Goal: Task Accomplishment & Management: Use online tool/utility

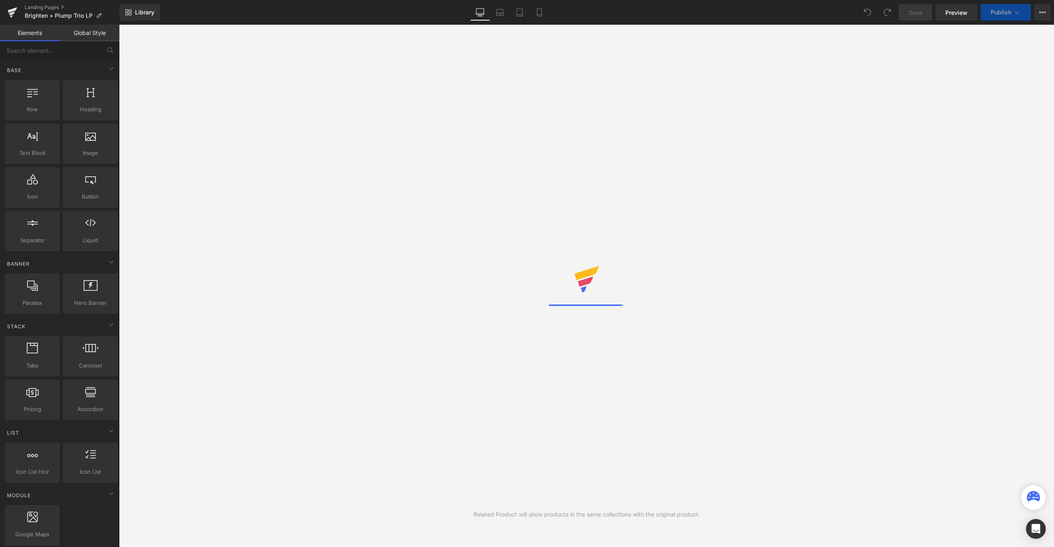
click at [1052, 14] on div "Save Preview Publish Scheduled View Live Page View with current Template Save T…" at bounding box center [975, 12] width 159 height 16
click at [1047, 13] on button "View Live Page View with current Template Save Template to Library Schedule Pub…" at bounding box center [1043, 12] width 16 height 16
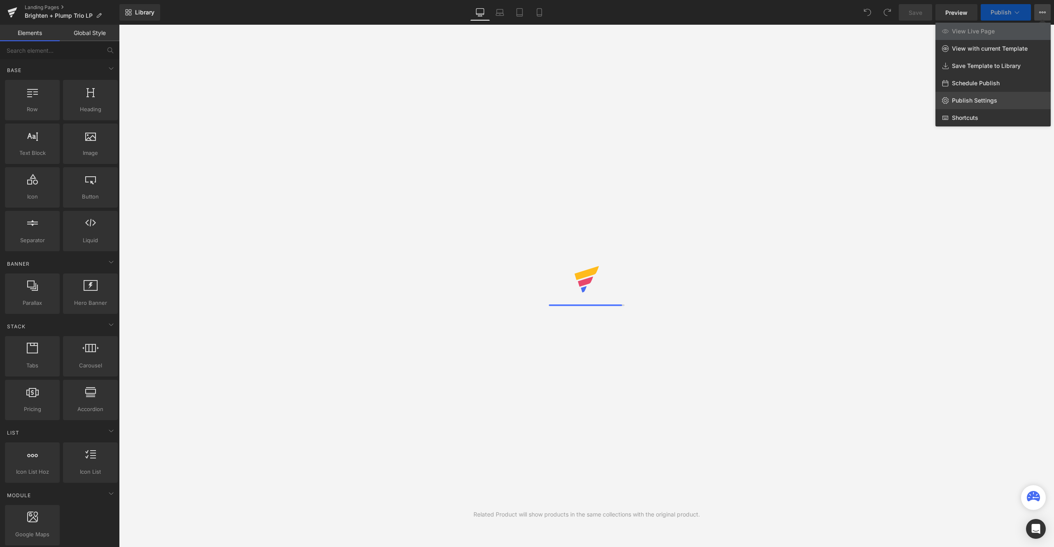
click at [985, 99] on span "Publish Settings" at bounding box center [974, 100] width 45 height 7
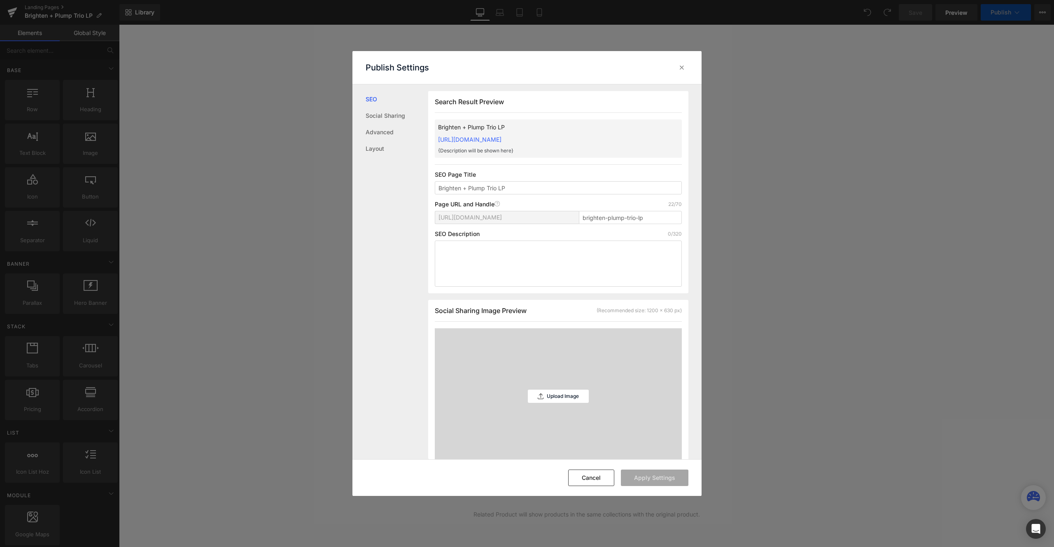
scroll to position [0, 0]
click at [575, 215] on div "[URL][DOMAIN_NAME] brighten-plump-trio-lp" at bounding box center [558, 220] width 247 height 20
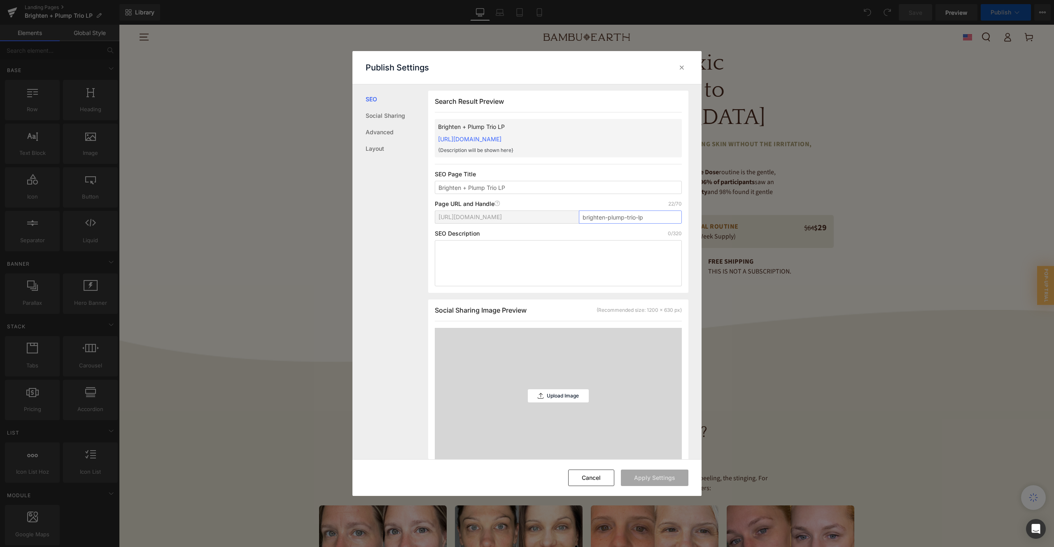
click at [612, 216] on input "brighten-plump-trio-lp" at bounding box center [630, 216] width 103 height 13
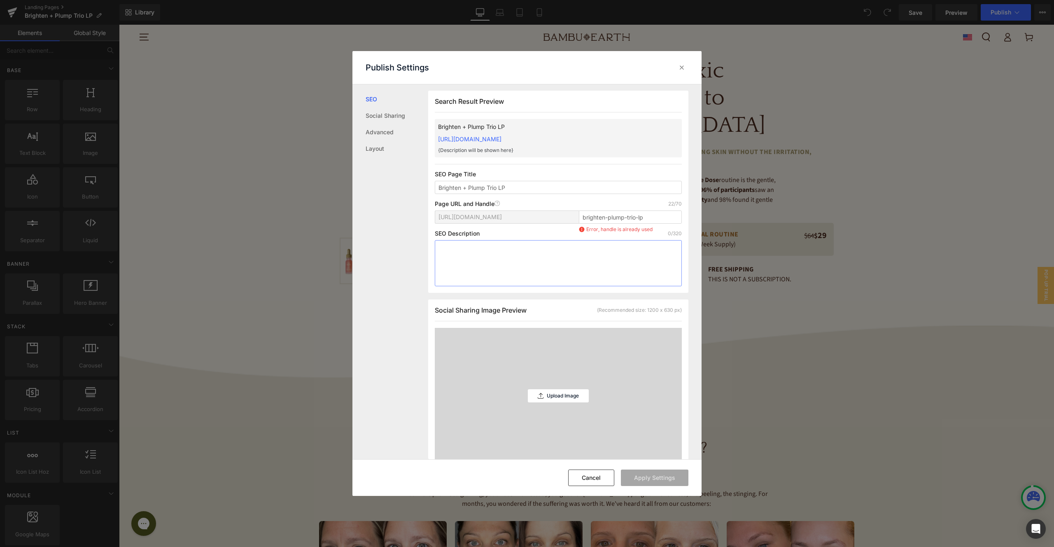
click at [621, 259] on textarea at bounding box center [558, 263] width 247 height 46
click at [682, 65] on icon at bounding box center [682, 67] width 8 height 8
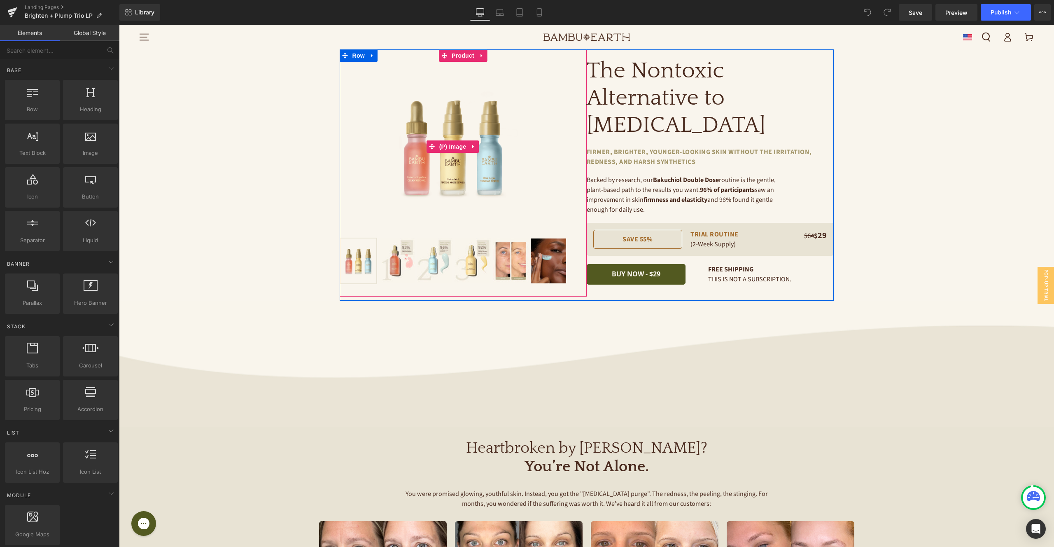
click at [447, 128] on img at bounding box center [453, 147] width 136 height 170
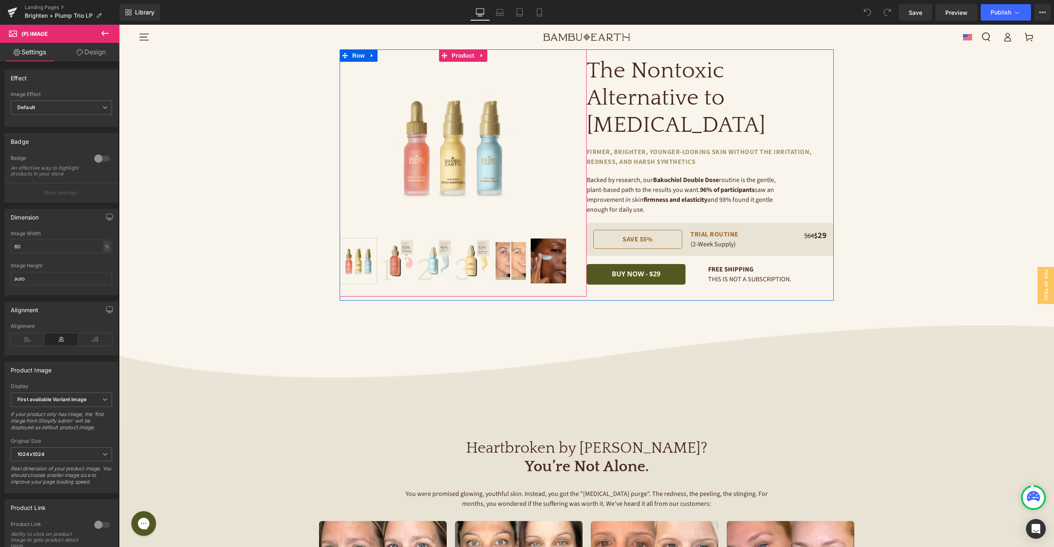
click at [472, 50] on div "Sale Off (P) Image ‹ ›" at bounding box center [587, 174] width 494 height 251
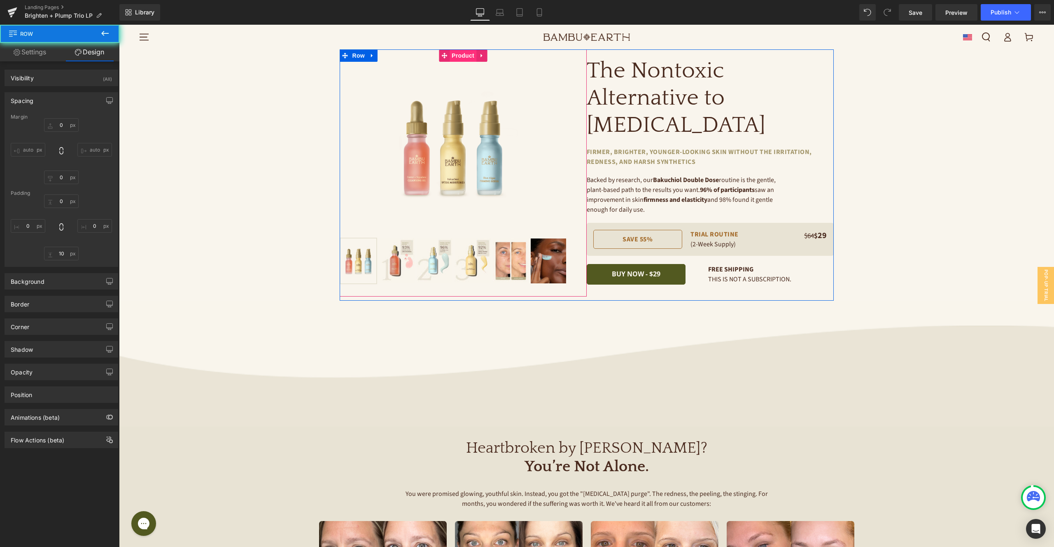
click at [466, 57] on span "Product" at bounding box center [463, 55] width 27 height 12
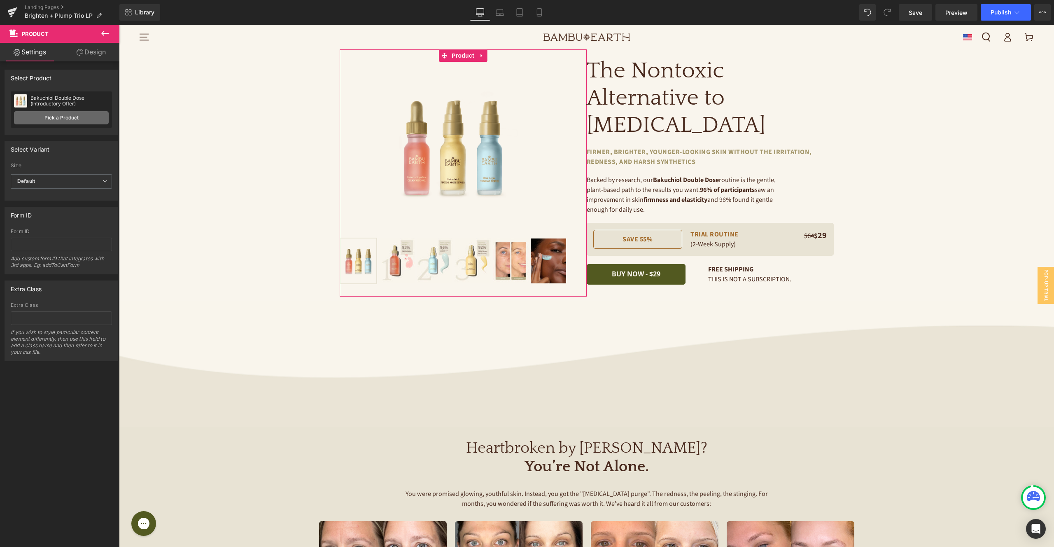
click at [68, 117] on link "Pick a Product" at bounding box center [61, 117] width 95 height 13
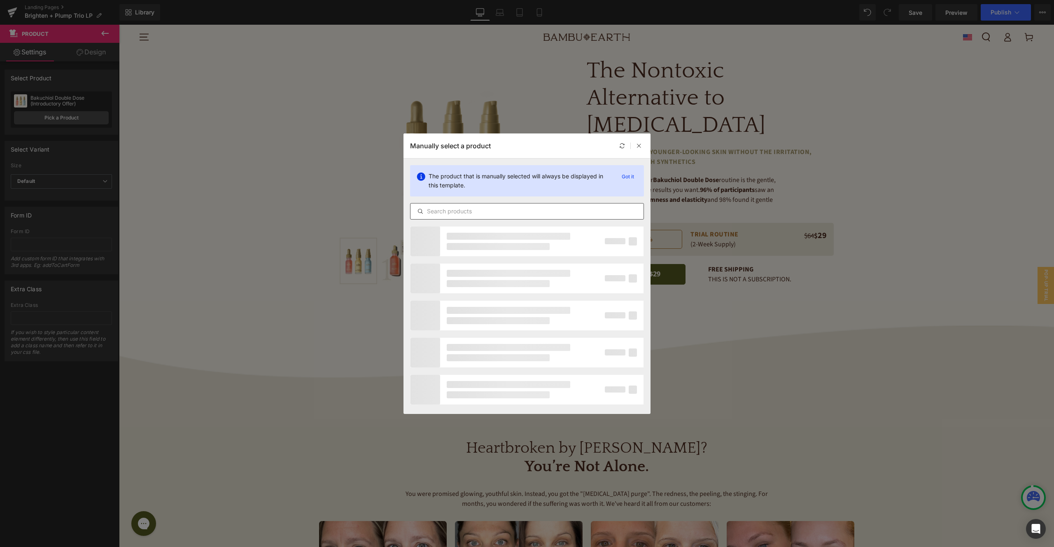
click at [523, 213] on input "text" at bounding box center [527, 211] width 233 height 10
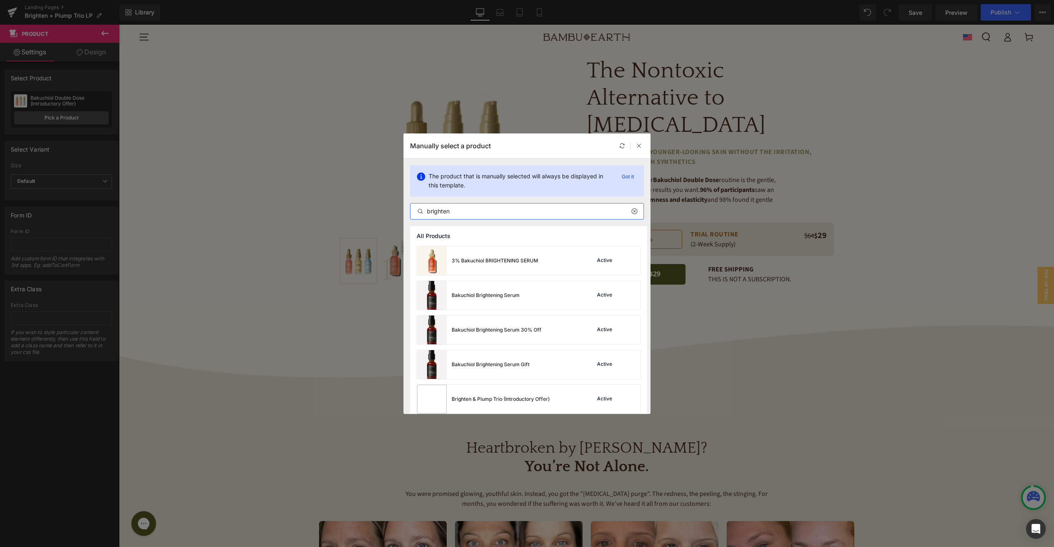
click at [509, 208] on input "brighten" at bounding box center [527, 211] width 233 height 10
click at [507, 212] on input "brighten" at bounding box center [527, 211] width 233 height 10
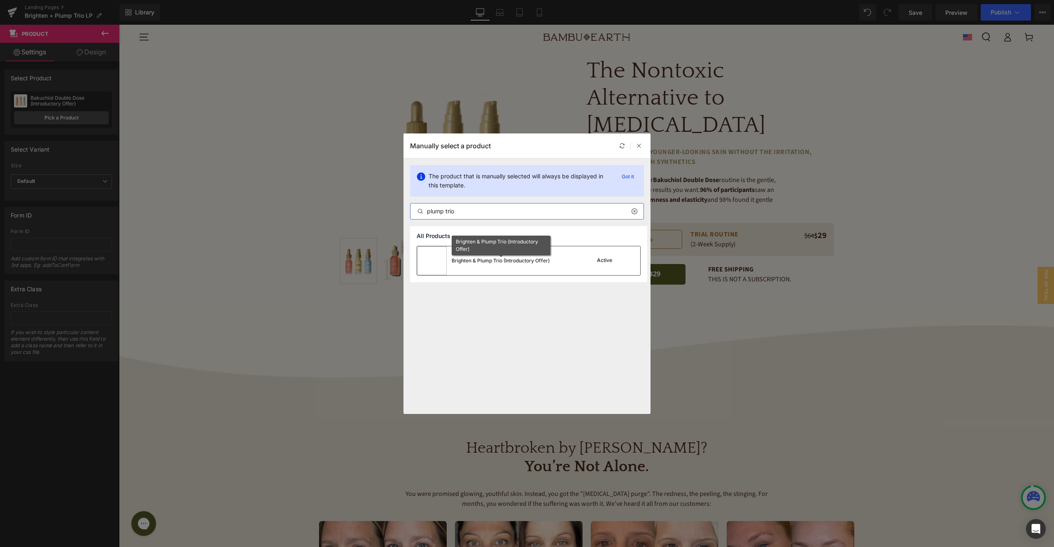
type input "plump trio"
click at [512, 259] on div "Brighten & Plump Trio (Introductory Offer)" at bounding box center [501, 260] width 98 height 7
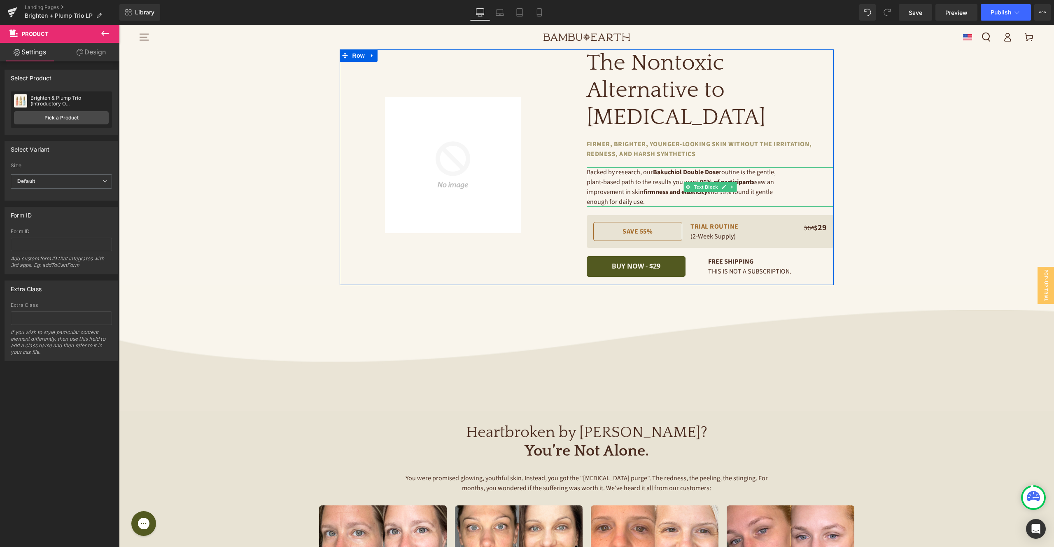
click at [603, 172] on p "Backed by research, our Bakuchiol Double Dose routine is the gentle, plant-base…" at bounding box center [690, 187] width 206 height 40
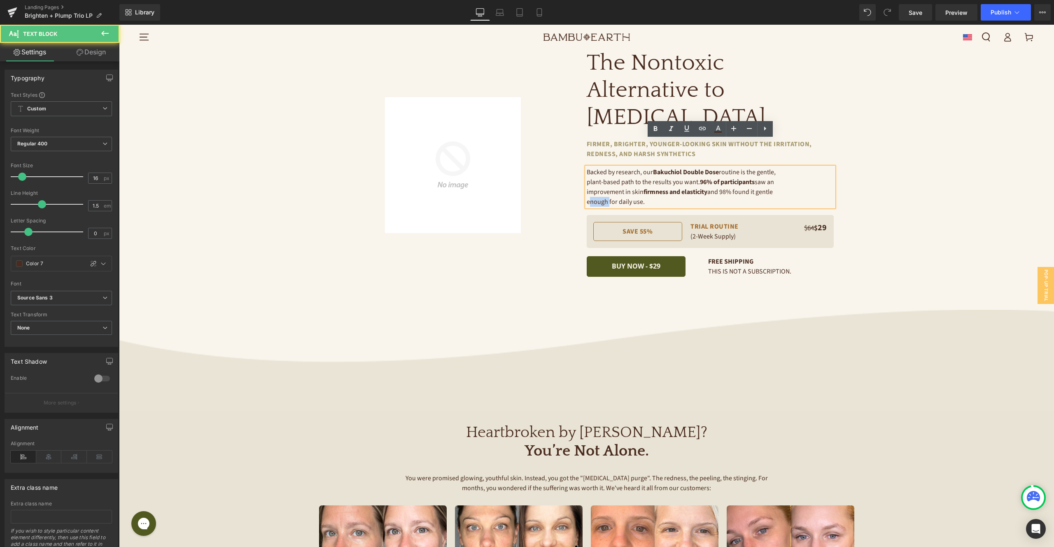
click at [603, 172] on p "Backed by research, our Bakuchiol Double Dose routine is the gentle, plant-base…" at bounding box center [690, 187] width 206 height 40
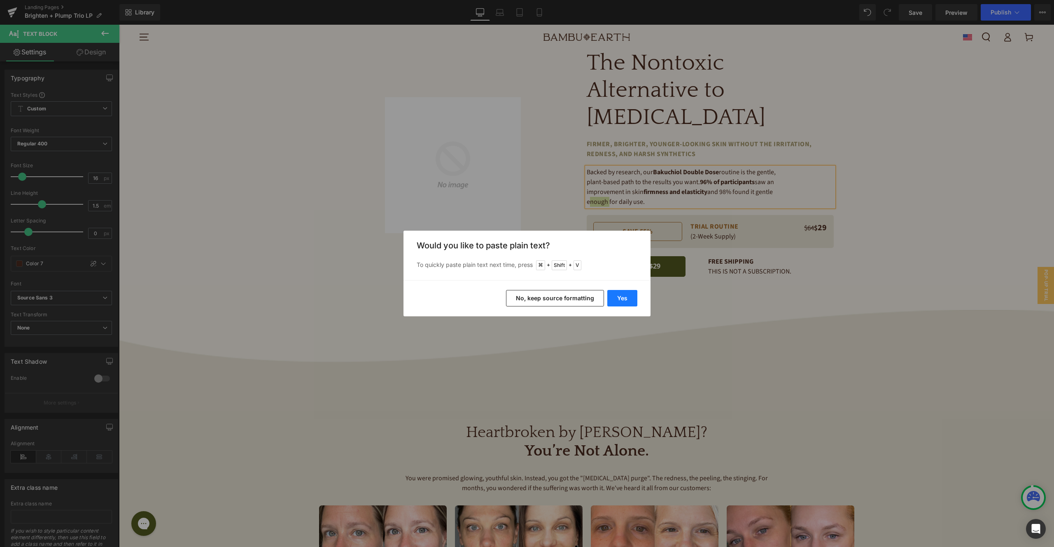
click at [616, 300] on button "Yes" at bounding box center [622, 298] width 30 height 16
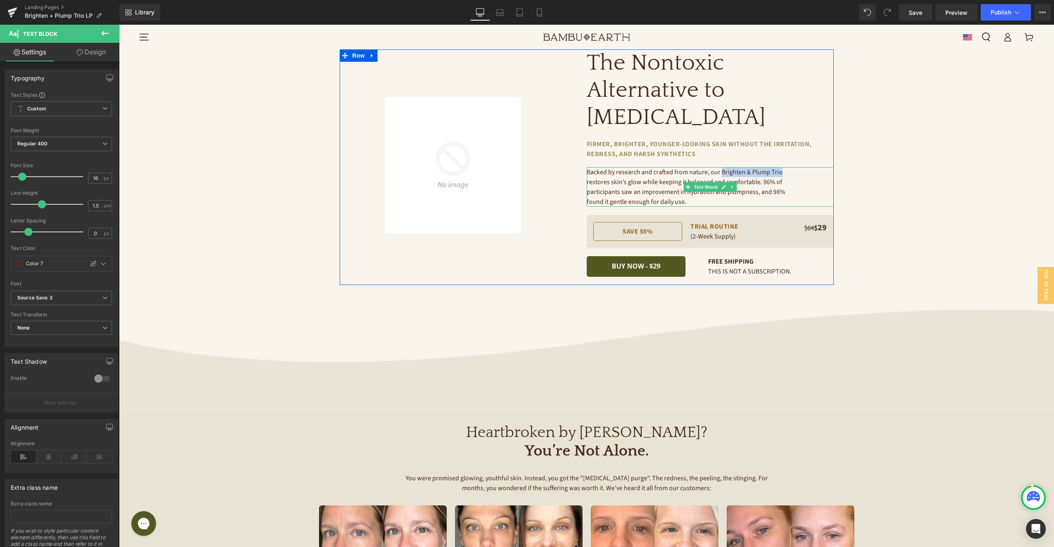
drag, startPoint x: 720, startPoint y: 145, endPoint x: 786, endPoint y: 142, distance: 65.5
click at [786, 167] on p "Backed by research and crafted from nature, our Brighten & Plump Trio restores …" at bounding box center [690, 187] width 206 height 40
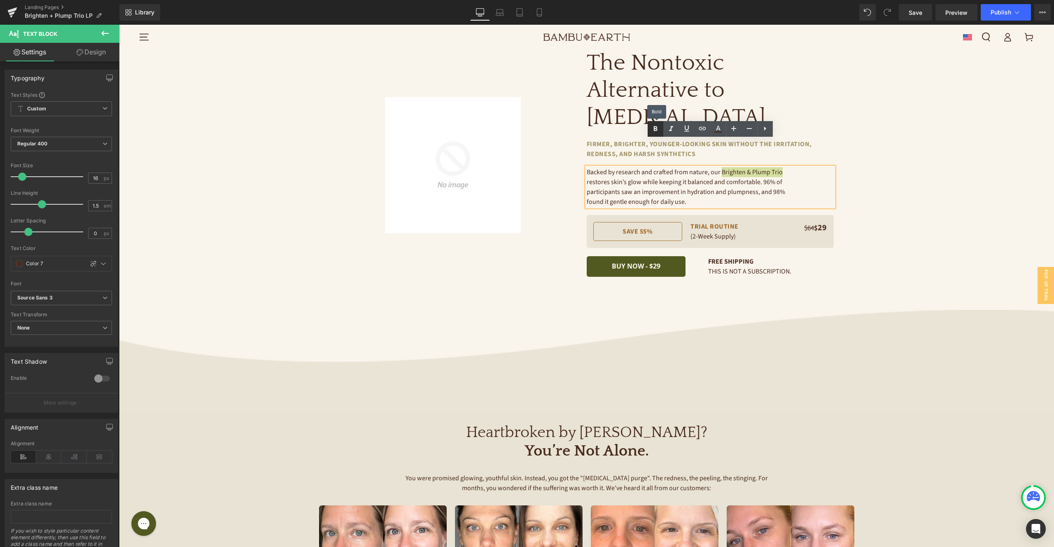
click at [661, 130] on link at bounding box center [656, 129] width 16 height 16
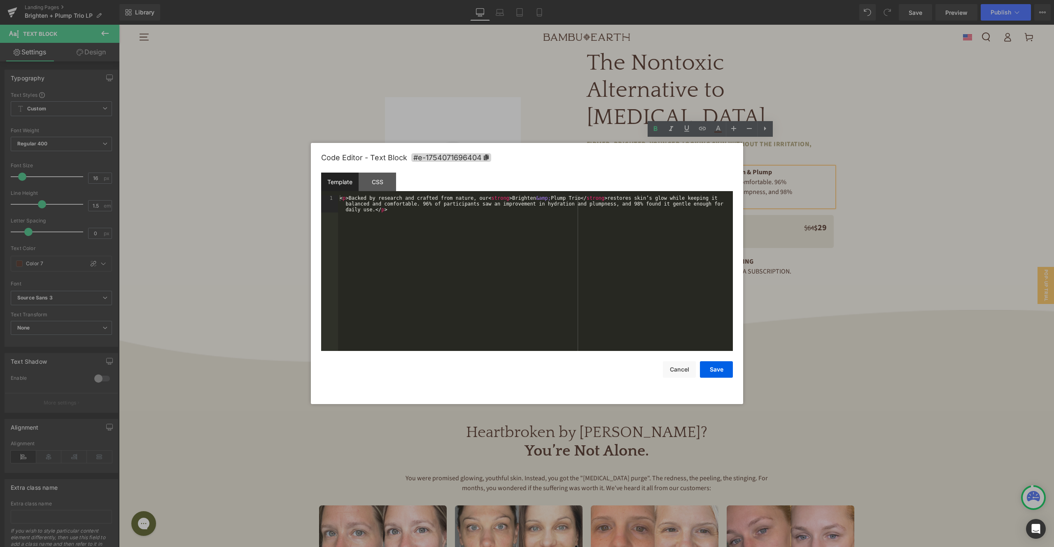
click at [656, 0] on div "Product You are previewing how the will restyle your page. You can not edit Ele…" at bounding box center [527, 0] width 1054 height 0
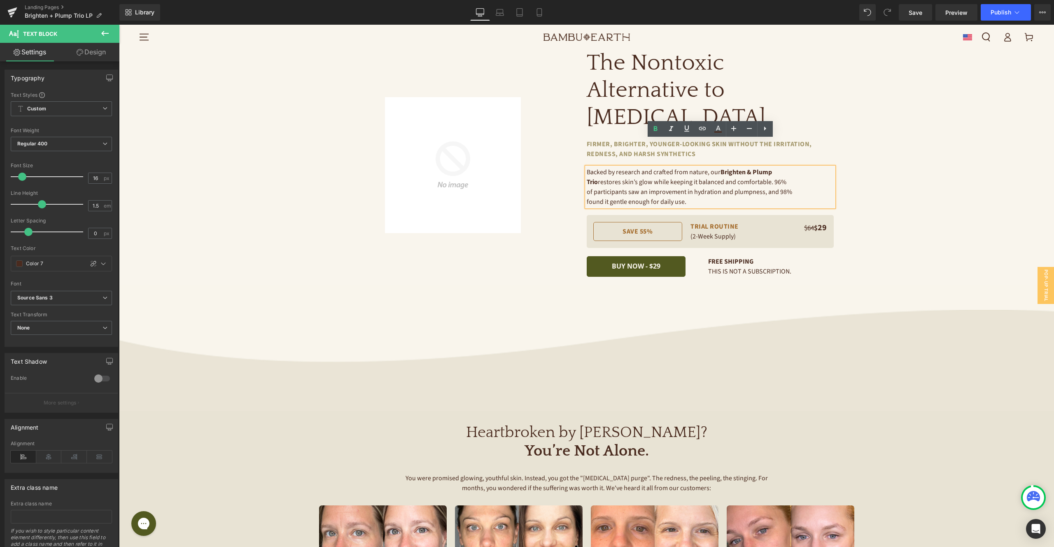
click at [742, 167] on p "Backed by research and crafted from nature, our Brighten & Plump Trio restores …" at bounding box center [690, 187] width 206 height 40
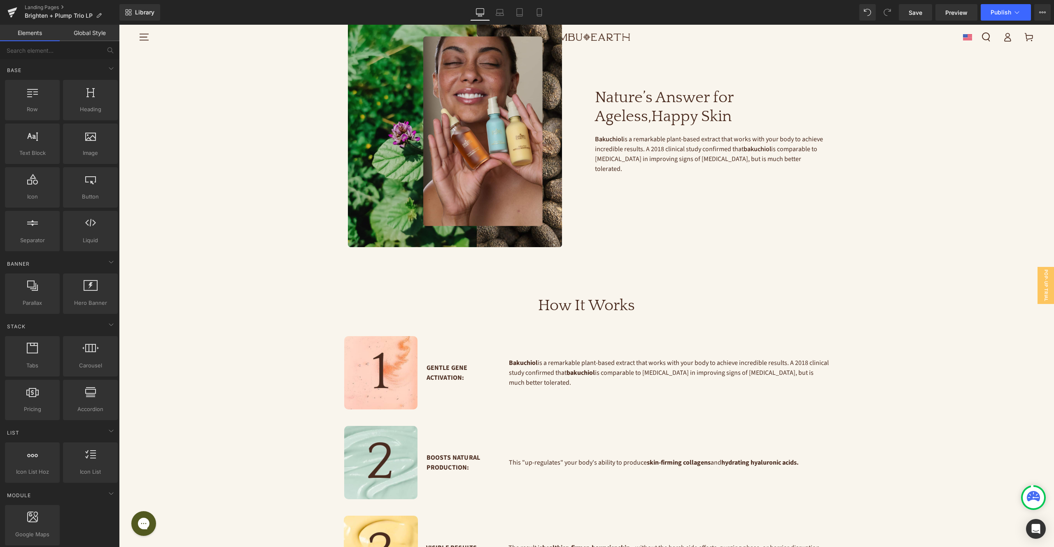
scroll to position [983, 0]
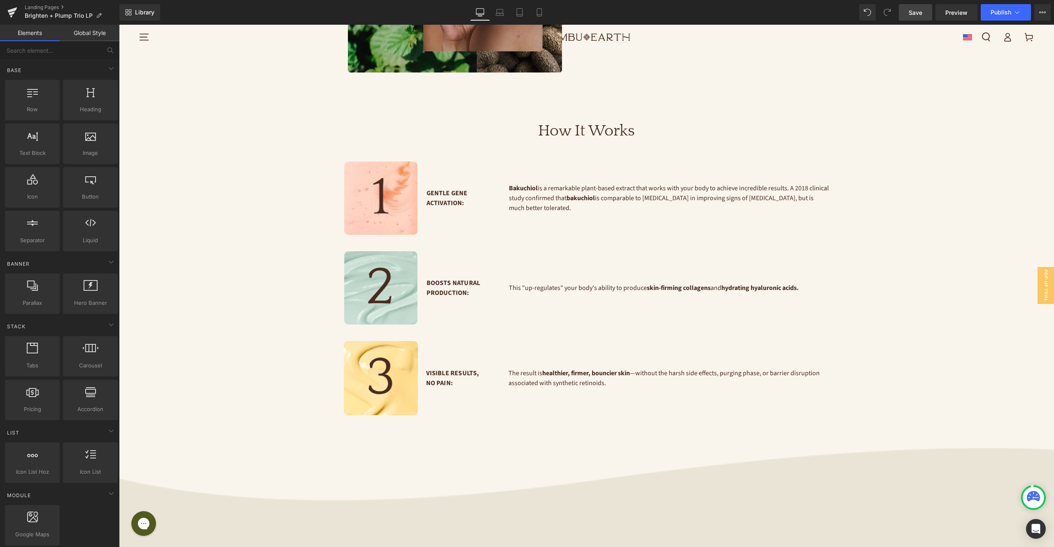
click at [914, 13] on span "Save" at bounding box center [916, 12] width 14 height 9
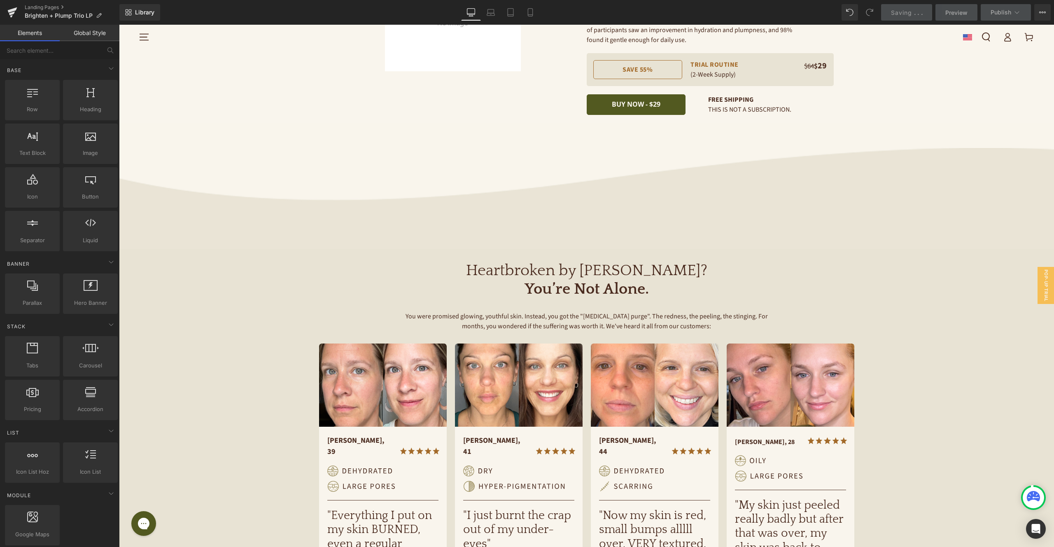
scroll to position [233, 0]
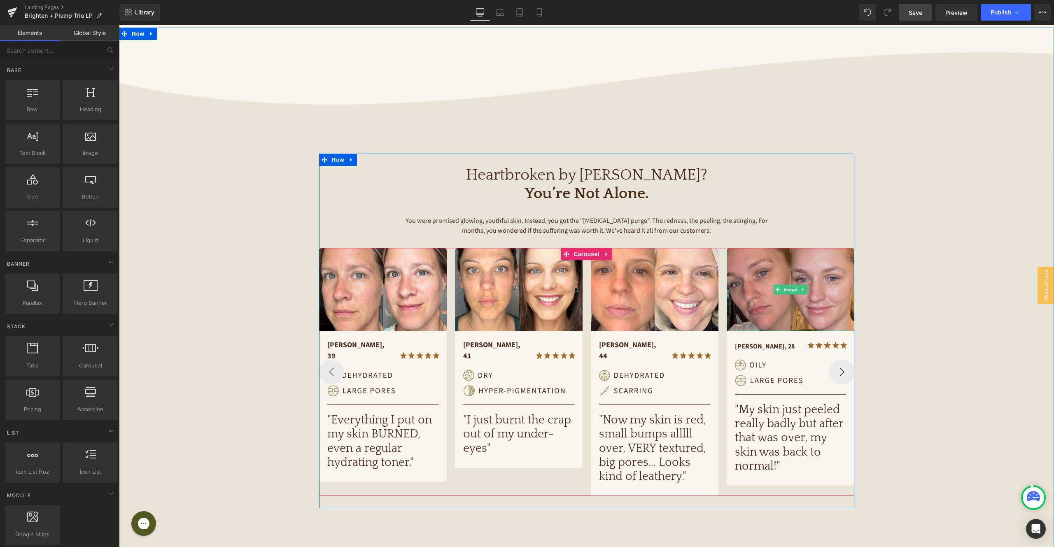
click at [779, 287] on img at bounding box center [791, 289] width 128 height 83
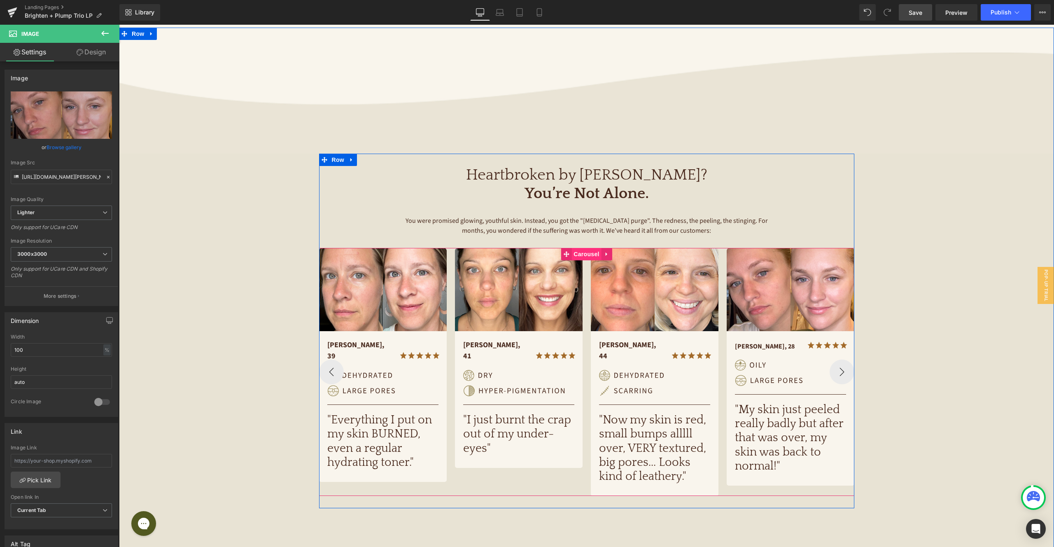
click at [586, 248] on span "Carousel" at bounding box center [587, 254] width 30 height 12
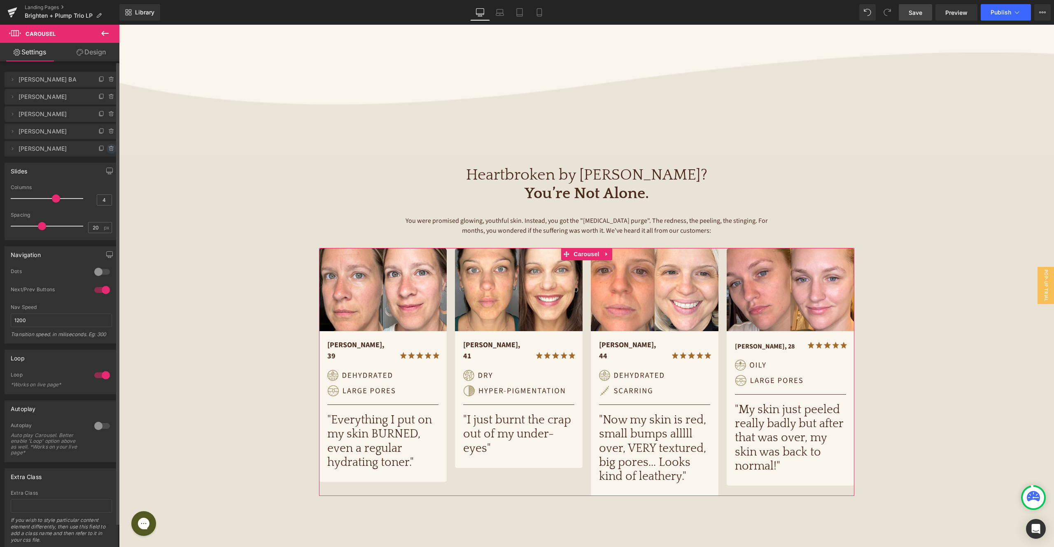
click at [108, 150] on icon at bounding box center [111, 148] width 7 height 7
click at [107, 147] on button "Delete" at bounding box center [103, 149] width 26 height 11
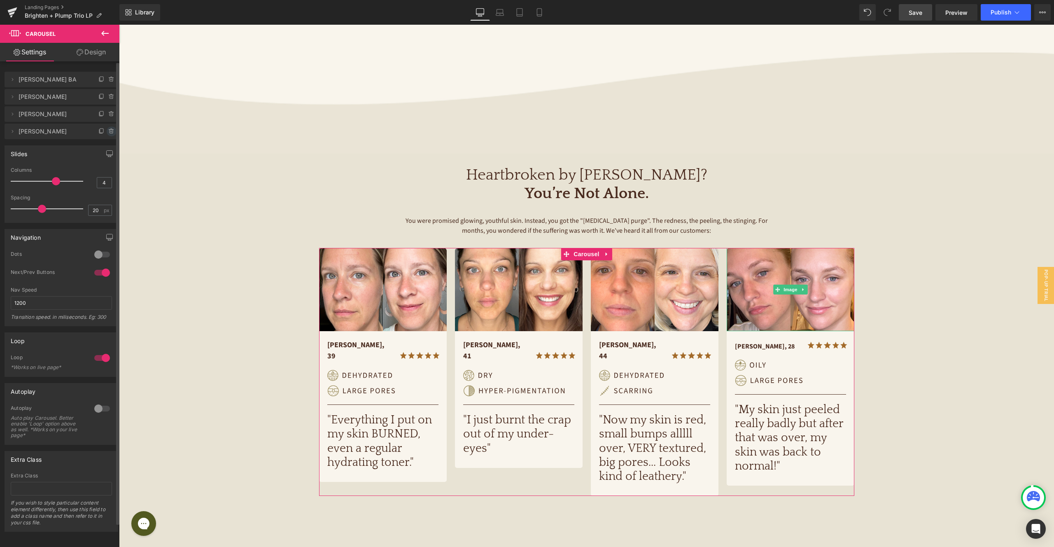
click at [108, 134] on icon at bounding box center [111, 131] width 7 height 7
click at [102, 131] on button "Delete" at bounding box center [103, 131] width 26 height 11
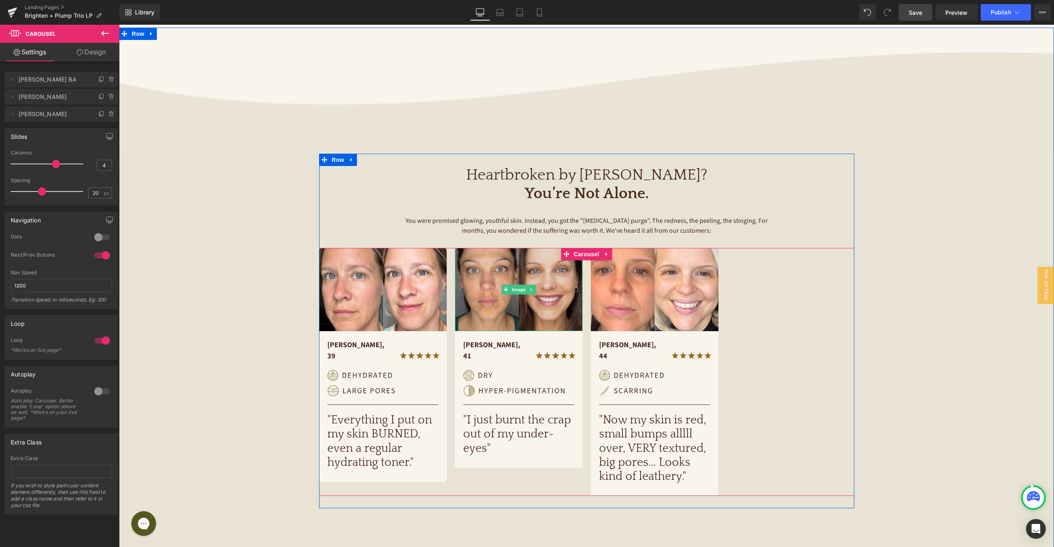
click at [571, 270] on img at bounding box center [519, 289] width 128 height 83
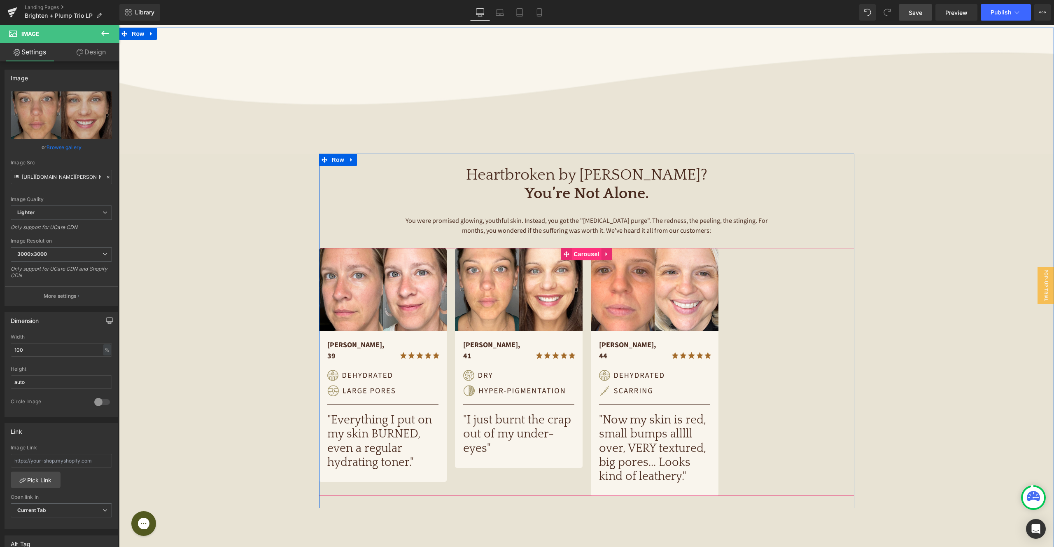
click at [582, 248] on span "Carousel" at bounding box center [587, 254] width 30 height 12
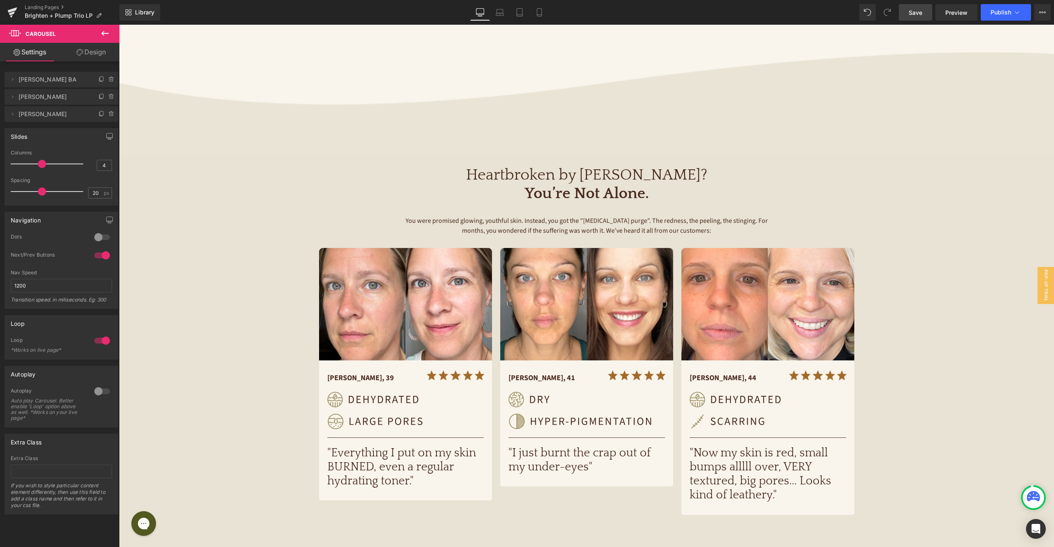
drag, startPoint x: 56, startPoint y: 166, endPoint x: 47, endPoint y: 166, distance: 9.1
click at [47, 166] on div at bounding box center [49, 164] width 68 height 16
click at [501, 9] on icon at bounding box center [500, 11] width 6 height 4
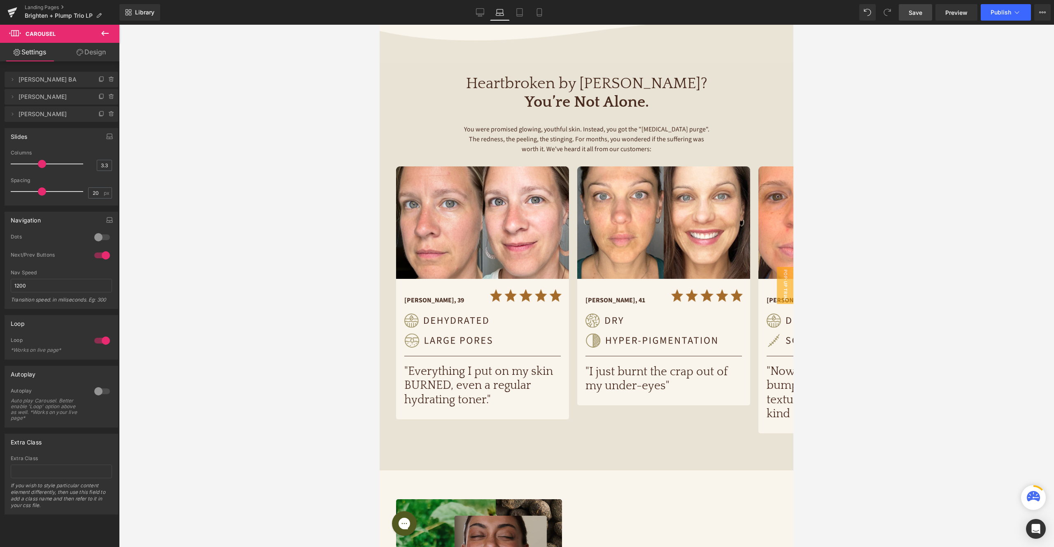
scroll to position [180, 0]
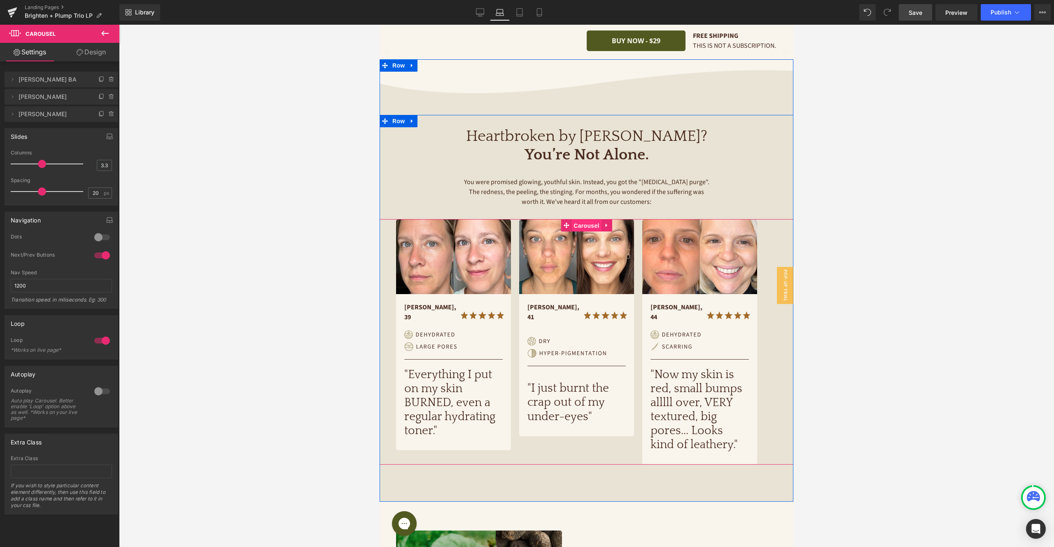
click at [591, 220] on span "Carousel" at bounding box center [587, 226] width 30 height 12
click at [96, 51] on link "Design" at bounding box center [91, 52] width 60 height 19
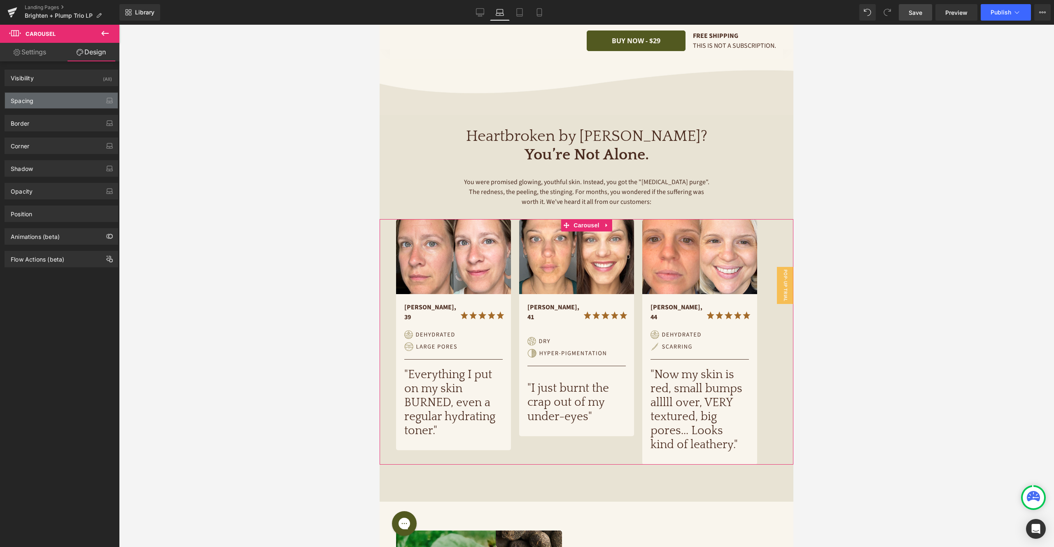
click at [78, 106] on div "Spacing" at bounding box center [61, 101] width 113 height 16
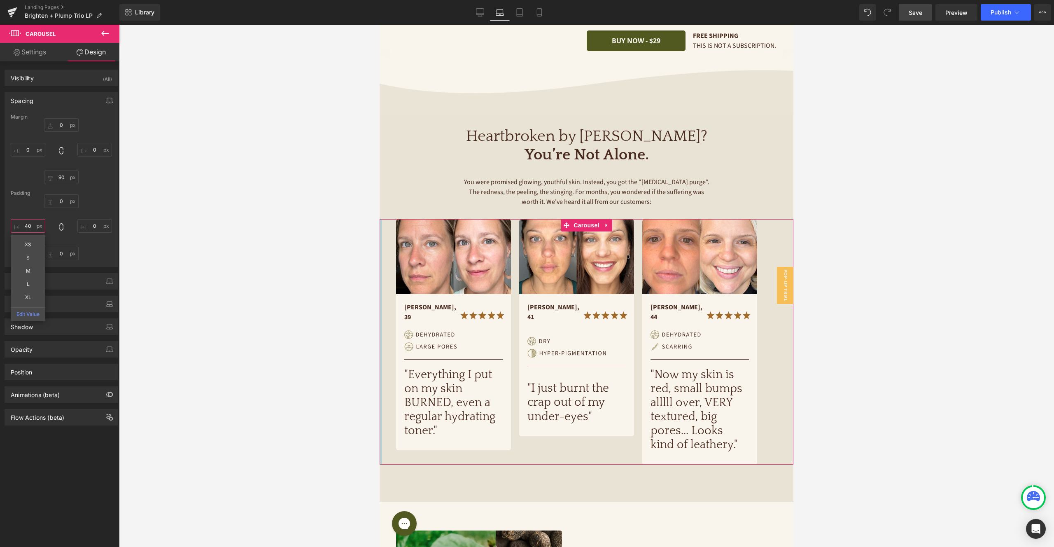
click at [35, 228] on input "40" at bounding box center [28, 226] width 35 height 14
type input "0"
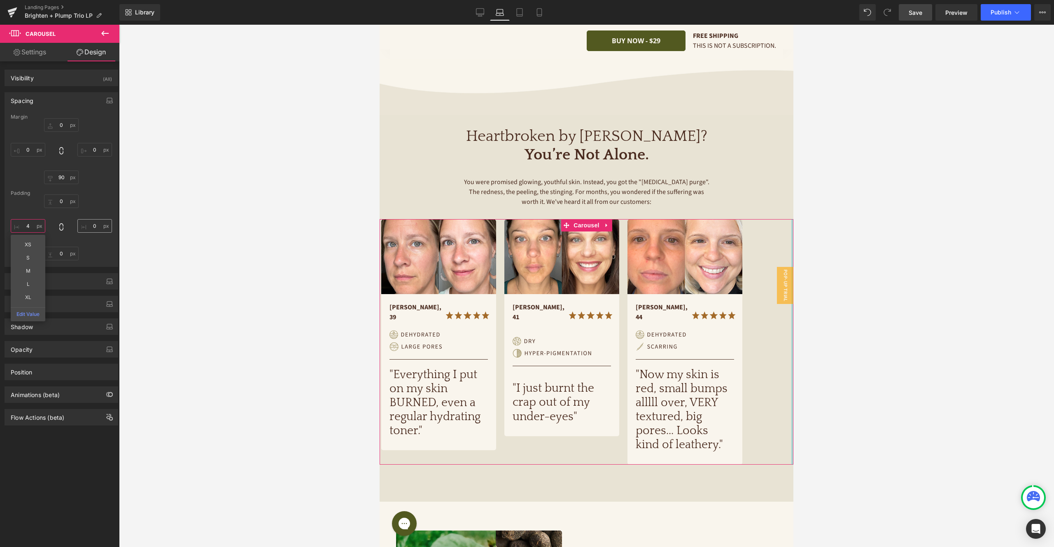
type input "40"
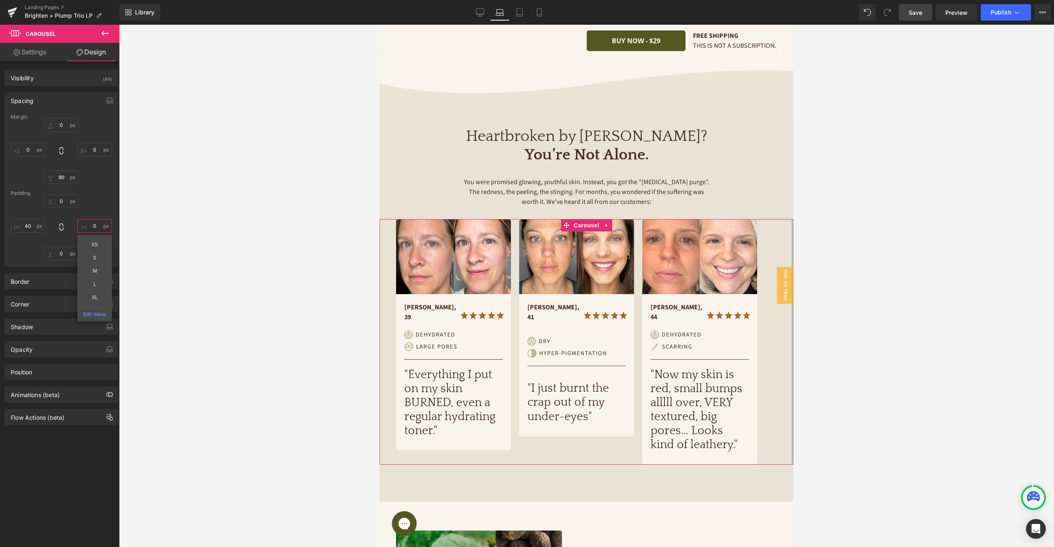
click at [95, 228] on input "0" at bounding box center [94, 226] width 35 height 14
type input "40"
click at [37, 54] on link "Settings" at bounding box center [30, 52] width 60 height 19
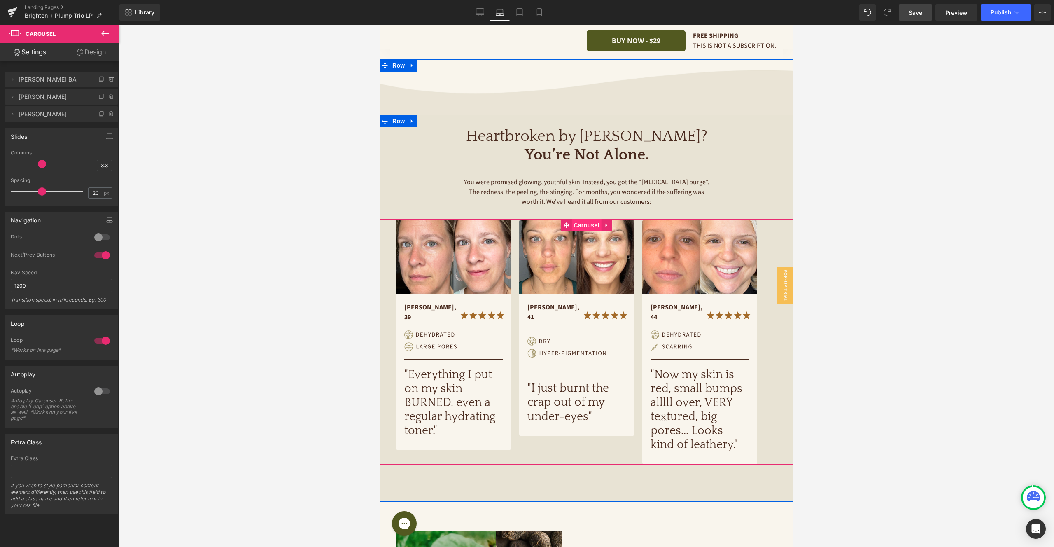
click at [587, 219] on span "Carousel" at bounding box center [587, 225] width 30 height 12
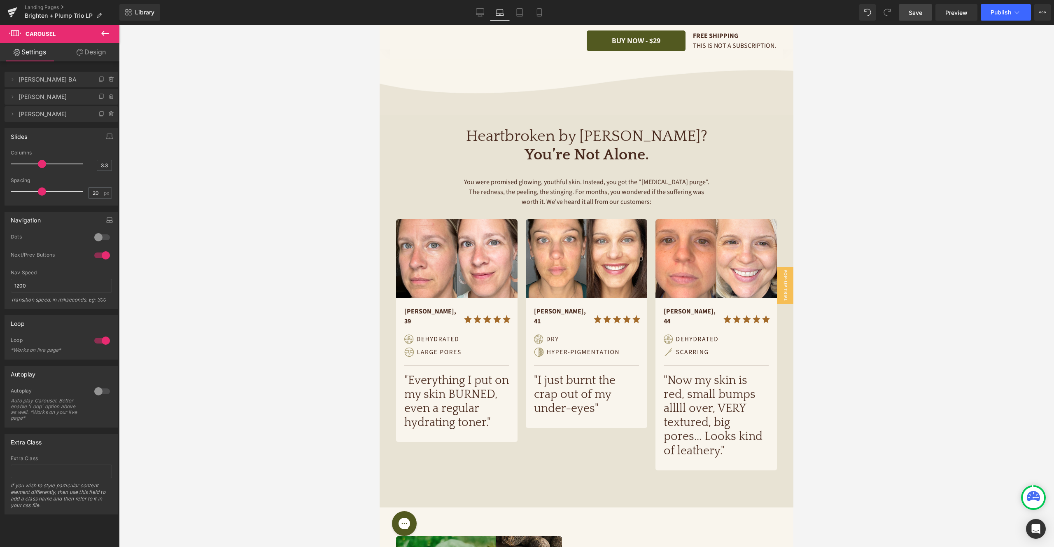
click at [38, 164] on span at bounding box center [42, 164] width 8 height 8
click at [514, 11] on link "Tablet" at bounding box center [520, 12] width 20 height 16
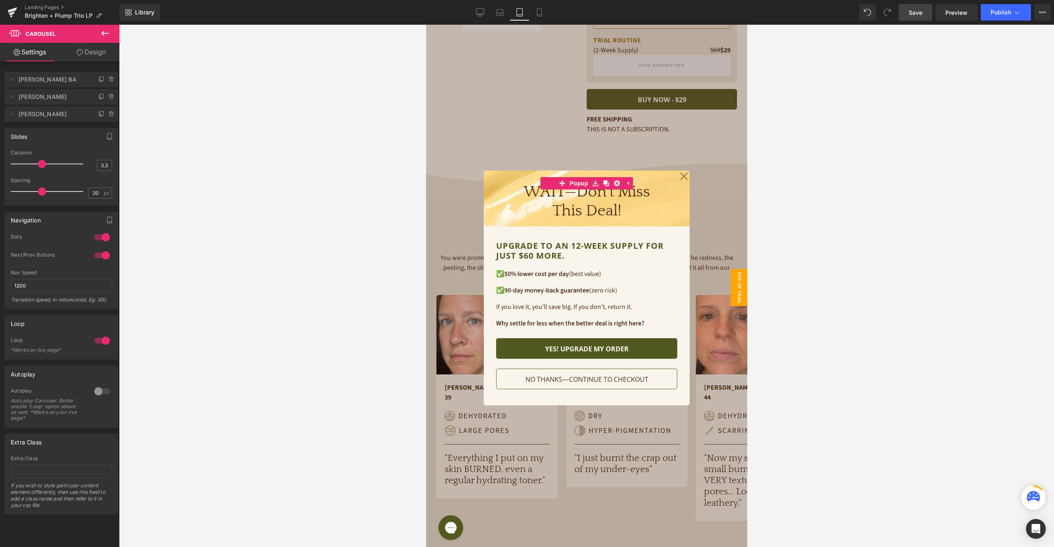
scroll to position [250, 0]
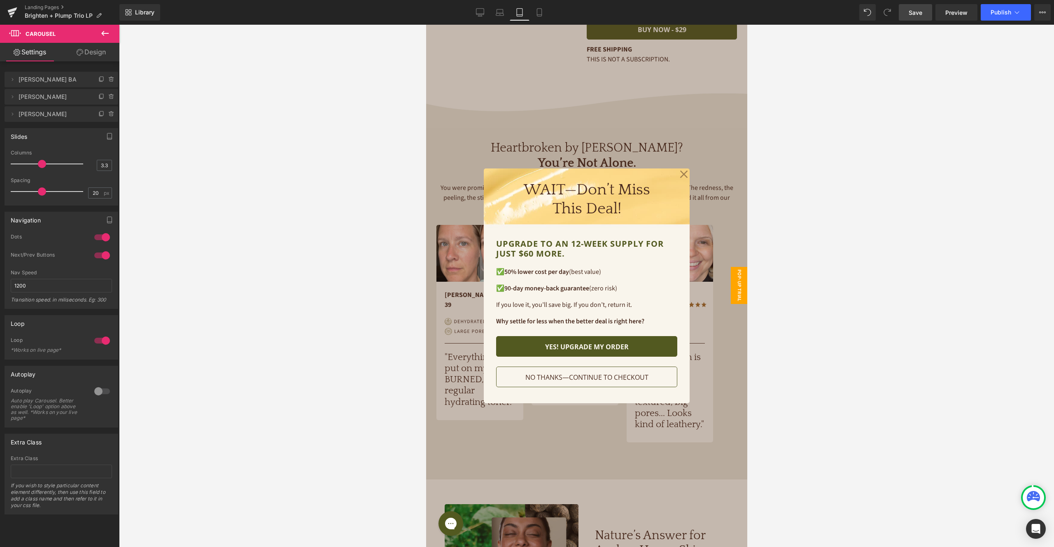
click at [684, 173] on icon at bounding box center [684, 174] width 8 height 41
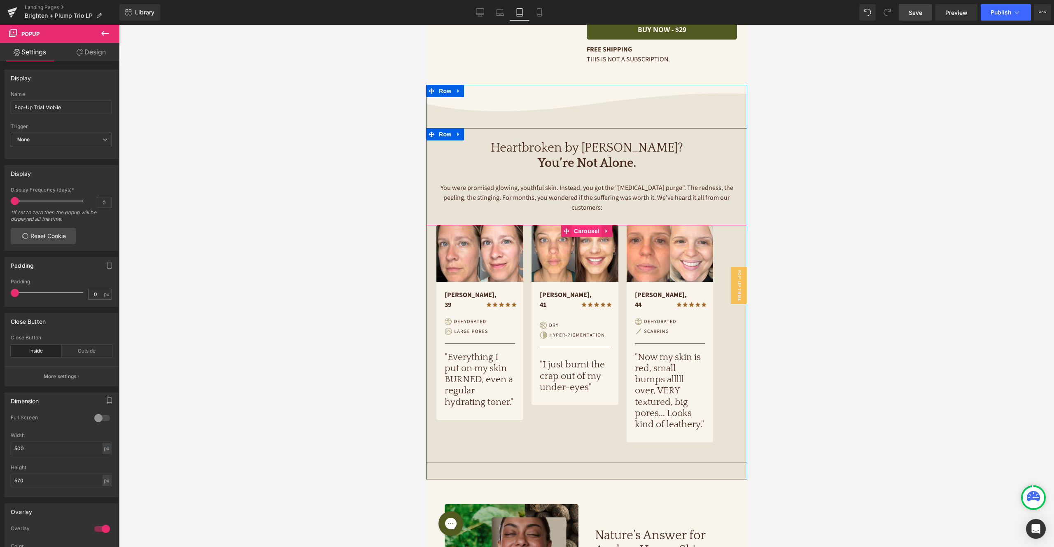
click at [589, 225] on span "Carousel" at bounding box center [587, 231] width 30 height 12
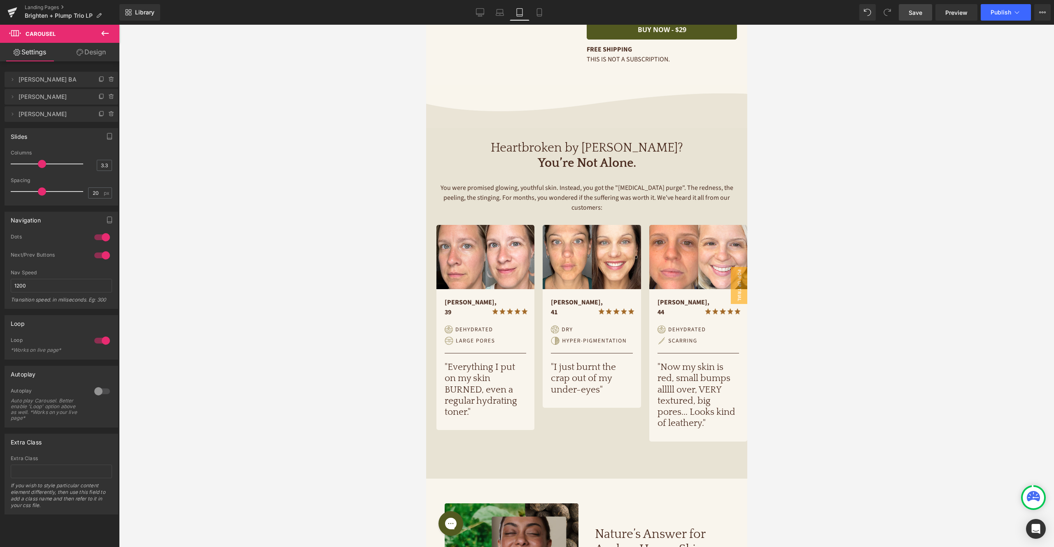
click at [36, 164] on div at bounding box center [49, 164] width 68 height 16
click at [85, 53] on link "Design" at bounding box center [91, 52] width 60 height 19
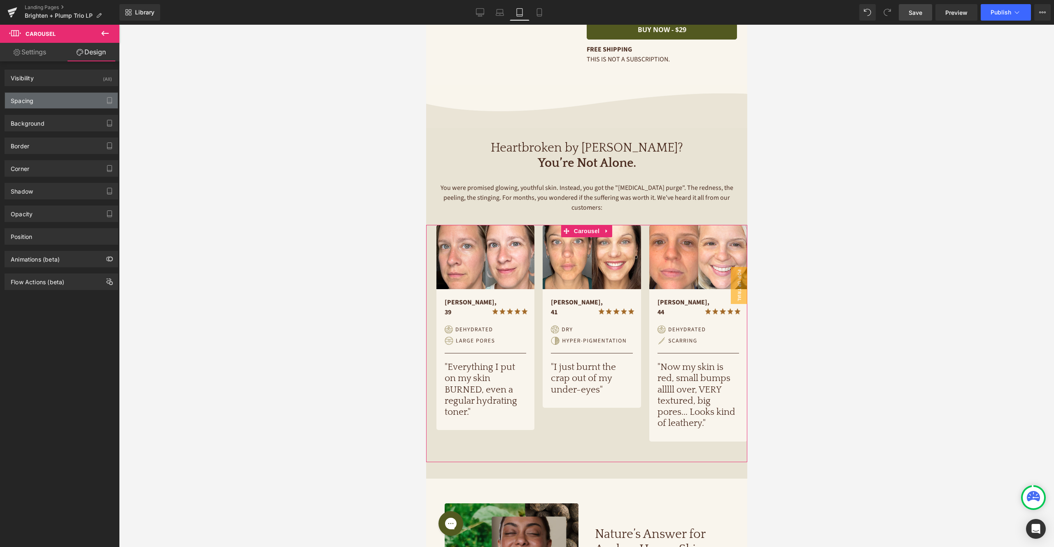
click at [46, 101] on div "Spacing" at bounding box center [61, 101] width 113 height 16
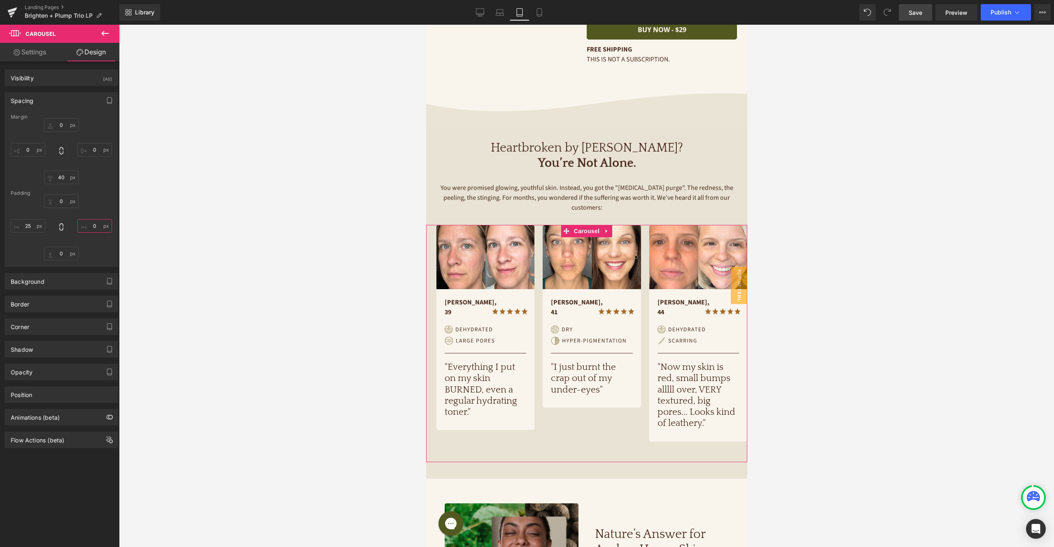
click at [89, 225] on input "0" at bounding box center [94, 226] width 35 height 14
type input "25"
click at [104, 193] on div "Padding" at bounding box center [61, 193] width 101 height 6
click at [41, 54] on link "Settings" at bounding box center [30, 52] width 60 height 19
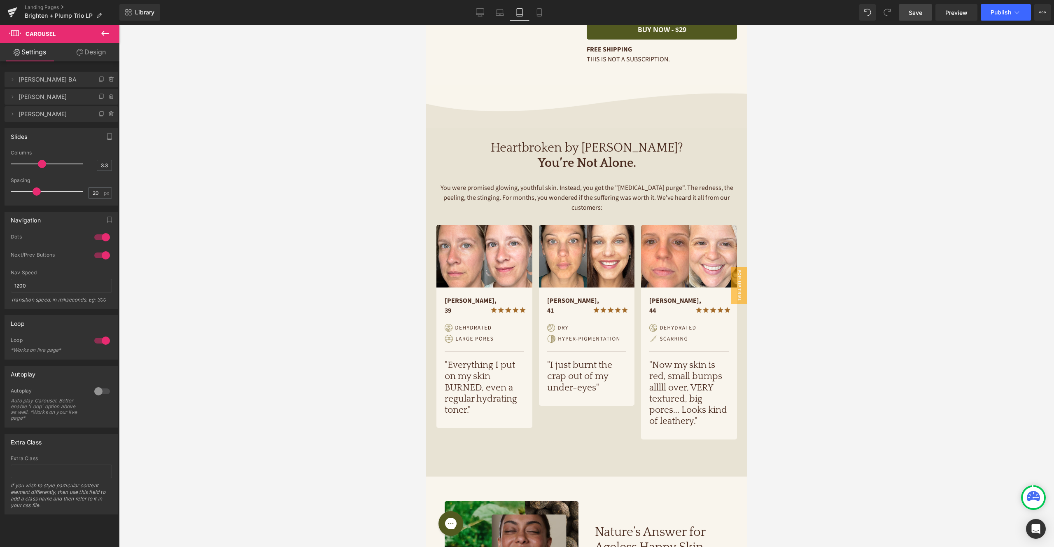
drag, startPoint x: 39, startPoint y: 191, endPoint x: 34, endPoint y: 191, distance: 4.9
click at [34, 191] on span at bounding box center [37, 191] width 8 height 8
click at [540, 11] on icon at bounding box center [539, 12] width 8 height 8
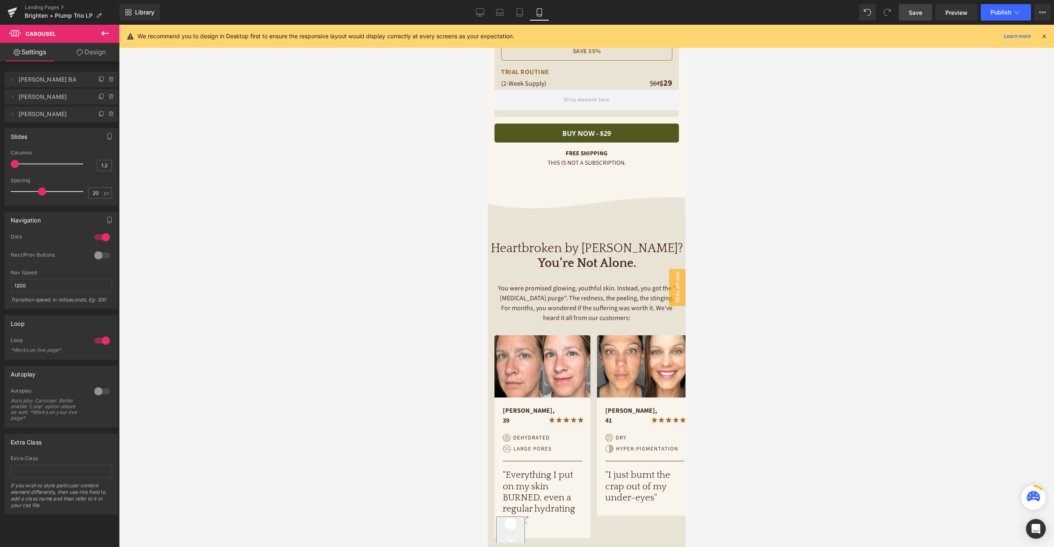
scroll to position [373, 0]
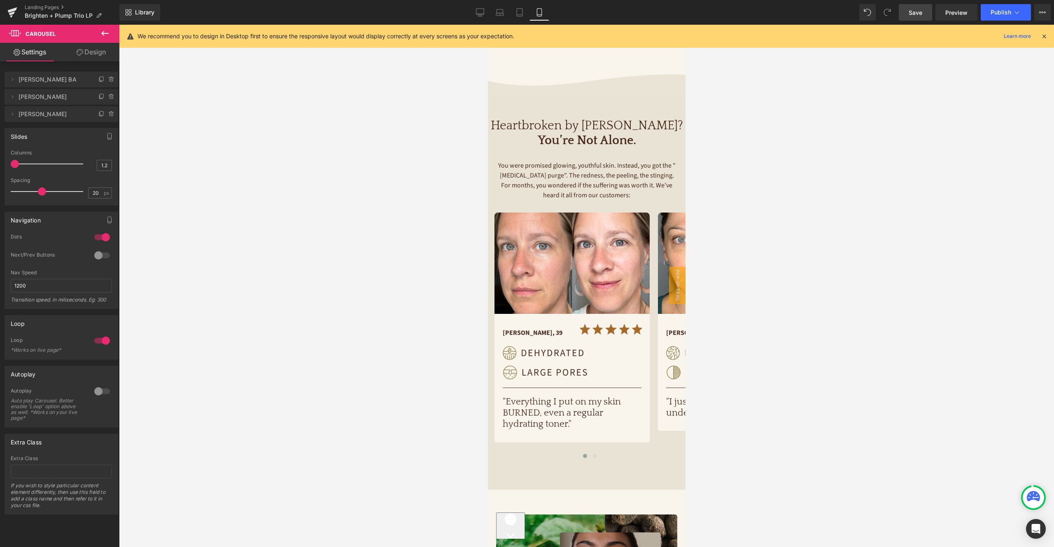
click at [925, 11] on link "Save" at bounding box center [915, 12] width 33 height 16
click at [471, 15] on icon at bounding box center [471, 12] width 8 height 8
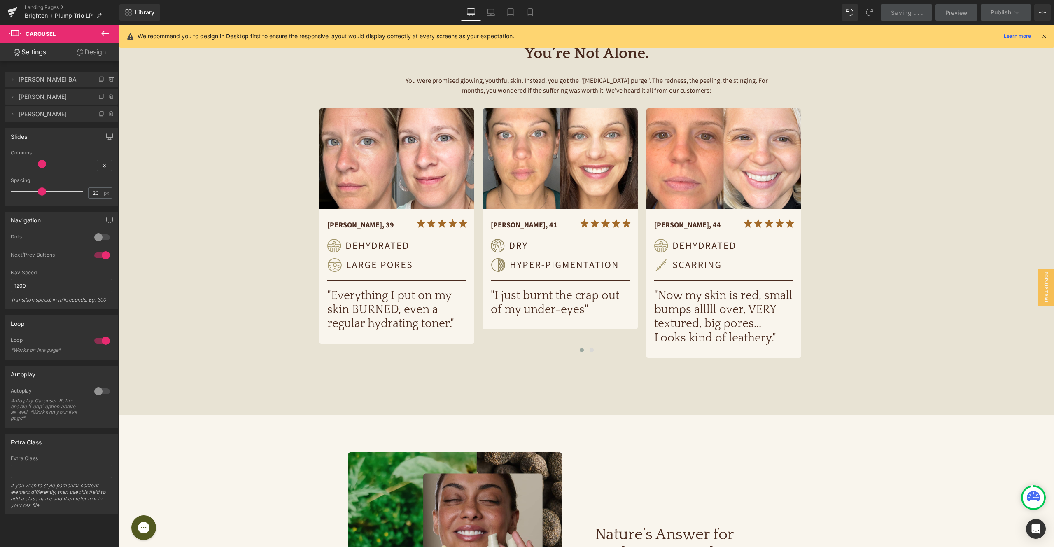
scroll to position [253, 0]
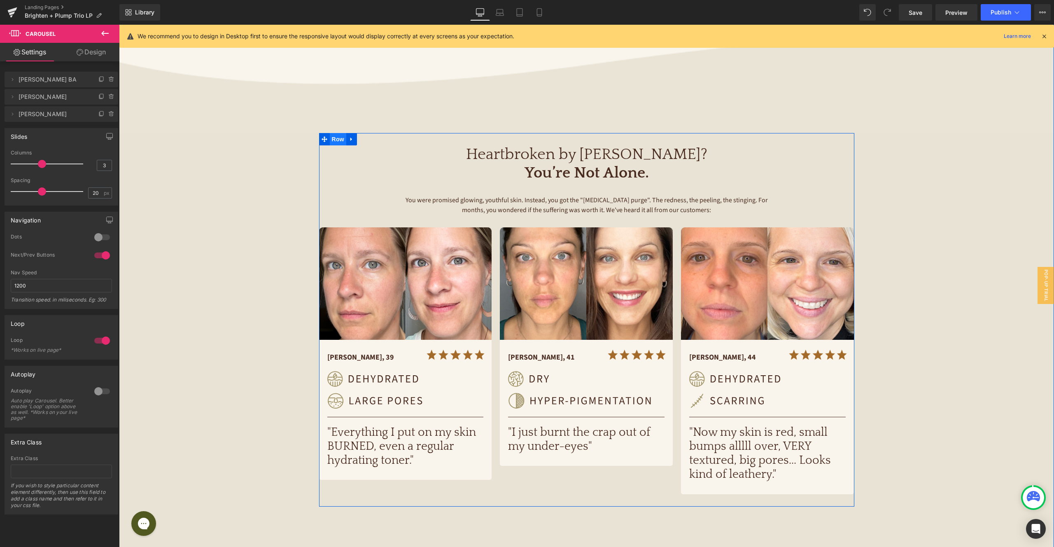
drag, startPoint x: 341, startPoint y: 113, endPoint x: 334, endPoint y: 114, distance: 6.8
click at [341, 133] on span "Row" at bounding box center [338, 139] width 16 height 12
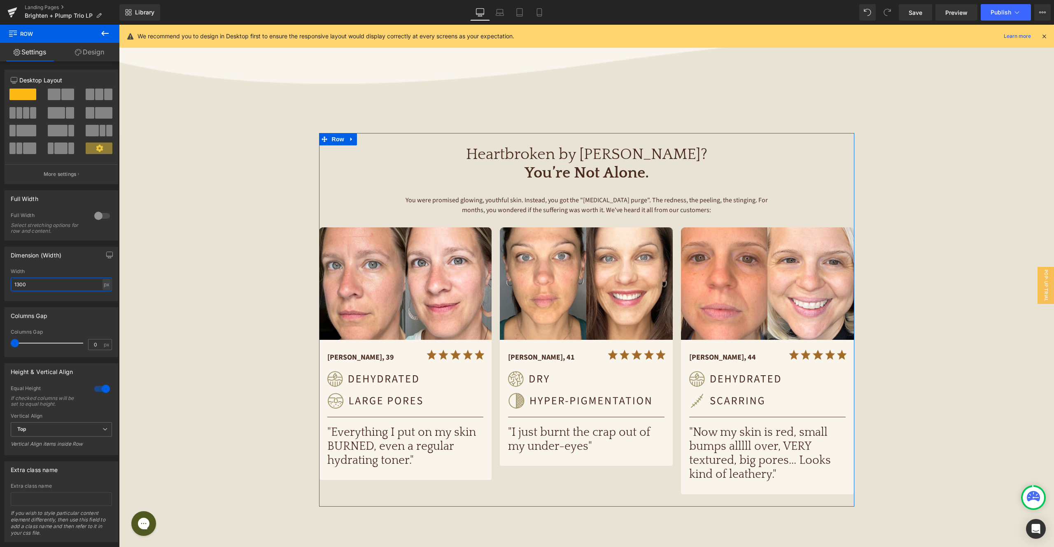
click at [62, 285] on input "1300" at bounding box center [61, 285] width 101 height 14
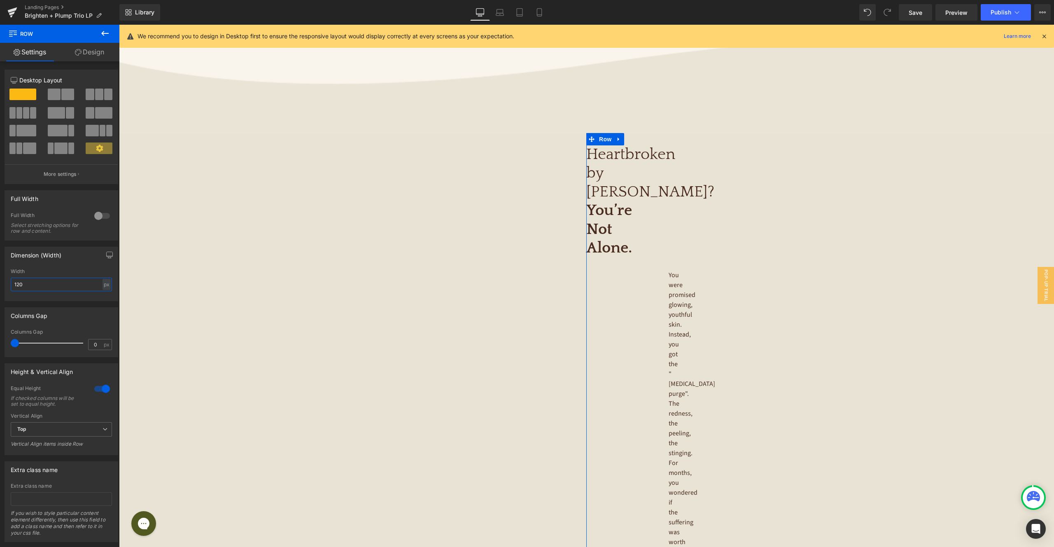
type input "1200"
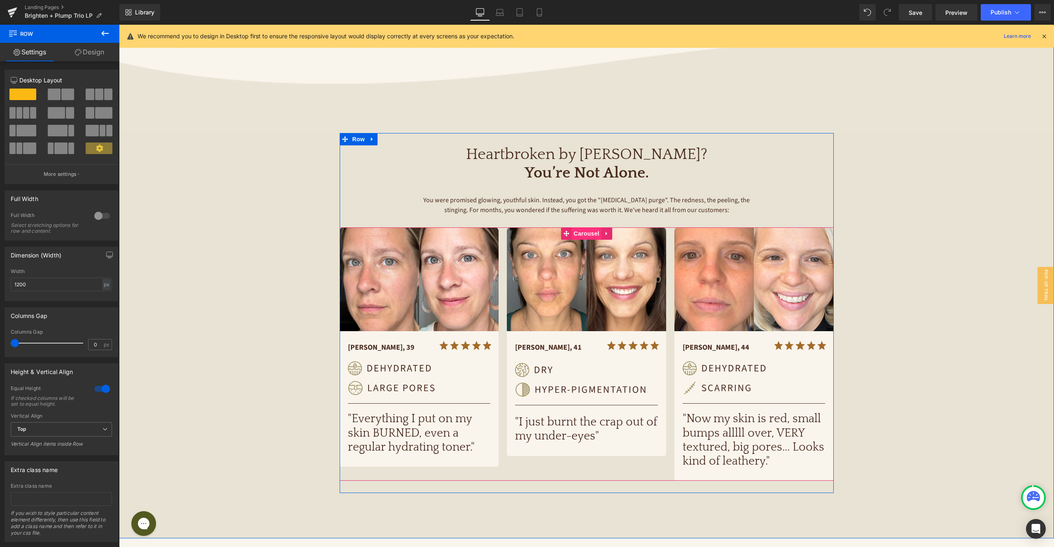
click at [586, 227] on span "Carousel" at bounding box center [587, 233] width 30 height 12
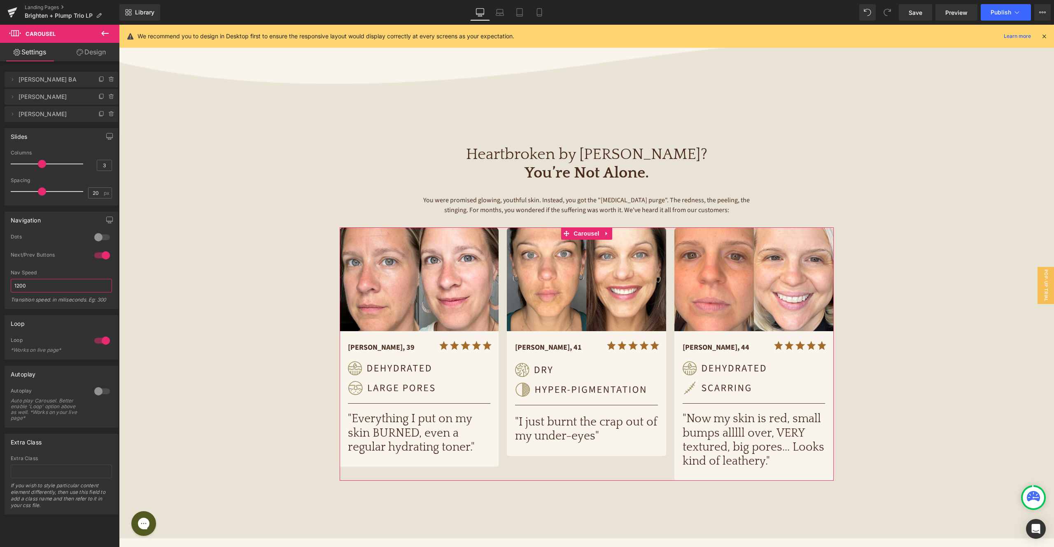
click at [69, 283] on input "1200" at bounding box center [61, 286] width 101 height 14
click at [89, 50] on link "Design" at bounding box center [91, 52] width 60 height 19
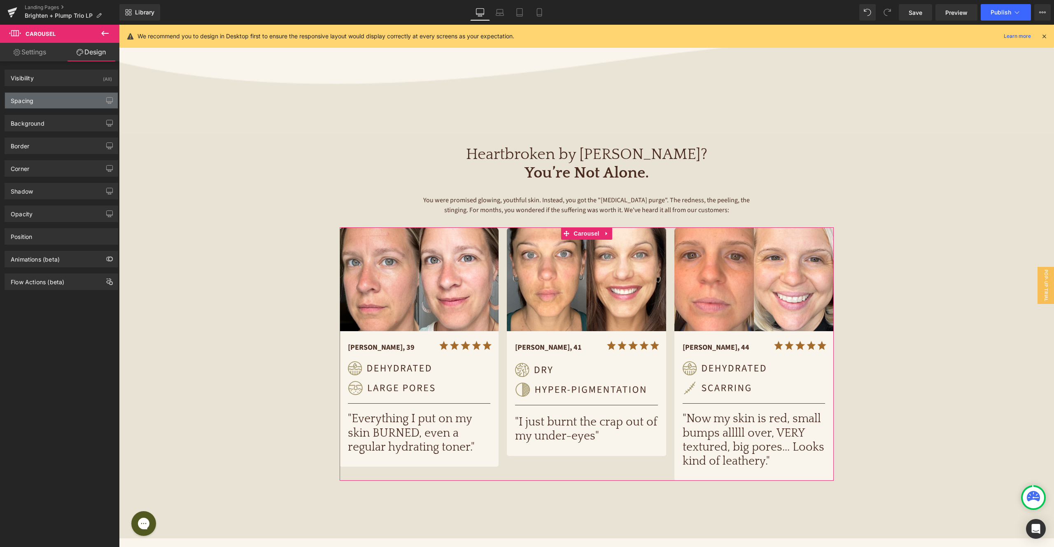
click at [37, 104] on div "Spacing" at bounding box center [61, 101] width 113 height 16
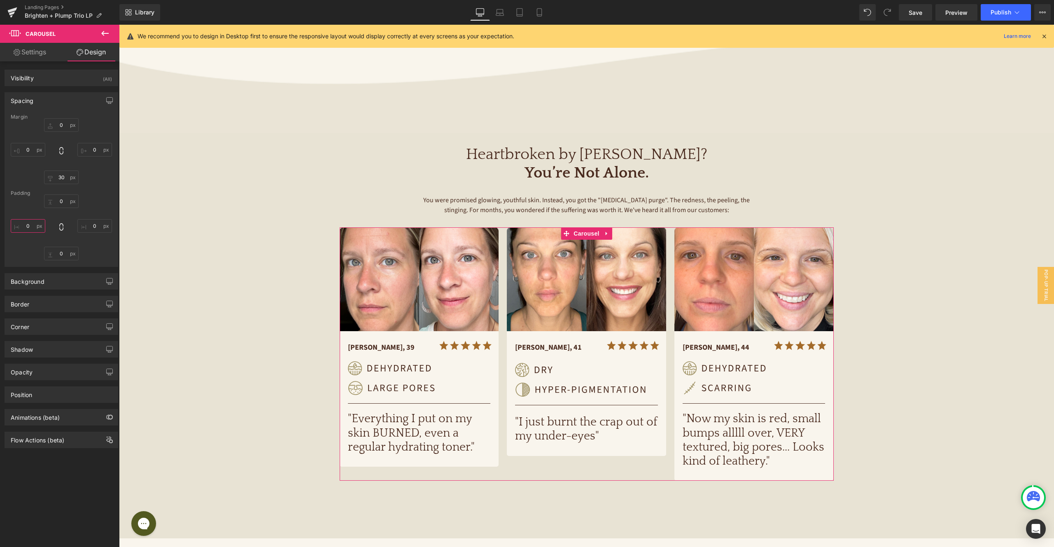
click at [34, 225] on input "0" at bounding box center [28, 226] width 35 height 14
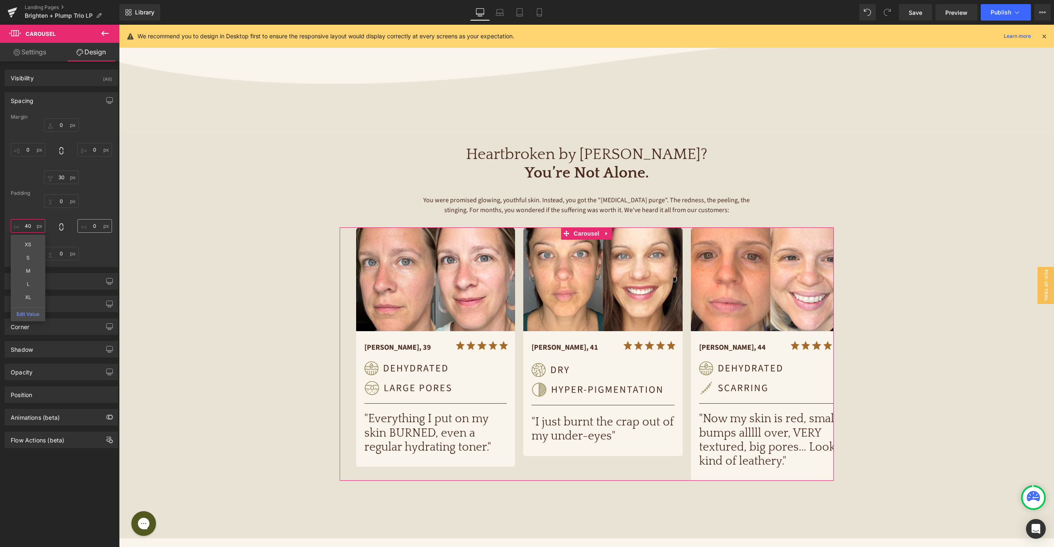
type input "40"
click at [92, 227] on input "0" at bounding box center [94, 226] width 35 height 14
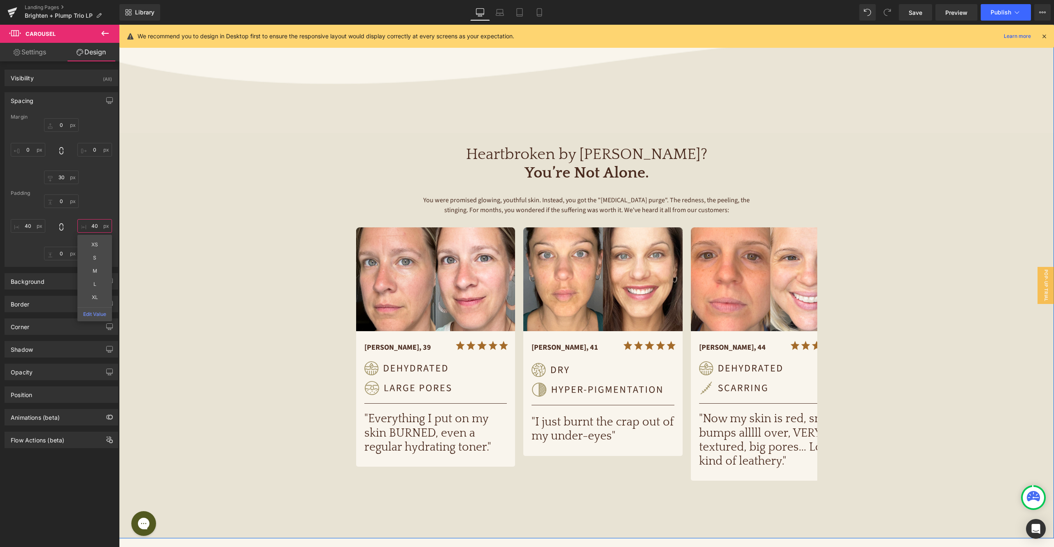
type input "4"
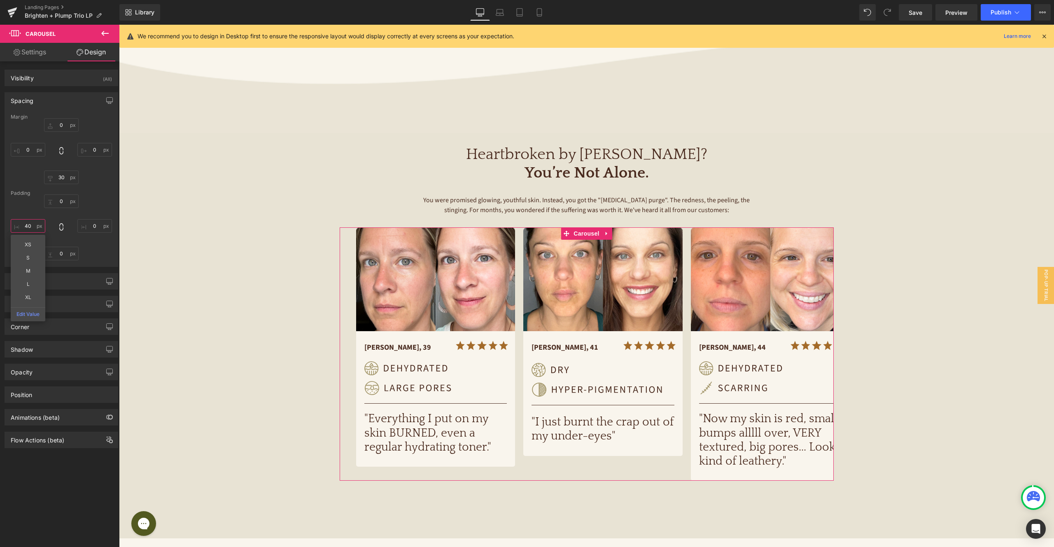
click at [33, 223] on input "40" at bounding box center [28, 226] width 35 height 14
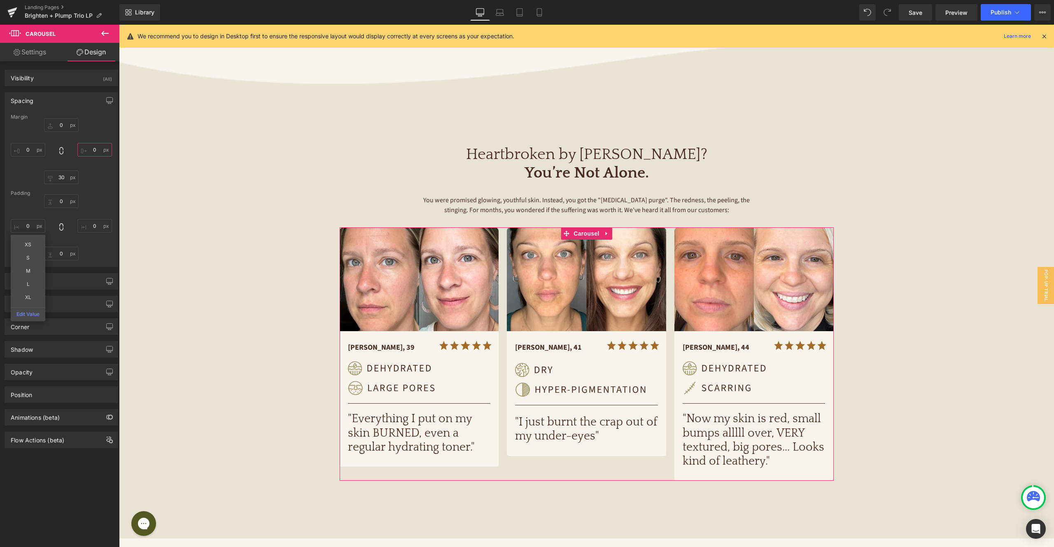
click at [95, 150] on input "0" at bounding box center [94, 150] width 35 height 14
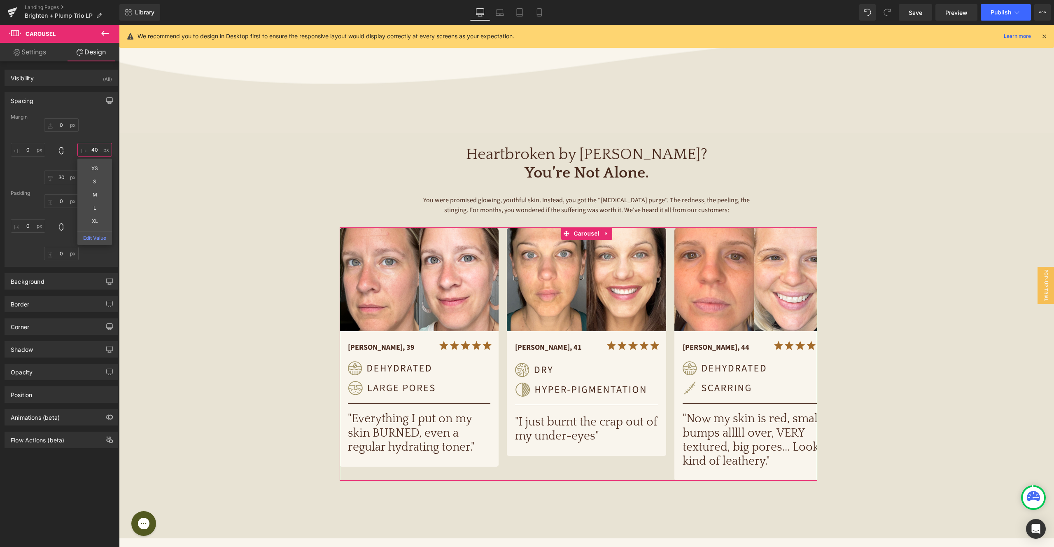
type input "4"
click at [593, 227] on span "Carousel" at bounding box center [587, 233] width 30 height 12
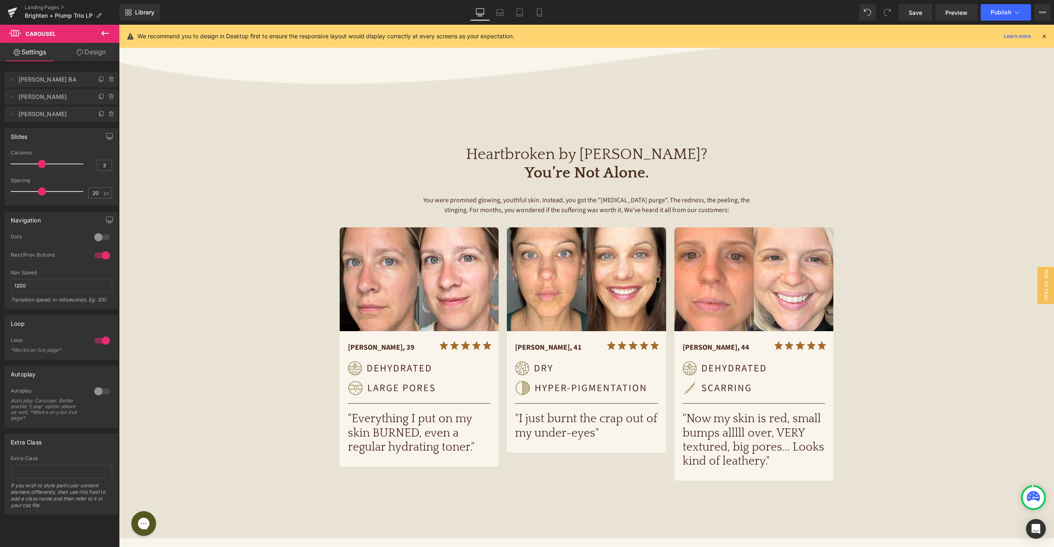
click at [40, 187] on span at bounding box center [42, 191] width 8 height 8
click at [508, 9] on link "Laptop" at bounding box center [500, 12] width 20 height 16
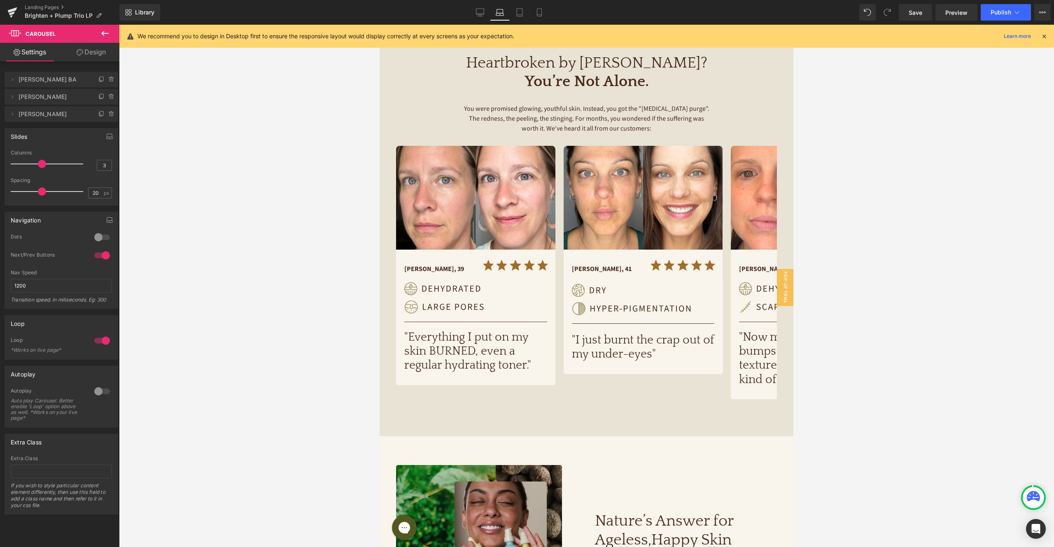
scroll to position [180, 0]
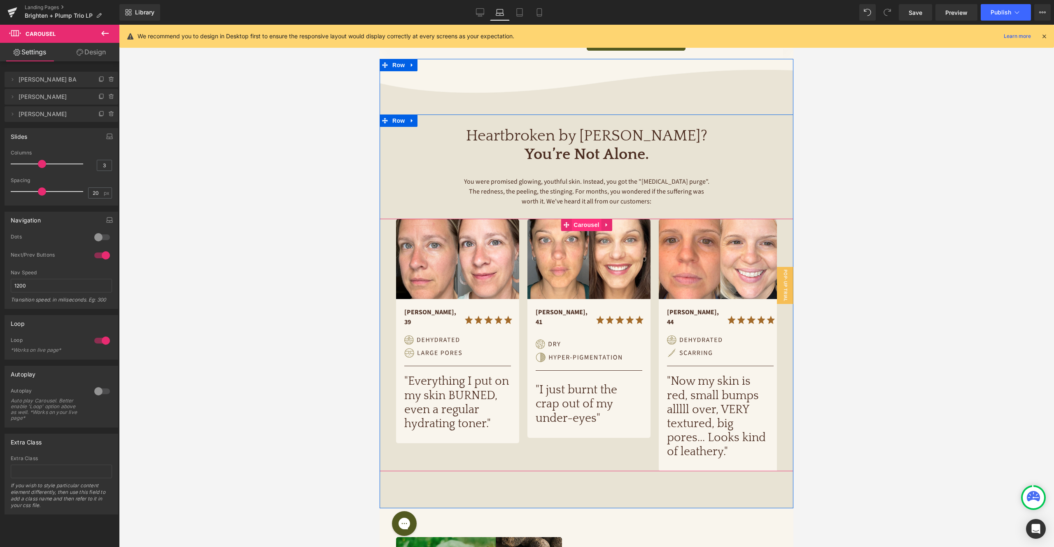
click at [589, 219] on span "Carousel" at bounding box center [587, 225] width 30 height 12
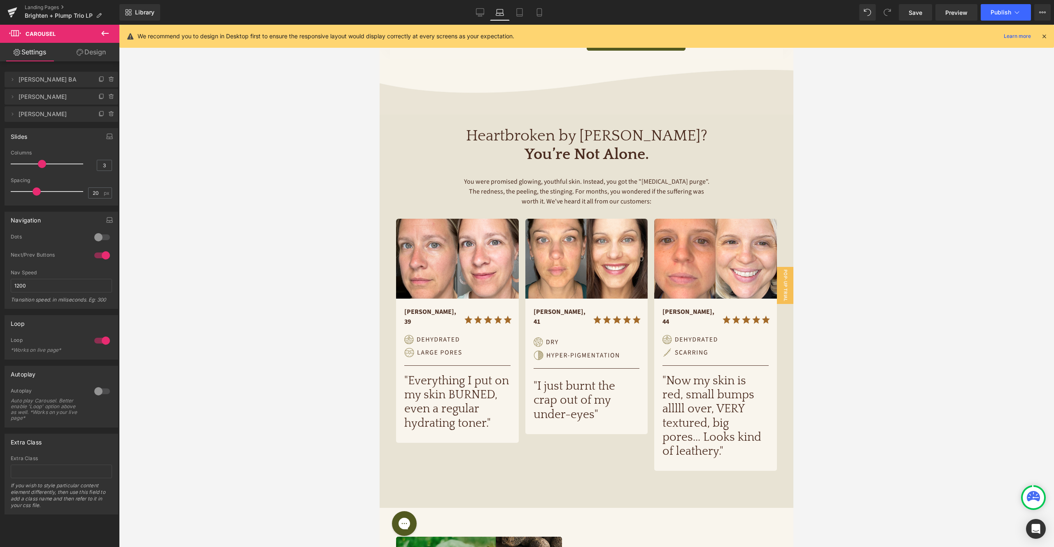
drag, startPoint x: 40, startPoint y: 192, endPoint x: 35, endPoint y: 191, distance: 5.1
click at [35, 191] on span at bounding box center [37, 191] width 8 height 8
click at [910, 14] on span "Save" at bounding box center [916, 12] width 14 height 9
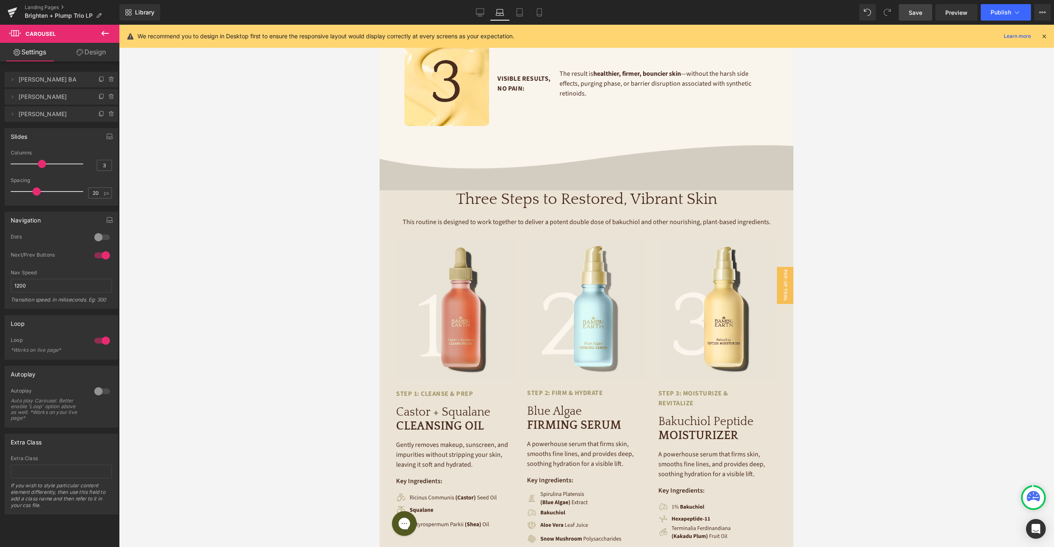
scroll to position [1279, 0]
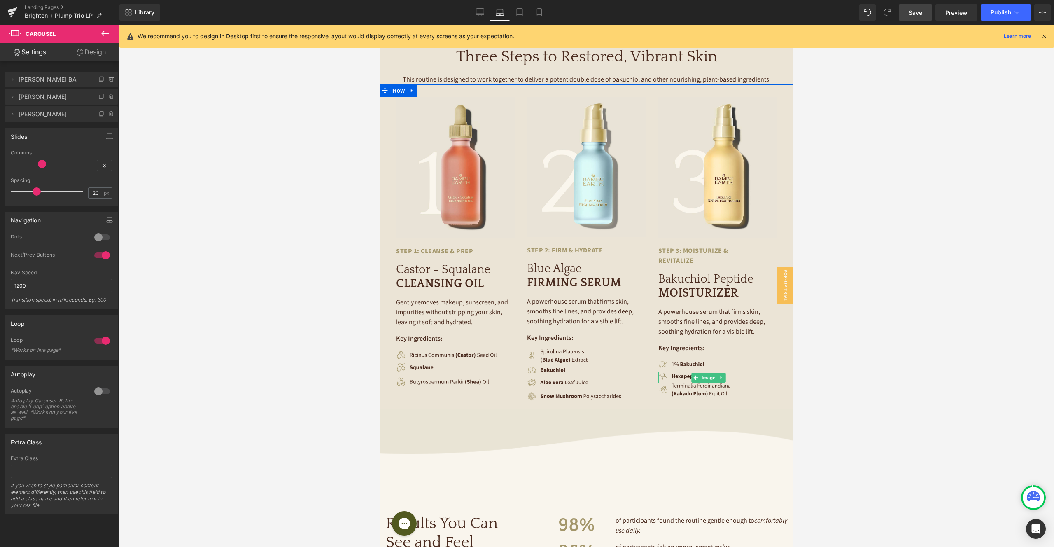
click at [709, 373] on span "Image" at bounding box center [708, 378] width 17 height 10
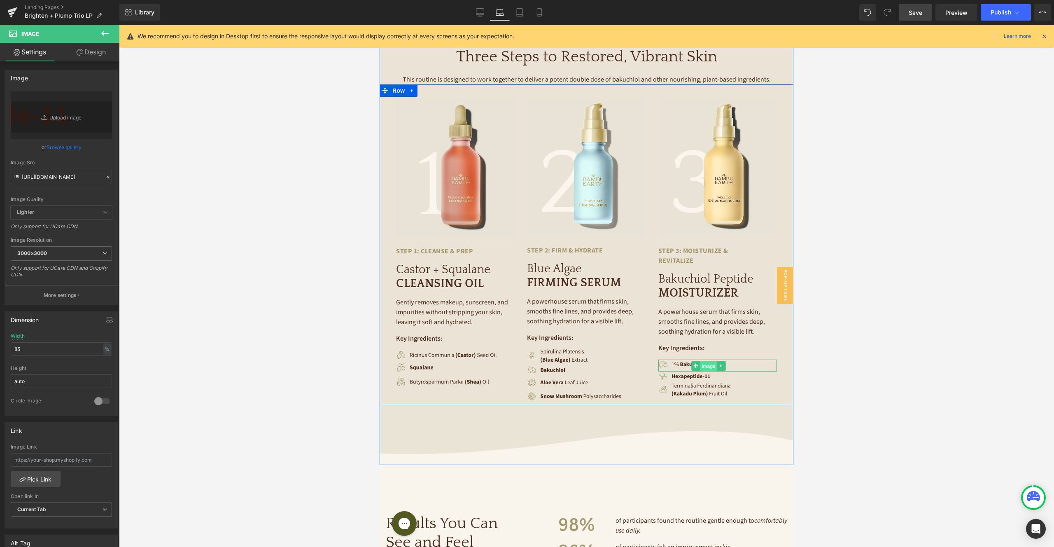
click at [709, 361] on span "Image" at bounding box center [708, 366] width 17 height 10
click at [714, 343] on span "Text Block" at bounding box center [713, 348] width 27 height 10
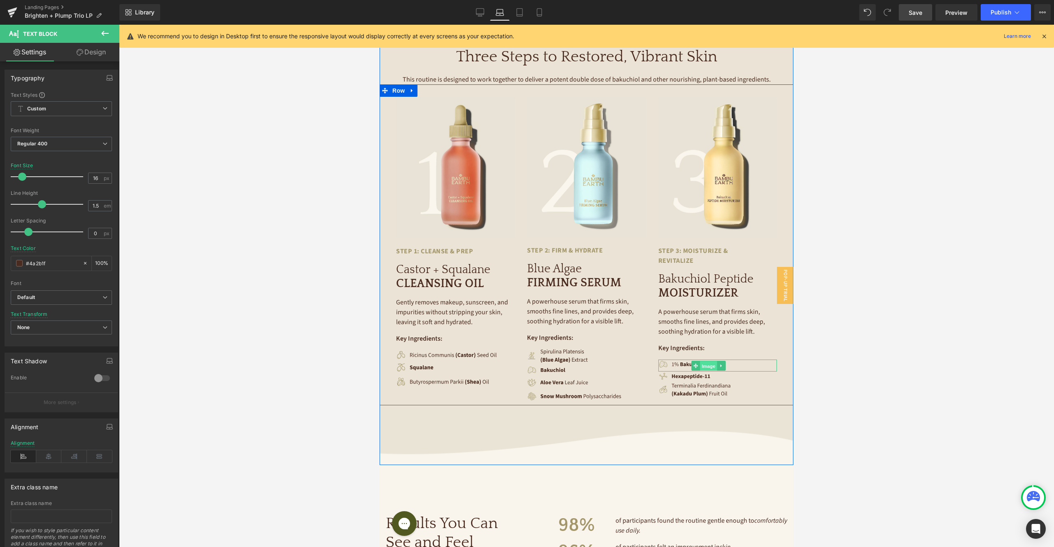
click at [710, 361] on span "Image" at bounding box center [708, 366] width 17 height 10
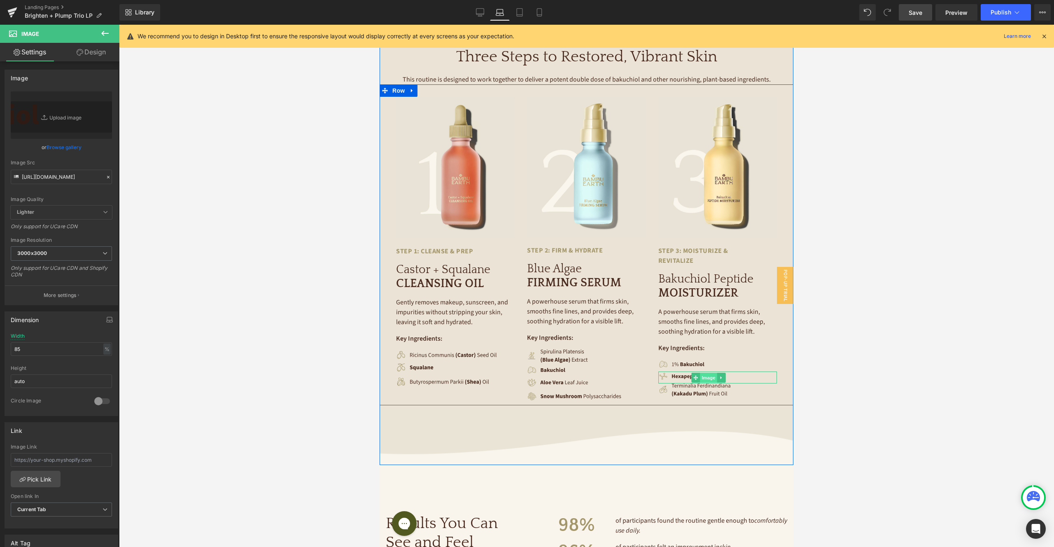
click at [710, 373] on span "Image" at bounding box center [708, 378] width 17 height 10
click at [708, 385] on span "Image" at bounding box center [708, 390] width 17 height 10
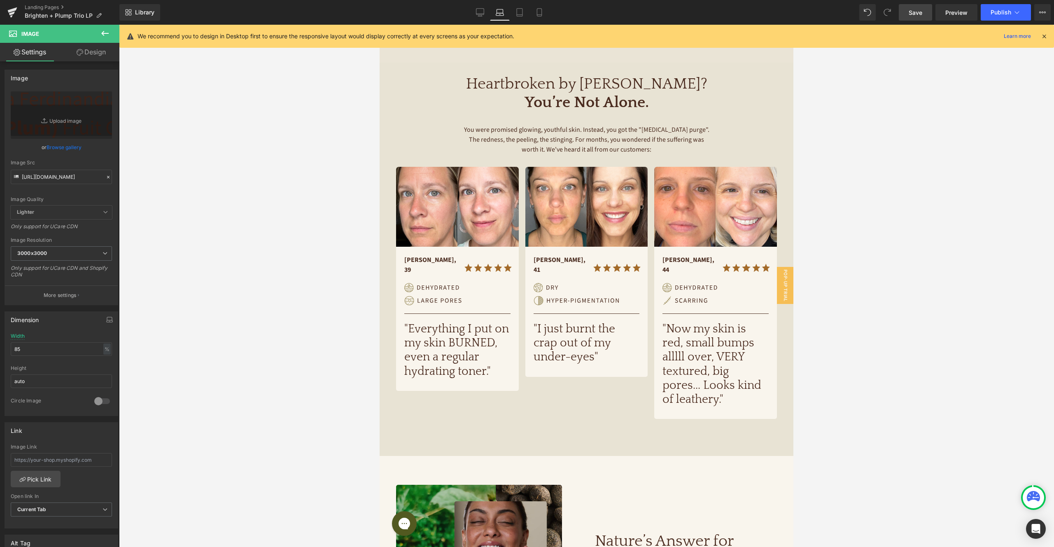
scroll to position [0, 0]
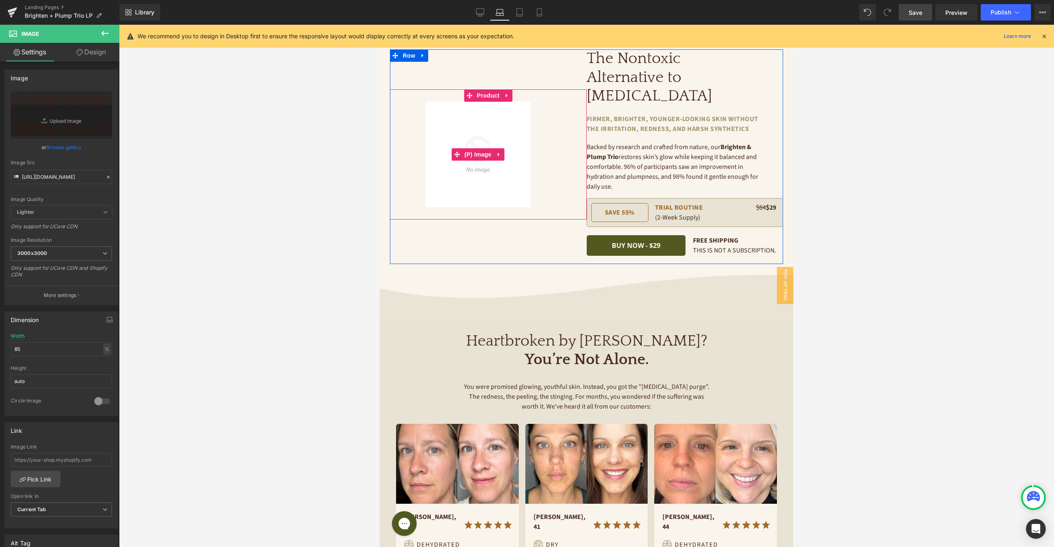
click at [500, 168] on img at bounding box center [477, 154] width 105 height 105
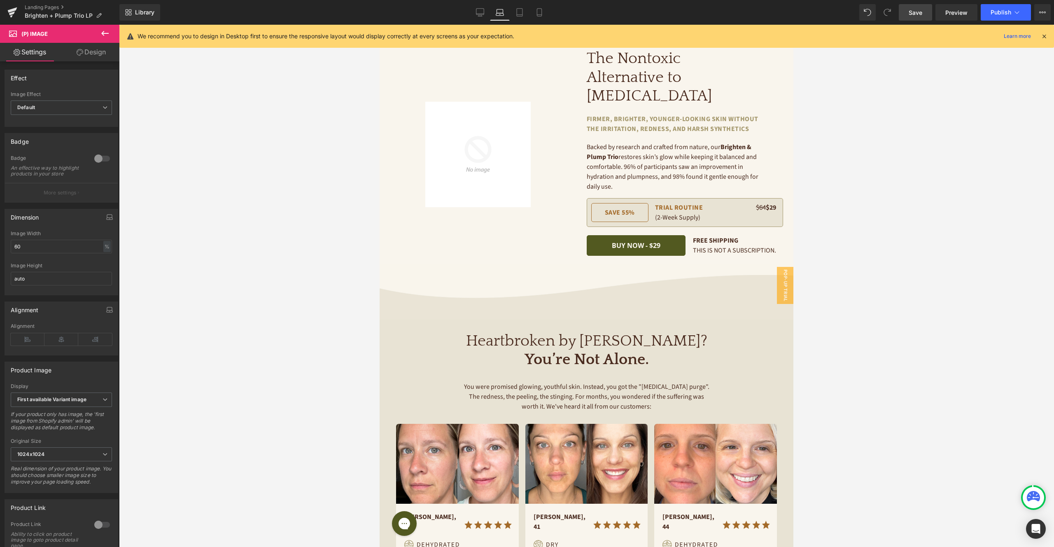
click at [307, 176] on div at bounding box center [586, 286] width 935 height 522
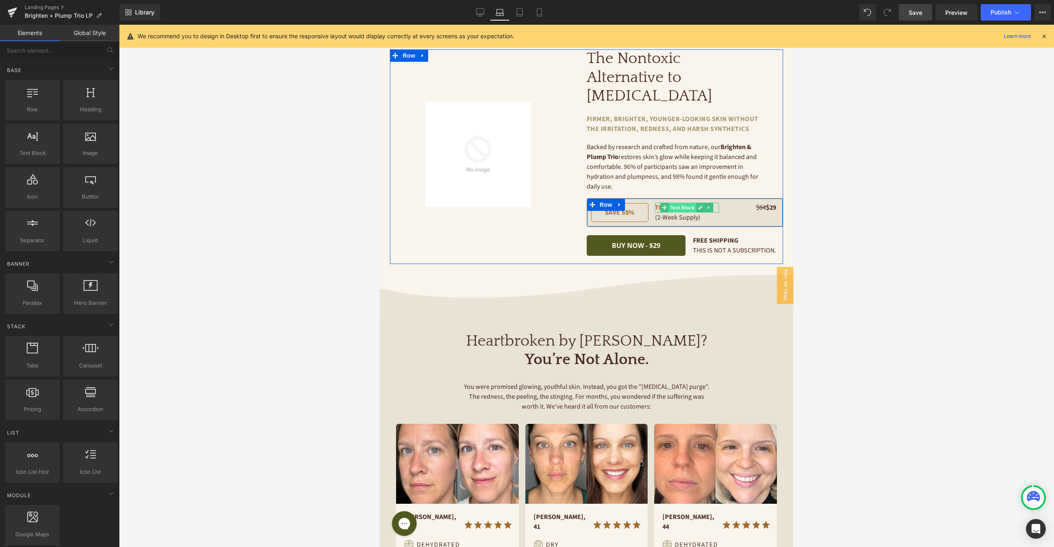
click at [690, 203] on span "Text Block" at bounding box center [682, 208] width 27 height 10
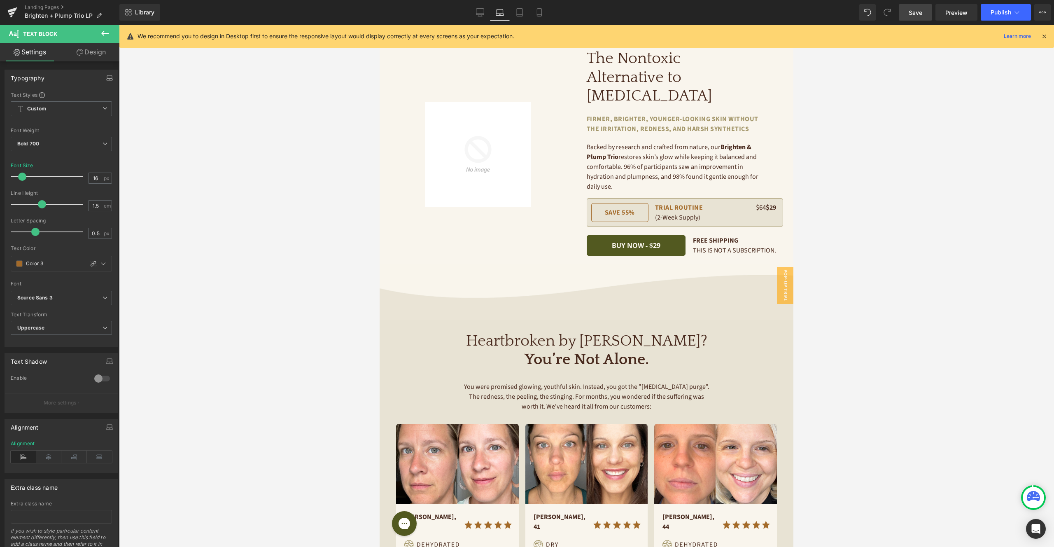
click at [862, 177] on div at bounding box center [586, 286] width 935 height 522
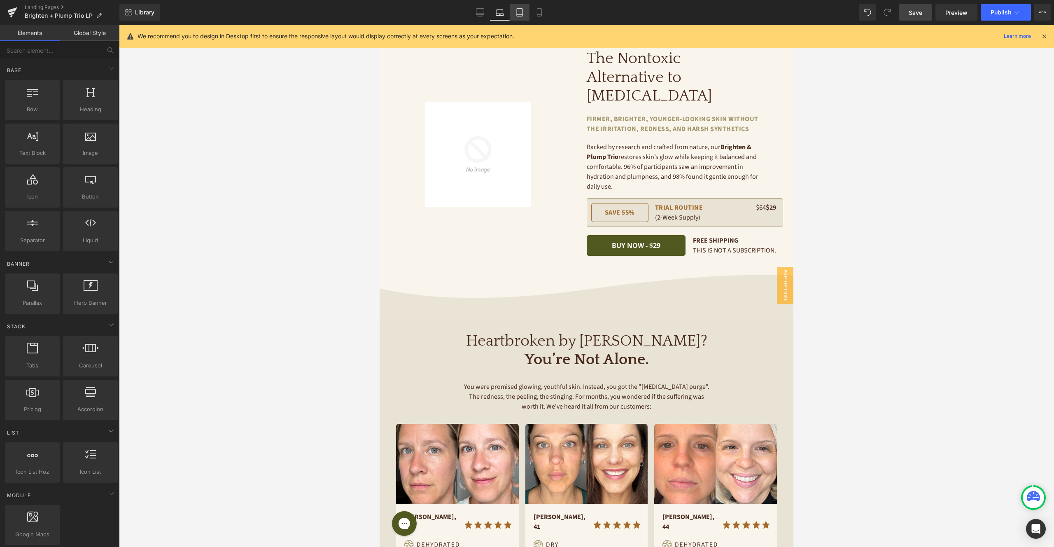
click at [520, 16] on icon at bounding box center [520, 13] width 6 height 8
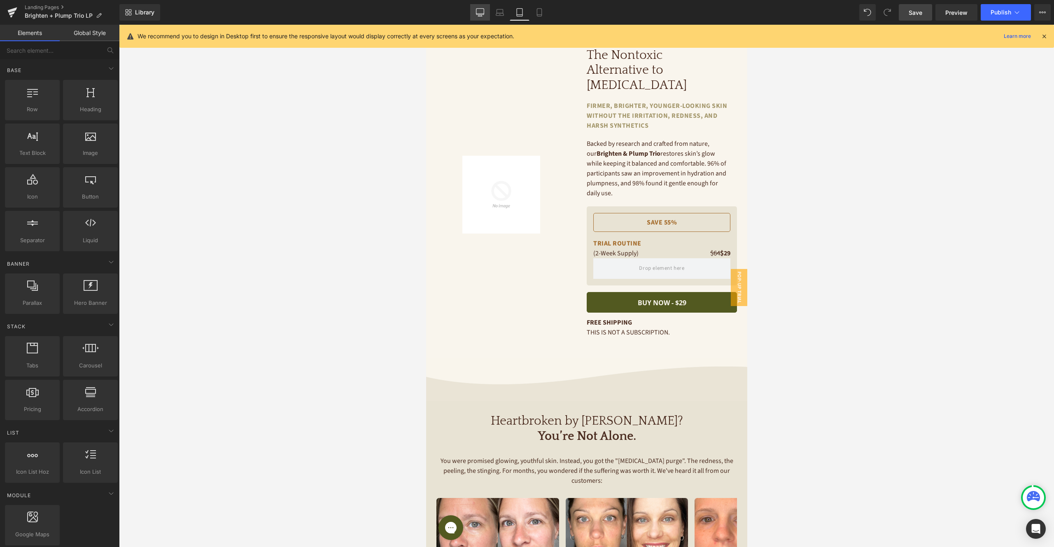
scroll to position [23, 0]
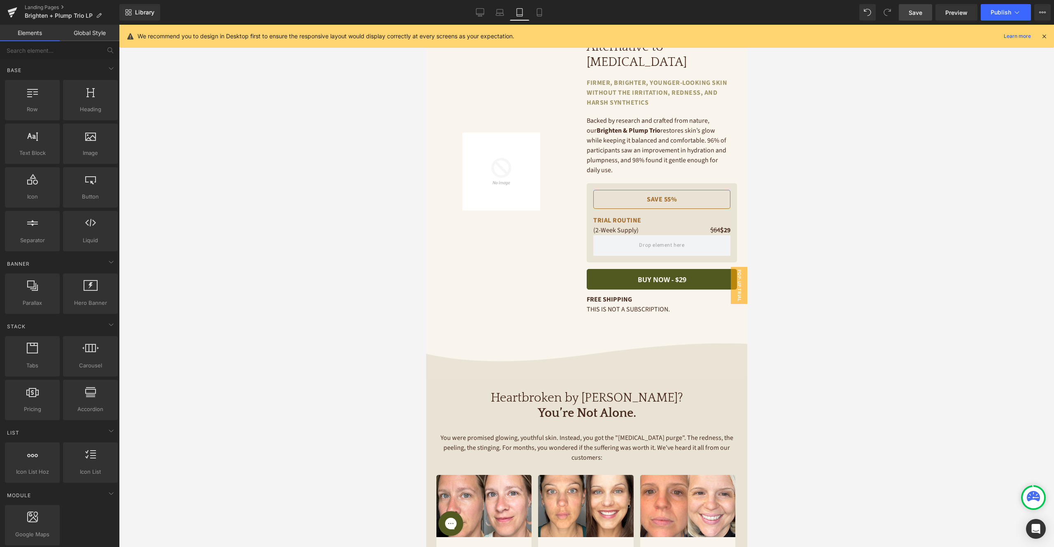
click at [499, 14] on icon at bounding box center [500, 12] width 8 height 8
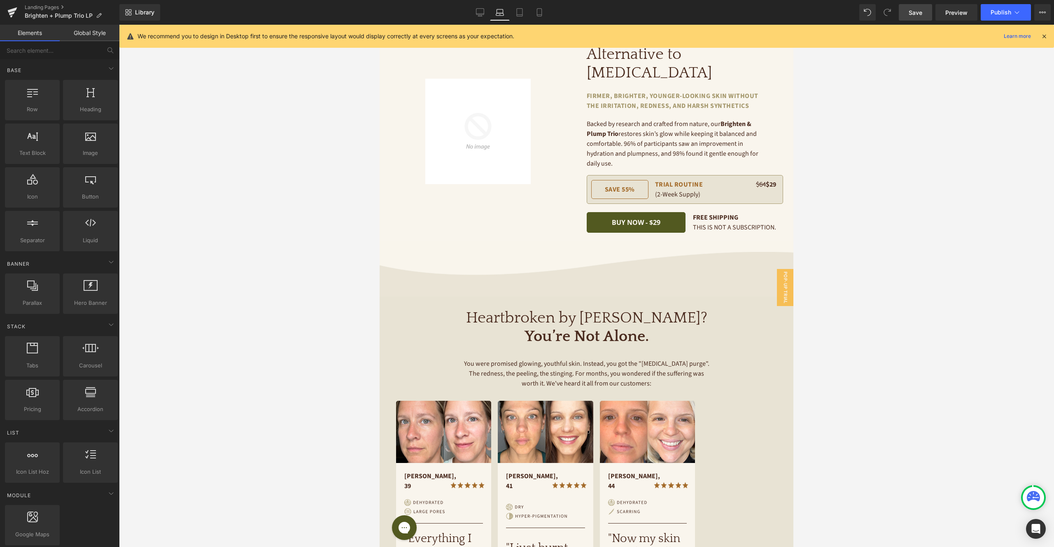
scroll to position [25, 0]
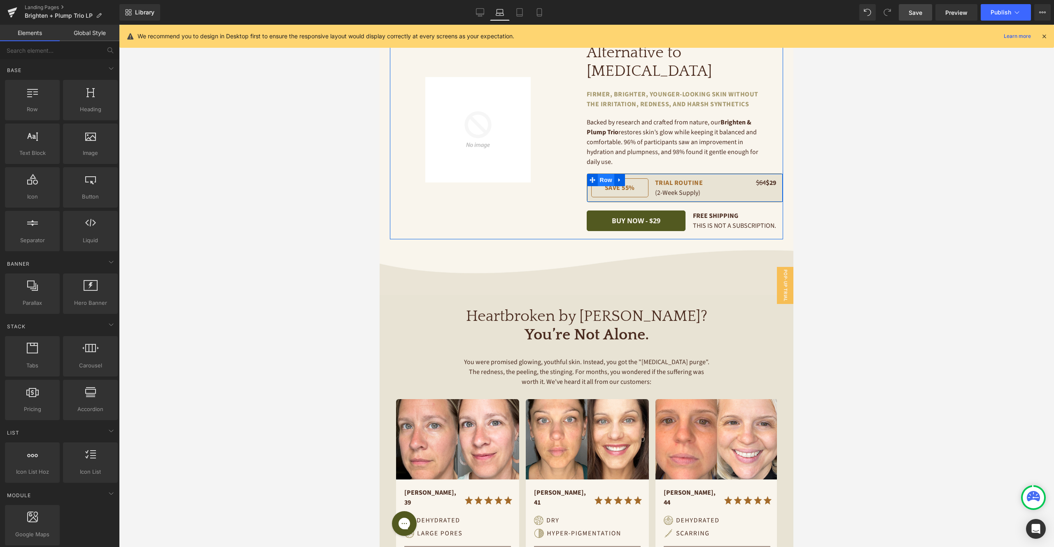
click at [603, 174] on span "Row" at bounding box center [606, 180] width 16 height 12
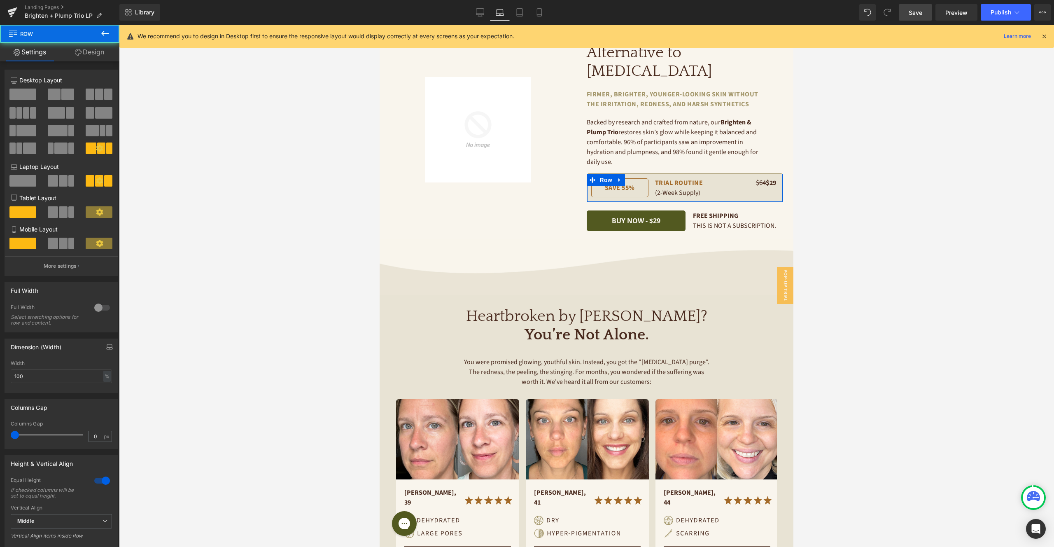
click at [89, 47] on link "Design" at bounding box center [90, 52] width 60 height 19
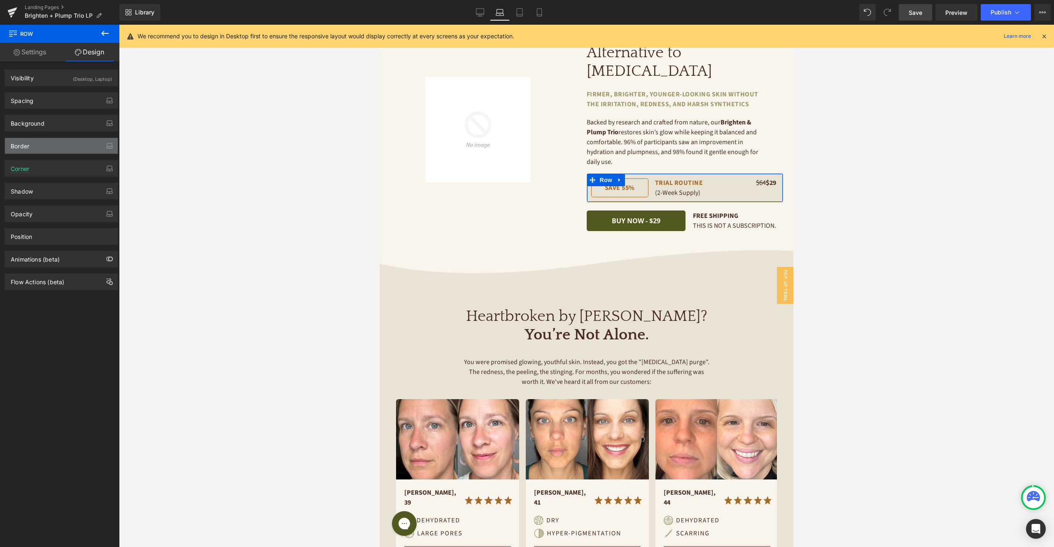
click at [32, 148] on div "Border" at bounding box center [61, 146] width 113 height 16
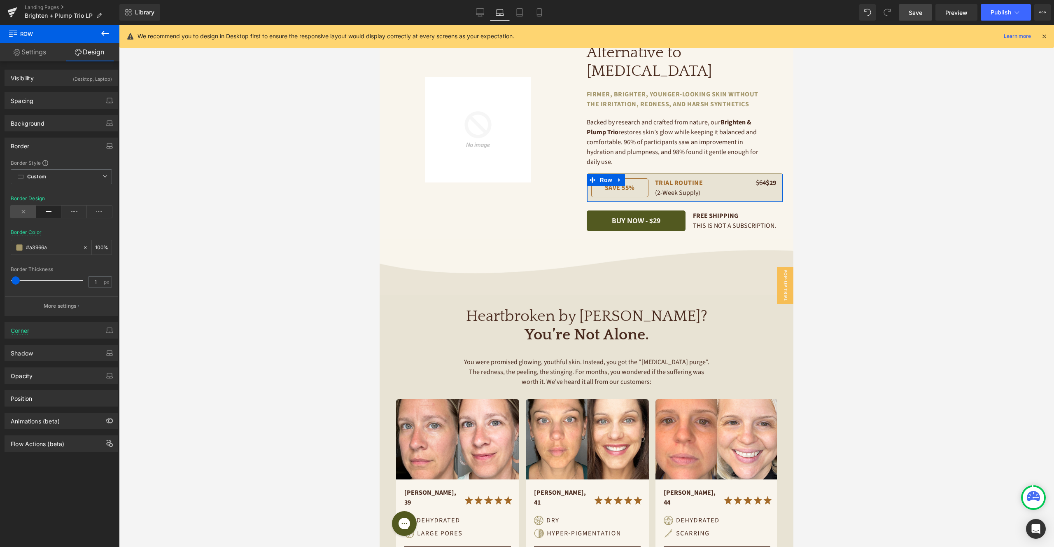
click at [26, 210] on icon at bounding box center [24, 212] width 26 height 12
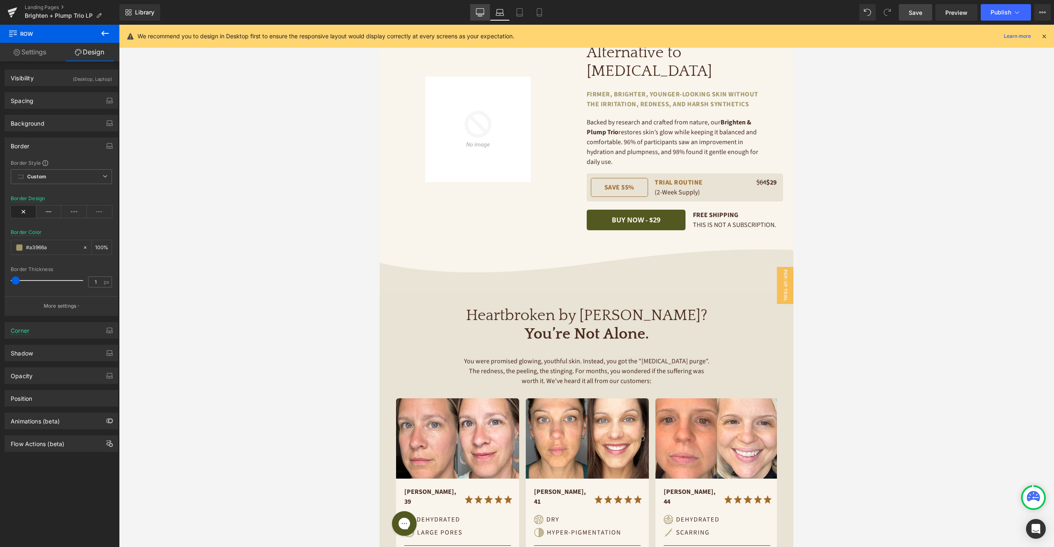
click at [476, 10] on icon at bounding box center [480, 12] width 8 height 8
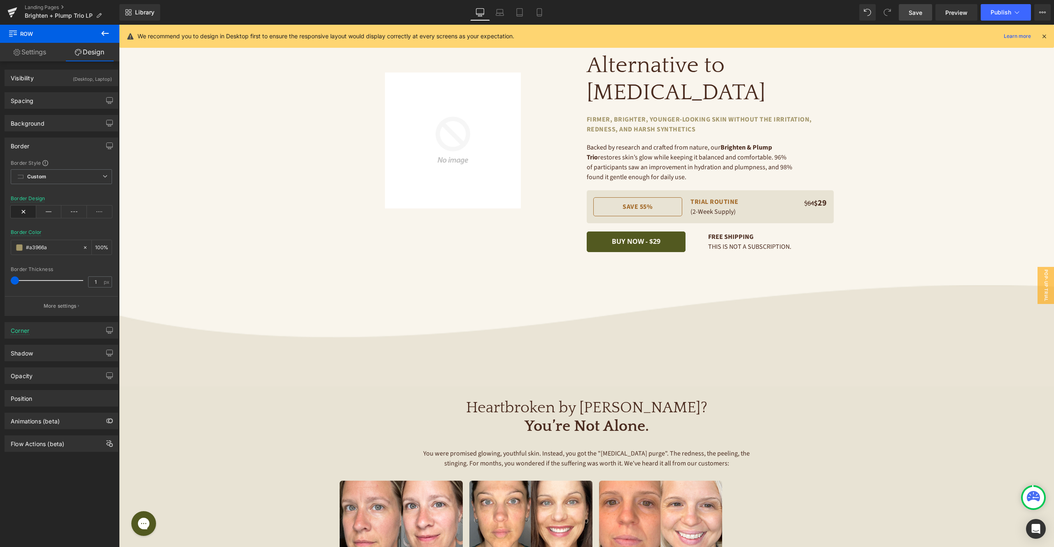
scroll to position [33, 0]
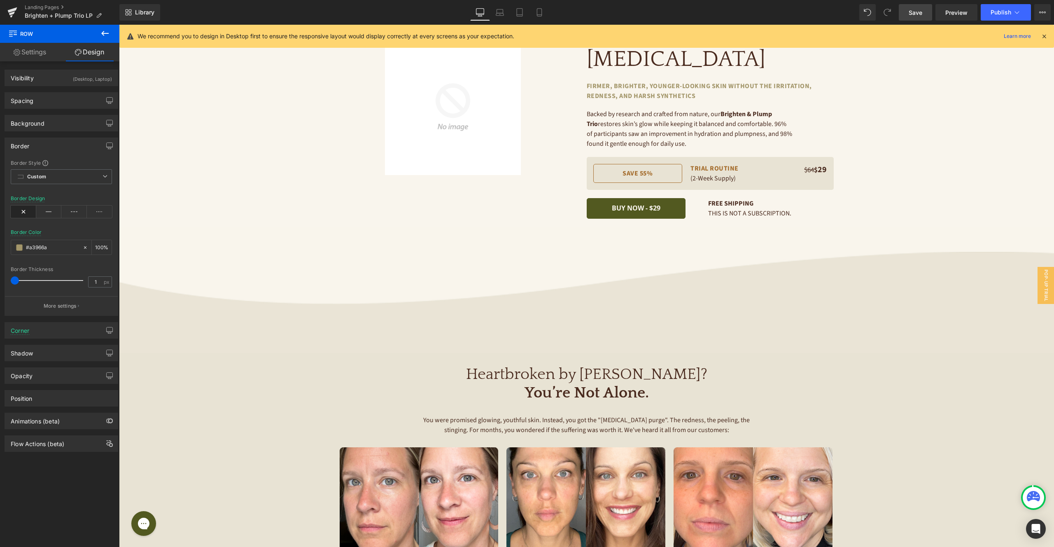
click at [911, 13] on span "Save" at bounding box center [916, 12] width 14 height 9
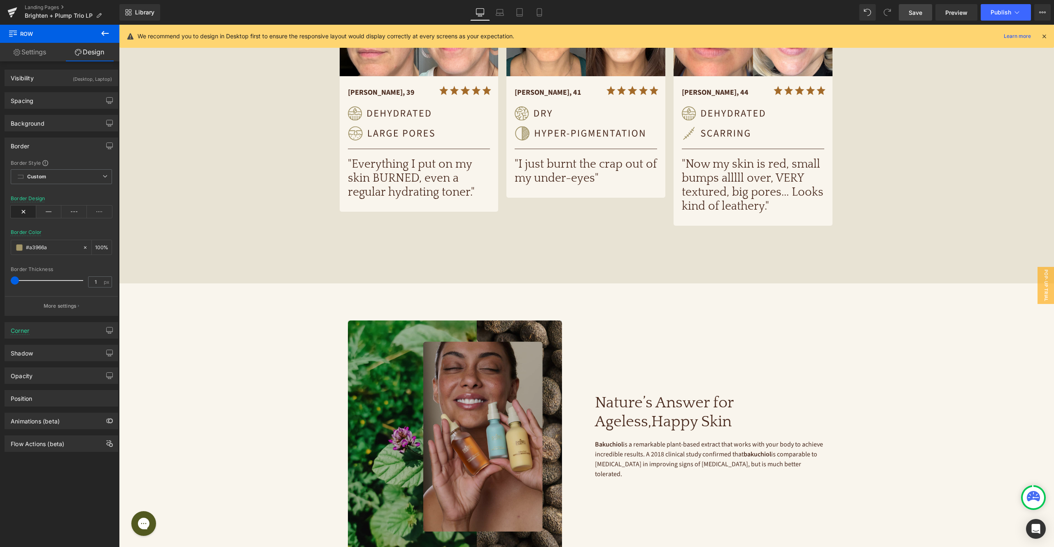
scroll to position [652, 0]
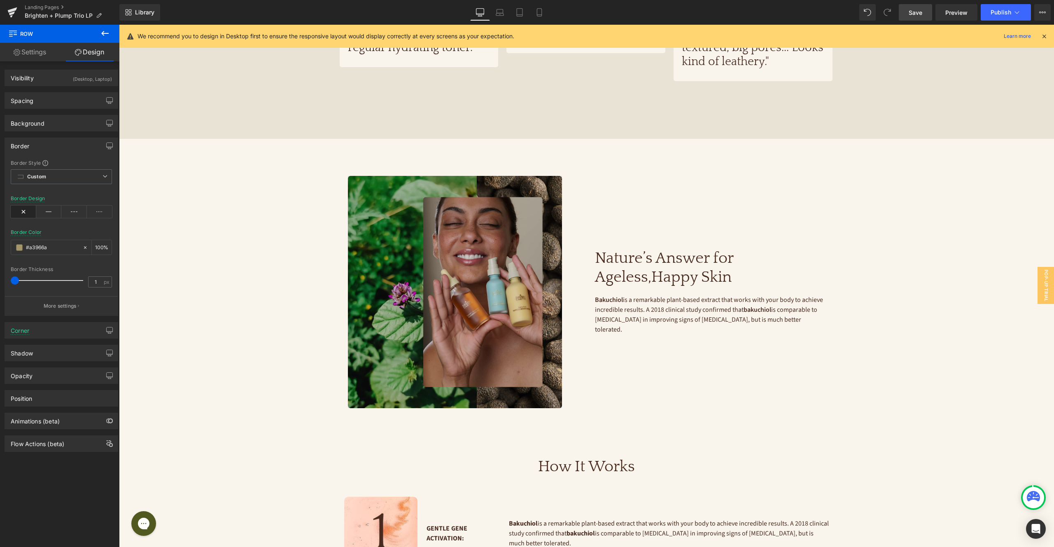
click at [468, 292] on img at bounding box center [463, 292] width 231 height 232
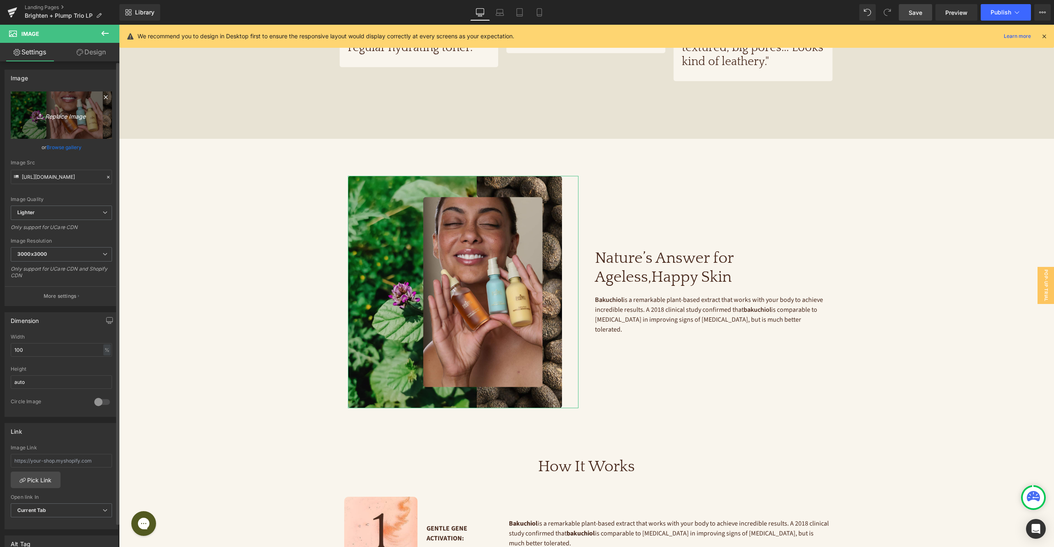
click at [65, 119] on icon "Replace Image" at bounding box center [61, 115] width 66 height 10
type input "C:\fakepath\ingredients-mobile.jpg"
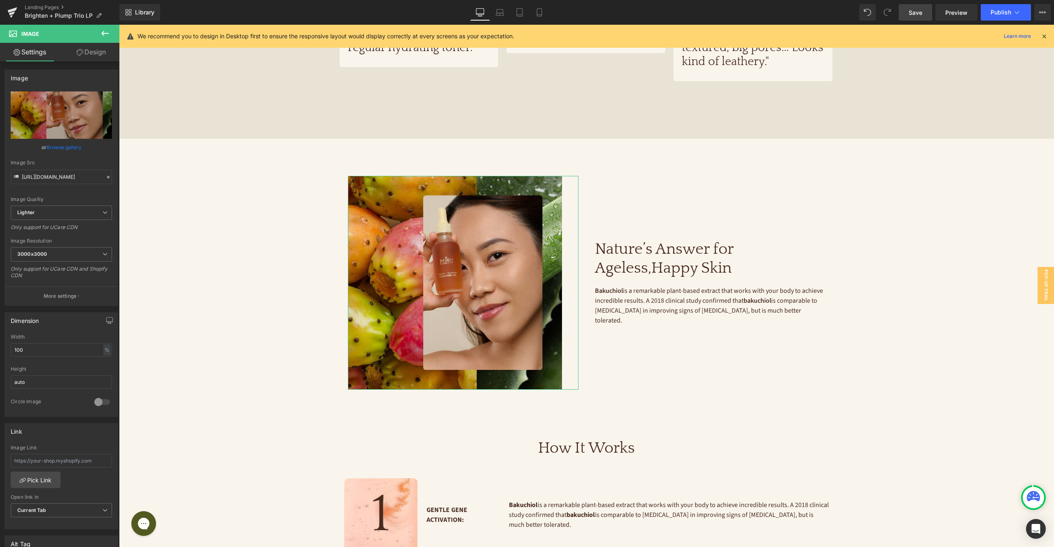
click at [107, 49] on link "Design" at bounding box center [91, 52] width 60 height 19
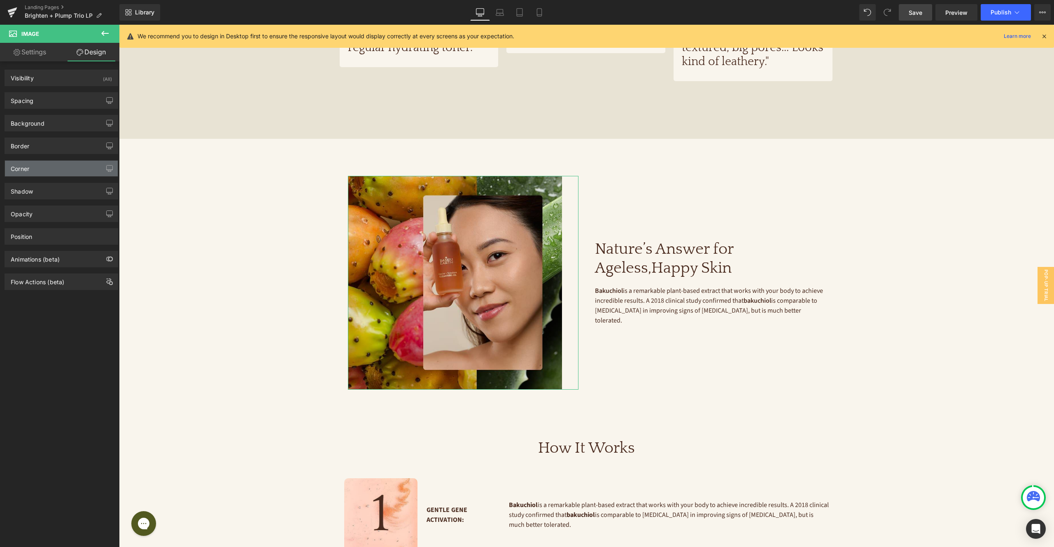
click at [44, 164] on div "Corner" at bounding box center [61, 169] width 113 height 16
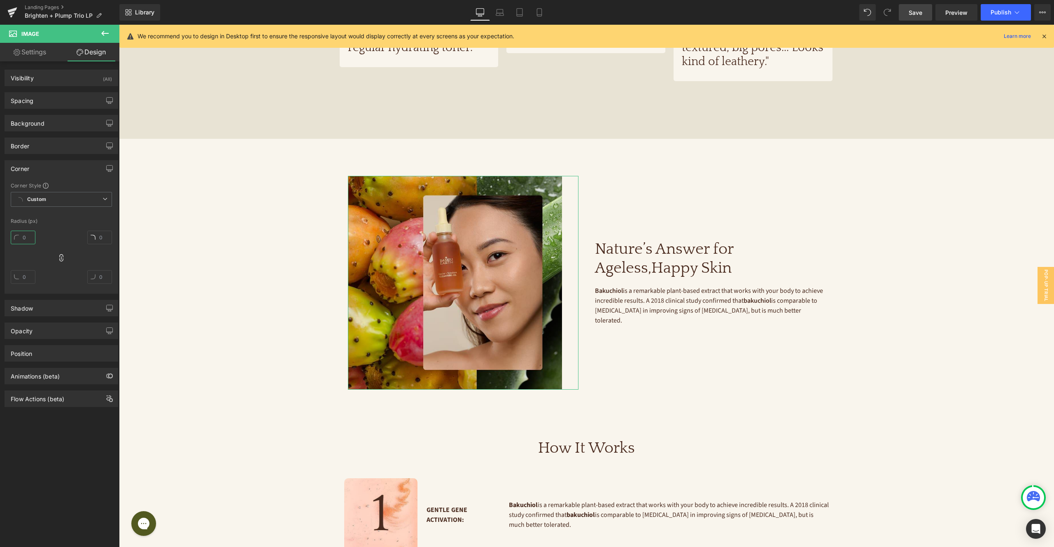
click at [23, 232] on input "text" at bounding box center [23, 238] width 25 height 14
type input "10"
click at [49, 100] on div "Spacing" at bounding box center [61, 101] width 113 height 16
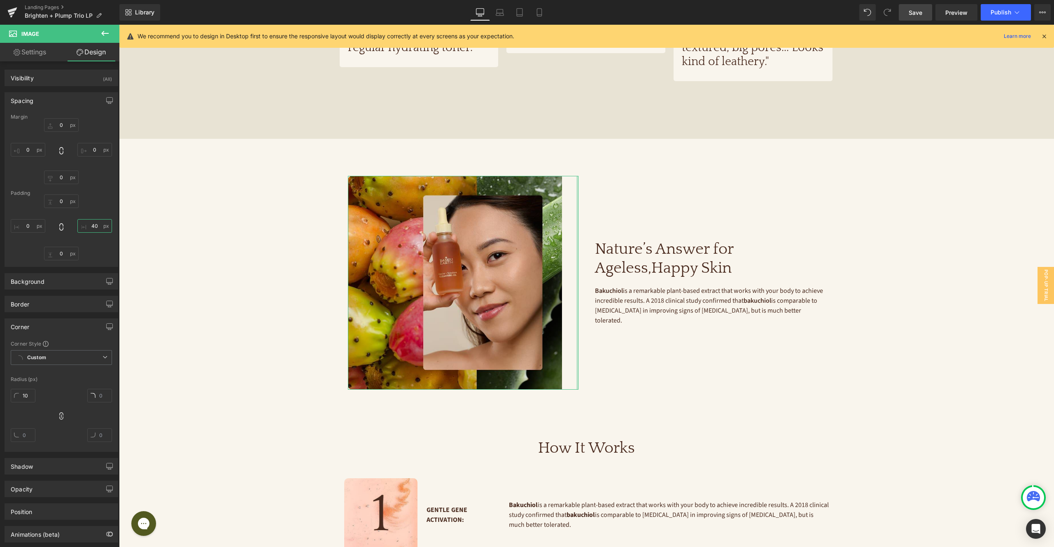
click at [89, 223] on input "text" at bounding box center [94, 226] width 35 height 14
type input "40"
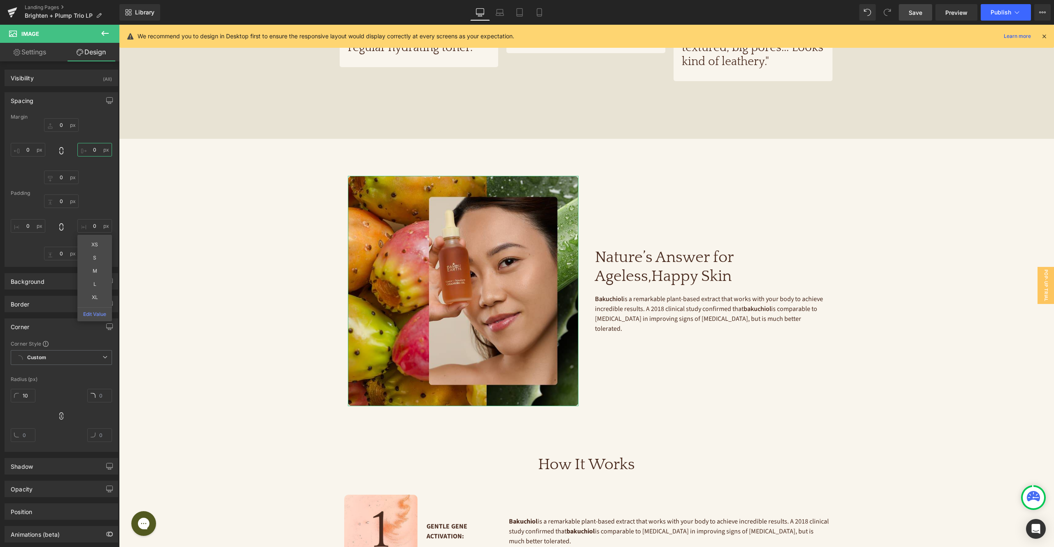
click at [96, 148] on input "text" at bounding box center [94, 150] width 35 height 14
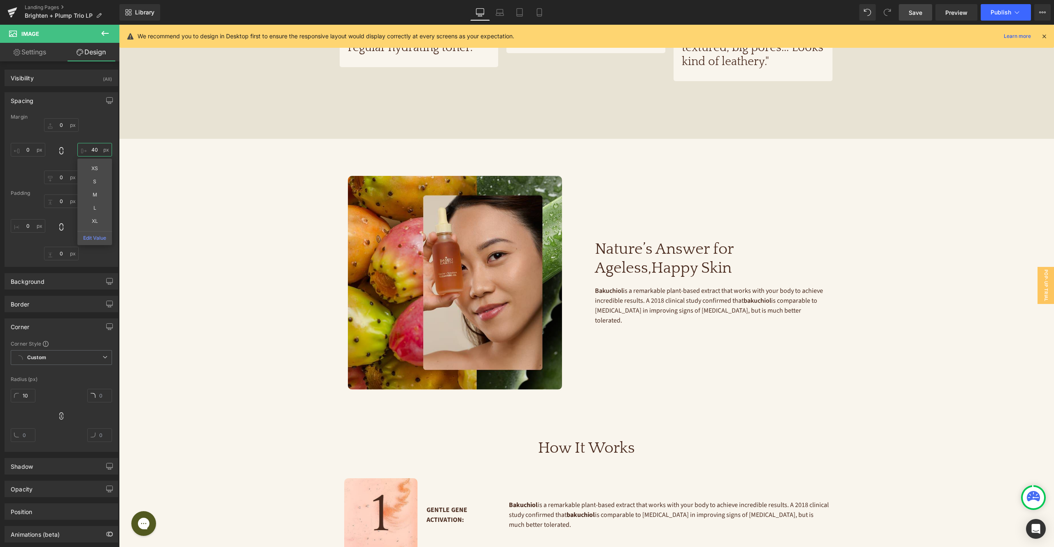
type input "40"
click at [921, 12] on span "Save" at bounding box center [916, 12] width 14 height 9
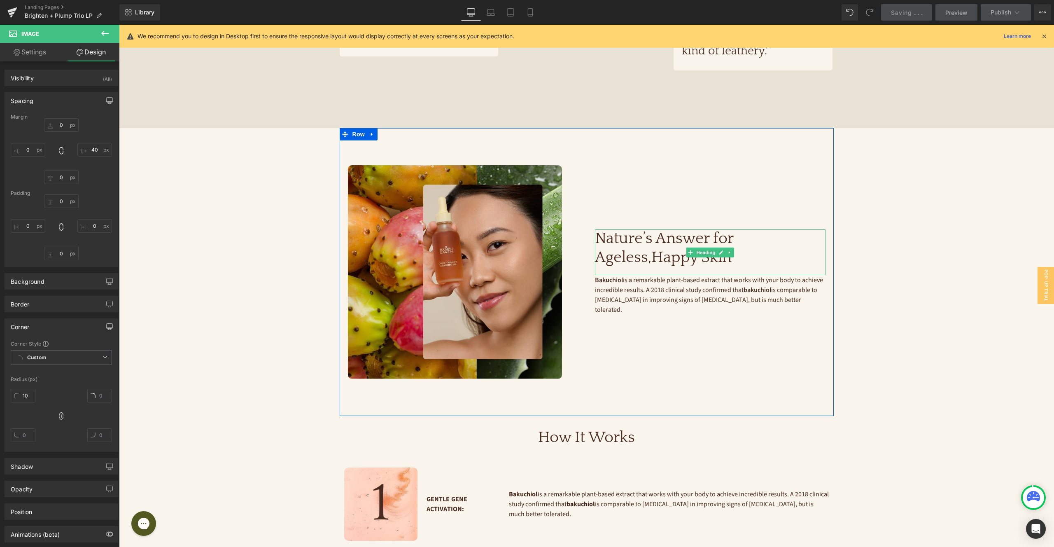
scroll to position [668, 0]
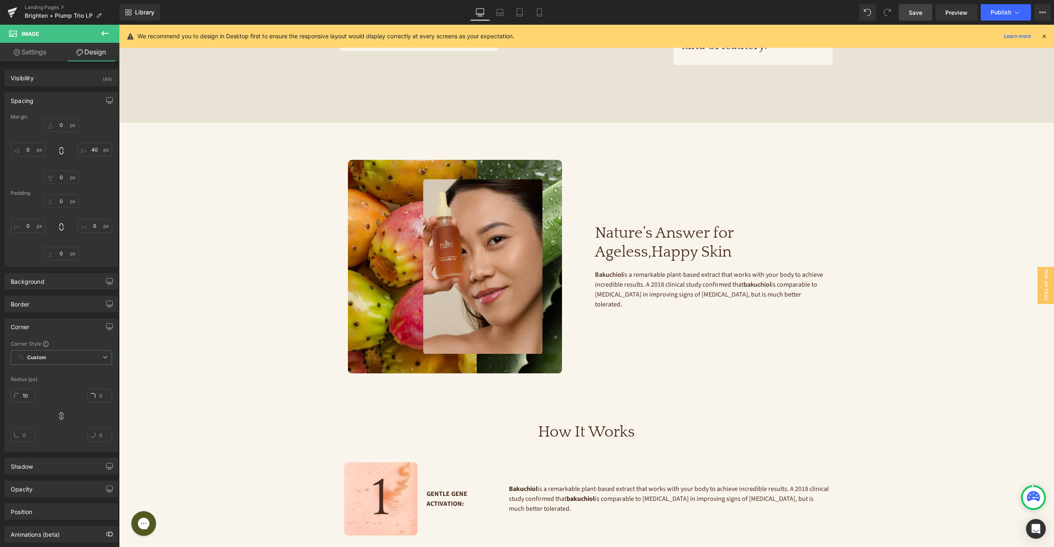
click at [636, 226] on h3 "Nature’s Answer for Ageless, Happy Skin" at bounding box center [710, 242] width 231 height 37
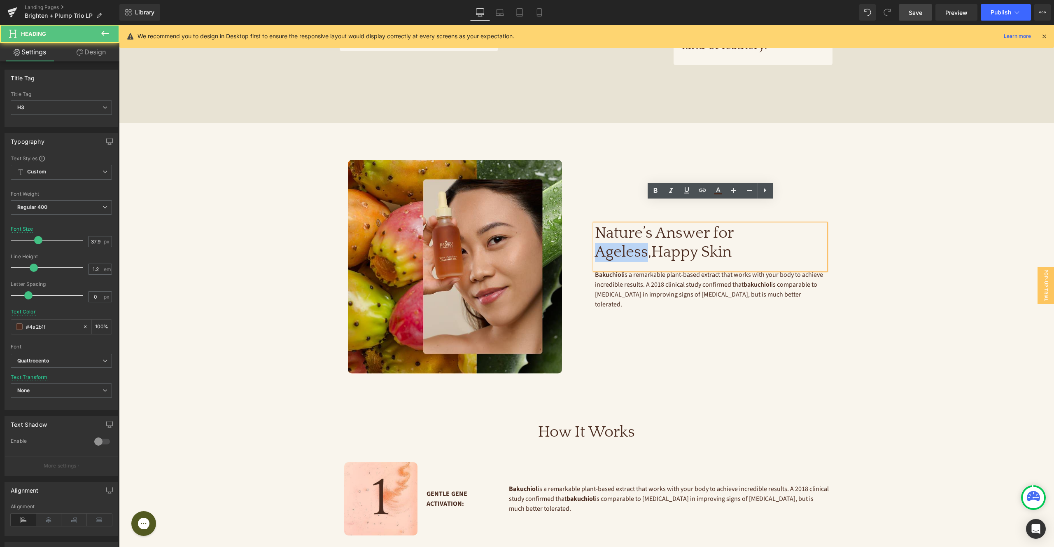
click at [636, 226] on h3 "Nature’s Answer for Ageless, Happy Skin" at bounding box center [710, 242] width 231 height 37
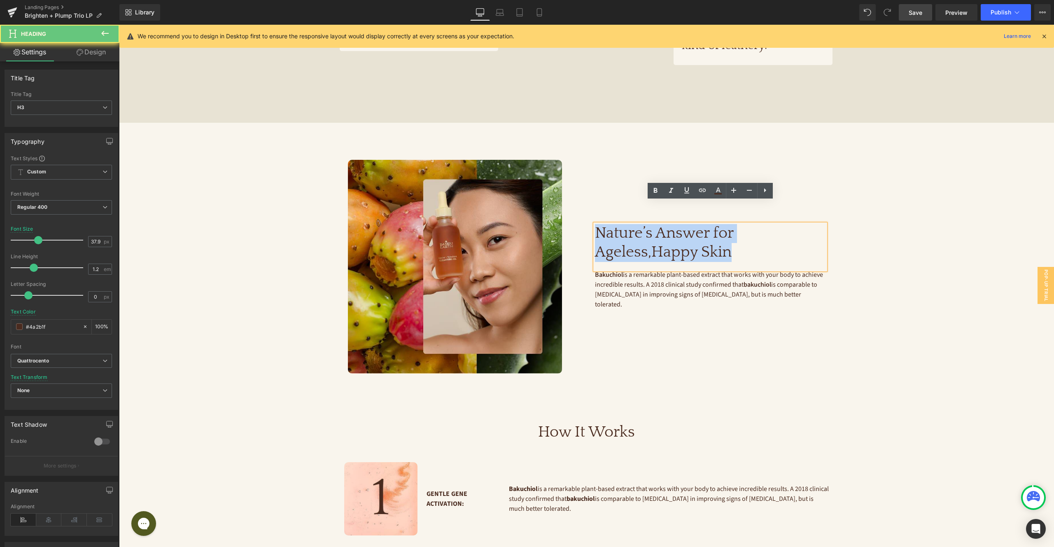
click at [636, 226] on h3 "Nature’s Answer for Ageless, Happy Skin" at bounding box center [710, 242] width 231 height 37
paste div
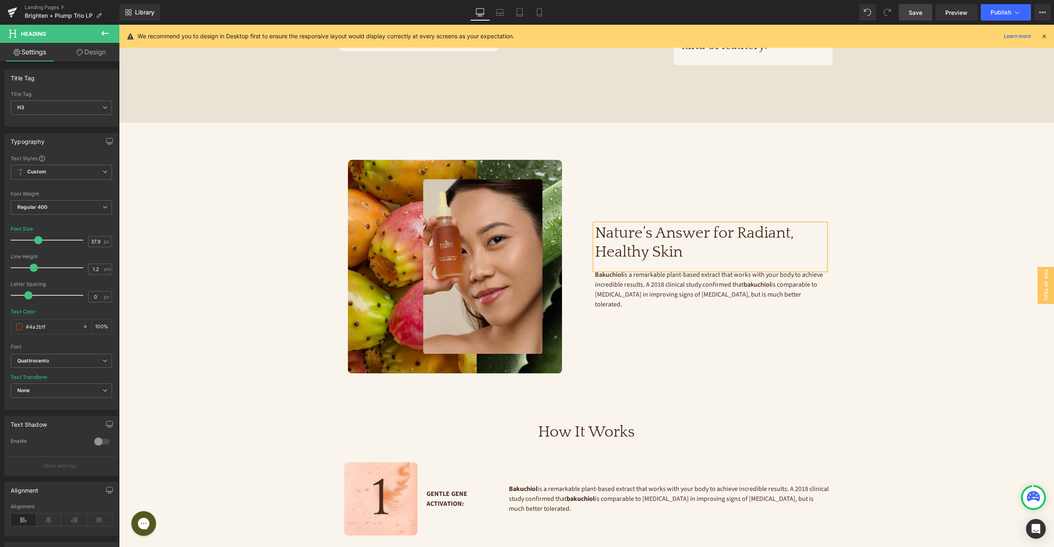
click at [662, 228] on h3 "Nature’s Answer for Radiant, Healthy Skin" at bounding box center [710, 242] width 231 height 37
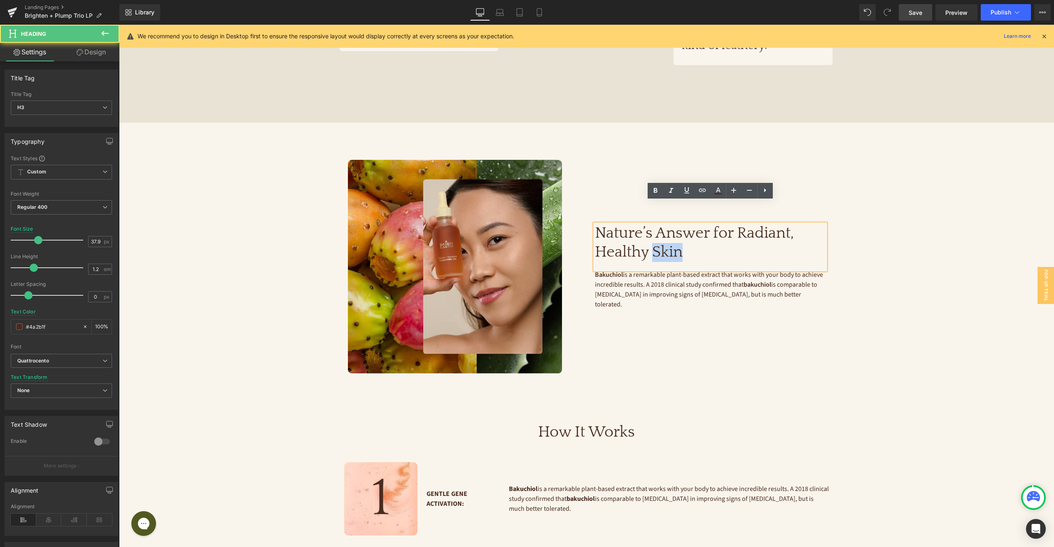
click at [662, 228] on h3 "Nature’s Answer for Radiant, Healthy Skin" at bounding box center [710, 242] width 231 height 37
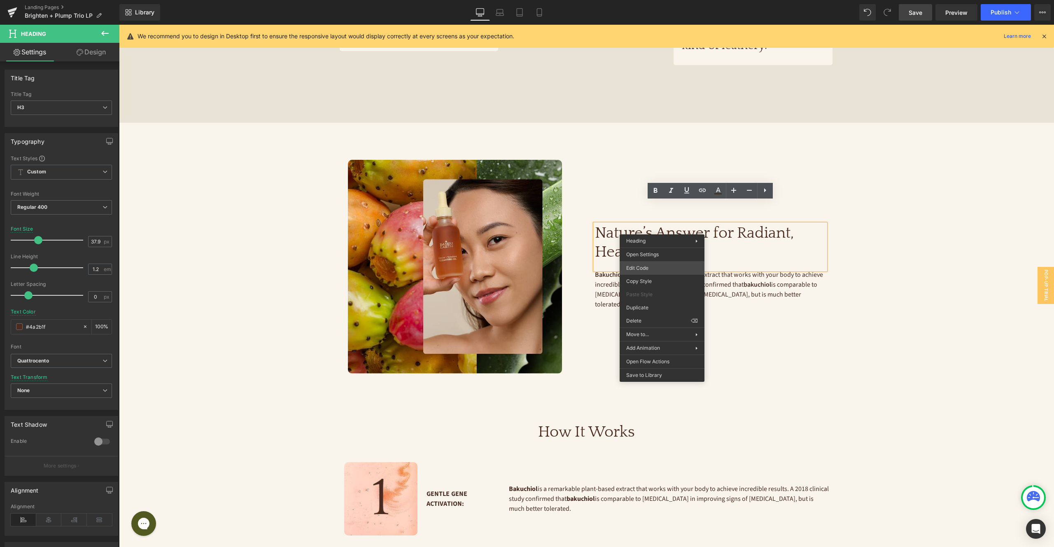
click at [662, 0] on div "Row You are previewing how the will restyle your page. You can not edit Element…" at bounding box center [527, 0] width 1054 height 0
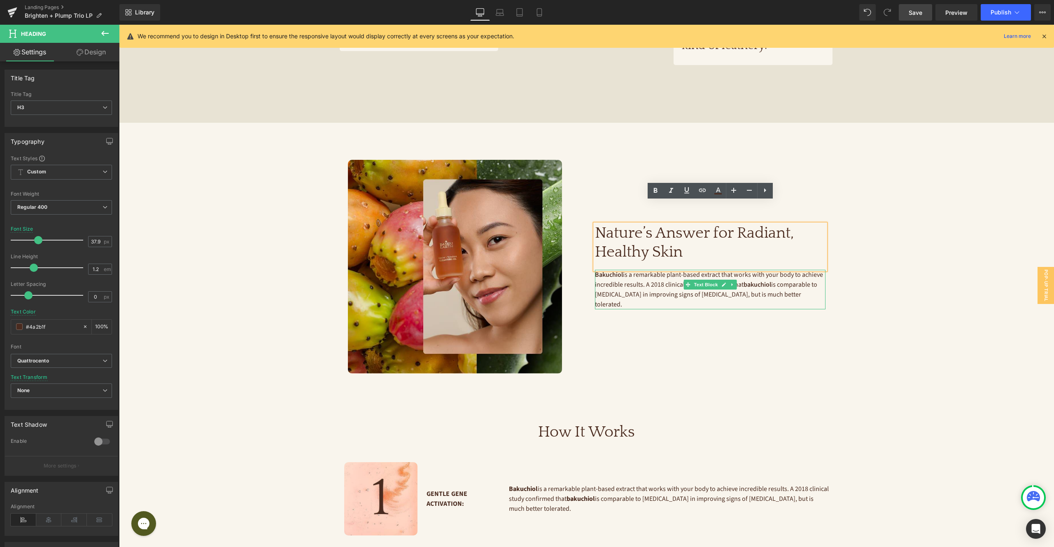
click at [643, 270] on span "Bakuchiol is a remarkable plant-based extract that works with your body to achi…" at bounding box center [709, 289] width 229 height 39
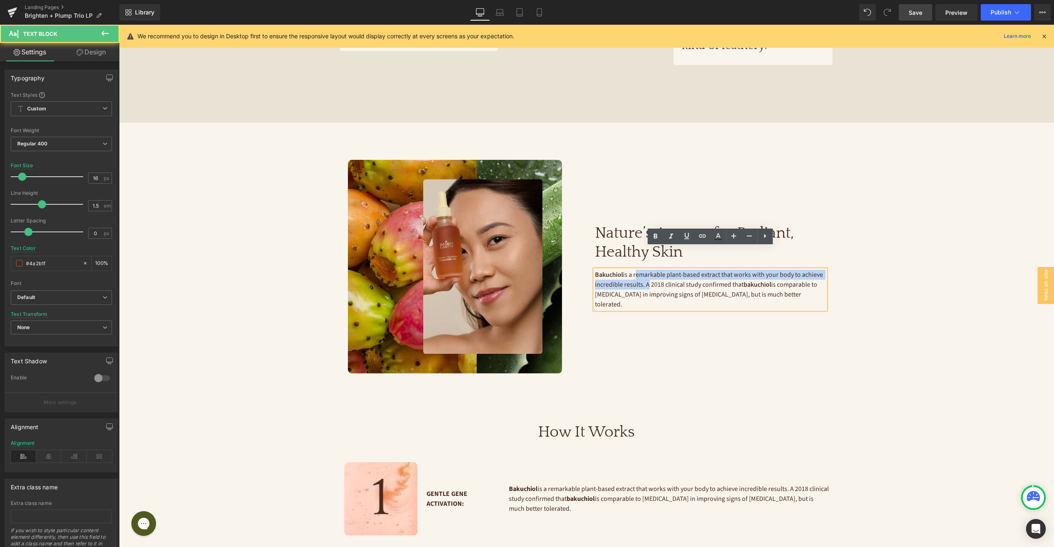
click at [643, 270] on p "Bakuchiol is a remarkable plant-based extract that works with your body to achi…" at bounding box center [710, 290] width 231 height 40
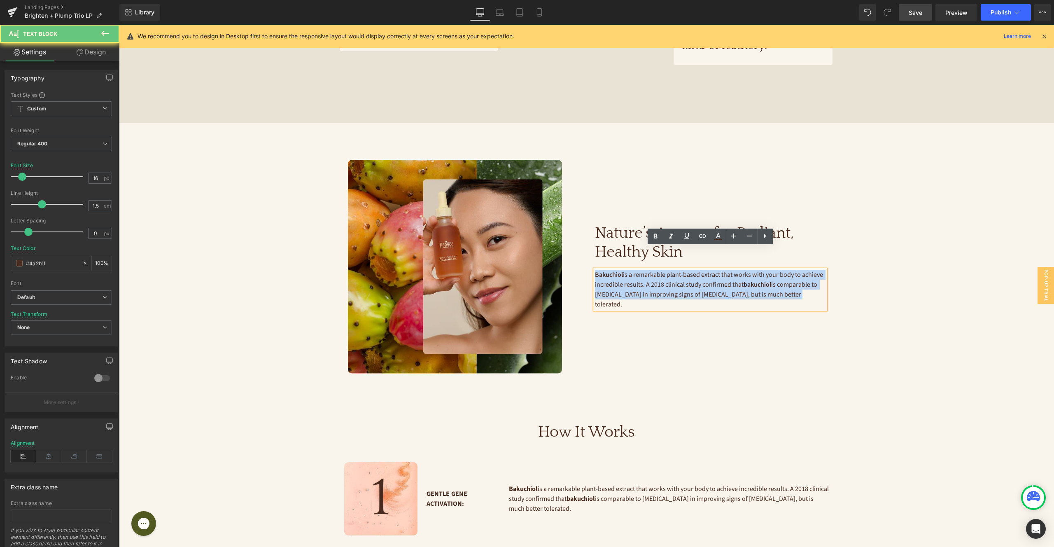
click at [643, 270] on p "Bakuchiol is a remarkable plant-based extract that works with your body to achi…" at bounding box center [710, 290] width 231 height 40
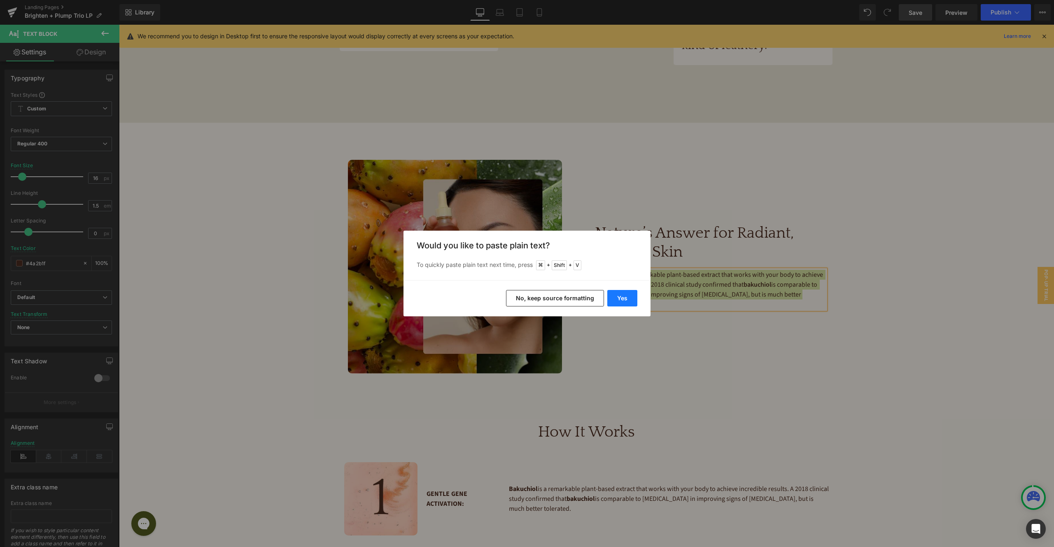
click at [620, 301] on button "Yes" at bounding box center [622, 298] width 30 height 16
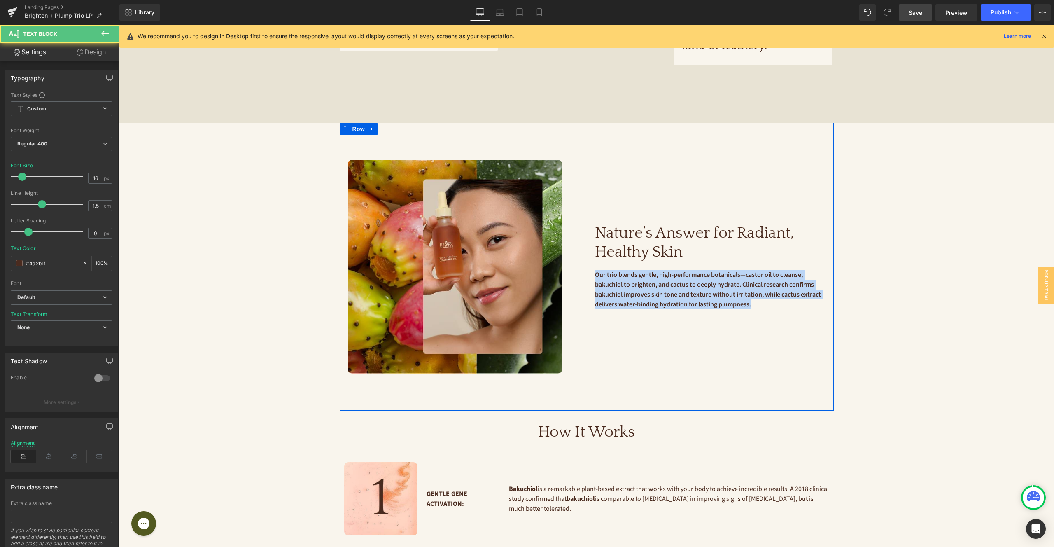
drag, startPoint x: 786, startPoint y: 276, endPoint x: 591, endPoint y: 245, distance: 196.8
click at [591, 245] on div "Nature’s Answer for Radiant, Healthy Skin Heading Our trio blends gentle, high-…" at bounding box center [710, 267] width 247 height 214
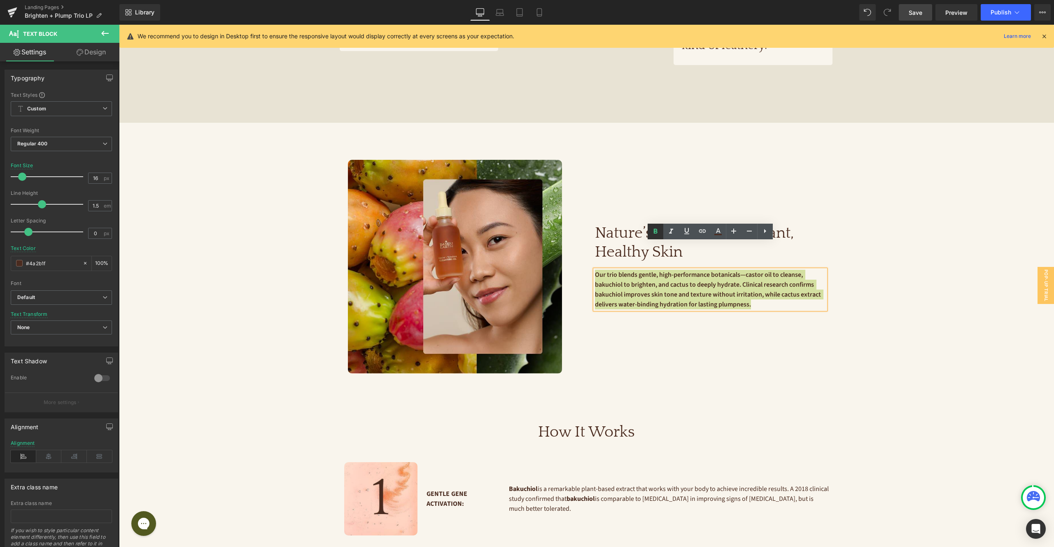
click at [656, 232] on icon at bounding box center [656, 232] width 10 height 10
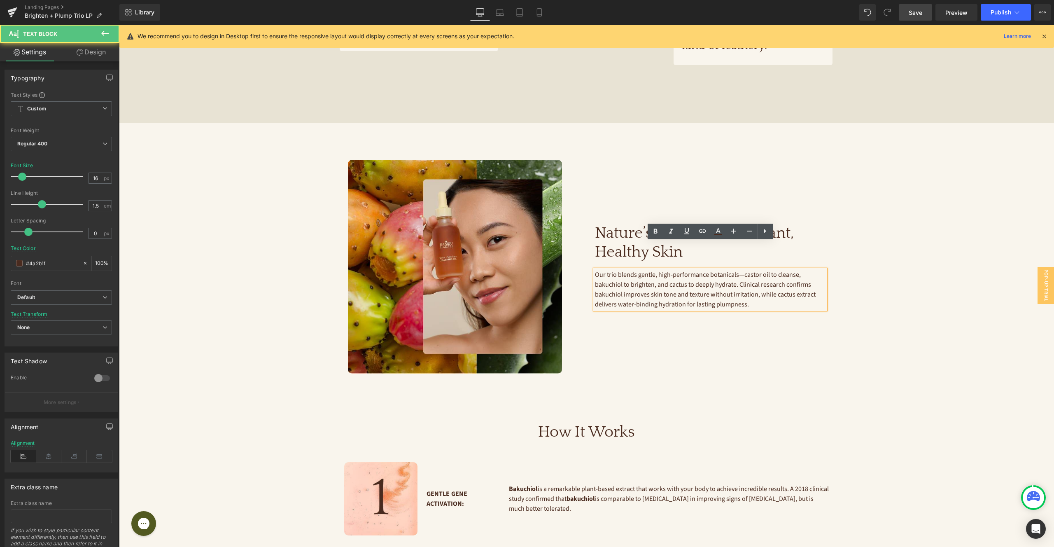
click at [655, 270] on span "Our trio blends gentle, high-performance botanicals—castor oil to cleanse, baku…" at bounding box center [706, 289] width 222 height 39
click at [611, 270] on span "Our trio blends gentle, high-performance botanicals—castor oil to cleanse, baku…" at bounding box center [706, 289] width 222 height 39
click at [659, 231] on icon at bounding box center [656, 232] width 10 height 10
click at [678, 270] on span "Our trio blends gentle, high-performance botanicals—castor oil to cleanse, baku…" at bounding box center [709, 289] width 228 height 39
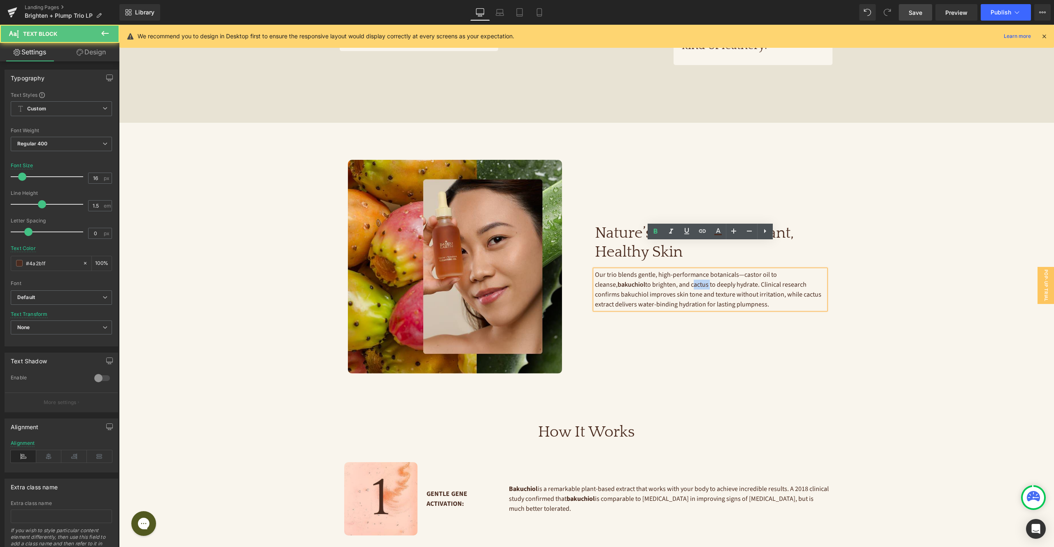
click at [678, 270] on span "Our trio blends gentle, high-performance botanicals—castor oil to cleanse, baku…" at bounding box center [709, 289] width 228 height 39
click at [658, 229] on icon at bounding box center [656, 232] width 10 height 10
click at [752, 270] on span "Our trio blends gentle, high-performance botanicals—castor oil to cleanse, baku…" at bounding box center [709, 289] width 228 height 39
drag, startPoint x: 768, startPoint y: 247, endPoint x: 743, endPoint y: 246, distance: 25.5
click at [743, 270] on span "Our trio blends gentle, high-performance botanicals—castor oil to cleanse, baku…" at bounding box center [709, 289] width 228 height 39
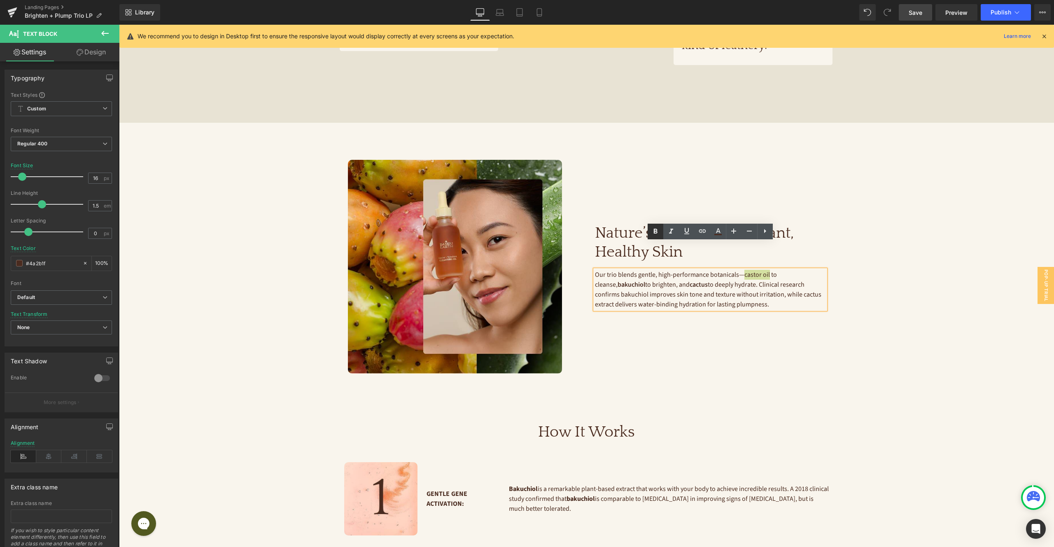
click at [655, 229] on icon at bounding box center [656, 231] width 4 height 5
click at [707, 273] on span "Our trio blends gentle, high-performance botanicals— castor oil to cleanse, bak…" at bounding box center [709, 289] width 228 height 39
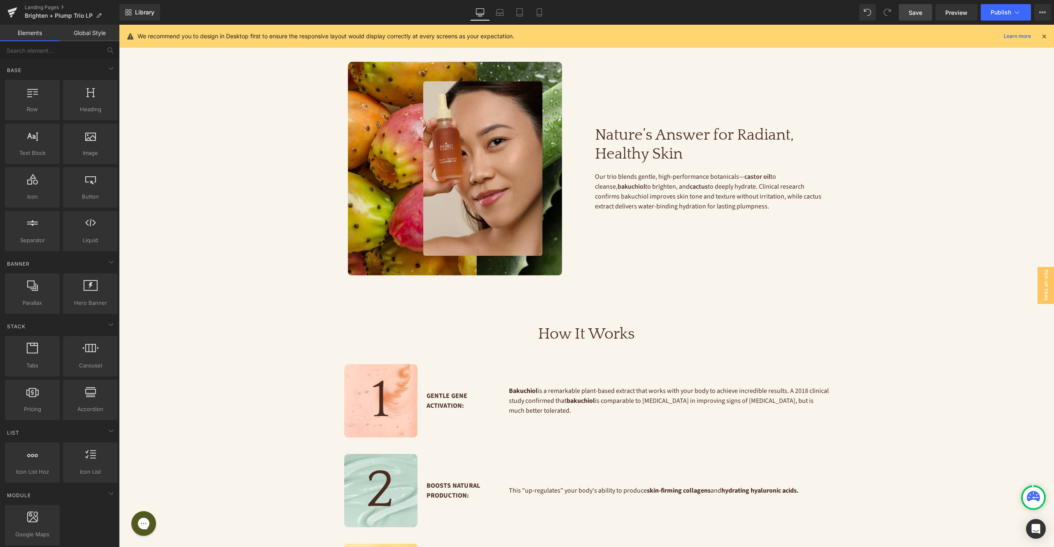
scroll to position [851, 0]
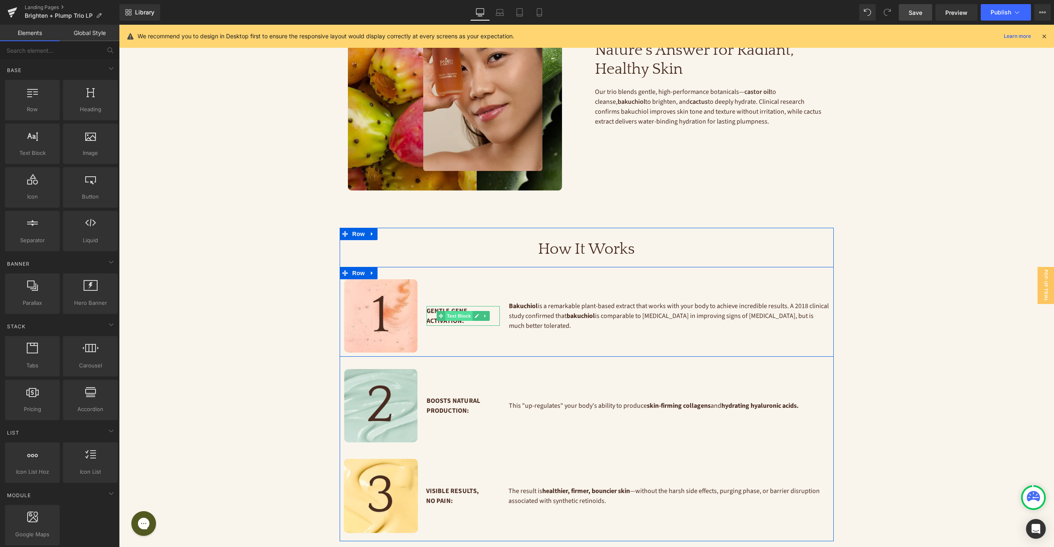
click at [450, 311] on span "Text Block" at bounding box center [458, 316] width 27 height 10
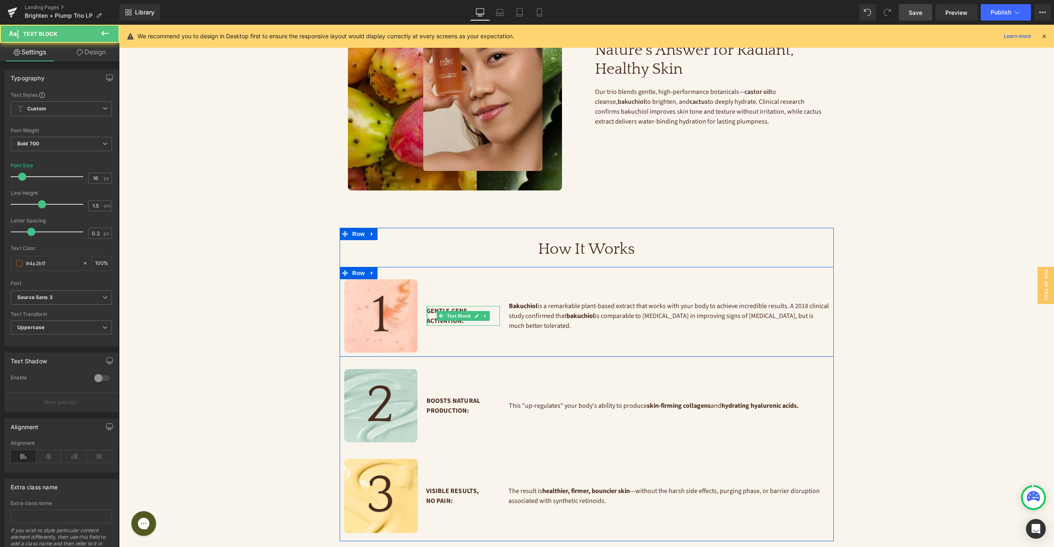
click at [427, 306] on div at bounding box center [428, 316] width 2 height 20
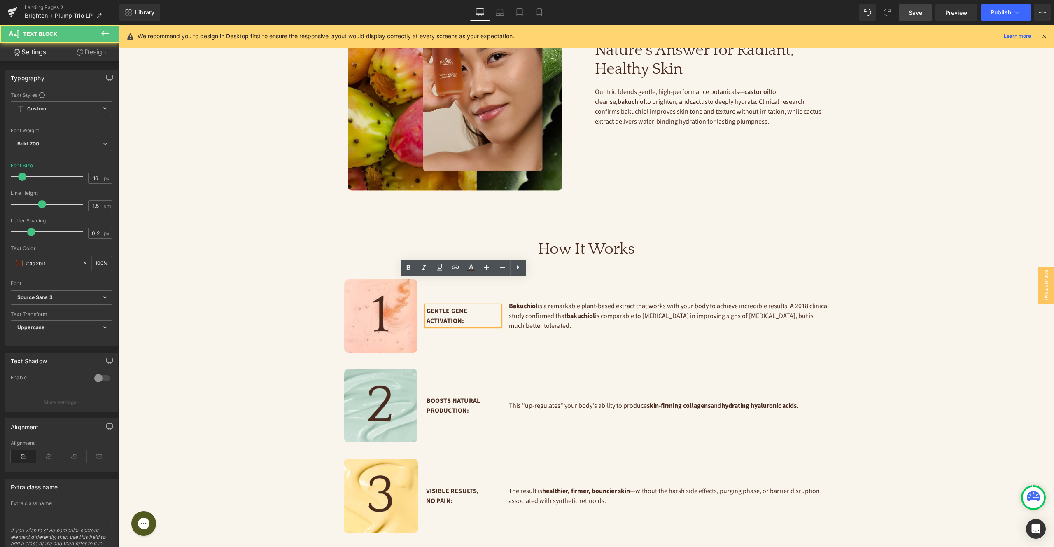
click at [431, 306] on p "Gentle Gene Activation:" at bounding box center [463, 316] width 73 height 20
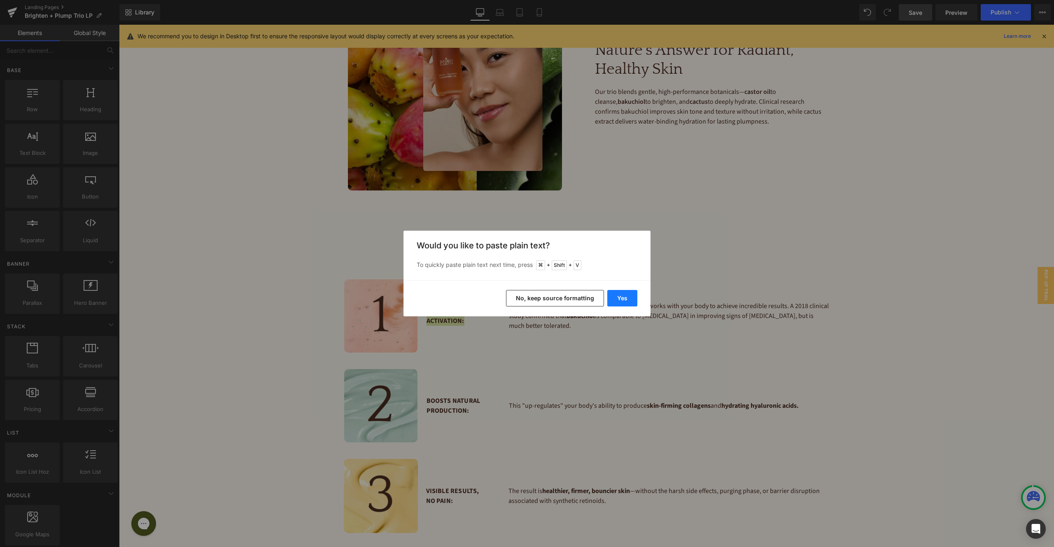
click at [622, 297] on button "Yes" at bounding box center [622, 298] width 30 height 16
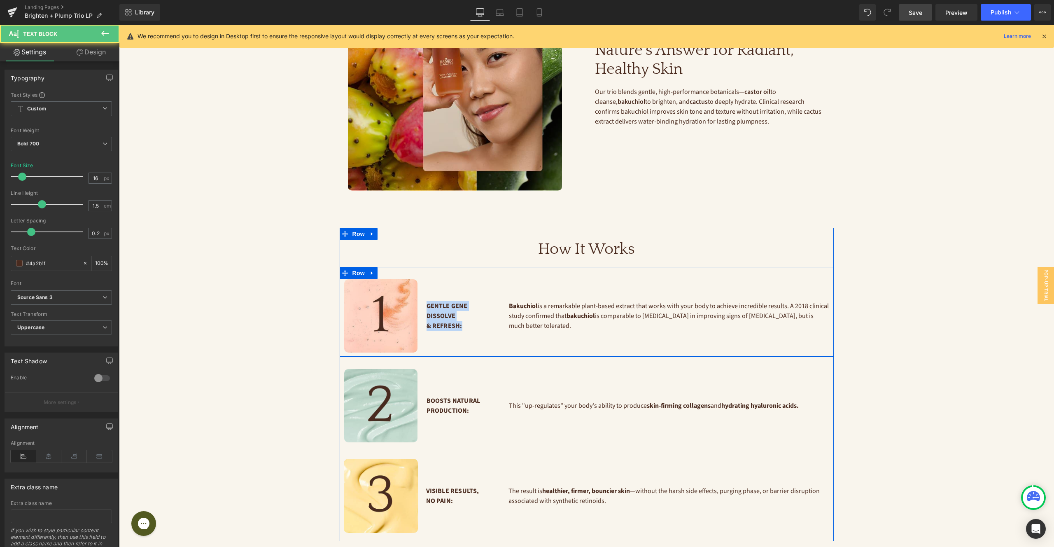
drag, startPoint x: 463, startPoint y: 296, endPoint x: 424, endPoint y: 278, distance: 43.7
click at [424, 279] on div "Gentle Gene Dissolve & Refresh: Text Block" at bounding box center [463, 315] width 82 height 73
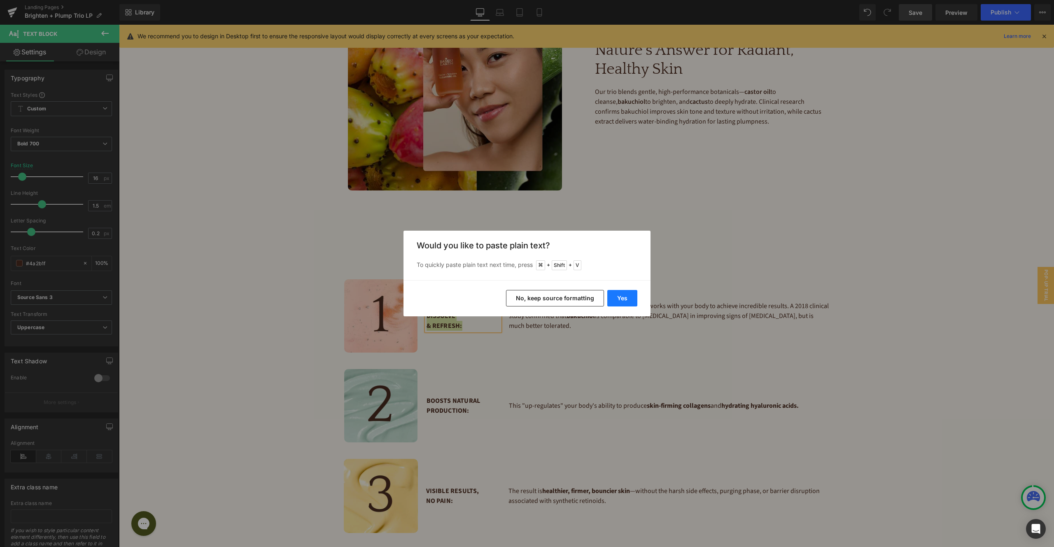
click at [625, 299] on button "Yes" at bounding box center [622, 298] width 30 height 16
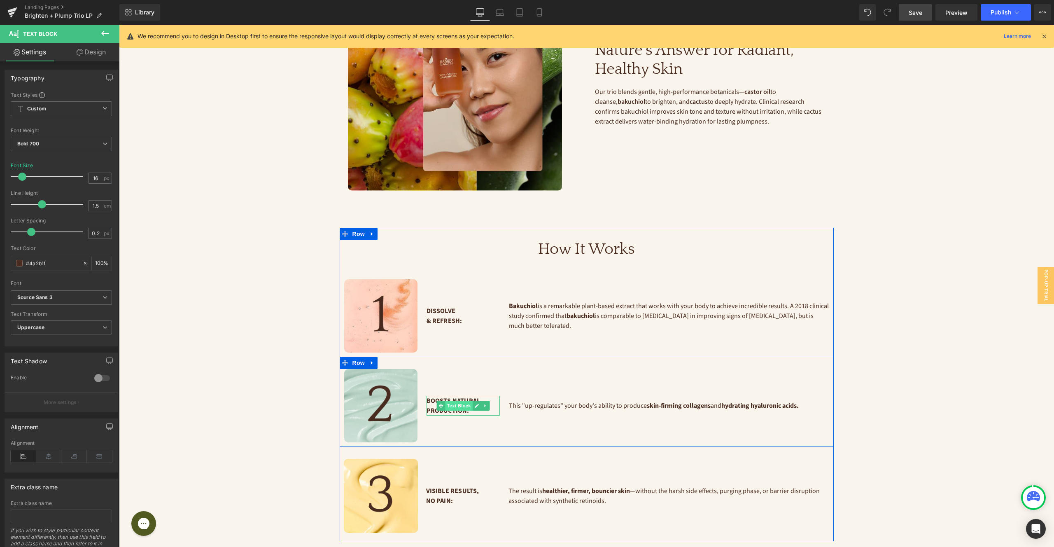
click at [464, 401] on span "Text Block" at bounding box center [458, 406] width 27 height 10
click at [475, 403] on icon at bounding box center [476, 405] width 5 height 5
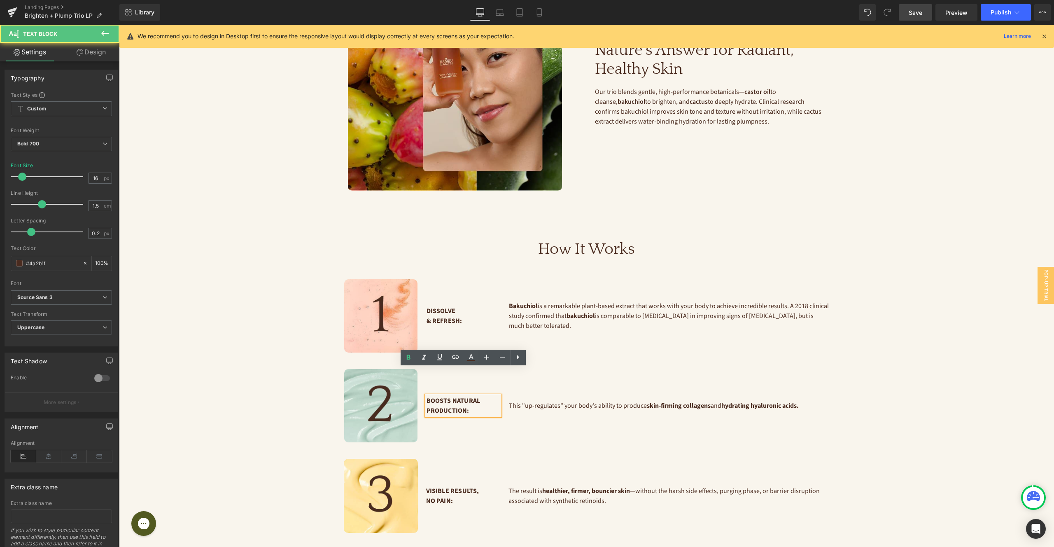
drag, startPoint x: 473, startPoint y: 383, endPoint x: 425, endPoint y: 371, distance: 49.1
click at [427, 396] on div "Boosts Natural Production:" at bounding box center [463, 406] width 73 height 20
click at [442, 396] on p "Boosts Natural Production:" at bounding box center [463, 406] width 73 height 20
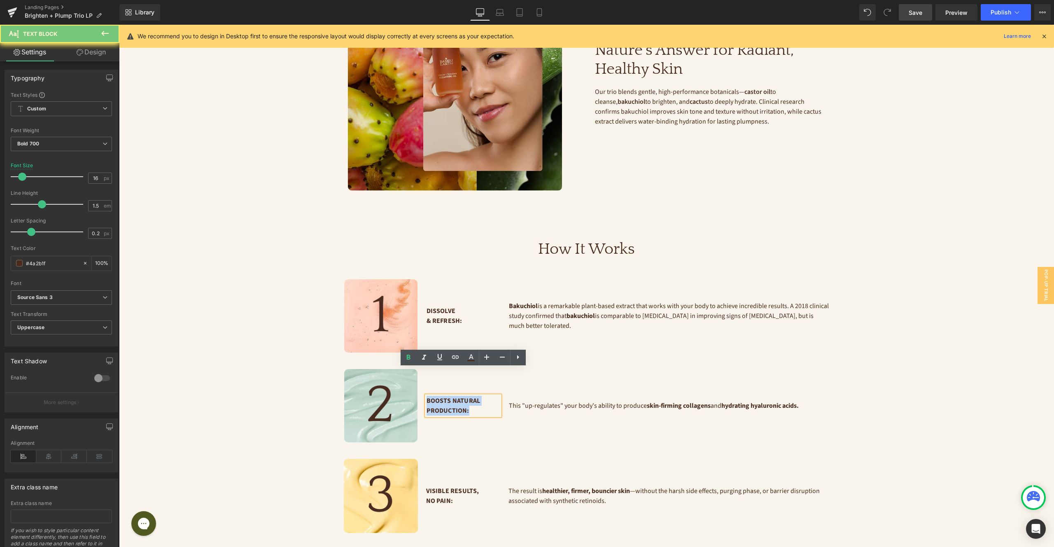
click at [442, 396] on p "Boosts Natural Production:" at bounding box center [463, 406] width 73 height 20
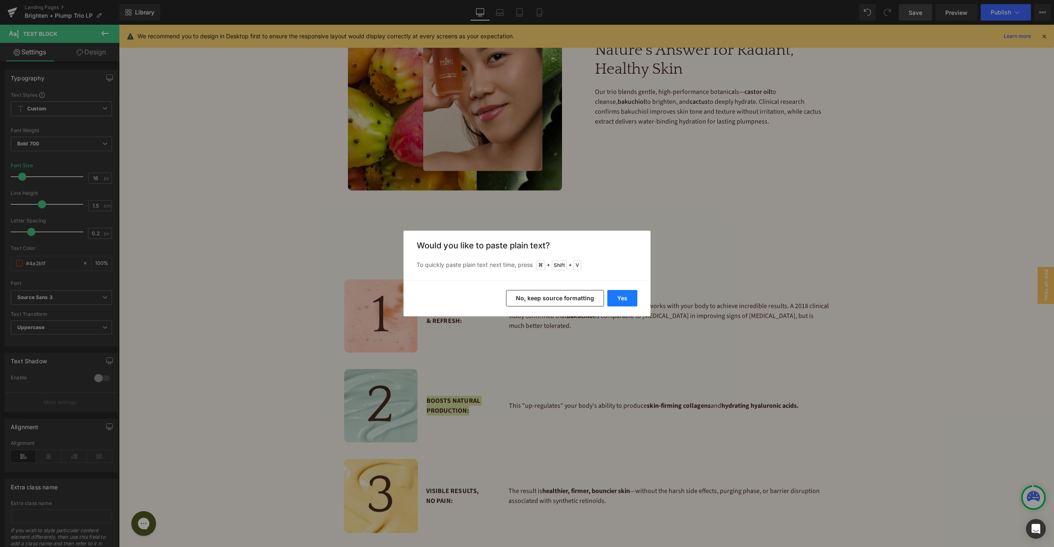
click at [619, 299] on button "Yes" at bounding box center [622, 298] width 30 height 16
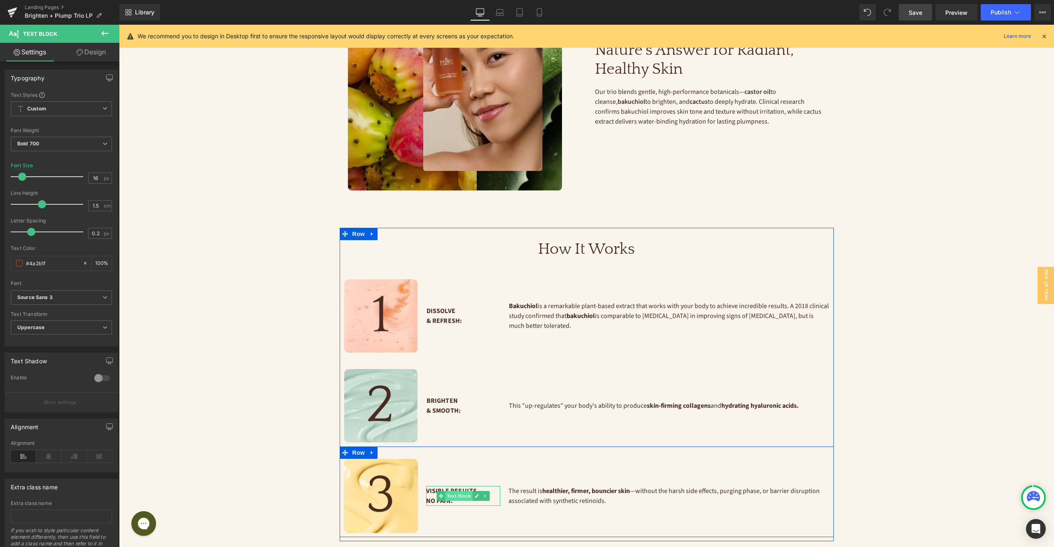
click at [456, 491] on span "Text Block" at bounding box center [458, 496] width 27 height 10
click at [479, 491] on link at bounding box center [476, 496] width 9 height 10
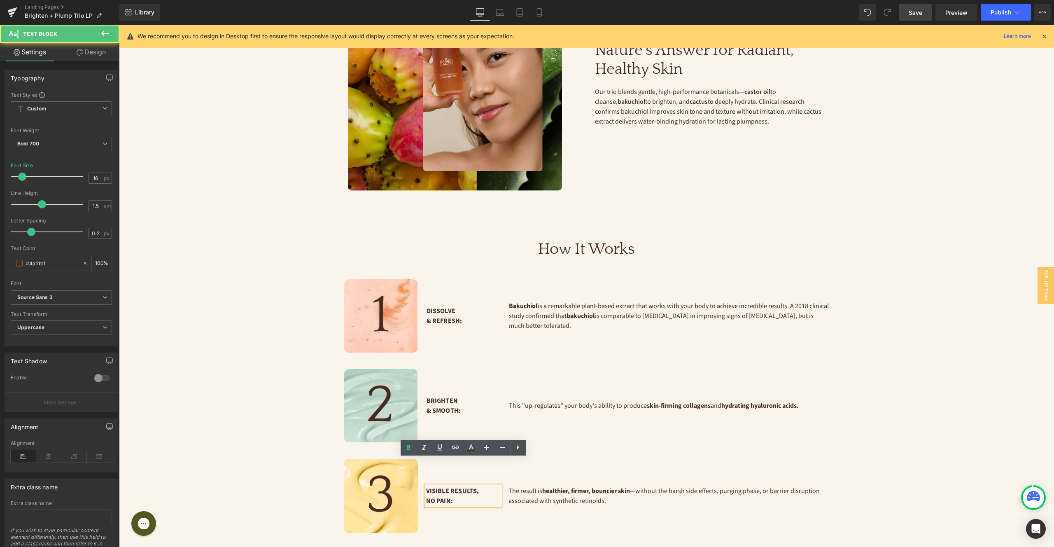
click at [473, 486] on p "Visible Results, No Pain:" at bounding box center [463, 496] width 74 height 20
click at [472, 486] on p "Visible Results, No Pain:" at bounding box center [463, 496] width 74 height 20
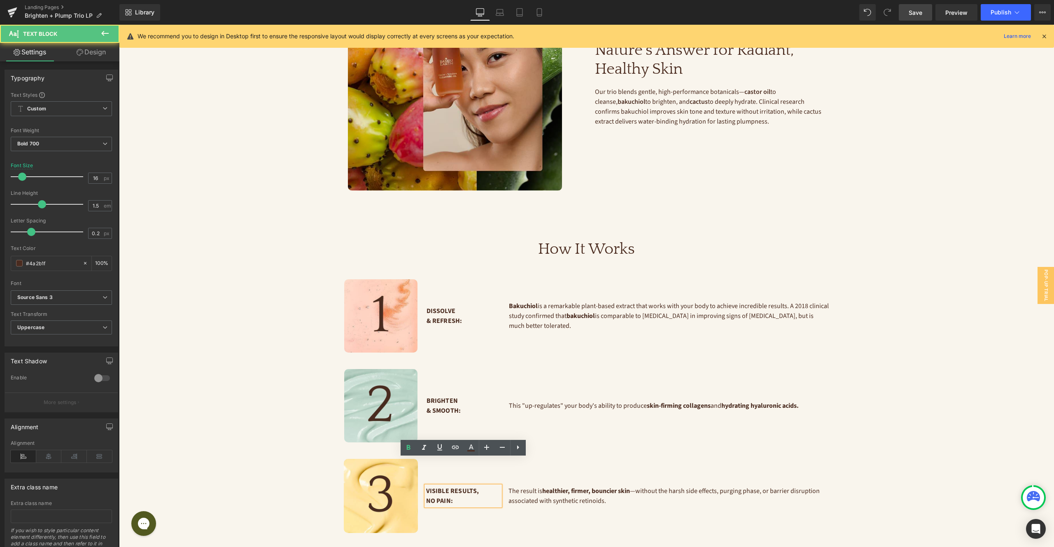
click at [473, 486] on p "Visible Results, No Pain:" at bounding box center [463, 496] width 74 height 20
drag, startPoint x: 467, startPoint y: 472, endPoint x: 427, endPoint y: 463, distance: 40.9
click at [427, 486] on p "Visible Results, No Pain:" at bounding box center [463, 496] width 74 height 20
drag, startPoint x: 426, startPoint y: 463, endPoint x: 453, endPoint y: 475, distance: 29.7
click at [453, 486] on p "Visible Results, No Pain:" at bounding box center [463, 496] width 74 height 20
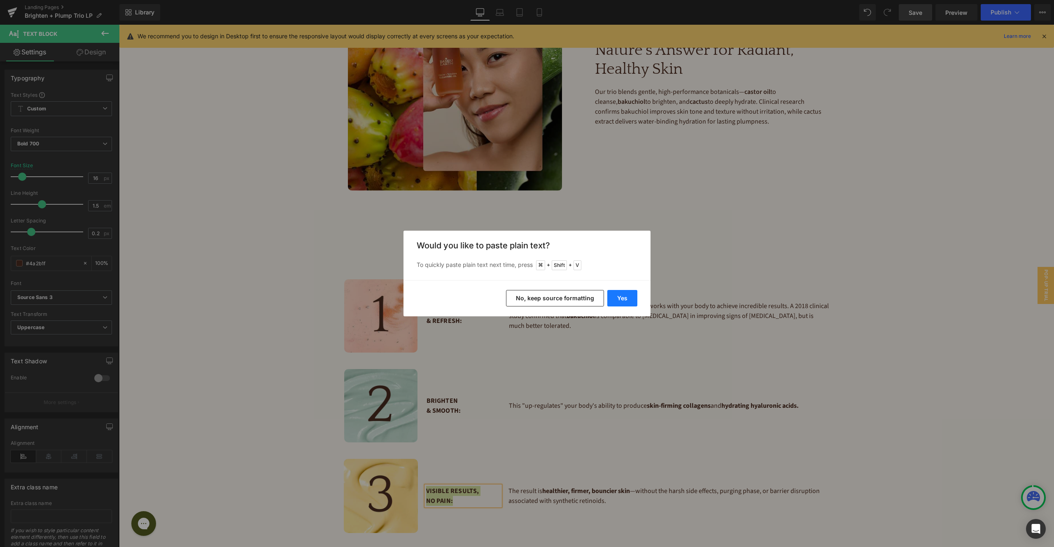
click at [624, 300] on button "Yes" at bounding box center [622, 298] width 30 height 16
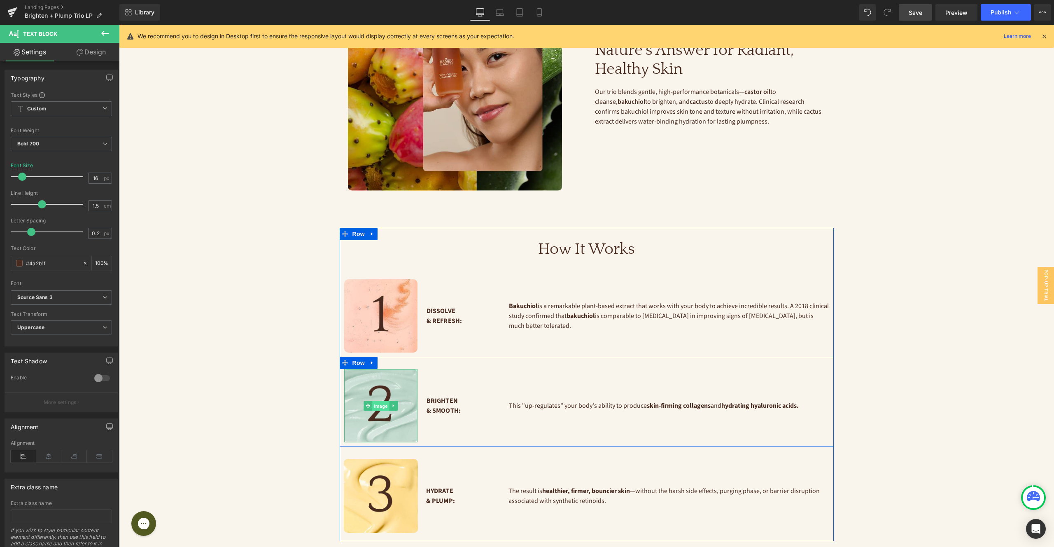
click at [379, 401] on span "Image" at bounding box center [380, 406] width 17 height 10
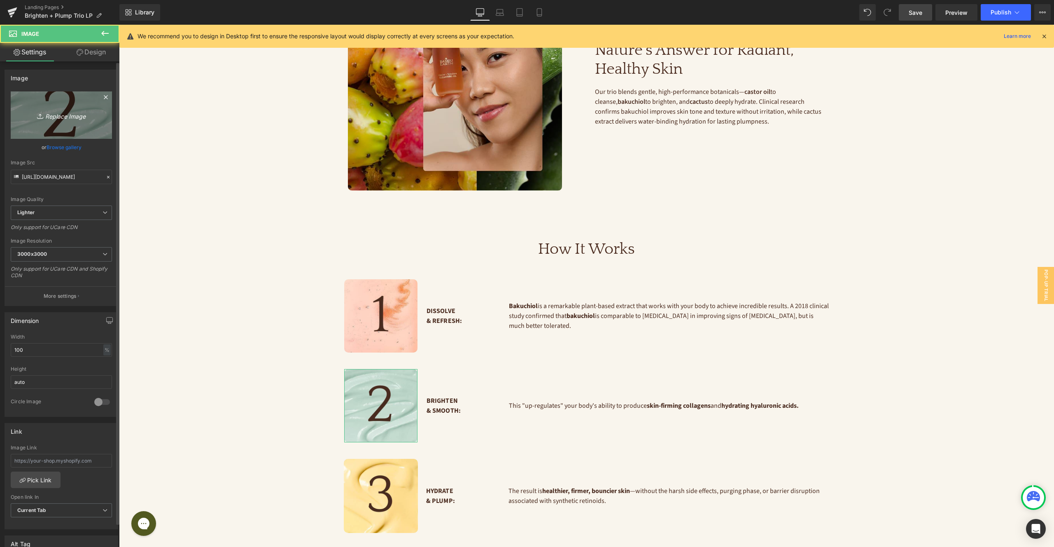
click at [69, 110] on icon "Replace Image" at bounding box center [61, 115] width 66 height 10
type input "C:\fakepath\Group 126.jpg"
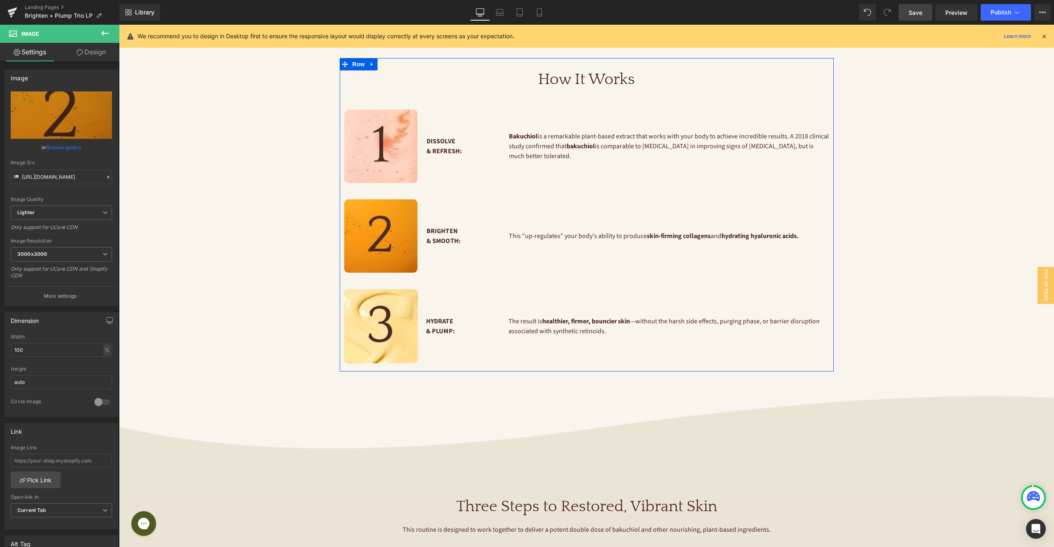
scroll to position [1063, 0]
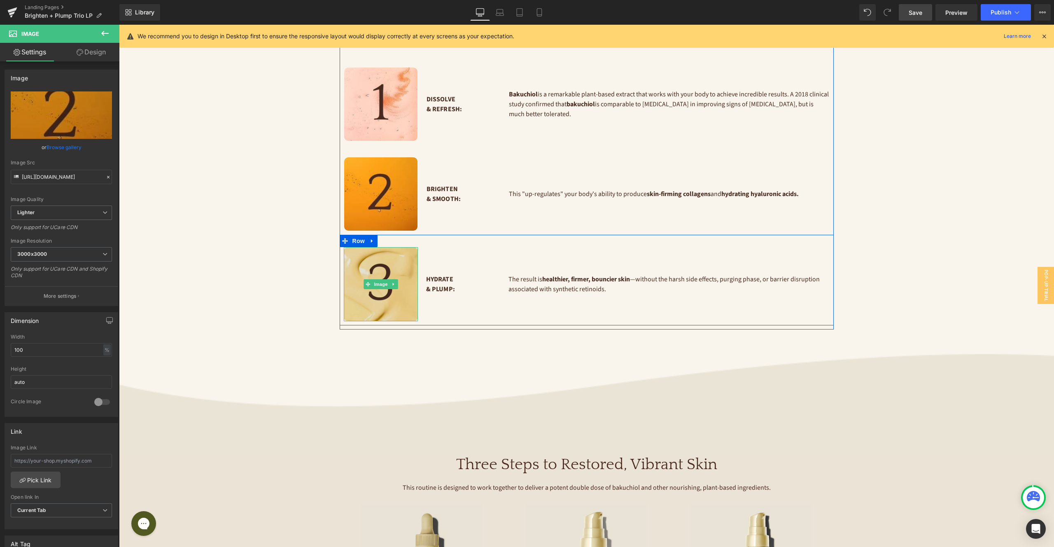
click at [391, 247] on img at bounding box center [381, 284] width 74 height 74
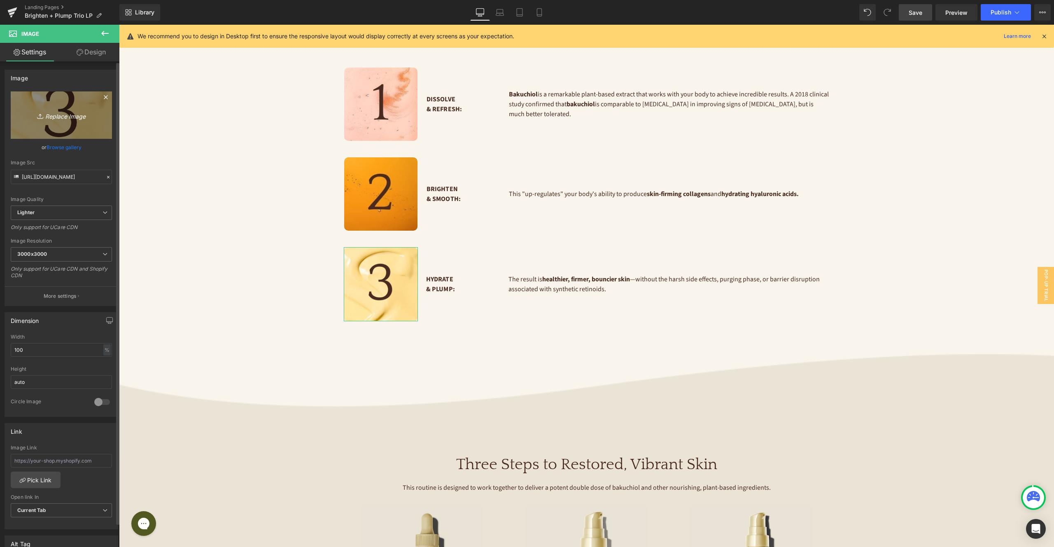
click at [64, 124] on link "Replace Image" at bounding box center [61, 114] width 101 height 47
type input "C:\fakepath\Group 125.jpg"
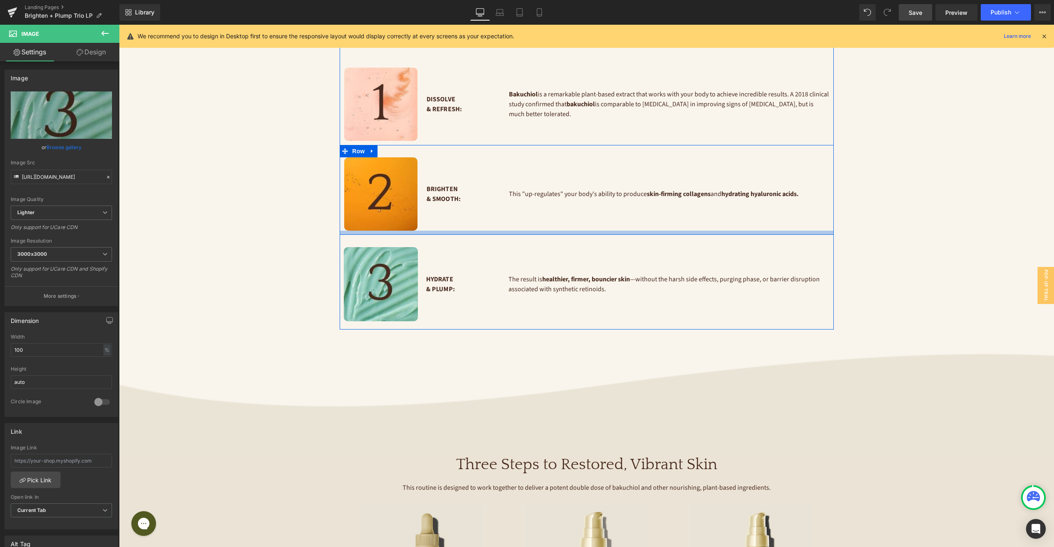
scroll to position [974, 0]
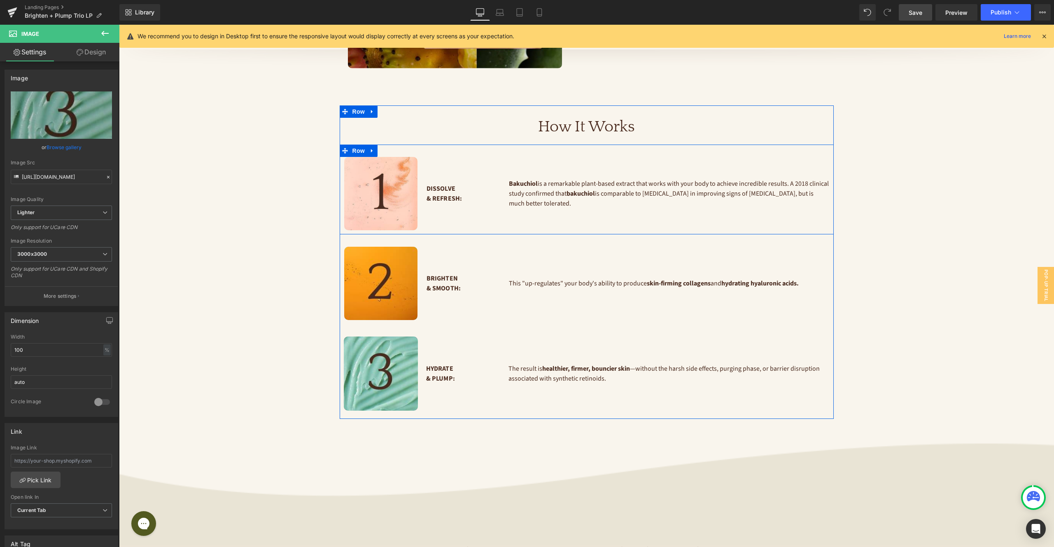
click at [563, 179] on p "Bakuchiol is a remarkable plant-based extract that works with your body to achi…" at bounding box center [669, 194] width 320 height 30
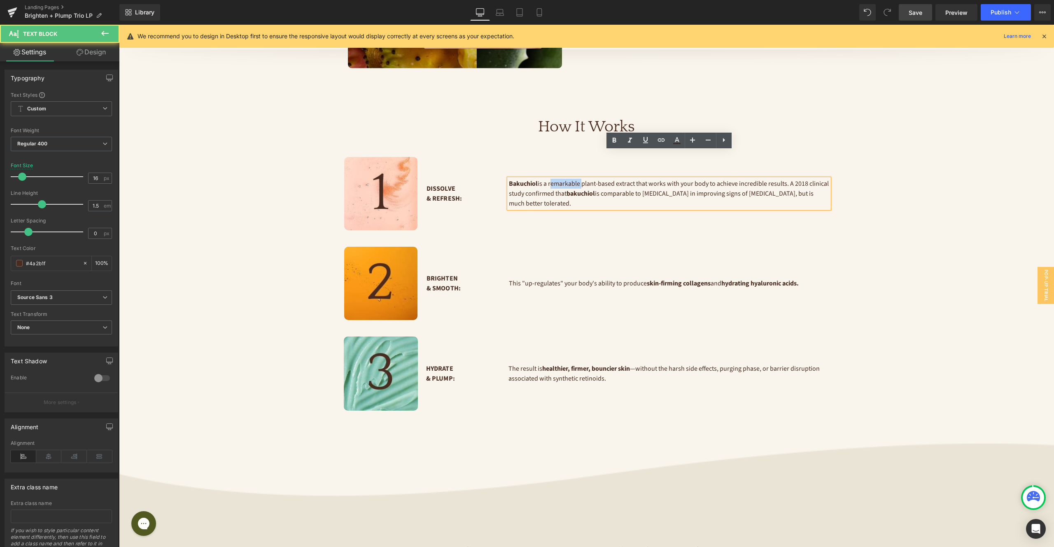
click at [563, 179] on p "Bakuchiol is a remarkable plant-based extract that works with your body to achi…" at bounding box center [669, 194] width 320 height 30
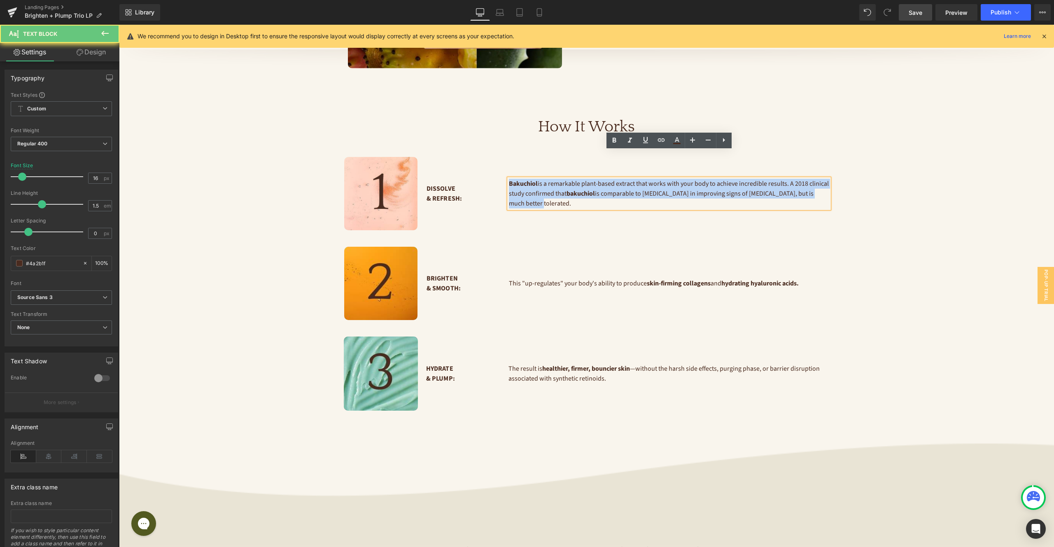
click at [563, 179] on p "Bakuchiol is a remarkable plant-based extract that works with your body to achi…" at bounding box center [669, 194] width 320 height 30
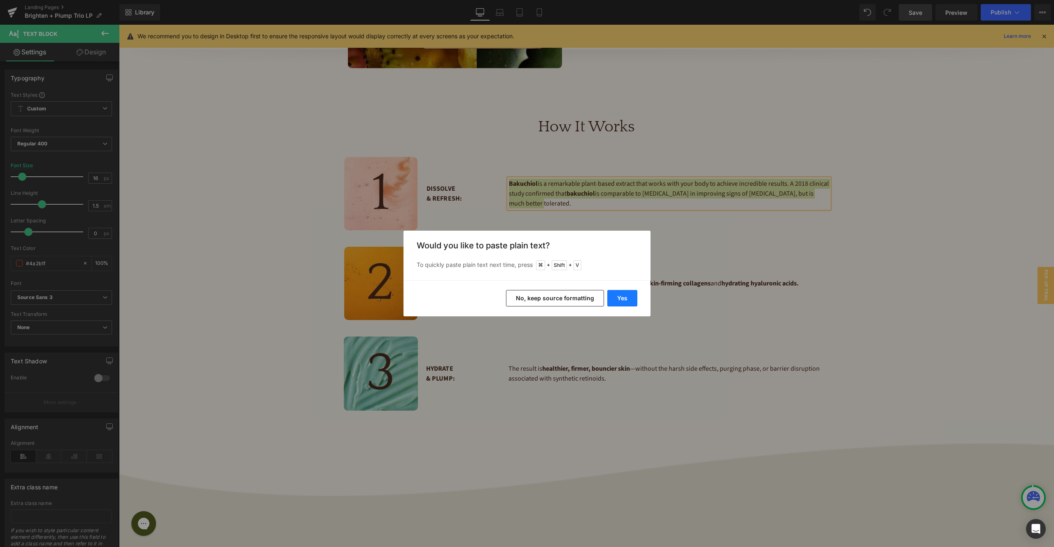
click at [626, 296] on button "Yes" at bounding box center [622, 298] width 30 height 16
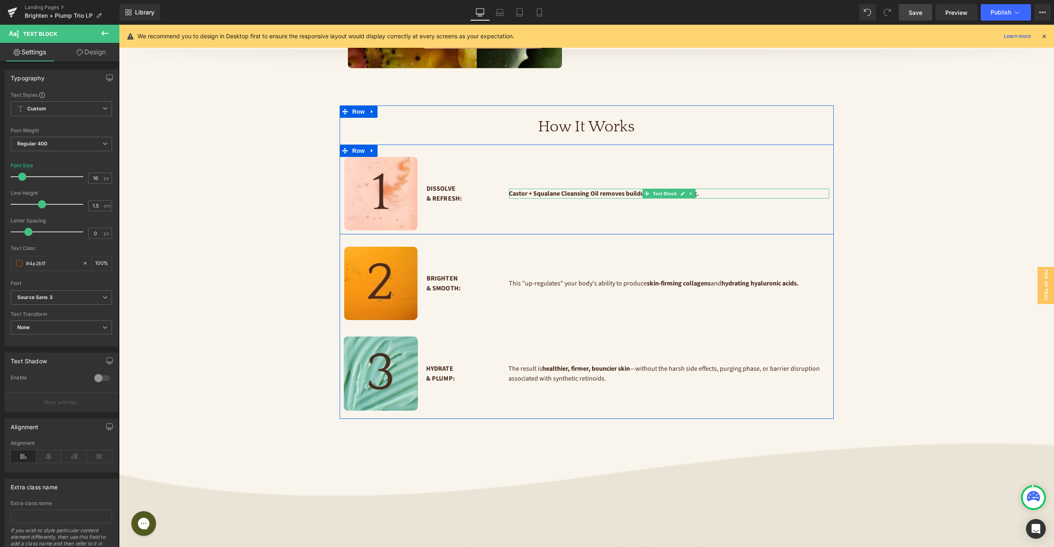
click at [567, 189] on b "Castor + Squalane Cleansing Oil removes buildup while nourishing." at bounding box center [604, 193] width 190 height 9
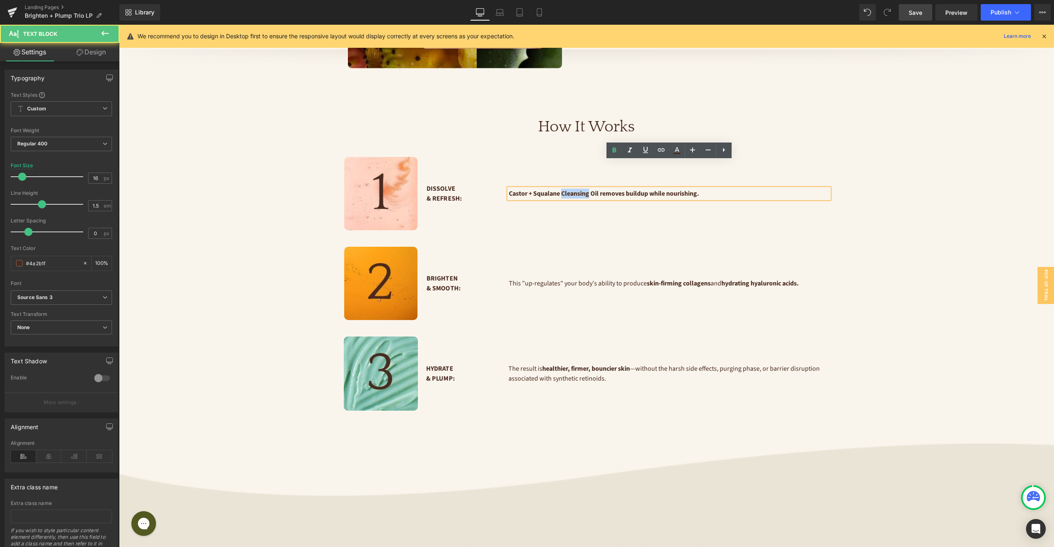
click at [567, 189] on b "Castor + Squalane Cleansing Oil removes buildup while nourishing." at bounding box center [604, 193] width 190 height 9
click at [616, 152] on icon at bounding box center [614, 150] width 4 height 5
drag, startPoint x: 598, startPoint y: 168, endPoint x: 642, endPoint y: 166, distance: 44.1
click at [642, 189] on p "Castor + Squalane Cleansing Oil removes buildup while nourishing." at bounding box center [669, 194] width 320 height 10
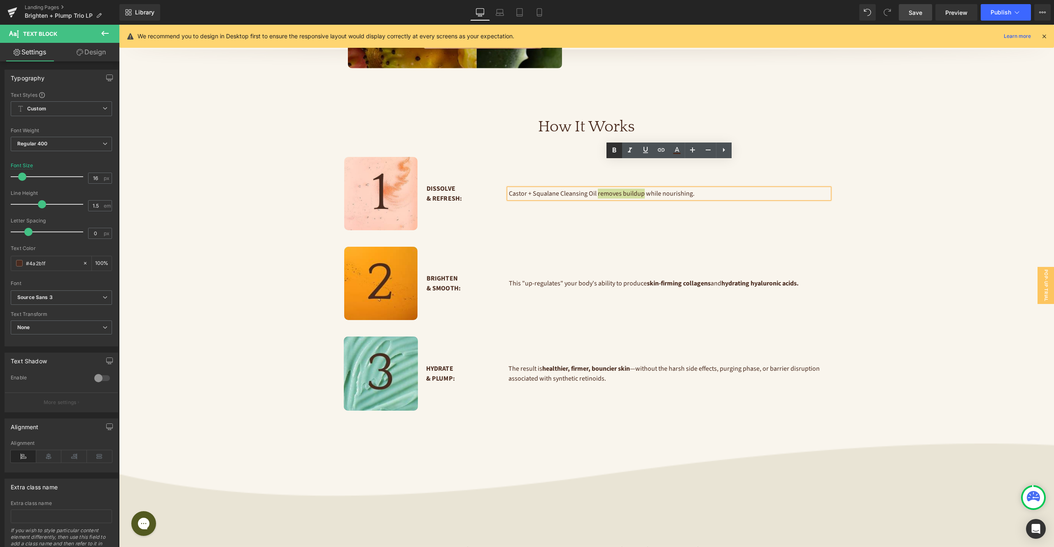
click at [616, 151] on icon at bounding box center [614, 150] width 4 height 5
click at [684, 189] on p "Castor + Squalane Cleansing Oil removes buildup while nourishing." at bounding box center [669, 194] width 320 height 10
click at [616, 152] on icon at bounding box center [614, 150] width 4 height 5
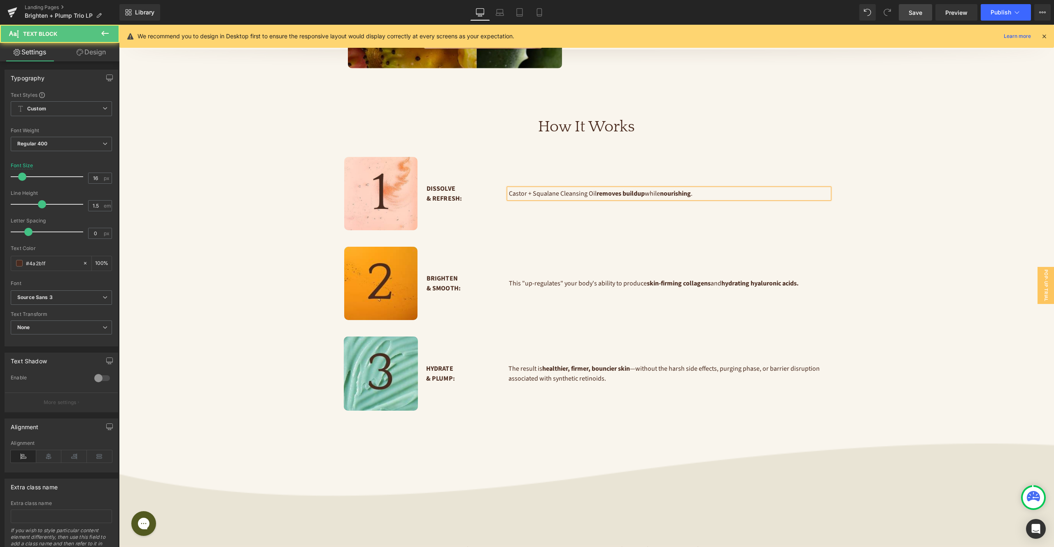
click at [691, 189] on strong "nourishing" at bounding box center [675, 193] width 31 height 9
click at [591, 278] on p "This "up-regulates" your body's ability to produce skin-firming collagens and h…" at bounding box center [669, 283] width 320 height 10
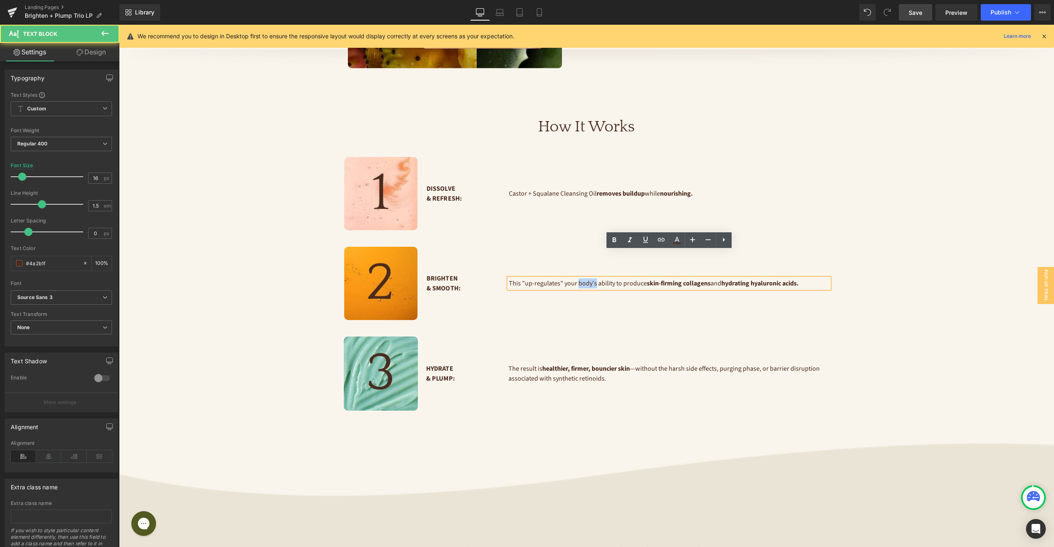
click at [591, 278] on p "This "up-regulates" your body's ability to produce skin-firming collagens and h…" at bounding box center [669, 283] width 320 height 10
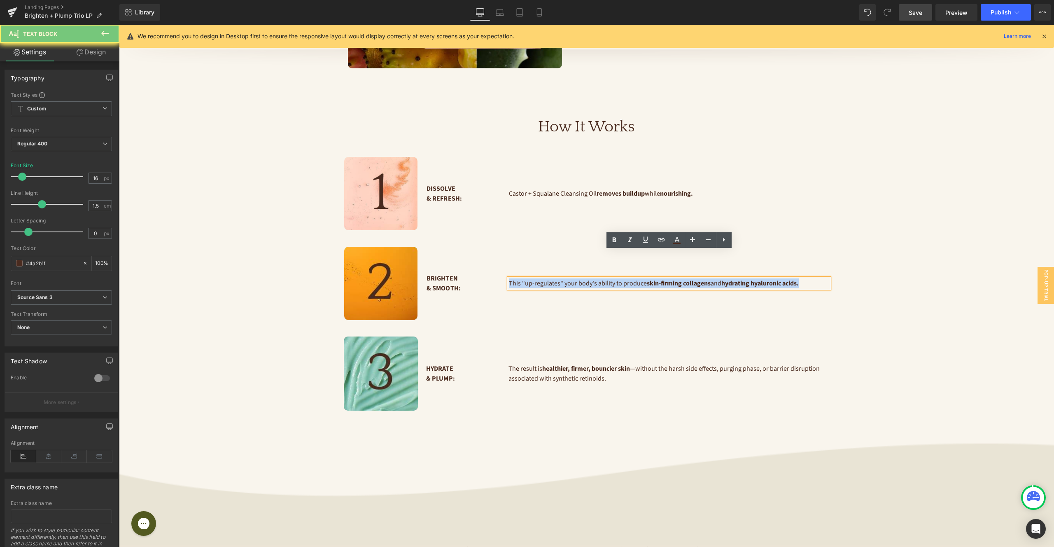
click at [591, 278] on p "This "up-regulates" your body's ability to produce skin-firming collagens and h…" at bounding box center [669, 283] width 320 height 10
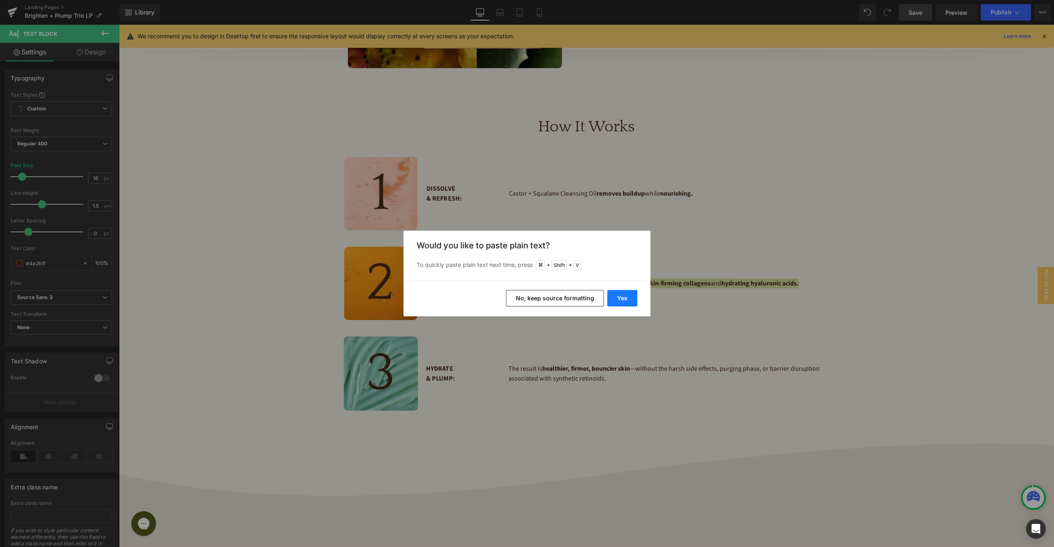
click at [624, 299] on button "Yes" at bounding box center [622, 298] width 30 height 16
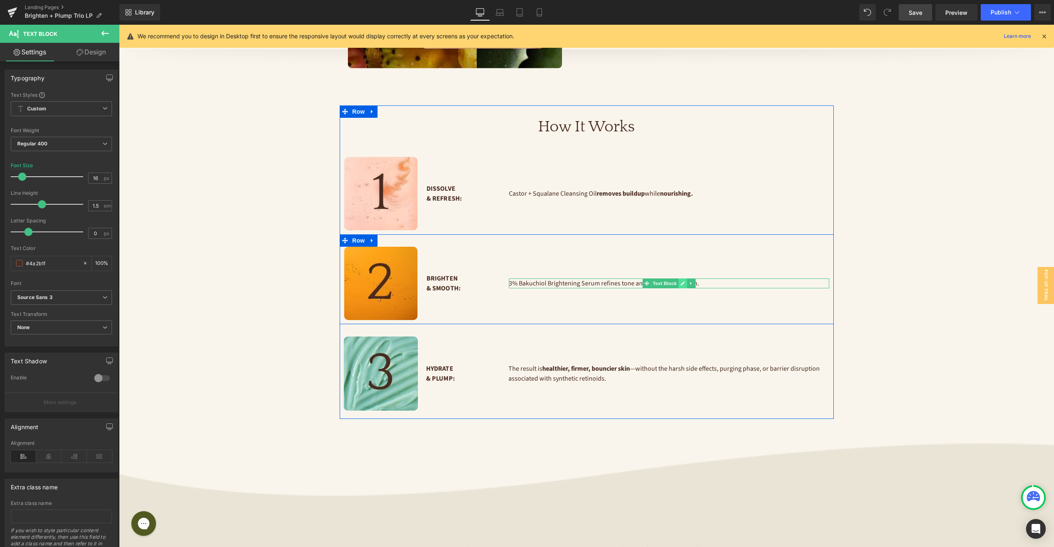
click at [683, 281] on icon at bounding box center [682, 283] width 5 height 5
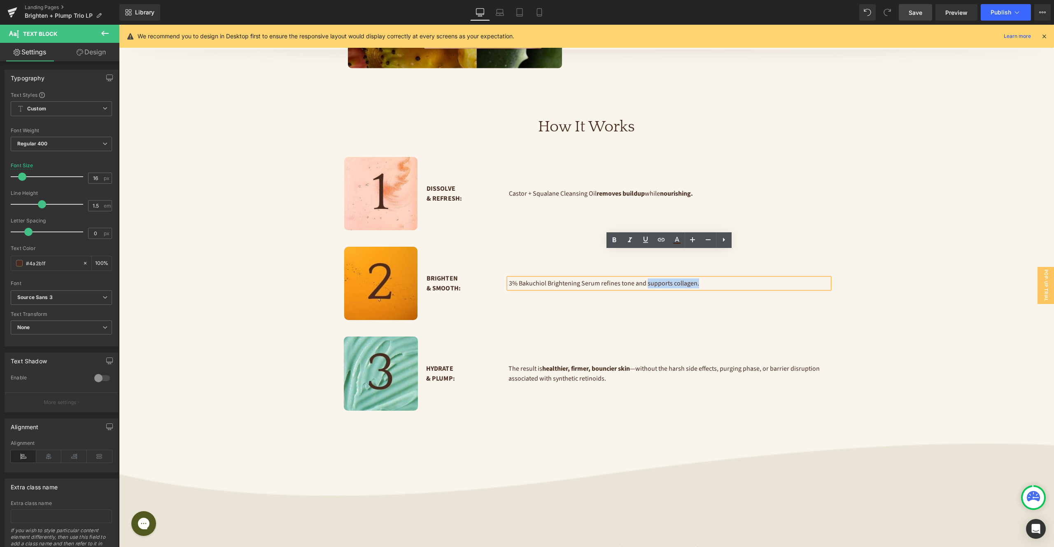
drag, startPoint x: 703, startPoint y: 256, endPoint x: 647, endPoint y: 257, distance: 56.0
click at [647, 278] on p "3% Bakuchiol Brightening Serum refines tone and supports collagen." at bounding box center [669, 283] width 320 height 10
click at [617, 242] on icon at bounding box center [615, 240] width 10 height 10
drag, startPoint x: 632, startPoint y: 256, endPoint x: 600, endPoint y: 256, distance: 31.3
click at [600, 278] on p "3% Bakuchiol Brightening Serum refines tone and supports collagen." at bounding box center [669, 283] width 320 height 10
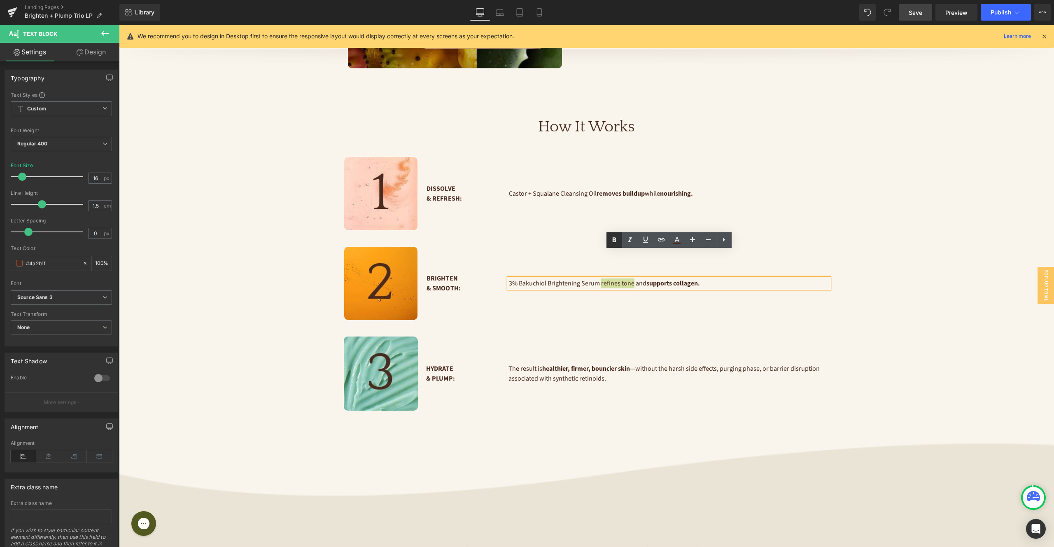
click at [616, 239] on icon at bounding box center [615, 240] width 10 height 10
click at [580, 364] on p "The result is healthier, firmer, bouncier skin —without the harsh side effects,…" at bounding box center [669, 374] width 321 height 20
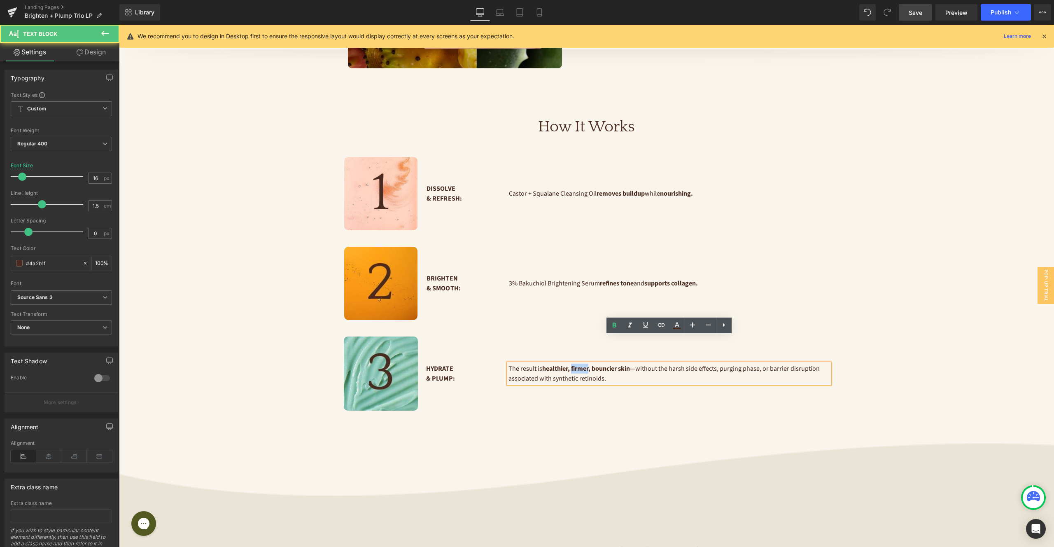
click at [580, 364] on p "The result is healthier, firmer, bouncier skin —without the harsh side effects,…" at bounding box center [669, 374] width 321 height 20
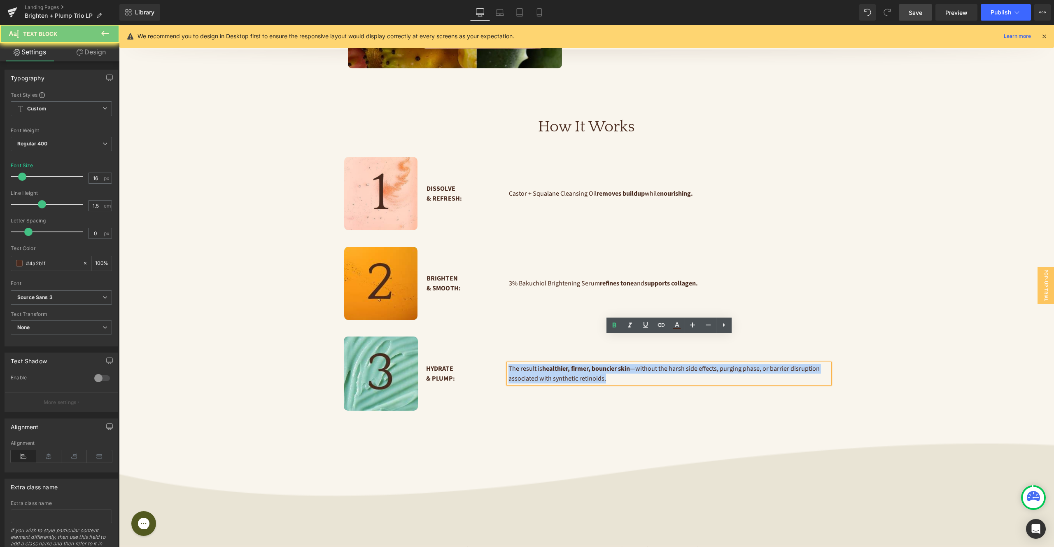
click at [580, 364] on p "The result is healthier, firmer, bouncier skin —without the harsh side effects,…" at bounding box center [669, 374] width 321 height 20
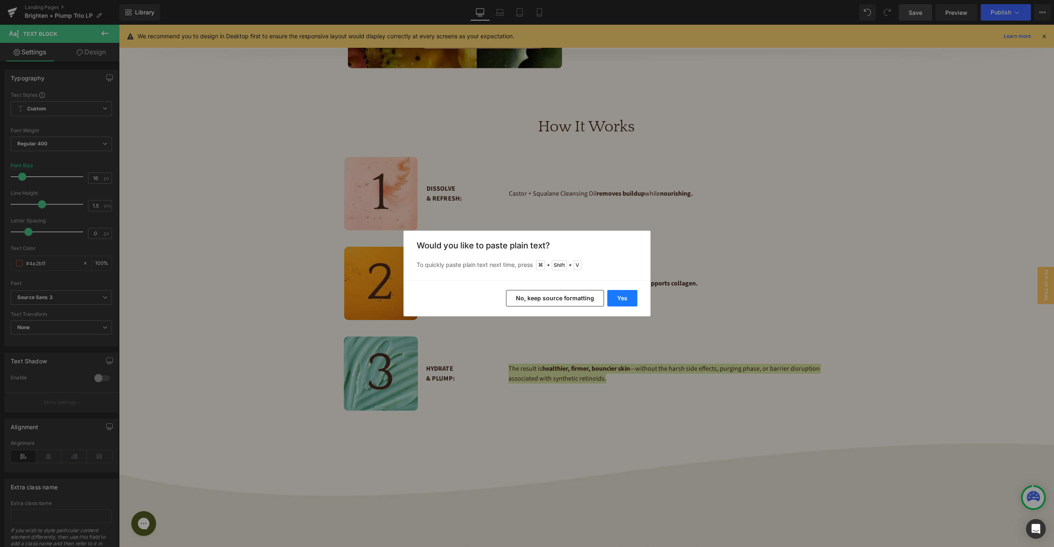
click at [621, 298] on button "Yes" at bounding box center [622, 298] width 30 height 16
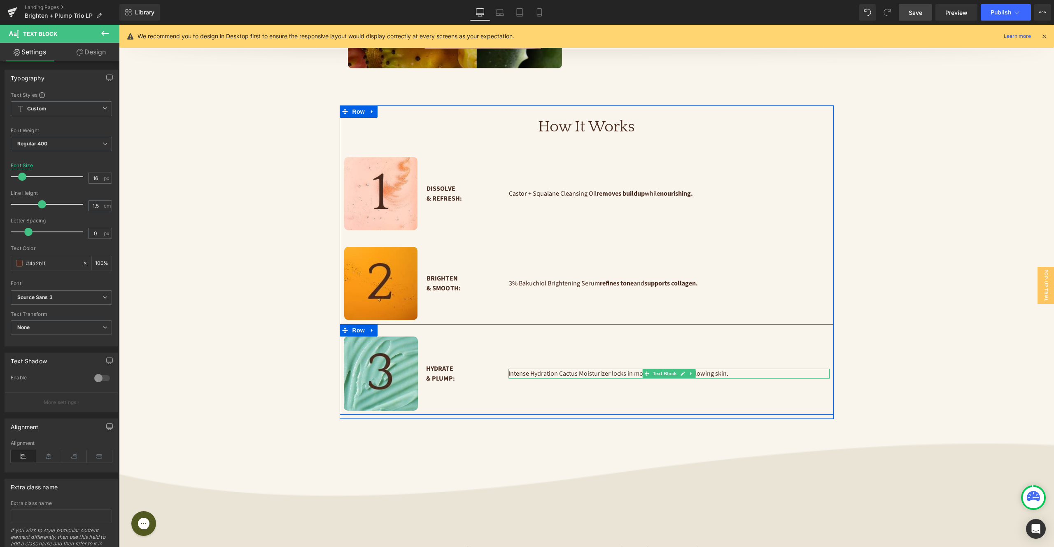
click at [637, 369] on p "Intense Hydration Cactus Moisturizer locks in moisture for supple, glowing skin." at bounding box center [669, 374] width 321 height 10
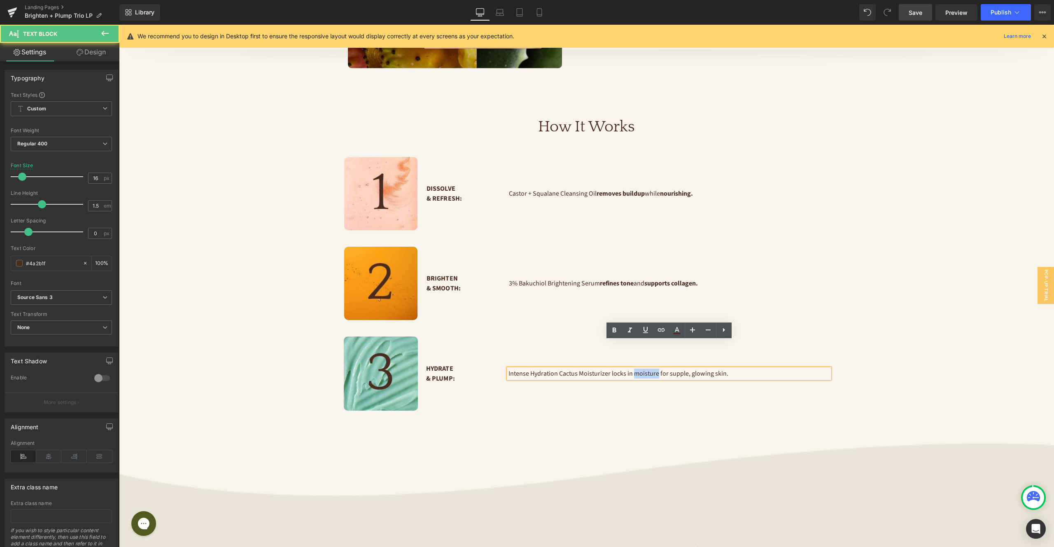
click at [637, 369] on p "Intense Hydration Cactus Moisturizer locks in moisture for supple, glowing skin." at bounding box center [669, 374] width 321 height 10
drag, startPoint x: 611, startPoint y: 347, endPoint x: 656, endPoint y: 347, distance: 45.3
click at [656, 369] on p "Intense Hydration Cactus Moisturizer locks in moisture for supple, glowing skin." at bounding box center [669, 374] width 321 height 10
click at [614, 331] on icon at bounding box center [615, 330] width 10 height 10
drag, startPoint x: 720, startPoint y: 346, endPoint x: 672, endPoint y: 347, distance: 48.6
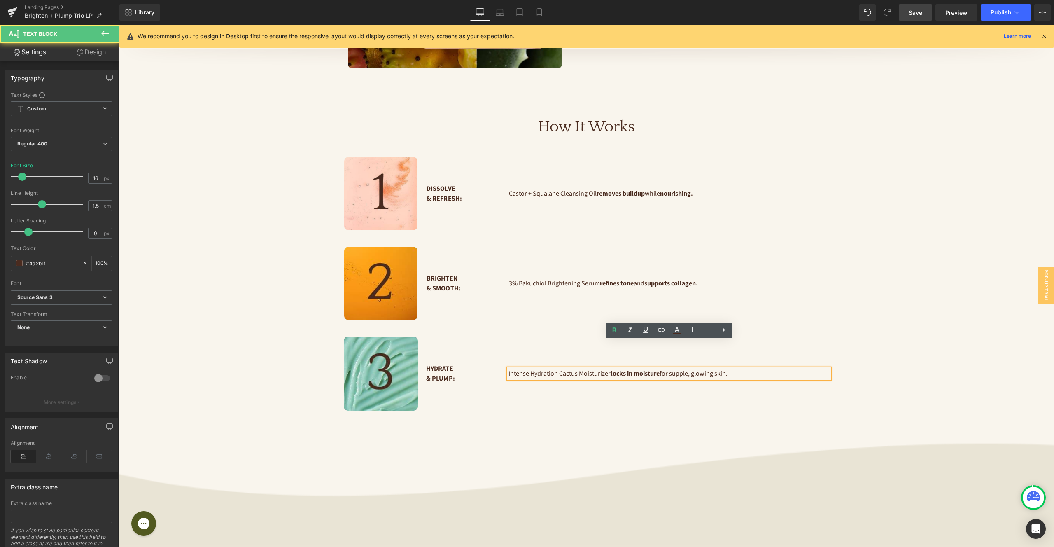
click at [671, 369] on p "Intense Hydration Cactus Moisturizer locks in moisture for supple, glowing skin." at bounding box center [669, 374] width 321 height 10
click at [614, 332] on icon at bounding box center [615, 330] width 10 height 10
click at [919, 247] on div "Sale Off (P) Image Product 50px The Nontoxic Alternative to Retinol Heading fir…" at bounding box center [586, 422] width 935 height 2742
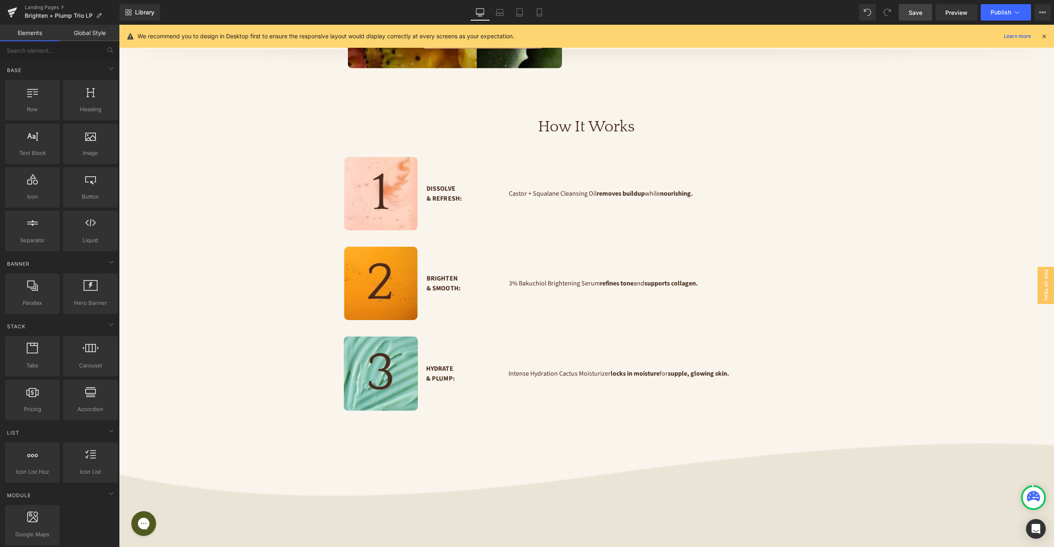
click at [910, 15] on span "Save" at bounding box center [916, 12] width 14 height 9
click at [488, 13] on icon at bounding box center [491, 14] width 8 height 2
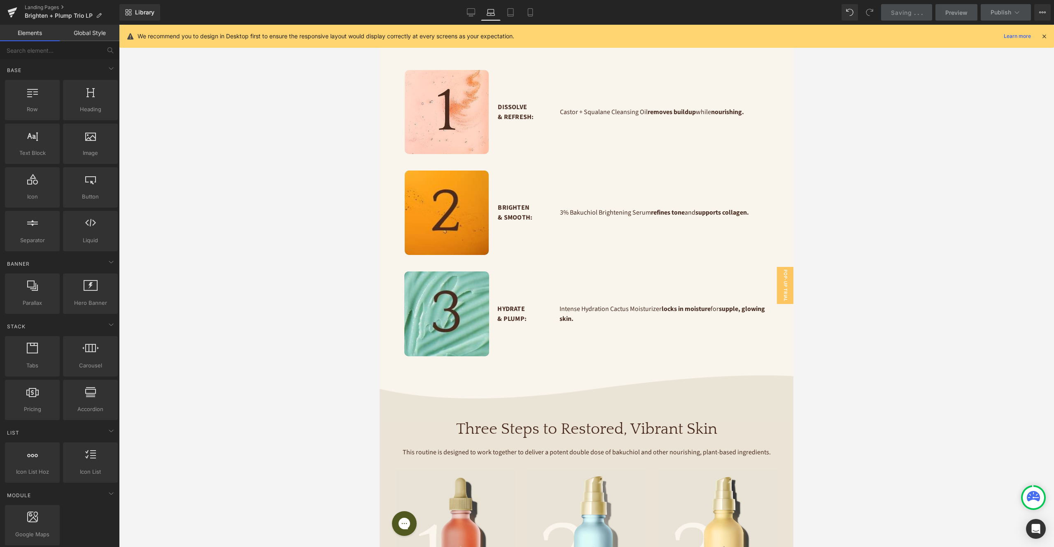
scroll to position [846, 0]
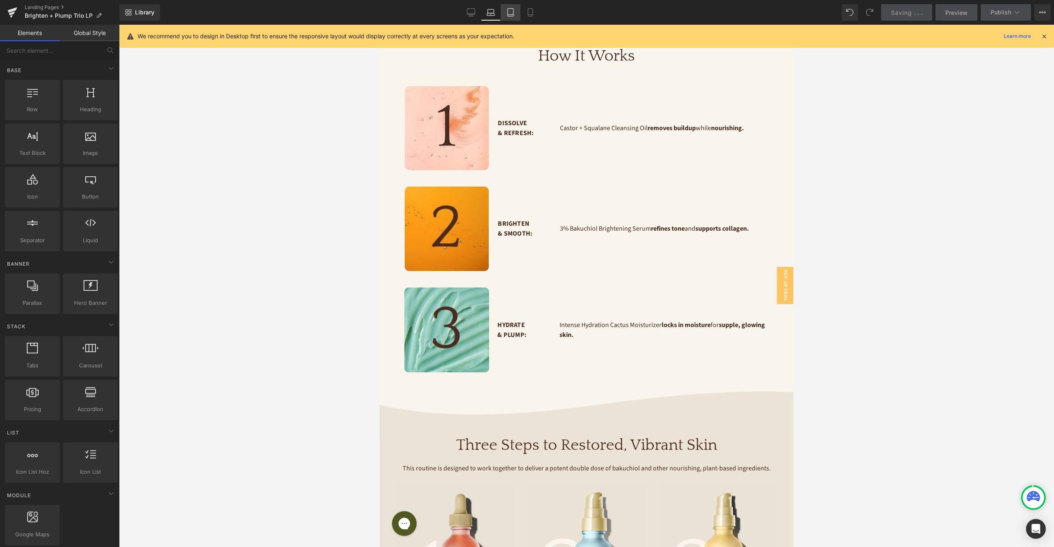
click at [508, 13] on icon at bounding box center [511, 12] width 8 height 8
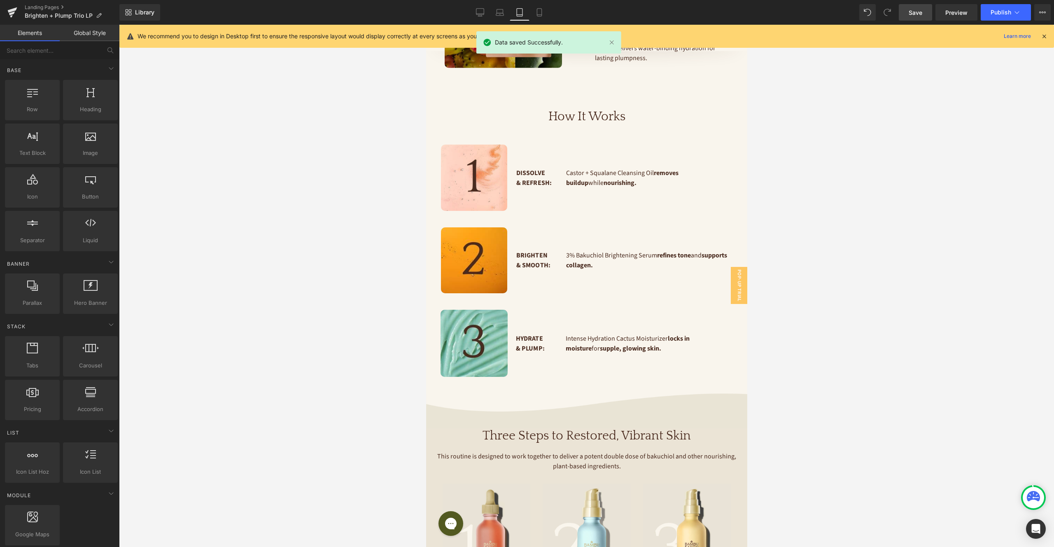
scroll to position [757, 0]
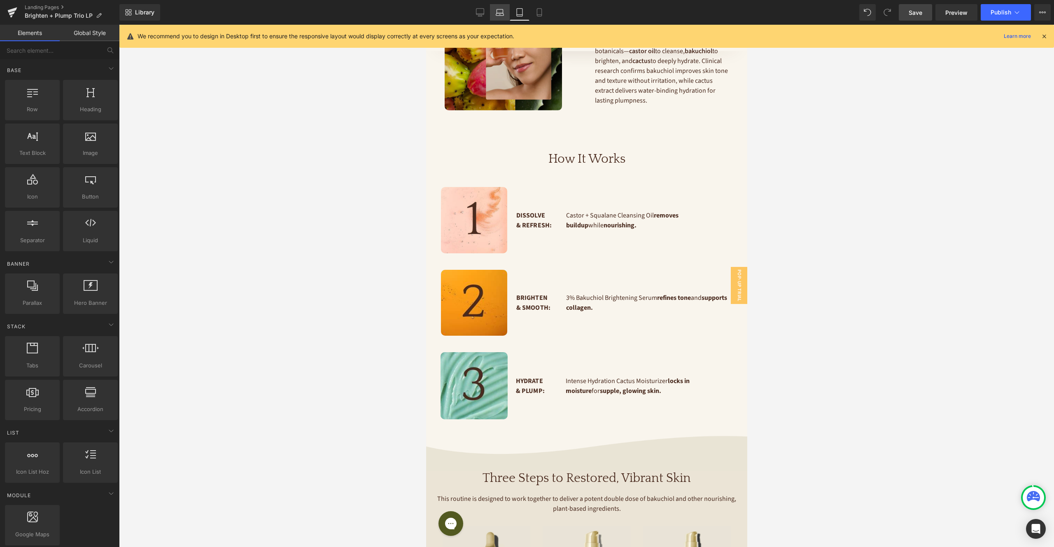
click at [502, 9] on icon at bounding box center [500, 11] width 6 height 4
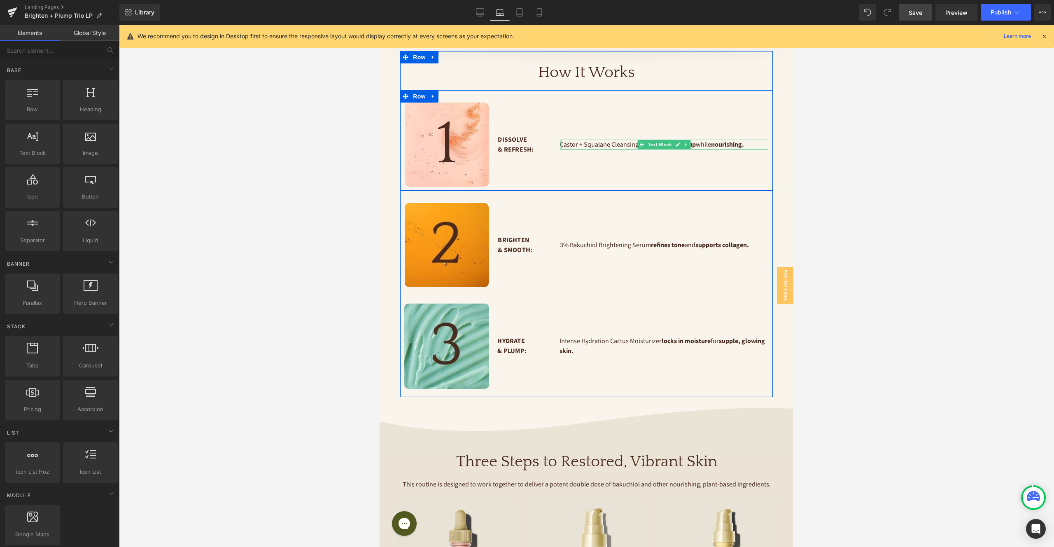
scroll to position [668, 0]
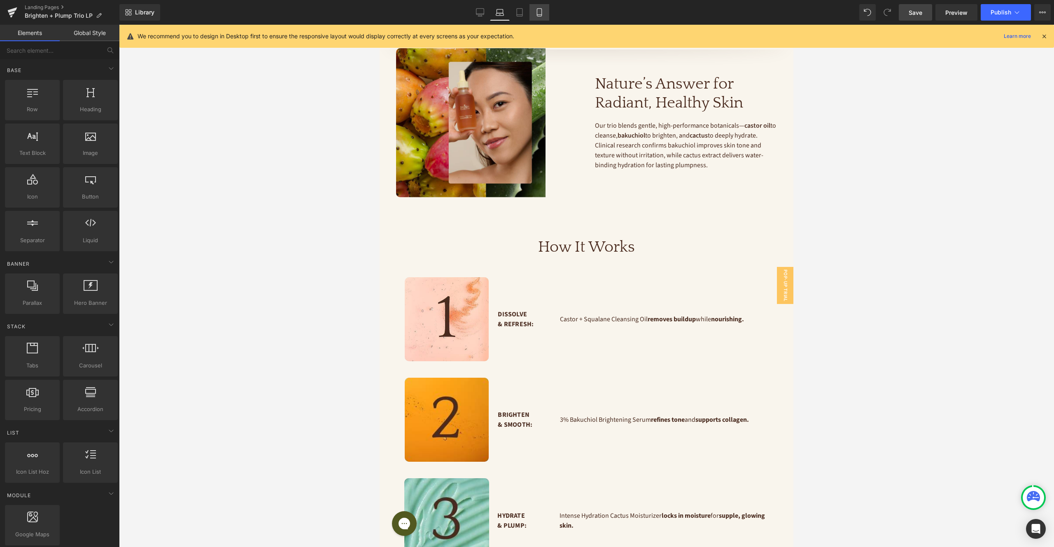
click at [537, 13] on icon at bounding box center [539, 13] width 5 height 8
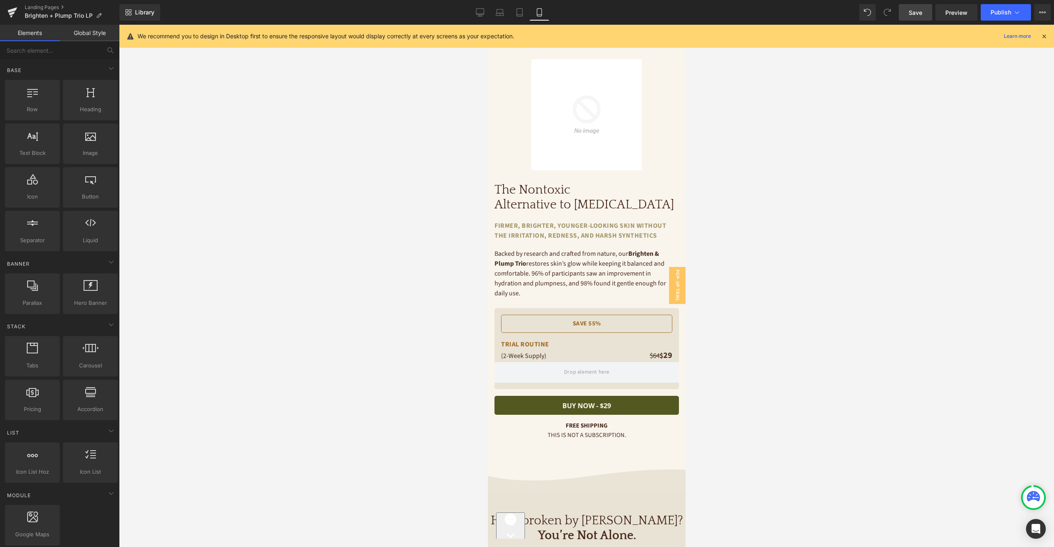
scroll to position [33, 0]
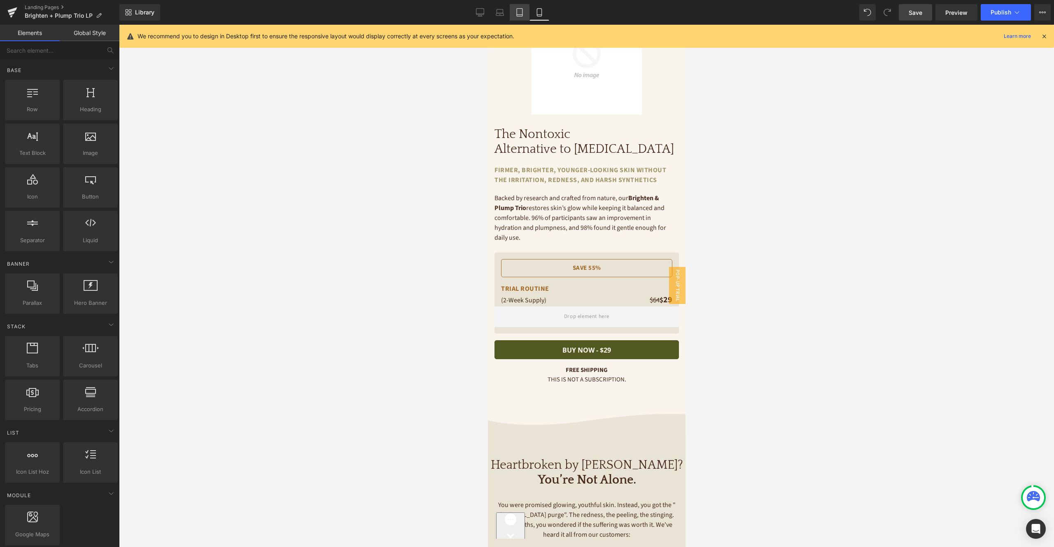
click at [525, 15] on link "Tablet" at bounding box center [520, 12] width 20 height 16
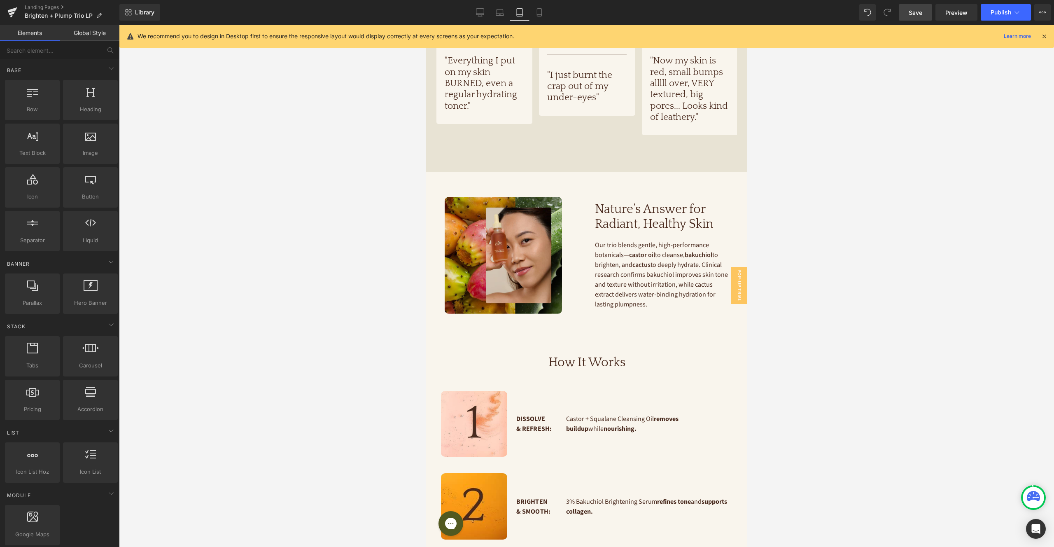
scroll to position [654, 0]
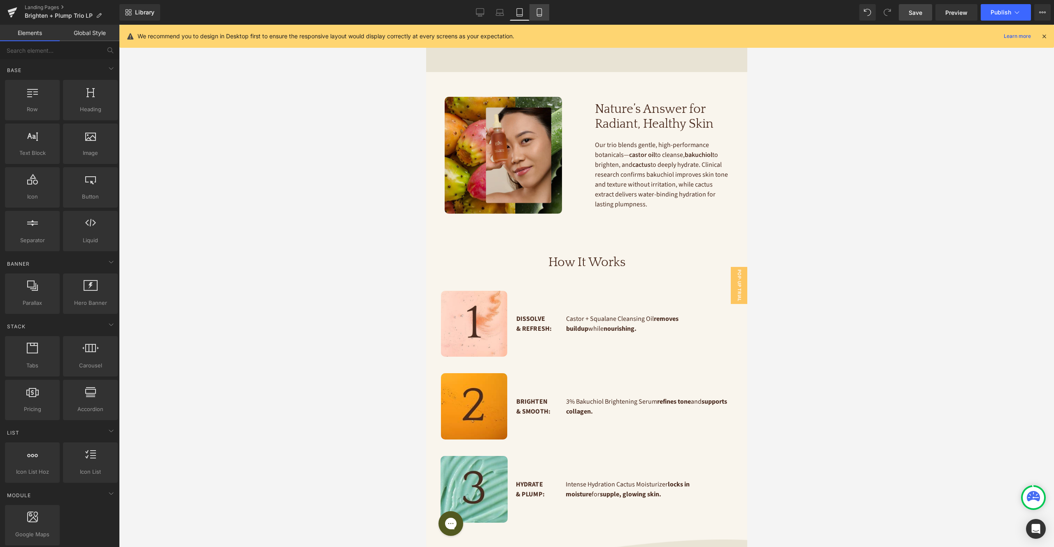
click at [545, 14] on link "Mobile" at bounding box center [540, 12] width 20 height 16
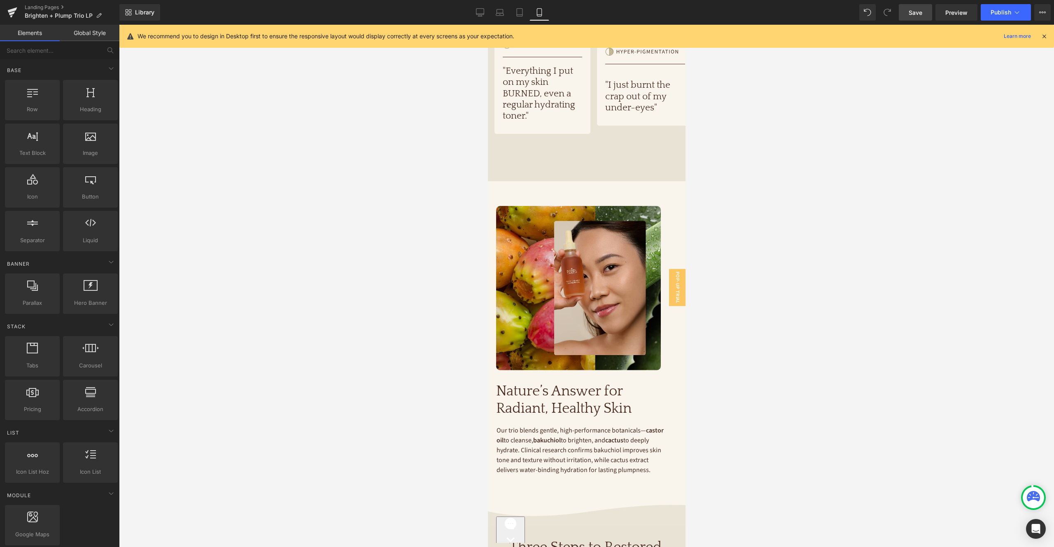
scroll to position [799, 0]
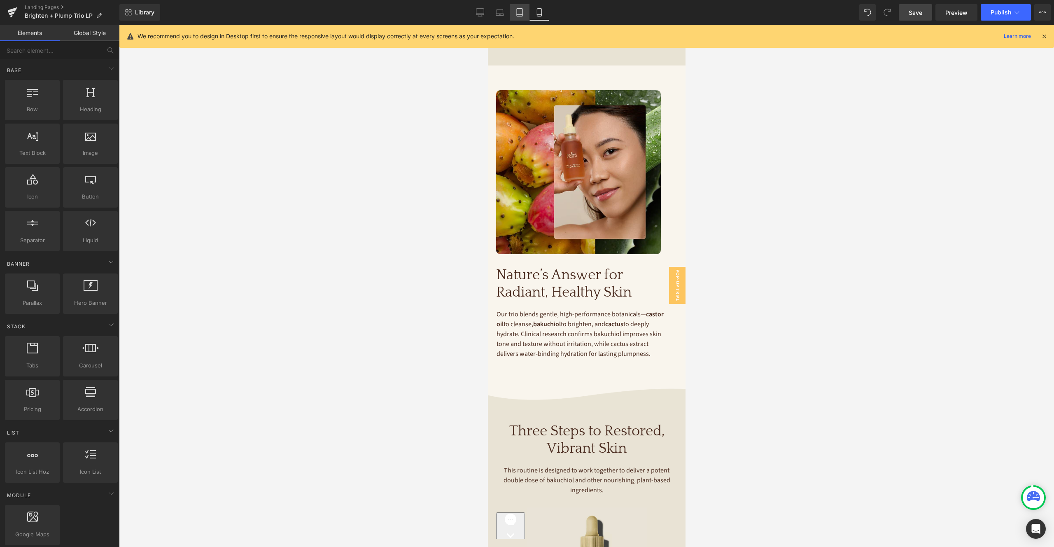
click at [520, 15] on icon at bounding box center [520, 12] width 8 height 8
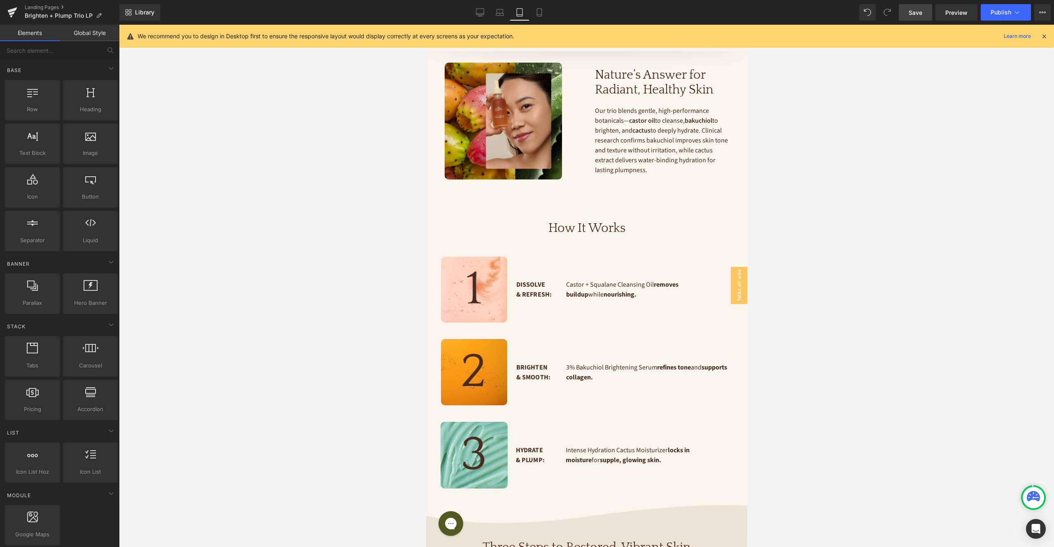
scroll to position [669, 0]
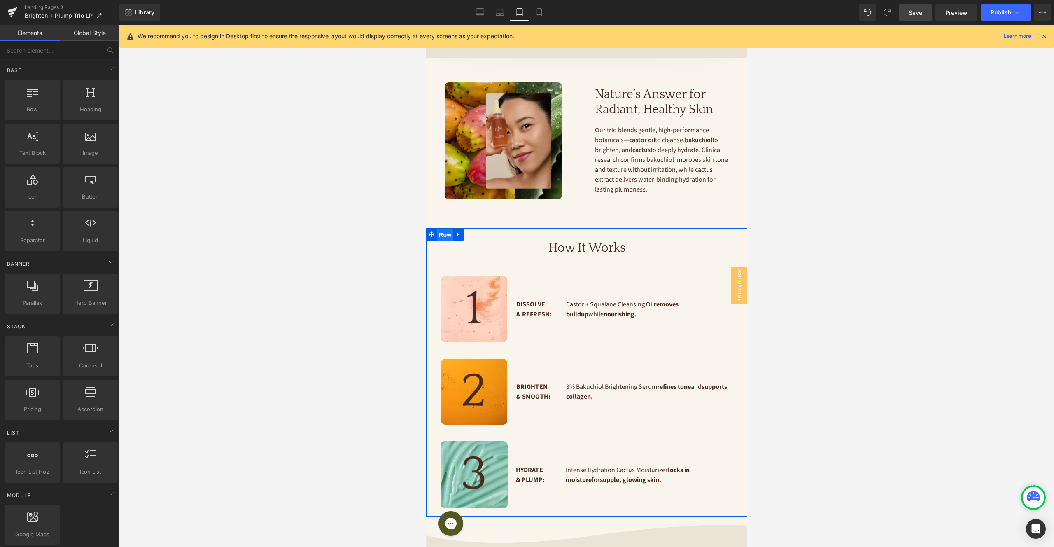
click at [451, 229] on span "Row" at bounding box center [445, 235] width 16 height 12
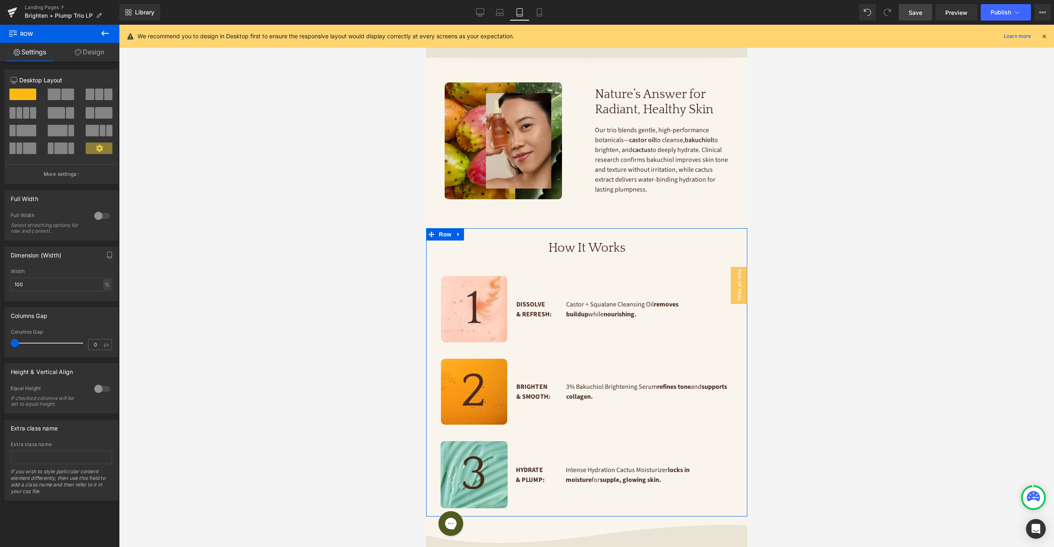
click at [97, 54] on link "Design" at bounding box center [90, 52] width 60 height 19
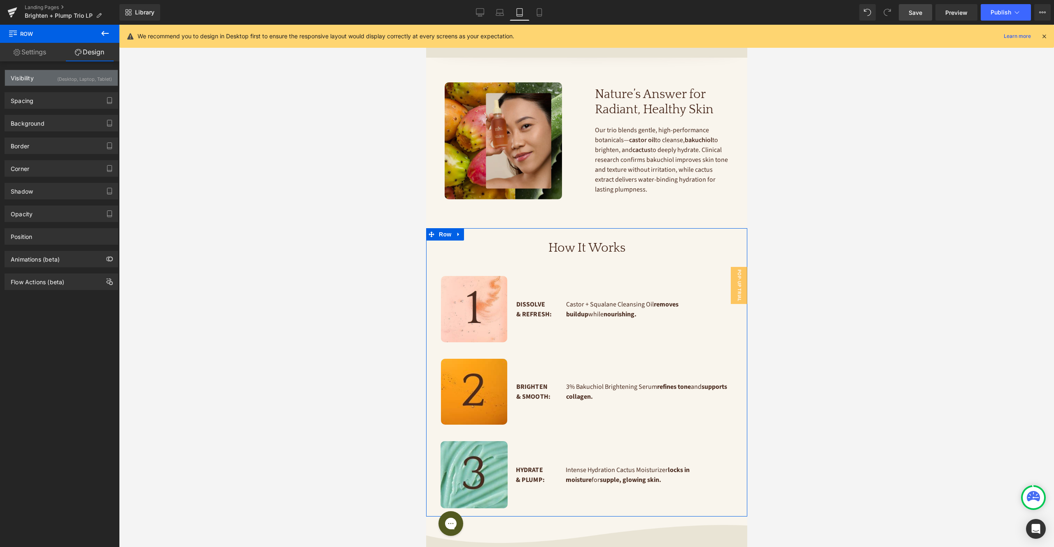
click at [85, 82] on div "(Desktop, Laptop, Tablet)" at bounding box center [84, 77] width 55 height 14
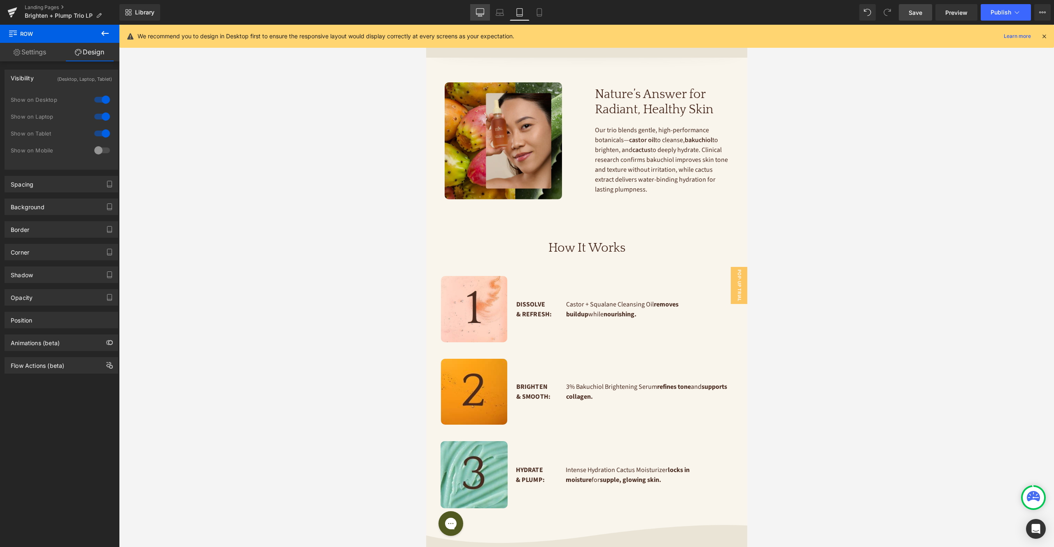
click at [480, 12] on icon at bounding box center [480, 12] width 8 height 8
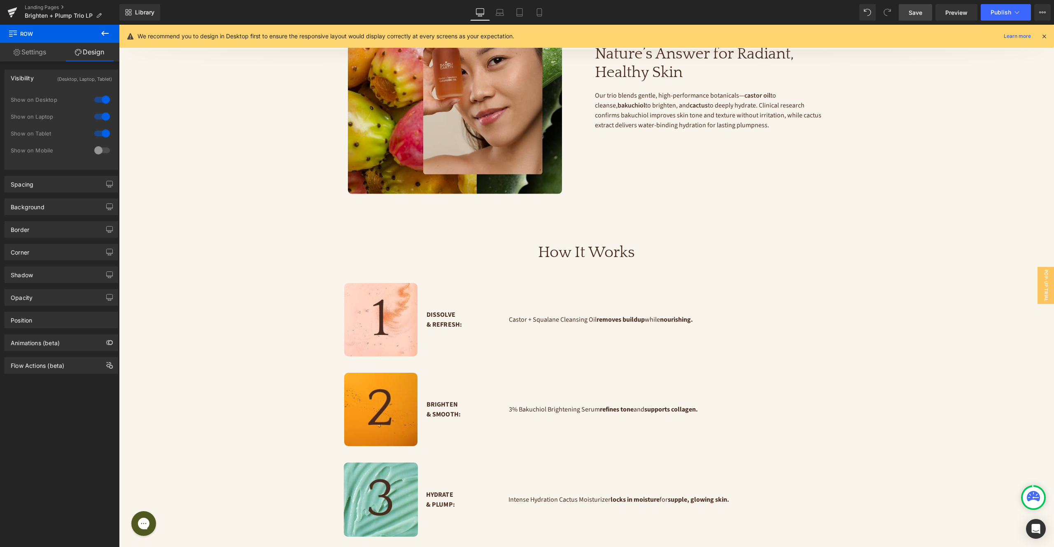
scroll to position [856, 0]
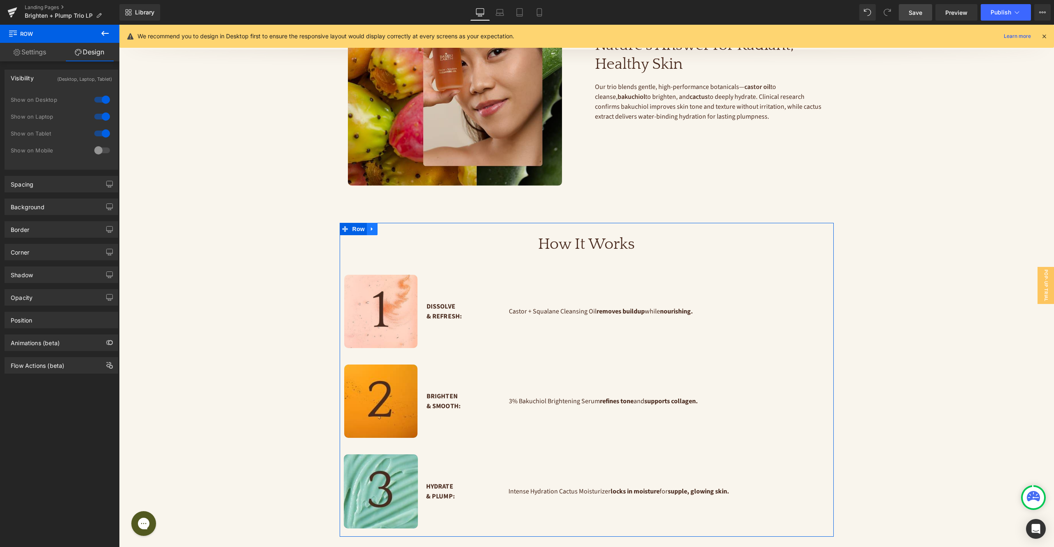
click at [372, 226] on icon at bounding box center [372, 229] width 6 height 6
click at [384, 226] on icon at bounding box center [383, 229] width 6 height 6
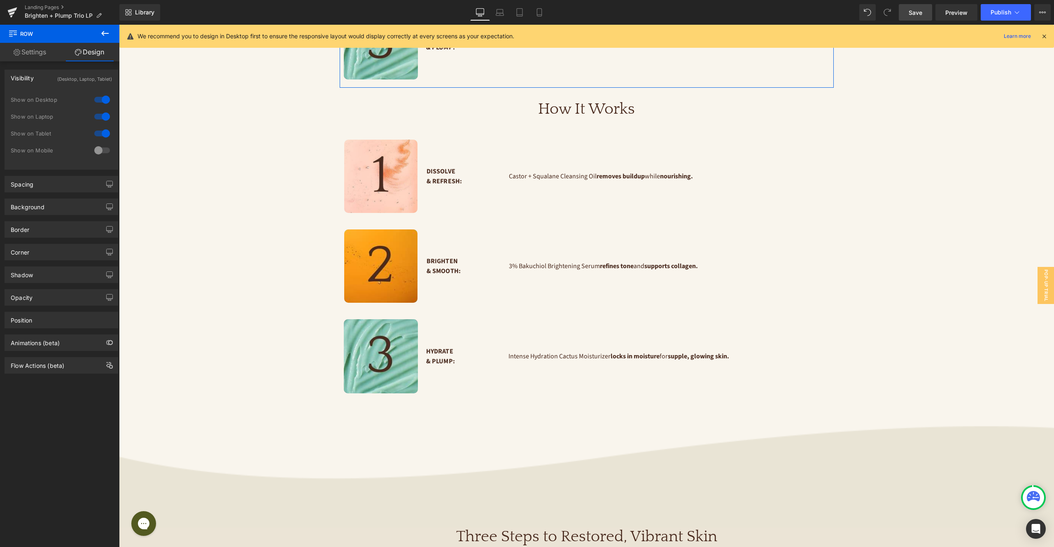
scroll to position [1308, 0]
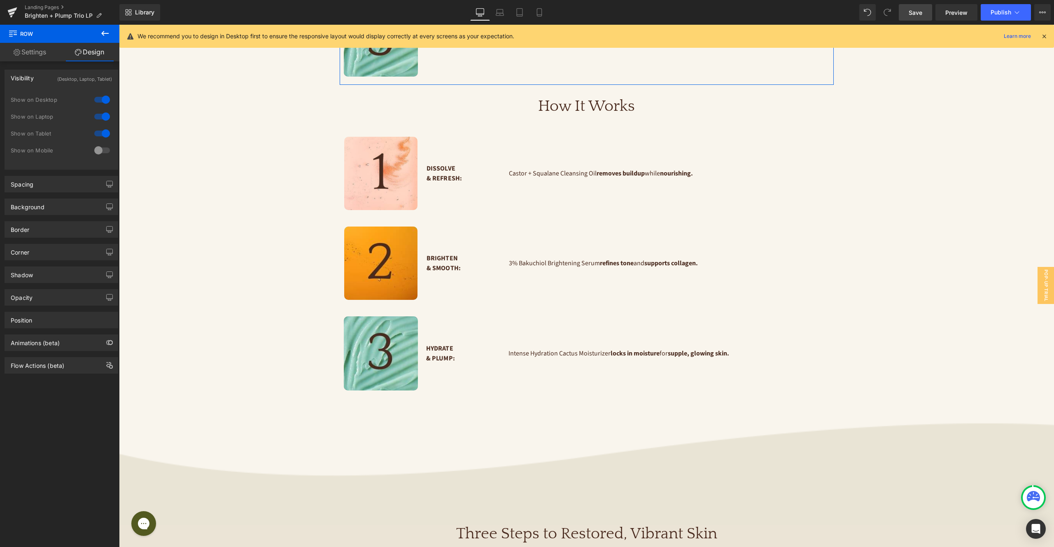
click at [101, 145] on div at bounding box center [102, 150] width 20 height 13
click at [100, 135] on div at bounding box center [102, 133] width 20 height 13
click at [99, 119] on div at bounding box center [102, 116] width 20 height 13
click at [99, 105] on div at bounding box center [102, 99] width 20 height 13
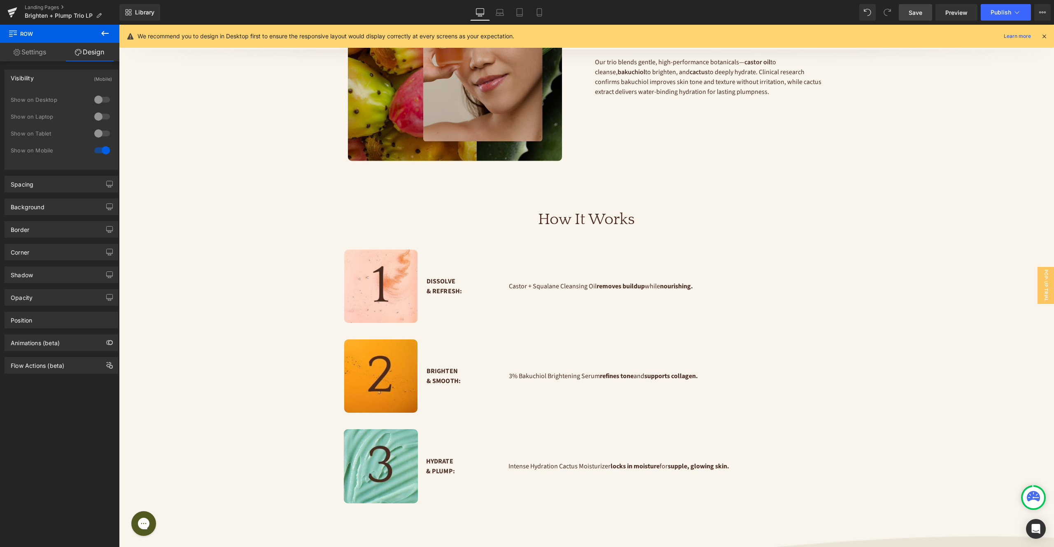
scroll to position [859, 0]
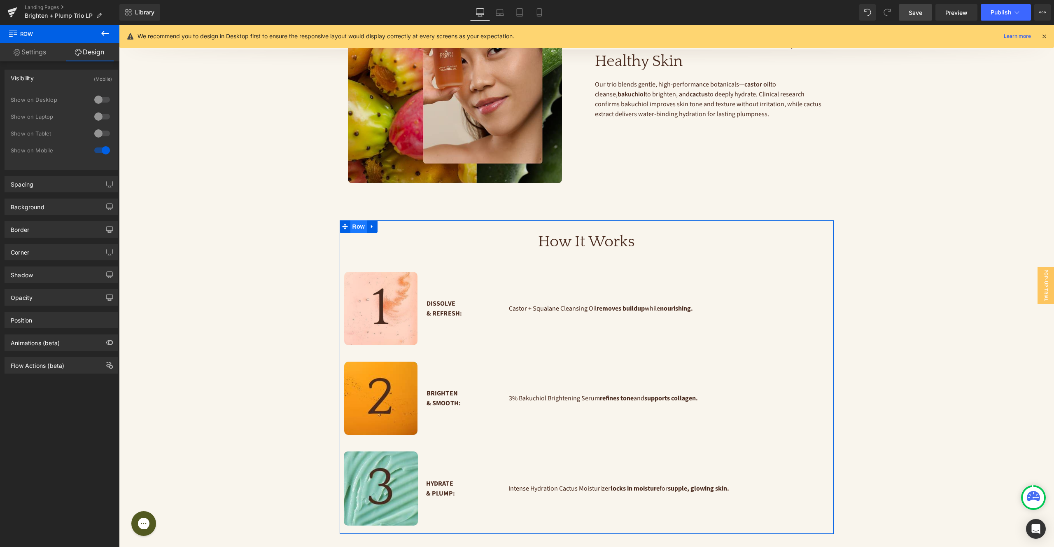
click at [364, 220] on span "Row" at bounding box center [358, 226] width 16 height 12
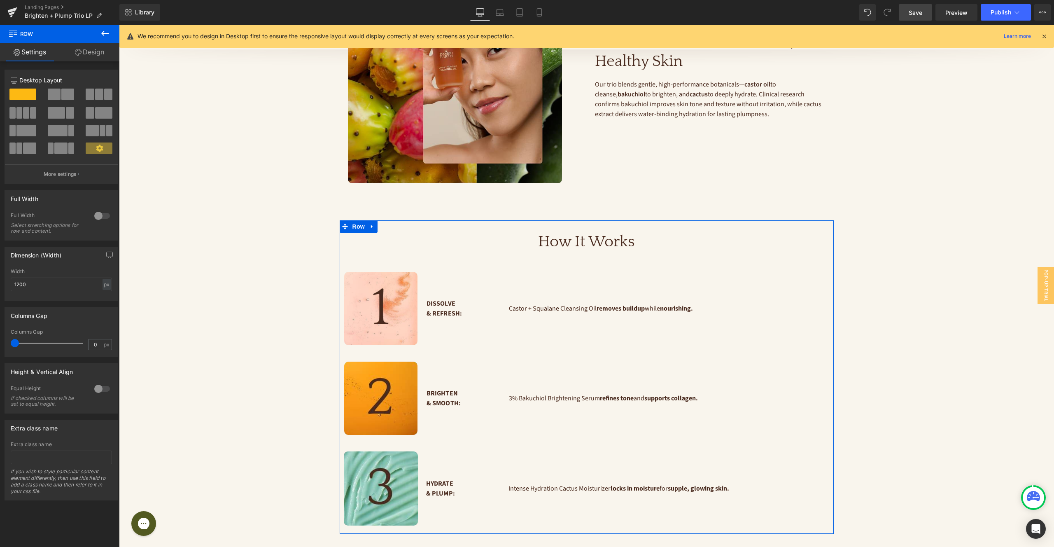
click at [85, 52] on link "Design" at bounding box center [90, 52] width 60 height 19
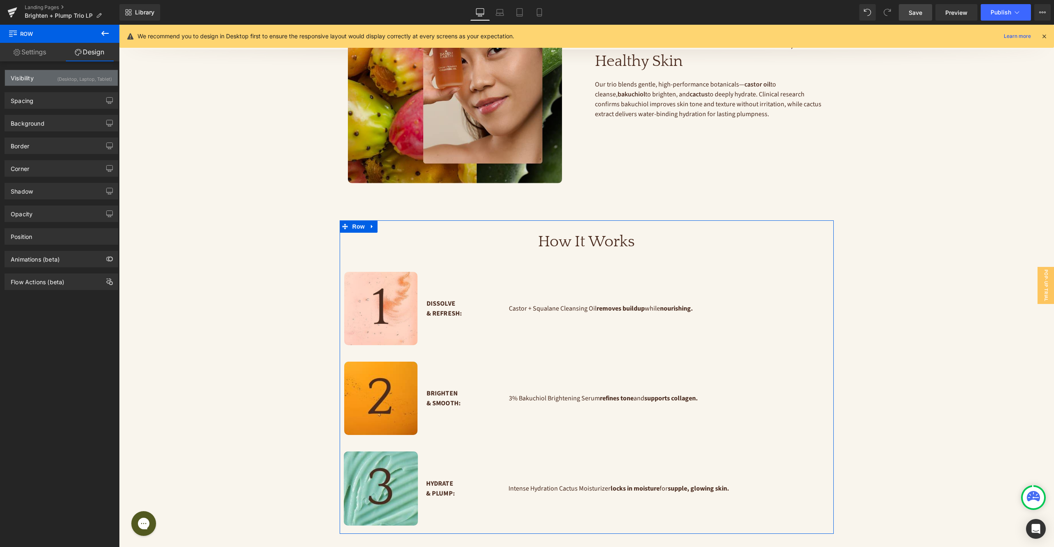
click at [91, 80] on div "(Desktop, Laptop, Tablet)" at bounding box center [84, 77] width 55 height 14
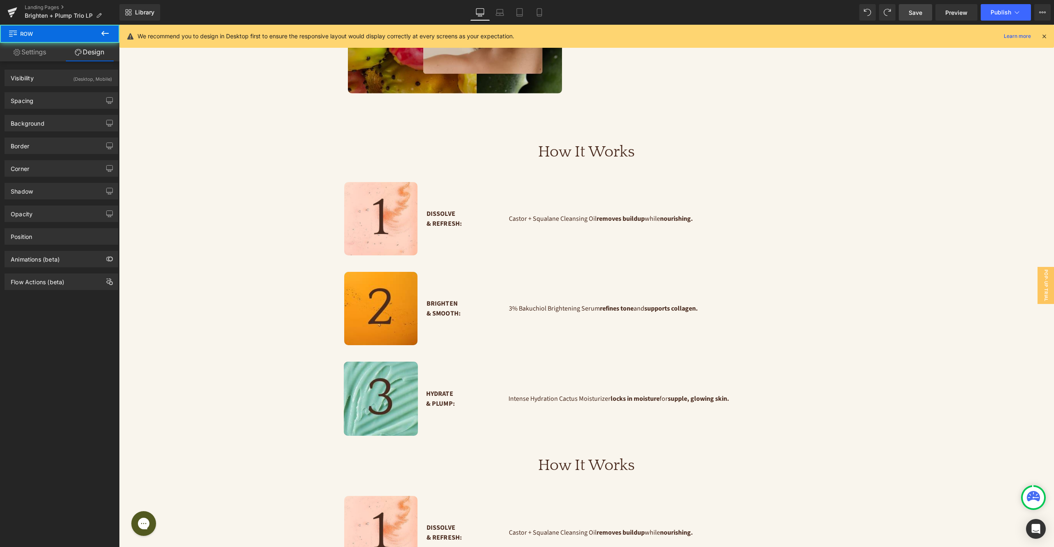
scroll to position [954, 0]
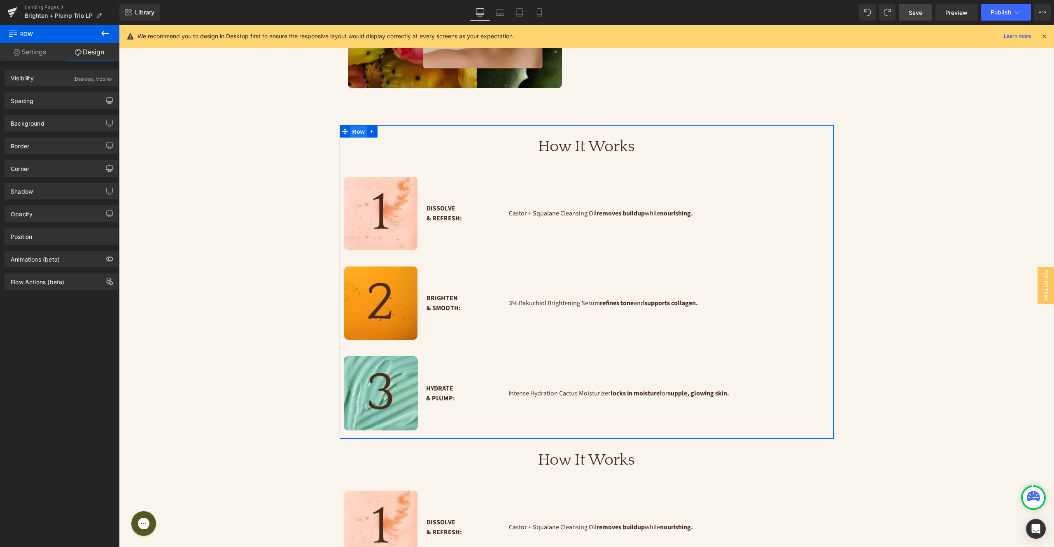
click at [358, 126] on span "Row" at bounding box center [358, 132] width 16 height 12
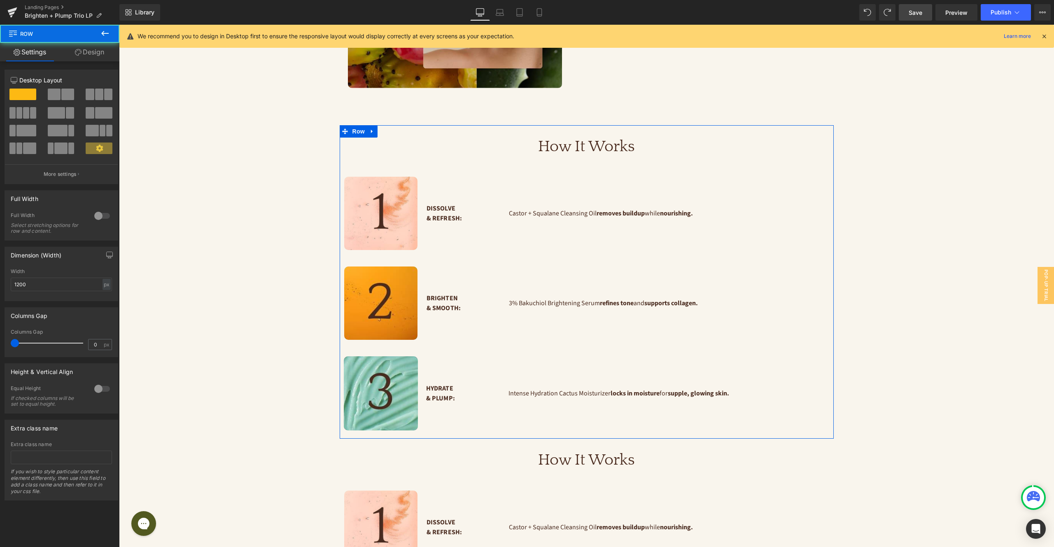
click at [94, 51] on link "Design" at bounding box center [90, 52] width 60 height 19
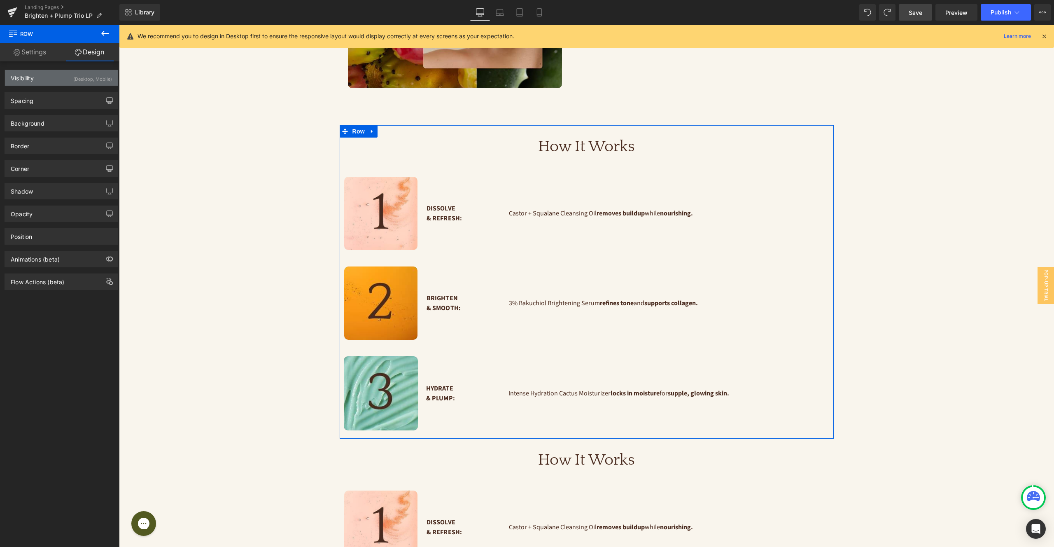
click at [93, 75] on div "(Desktop, Mobile)" at bounding box center [92, 77] width 39 height 14
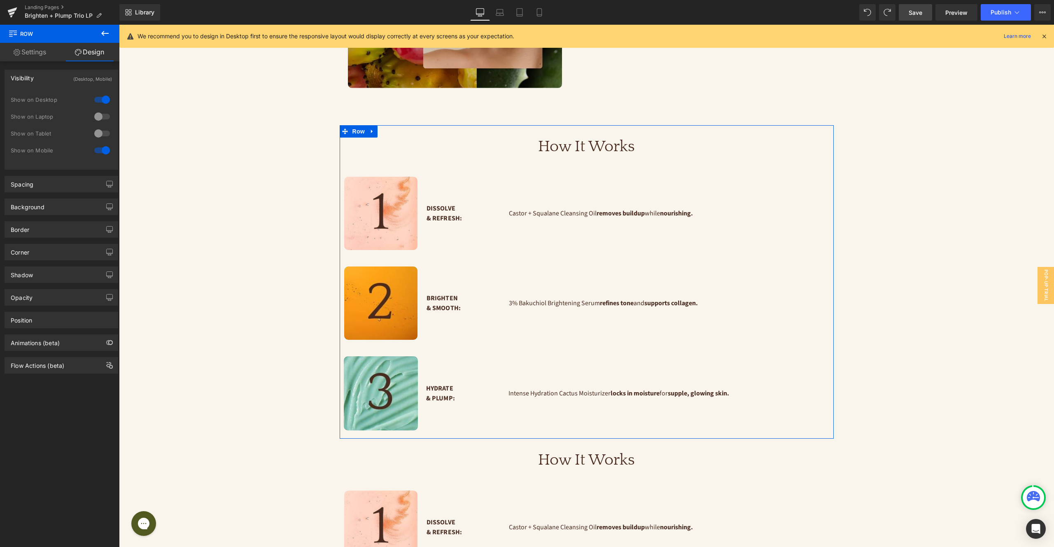
click at [95, 116] on div at bounding box center [102, 116] width 20 height 13
click at [103, 132] on div at bounding box center [102, 133] width 20 height 13
click at [102, 144] on div at bounding box center [102, 150] width 20 height 13
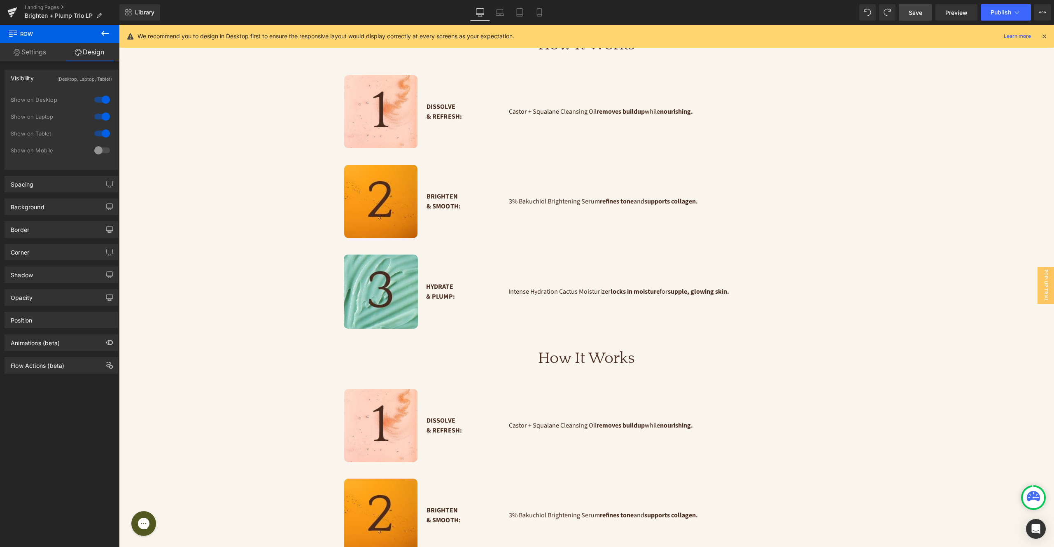
scroll to position [1094, 0]
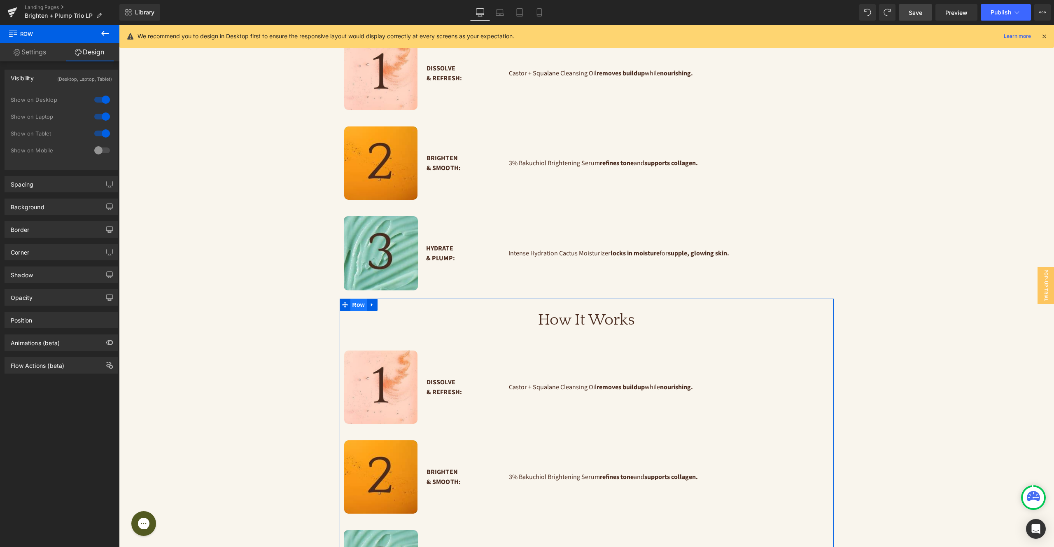
click at [360, 299] on span "Row" at bounding box center [358, 305] width 16 height 12
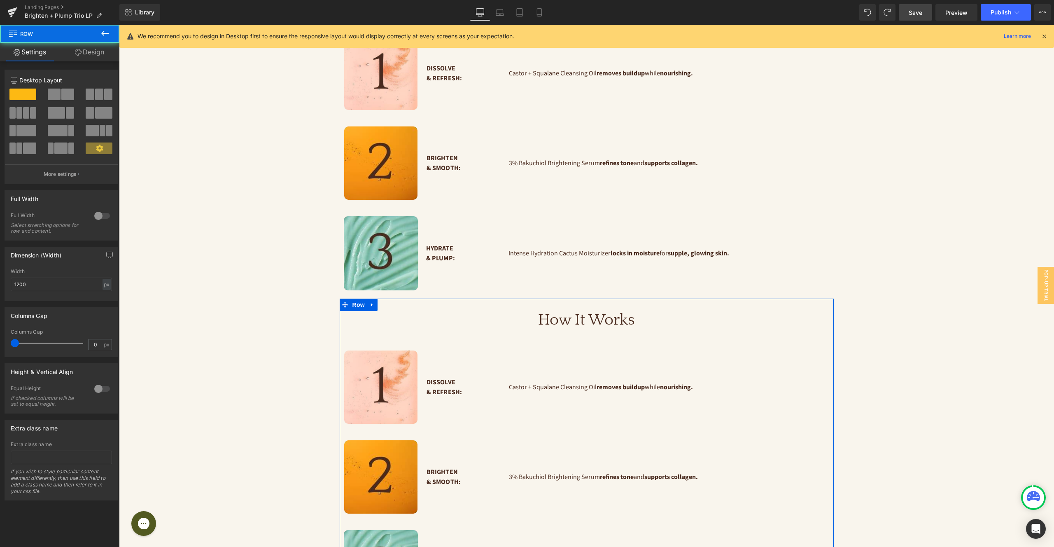
click at [86, 51] on link "Design" at bounding box center [90, 52] width 60 height 19
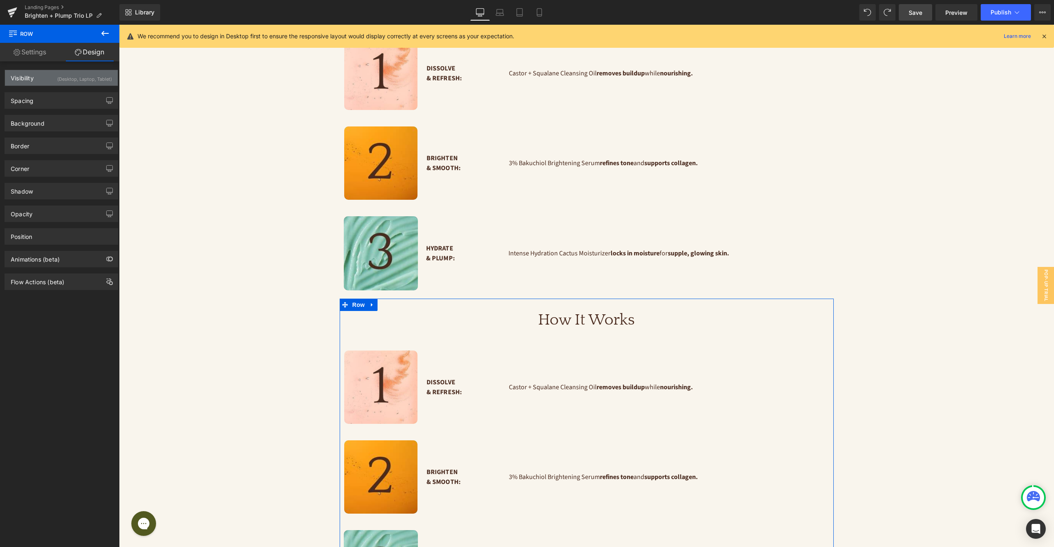
click at [95, 80] on div "(Desktop, Laptop, Tablet)" at bounding box center [84, 77] width 55 height 14
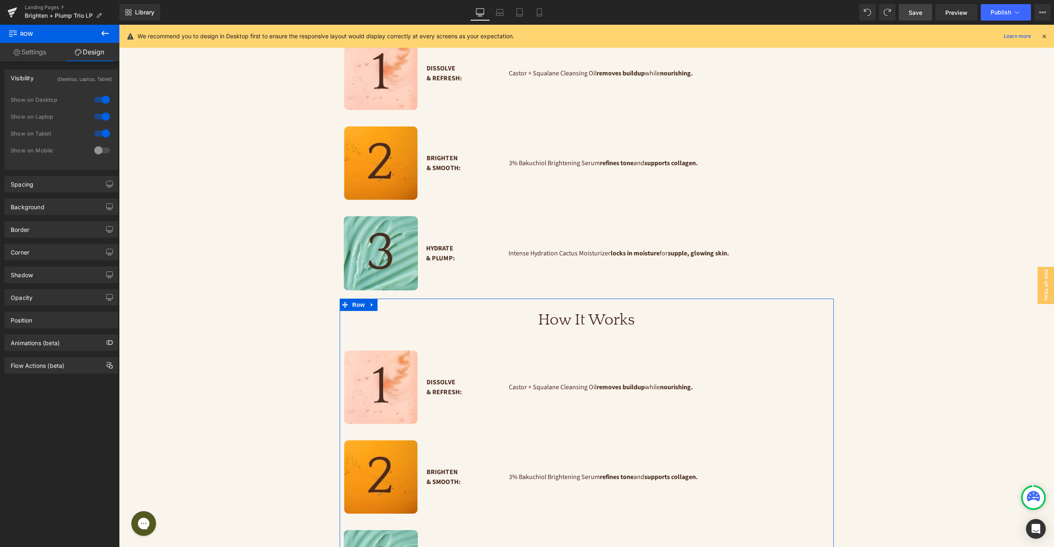
click at [102, 151] on div at bounding box center [102, 150] width 20 height 13
click at [99, 133] on div at bounding box center [102, 133] width 20 height 13
click at [96, 118] on div at bounding box center [102, 116] width 20 height 13
click at [94, 102] on div at bounding box center [102, 99] width 20 height 13
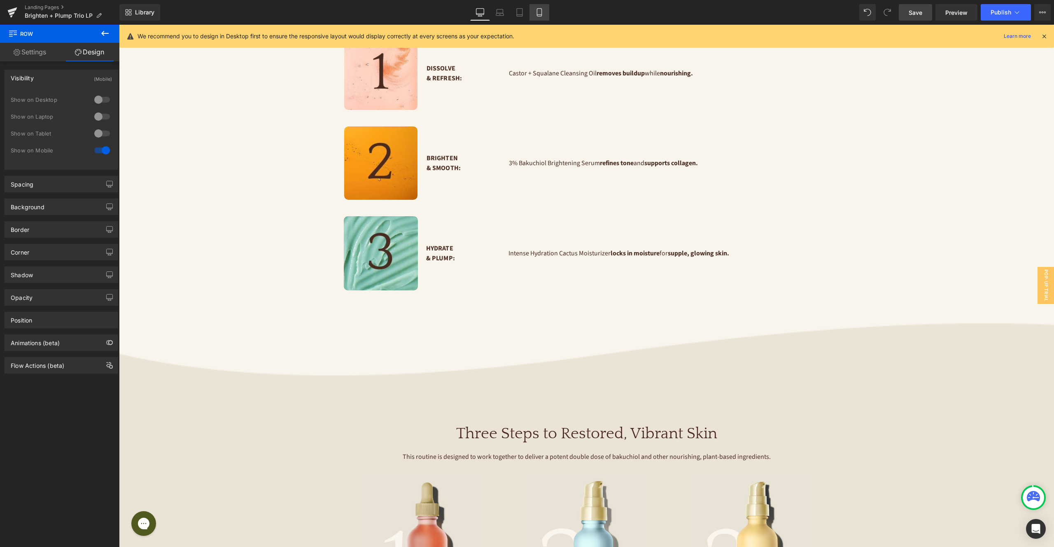
click at [540, 13] on icon at bounding box center [539, 12] width 8 height 8
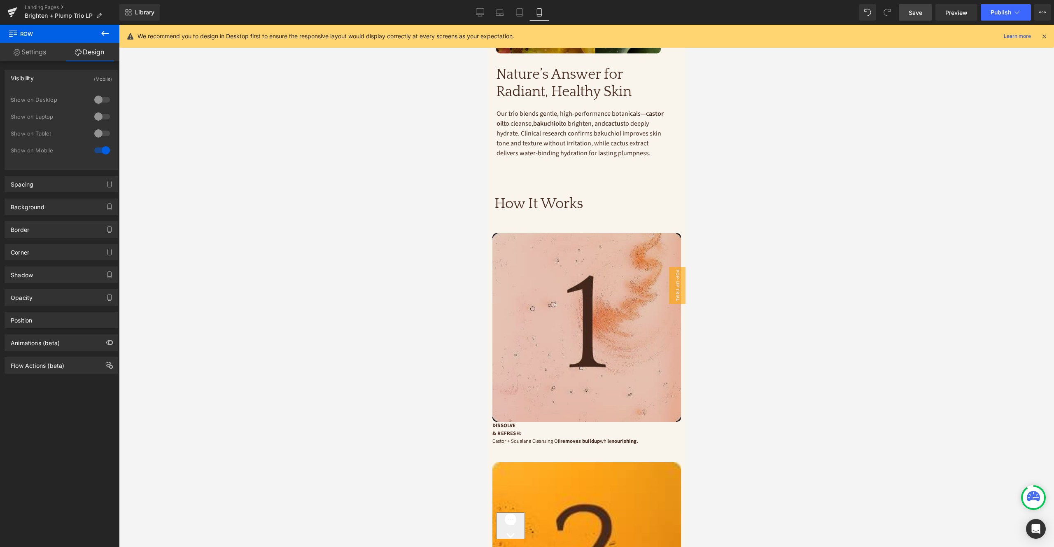
scroll to position [1117, 0]
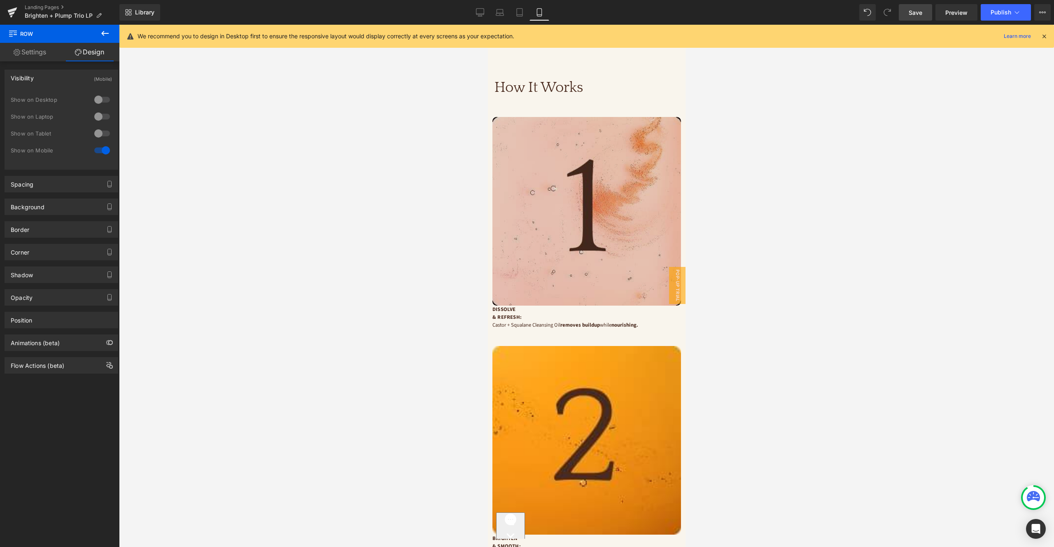
click at [529, 124] on img at bounding box center [586, 211] width 189 height 189
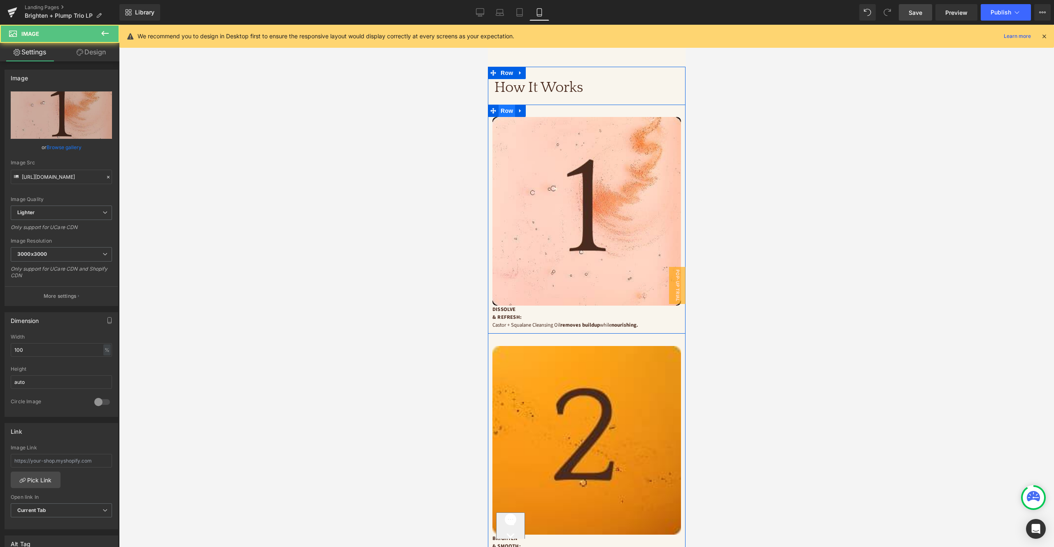
click at [510, 112] on span "Row" at bounding box center [506, 111] width 16 height 12
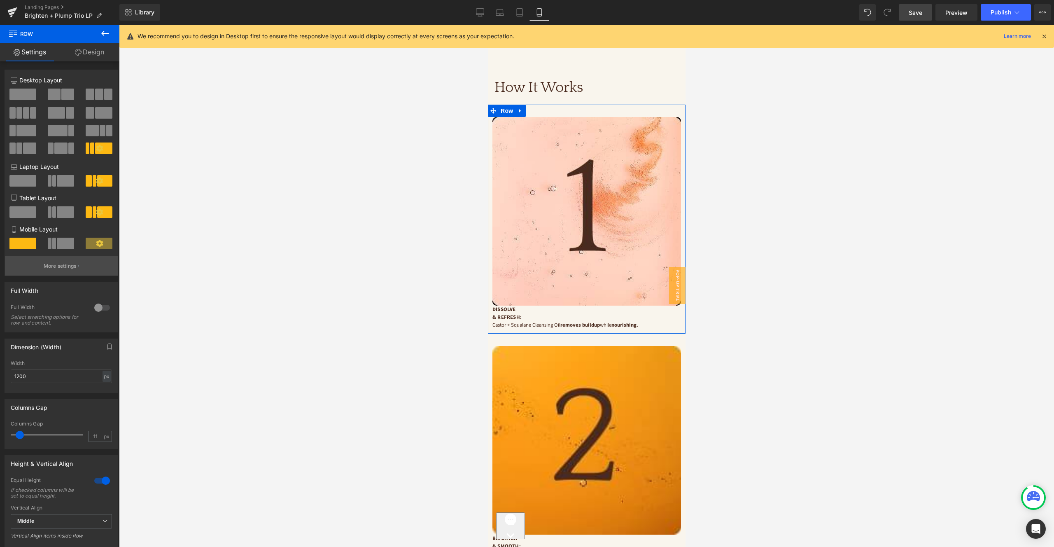
click at [59, 266] on p "More settings" at bounding box center [60, 265] width 33 height 7
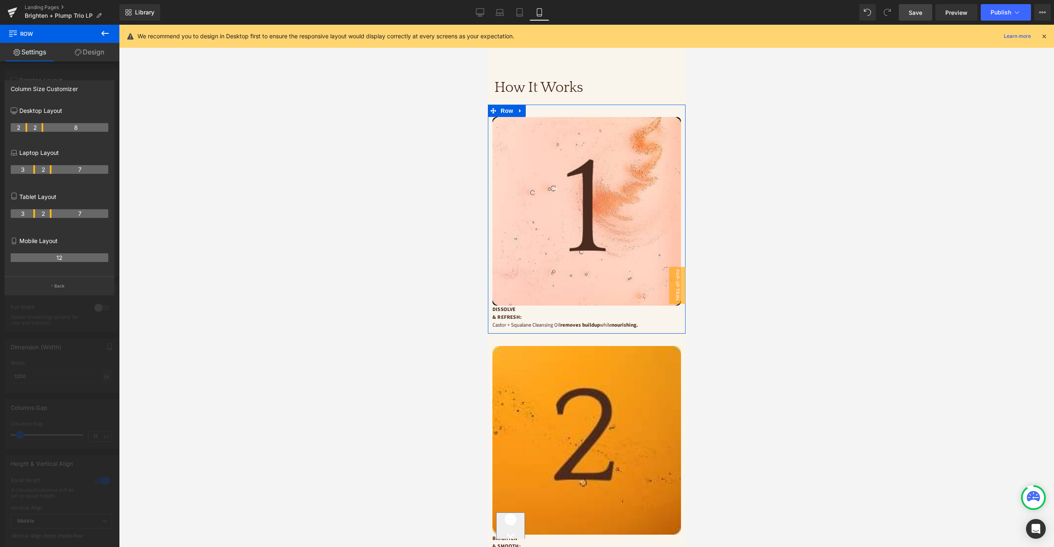
click at [63, 290] on button "Back" at bounding box center [60, 285] width 110 height 19
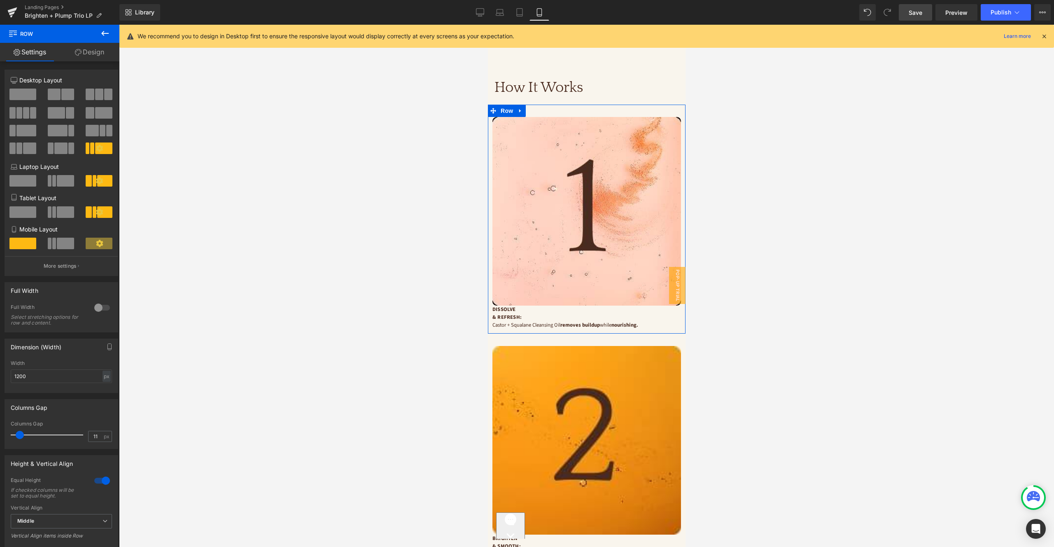
click at [59, 94] on button at bounding box center [62, 95] width 28 height 12
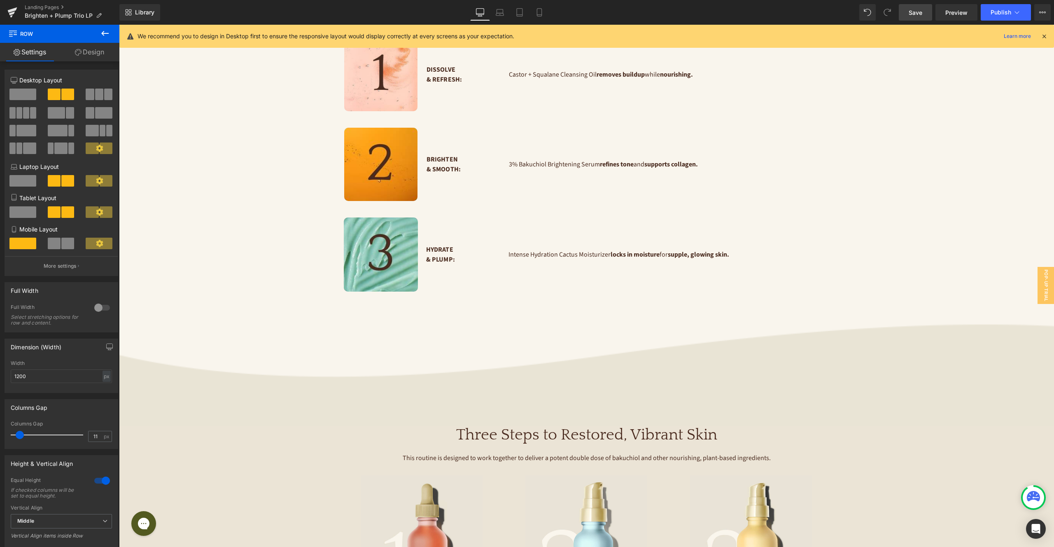
scroll to position [0, 0]
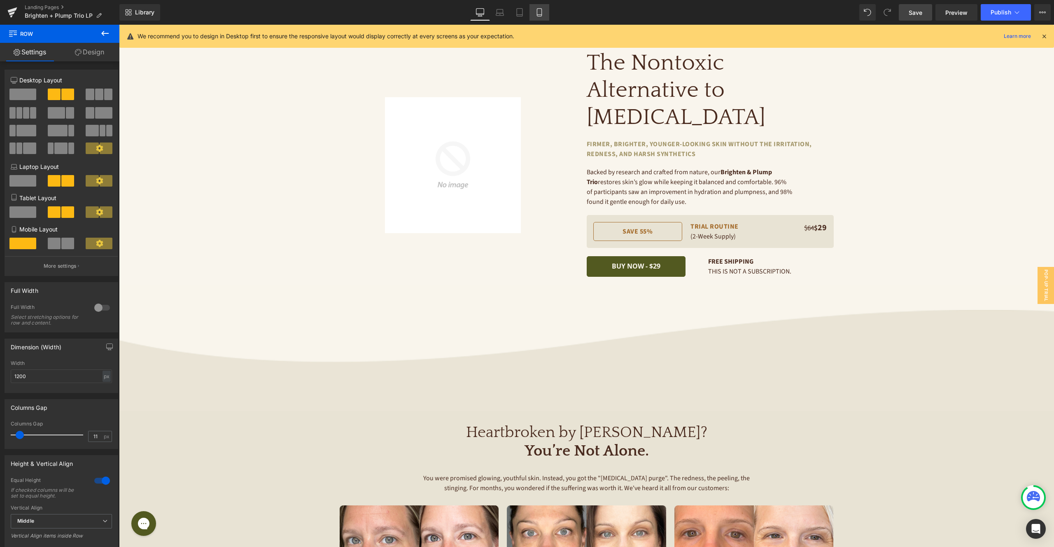
click at [539, 13] on icon at bounding box center [539, 12] width 8 height 8
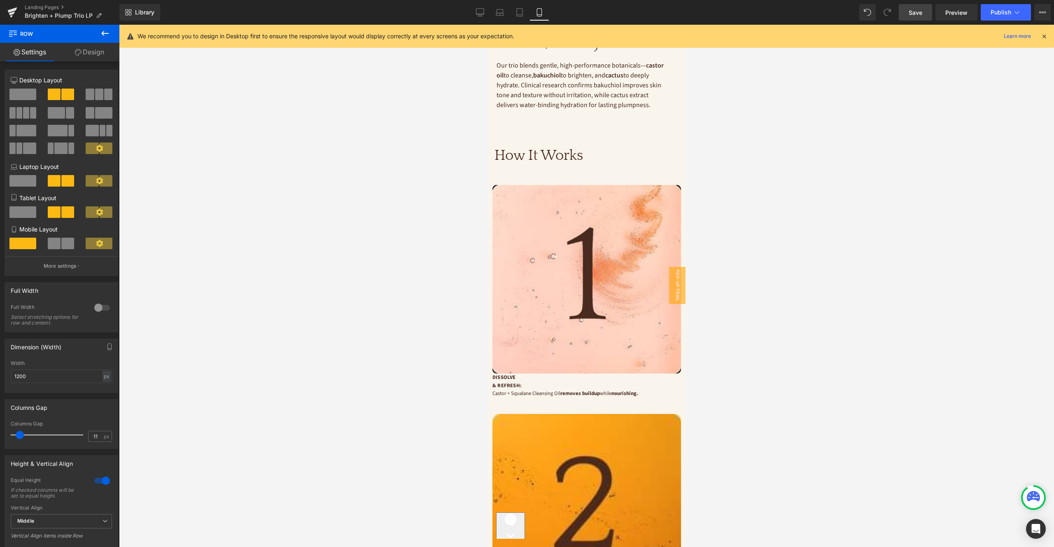
scroll to position [1059, 0]
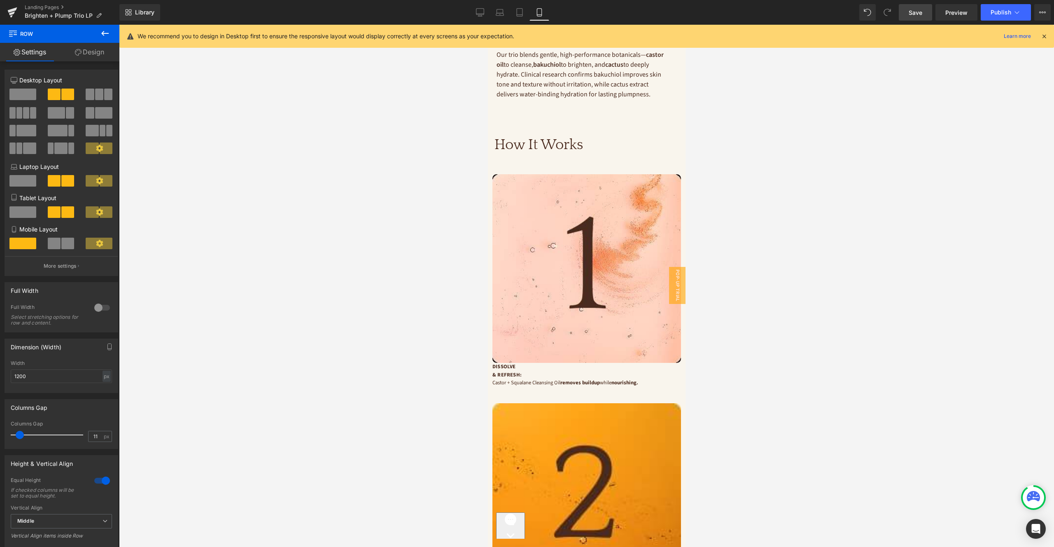
click at [591, 146] on div "How It Works Heading" at bounding box center [587, 143] width 198 height 38
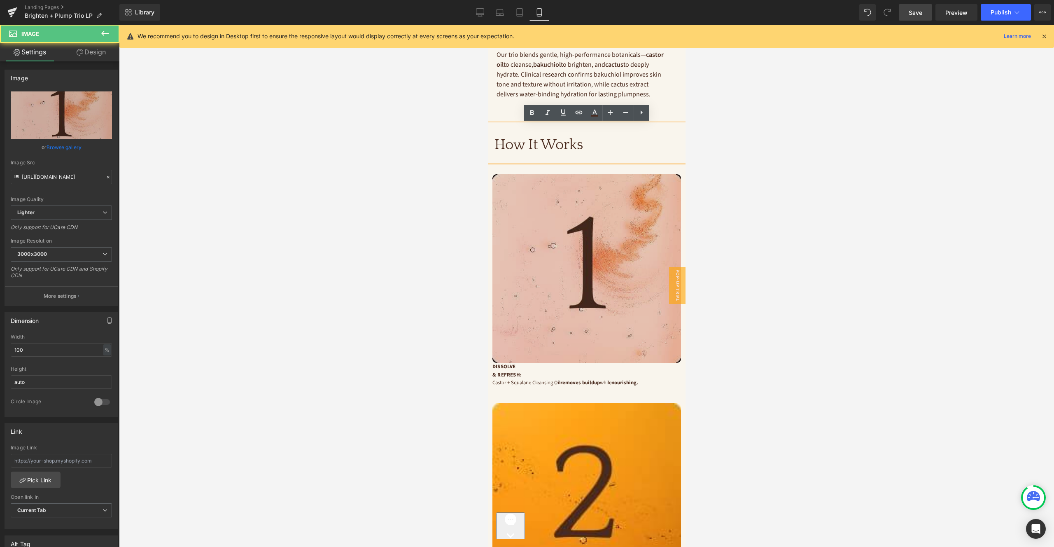
click at [548, 203] on img at bounding box center [586, 268] width 189 height 189
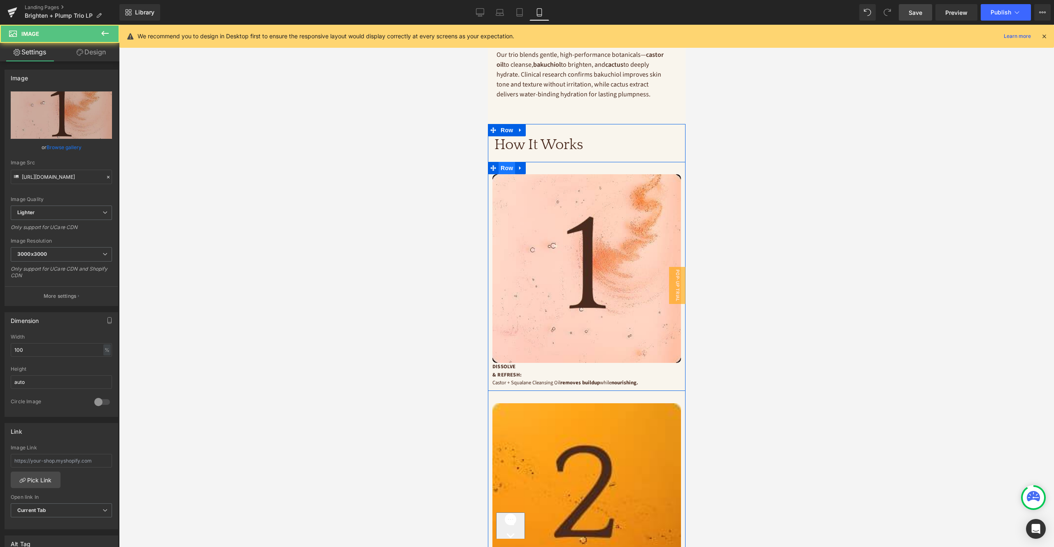
click at [500, 164] on span "Row" at bounding box center [506, 168] width 16 height 12
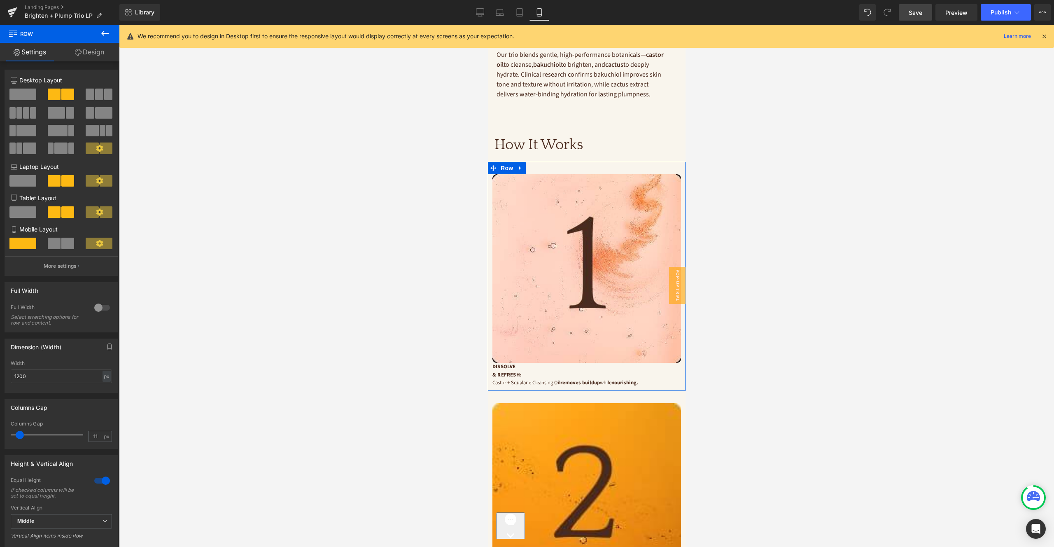
click at [55, 250] on div at bounding box center [61, 247] width 38 height 18
click at [57, 244] on span at bounding box center [54, 244] width 13 height 12
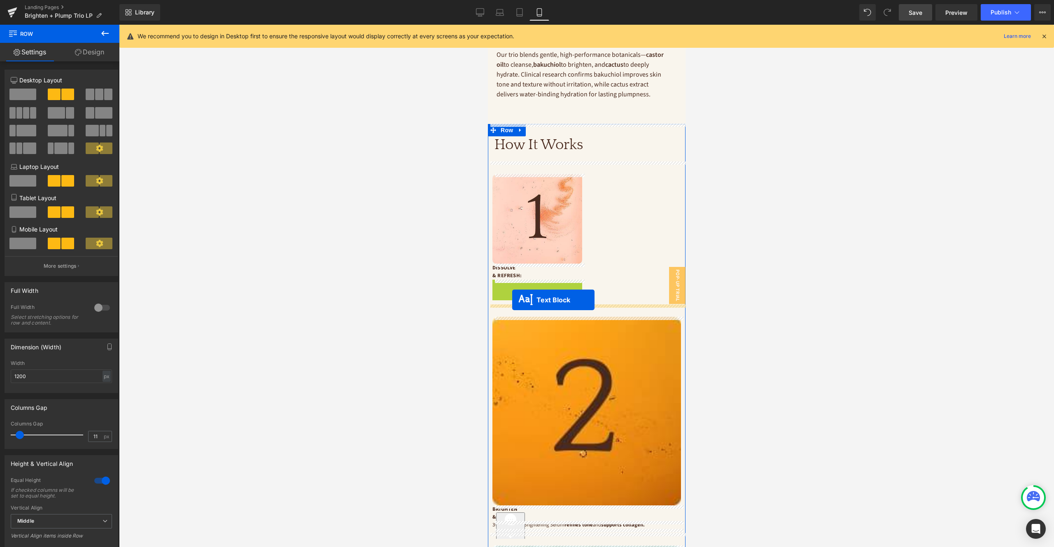
drag, startPoint x: 514, startPoint y: 287, endPoint x: 512, endPoint y: 300, distance: 13.4
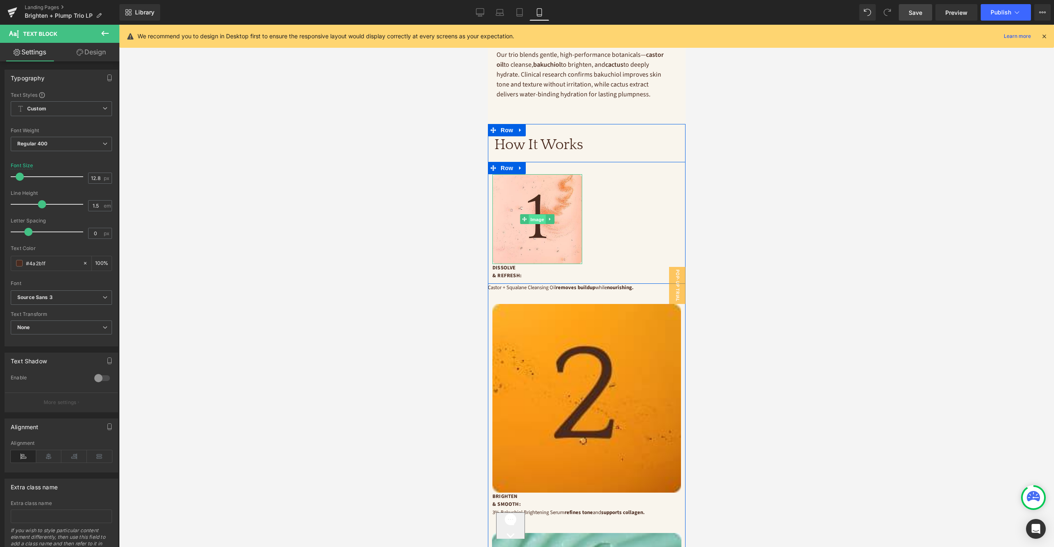
click at [542, 215] on span "Image" at bounding box center [536, 219] width 17 height 10
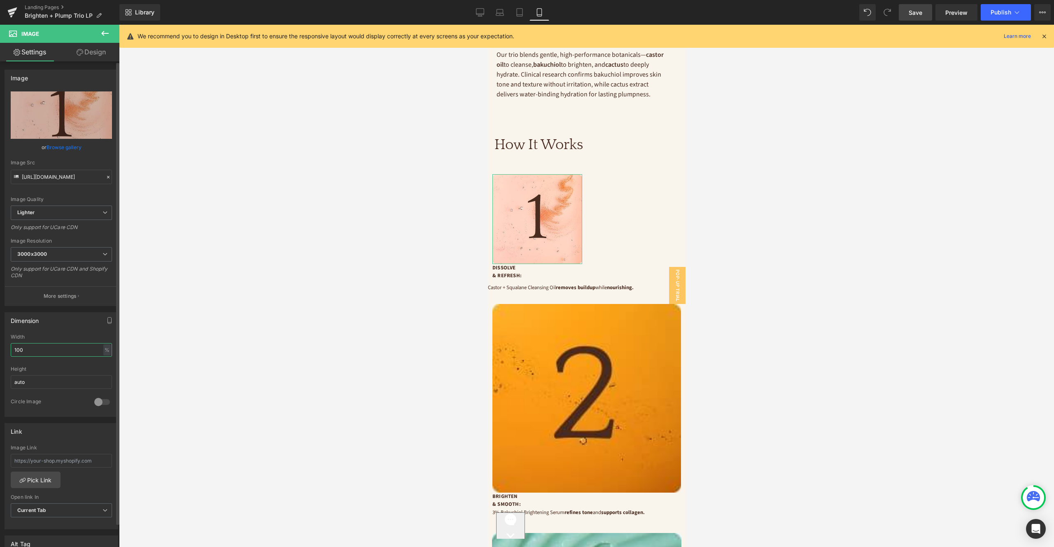
click at [84, 348] on input "100" at bounding box center [61, 350] width 101 height 14
click at [509, 169] on span "Row" at bounding box center [506, 168] width 16 height 12
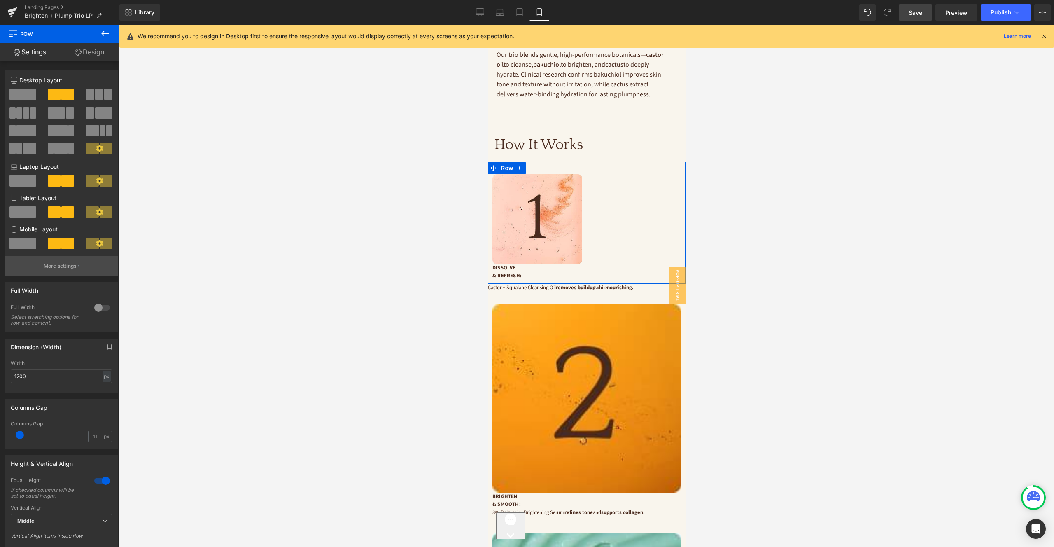
click at [63, 266] on p "More settings" at bounding box center [60, 265] width 33 height 7
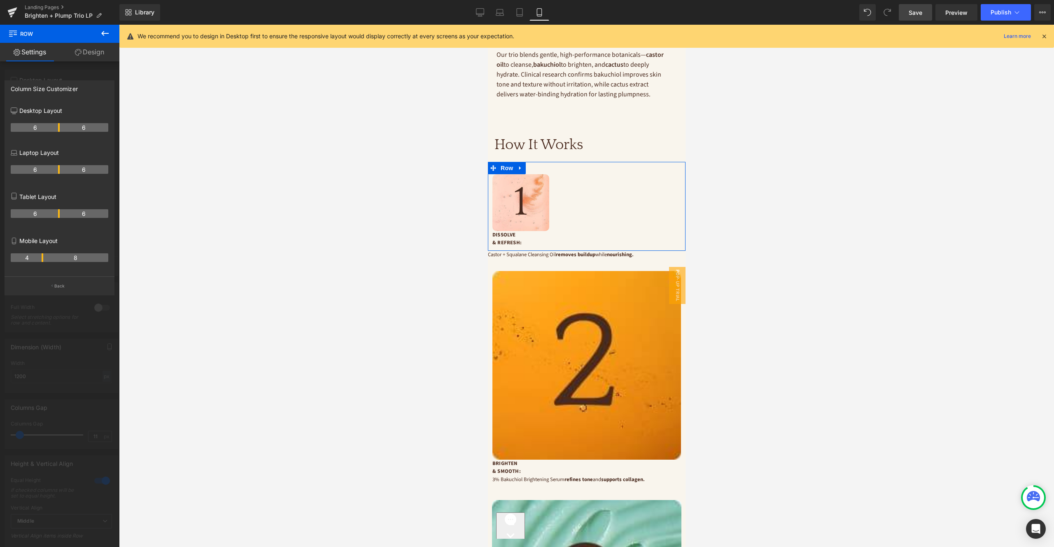
drag, startPoint x: 59, startPoint y: 257, endPoint x: 180, endPoint y: 255, distance: 120.7
click at [40, 255] on th "4" at bounding box center [27, 257] width 33 height 9
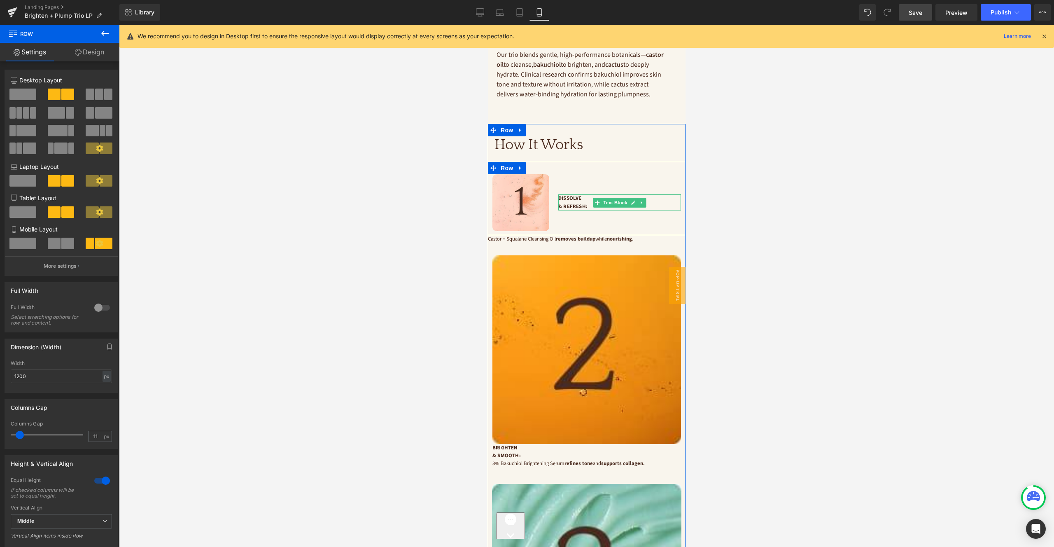
click at [578, 197] on p "Dissolve" at bounding box center [619, 198] width 123 height 8
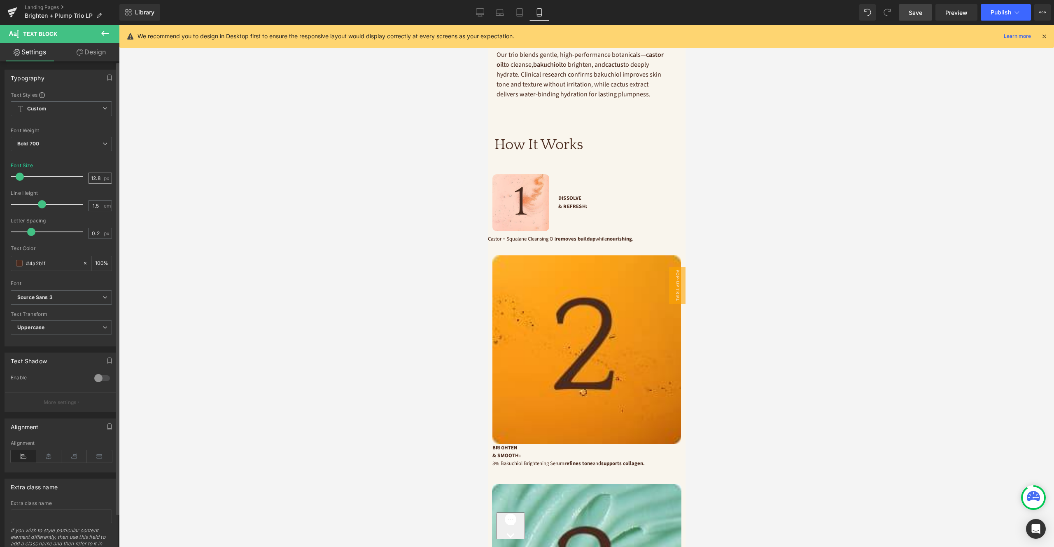
click at [92, 176] on input "12.8" at bounding box center [96, 178] width 14 height 10
type input "18"
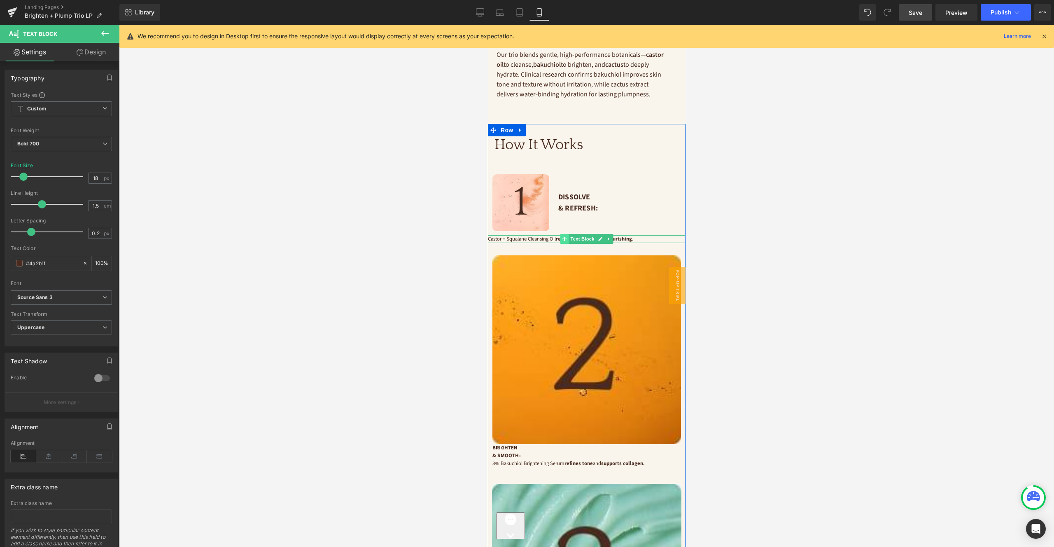
click at [579, 238] on span "Text Block" at bounding box center [581, 239] width 27 height 10
click at [96, 177] on input "12.8" at bounding box center [96, 178] width 14 height 10
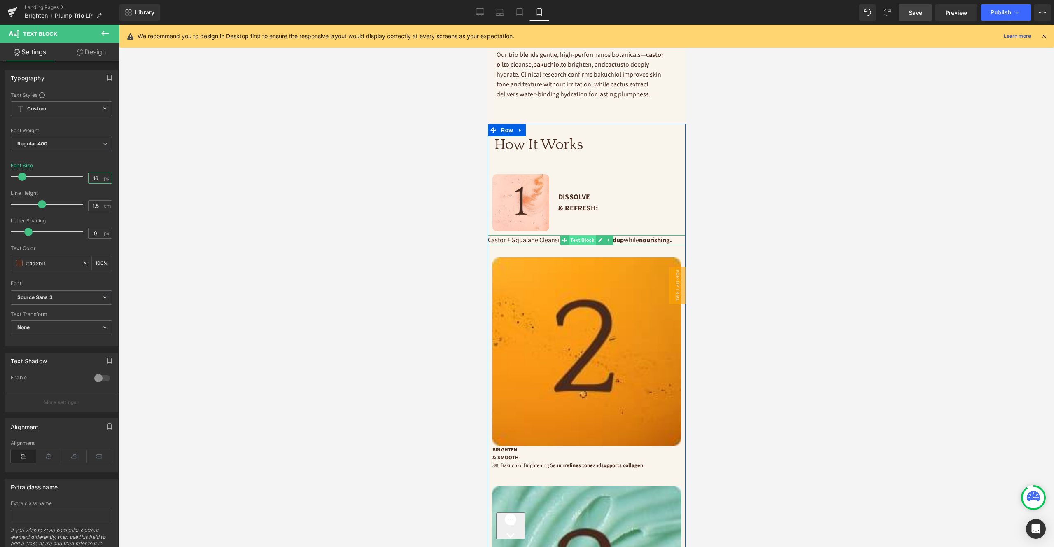
click at [581, 241] on span "Text Block" at bounding box center [581, 240] width 27 height 10
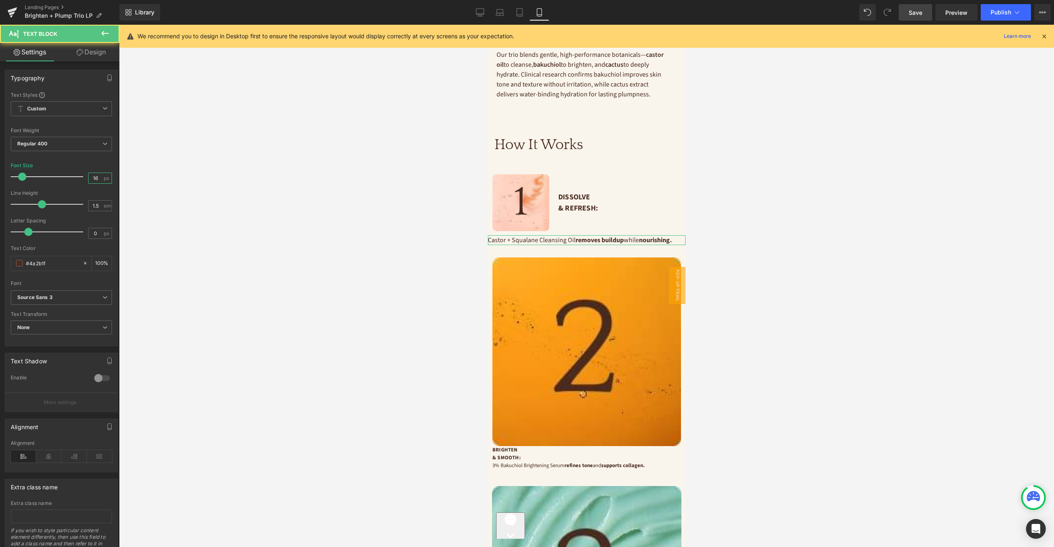
type input "16"
drag, startPoint x: 101, startPoint y: 55, endPoint x: 69, endPoint y: 80, distance: 40.5
click at [101, 55] on link "Design" at bounding box center [91, 52] width 60 height 19
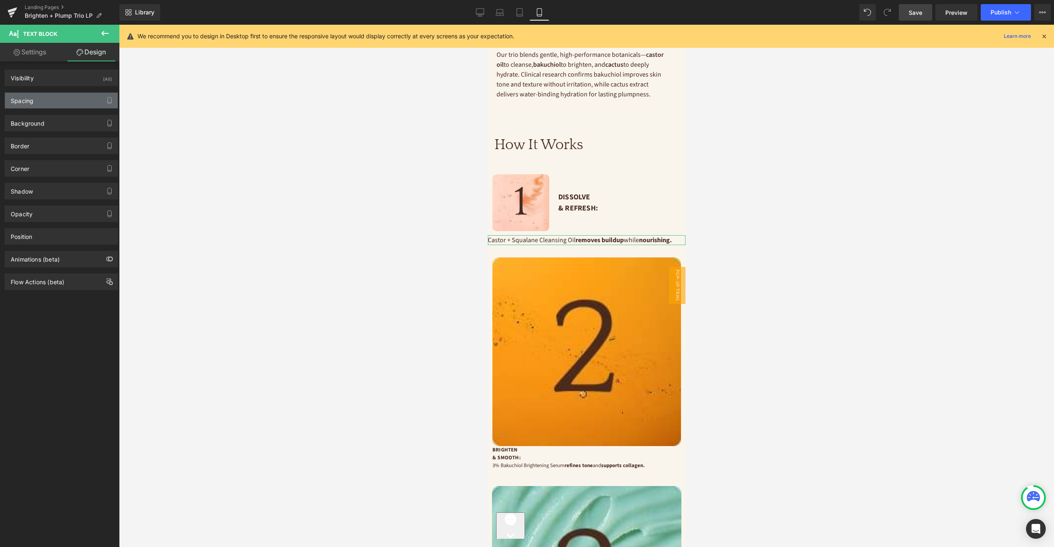
click at [47, 98] on div "Spacing" at bounding box center [61, 101] width 113 height 16
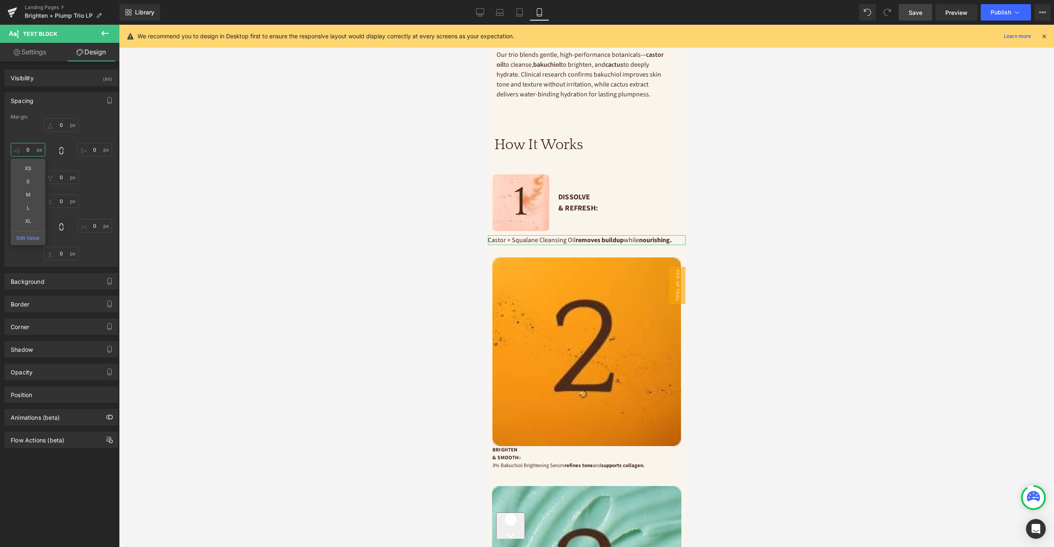
click at [30, 150] on input "0" at bounding box center [28, 150] width 35 height 14
type input "16"
click at [96, 150] on input "0" at bounding box center [94, 150] width 35 height 14
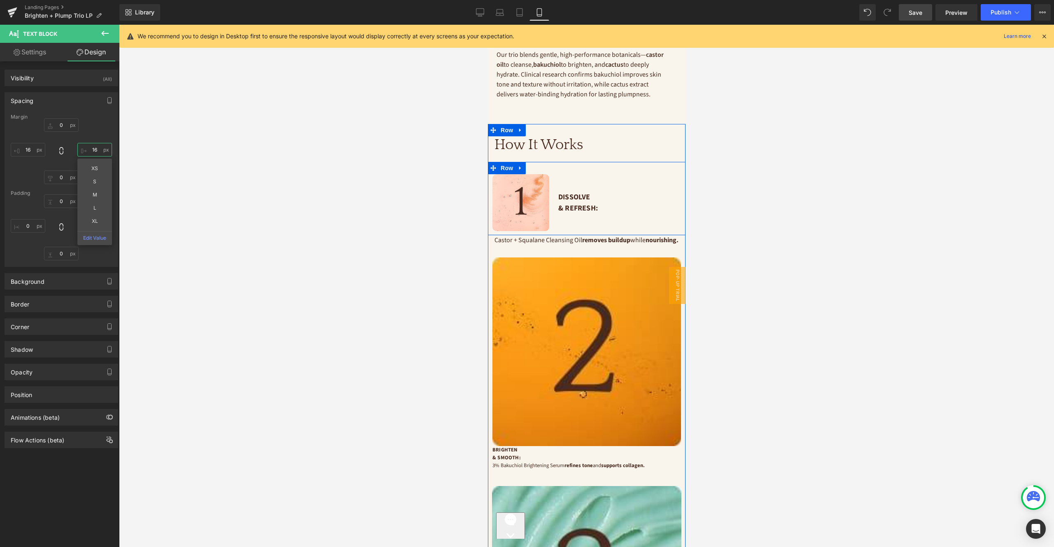
type input "16"
click at [551, 145] on h3 "How It Works" at bounding box center [586, 144] width 185 height 17
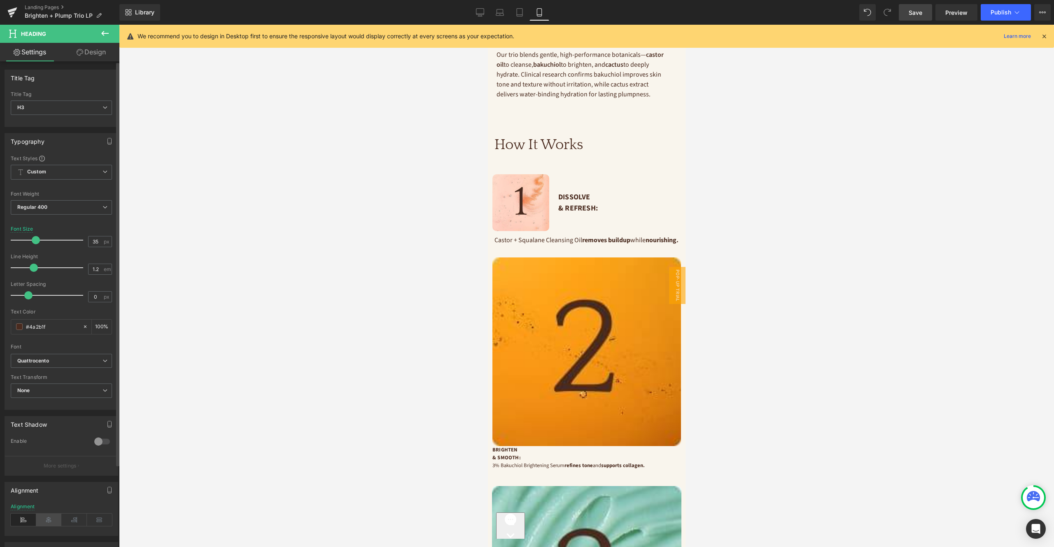
click at [46, 523] on icon at bounding box center [49, 520] width 26 height 12
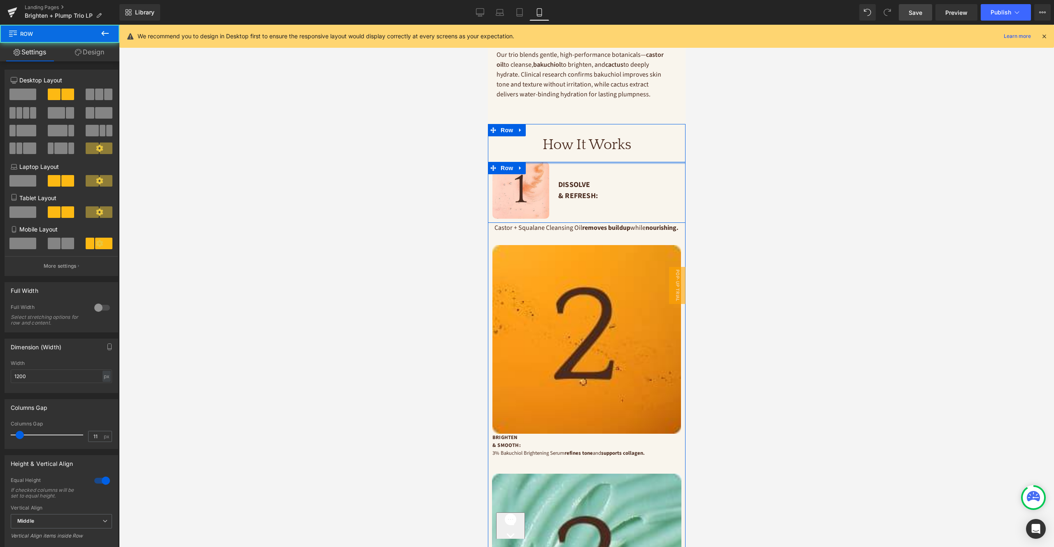
drag, startPoint x: 568, startPoint y: 166, endPoint x: 568, endPoint y: 150, distance: 16.5
click at [568, 150] on div "How It Works Heading Image Dissolve & Refresh: Text Block Row Castor + Squalane…" at bounding box center [587, 407] width 198 height 567
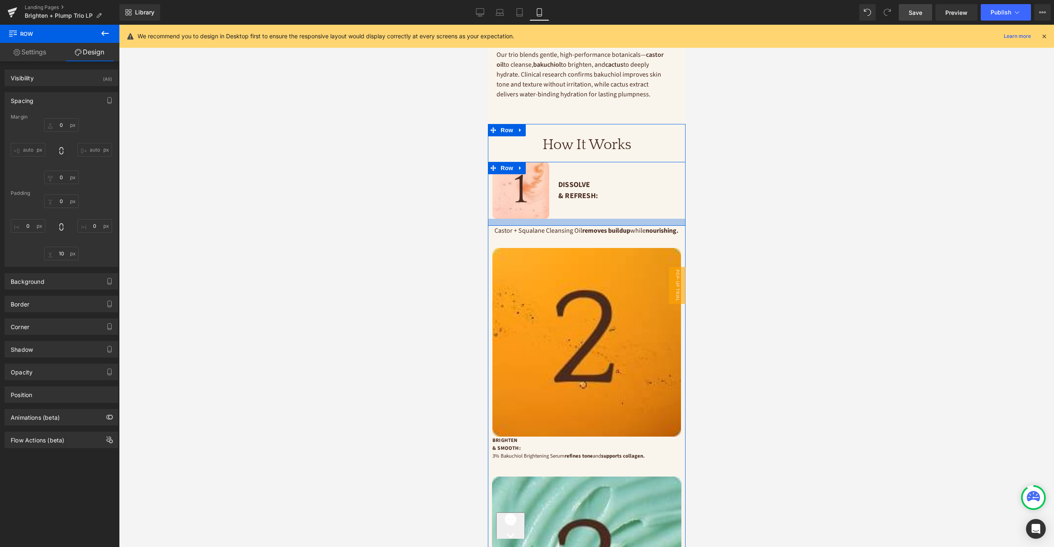
click at [574, 222] on div at bounding box center [587, 222] width 198 height 7
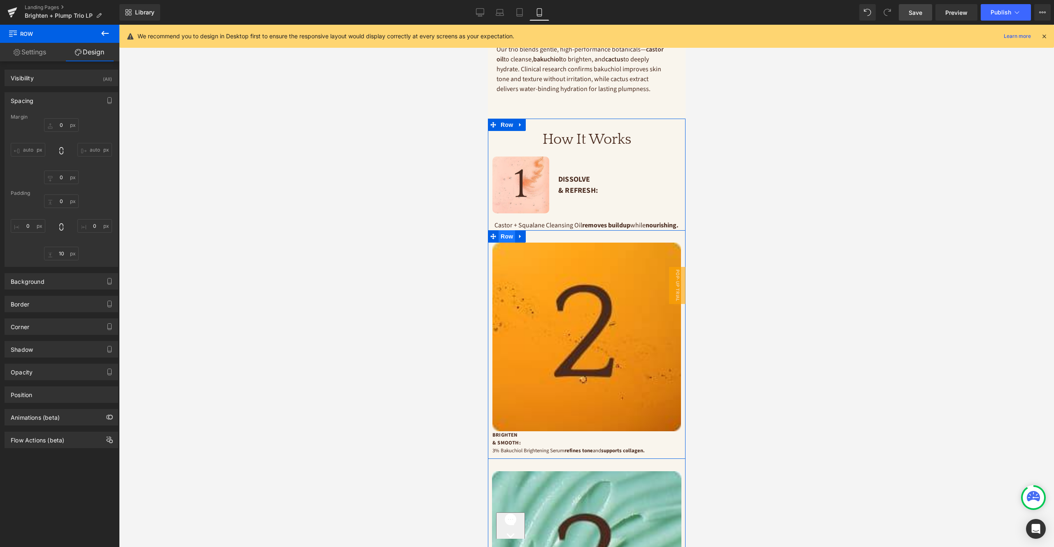
click at [505, 243] on span "Row" at bounding box center [506, 236] width 16 height 12
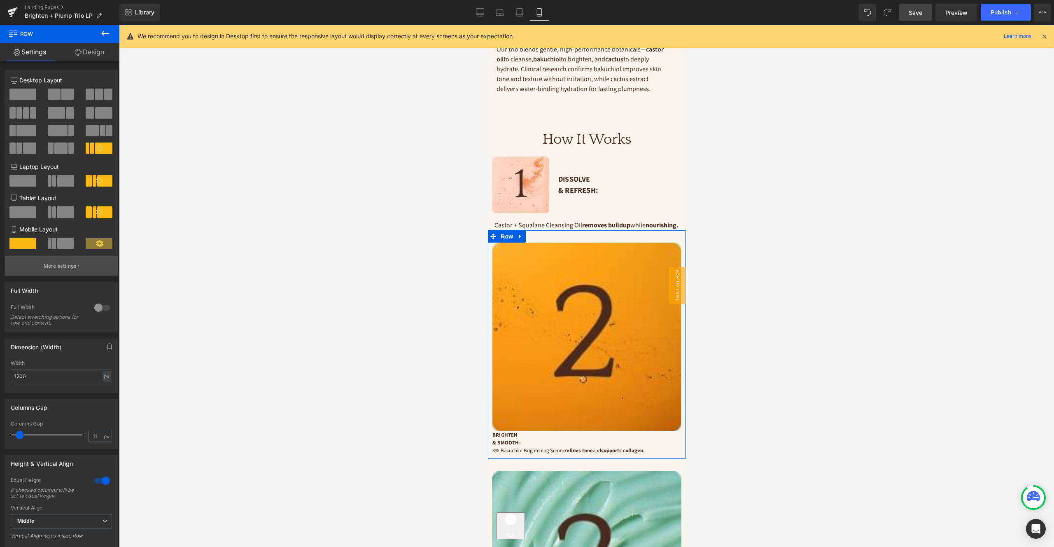
click at [62, 264] on p "More settings" at bounding box center [60, 265] width 33 height 7
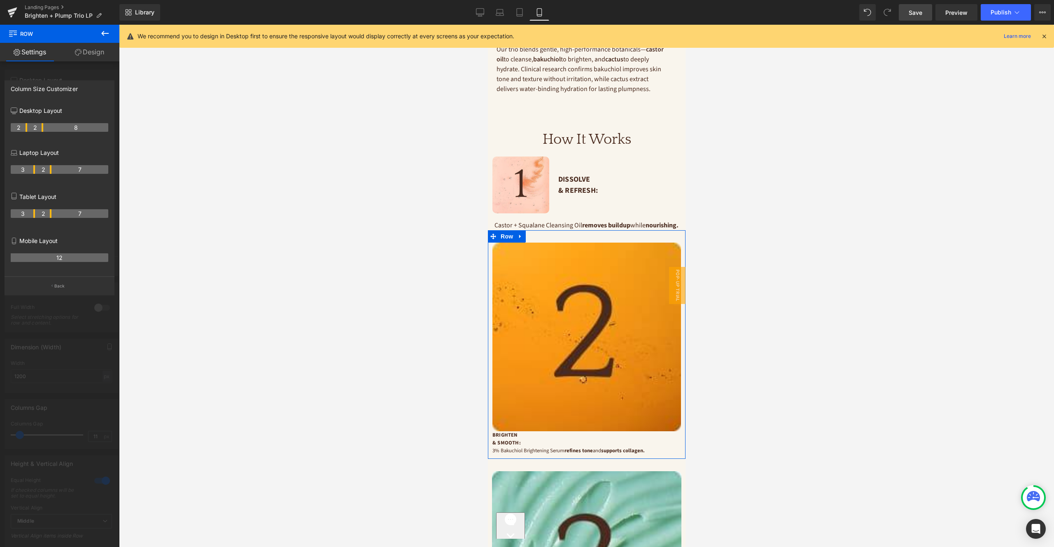
drag, startPoint x: 61, startPoint y: 285, endPoint x: 56, endPoint y: 237, distance: 48.1
click at [61, 285] on p "Back" at bounding box center [59, 286] width 11 height 6
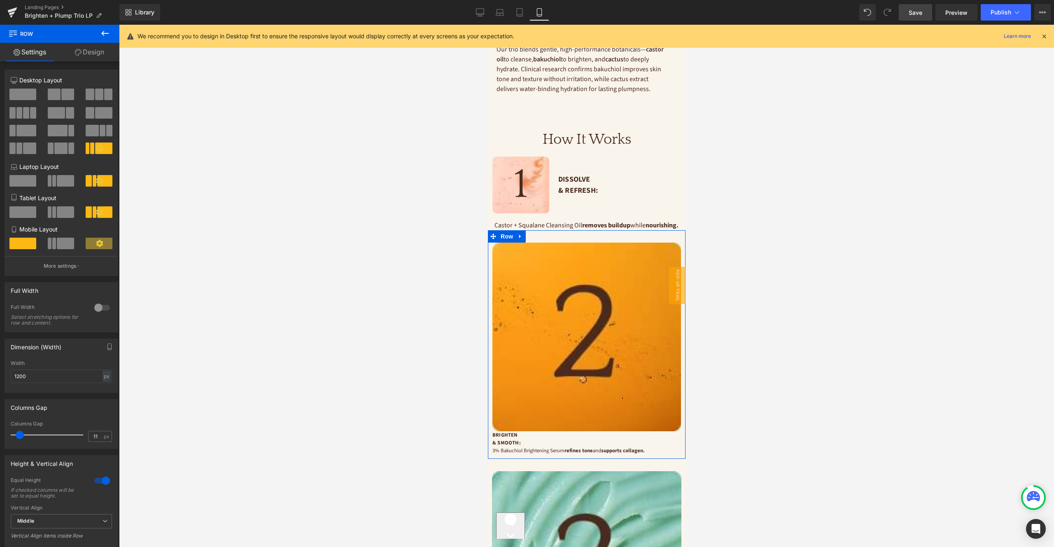
click at [63, 94] on span at bounding box center [67, 95] width 13 height 12
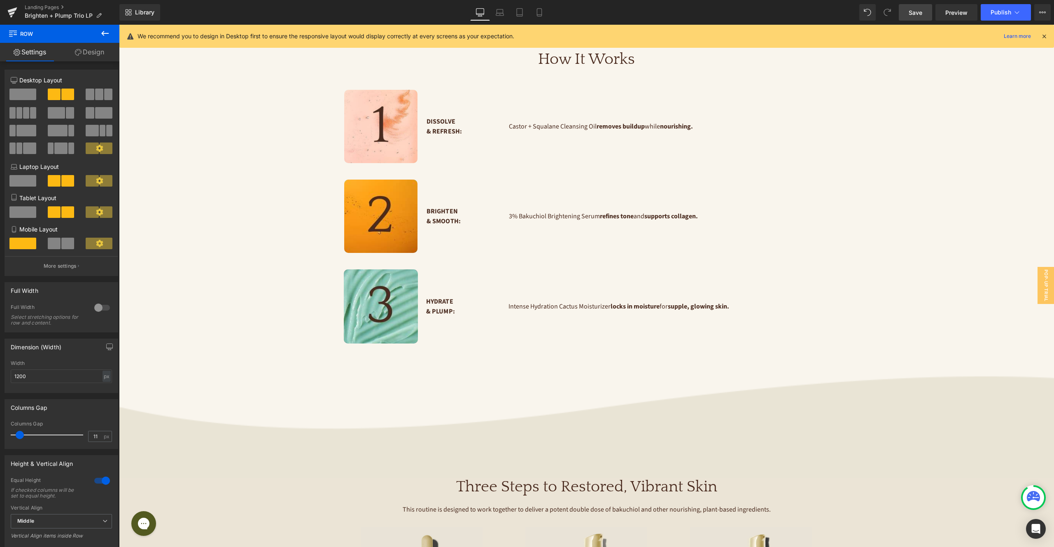
click at [63, 96] on span at bounding box center [67, 95] width 13 height 12
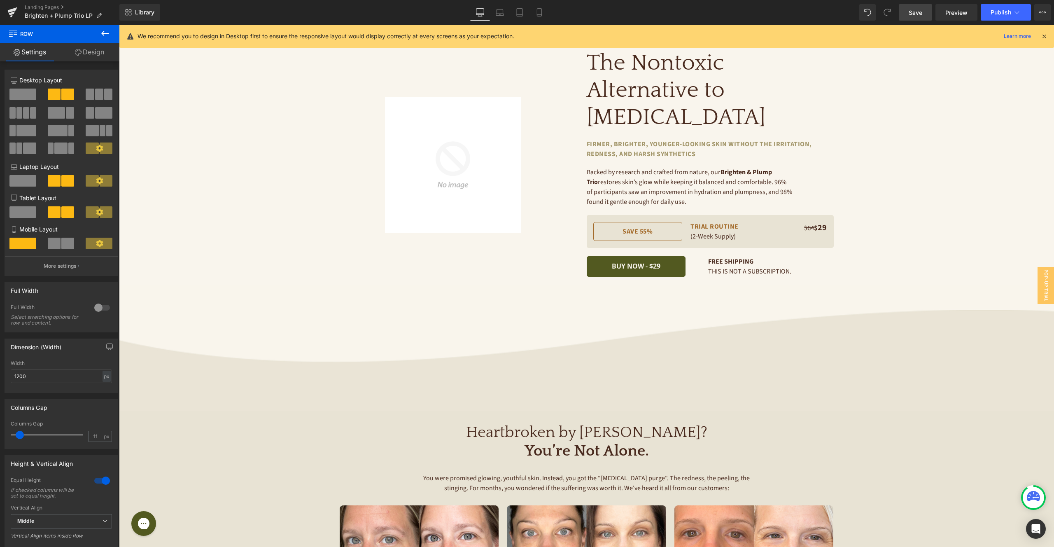
click at [65, 243] on span at bounding box center [67, 244] width 13 height 12
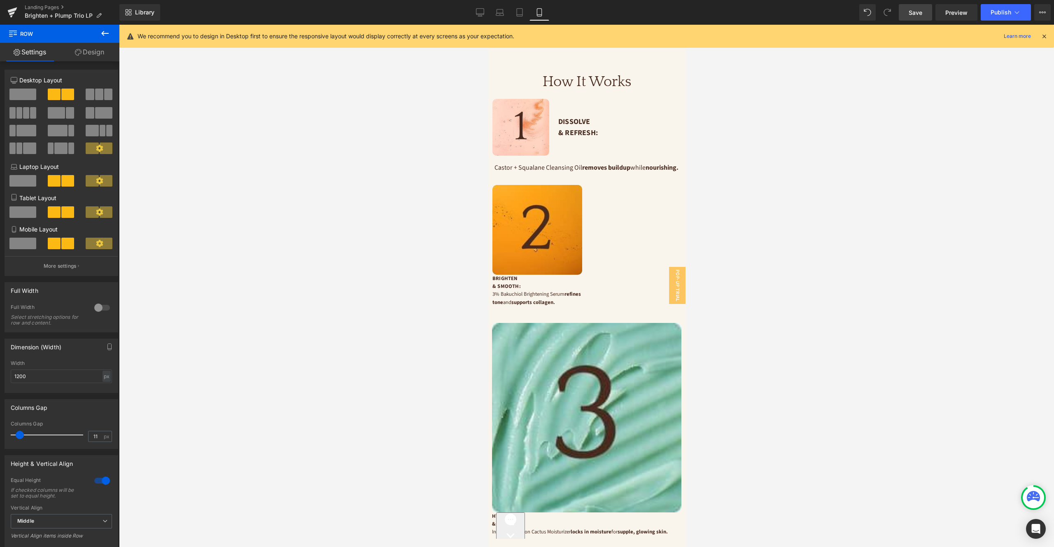
scroll to position [1127, 0]
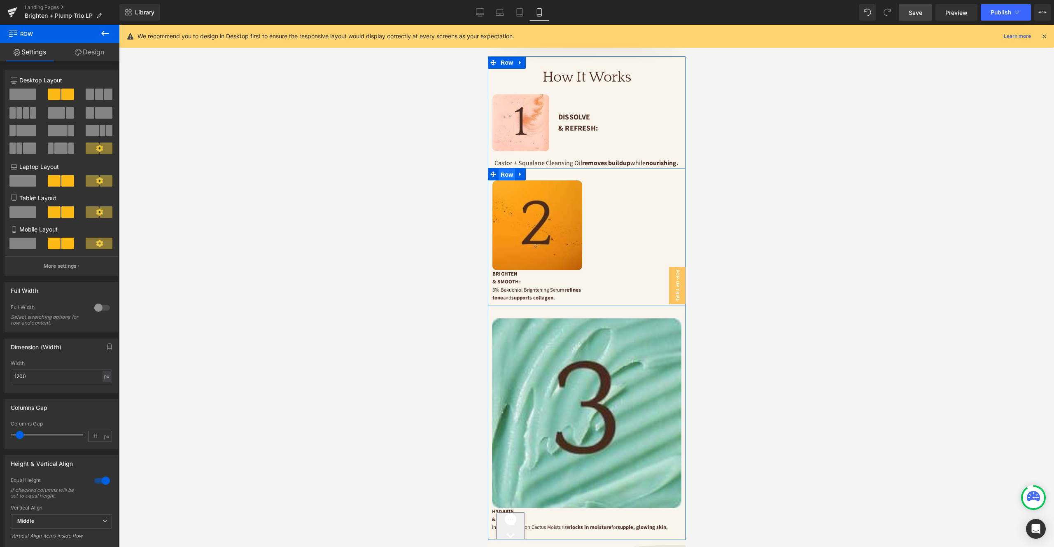
click at [507, 181] on span "Row" at bounding box center [506, 174] width 16 height 12
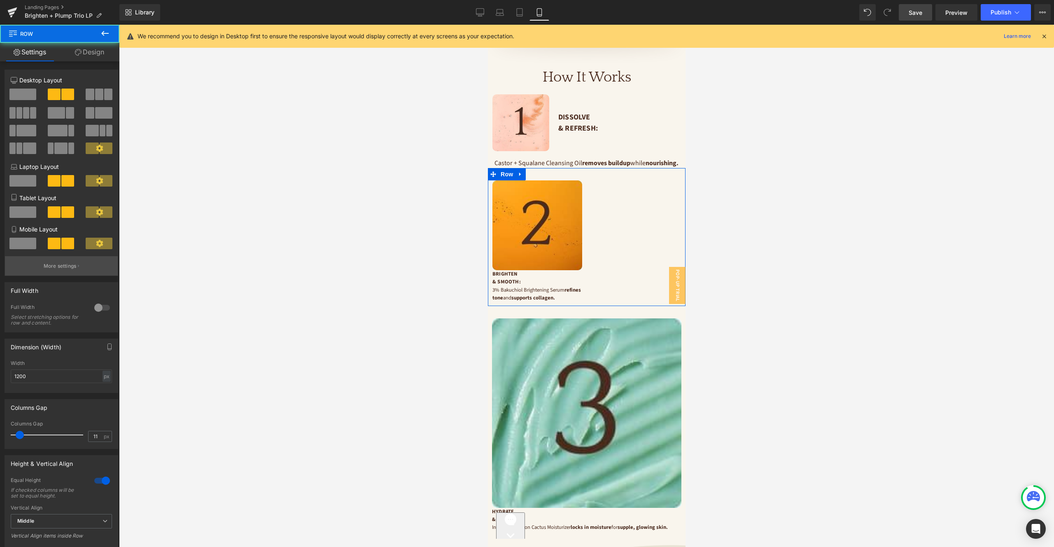
click at [65, 264] on p "More settings" at bounding box center [60, 265] width 33 height 7
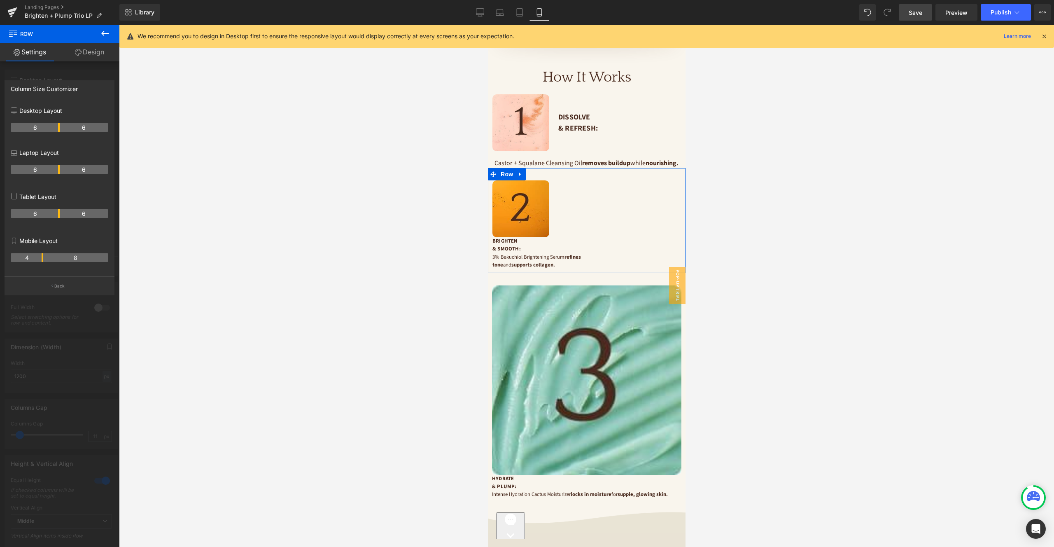
drag, startPoint x: 58, startPoint y: 257, endPoint x: 64, endPoint y: 257, distance: 5.8
click at [43, 257] on tr "4 8" at bounding box center [60, 257] width 98 height 9
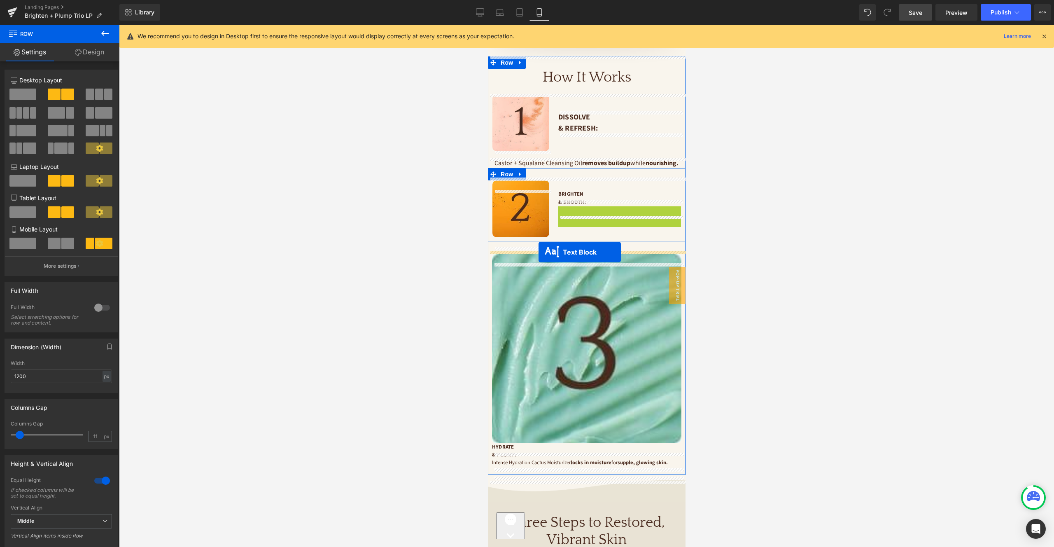
drag, startPoint x: 596, startPoint y: 226, endPoint x: 538, endPoint y: 252, distance: 63.8
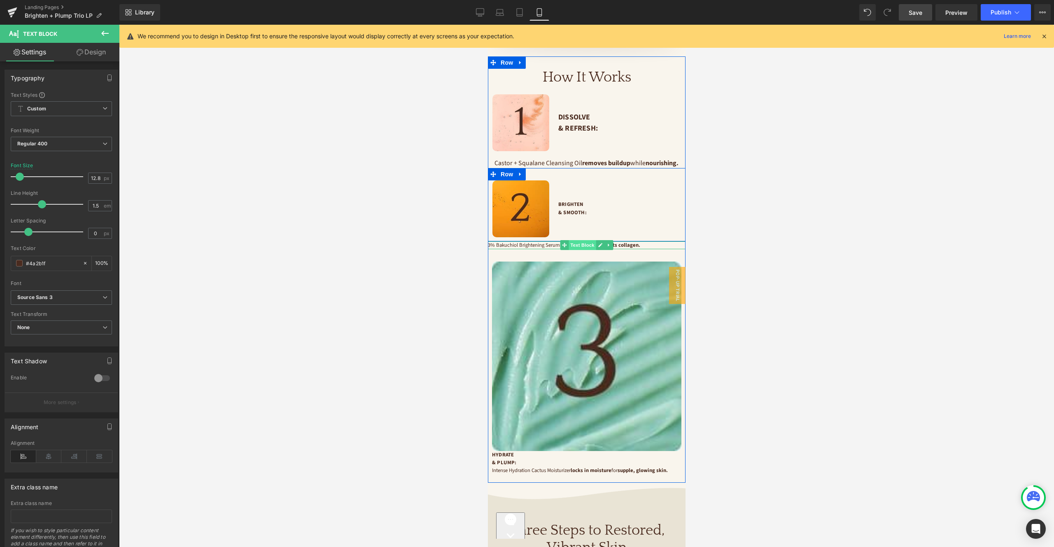
click at [585, 250] on span "Text Block" at bounding box center [581, 245] width 27 height 10
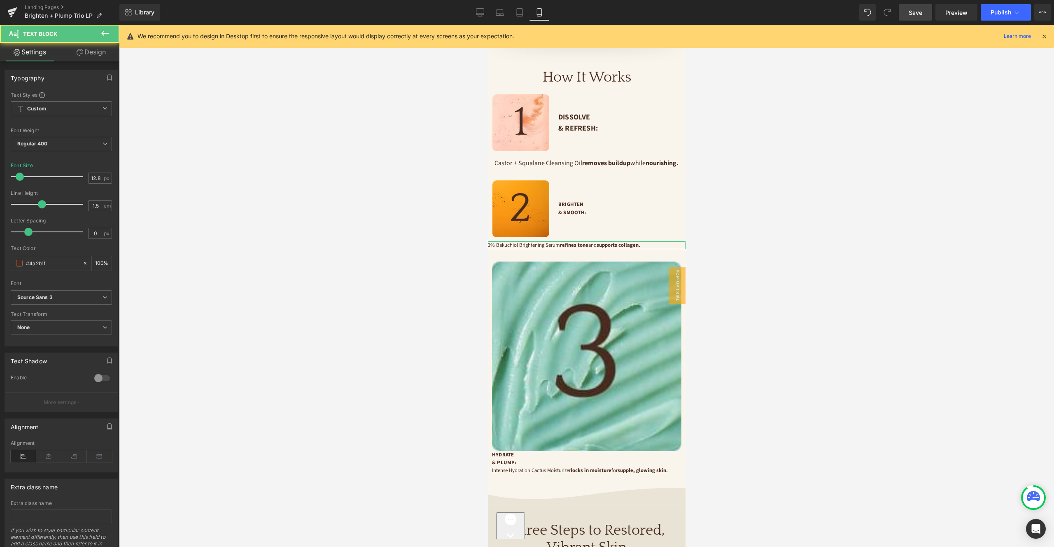
click at [97, 55] on link "Design" at bounding box center [91, 52] width 60 height 19
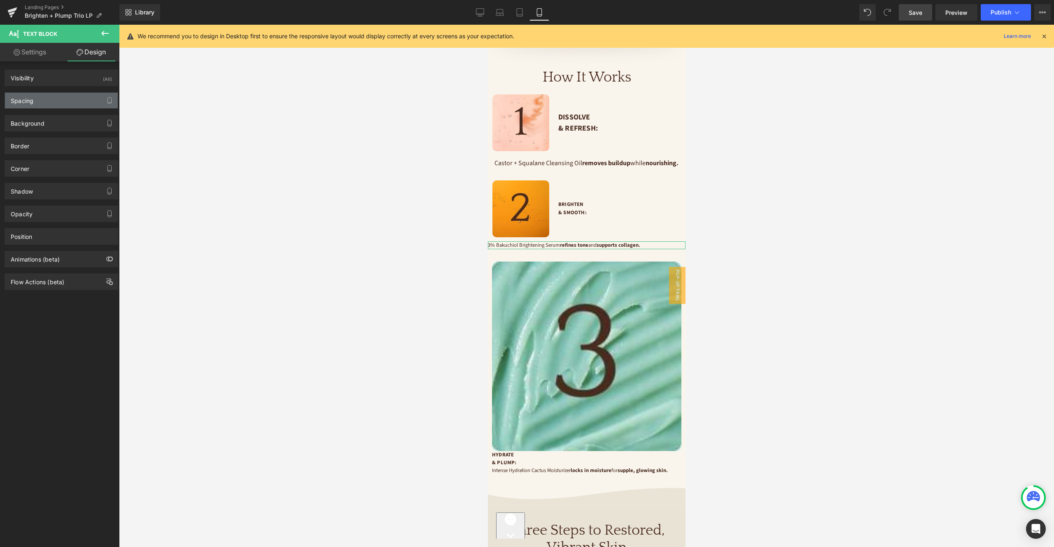
click at [52, 103] on div "Spacing" at bounding box center [61, 101] width 113 height 16
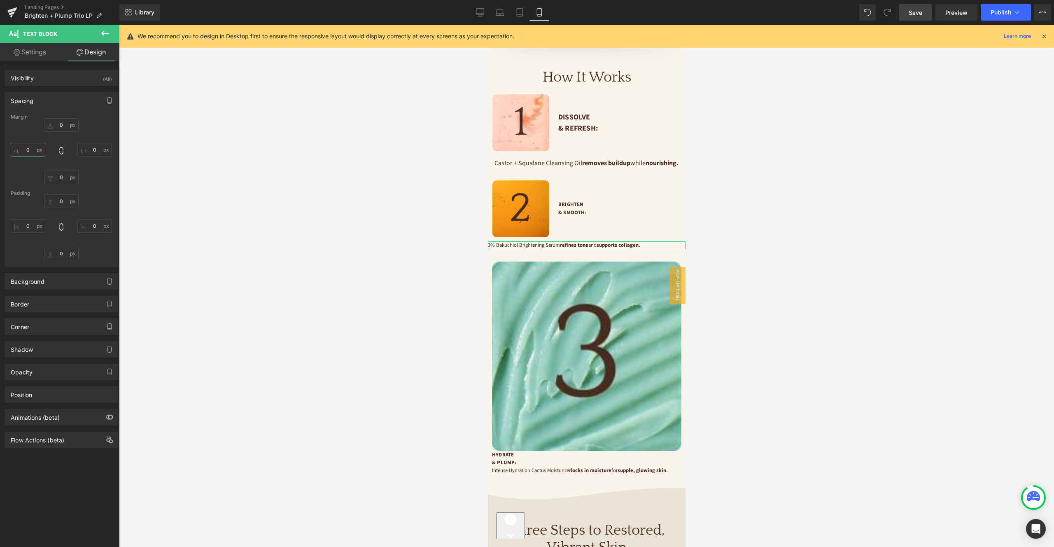
click at [30, 152] on input "0" at bounding box center [28, 150] width 35 height 14
type input "16"
click at [93, 147] on input "0" at bounding box center [94, 150] width 35 height 14
type input "16"
click at [31, 48] on link "Settings" at bounding box center [30, 52] width 60 height 19
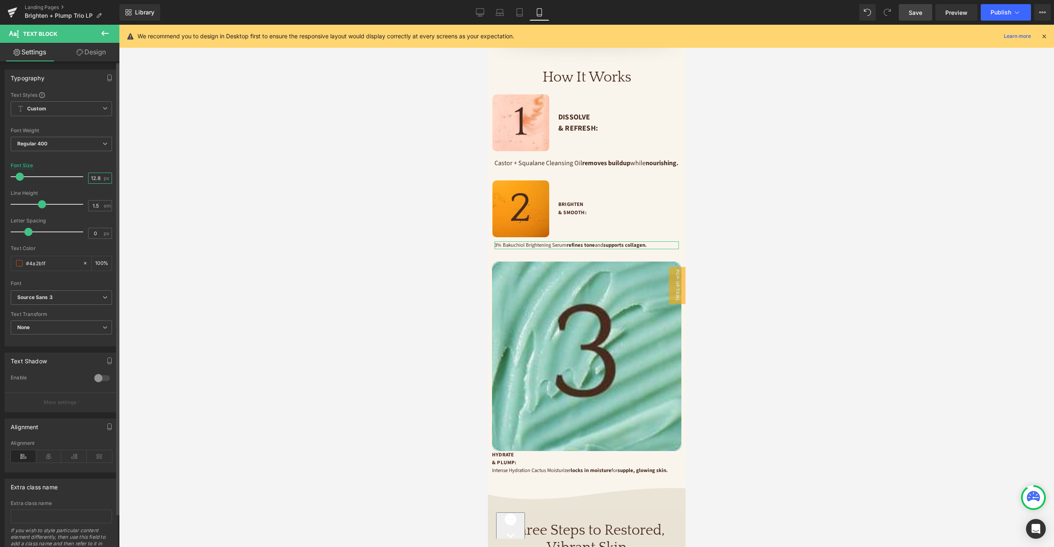
click at [93, 175] on input "12.8" at bounding box center [96, 178] width 14 height 10
type input "8"
type input "16"
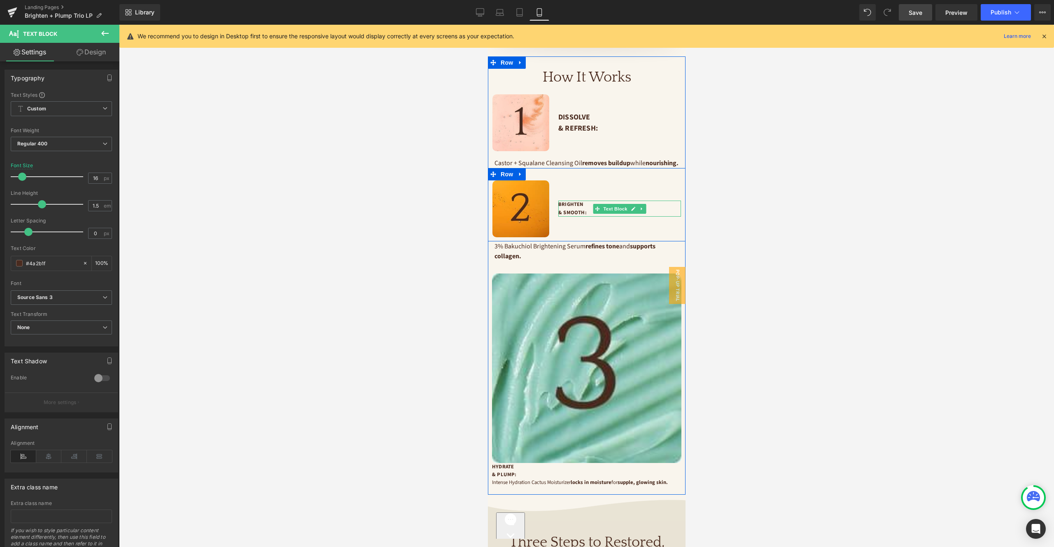
click at [576, 217] on p "& Smooth:" at bounding box center [619, 213] width 123 height 8
click at [93, 179] on input "12.8" at bounding box center [96, 178] width 14 height 10
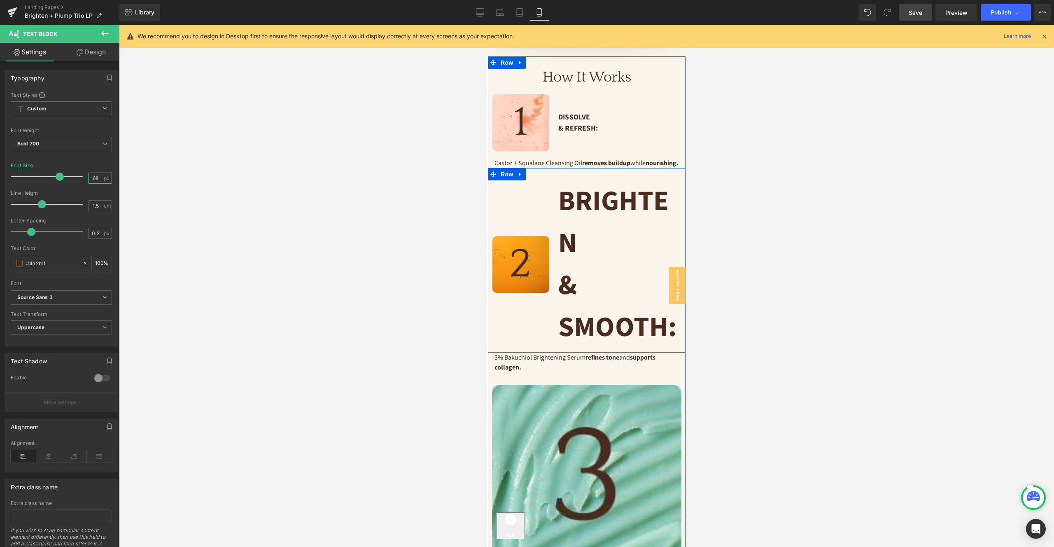
type input "6"
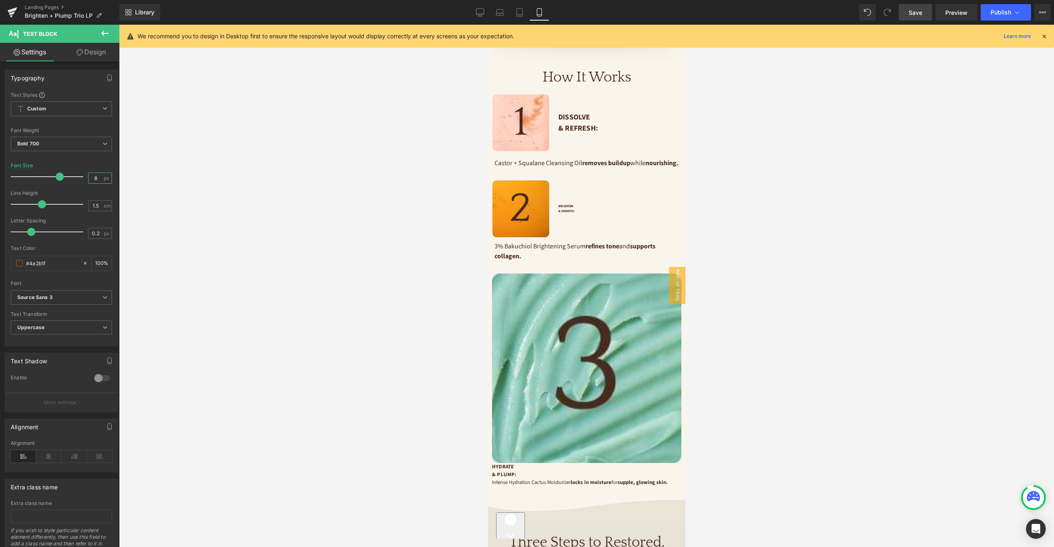
type input "18"
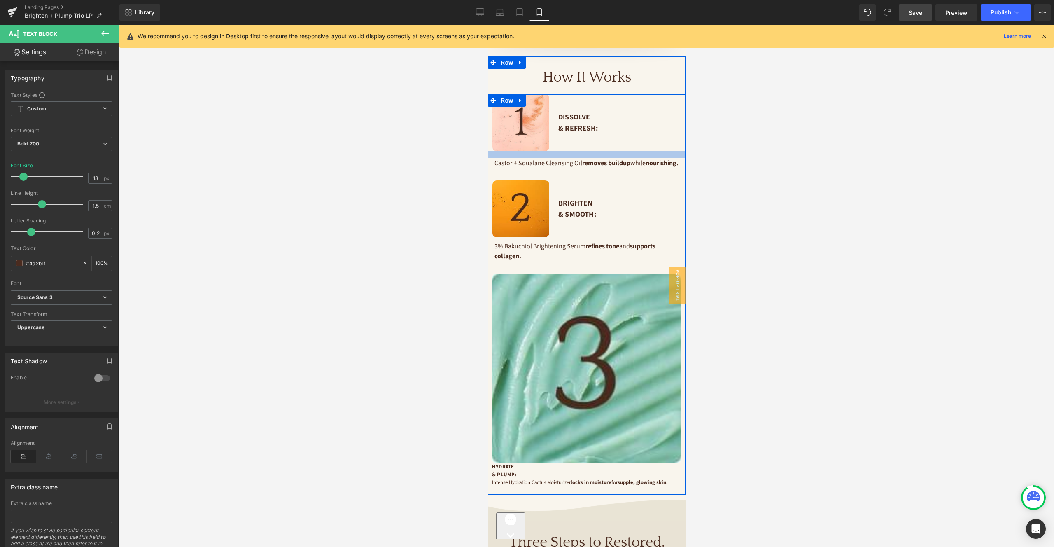
click at [553, 153] on div at bounding box center [587, 154] width 198 height 7
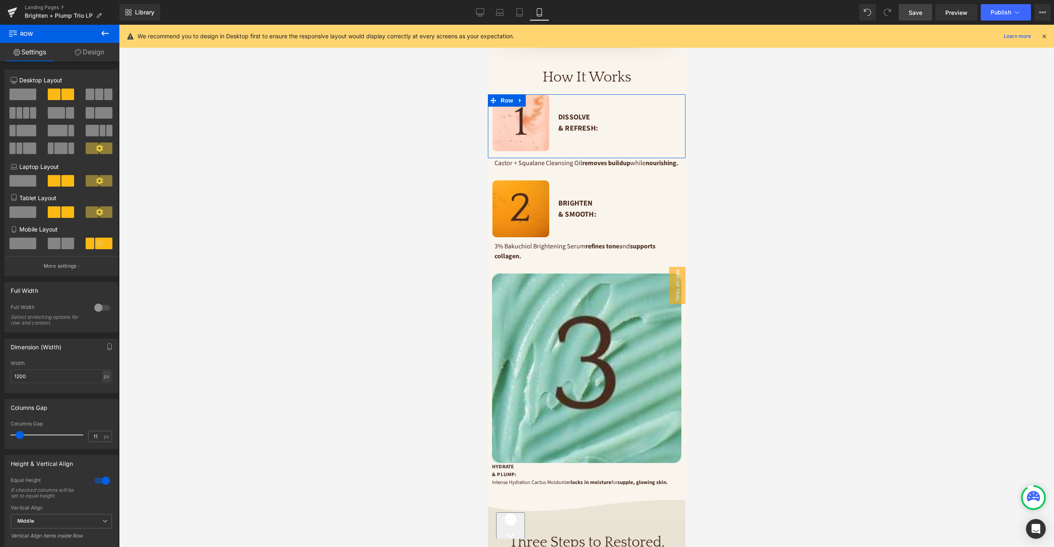
drag, startPoint x: 77, startPoint y: 49, endPoint x: 78, endPoint y: 76, distance: 26.8
click at [77, 49] on icon at bounding box center [78, 52] width 7 height 7
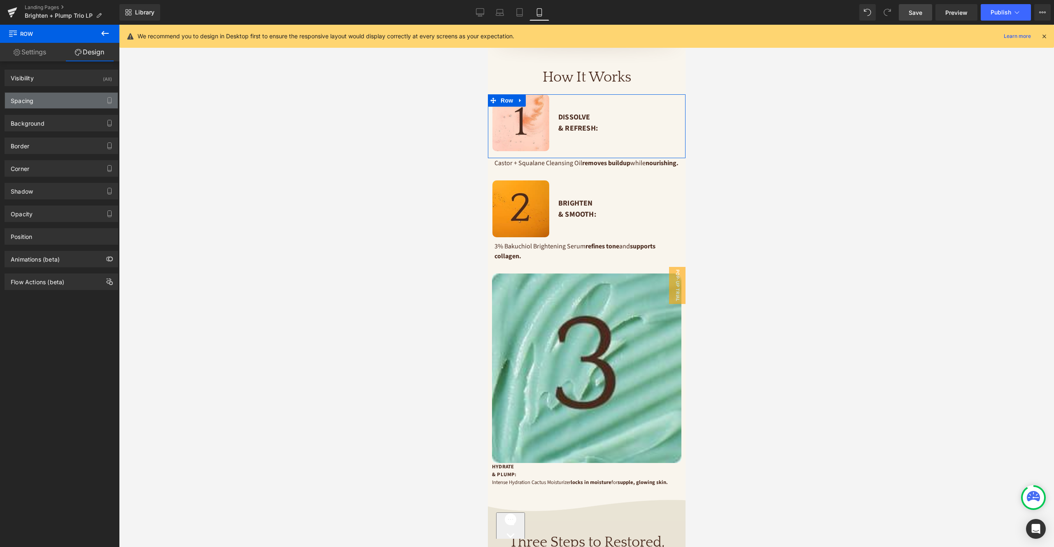
click at [77, 103] on div "Spacing" at bounding box center [61, 101] width 113 height 16
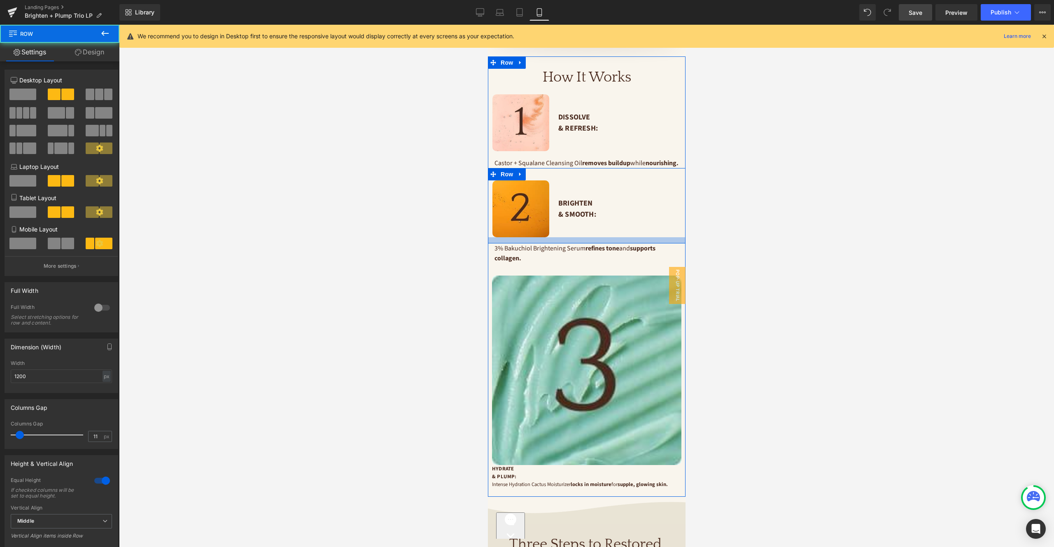
click at [567, 243] on div at bounding box center [587, 240] width 198 height 6
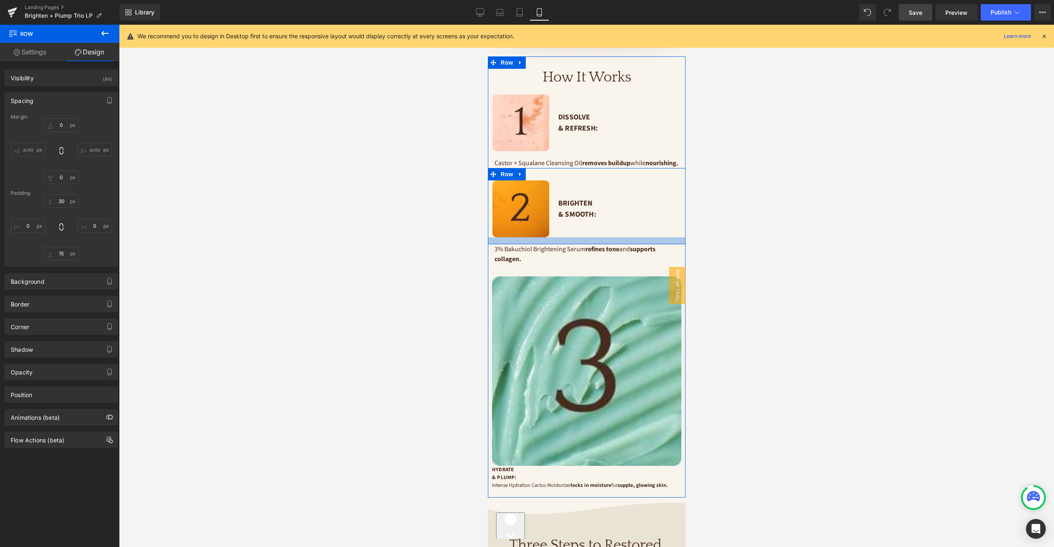
click at [567, 244] on div at bounding box center [587, 240] width 198 height 7
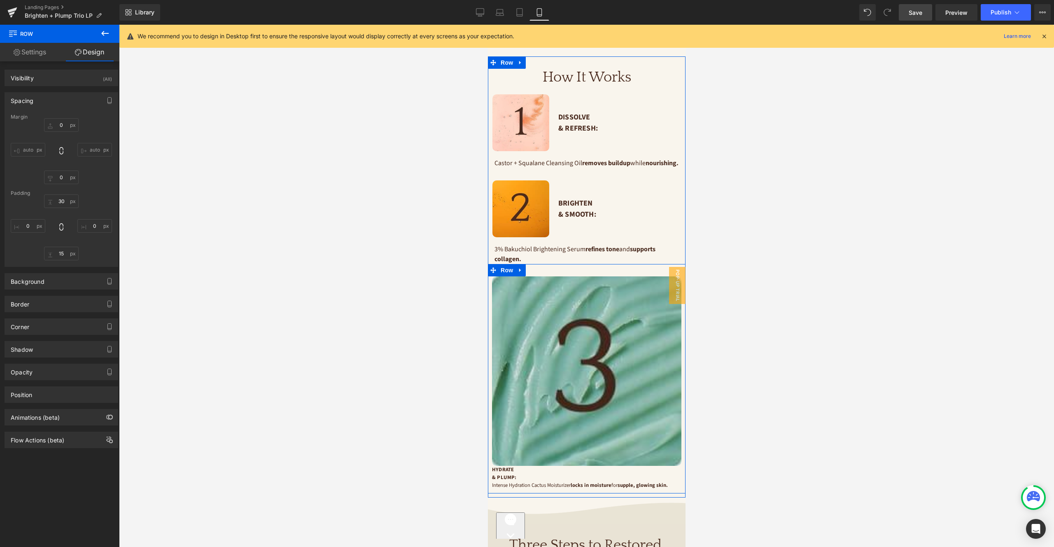
scroll to position [1217, 0]
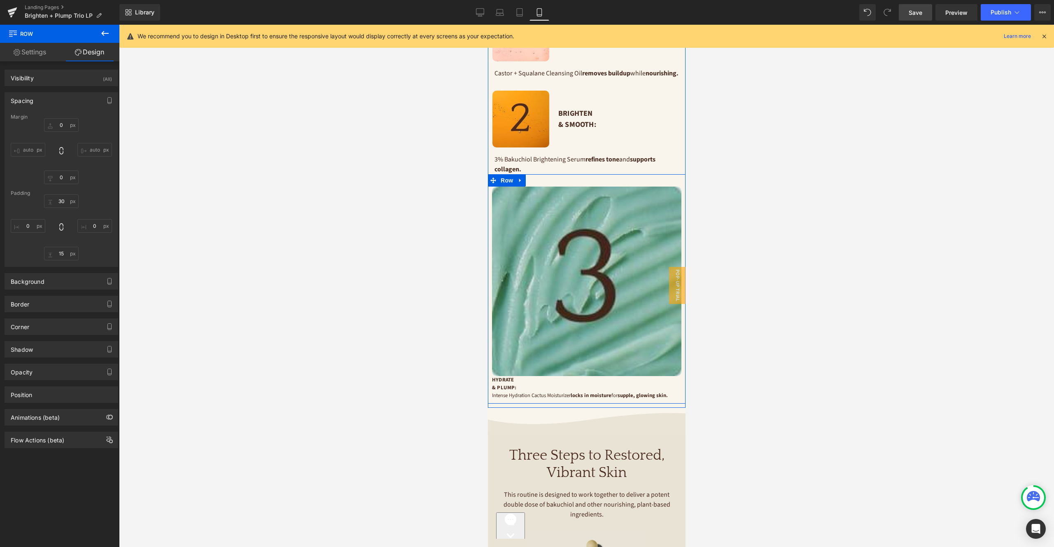
click at [604, 285] on img at bounding box center [586, 281] width 189 height 189
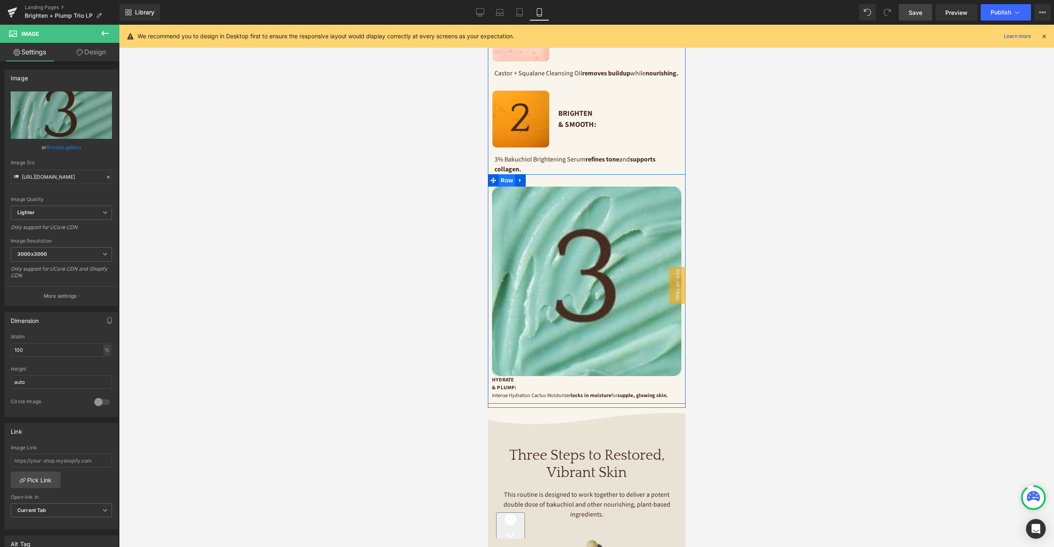
click at [507, 187] on span "Row" at bounding box center [506, 180] width 16 height 12
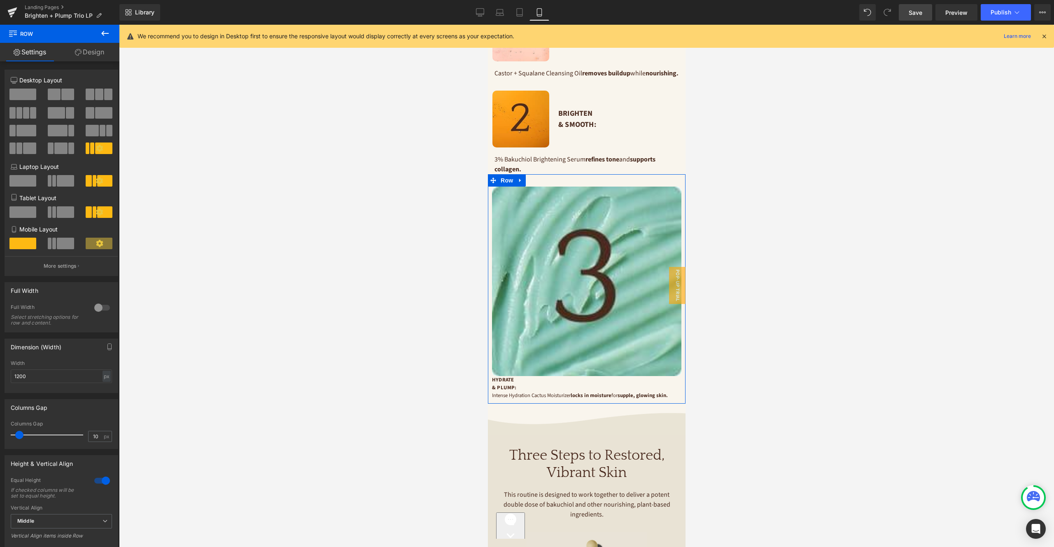
click at [61, 92] on span at bounding box center [67, 95] width 13 height 12
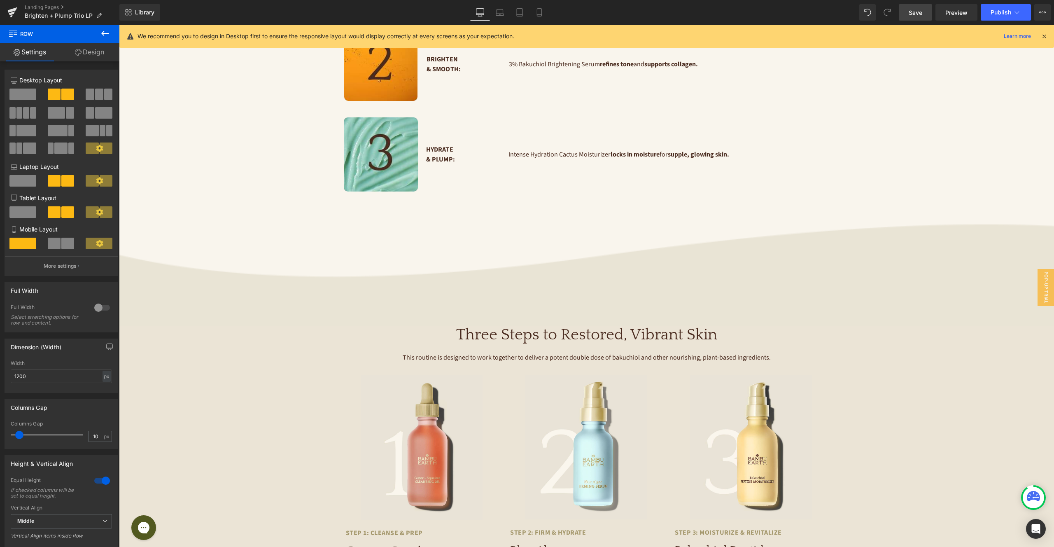
scroll to position [0, 0]
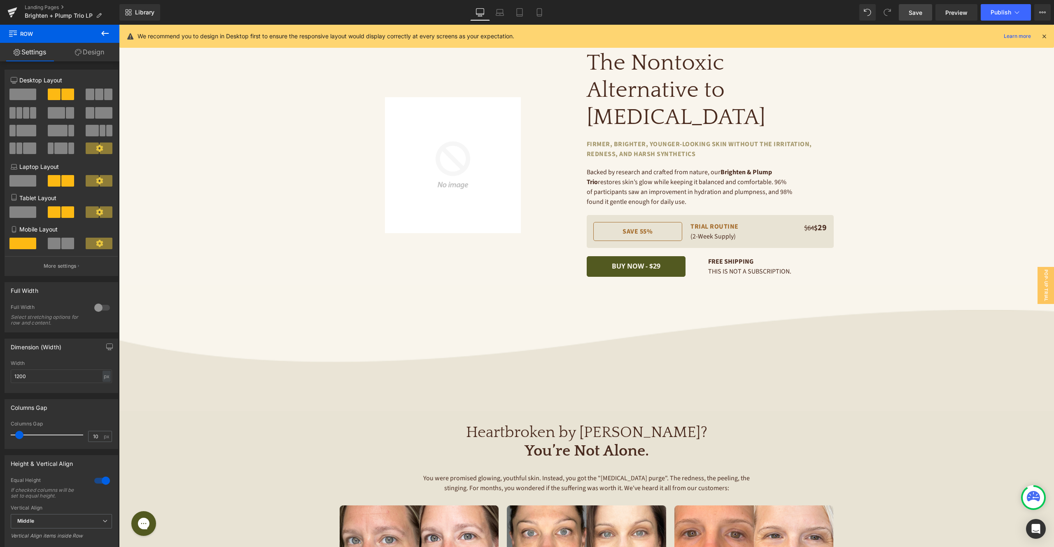
drag, startPoint x: 60, startPoint y: 244, endPoint x: 343, endPoint y: 242, distance: 282.9
click at [61, 244] on span at bounding box center [67, 244] width 13 height 12
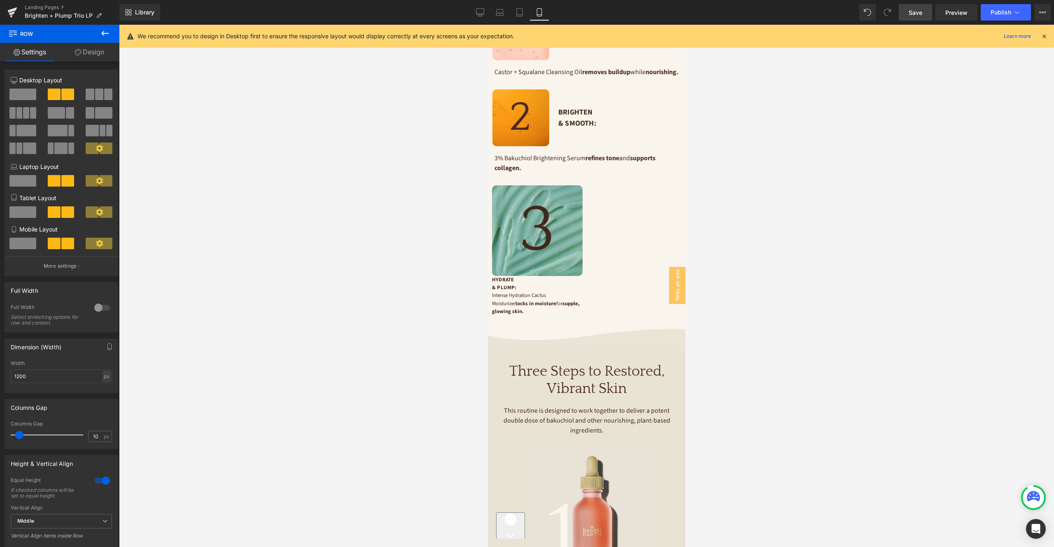
scroll to position [1223, 0]
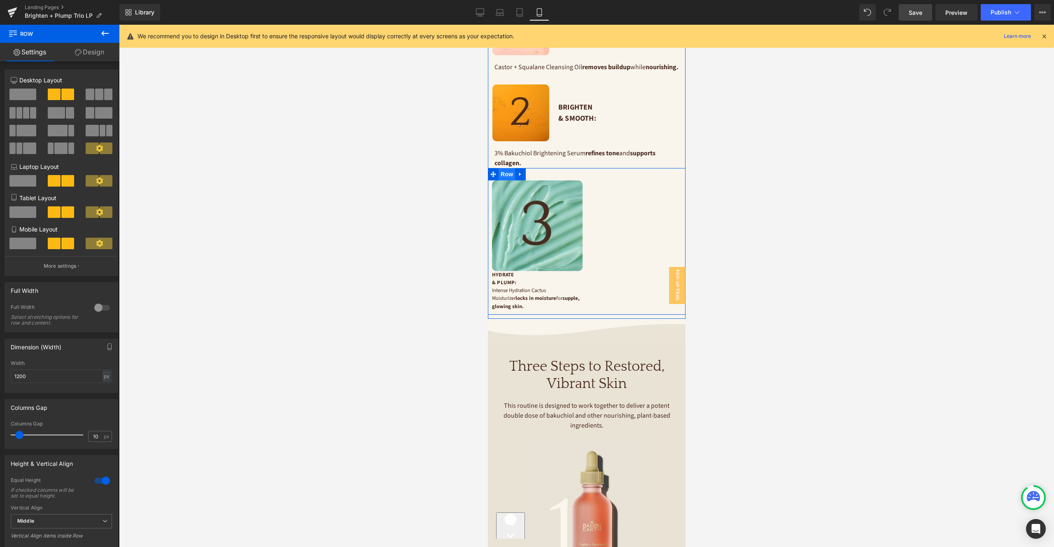
click at [509, 180] on span "Row" at bounding box center [506, 174] width 16 height 12
click at [70, 263] on p "More settings" at bounding box center [60, 265] width 33 height 7
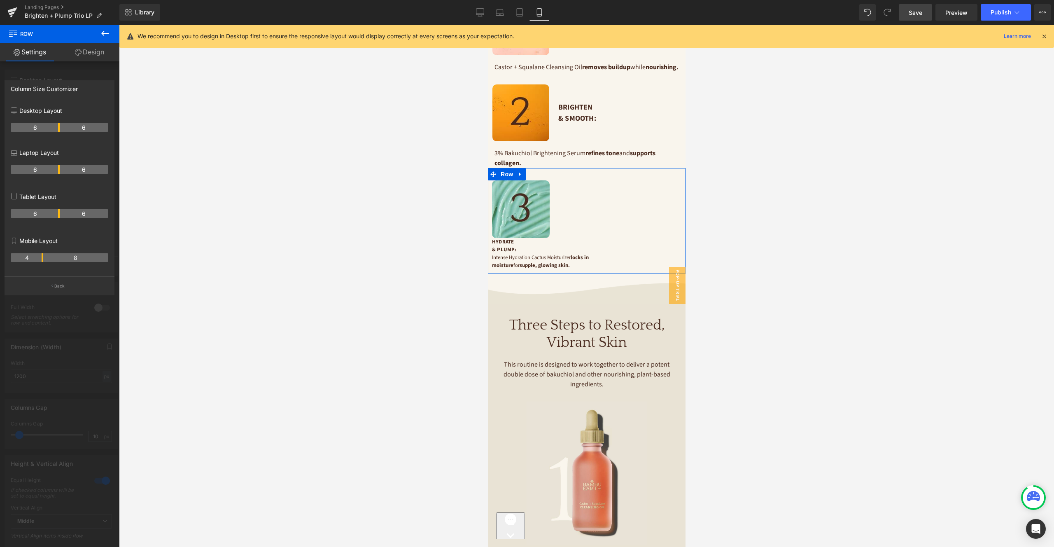
drag, startPoint x: 57, startPoint y: 257, endPoint x: 41, endPoint y: 256, distance: 16.1
click at [41, 256] on th "4" at bounding box center [27, 257] width 33 height 9
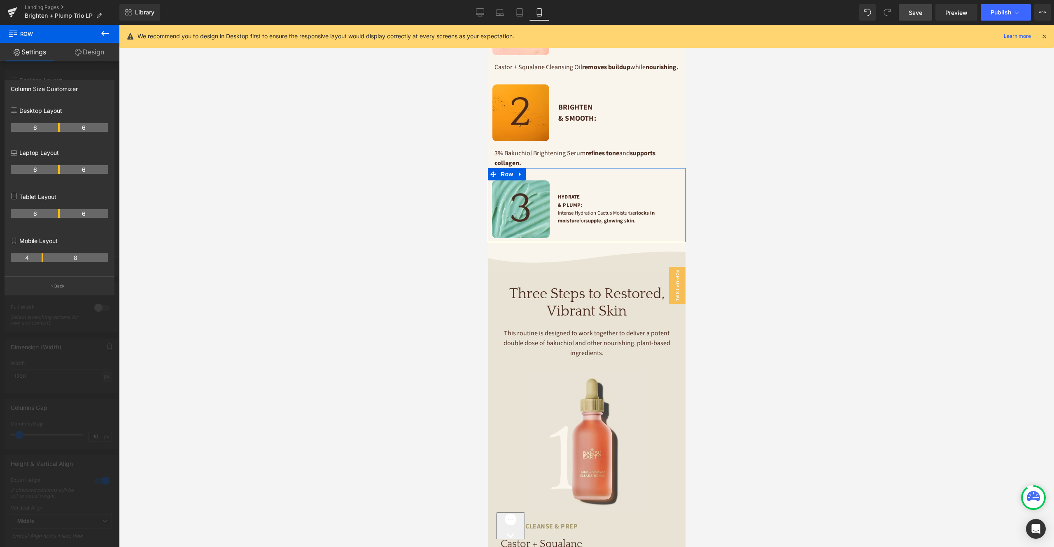
scroll to position [1223, 0]
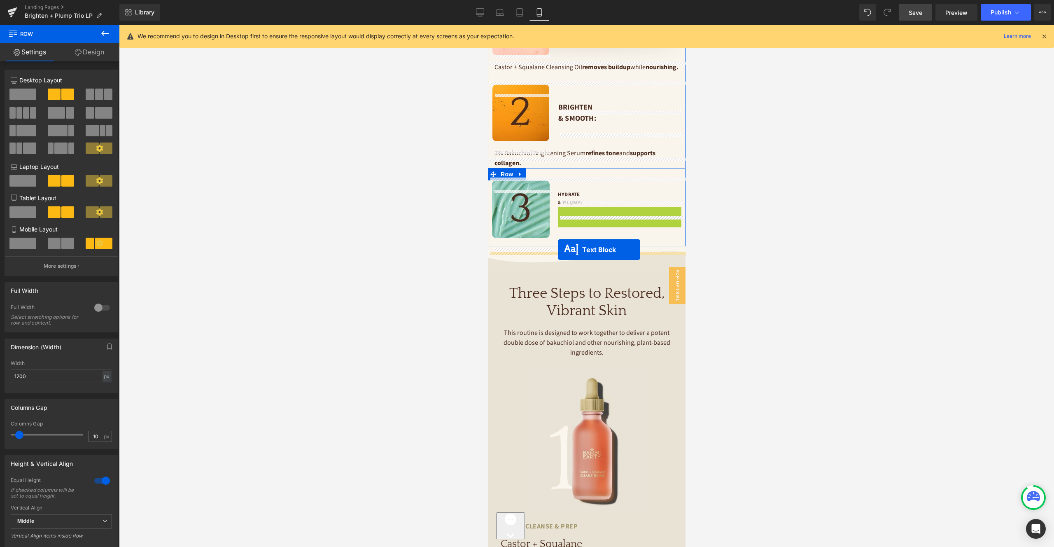
drag, startPoint x: 597, startPoint y: 227, endPoint x: 558, endPoint y: 250, distance: 45.4
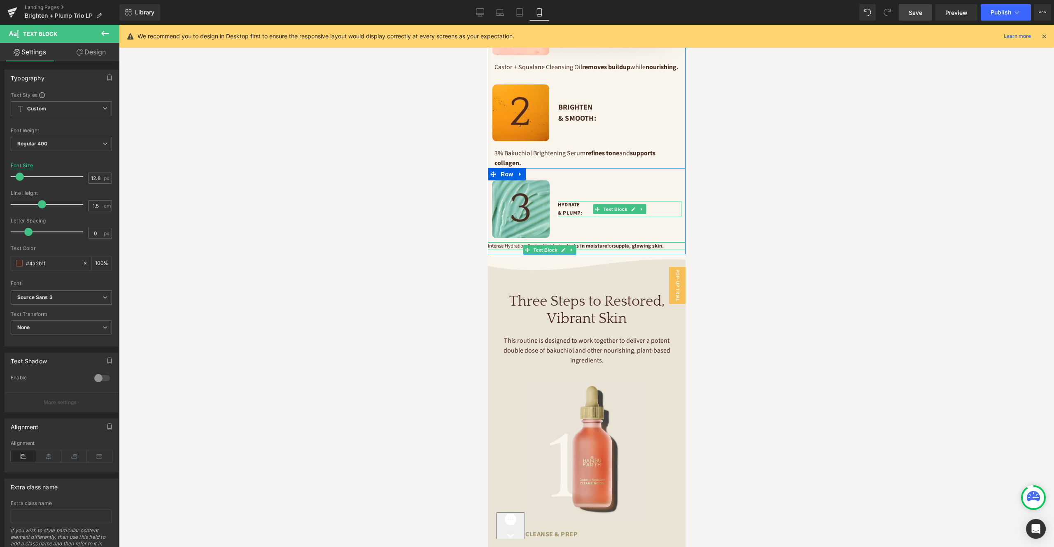
click at [567, 209] on p "Hydrate" at bounding box center [620, 205] width 124 height 8
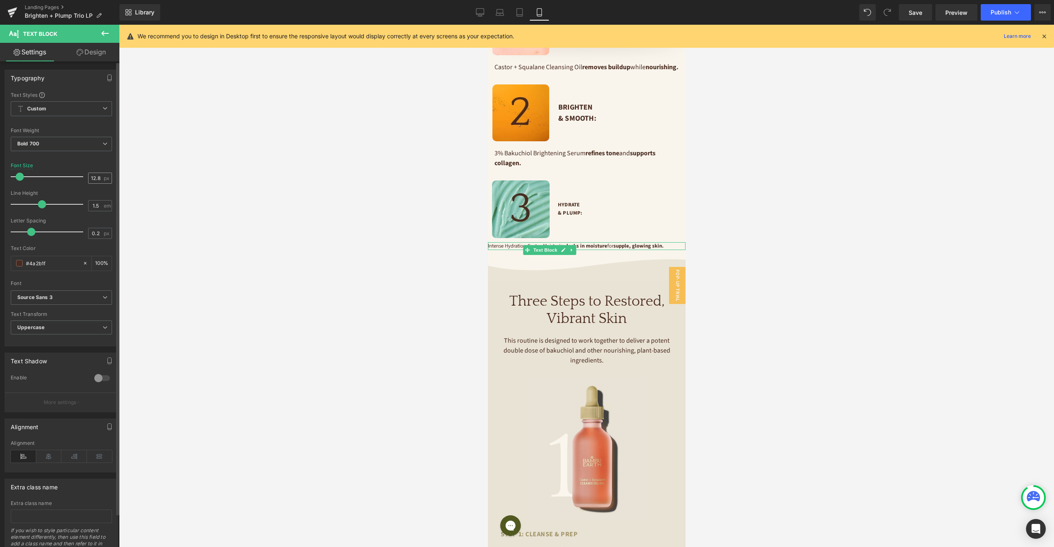
click at [96, 176] on input "12.8" at bounding box center [96, 178] width 14 height 10
click at [93, 178] on input "12.8" at bounding box center [96, 178] width 14 height 10
type input "18"
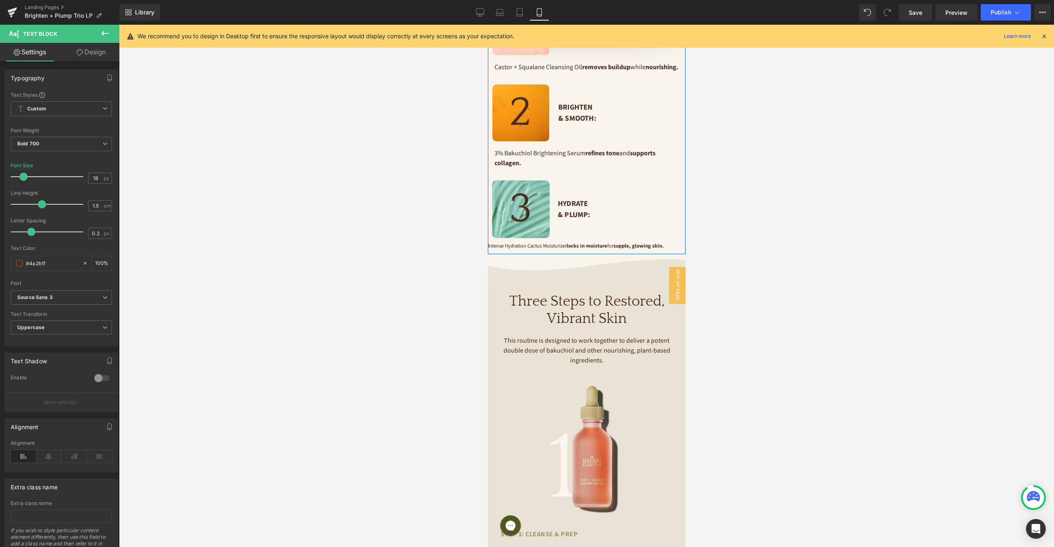
scroll to position [1212, 0]
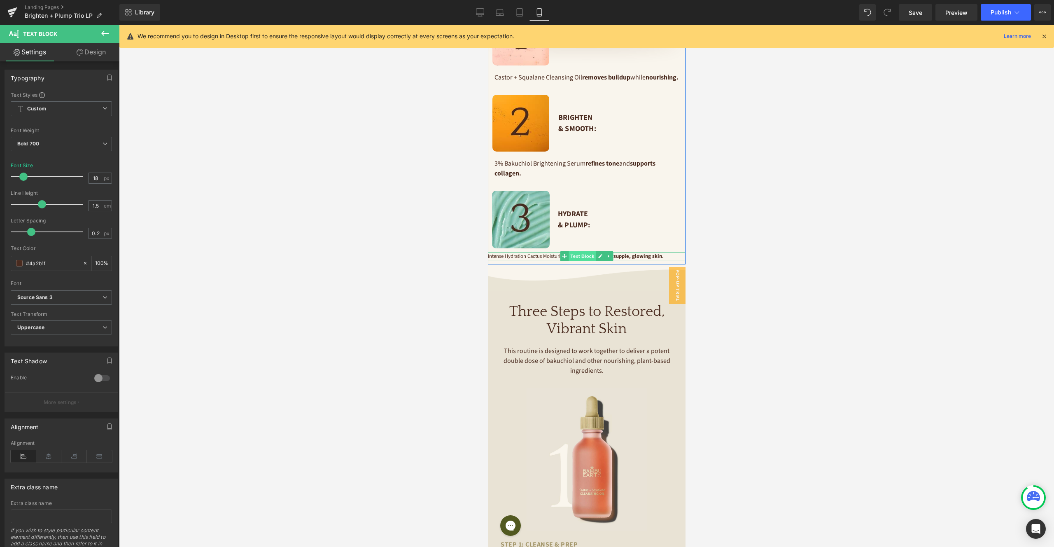
click at [589, 261] on span "Text Block" at bounding box center [581, 256] width 27 height 10
click at [92, 51] on link "Design" at bounding box center [91, 52] width 60 height 19
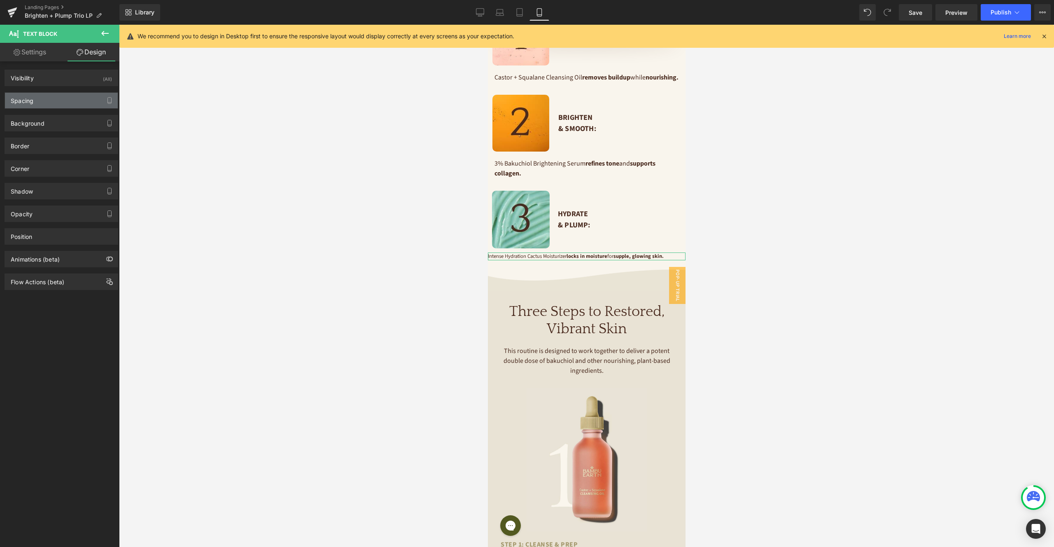
click at [41, 103] on div "Spacing" at bounding box center [61, 101] width 113 height 16
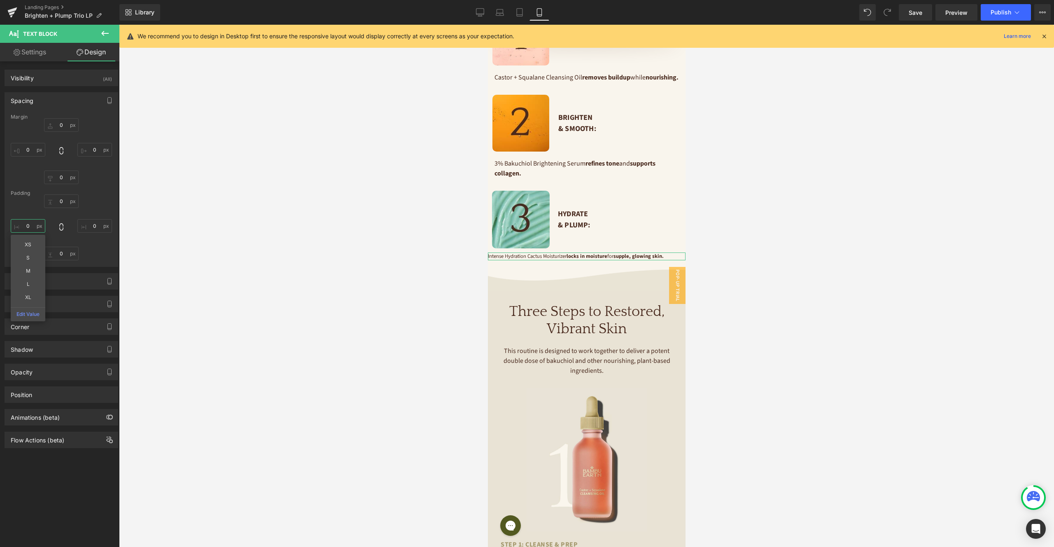
click at [30, 222] on input "0" at bounding box center [28, 226] width 35 height 14
type input "16"
click at [96, 228] on input "0" at bounding box center [94, 226] width 35 height 14
type input "16"
click at [43, 57] on link "Settings" at bounding box center [30, 52] width 60 height 19
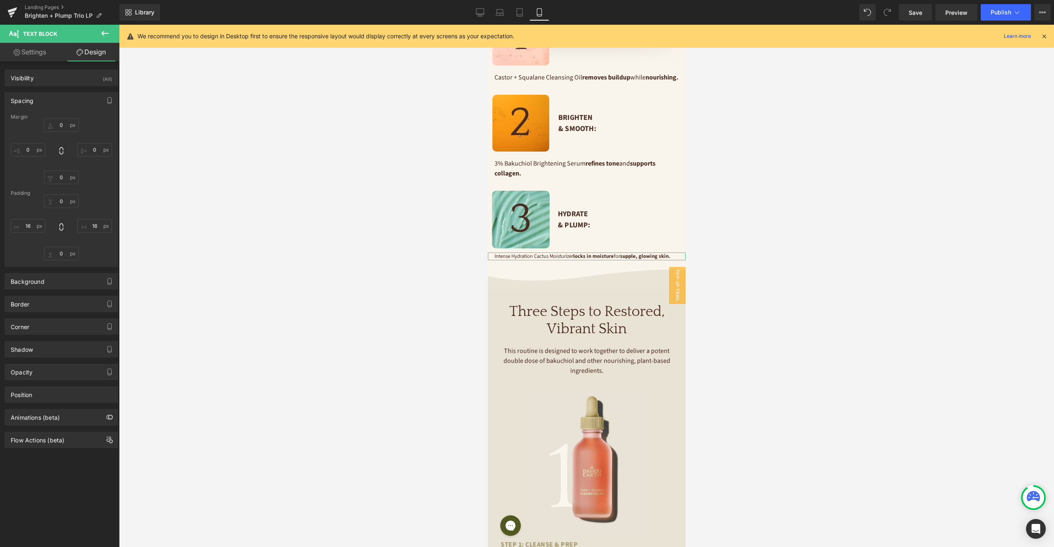
type input "100"
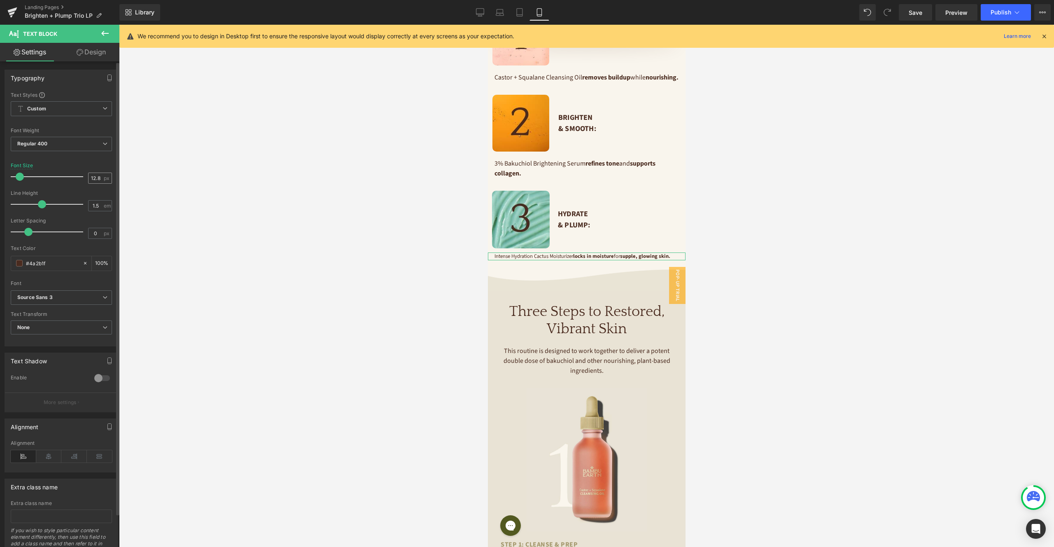
click at [95, 183] on div "12.8 px" at bounding box center [100, 178] width 24 height 11
click at [93, 175] on input "12.8" at bounding box center [96, 178] width 14 height 10
type input "16"
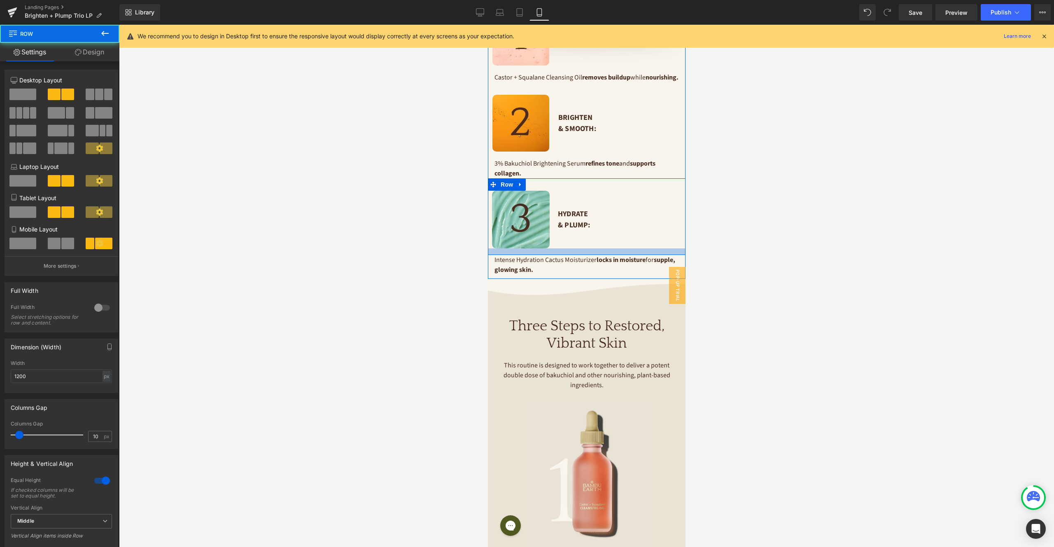
click at [576, 255] on div at bounding box center [587, 251] width 198 height 7
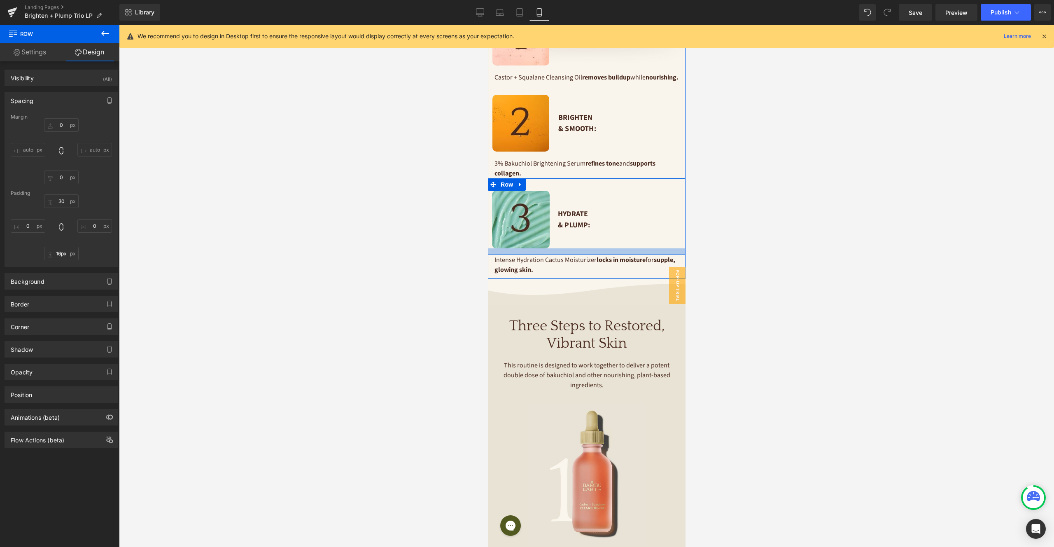
type input "17px"
click at [576, 255] on div at bounding box center [587, 251] width 198 height 7
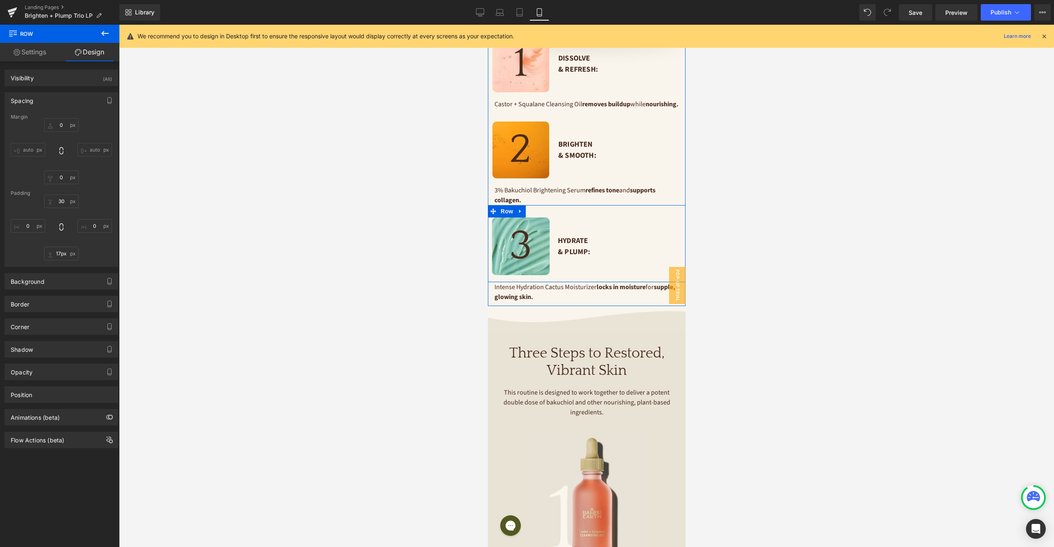
scroll to position [1040, 0]
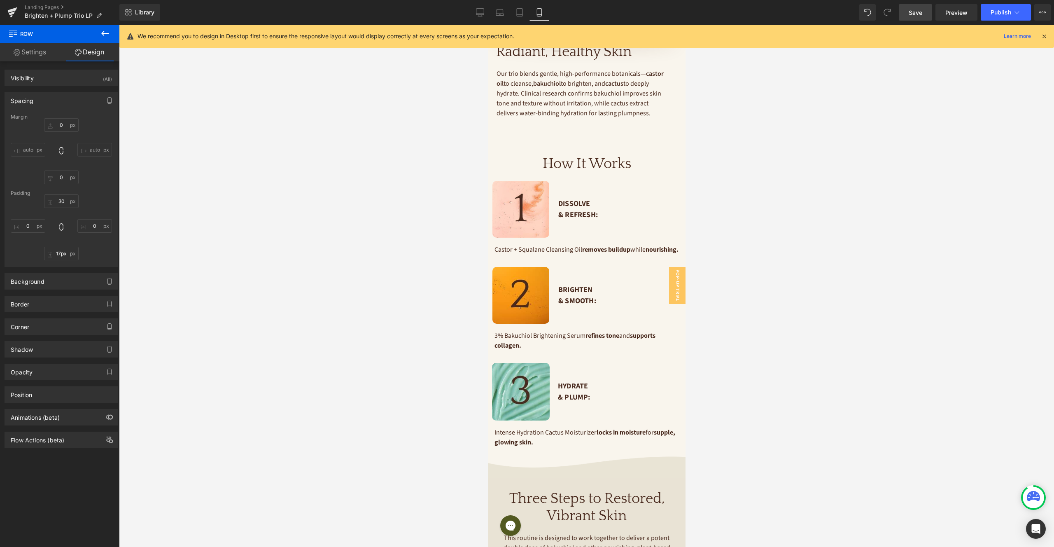
click at [912, 11] on span "Save" at bounding box center [916, 12] width 14 height 9
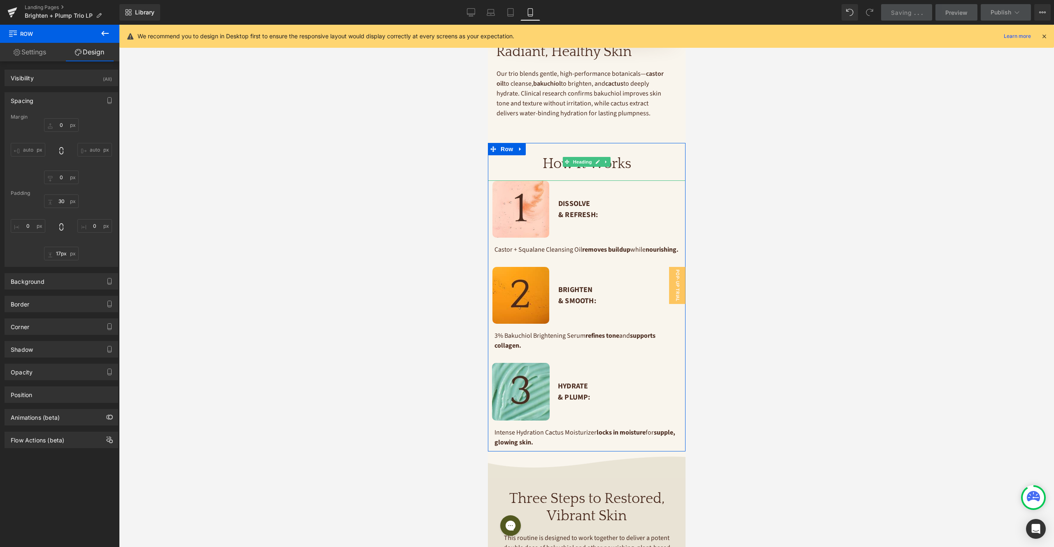
scroll to position [1051, 0]
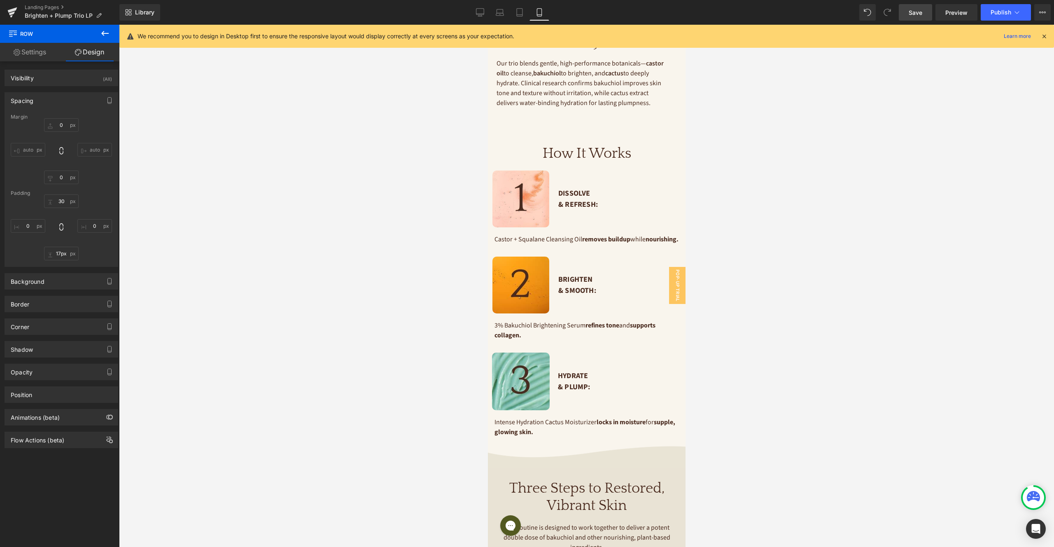
click at [104, 36] on icon at bounding box center [105, 33] width 10 height 10
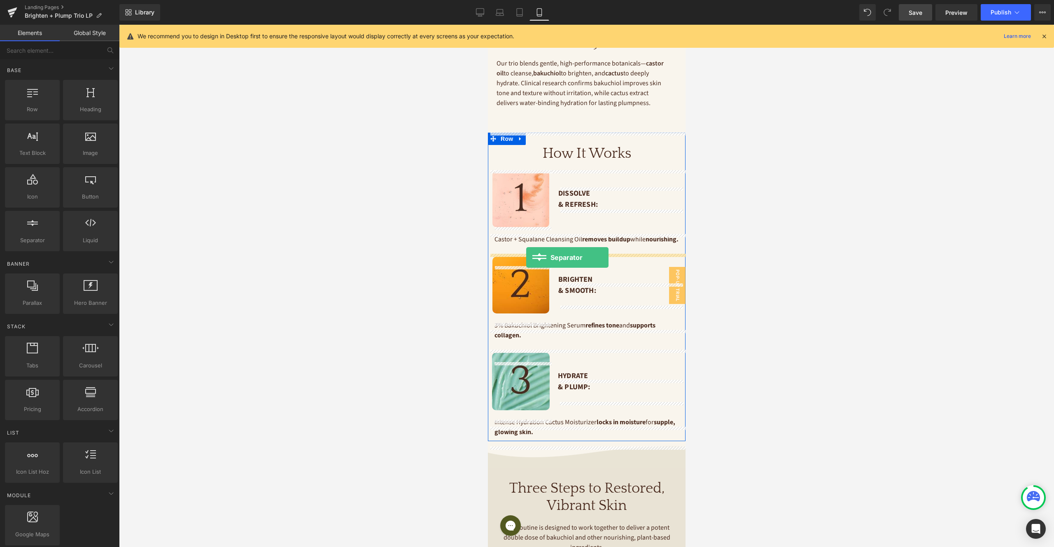
drag, startPoint x: 517, startPoint y: 253, endPoint x: 526, endPoint y: 257, distance: 10.1
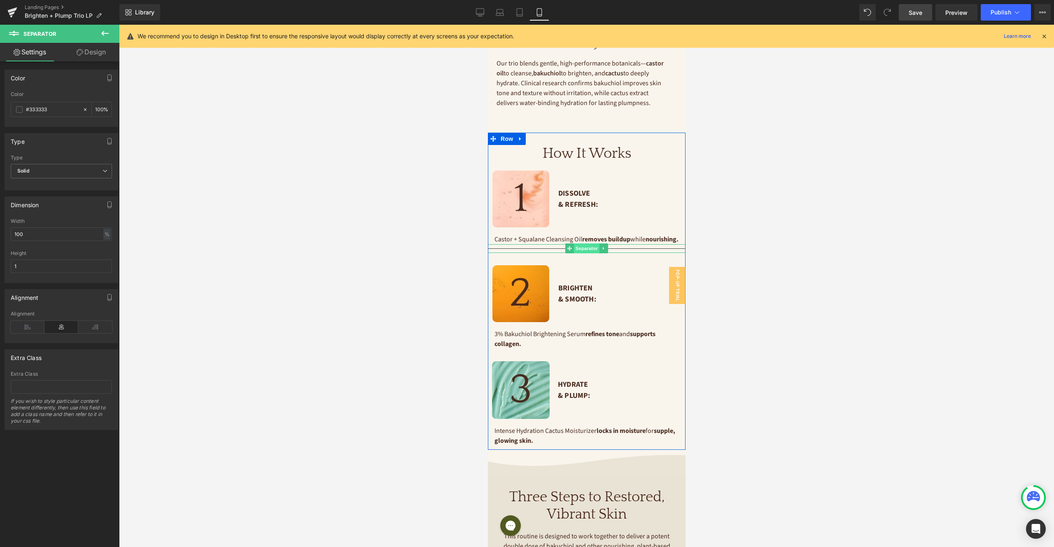
click at [583, 253] on span "Separator" at bounding box center [587, 248] width 26 height 10
click at [101, 55] on link "Design" at bounding box center [91, 52] width 60 height 19
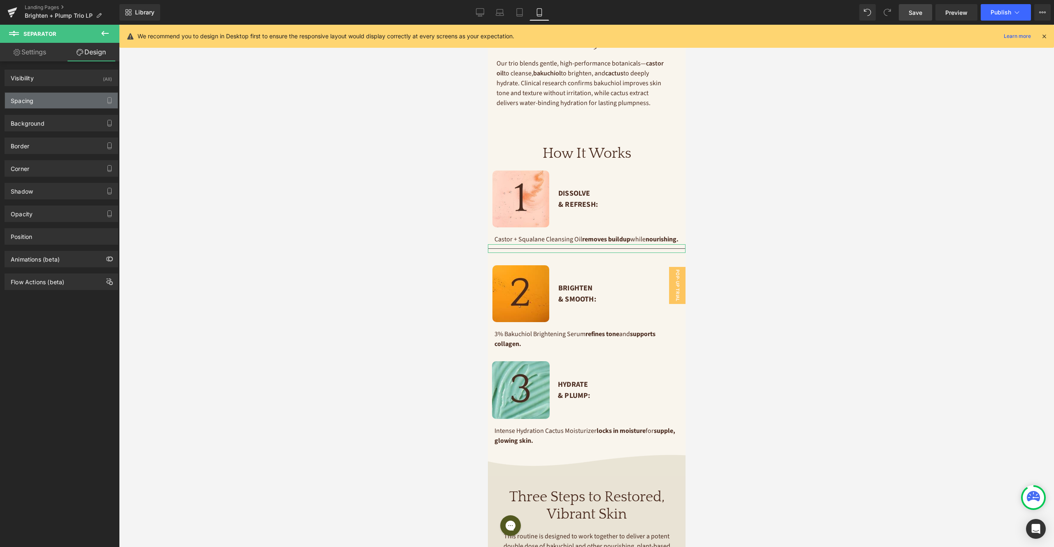
click at [39, 100] on div "Spacing" at bounding box center [61, 101] width 113 height 16
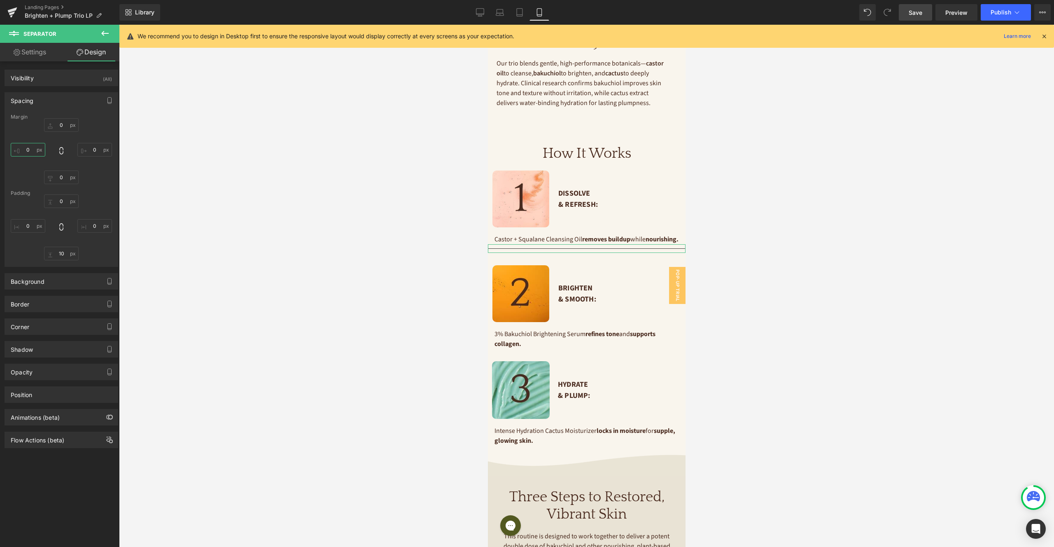
click at [32, 148] on input "0" at bounding box center [28, 150] width 35 height 14
type input "16"
click at [95, 153] on input "0" at bounding box center [94, 150] width 35 height 14
type input "16"
click at [40, 51] on link "Settings" at bounding box center [30, 52] width 60 height 19
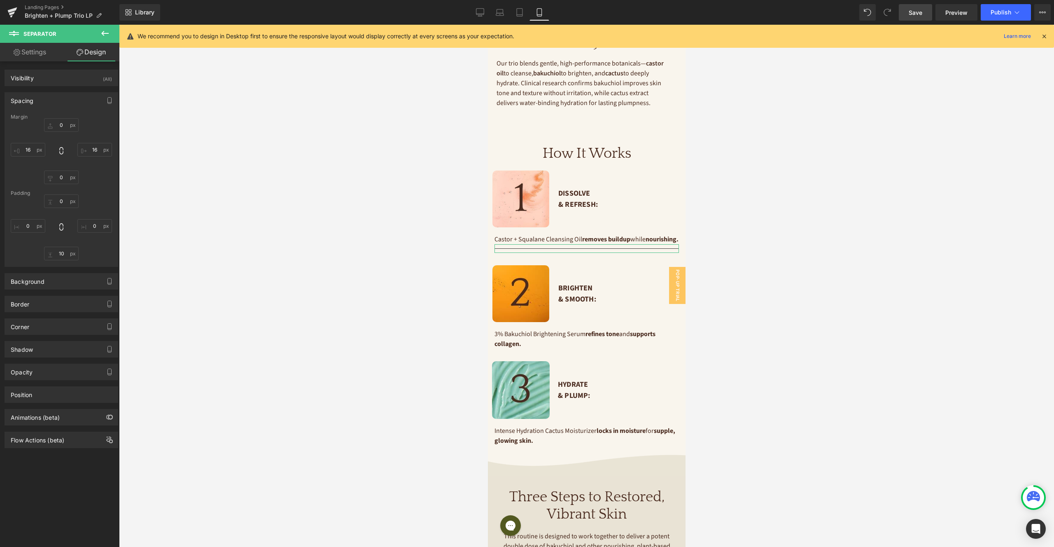
type input "100"
type input "93.33"
click at [24, 107] on div "#333333" at bounding box center [46, 109] width 71 height 14
click at [20, 107] on span at bounding box center [19, 109] width 7 height 7
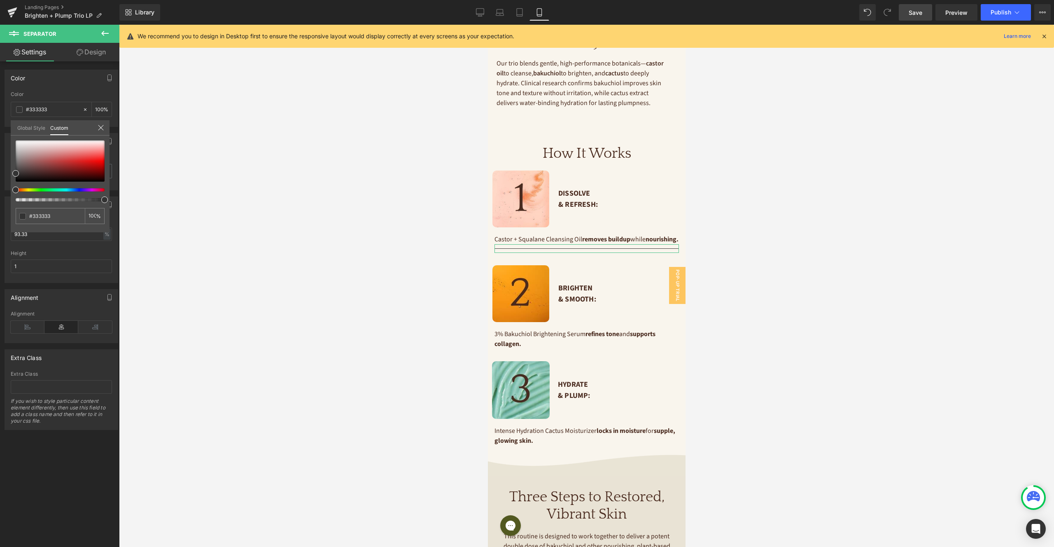
click at [26, 129] on link "Global Style" at bounding box center [31, 127] width 28 height 14
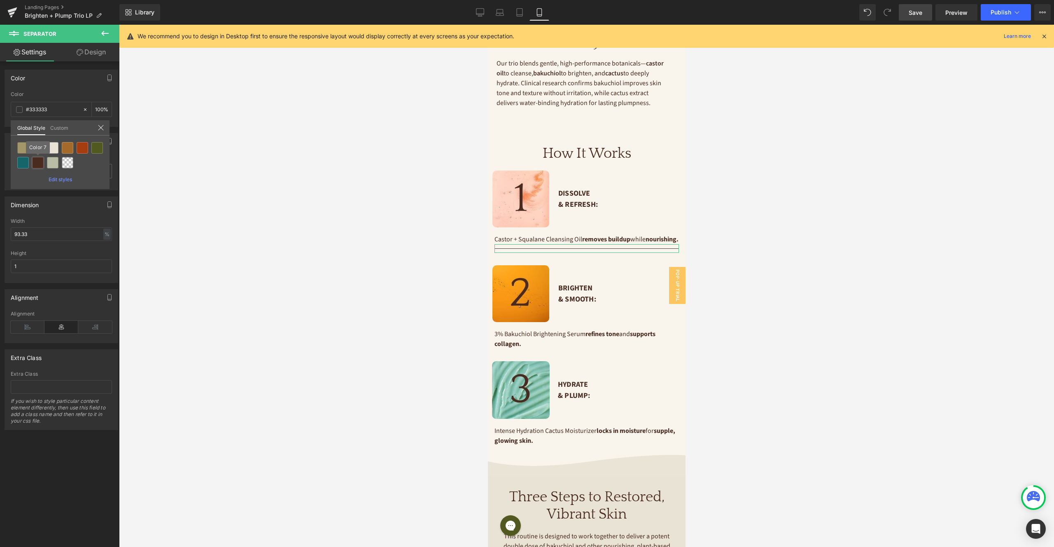
click at [40, 162] on div at bounding box center [38, 163] width 12 height 12
type input "Color 7"
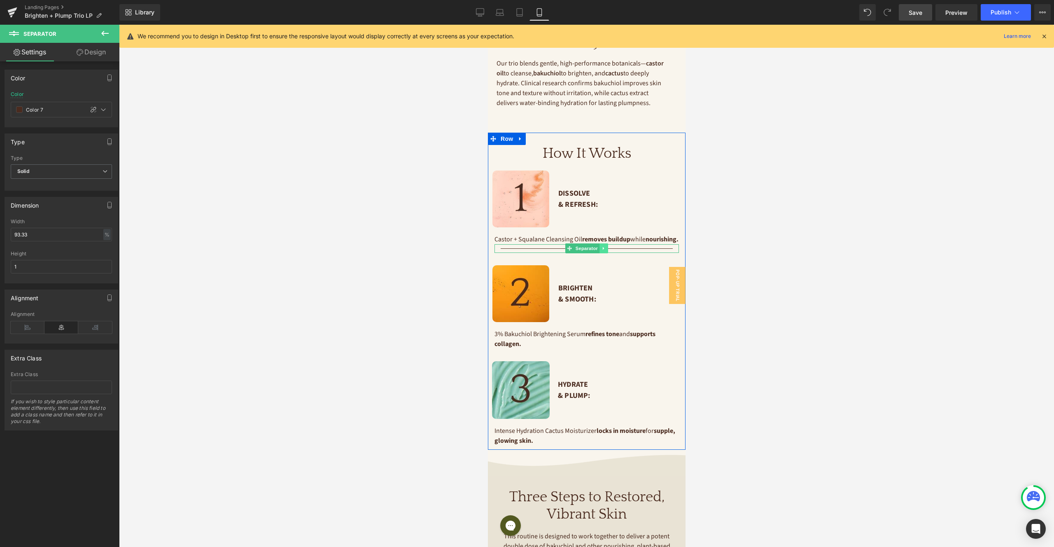
click at [605, 251] on icon at bounding box center [603, 248] width 5 height 5
click at [601, 250] on icon at bounding box center [599, 248] width 5 height 5
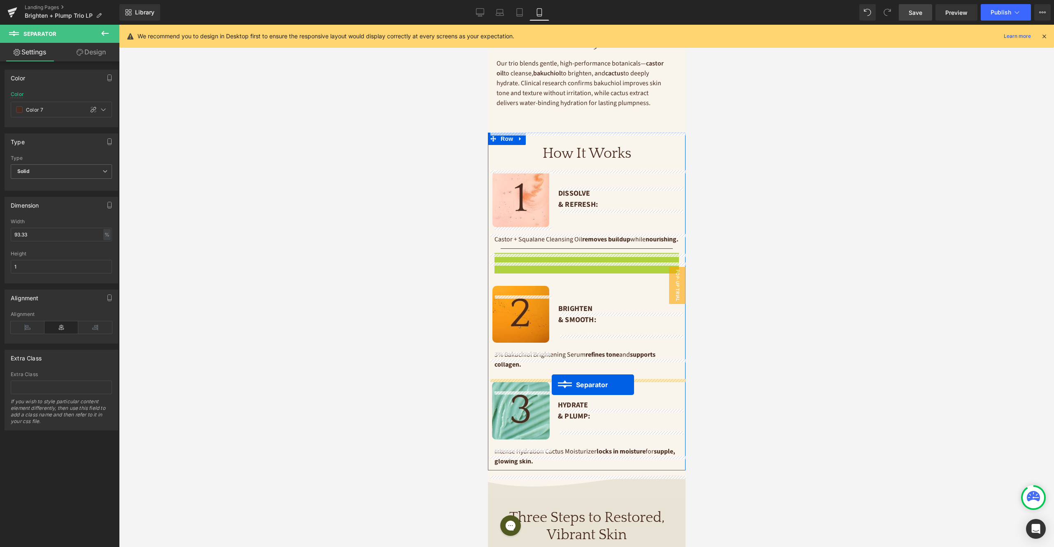
drag, startPoint x: 569, startPoint y: 268, endPoint x: 551, endPoint y: 385, distance: 117.8
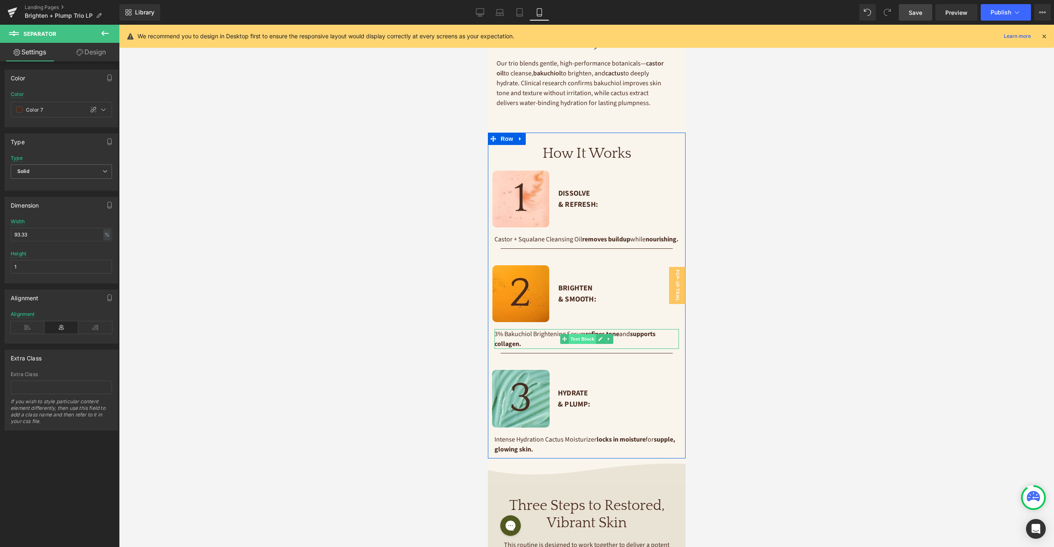
click at [577, 344] on span "Text Block" at bounding box center [581, 339] width 27 height 10
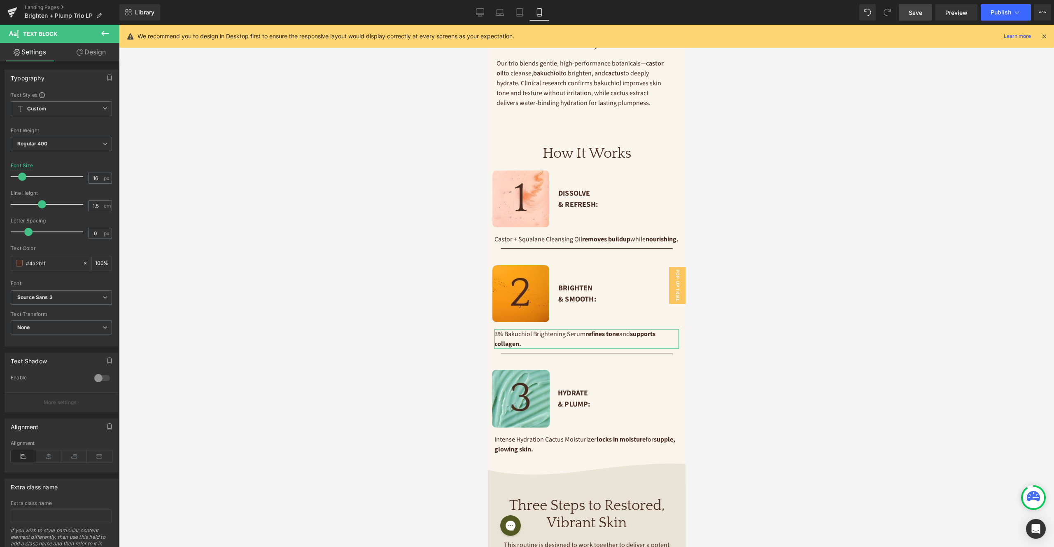
click at [98, 52] on link "Design" at bounding box center [91, 52] width 60 height 19
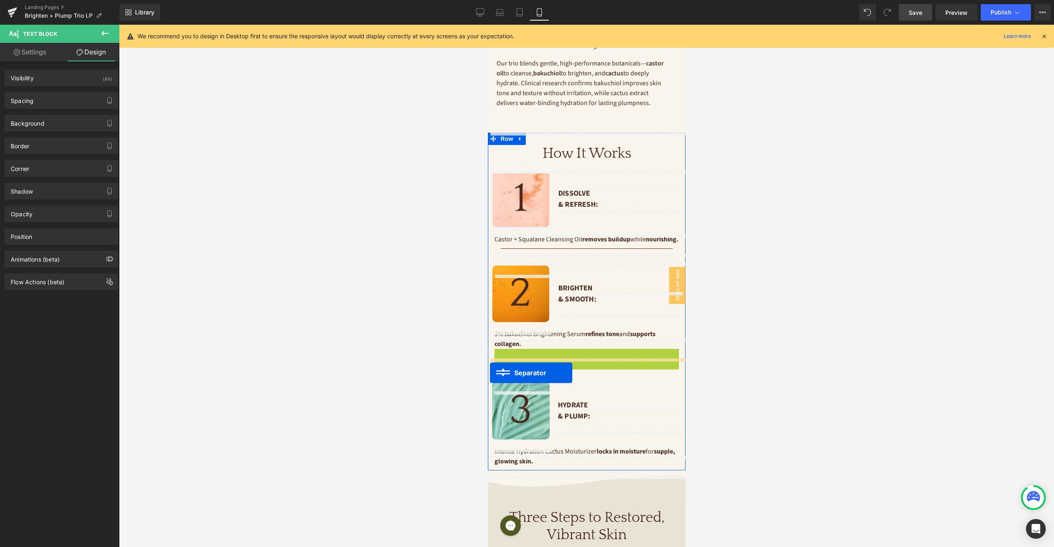
drag, startPoint x: 568, startPoint y: 363, endPoint x: 490, endPoint y: 373, distance: 78.4
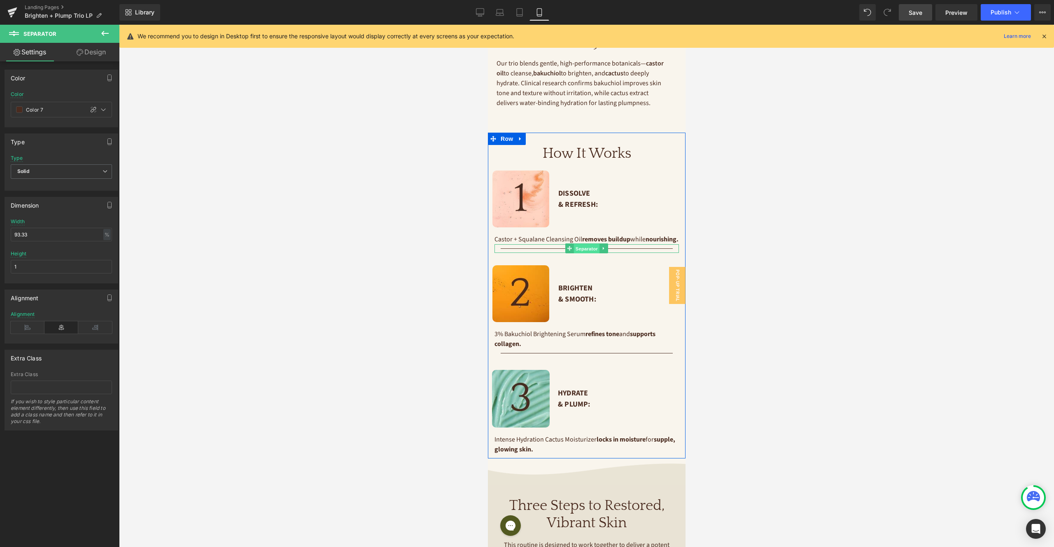
click at [572, 253] on link "Separator" at bounding box center [582, 248] width 34 height 10
drag, startPoint x: 584, startPoint y: 257, endPoint x: 580, endPoint y: 257, distance: 4.1
click at [584, 253] on span "Separator" at bounding box center [587, 248] width 26 height 10
click at [101, 51] on link "Design" at bounding box center [91, 52] width 60 height 19
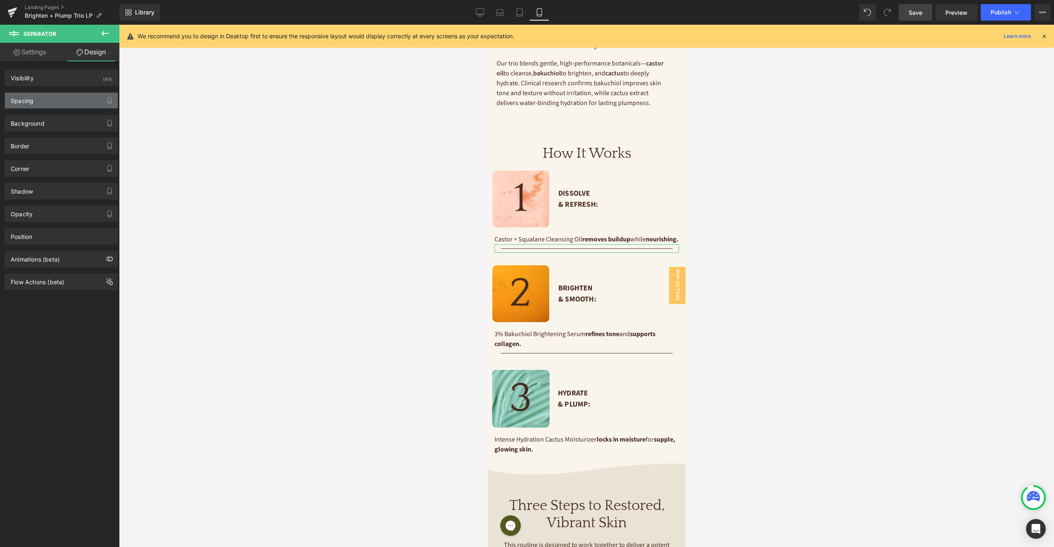
click at [60, 98] on div "Spacing" at bounding box center [61, 101] width 113 height 16
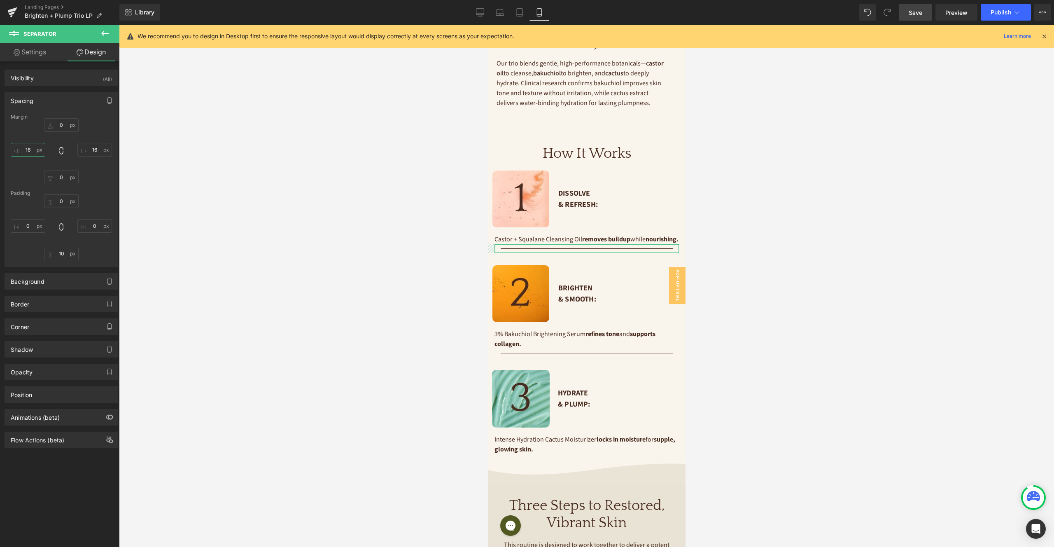
click at [32, 149] on input "16" at bounding box center [28, 150] width 35 height 14
type input "0"
click at [97, 147] on input "16" at bounding box center [94, 150] width 35 height 14
type input "0"
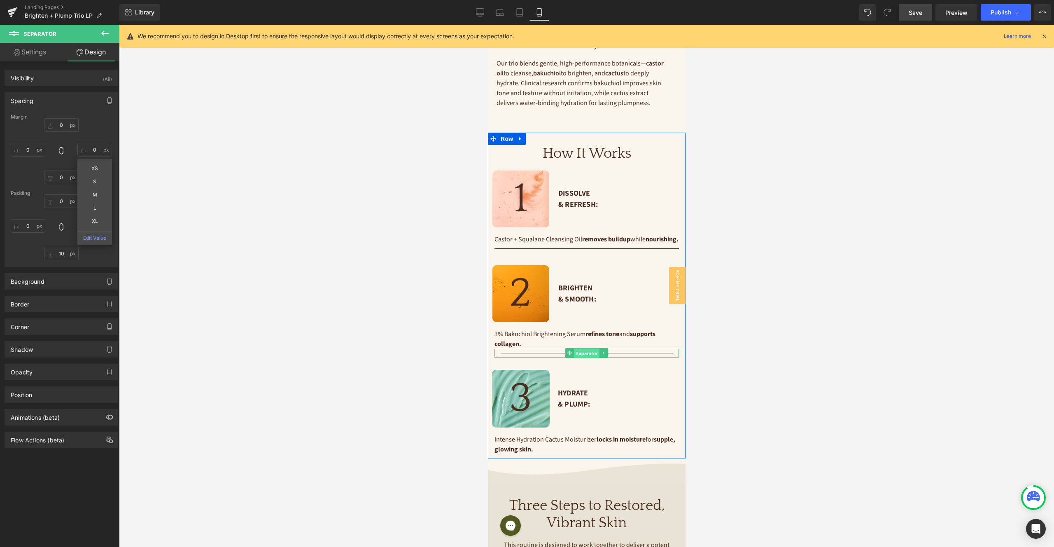
click at [581, 358] on span "Separator" at bounding box center [587, 353] width 26 height 10
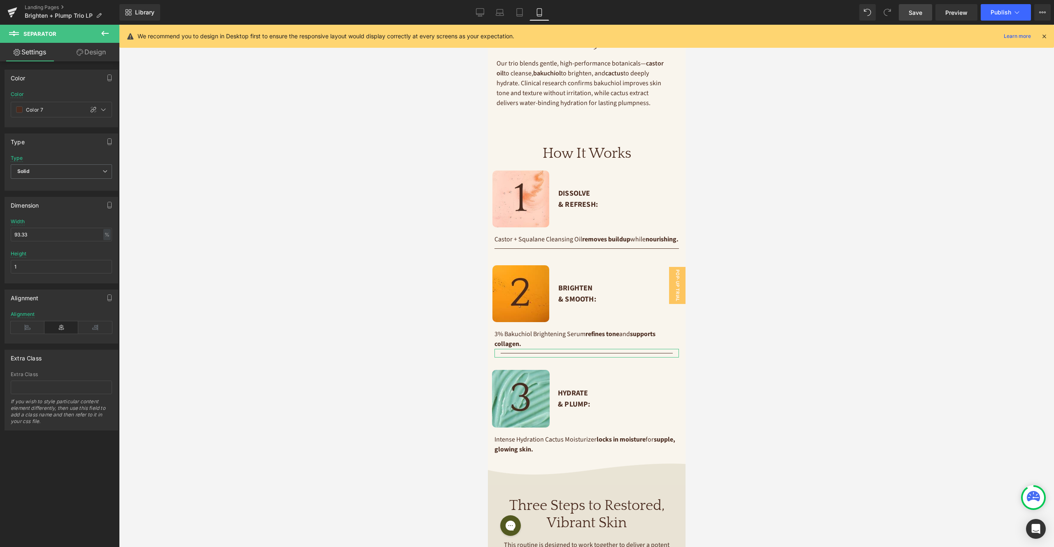
click at [93, 54] on link "Design" at bounding box center [91, 52] width 60 height 19
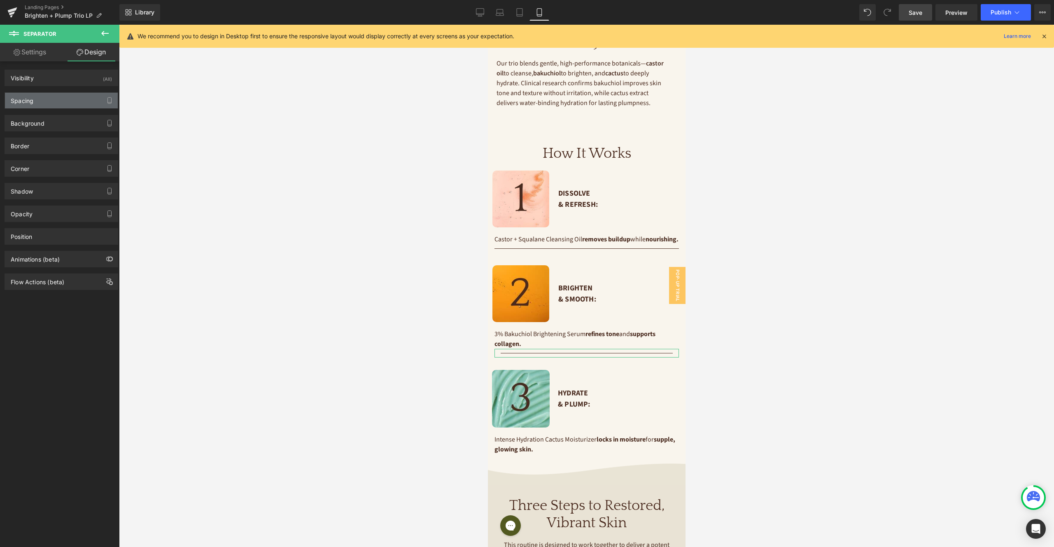
click at [78, 102] on div "Spacing" at bounding box center [61, 101] width 113 height 16
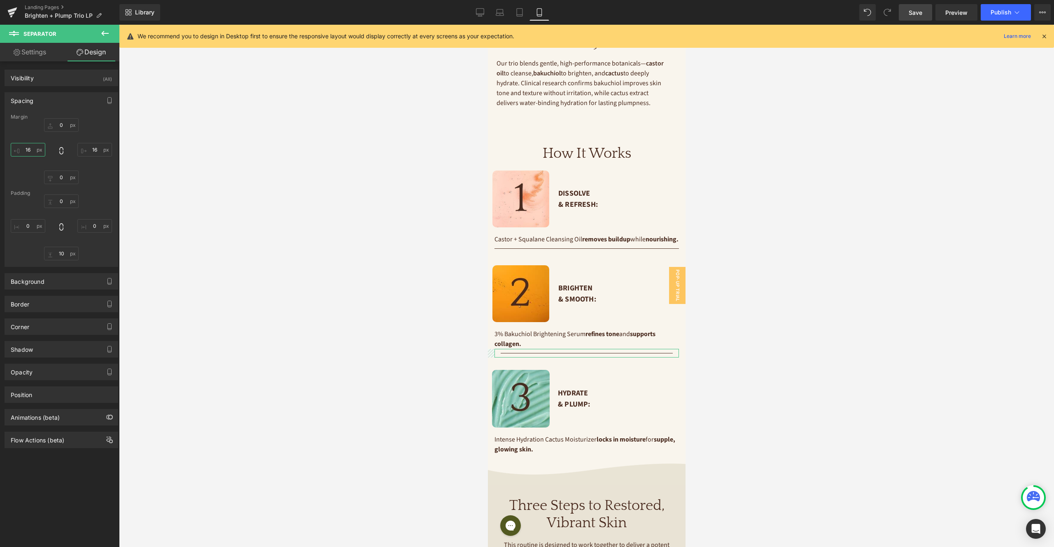
click at [31, 147] on input "16" at bounding box center [28, 150] width 35 height 14
type input "0"
click at [92, 151] on input "16" at bounding box center [94, 150] width 35 height 14
type input "0"
click at [765, 297] on div at bounding box center [586, 286] width 935 height 522
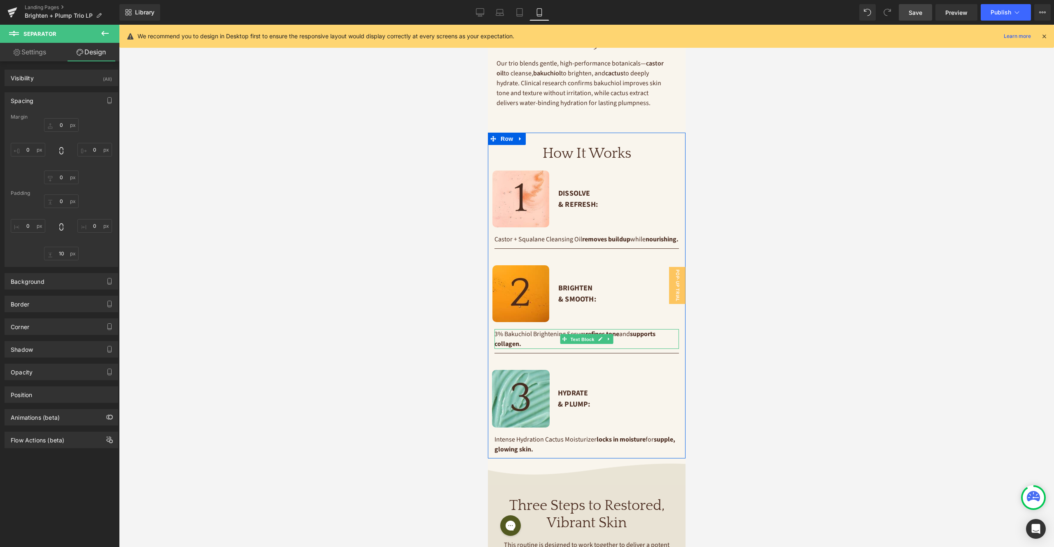
drag, startPoint x: 583, startPoint y: 348, endPoint x: 551, endPoint y: 343, distance: 33.0
click at [583, 344] on span "Text Block" at bounding box center [581, 339] width 27 height 10
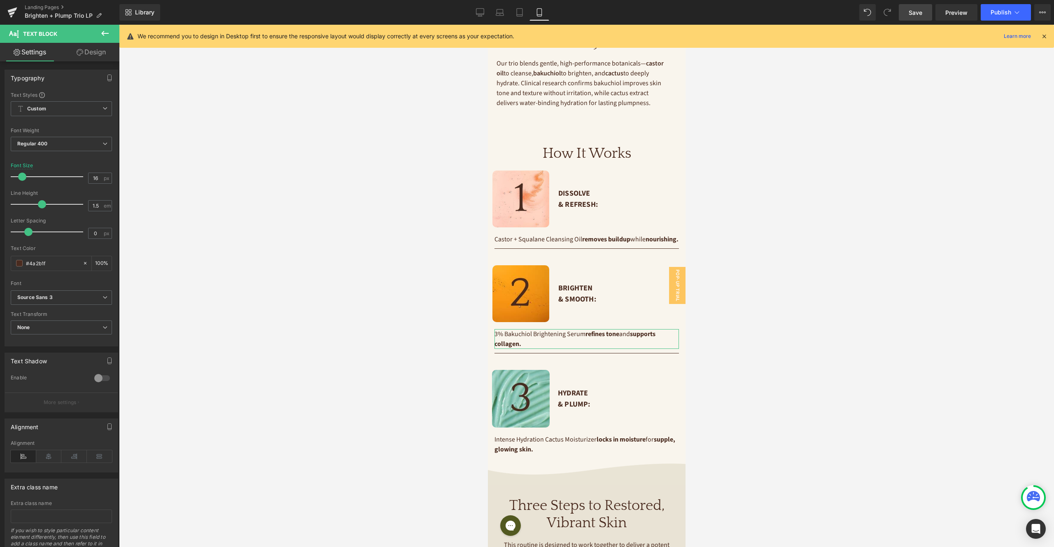
click at [90, 56] on link "Design" at bounding box center [91, 52] width 60 height 19
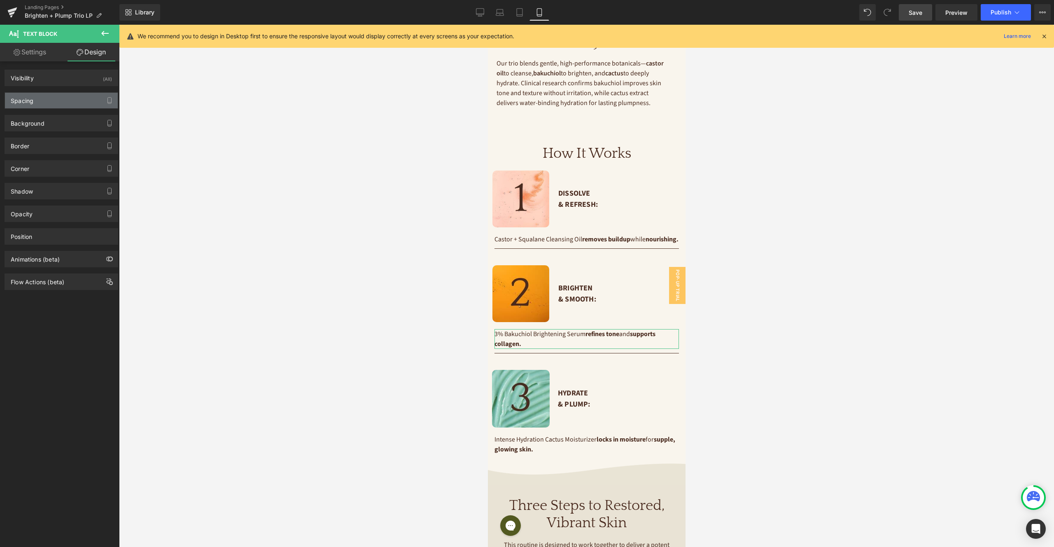
click at [45, 99] on div "Spacing" at bounding box center [61, 101] width 113 height 16
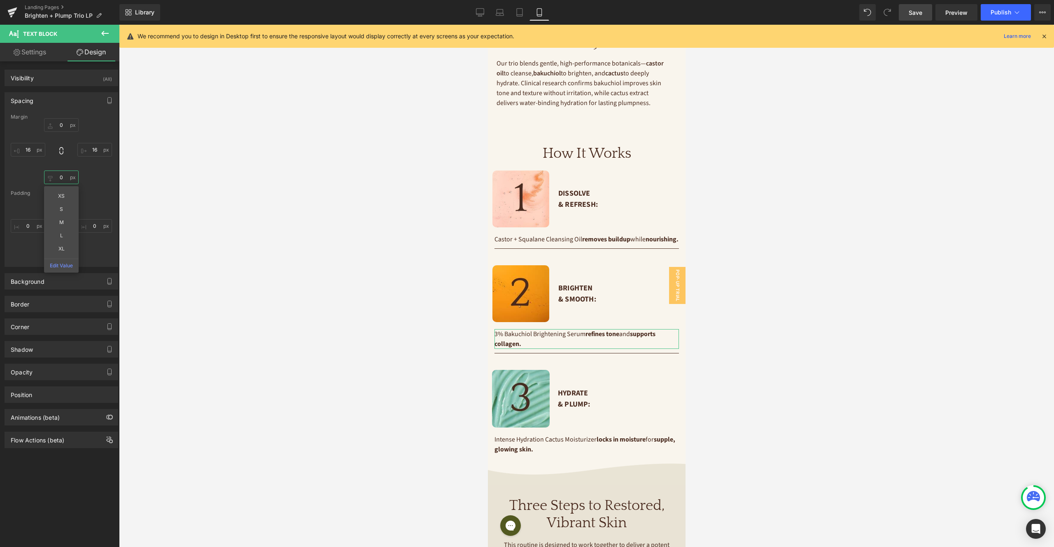
click at [63, 183] on input "0" at bounding box center [61, 178] width 35 height 14
type input "20"
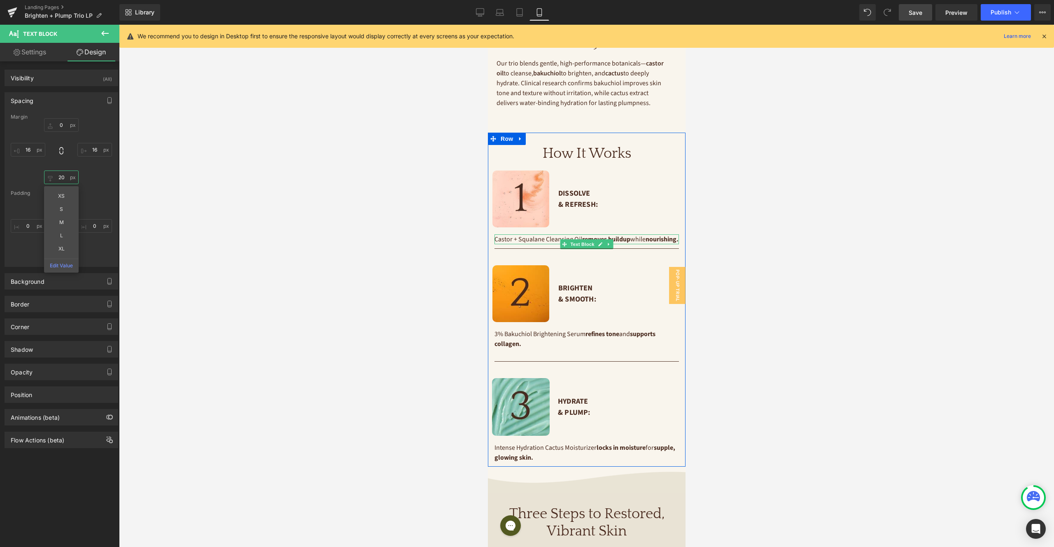
drag, startPoint x: 587, startPoint y: 241, endPoint x: 537, endPoint y: 236, distance: 49.7
click at [587, 241] on span "Text Block" at bounding box center [581, 244] width 27 height 10
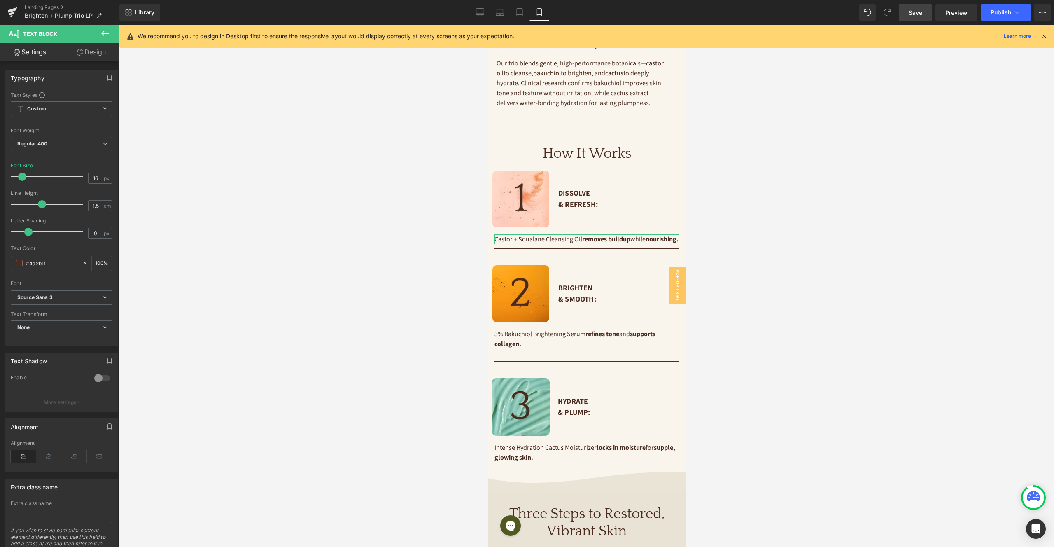
click at [94, 54] on link "Design" at bounding box center [91, 52] width 60 height 19
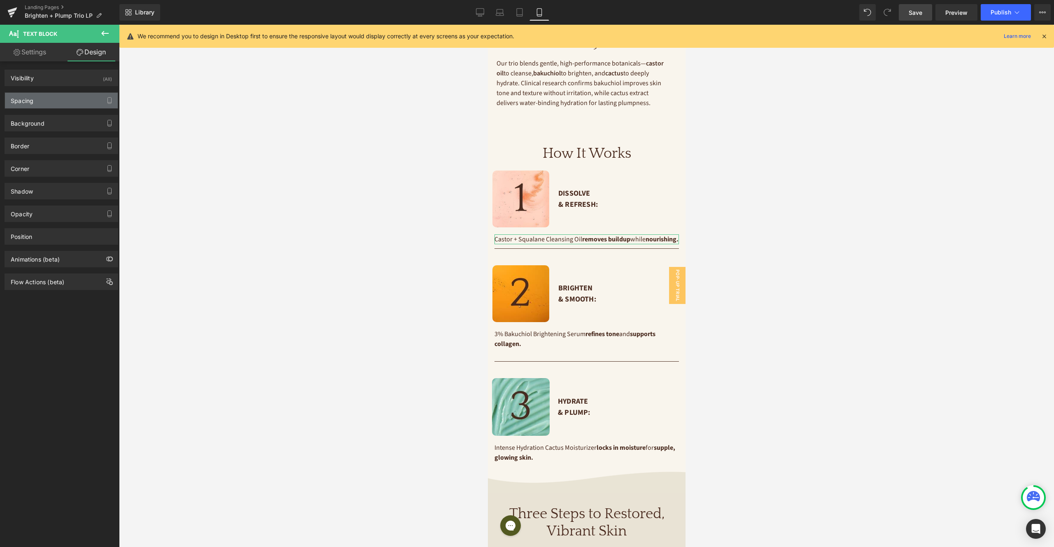
click at [73, 101] on div "Spacing" at bounding box center [61, 101] width 113 height 16
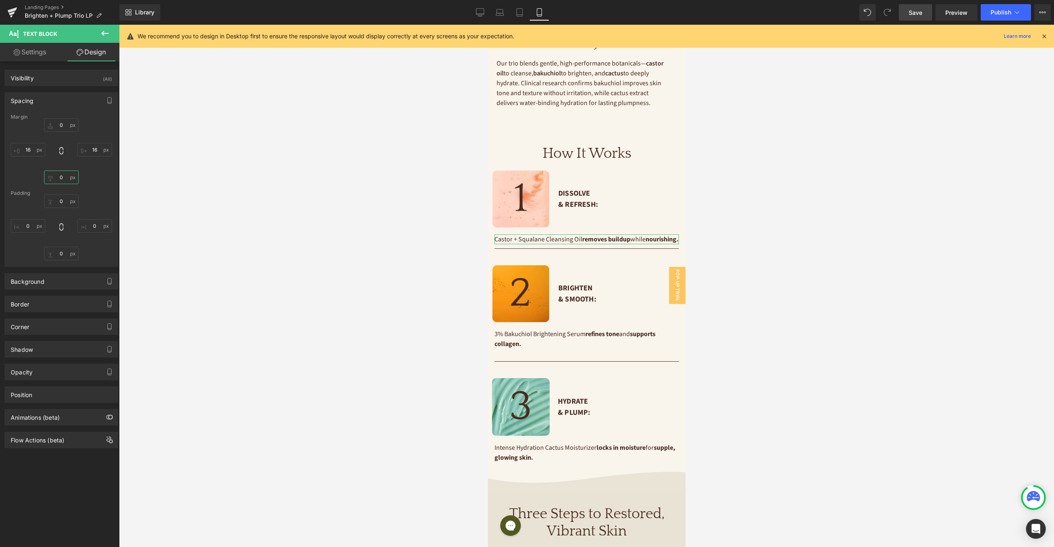
click at [65, 180] on input "0" at bounding box center [61, 178] width 35 height 14
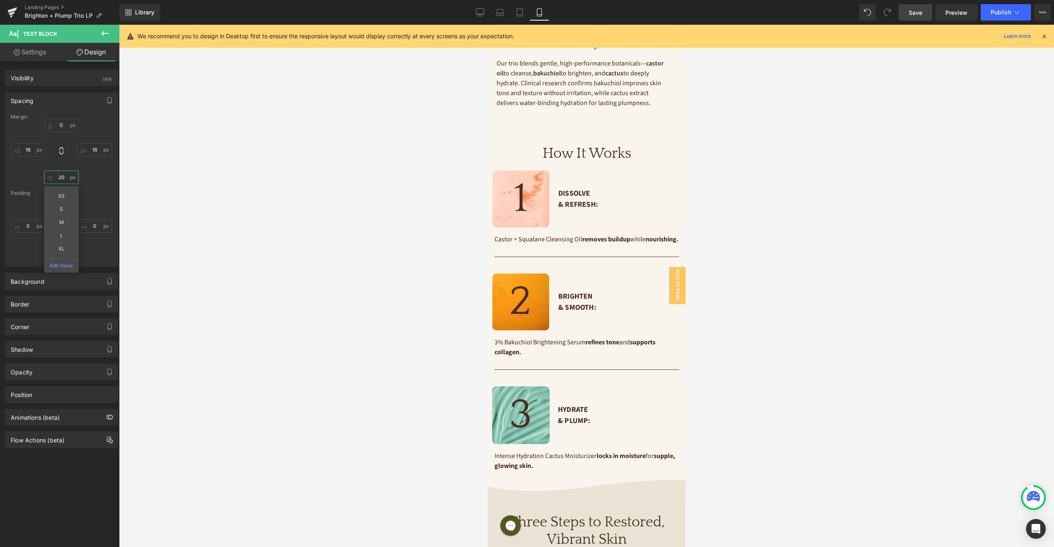
type input "20"
click at [912, 12] on span "Save" at bounding box center [916, 12] width 14 height 9
click at [510, 13] on link "Tablet" at bounding box center [520, 12] width 20 height 16
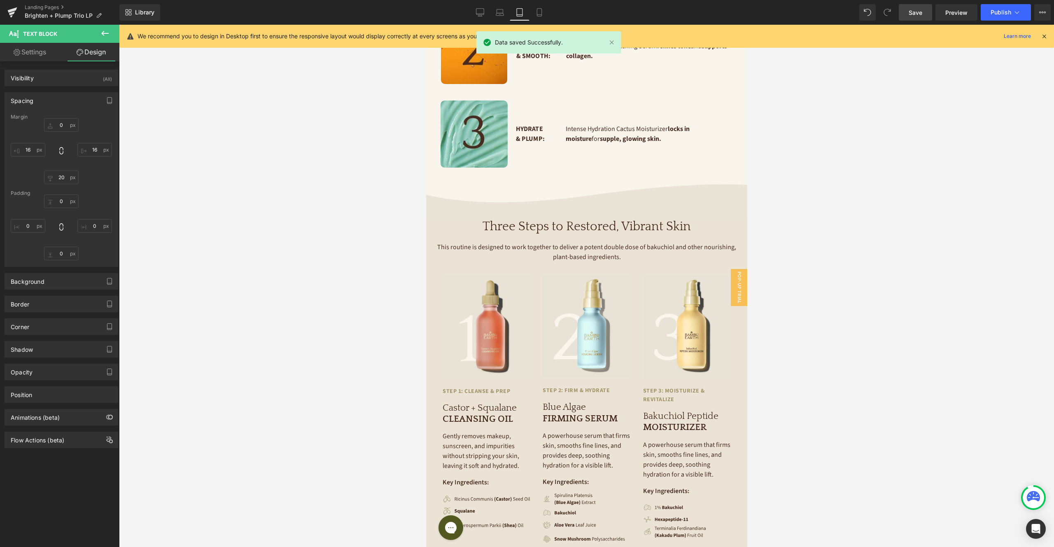
type input "0"
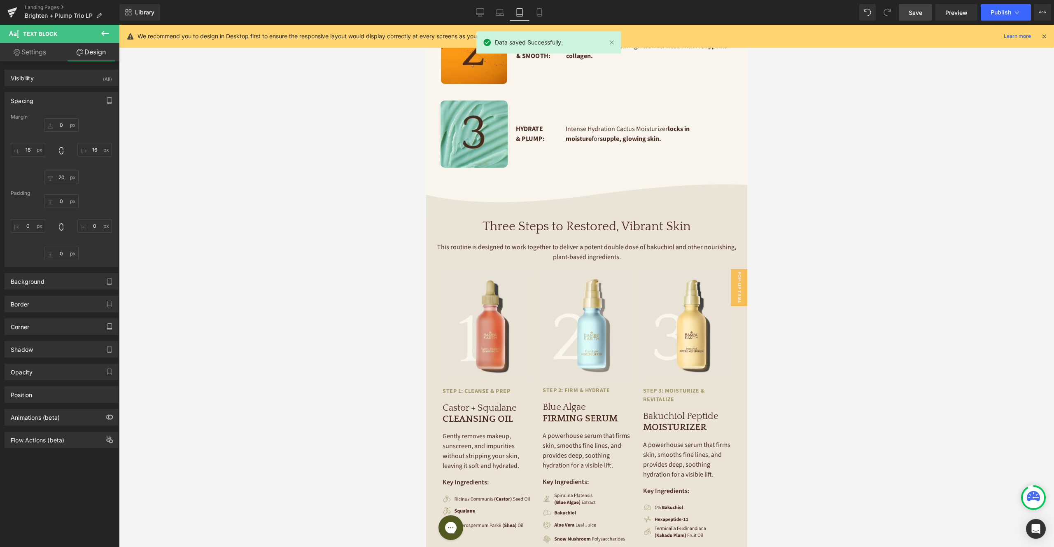
type input "0"
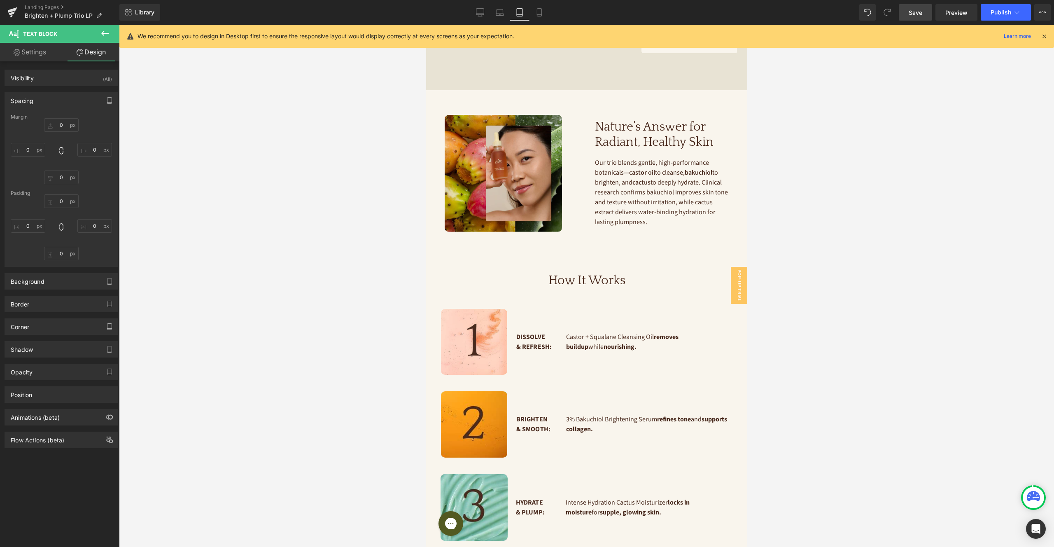
scroll to position [736, 0]
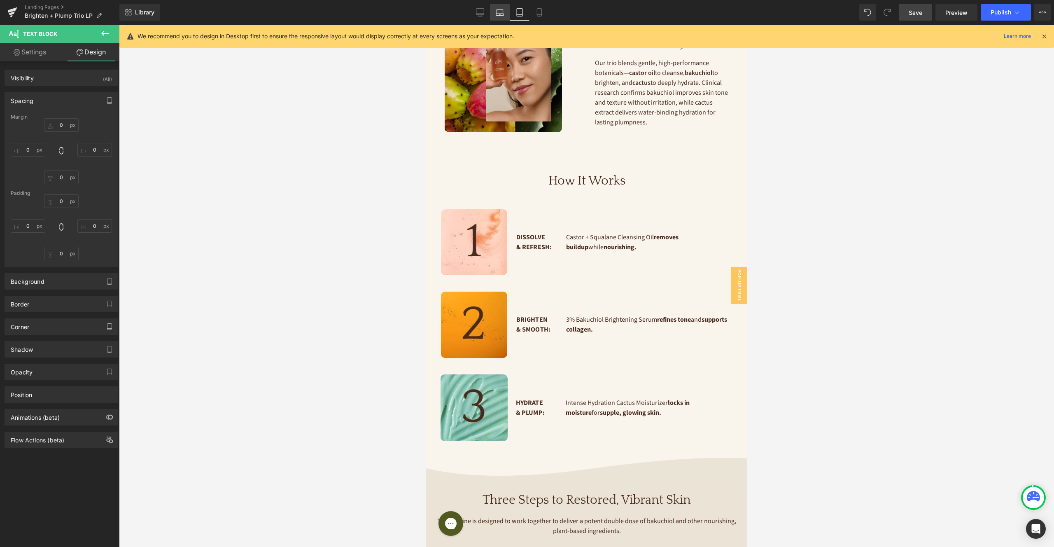
click at [498, 12] on icon at bounding box center [500, 12] width 8 height 8
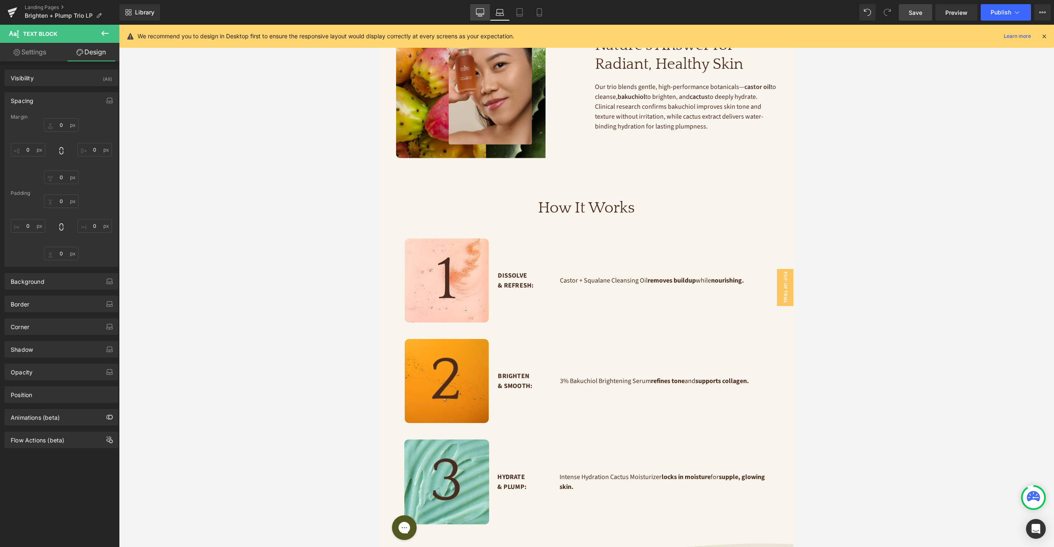
type input "0"
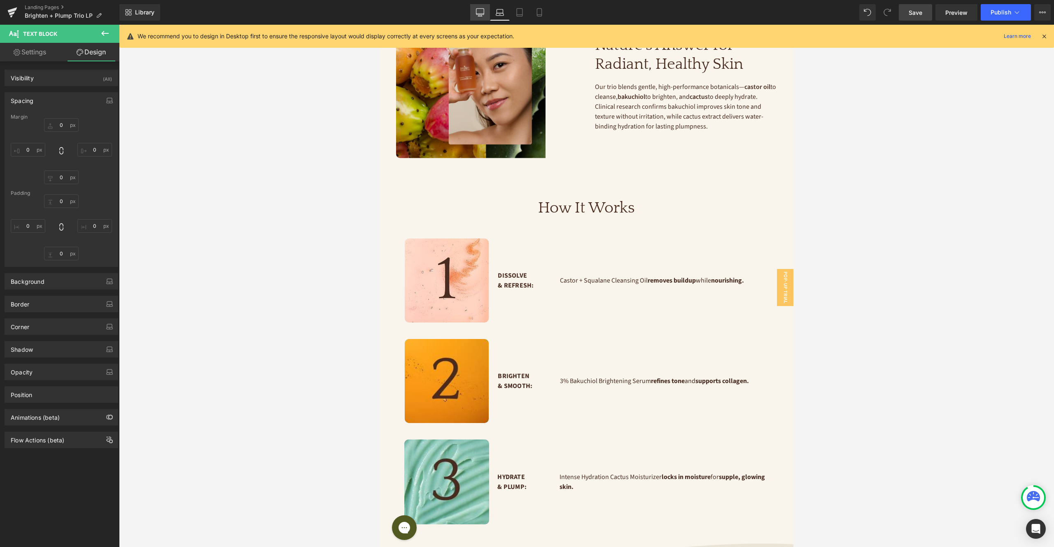
type input "0"
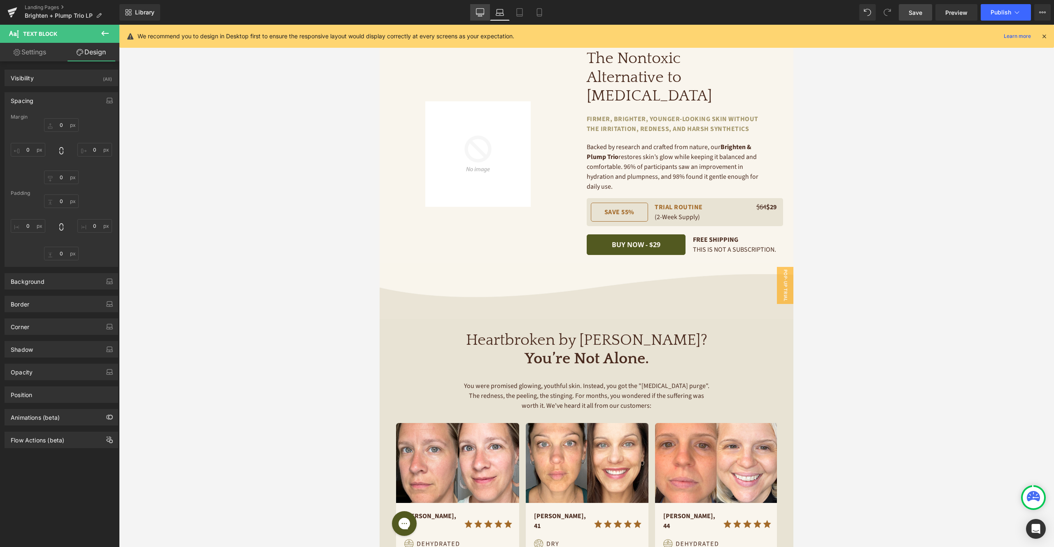
click at [481, 15] on icon at bounding box center [480, 12] width 8 height 8
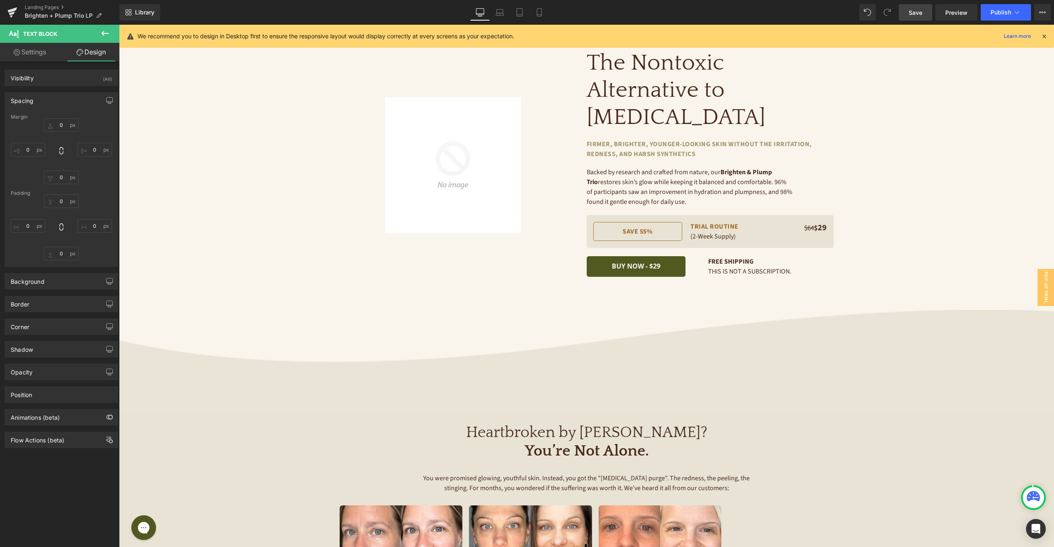
type input "0"
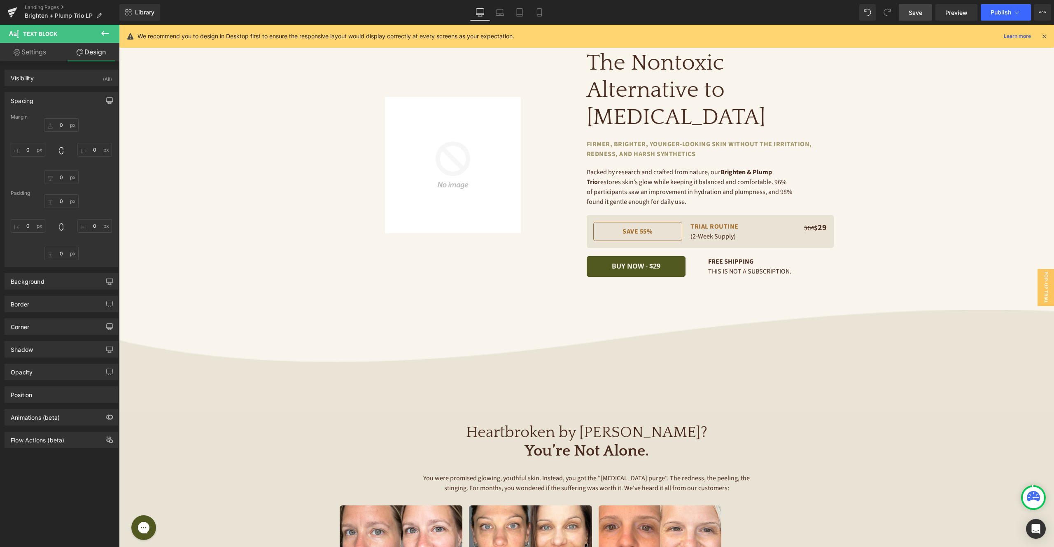
type input "0"
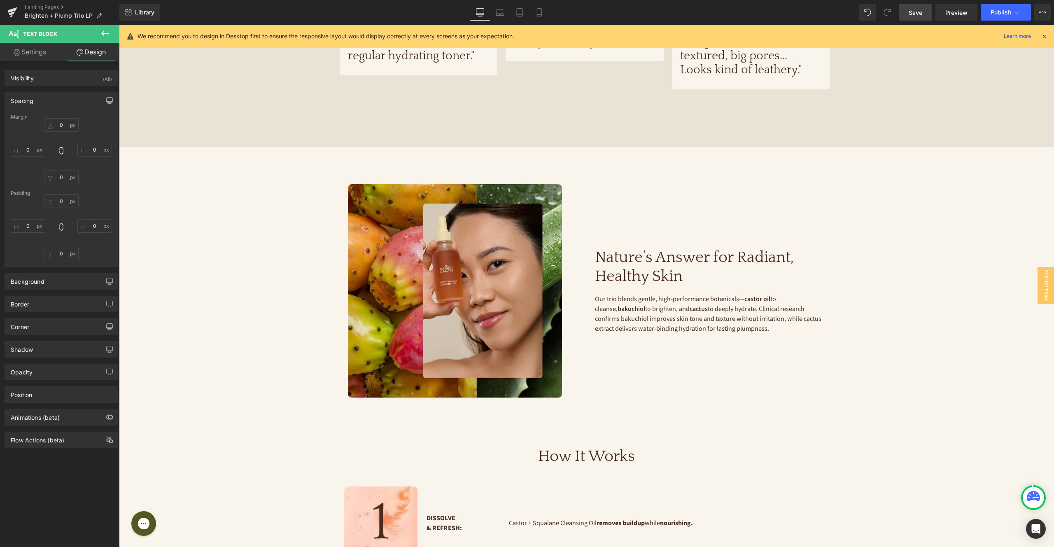
scroll to position [502, 0]
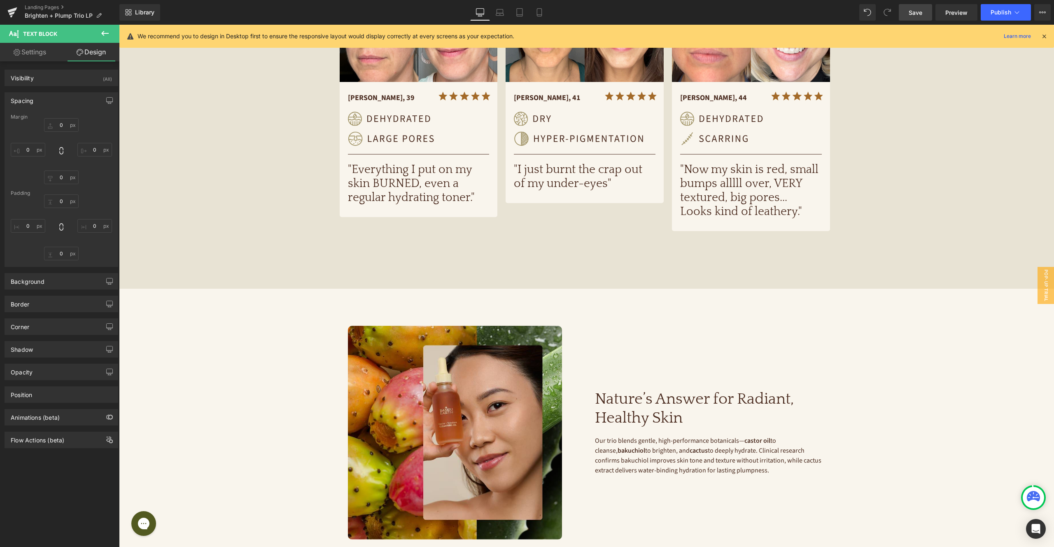
click at [916, 16] on span "Save" at bounding box center [916, 12] width 14 height 9
click at [10, 11] on icon at bounding box center [12, 9] width 9 height 5
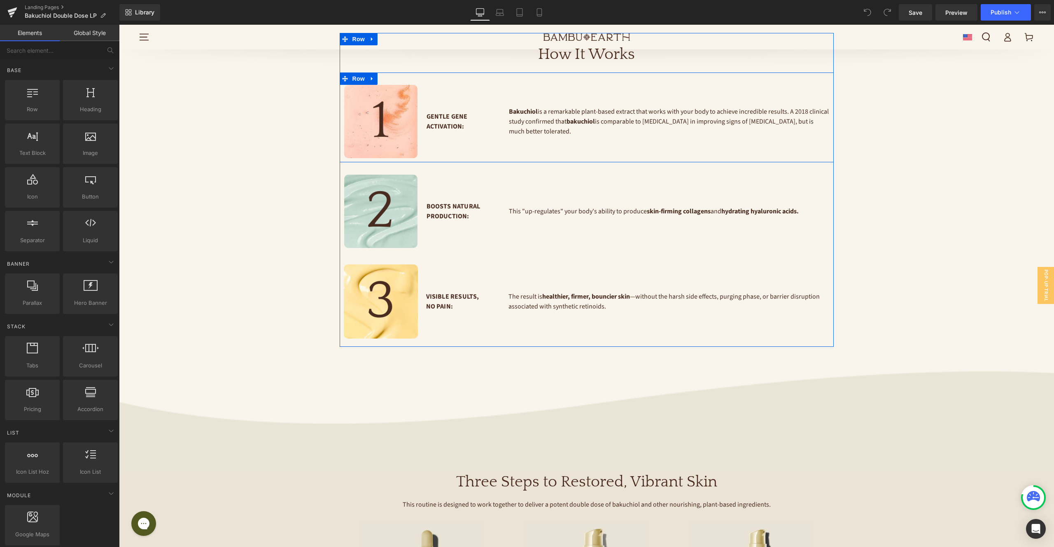
scroll to position [1064, 0]
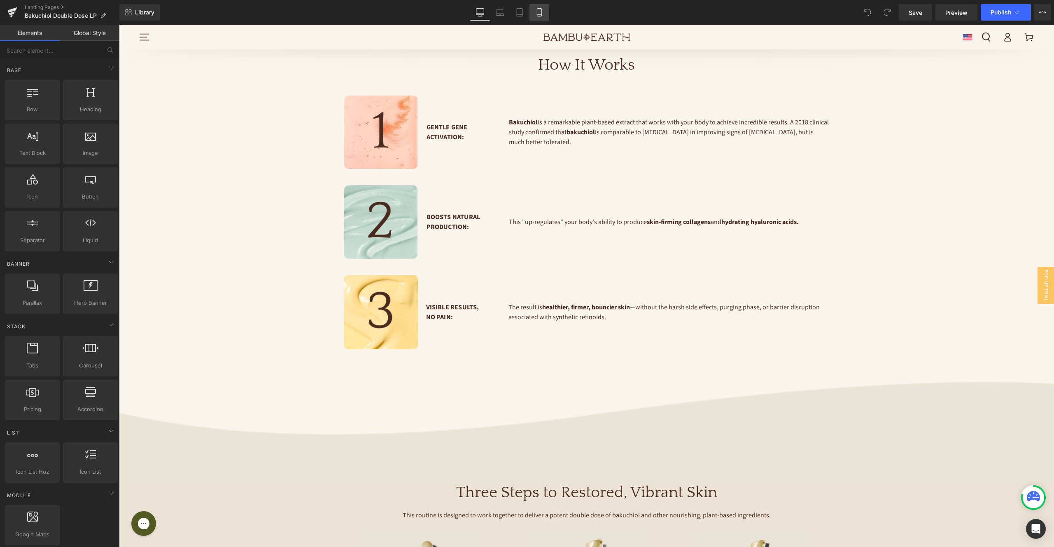
click at [538, 7] on link "Mobile" at bounding box center [540, 12] width 20 height 16
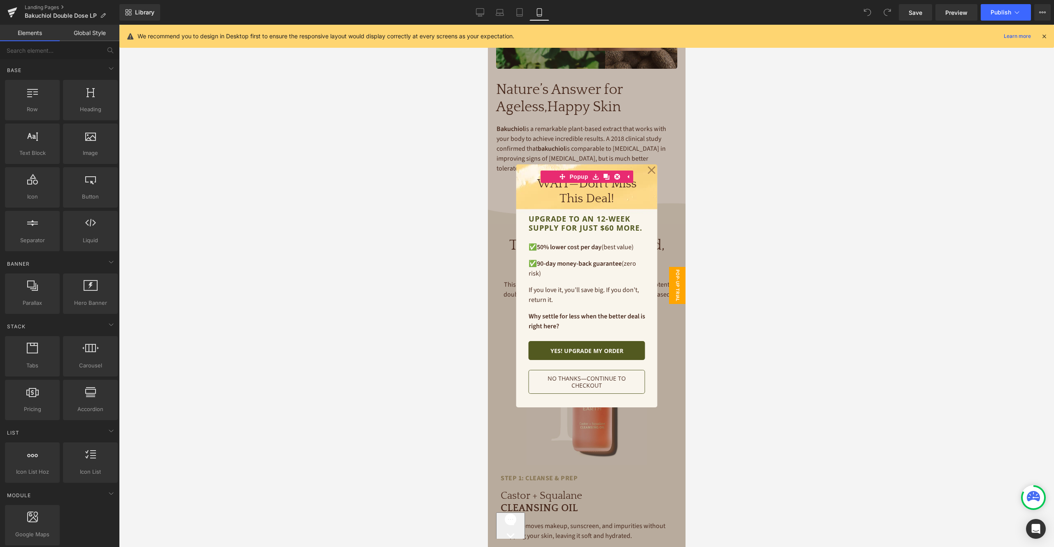
scroll to position [1100, 0]
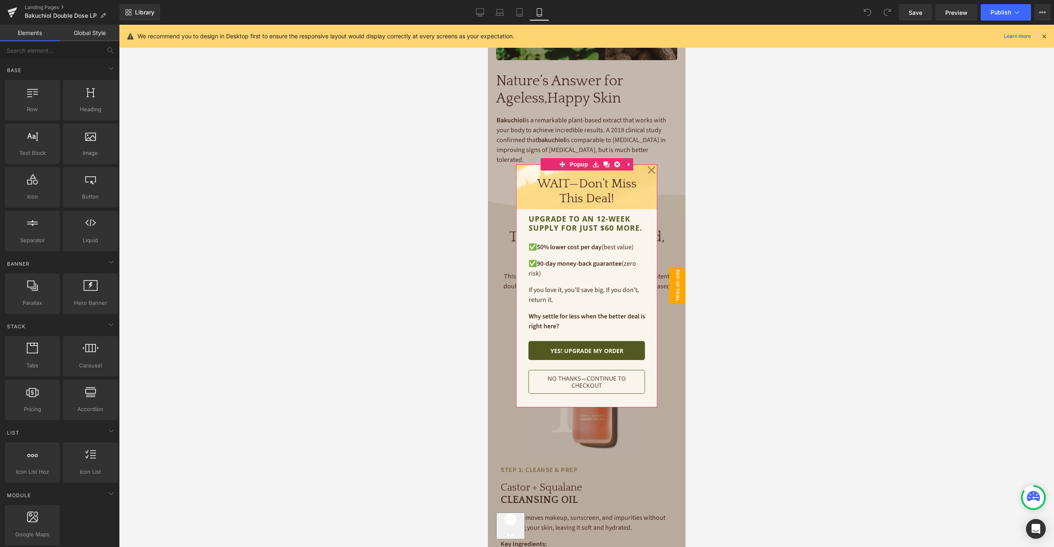
click at [653, 169] on icon at bounding box center [651, 170] width 8 height 41
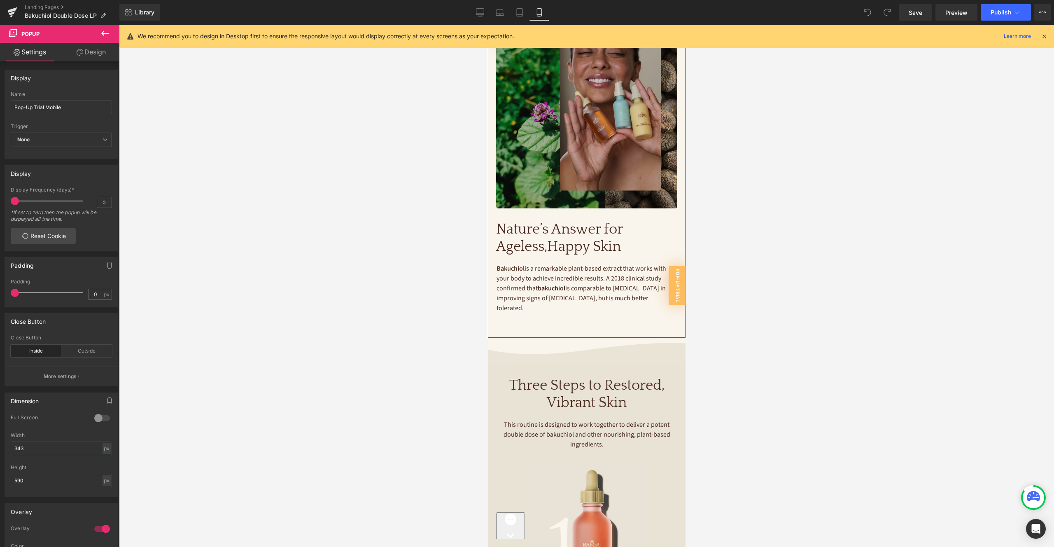
scroll to position [776, 0]
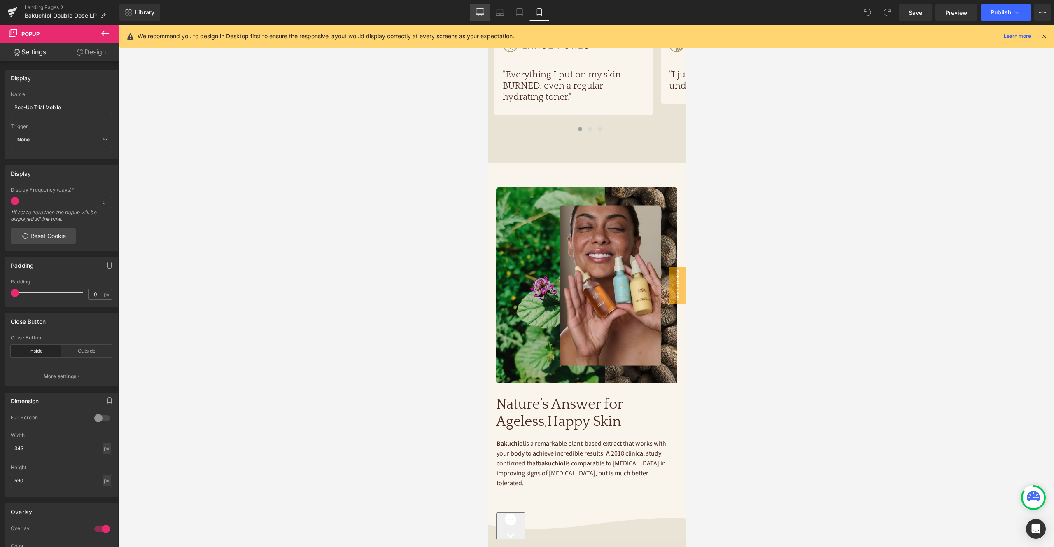
click at [481, 10] on icon at bounding box center [480, 12] width 8 height 8
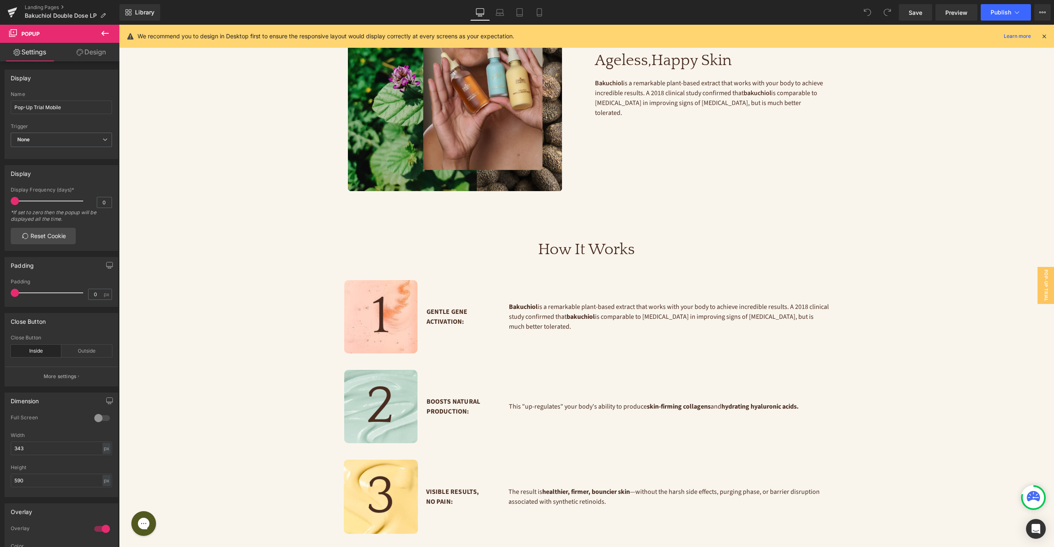
scroll to position [975, 0]
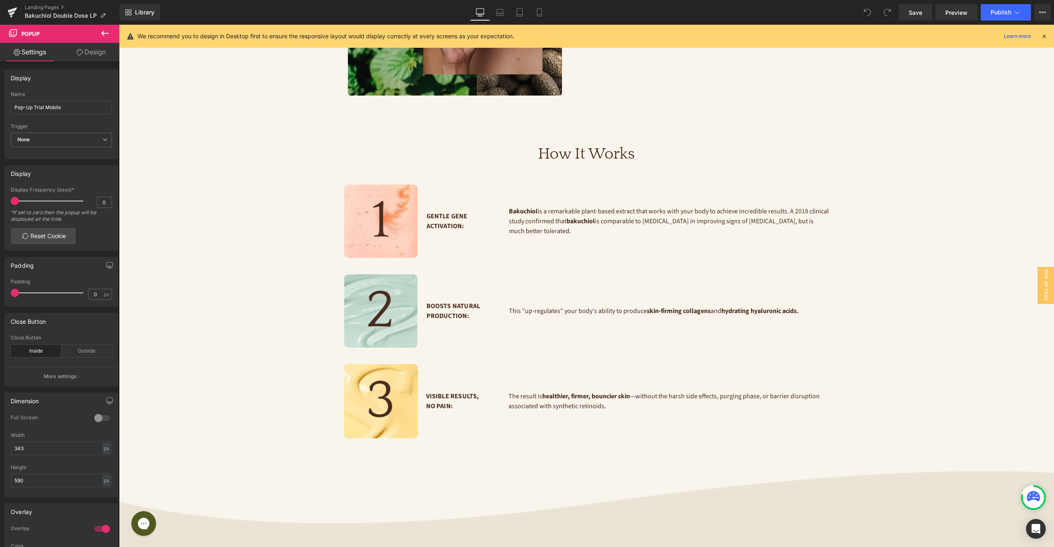
click at [119, 25] on div at bounding box center [119, 25] width 0 height 0
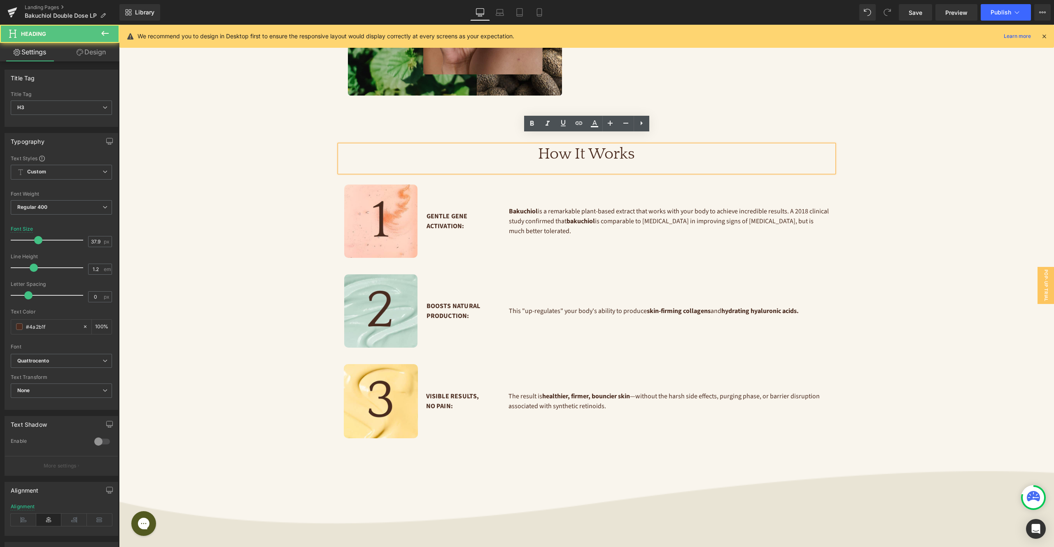
click at [380, 133] on div "How It Works Heading Image Gentle Gene Activation: Text Block Bakuchiol is a re…" at bounding box center [587, 290] width 494 height 314
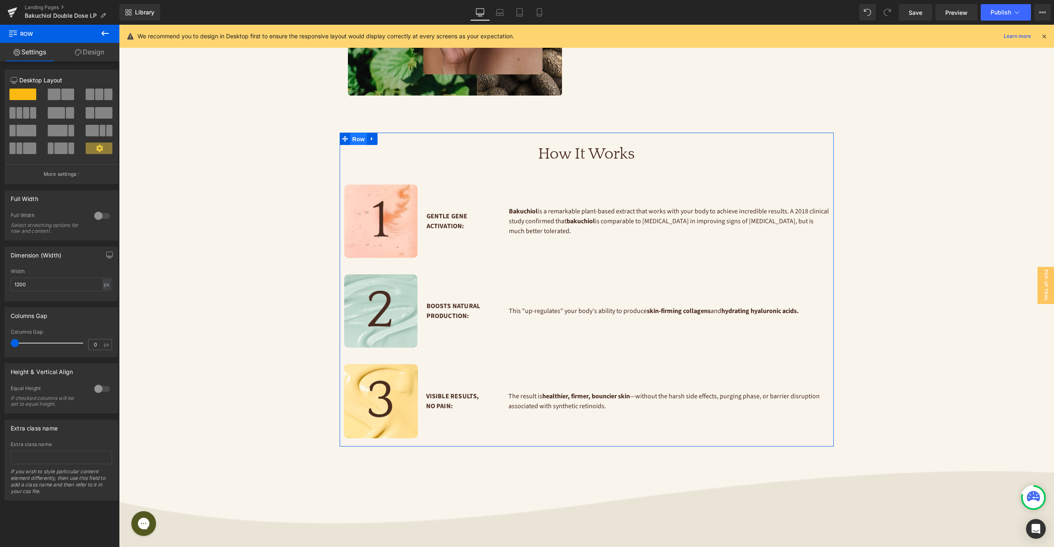
click at [356, 133] on span "Row" at bounding box center [358, 139] width 16 height 12
click at [371, 136] on icon at bounding box center [372, 139] width 6 height 6
click at [381, 136] on icon at bounding box center [383, 139] width 6 height 6
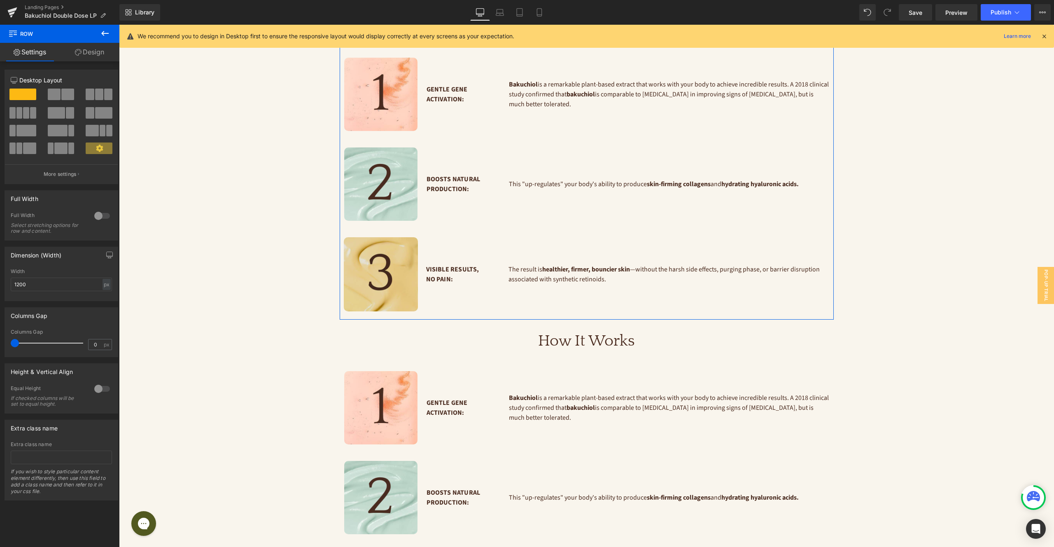
scroll to position [1234, 0]
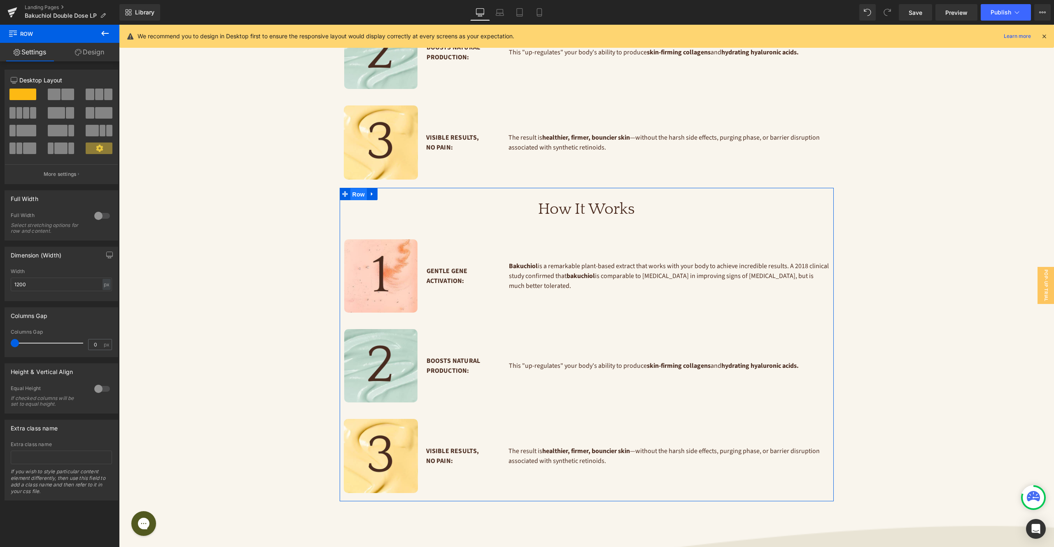
click at [360, 188] on span "Row" at bounding box center [358, 194] width 16 height 12
click at [86, 53] on link "Design" at bounding box center [90, 52] width 60 height 19
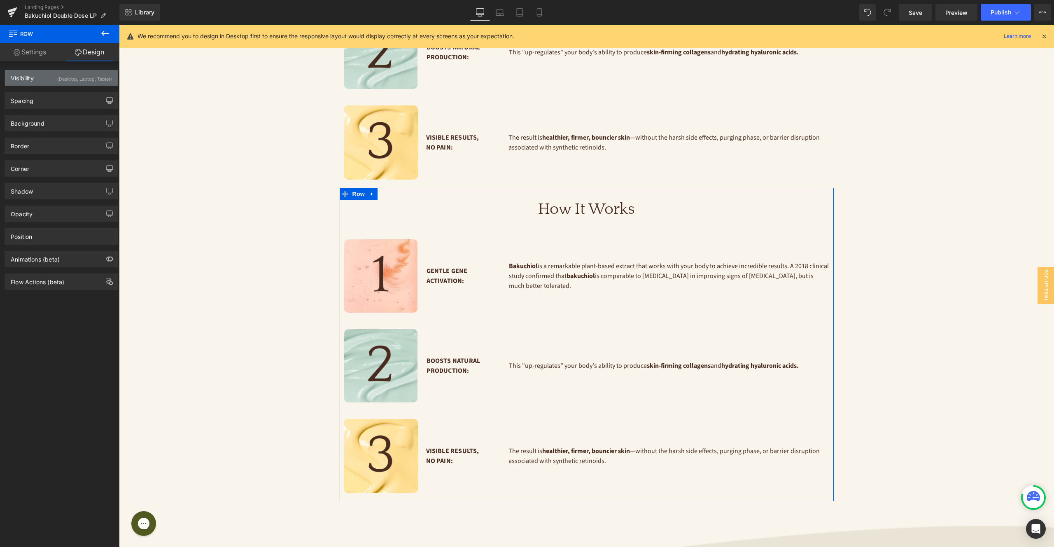
click at [91, 75] on div "(Desktop, Laptop, Tablet)" at bounding box center [84, 77] width 55 height 14
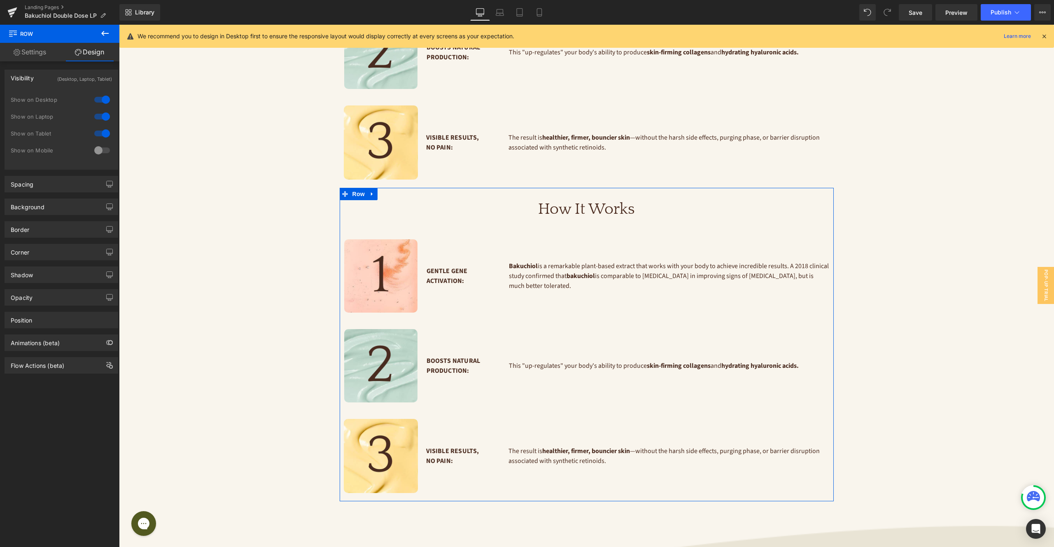
click at [101, 131] on div at bounding box center [102, 133] width 20 height 13
click at [101, 113] on div at bounding box center [102, 116] width 20 height 13
click at [99, 100] on div at bounding box center [102, 99] width 20 height 13
click at [103, 151] on div at bounding box center [102, 150] width 20 height 13
click at [100, 94] on div at bounding box center [102, 99] width 20 height 13
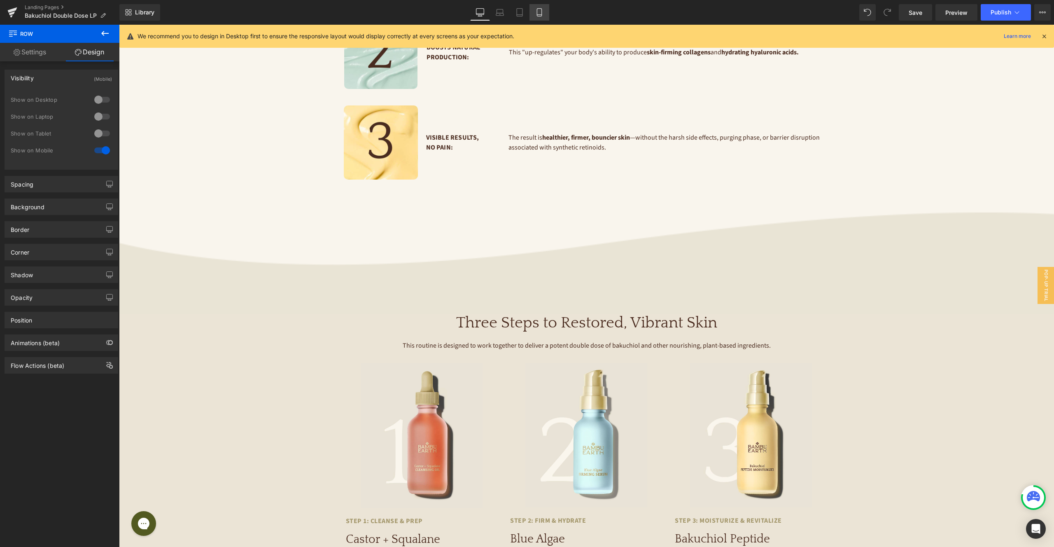
click at [539, 7] on link "Mobile" at bounding box center [540, 12] width 20 height 16
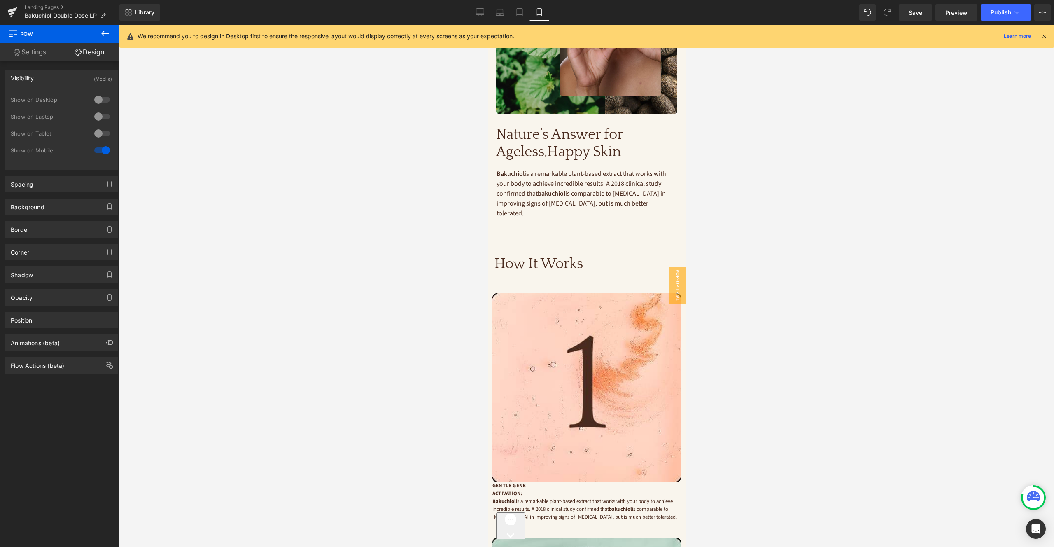
scroll to position [1054, 0]
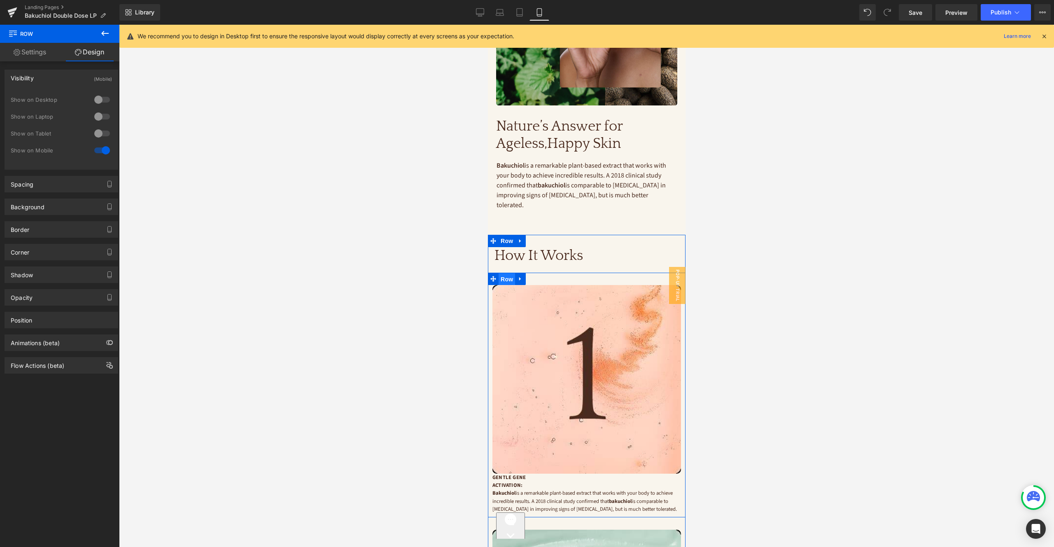
click at [509, 273] on span "Row" at bounding box center [506, 279] width 16 height 12
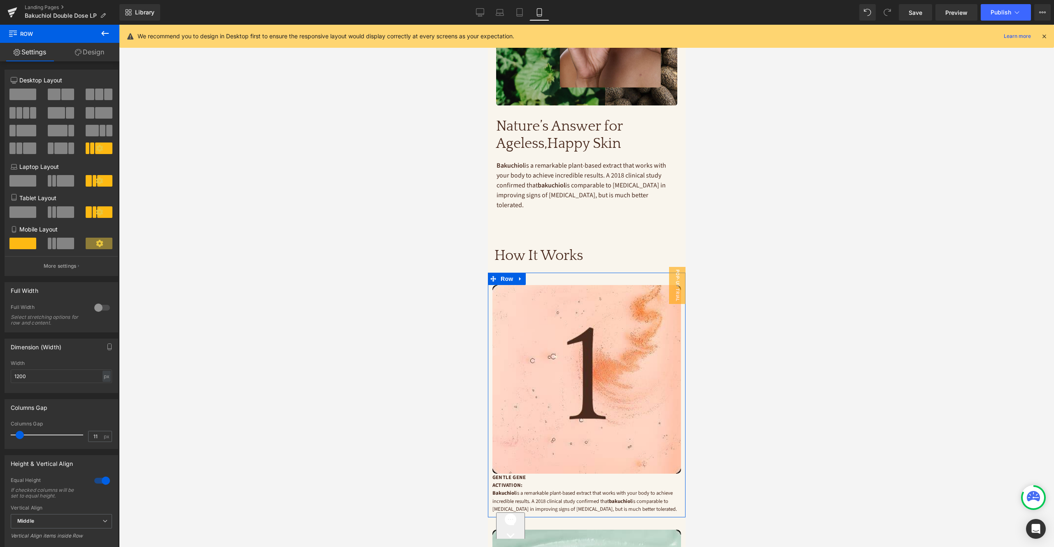
click at [61, 92] on span at bounding box center [67, 95] width 13 height 12
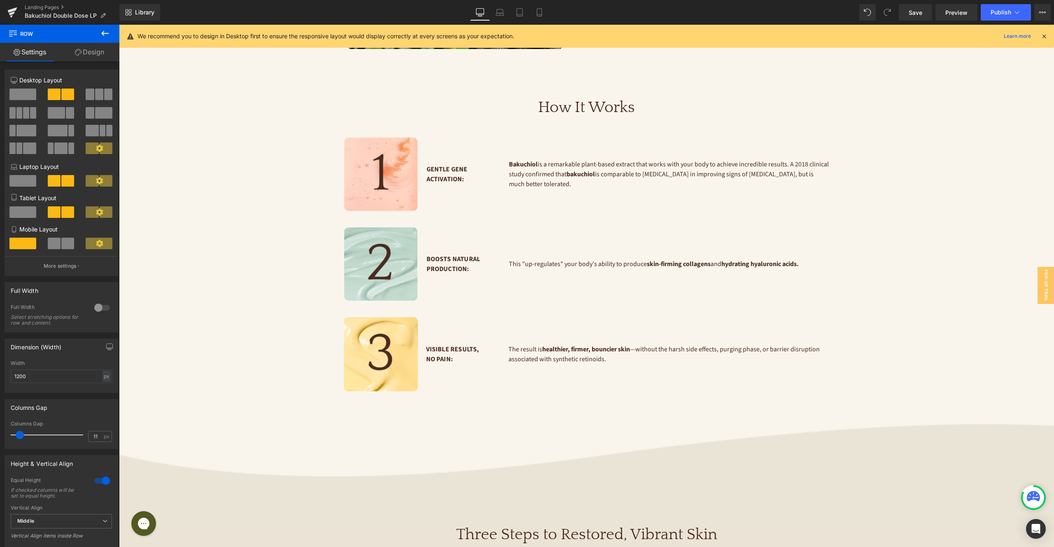
scroll to position [0, 0]
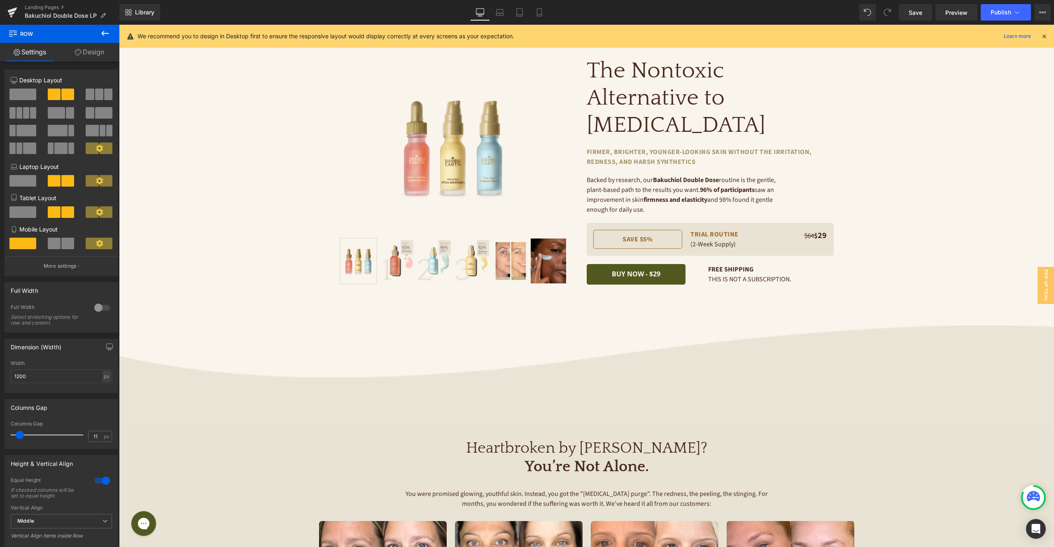
click at [59, 249] on button at bounding box center [62, 244] width 28 height 12
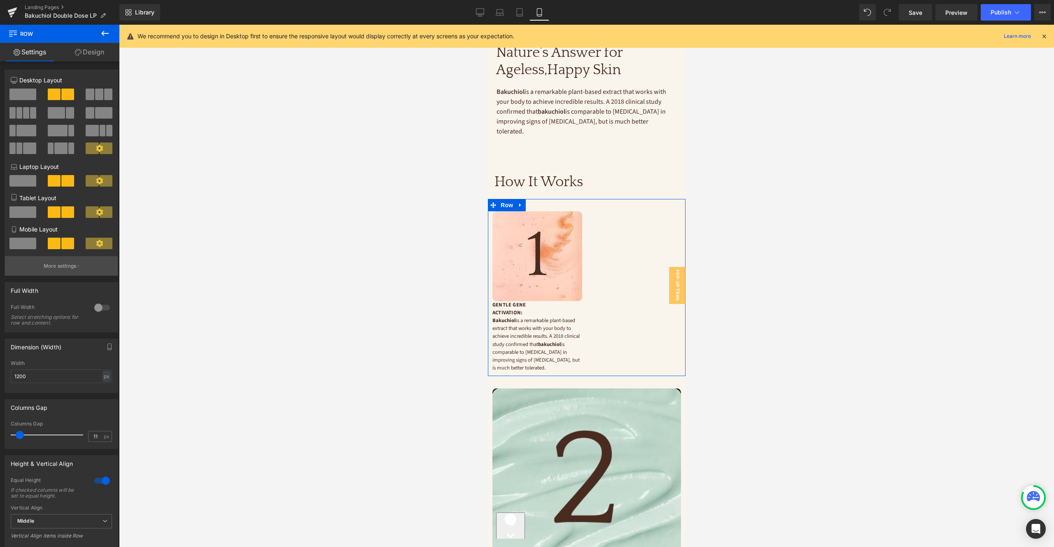
scroll to position [1139, 0]
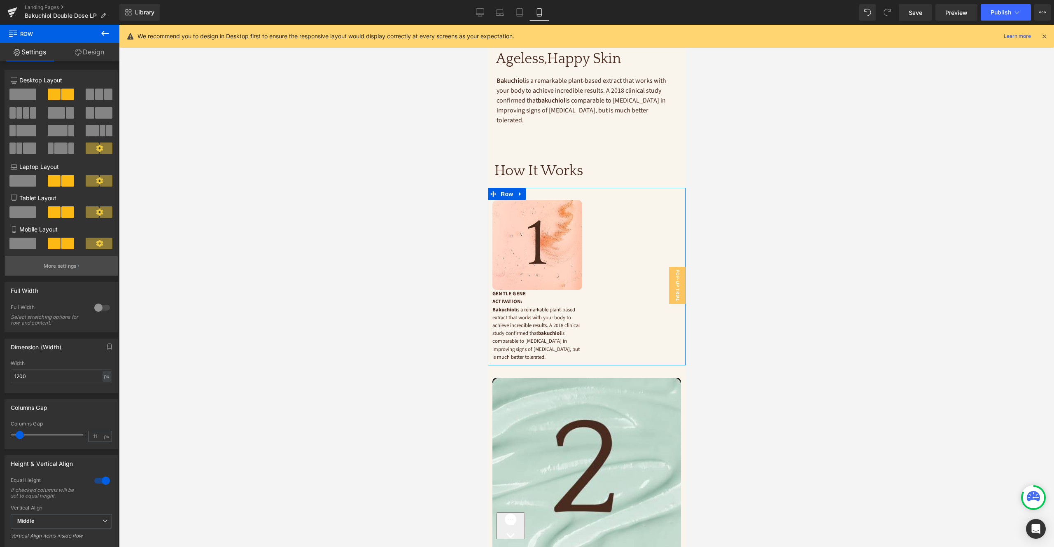
click at [63, 264] on p "More settings" at bounding box center [60, 265] width 33 height 7
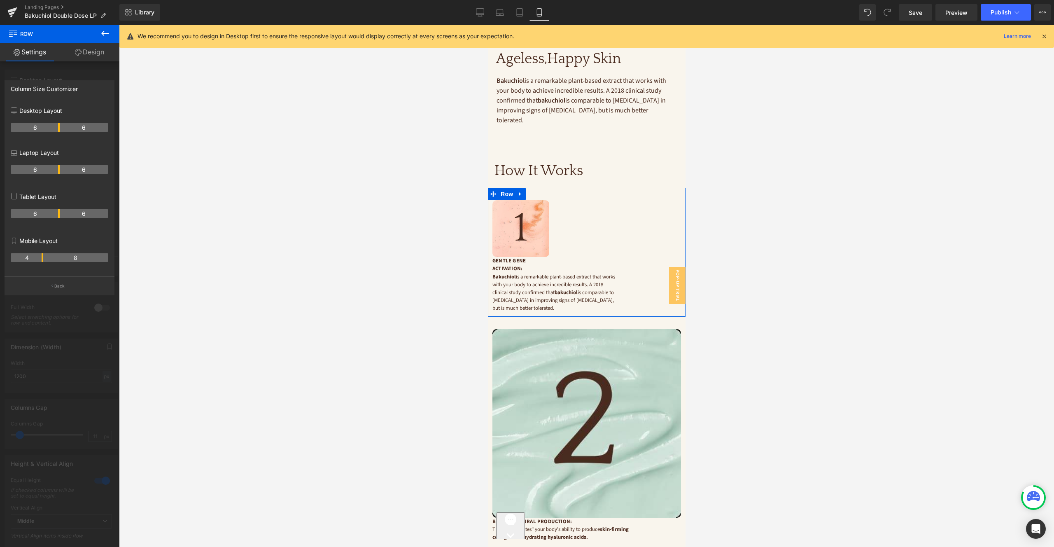
drag, startPoint x: 59, startPoint y: 256, endPoint x: 41, endPoint y: 256, distance: 17.7
click at [41, 256] on th "4" at bounding box center [27, 257] width 33 height 9
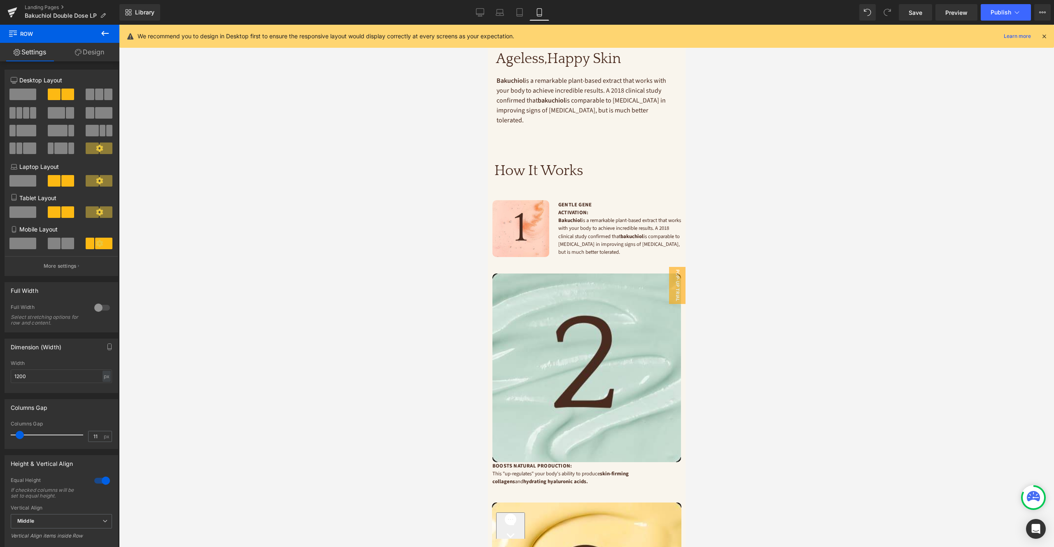
click at [568, 201] on p "Gentle Gene Activation:" at bounding box center [619, 209] width 123 height 16
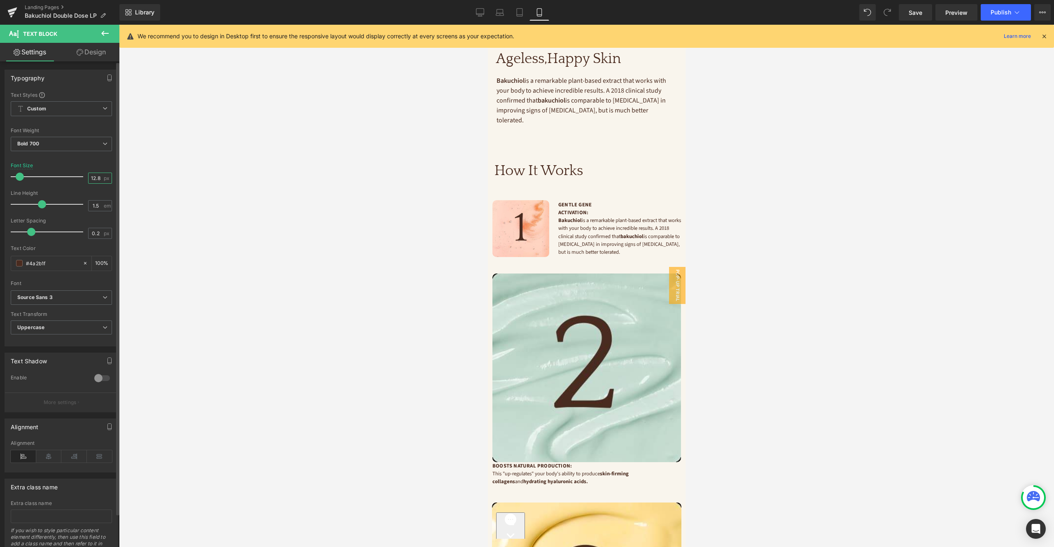
click at [95, 177] on input "12.8" at bounding box center [96, 178] width 14 height 10
click at [95, 176] on input "12.8" at bounding box center [96, 178] width 14 height 10
type input "18"
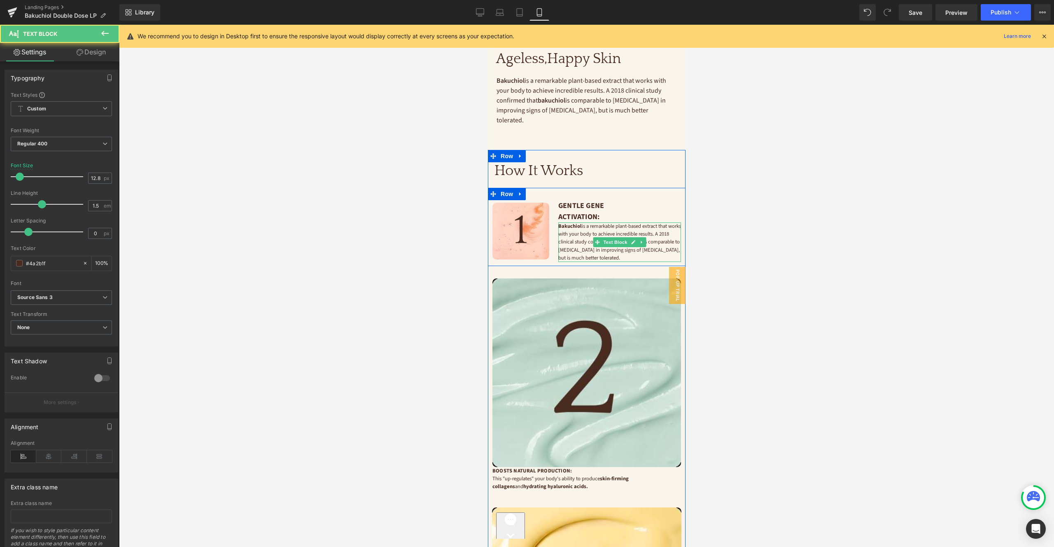
click at [593, 226] on p "Bakuchiol is a remarkable plant-based extract that works with your body to achi…" at bounding box center [619, 242] width 123 height 40
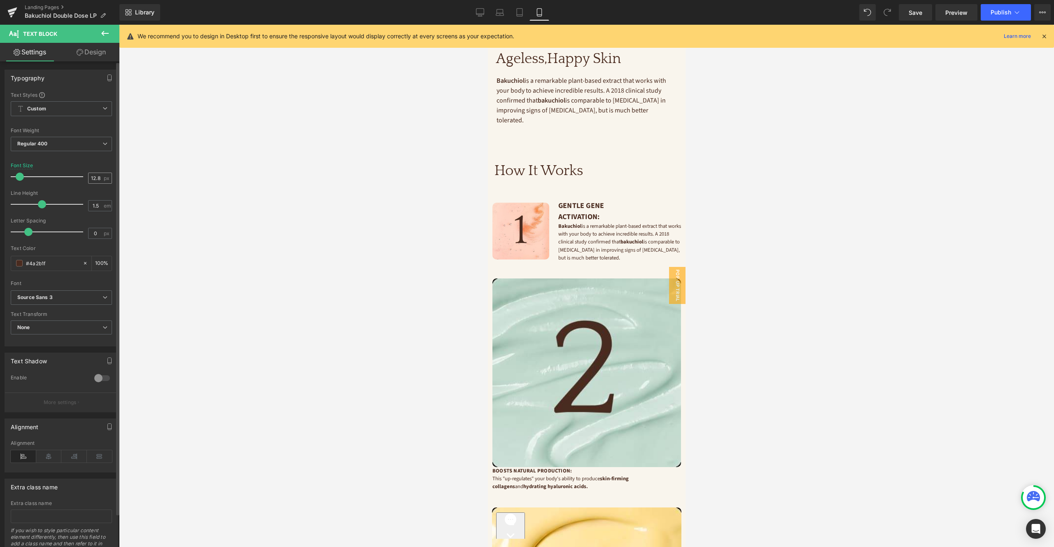
click at [96, 177] on input "12.8" at bounding box center [96, 178] width 14 height 10
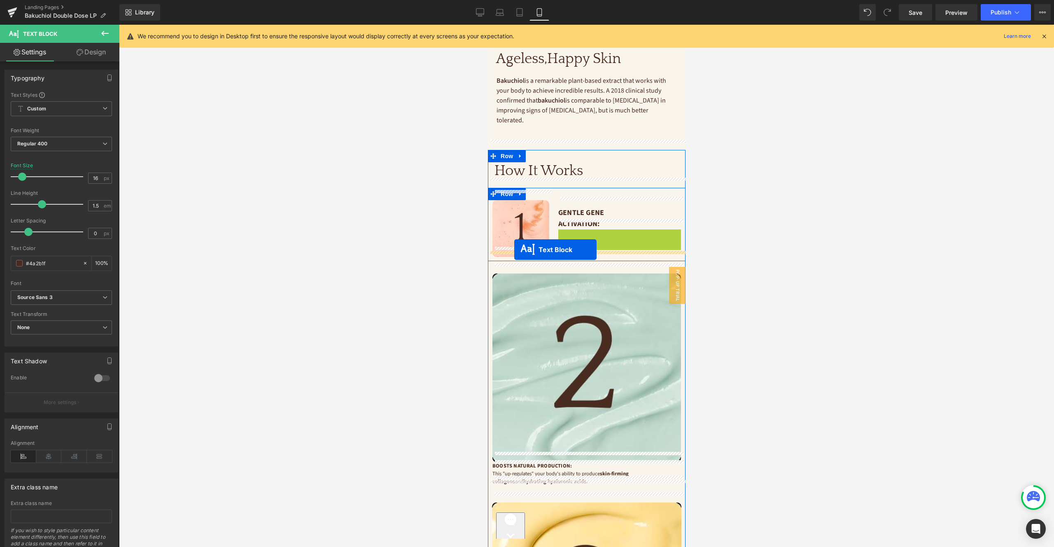
drag, startPoint x: 597, startPoint y: 241, endPoint x: 514, endPoint y: 250, distance: 84.1
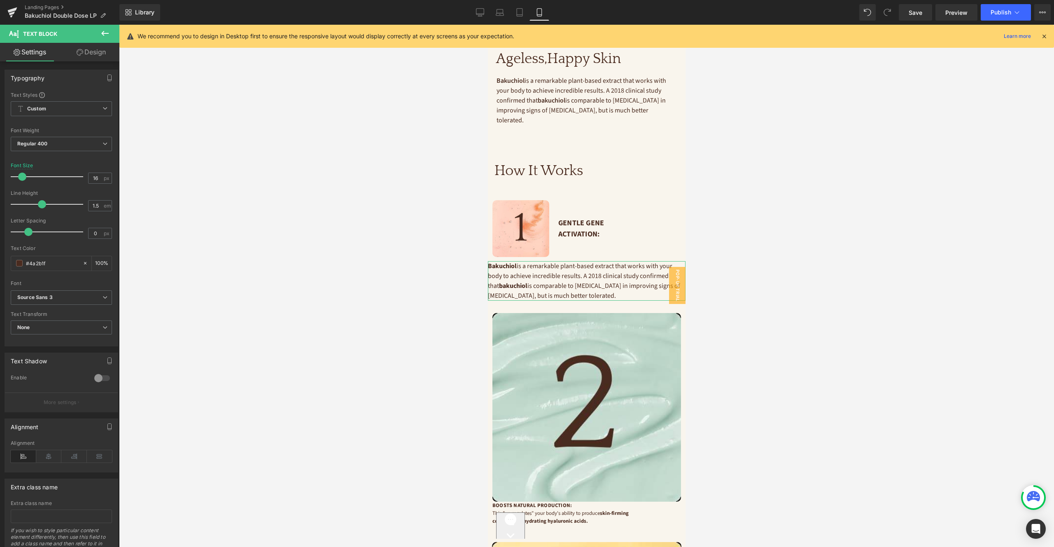
type input "16"
click at [87, 54] on link "Design" at bounding box center [91, 52] width 60 height 19
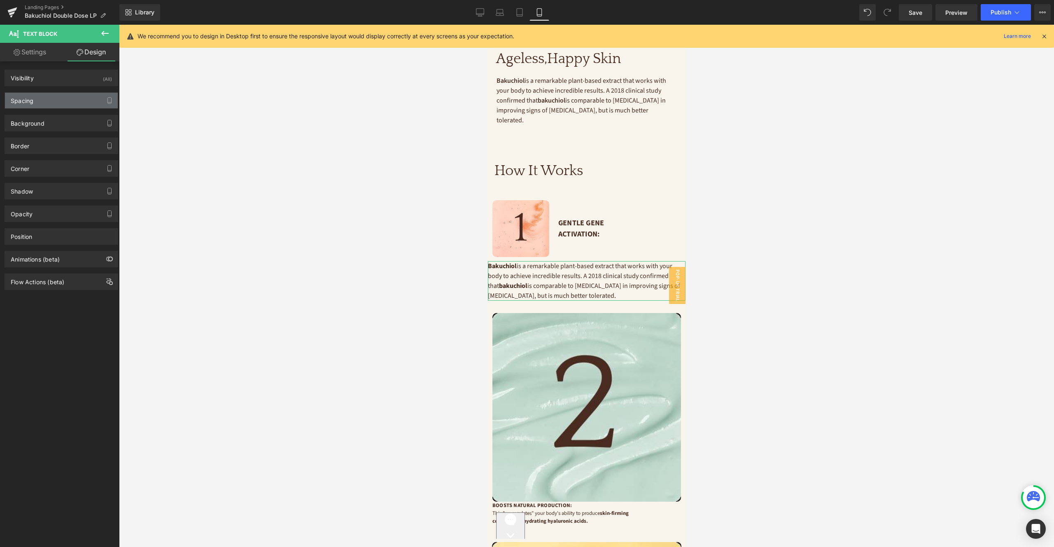
click at [61, 96] on div "Spacing" at bounding box center [61, 101] width 113 height 16
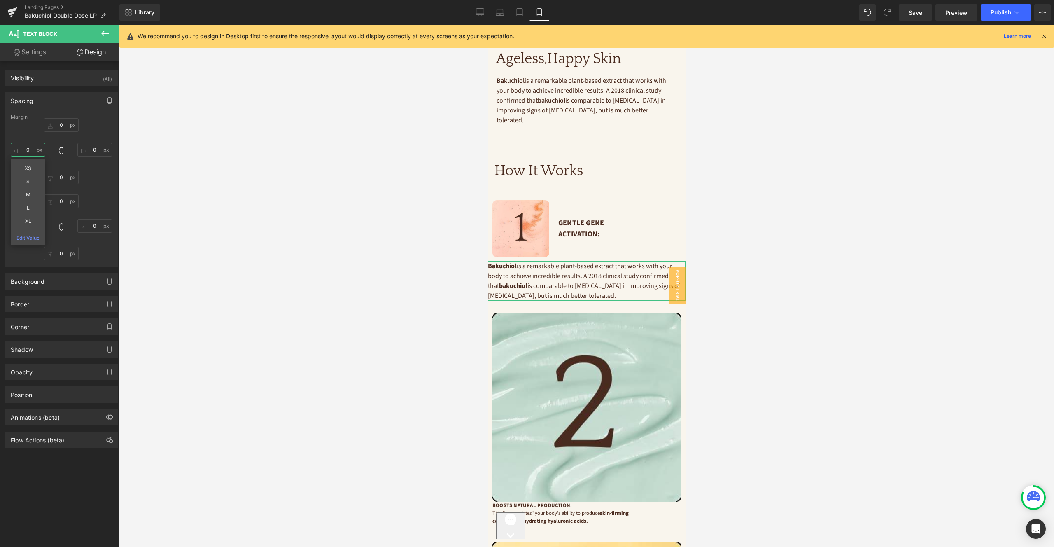
click at [28, 145] on input "0" at bounding box center [28, 150] width 35 height 14
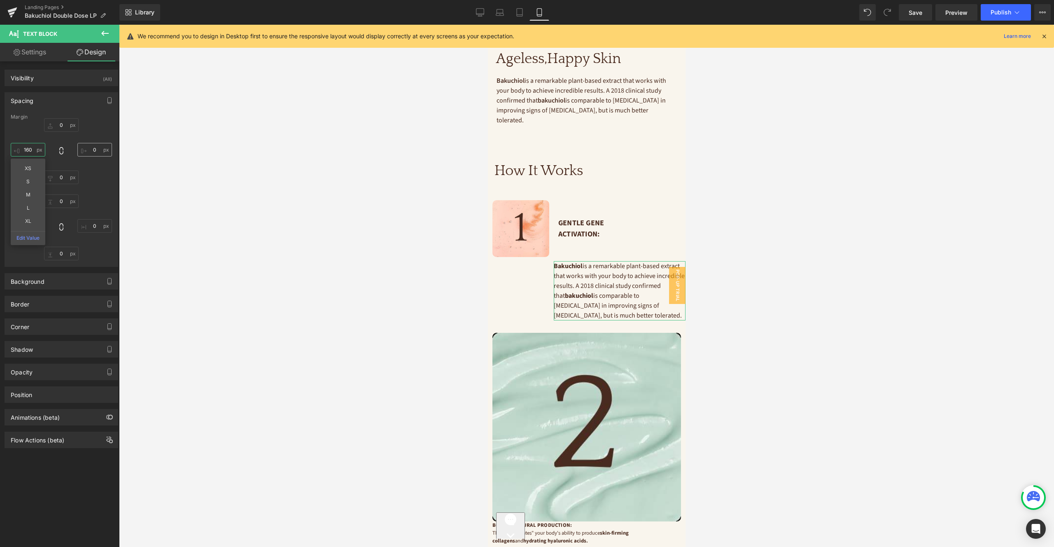
type input "160"
click at [88, 148] on input "0" at bounding box center [94, 150] width 35 height 14
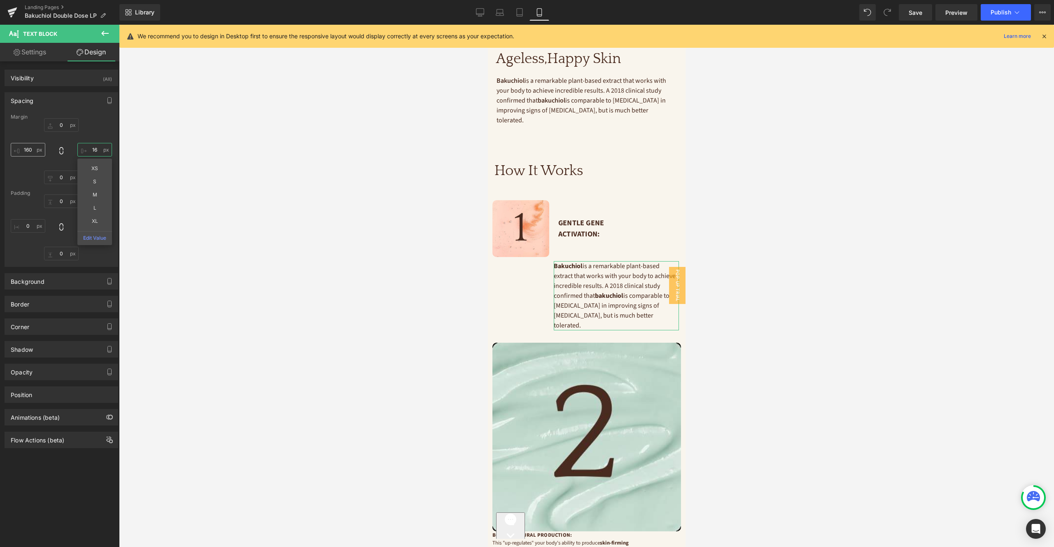
type input "16"
click at [29, 147] on input "160" at bounding box center [28, 150] width 35 height 14
type input "16"
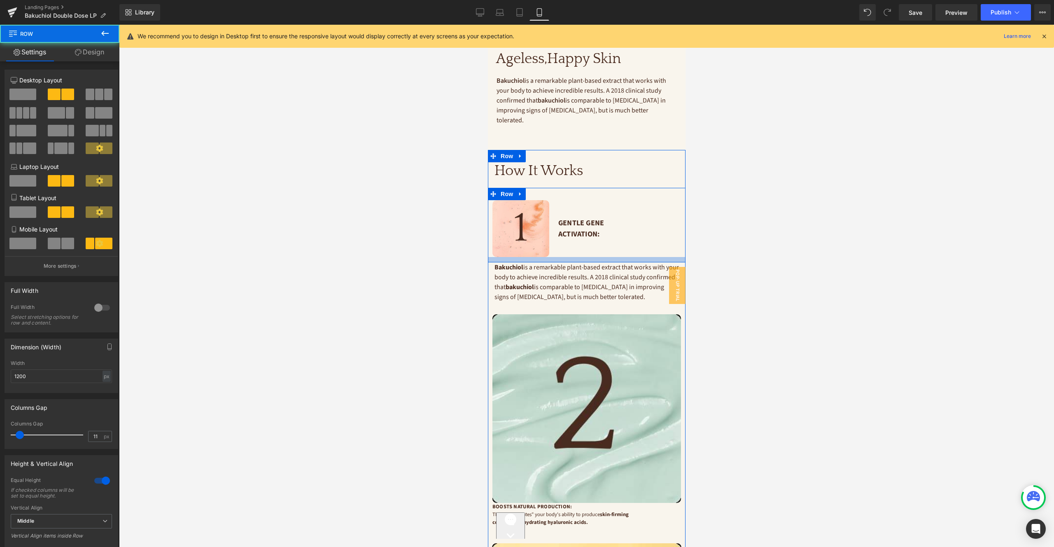
click at [571, 257] on div at bounding box center [587, 259] width 198 height 5
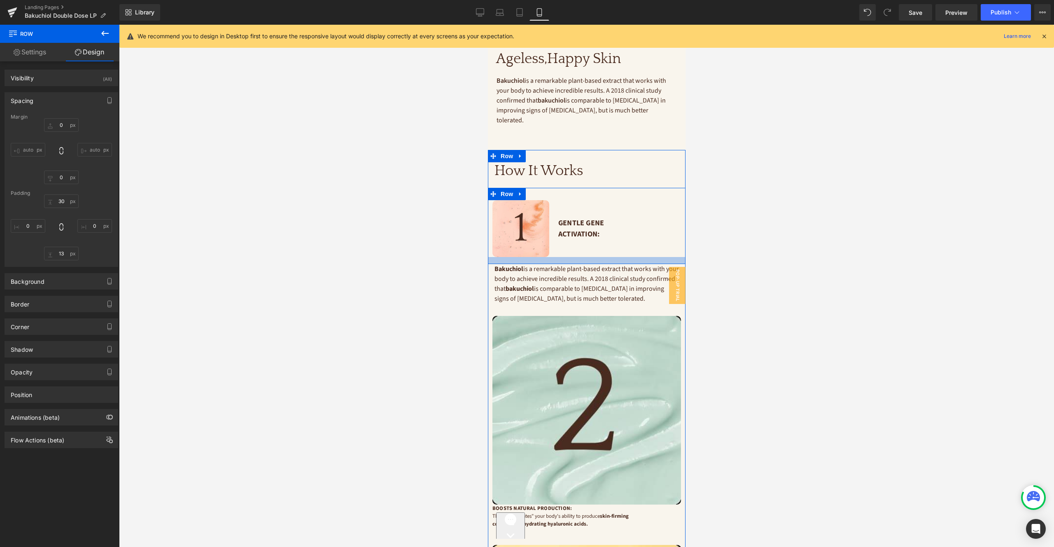
click at [571, 257] on div at bounding box center [587, 260] width 198 height 7
click at [588, 279] on span "Text Block" at bounding box center [581, 284] width 27 height 10
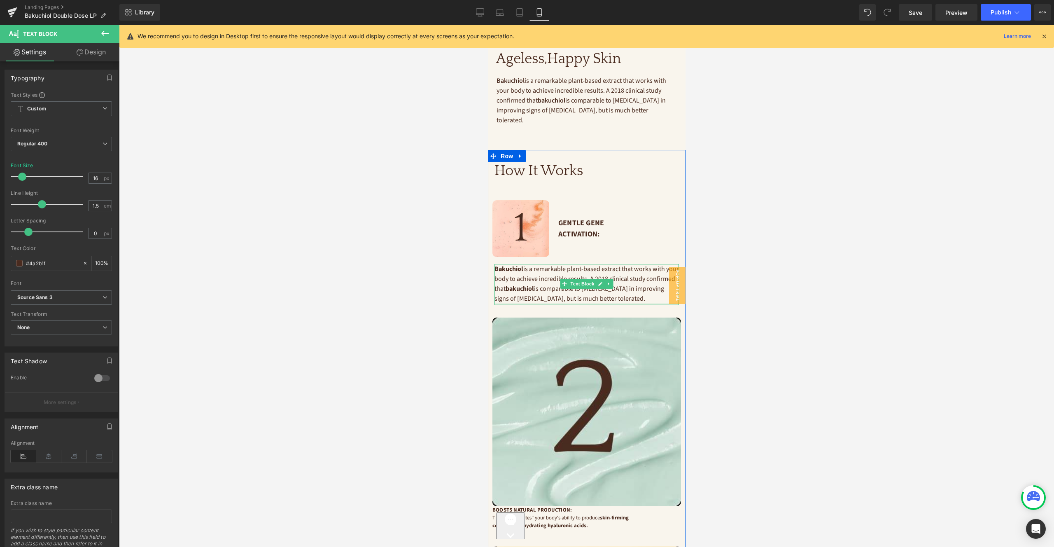
click at [584, 304] on div at bounding box center [586, 305] width 185 height 2
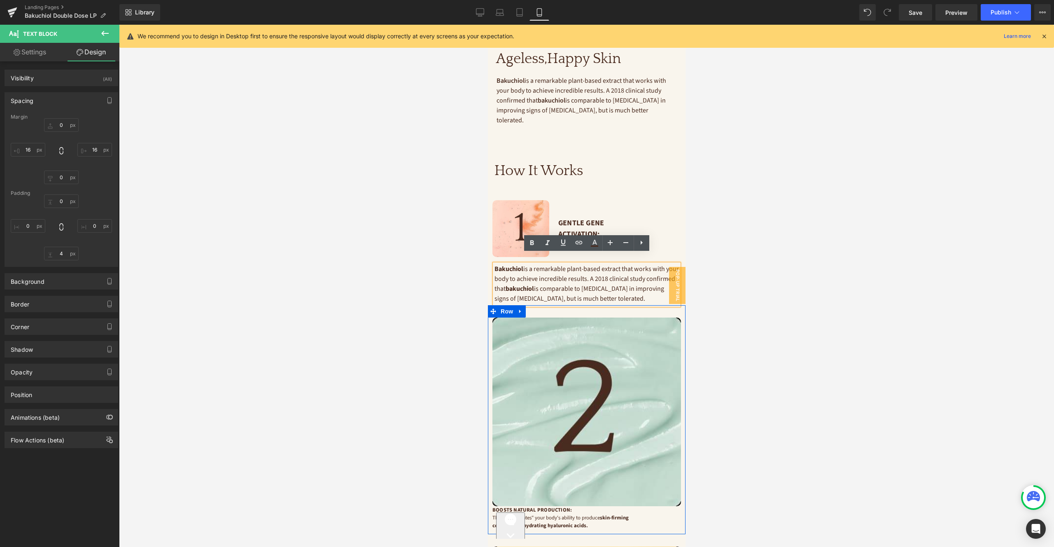
click at [589, 305] on div at bounding box center [587, 311] width 198 height 12
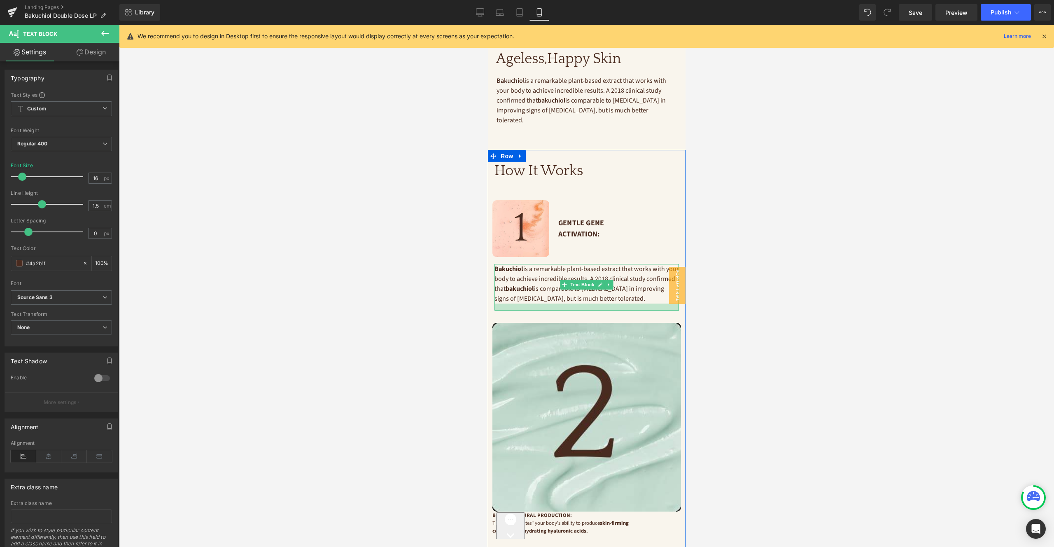
drag, startPoint x: 593, startPoint y: 294, endPoint x: 593, endPoint y: 299, distance: 5.4
click at [593, 304] on div at bounding box center [586, 307] width 185 height 7
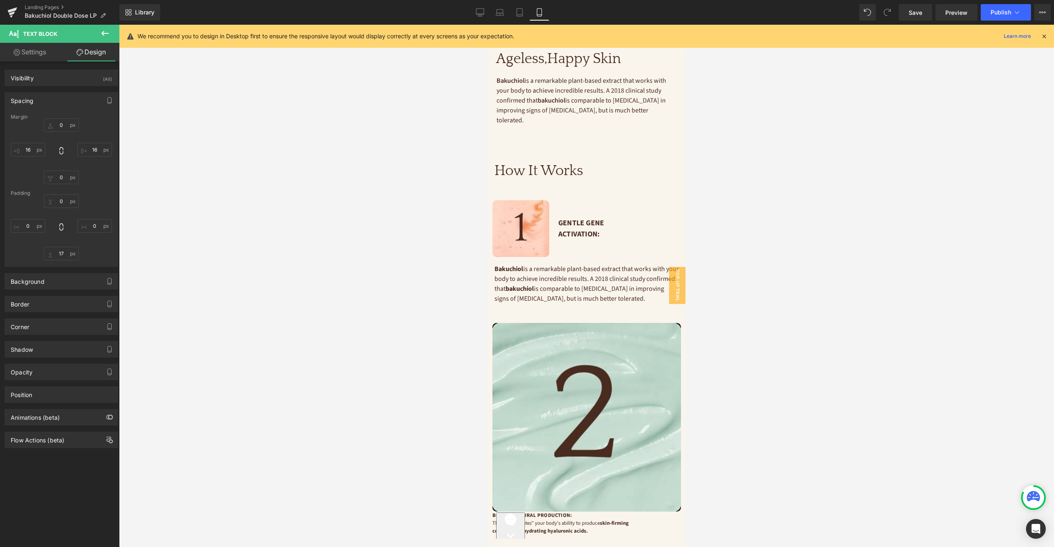
click at [47, 100] on div "Spacing" at bounding box center [61, 101] width 113 height 16
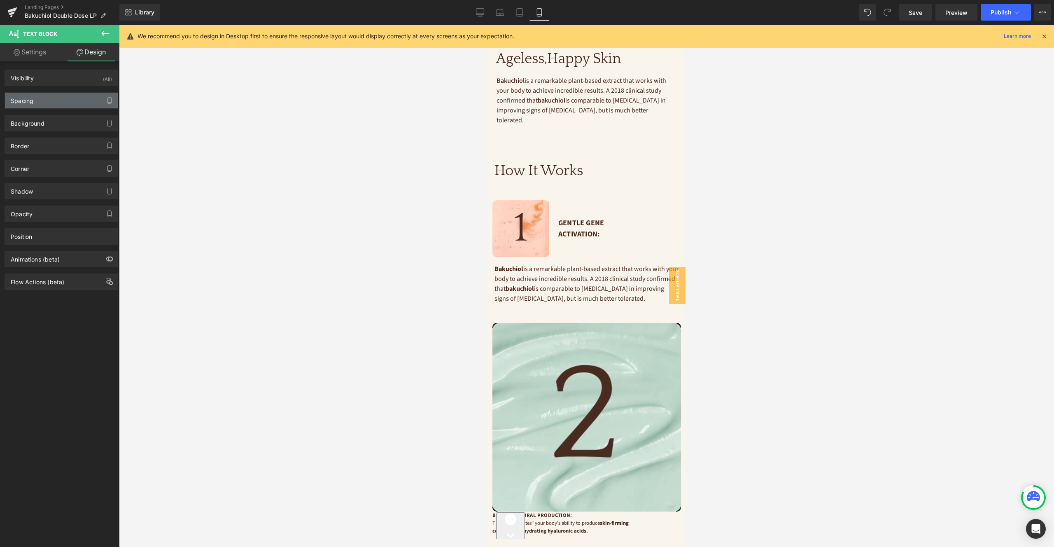
click at [61, 98] on div "Spacing" at bounding box center [61, 101] width 113 height 16
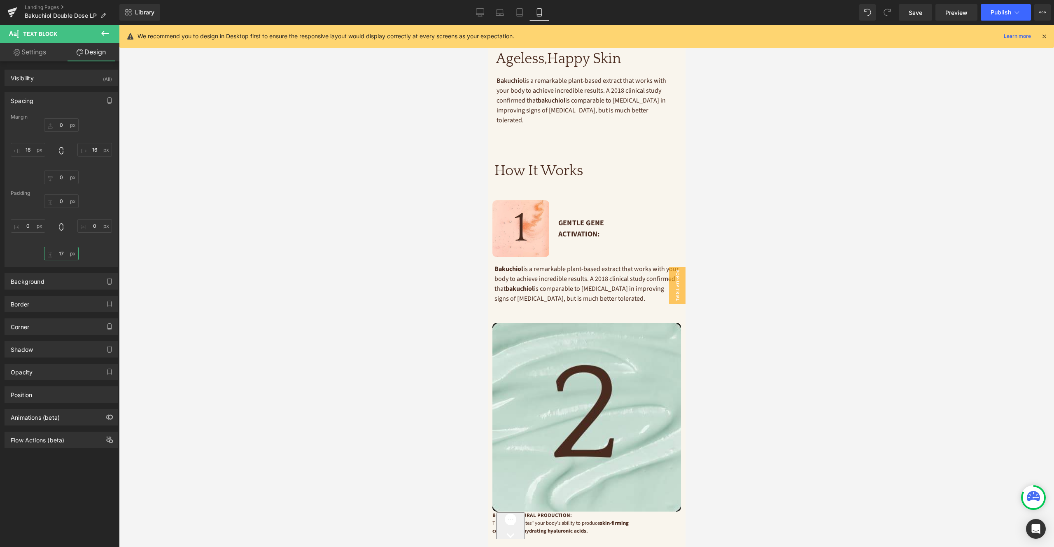
click at [64, 255] on input "17" at bounding box center [61, 254] width 35 height 14
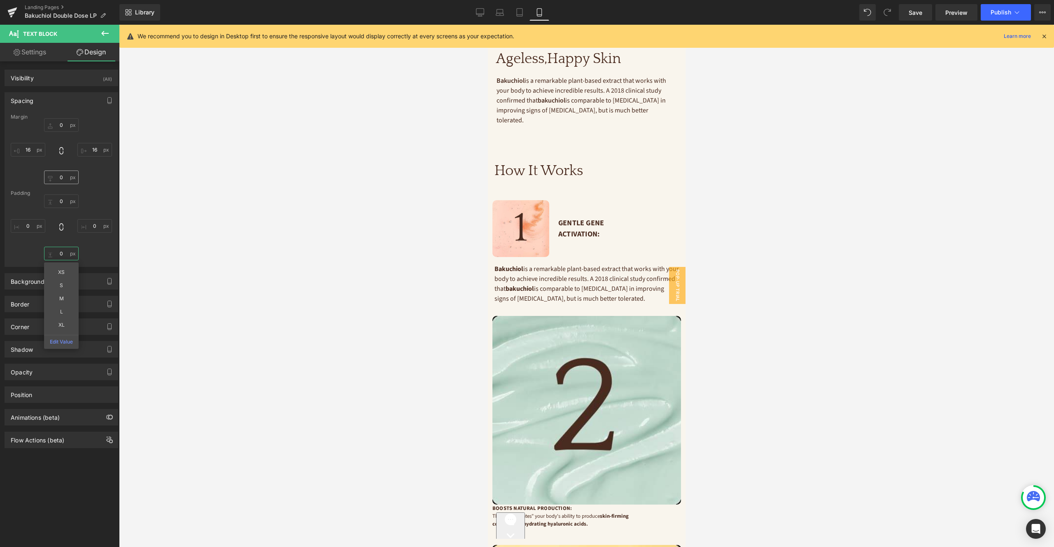
type input "0"
click at [59, 176] on input "0" at bounding box center [61, 178] width 35 height 14
type input "20"
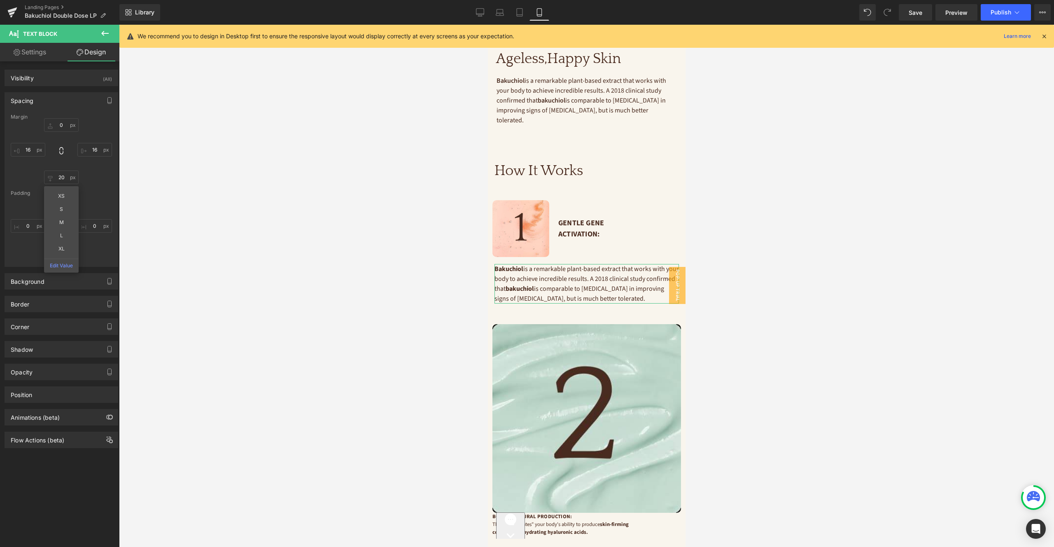
click at [38, 55] on link "Settings" at bounding box center [30, 52] width 60 height 19
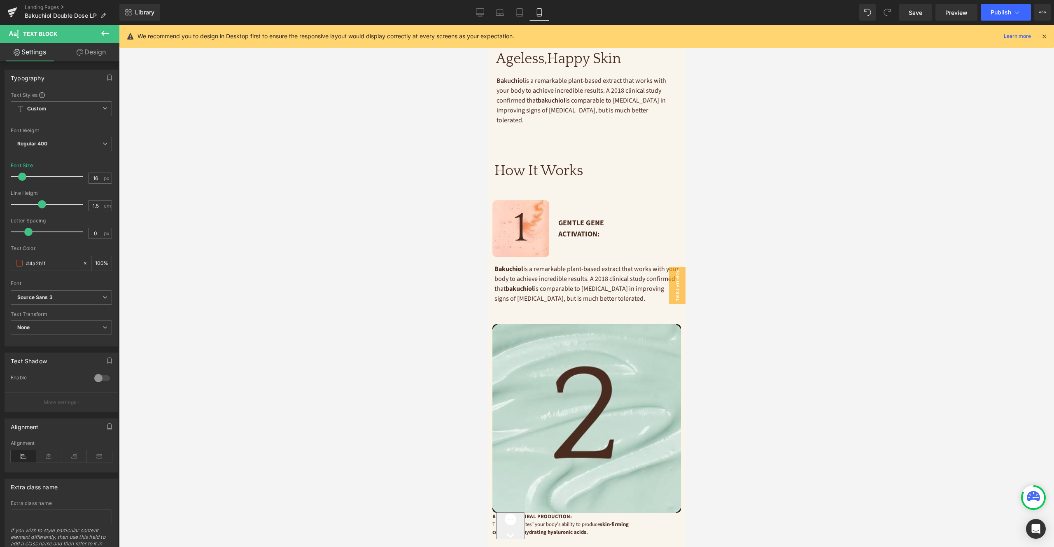
click at [107, 32] on icon at bounding box center [105, 33] width 10 height 10
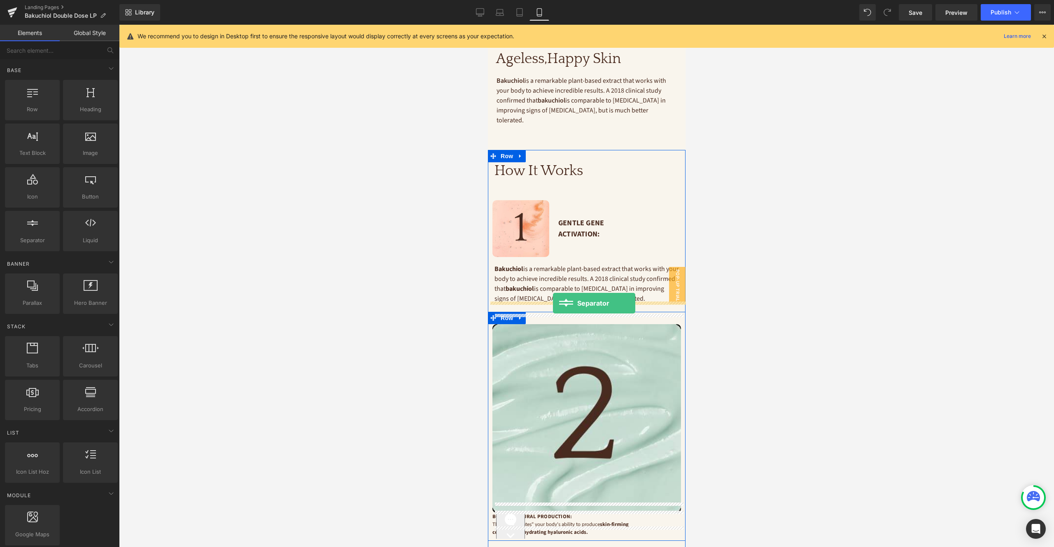
drag, startPoint x: 541, startPoint y: 257, endPoint x: 553, endPoint y: 303, distance: 48.0
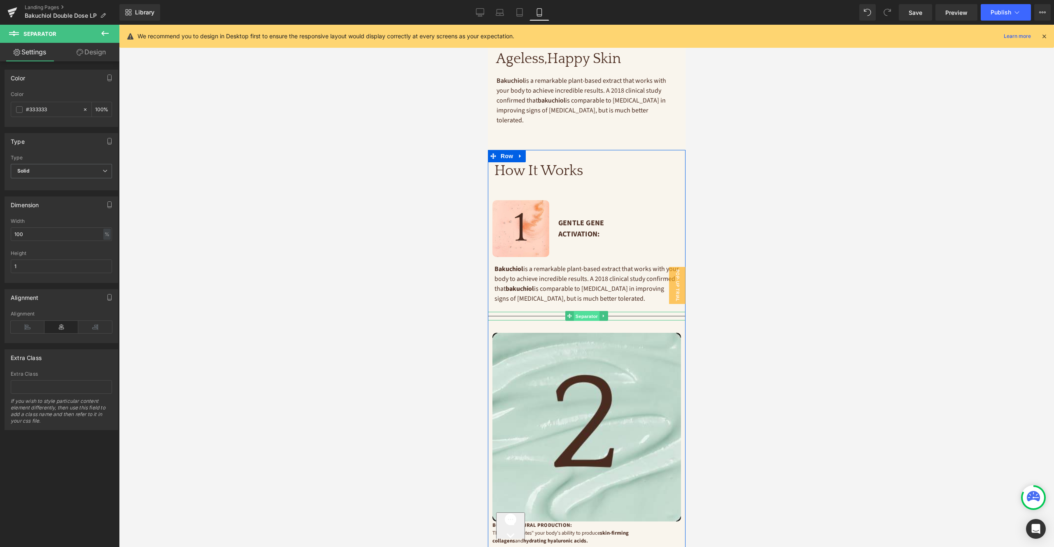
click at [585, 311] on span "Separator" at bounding box center [587, 316] width 26 height 10
drag, startPoint x: 91, startPoint y: 51, endPoint x: 65, endPoint y: 100, distance: 55.3
click at [91, 51] on link "Design" at bounding box center [91, 52] width 60 height 19
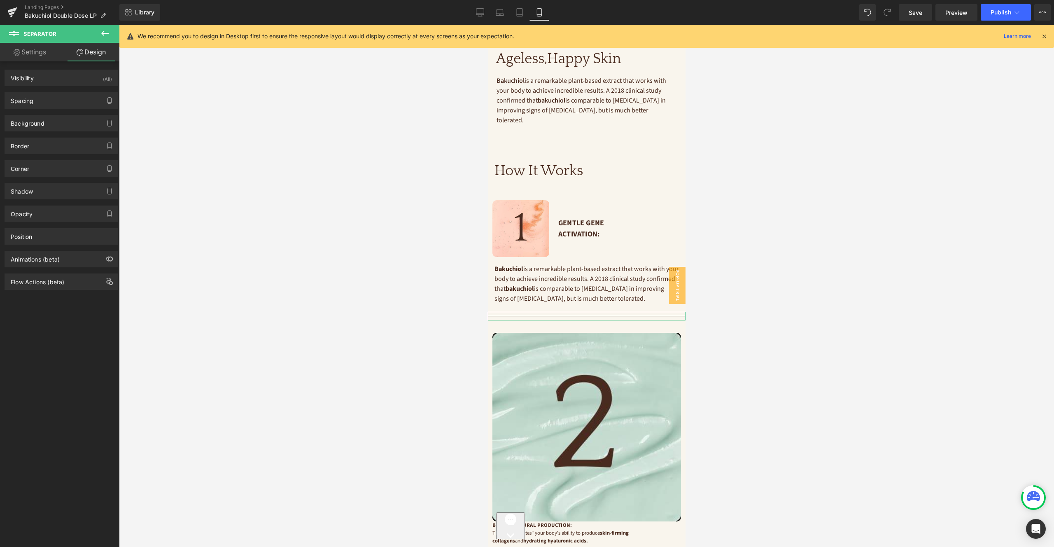
drag, startPoint x: 59, startPoint y: 105, endPoint x: 57, endPoint y: 110, distance: 5.6
click at [58, 105] on div "Spacing" at bounding box center [61, 101] width 113 height 16
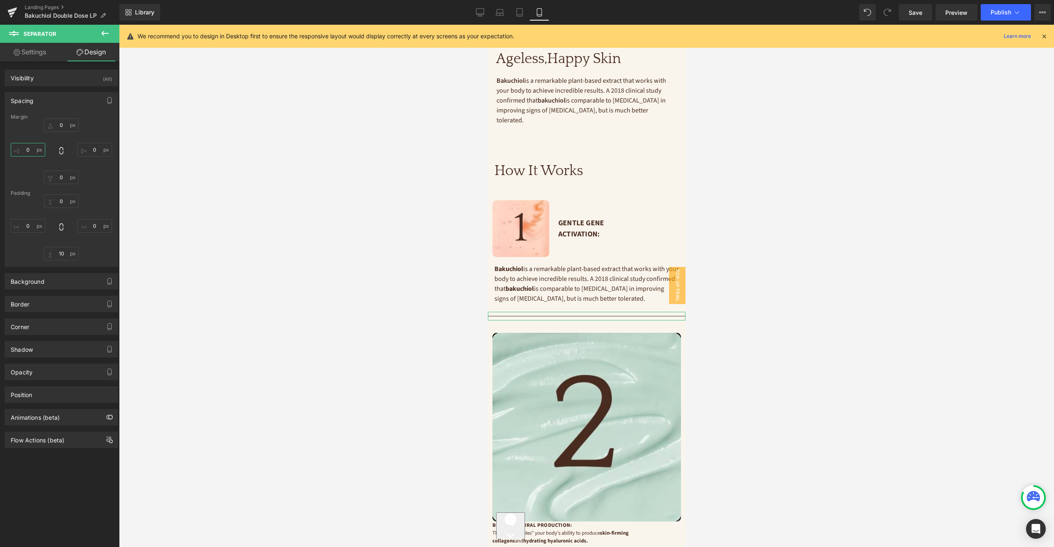
click at [30, 147] on input "0" at bounding box center [28, 150] width 35 height 14
type input "16"
click at [96, 151] on input "0" at bounding box center [94, 150] width 35 height 14
type input "16"
click at [37, 48] on link "Settings" at bounding box center [30, 52] width 60 height 19
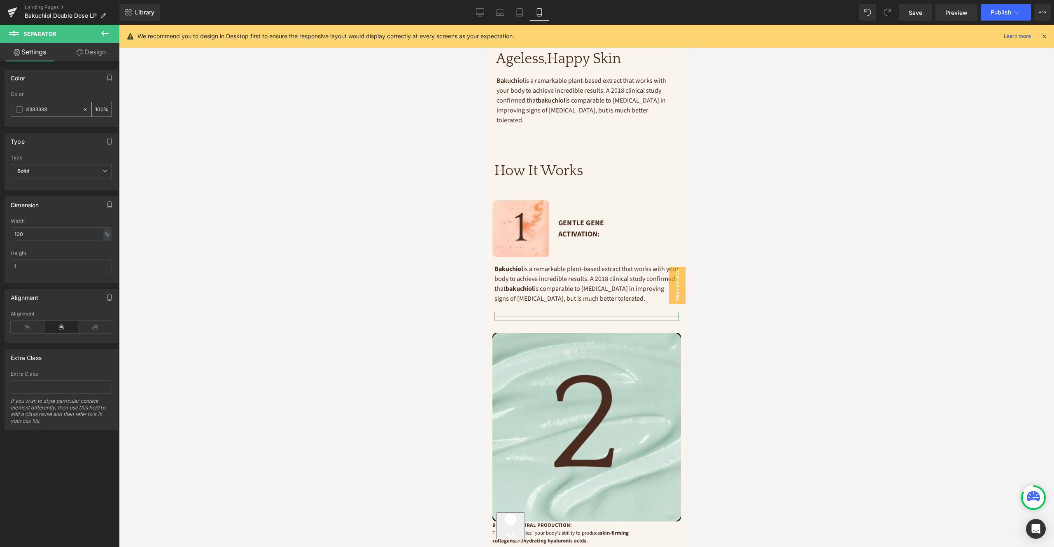
click at [14, 112] on div "#333333" at bounding box center [46, 109] width 71 height 14
click at [20, 109] on span at bounding box center [19, 109] width 7 height 7
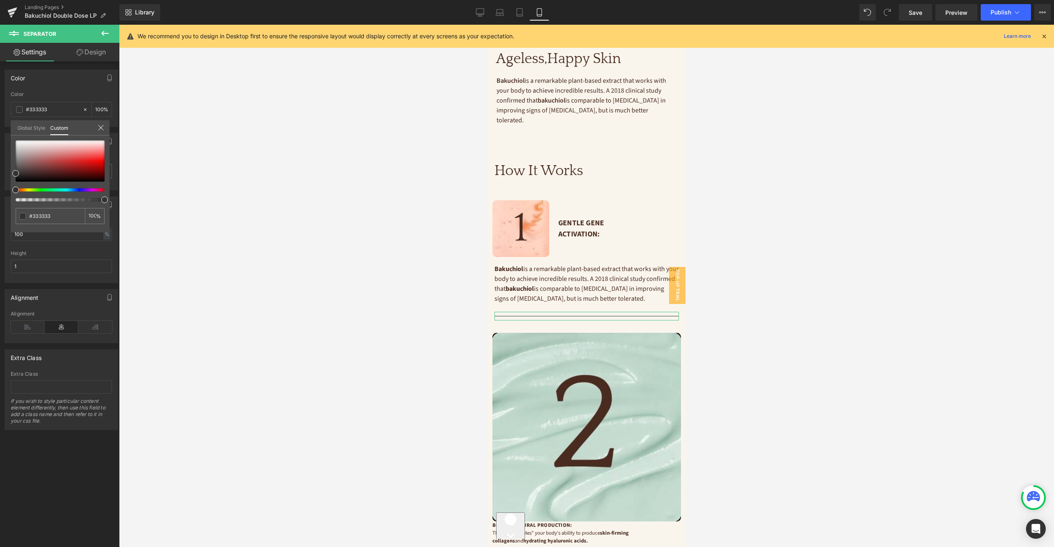
click at [31, 127] on link "Global Style" at bounding box center [31, 127] width 28 height 14
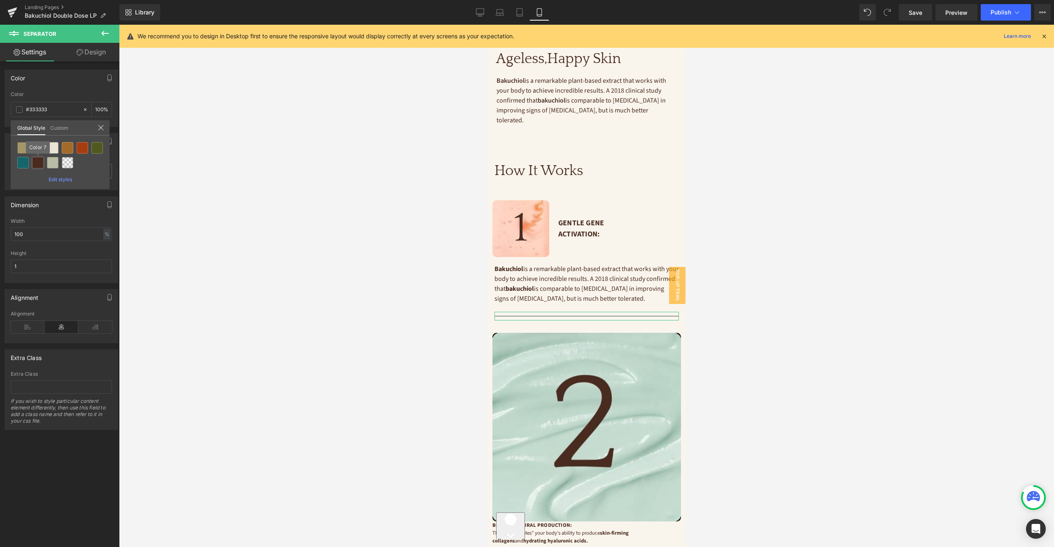
click at [39, 164] on div at bounding box center [38, 163] width 12 height 12
click at [96, 55] on link "Design" at bounding box center [91, 52] width 60 height 19
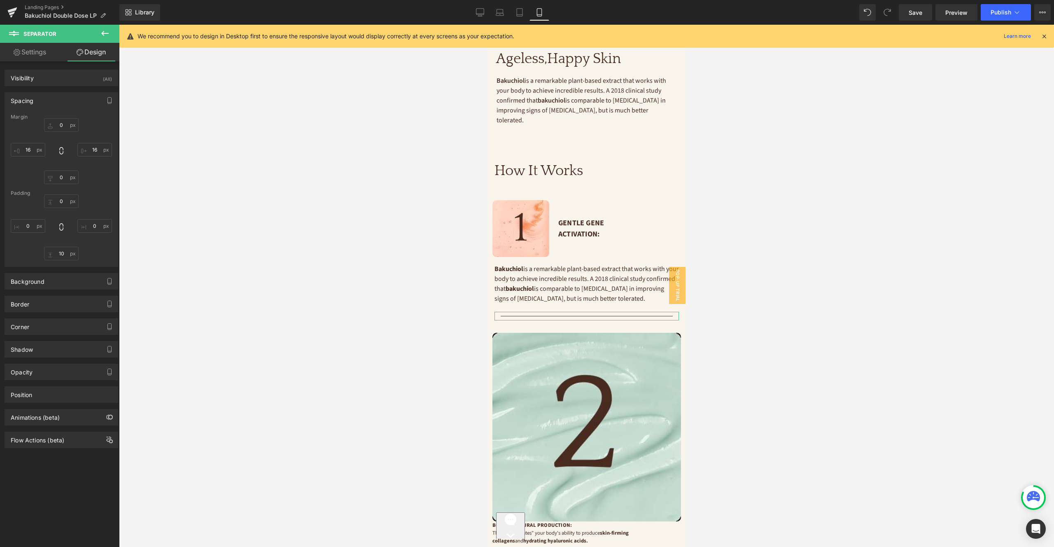
drag, startPoint x: 50, startPoint y: 93, endPoint x: 49, endPoint y: 97, distance: 4.2
click at [50, 93] on div "Spacing" at bounding box center [61, 101] width 113 height 16
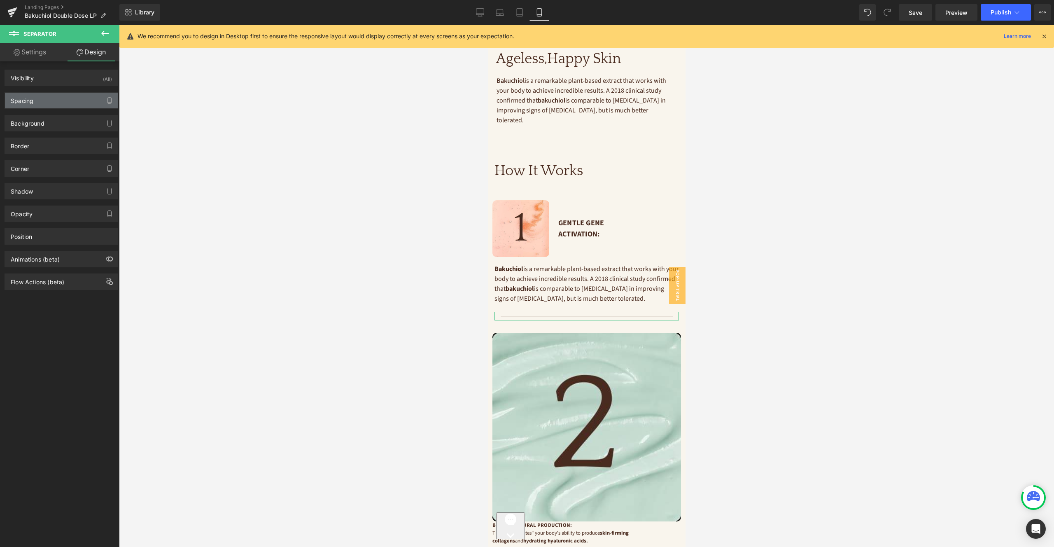
click at [55, 99] on div "Spacing" at bounding box center [61, 101] width 113 height 16
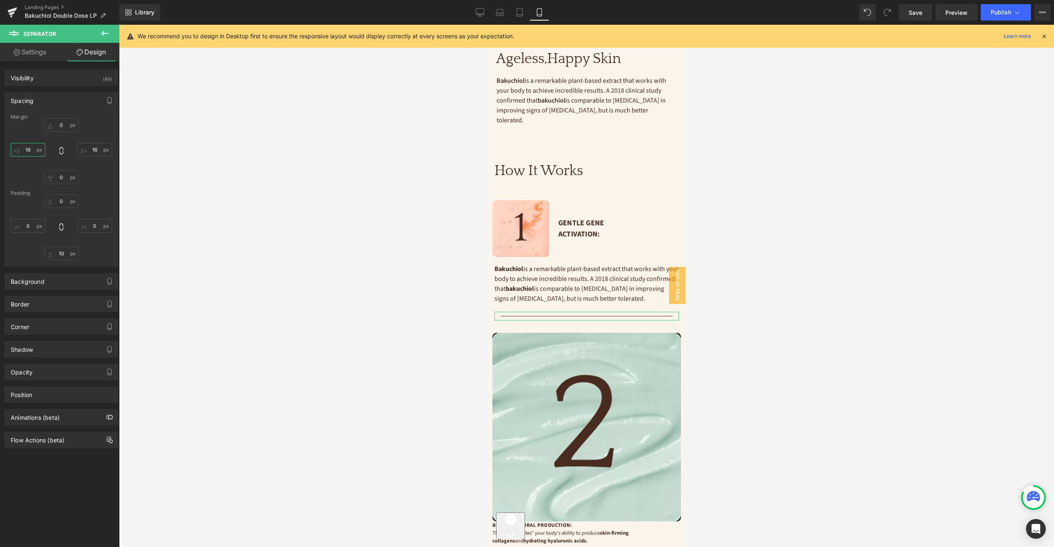
click at [37, 150] on input "16" at bounding box center [28, 150] width 35 height 14
type input "0"
click at [97, 147] on input "16" at bounding box center [94, 150] width 35 height 14
type input "0"
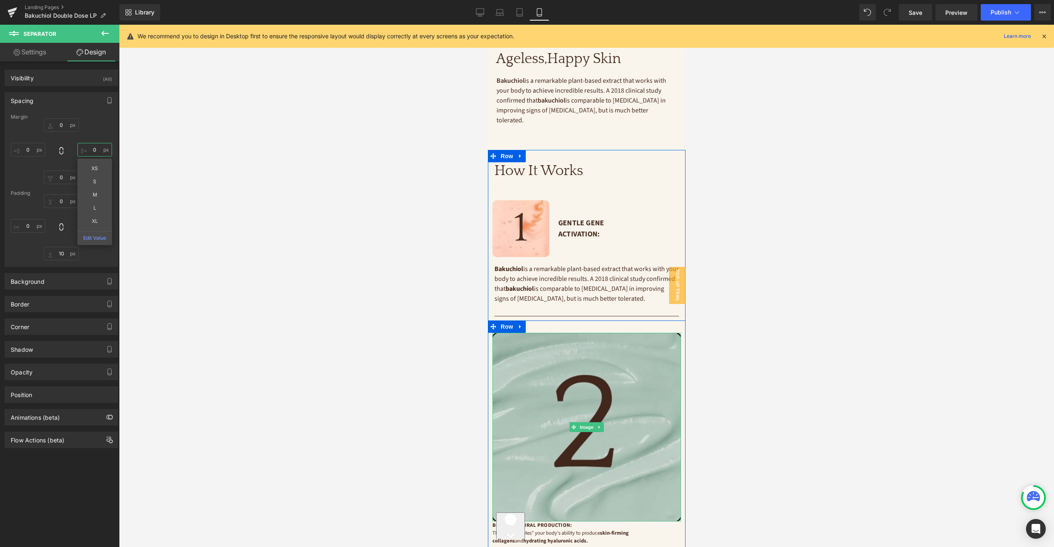
scroll to position [1157, 0]
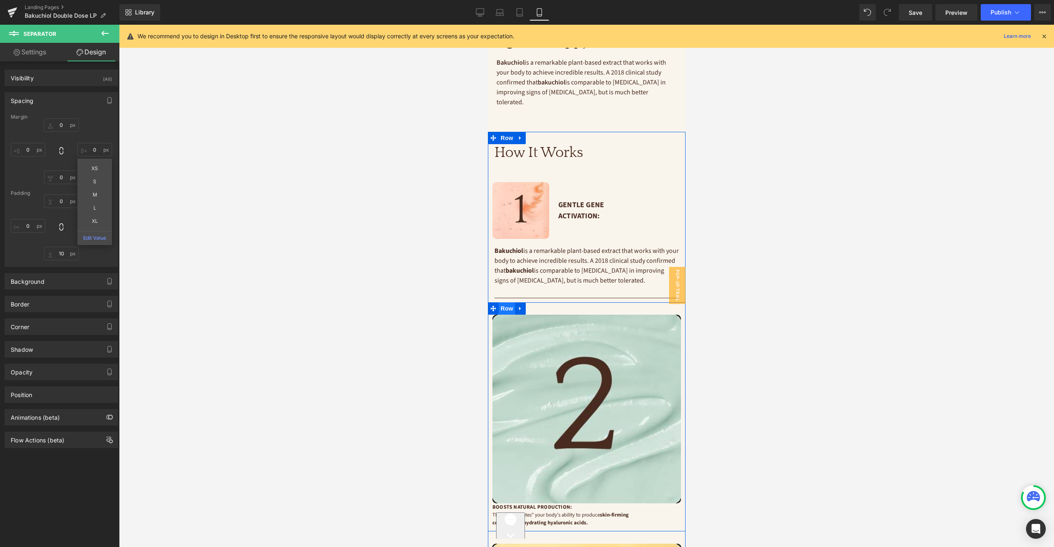
click at [506, 302] on span "Row" at bounding box center [506, 308] width 16 height 12
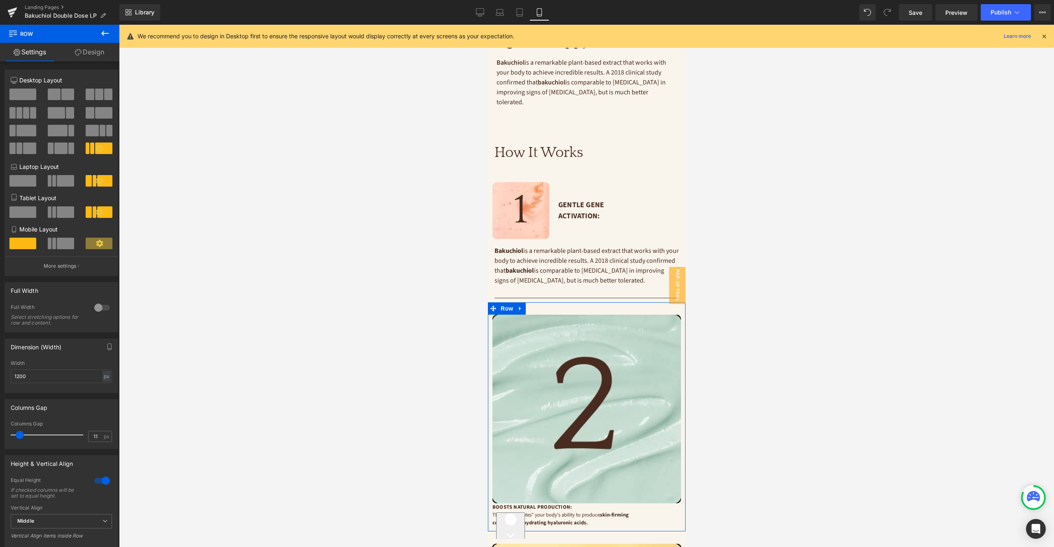
click at [58, 244] on span at bounding box center [65, 244] width 17 height 12
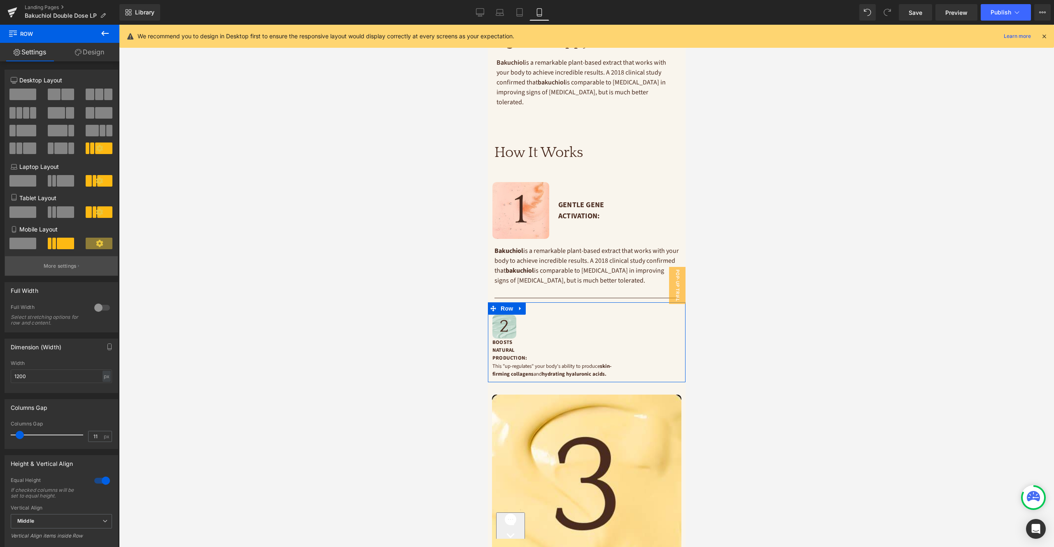
click at [62, 264] on p "More settings" at bounding box center [60, 265] width 33 height 7
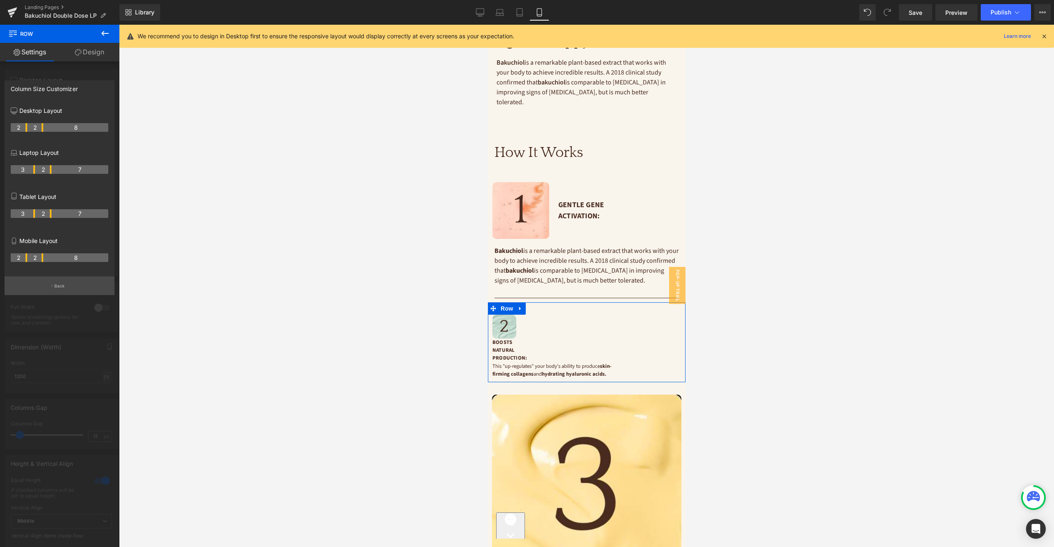
click at [56, 283] on p "Back" at bounding box center [59, 286] width 11 height 6
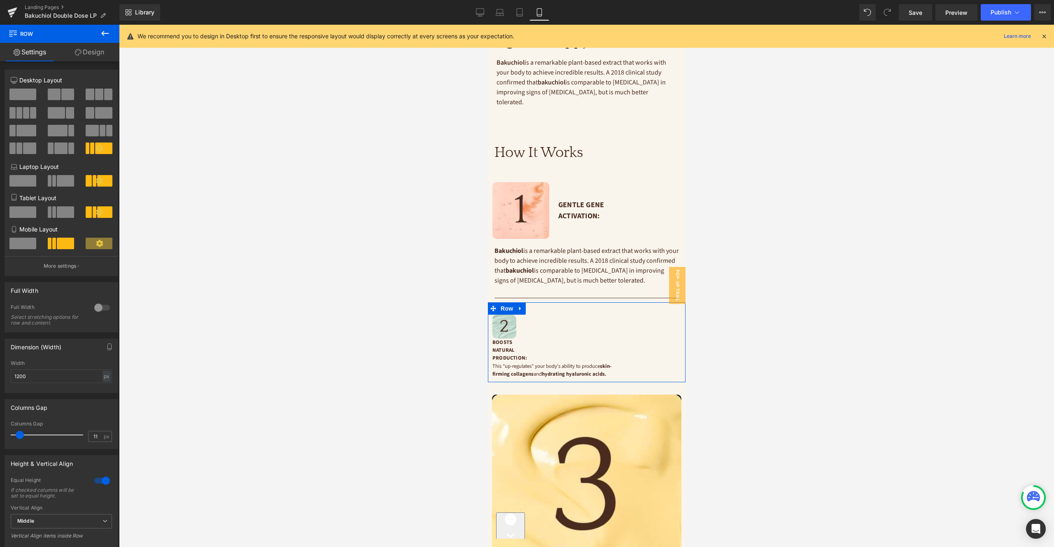
click at [56, 93] on span at bounding box center [54, 95] width 13 height 12
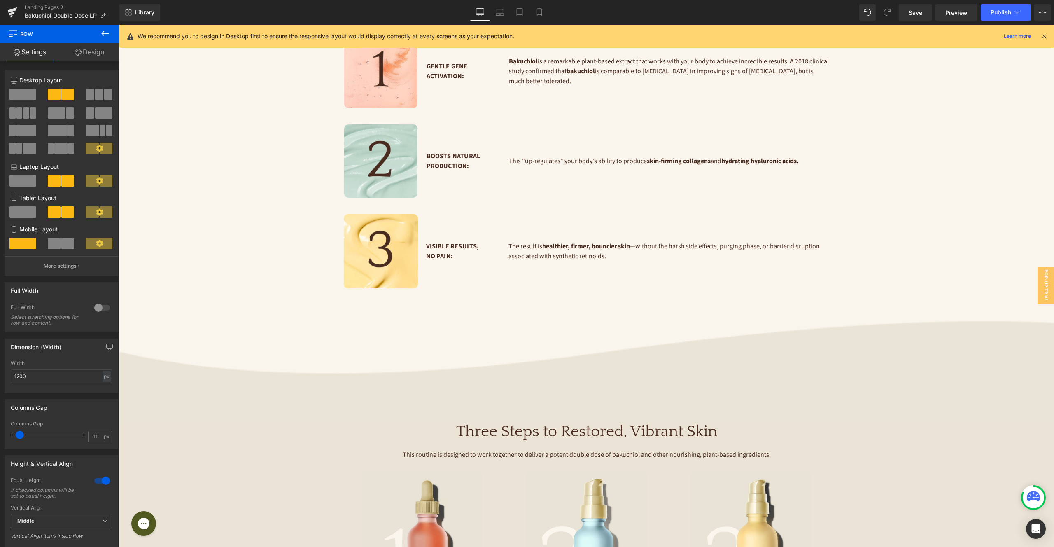
scroll to position [0, 0]
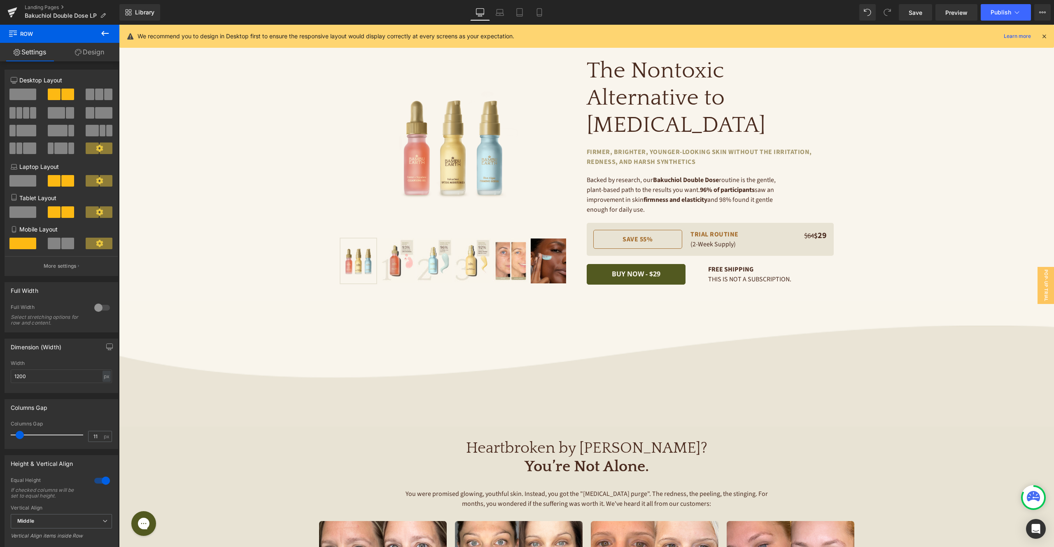
drag, startPoint x: 56, startPoint y: 242, endPoint x: 98, endPoint y: 226, distance: 45.4
click at [56, 242] on span at bounding box center [54, 244] width 13 height 12
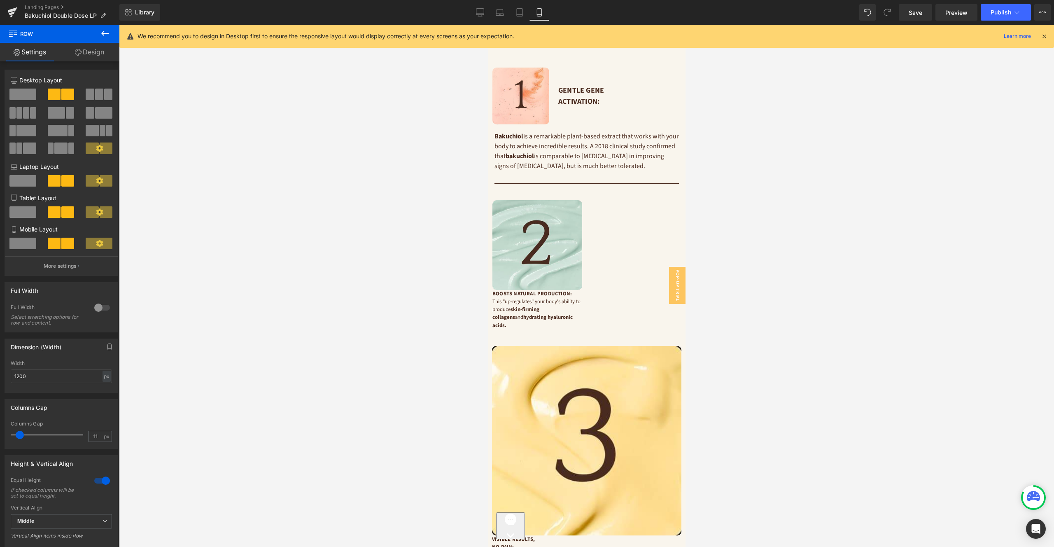
scroll to position [1315, 0]
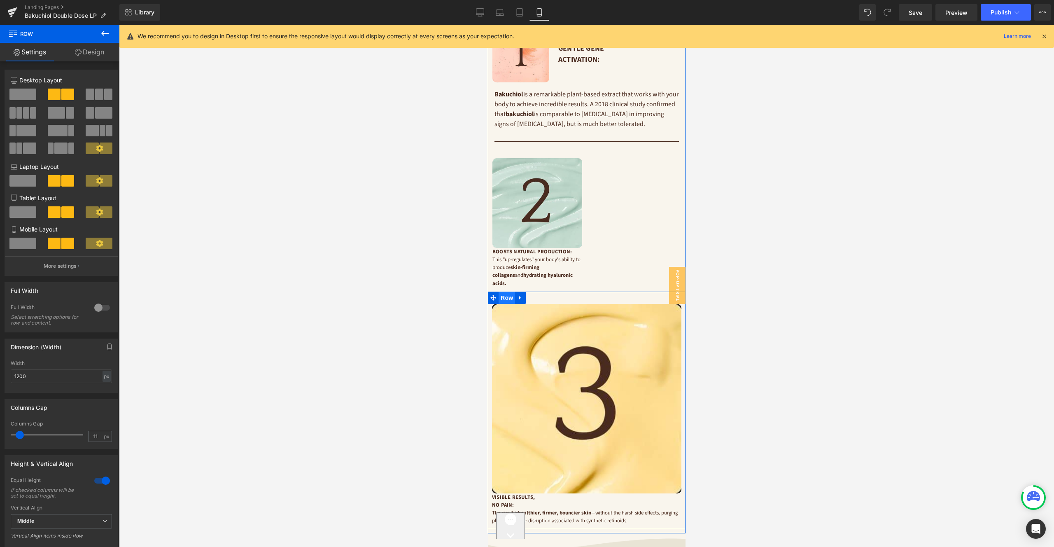
click at [508, 292] on span "Row" at bounding box center [506, 298] width 16 height 12
click at [56, 97] on span at bounding box center [54, 95] width 13 height 12
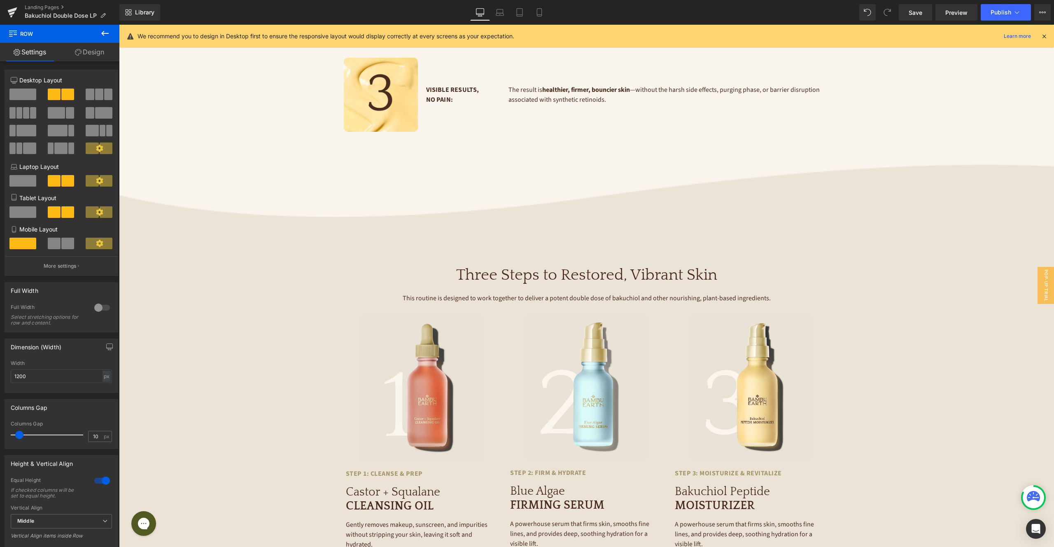
scroll to position [0, 0]
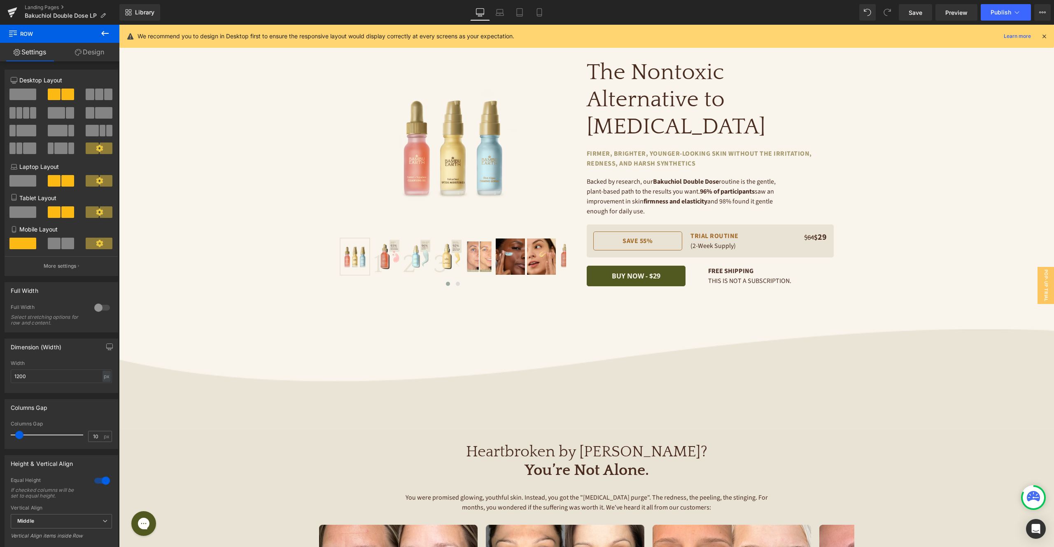
click at [61, 244] on span at bounding box center [67, 244] width 13 height 12
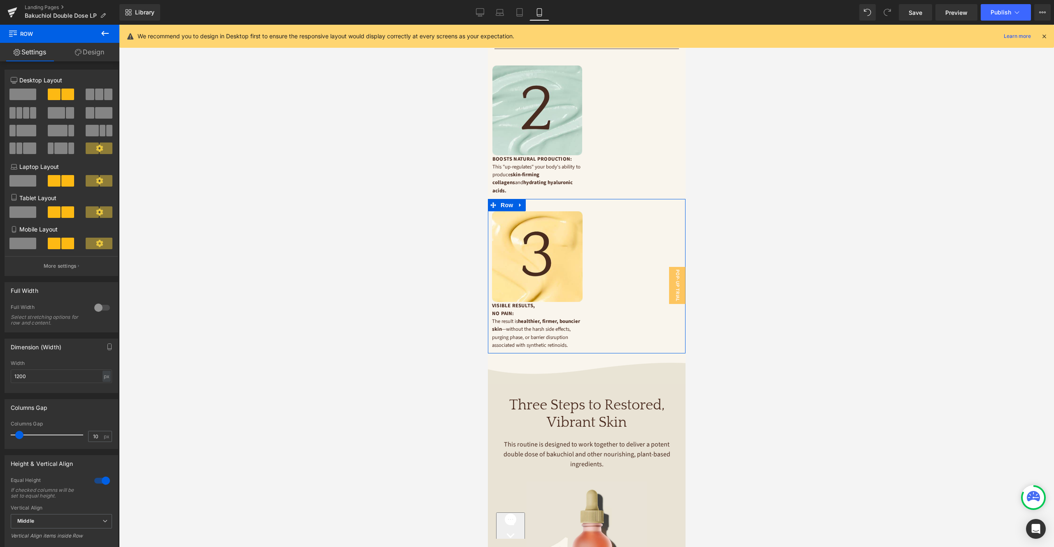
click at [63, 264] on p "More settings" at bounding box center [60, 265] width 33 height 7
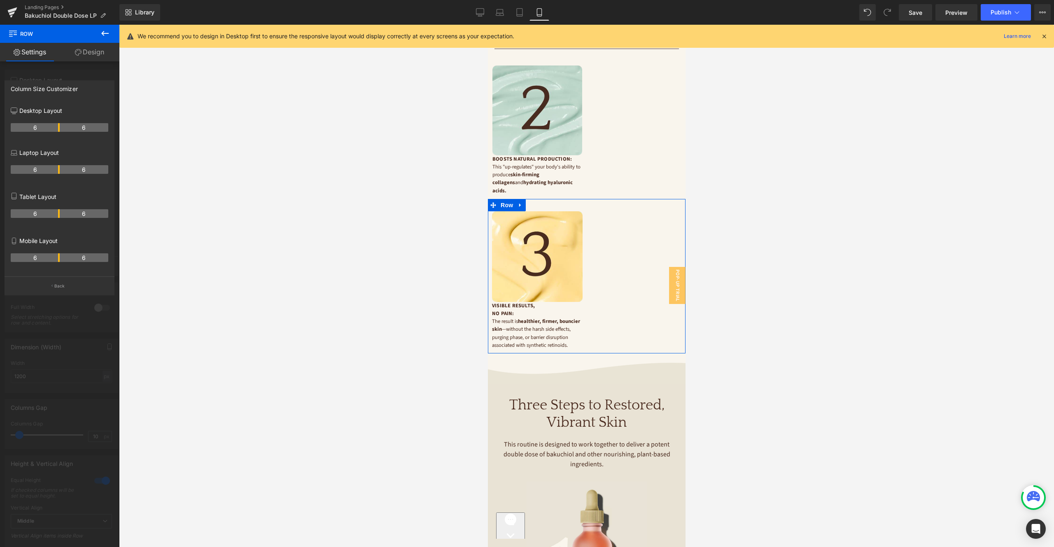
scroll to position [1410, 0]
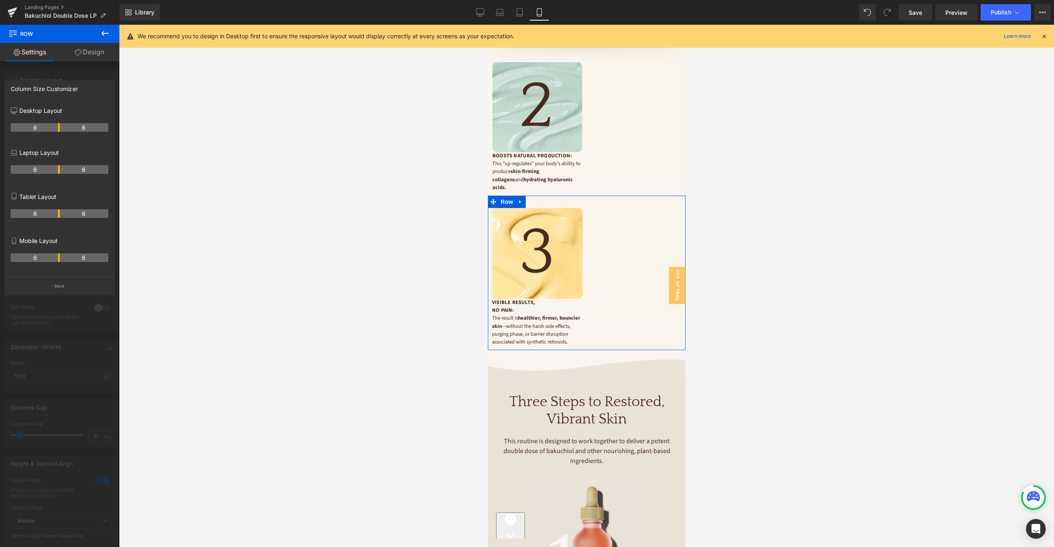
drag, startPoint x: 60, startPoint y: 259, endPoint x: 47, endPoint y: 260, distance: 12.8
click at [47, 260] on tr "6 6" at bounding box center [60, 257] width 98 height 9
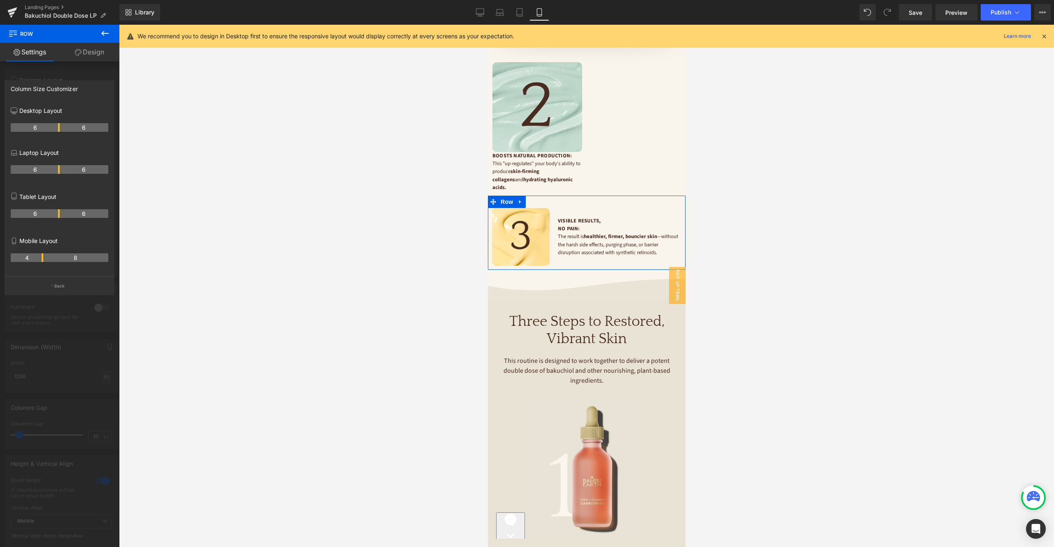
drag, startPoint x: 50, startPoint y: 257, endPoint x: 42, endPoint y: 257, distance: 7.8
click at [42, 257] on th "4" at bounding box center [27, 257] width 33 height 9
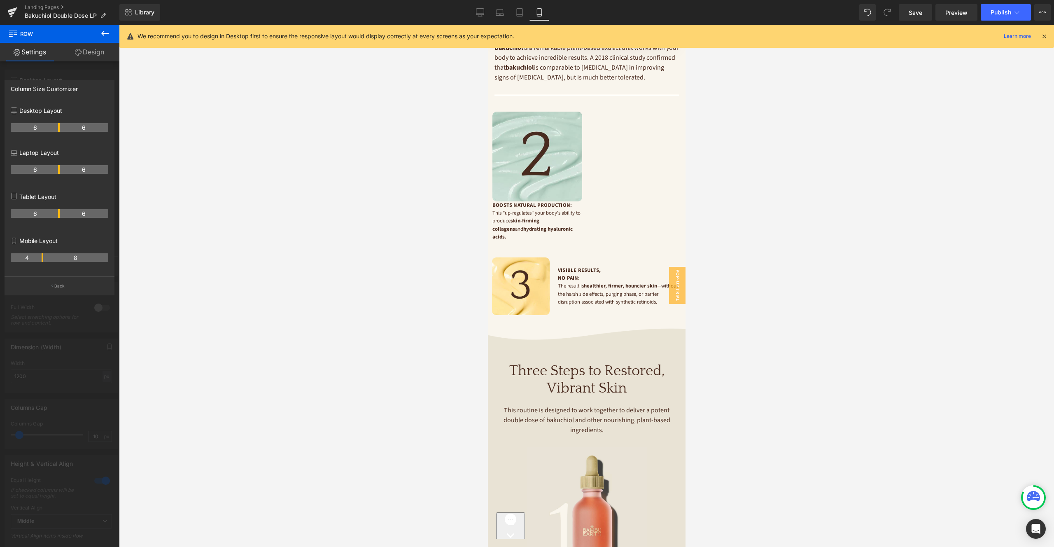
scroll to position [1301, 0]
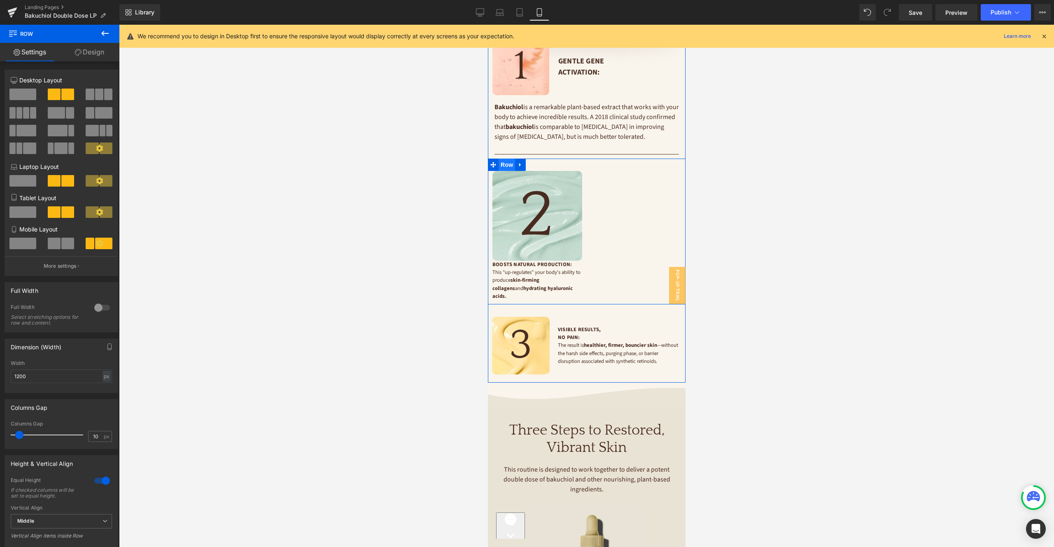
click at [509, 159] on span "Row" at bounding box center [506, 165] width 16 height 12
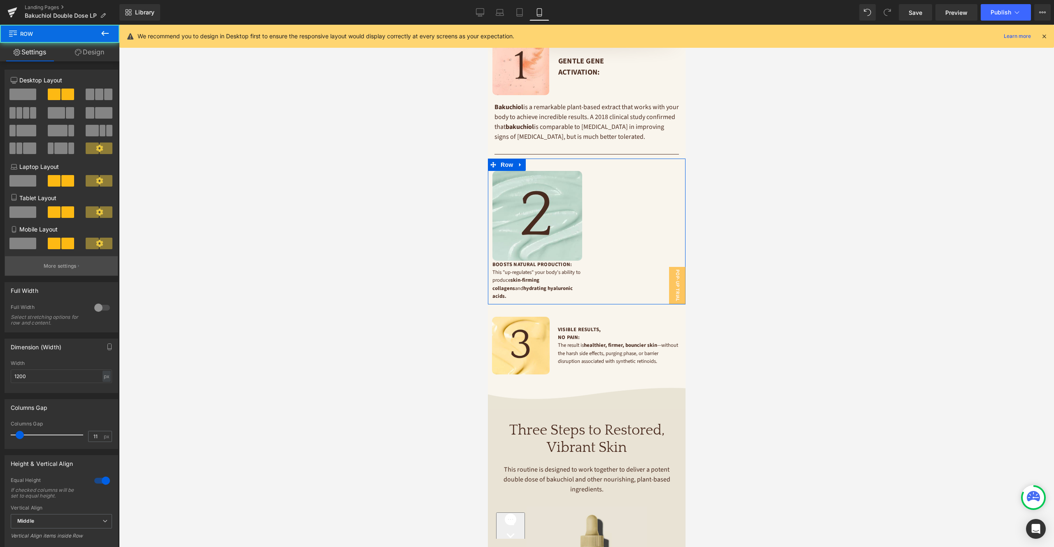
click at [66, 267] on p "More settings" at bounding box center [60, 265] width 33 height 7
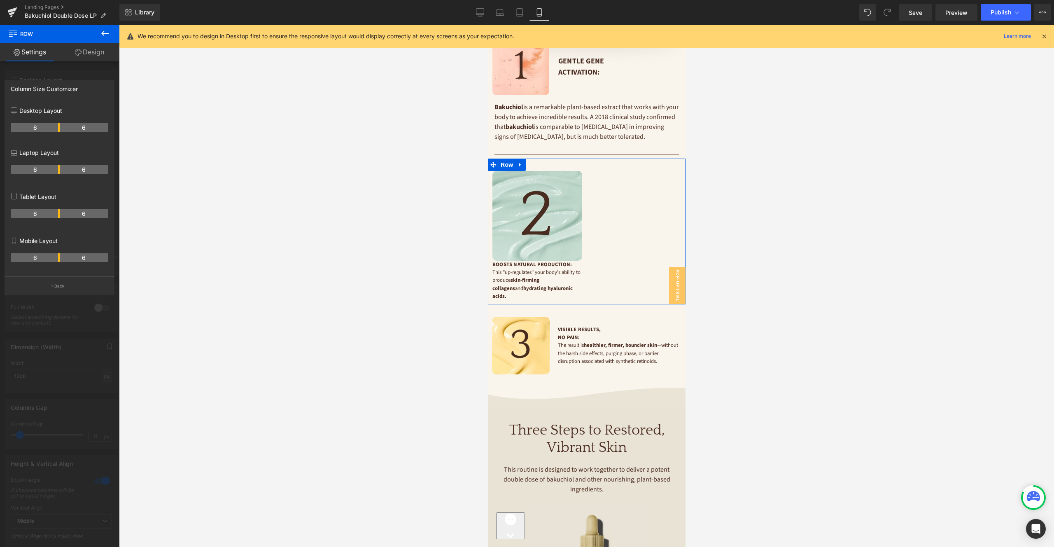
drag, startPoint x: 58, startPoint y: 252, endPoint x: 46, endPoint y: 254, distance: 12.0
click at [46, 254] on div "6 6" at bounding box center [60, 260] width 98 height 23
drag, startPoint x: 58, startPoint y: 256, endPoint x: 48, endPoint y: 256, distance: 10.3
click at [48, 256] on tr "6 6" at bounding box center [60, 257] width 98 height 9
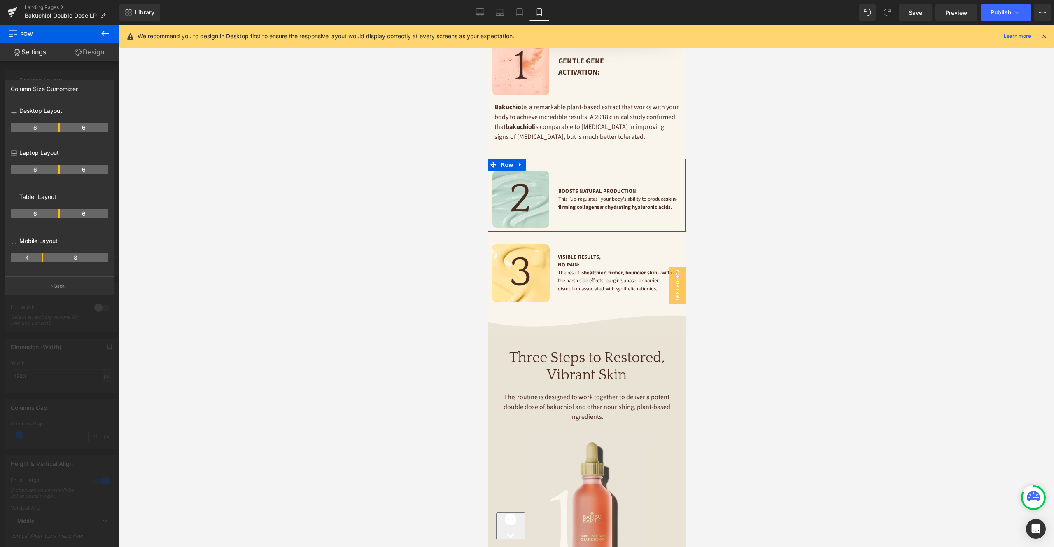
drag, startPoint x: 57, startPoint y: 257, endPoint x: 41, endPoint y: 257, distance: 16.1
click at [41, 257] on th "4" at bounding box center [27, 257] width 33 height 9
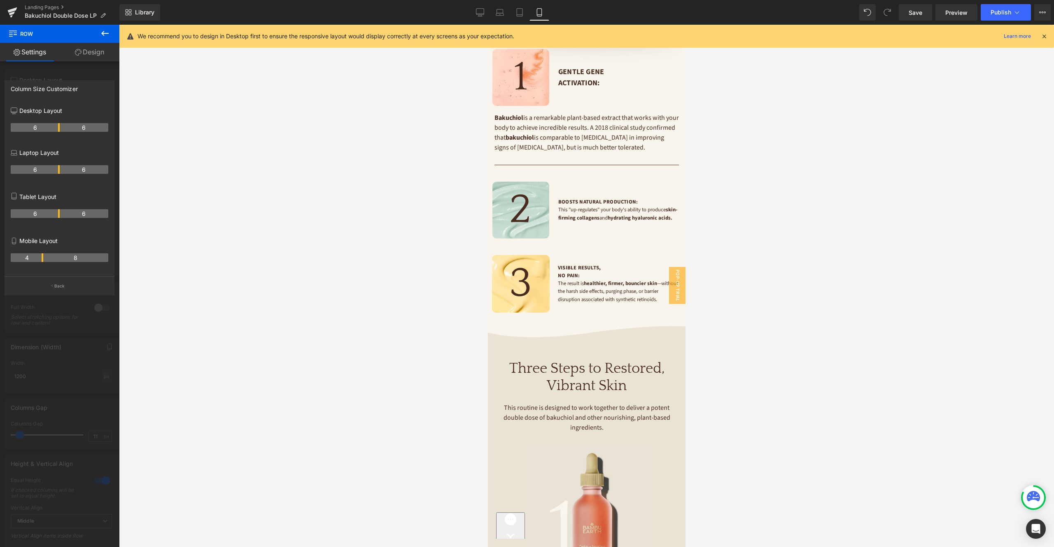
scroll to position [1277, 0]
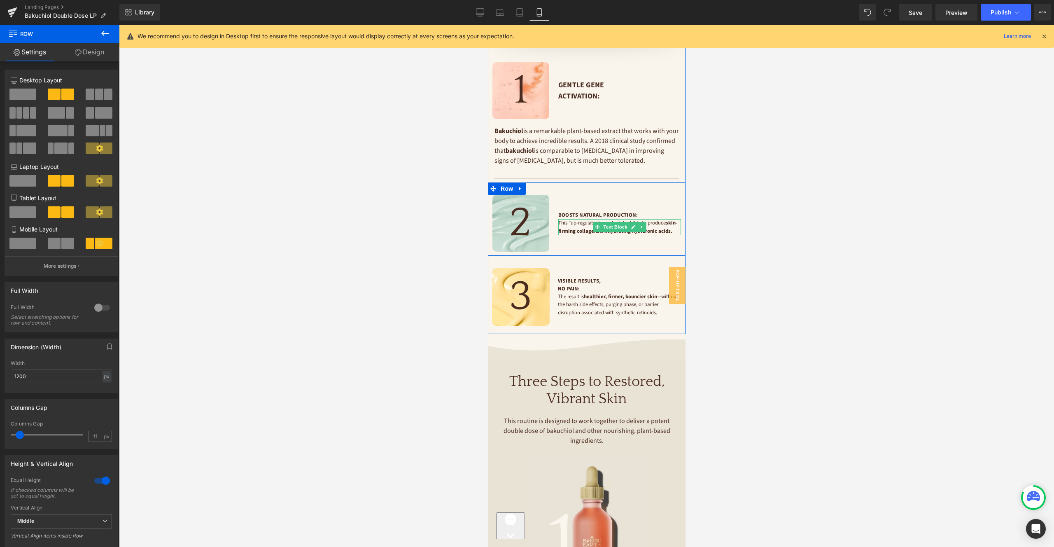
click at [577, 219] on strong "skin-firming collagens" at bounding box center [617, 226] width 119 height 15
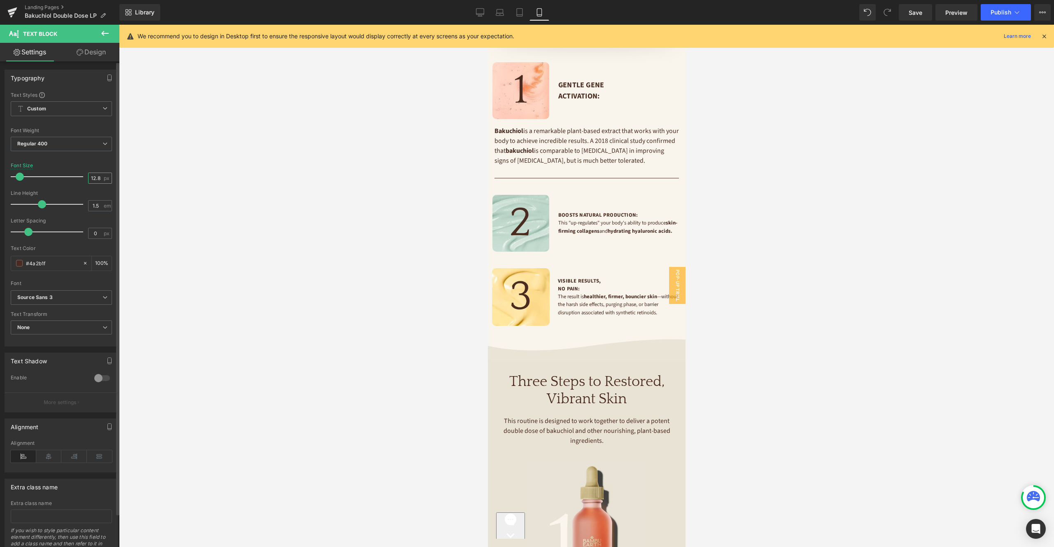
click at [90, 175] on input "12.8" at bounding box center [96, 178] width 14 height 10
type input "16"
click at [89, 50] on link "Design" at bounding box center [91, 52] width 60 height 19
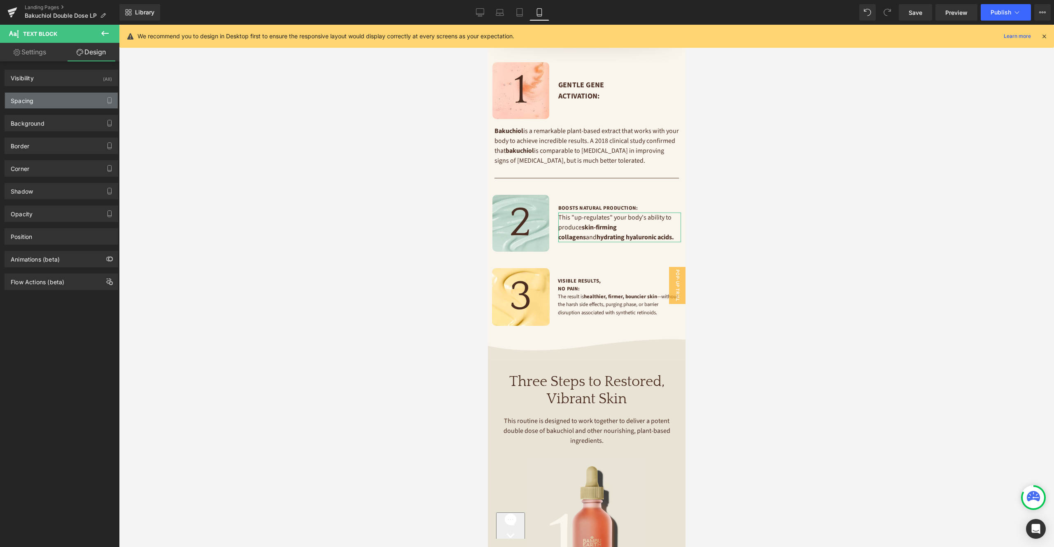
click at [59, 104] on div "Spacing" at bounding box center [61, 101] width 113 height 16
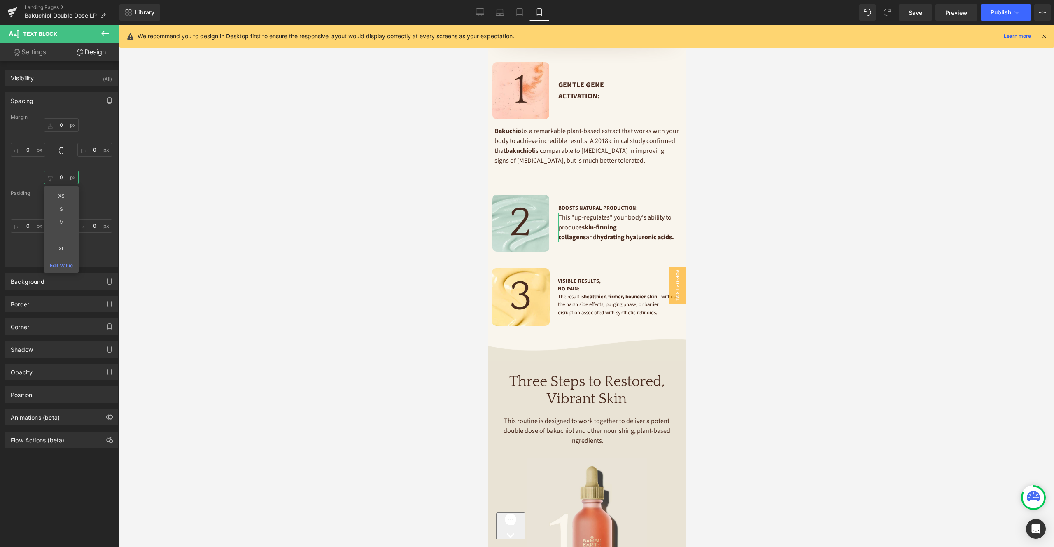
click at [63, 176] on input "0" at bounding box center [61, 178] width 35 height 14
type input "20"
click at [588, 300] on p "The result is healthier, firmer, bouncier skin —without the harsh side effects,…" at bounding box center [620, 305] width 124 height 24
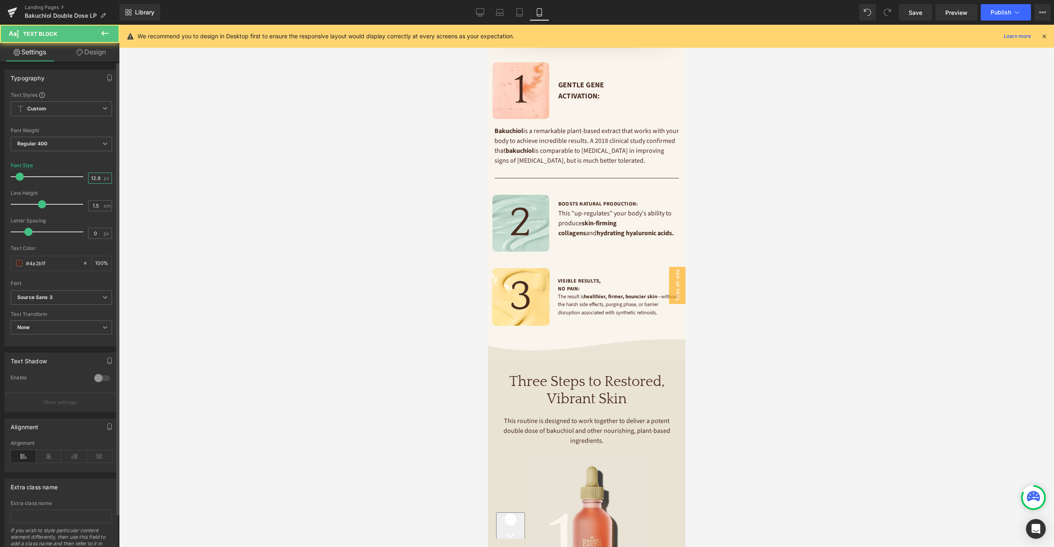
click at [93, 176] on input "12.8" at bounding box center [96, 178] width 14 height 10
type input "16"
click at [94, 56] on link "Design" at bounding box center [91, 52] width 60 height 19
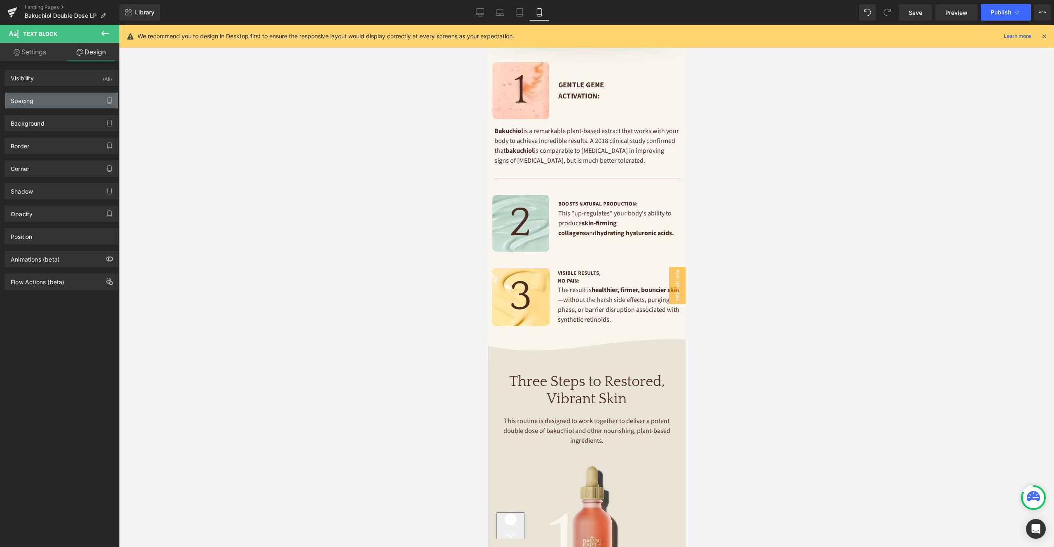
click at [67, 103] on div "Spacing" at bounding box center [61, 101] width 113 height 16
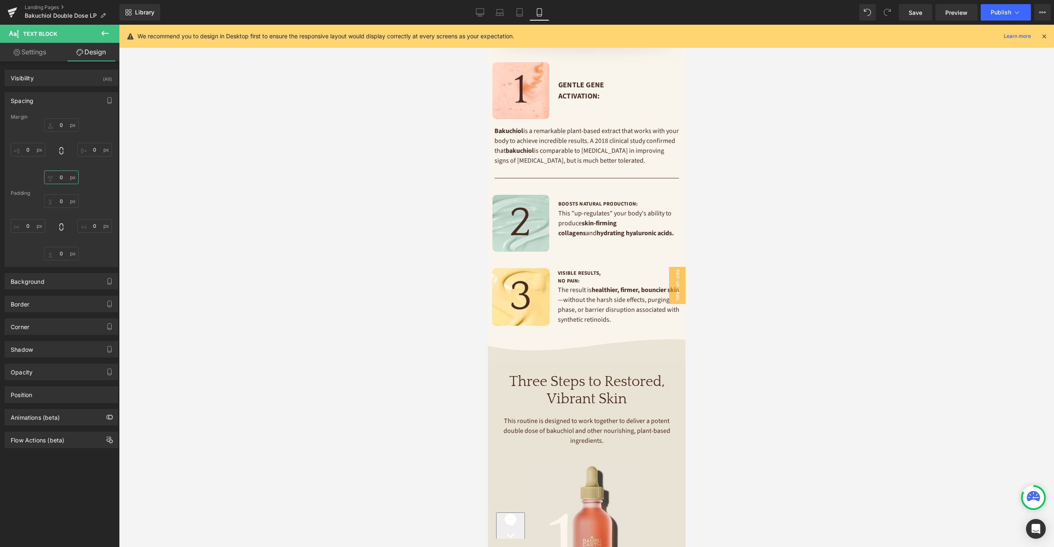
click at [60, 177] on input "text" at bounding box center [61, 178] width 35 height 14
type input "20"
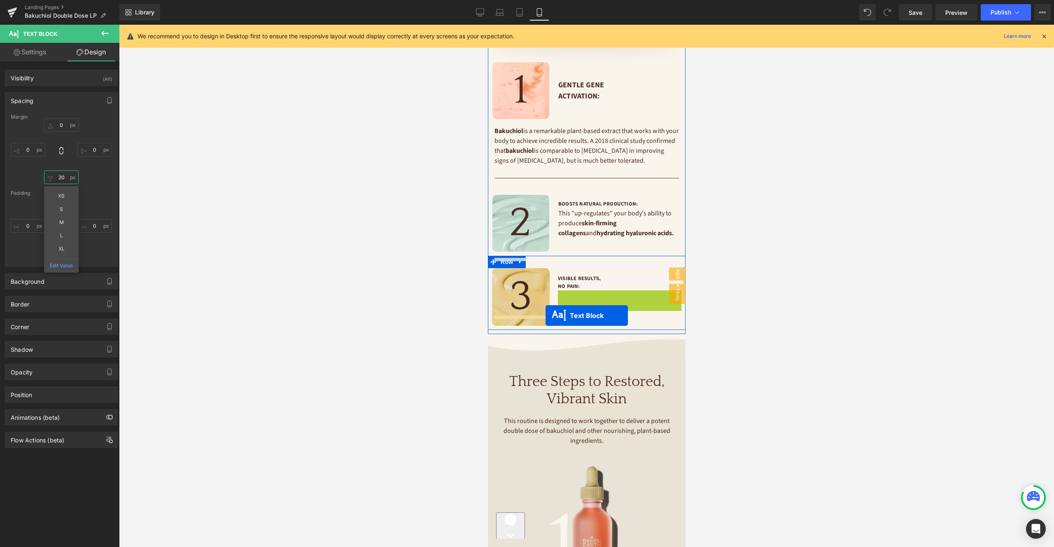
drag, startPoint x: 598, startPoint y: 294, endPoint x: 545, endPoint y: 315, distance: 56.7
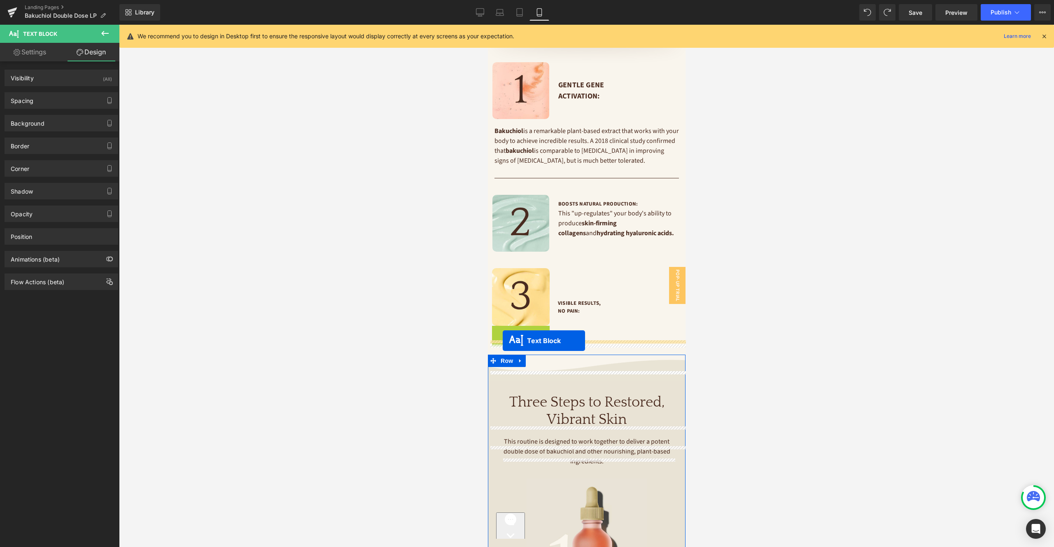
drag, startPoint x: 498, startPoint y: 360, endPoint x: 502, endPoint y: 341, distance: 20.2
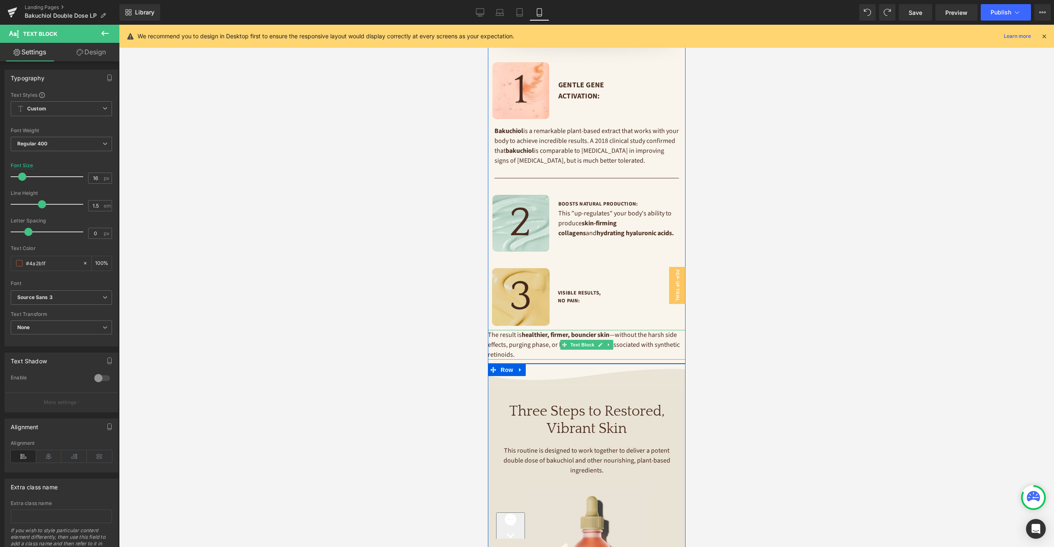
click at [580, 340] on span "Text Block" at bounding box center [581, 345] width 27 height 10
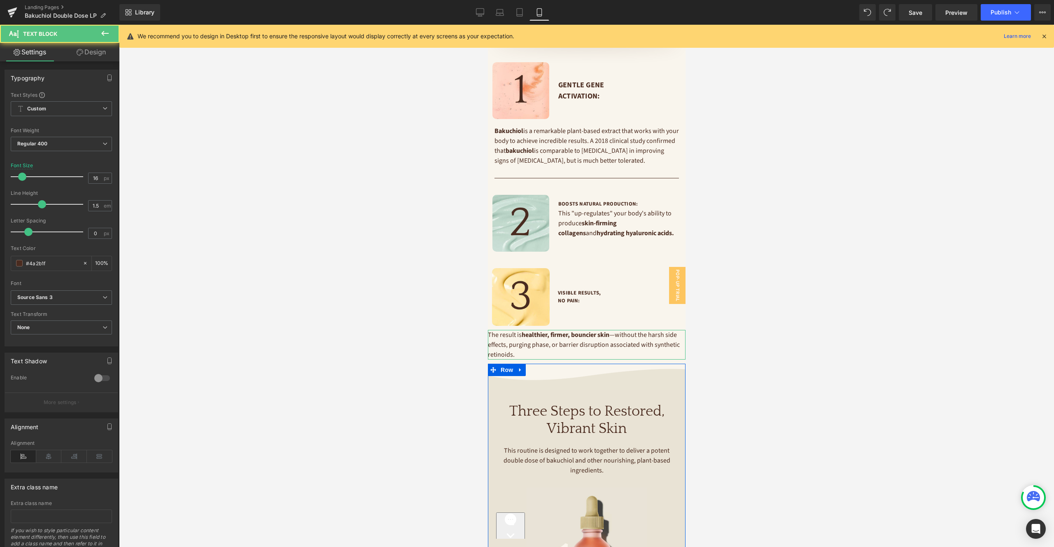
click at [96, 53] on link "Design" at bounding box center [91, 52] width 60 height 19
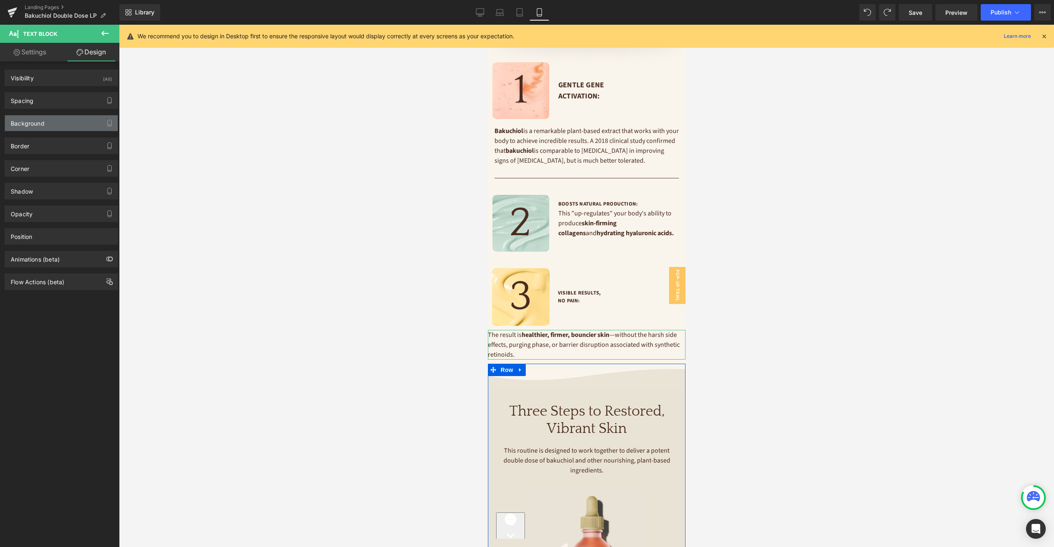
click at [42, 123] on div "Background" at bounding box center [28, 121] width 34 height 12
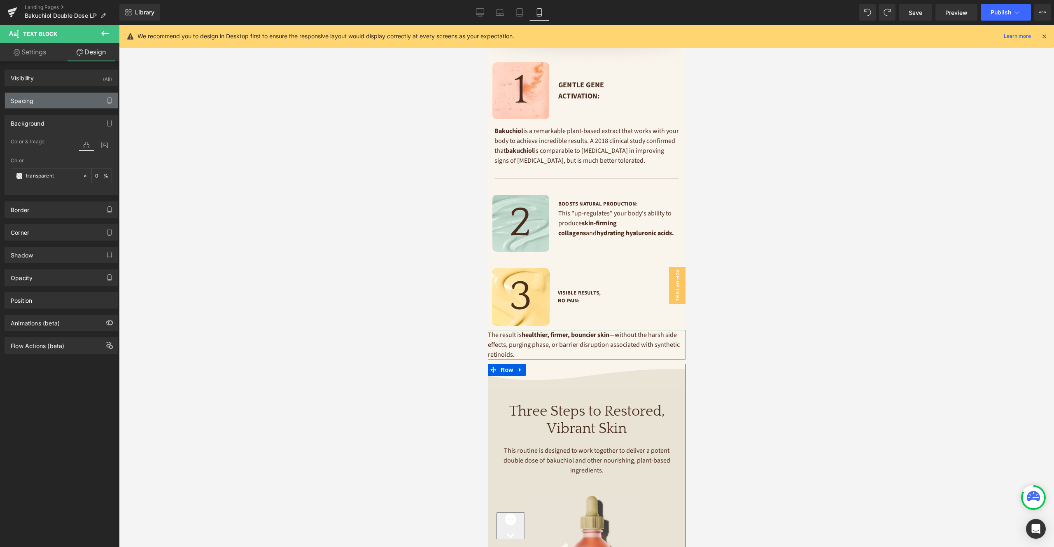
click at [44, 101] on div "Spacing" at bounding box center [61, 101] width 113 height 16
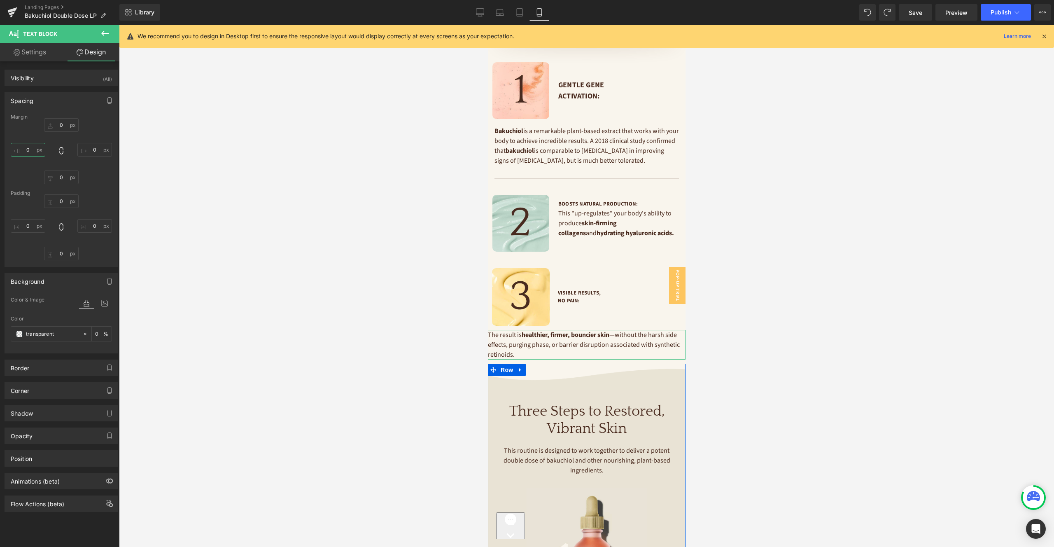
click at [31, 149] on input "text" at bounding box center [28, 150] width 35 height 14
type input "16"
click at [91, 147] on input "text" at bounding box center [94, 150] width 35 height 14
type input "16"
click at [561, 317] on div "Image Visible Results, No Pain: Text Block Row" at bounding box center [587, 293] width 198 height 74
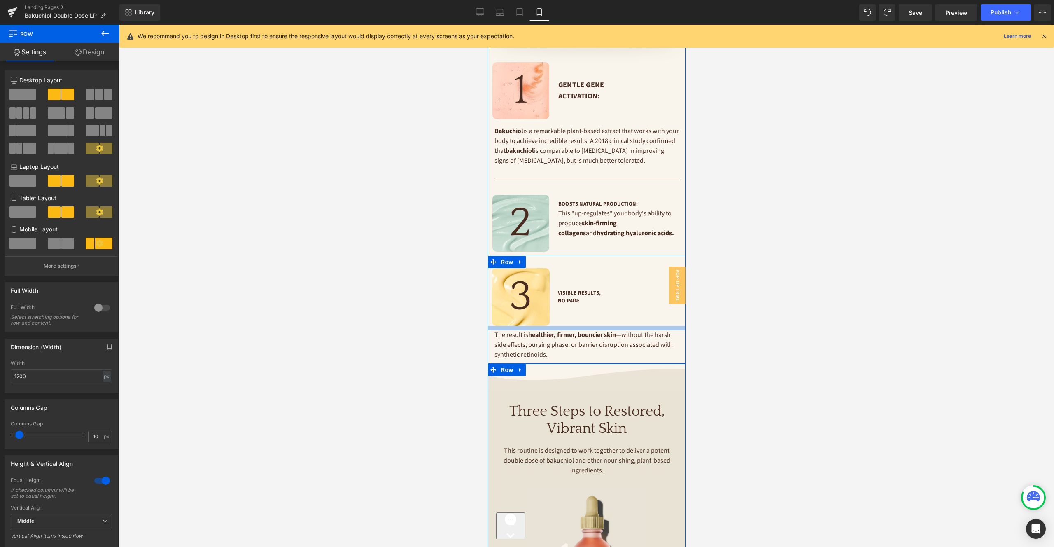
click at [566, 326] on div at bounding box center [587, 328] width 198 height 4
click at [566, 326] on div at bounding box center [587, 330] width 198 height 8
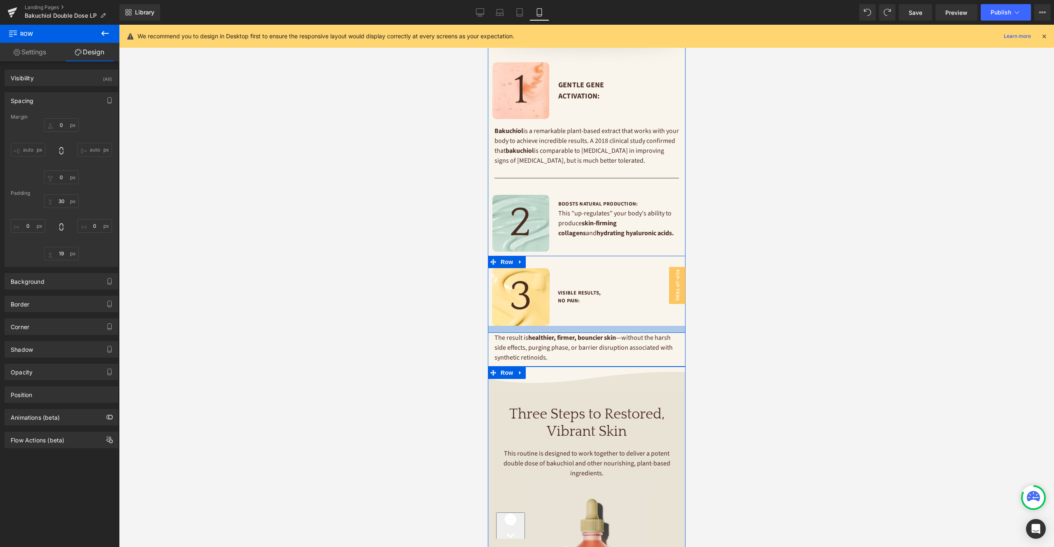
click at [565, 326] on div at bounding box center [587, 329] width 198 height 7
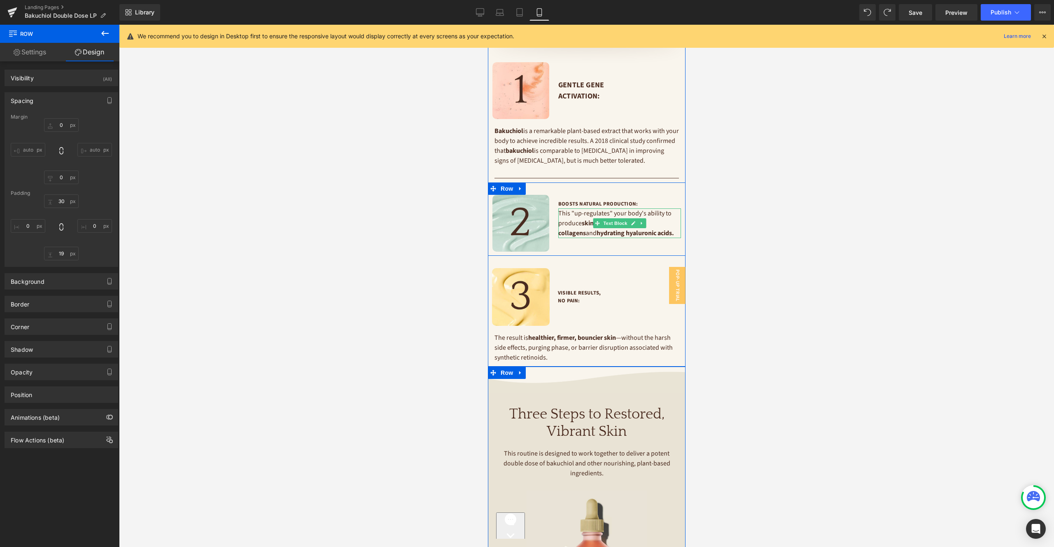
click at [577, 214] on p "This "up-regulates" your body's ability to produce skin-firming collagens and h…" at bounding box center [619, 223] width 123 height 30
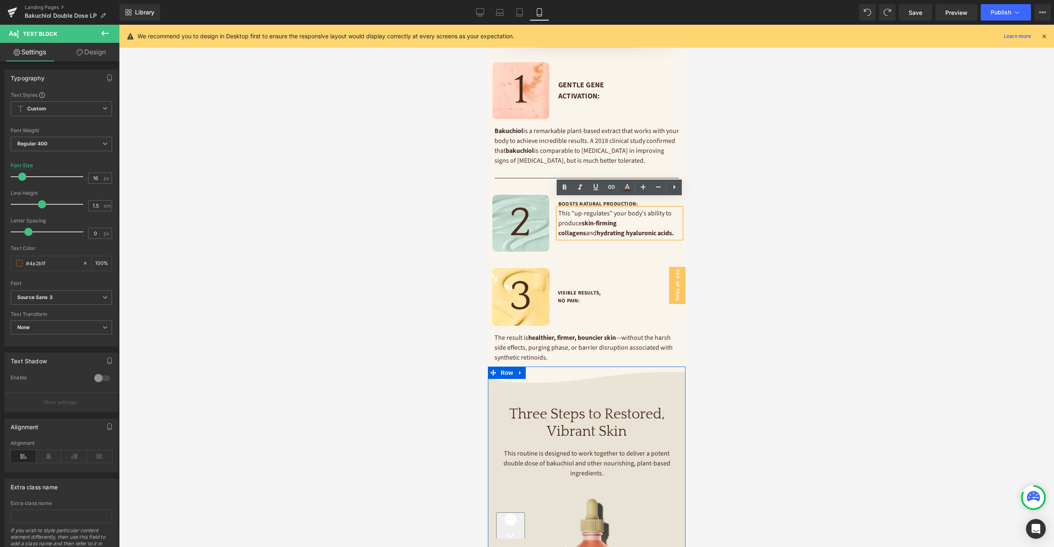
click at [726, 221] on div at bounding box center [586, 286] width 935 height 522
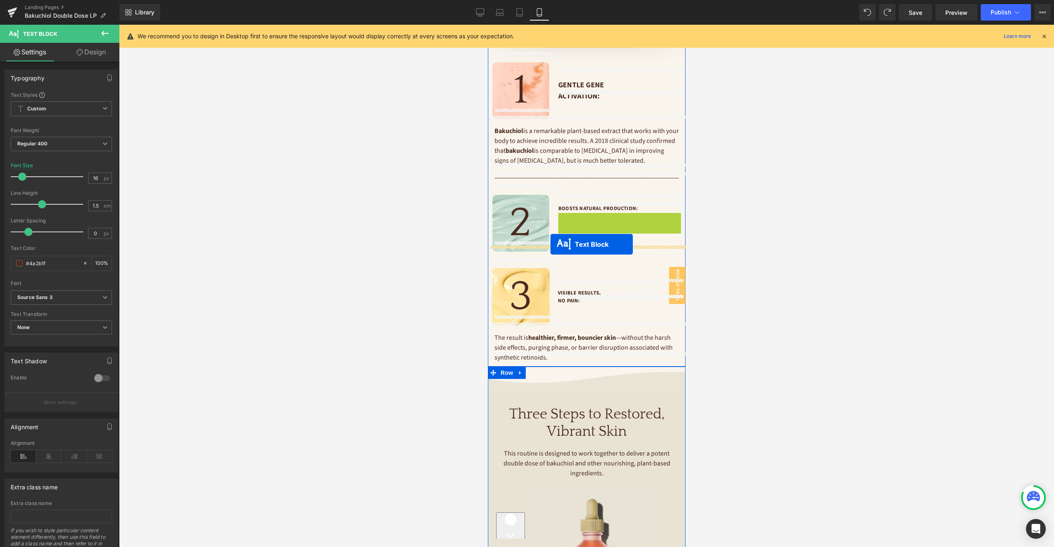
drag, startPoint x: 597, startPoint y: 213, endPoint x: 550, endPoint y: 244, distance: 55.9
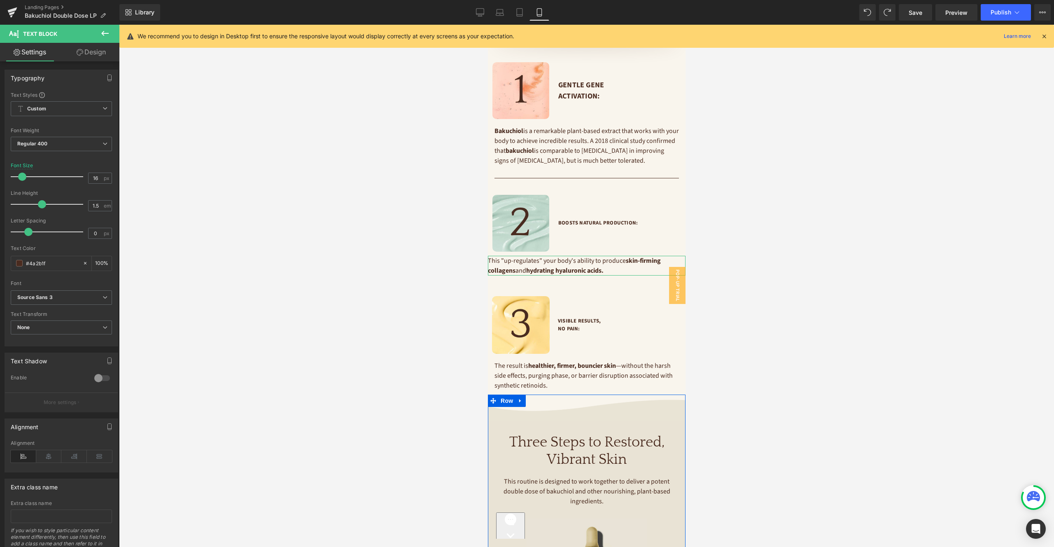
click at [89, 53] on link "Design" at bounding box center [91, 52] width 60 height 19
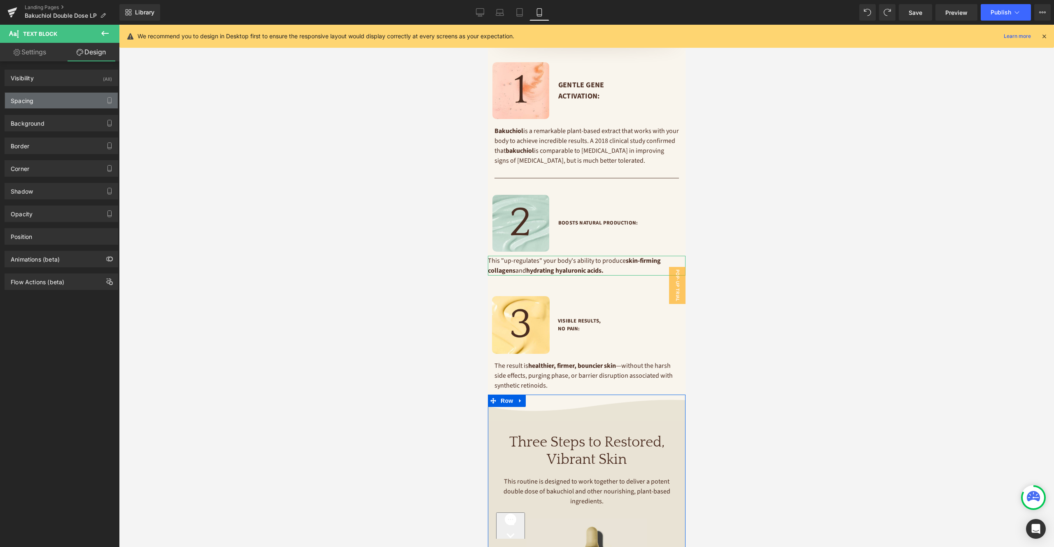
click at [52, 100] on div "Spacing" at bounding box center [61, 101] width 113 height 16
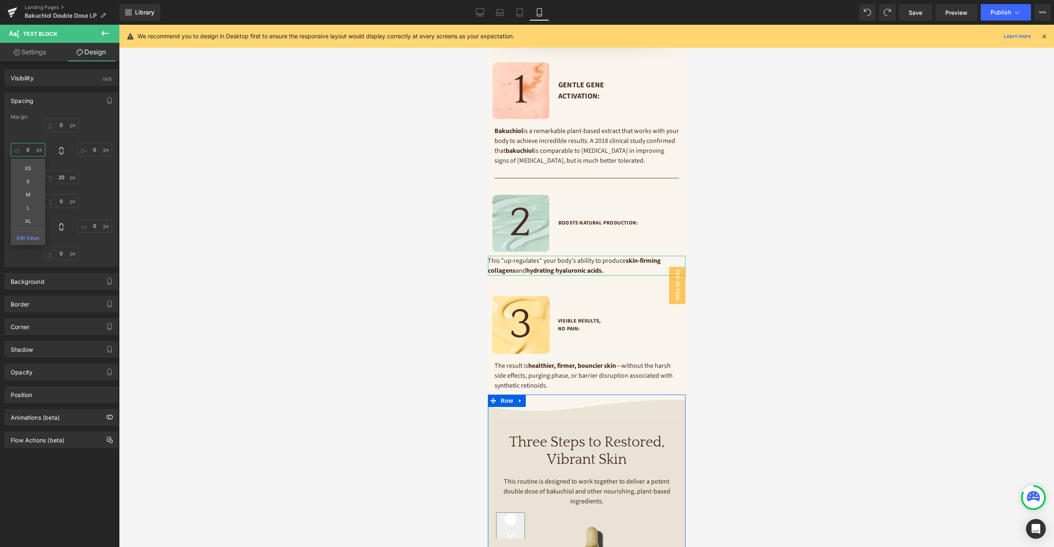
click at [28, 147] on input "0" at bounding box center [28, 150] width 35 height 14
type input "16"
click at [91, 150] on input "0" at bounding box center [94, 150] width 35 height 14
type input "16"
click at [736, 223] on div at bounding box center [586, 286] width 935 height 522
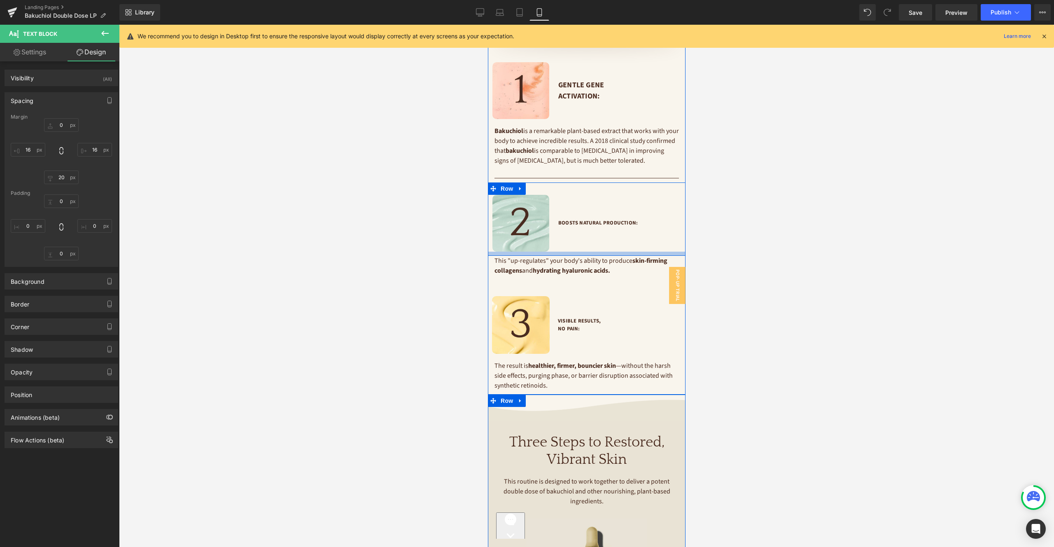
click at [563, 252] on div at bounding box center [587, 254] width 198 height 4
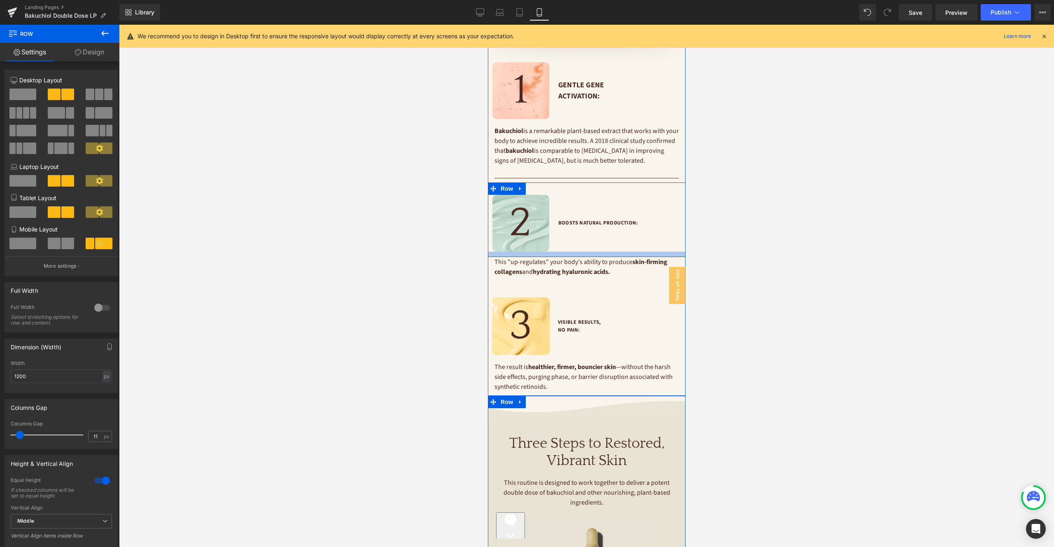
click at [563, 252] on div at bounding box center [587, 254] width 198 height 5
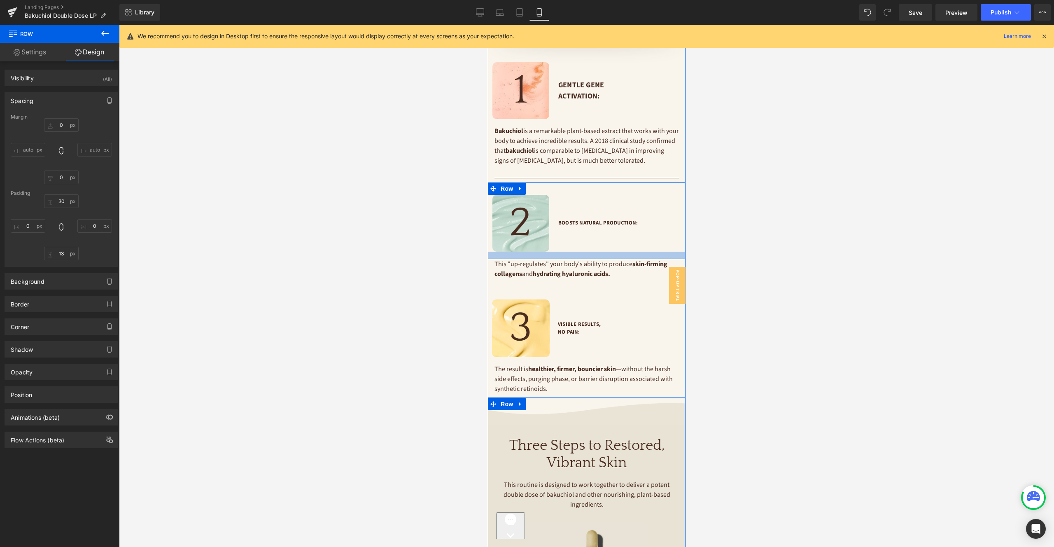
click at [563, 252] on div at bounding box center [587, 255] width 198 height 7
click at [605, 175] on icon at bounding box center [603, 177] width 5 height 5
click at [600, 176] on icon at bounding box center [599, 178] width 5 height 5
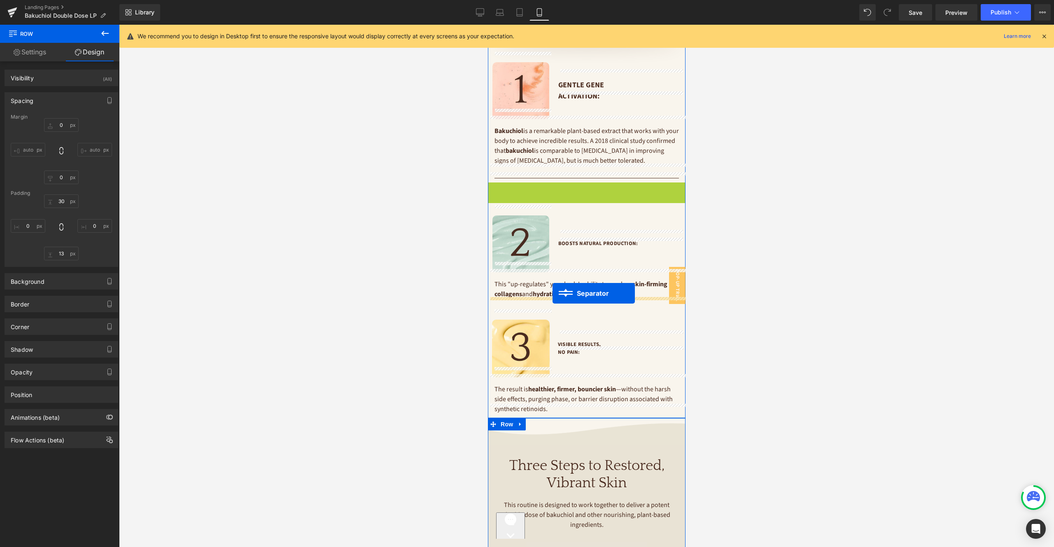
drag, startPoint x: 568, startPoint y: 176, endPoint x: 552, endPoint y: 293, distance: 118.4
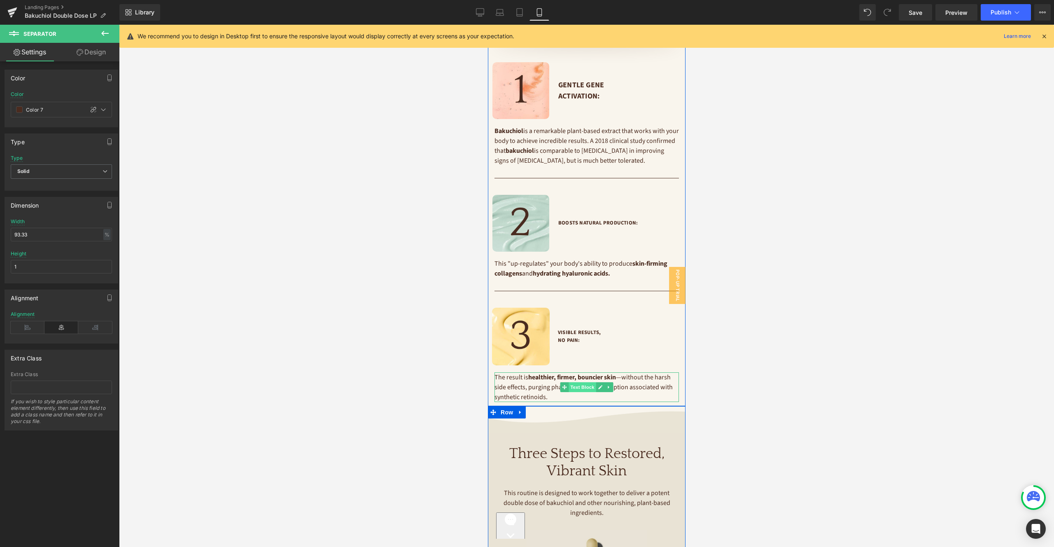
click at [582, 382] on span "Text Block" at bounding box center [581, 387] width 27 height 10
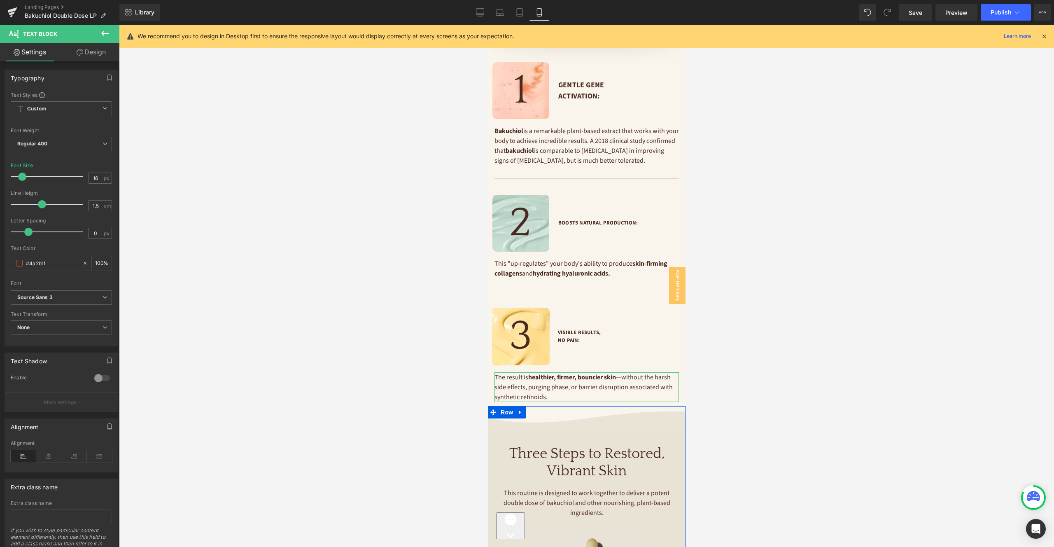
click at [93, 52] on link "Design" at bounding box center [91, 52] width 60 height 19
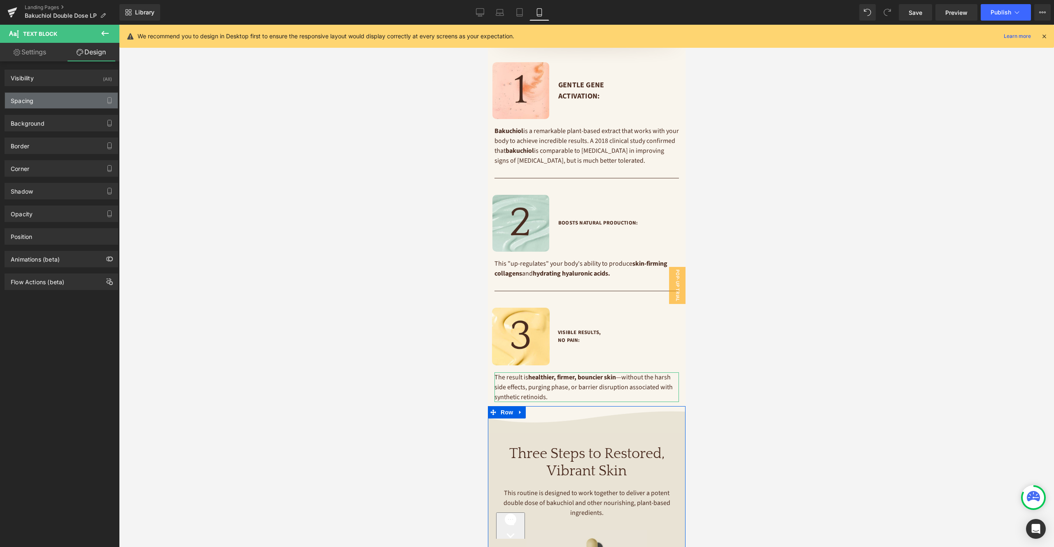
click at [54, 105] on div "Spacing" at bounding box center [61, 101] width 113 height 16
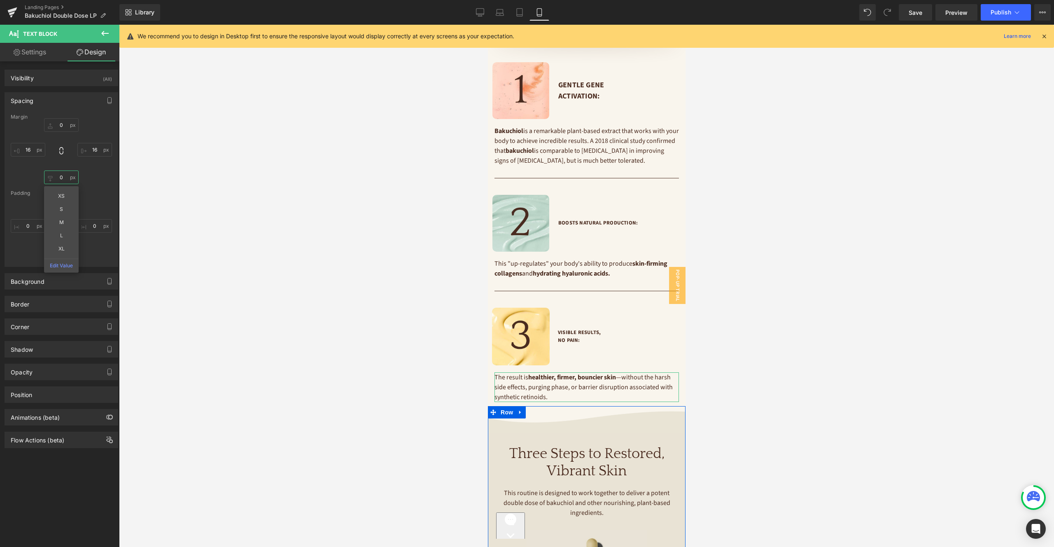
click at [63, 175] on input "0" at bounding box center [61, 178] width 35 height 14
type input "20"
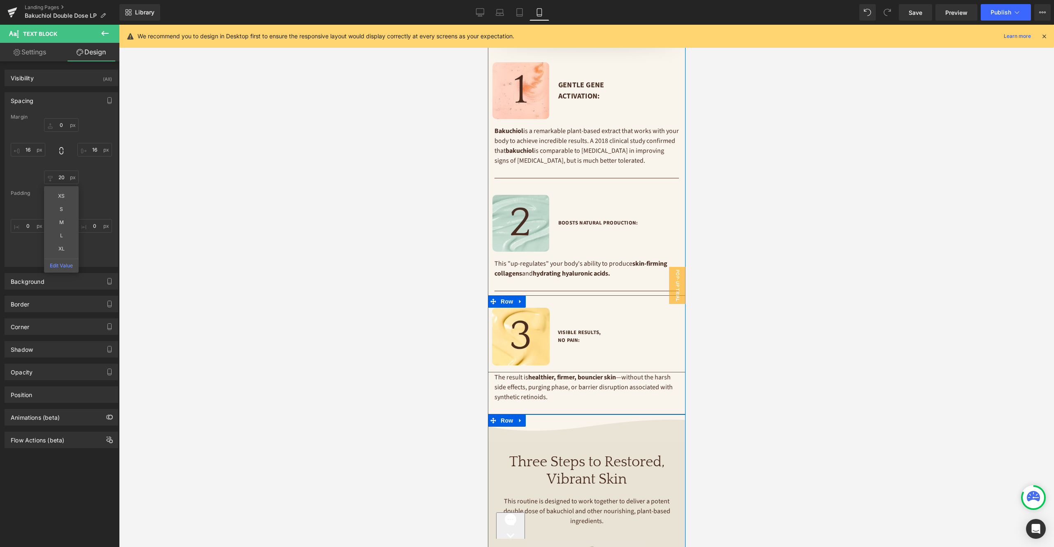
click at [578, 329] on p "Visible Results, No Pain:" at bounding box center [620, 337] width 124 height 16
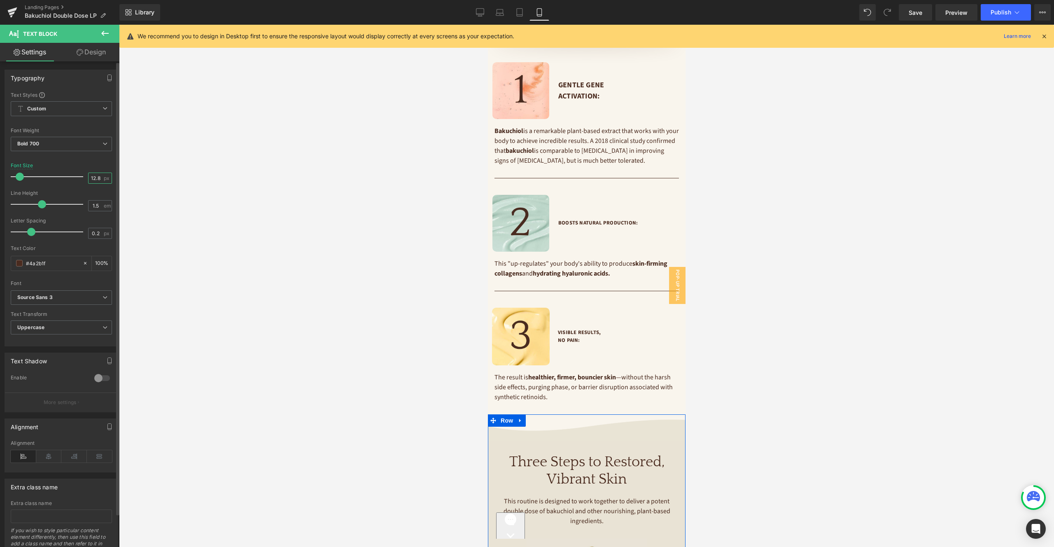
click at [91, 180] on input "12.8" at bounding box center [96, 178] width 14 height 10
type input "18"
click at [612, 218] on span "Text Block" at bounding box center [614, 223] width 27 height 10
click at [92, 179] on input "12.8" at bounding box center [96, 178] width 14 height 10
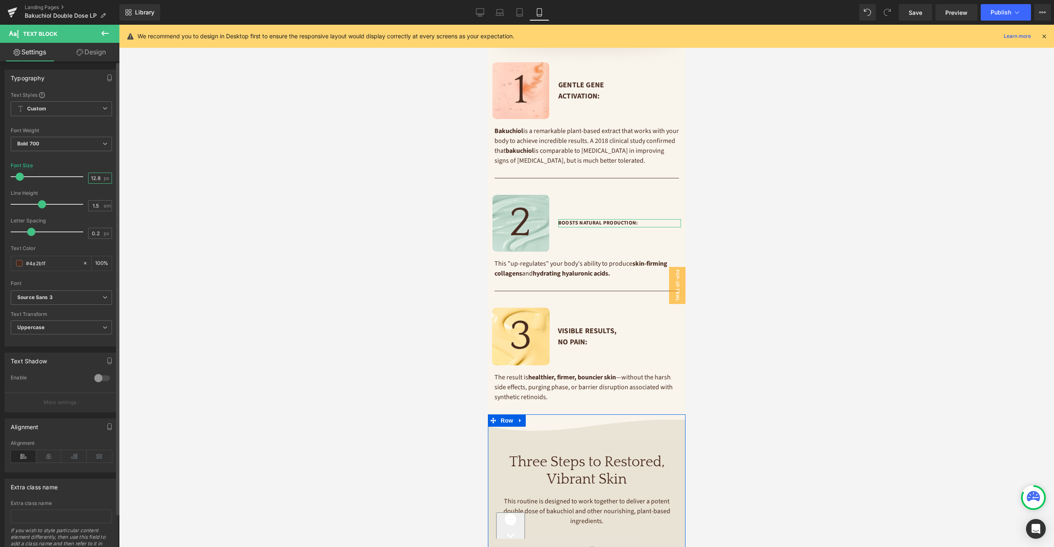
click at [92, 179] on input "12.8" at bounding box center [96, 178] width 14 height 10
click at [620, 218] on span "Text Block" at bounding box center [614, 223] width 27 height 10
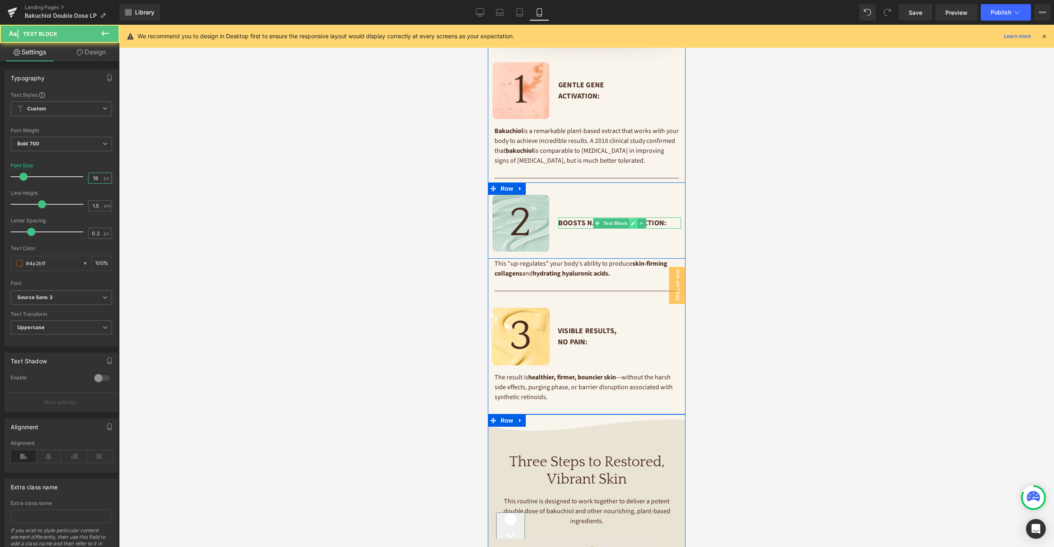
type input "18"
click at [635, 221] on icon at bounding box center [633, 223] width 5 height 5
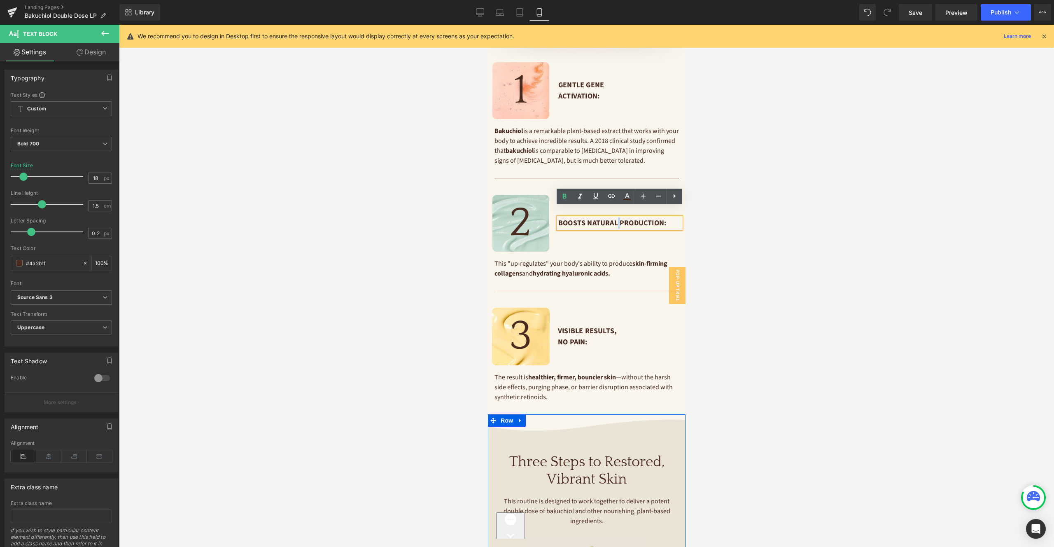
drag, startPoint x: 618, startPoint y: 213, endPoint x: 623, endPoint y: 213, distance: 4.9
click at [619, 217] on p "Boosts Natural Production:" at bounding box center [619, 222] width 123 height 11
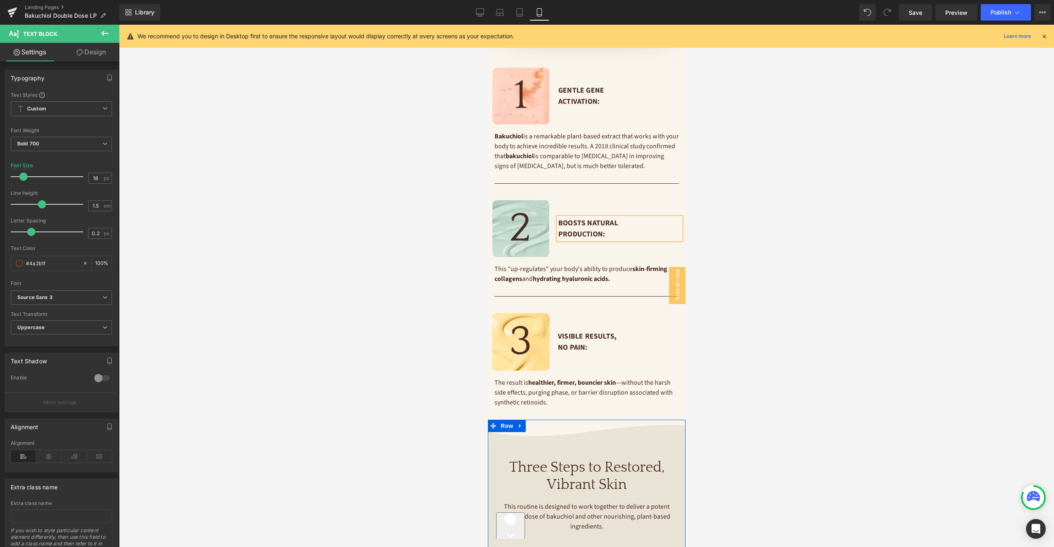
click at [819, 204] on div at bounding box center [586, 286] width 935 height 522
click at [923, 16] on link "Save" at bounding box center [915, 12] width 33 height 16
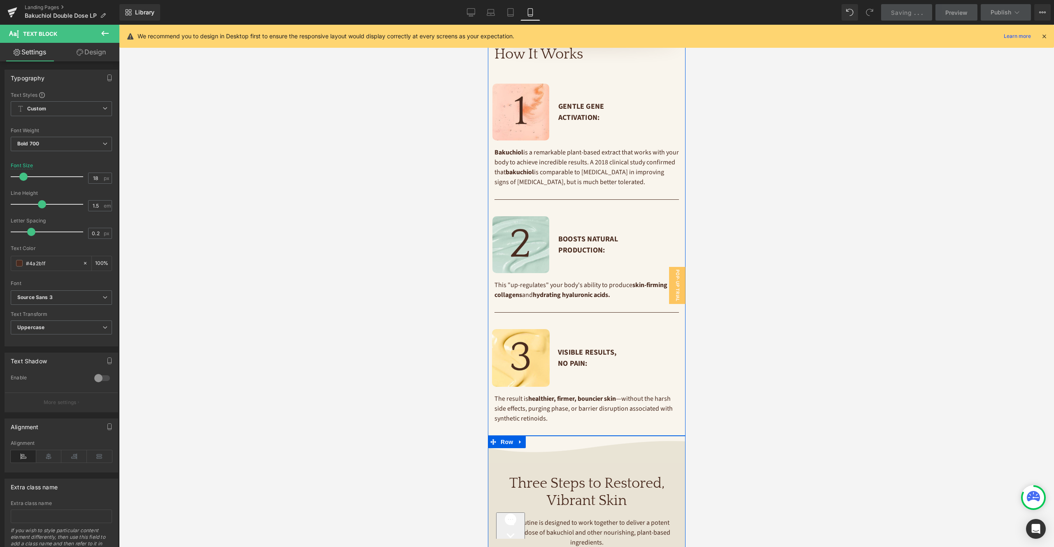
scroll to position [1217, 0]
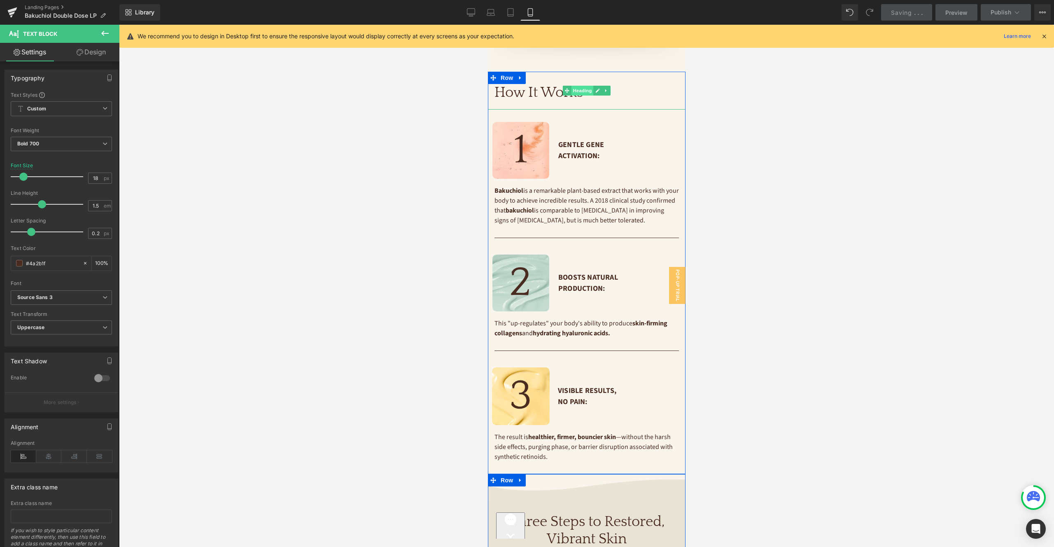
click at [589, 86] on span "Heading" at bounding box center [582, 91] width 22 height 10
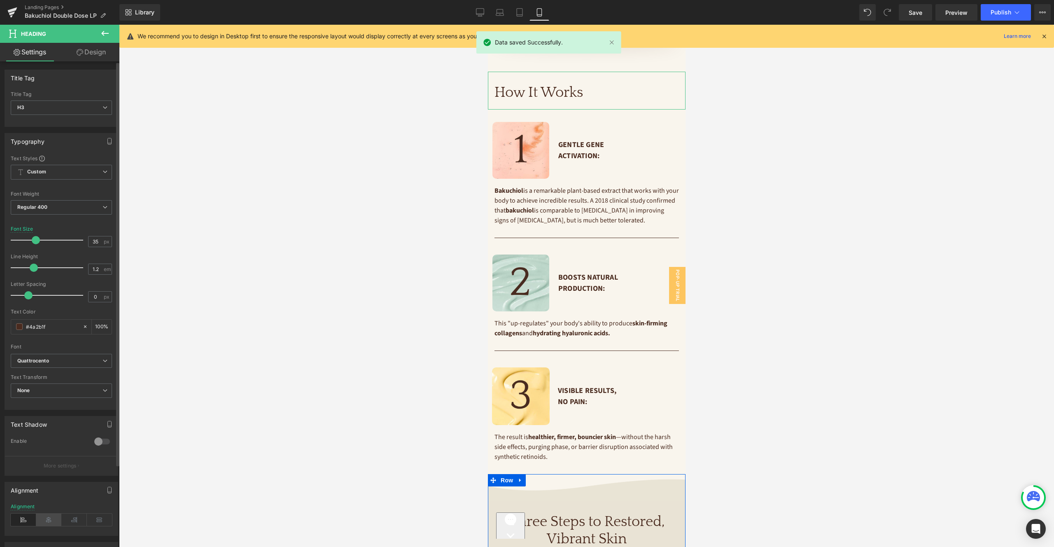
click at [48, 521] on icon at bounding box center [49, 520] width 26 height 12
click at [914, 14] on span "Save" at bounding box center [916, 12] width 14 height 9
click at [521, 14] on icon at bounding box center [520, 12] width 8 height 8
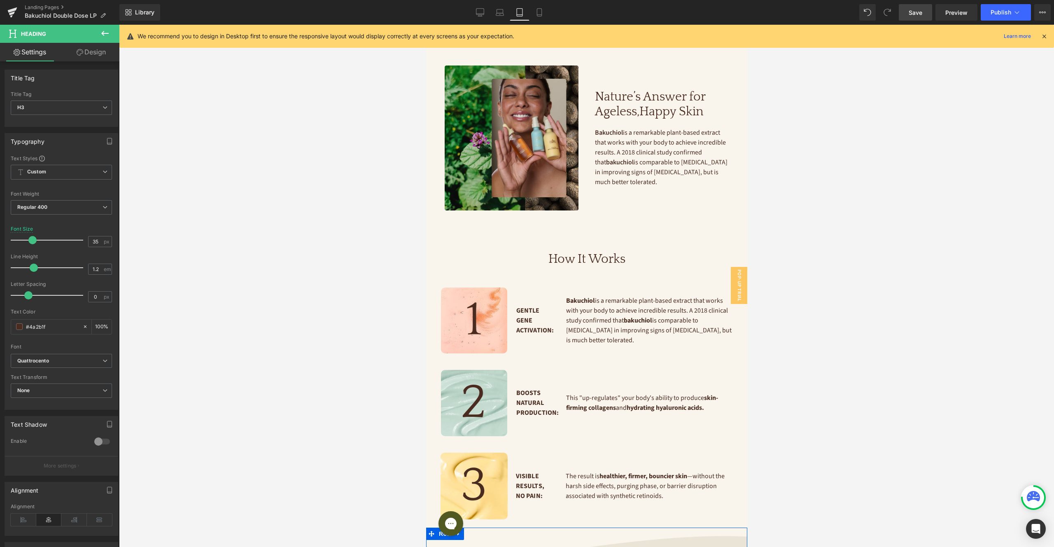
scroll to position [813, 0]
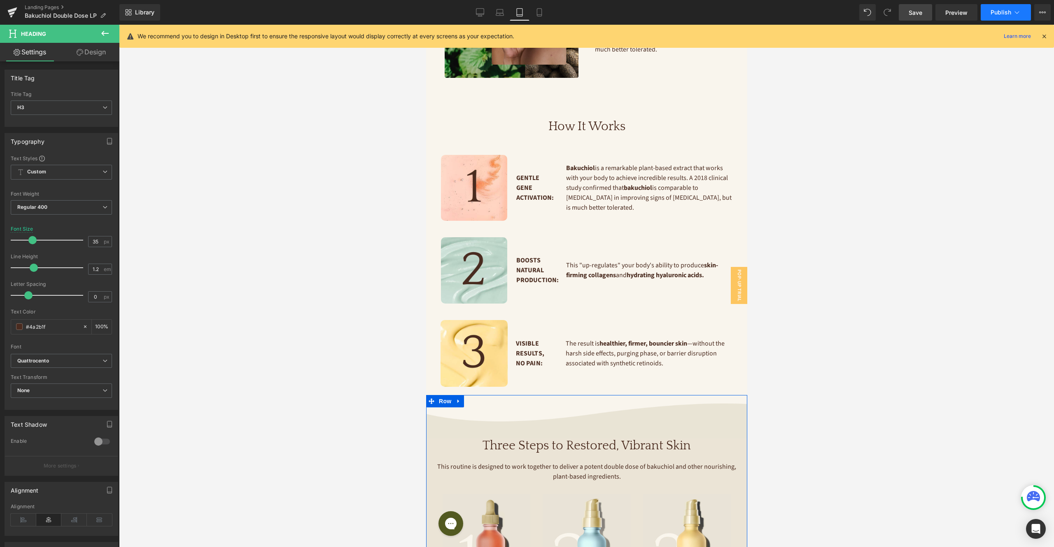
click at [1001, 15] on span "Publish" at bounding box center [1001, 12] width 21 height 7
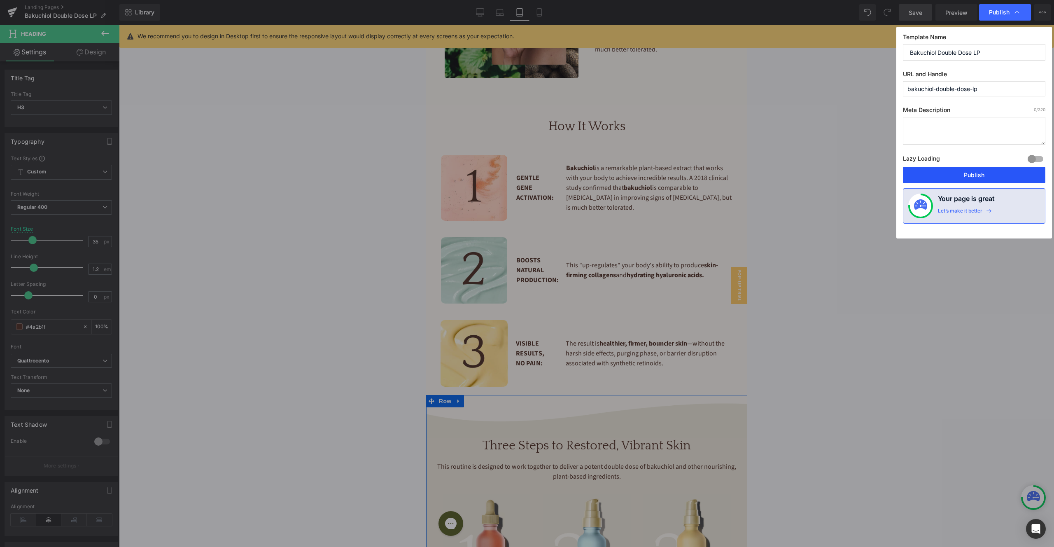
click at [965, 173] on button "Publish" at bounding box center [974, 175] width 142 height 16
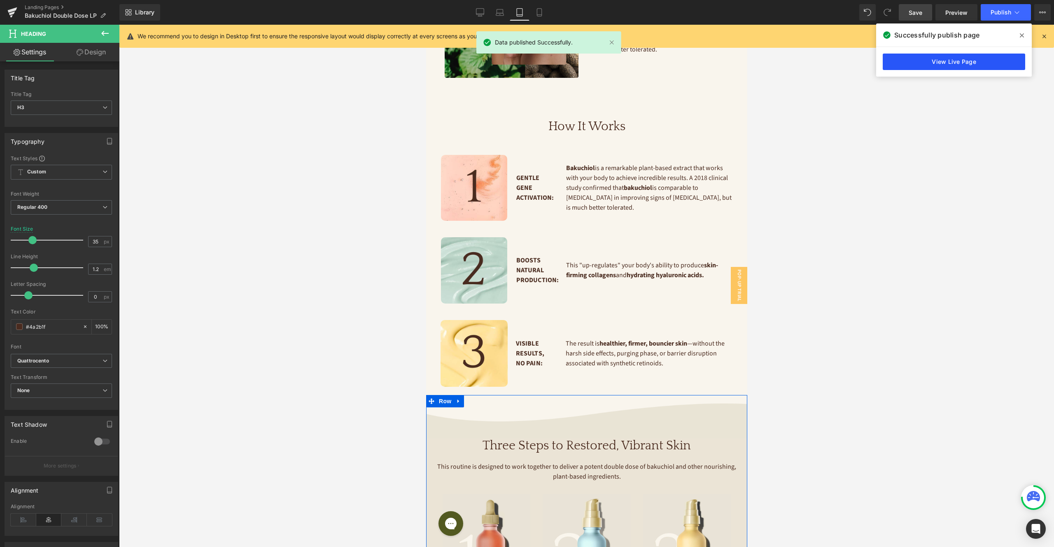
click at [961, 65] on link "View Live Page" at bounding box center [954, 62] width 142 height 16
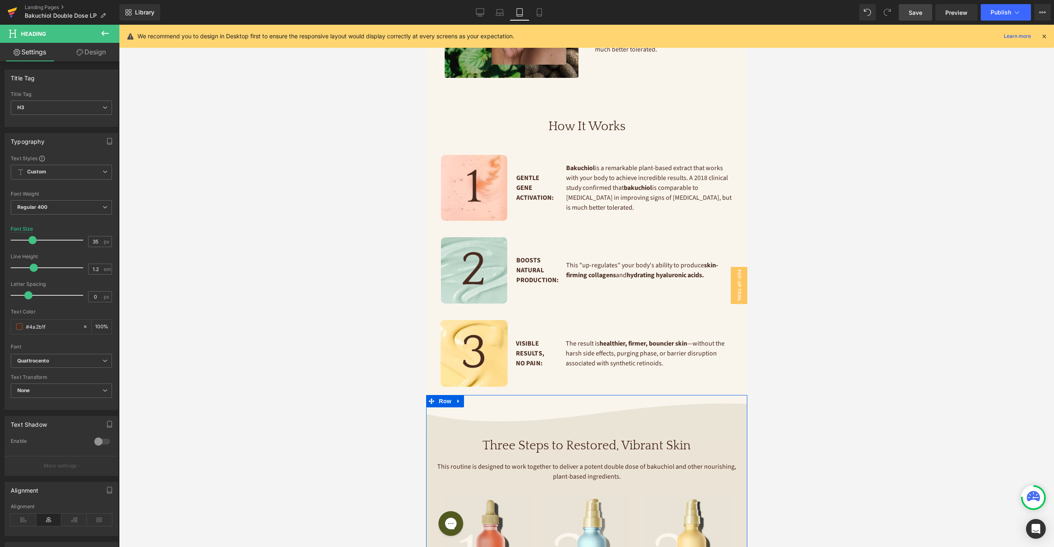
click at [12, 10] on icon at bounding box center [12, 9] width 9 height 5
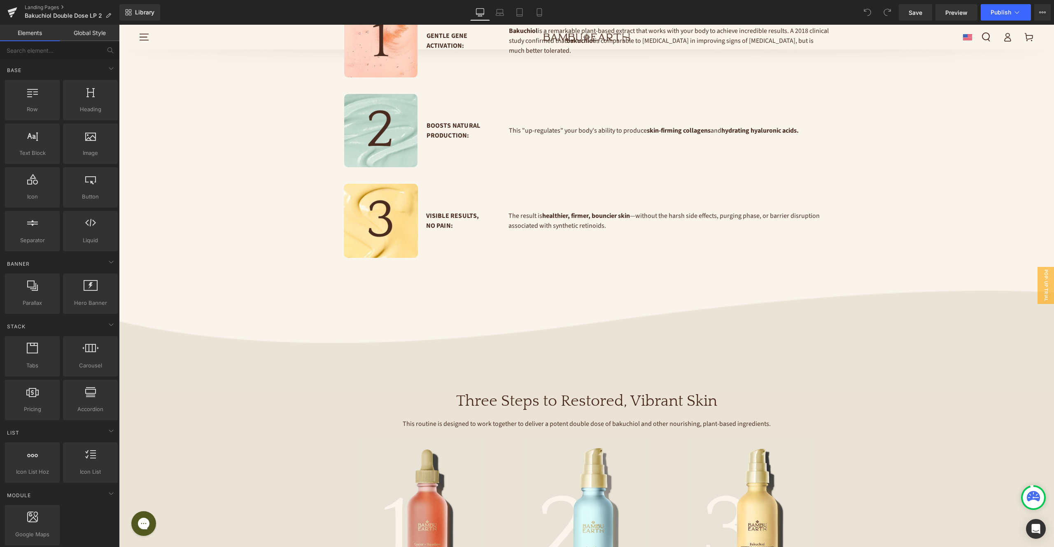
scroll to position [1014, 0]
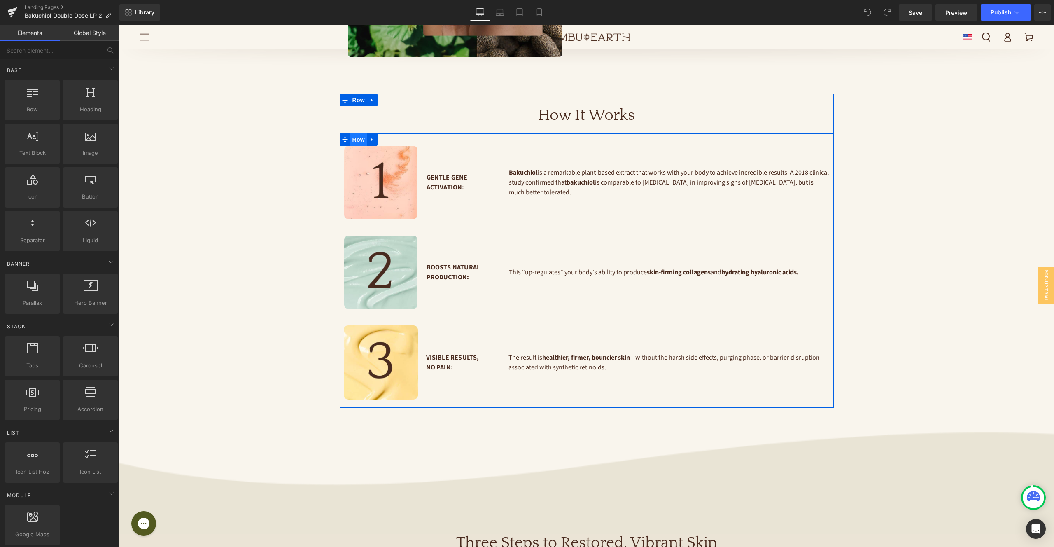
click at [360, 133] on span "Row" at bounding box center [358, 139] width 16 height 12
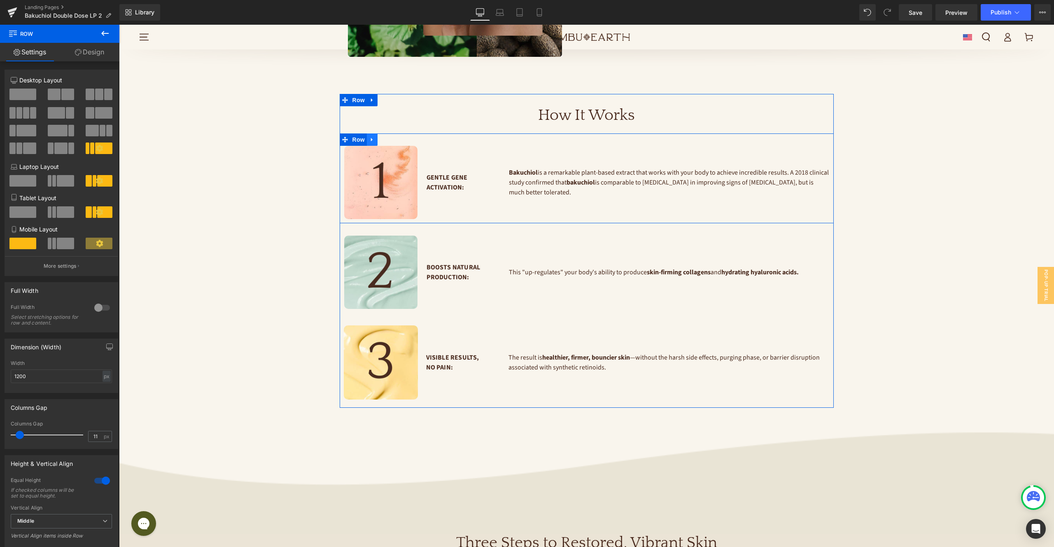
click at [372, 138] on icon at bounding box center [372, 140] width 2 height 4
click at [383, 136] on icon at bounding box center [383, 139] width 6 height 6
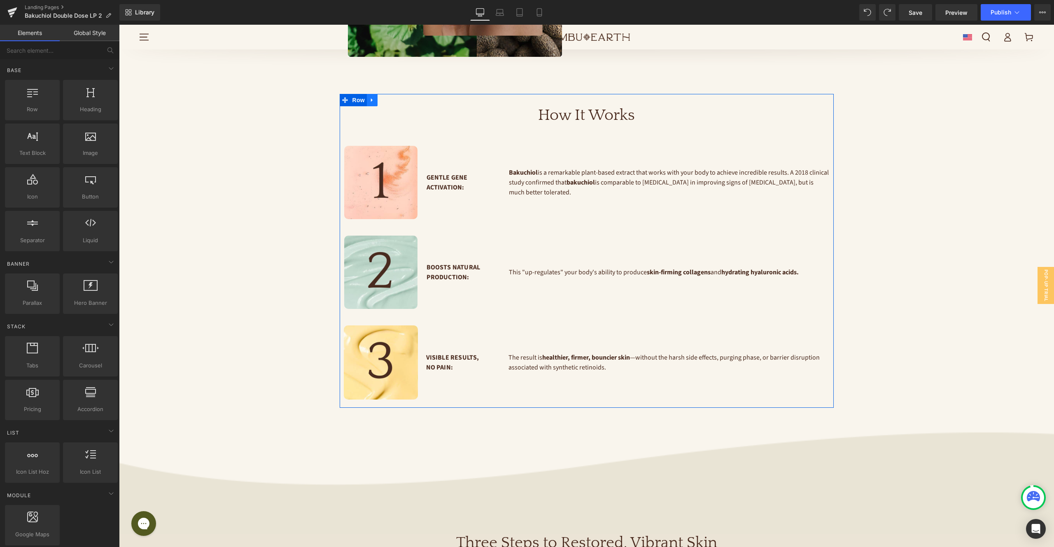
click at [370, 97] on icon at bounding box center [372, 100] width 6 height 6
click at [383, 97] on icon at bounding box center [383, 100] width 6 height 6
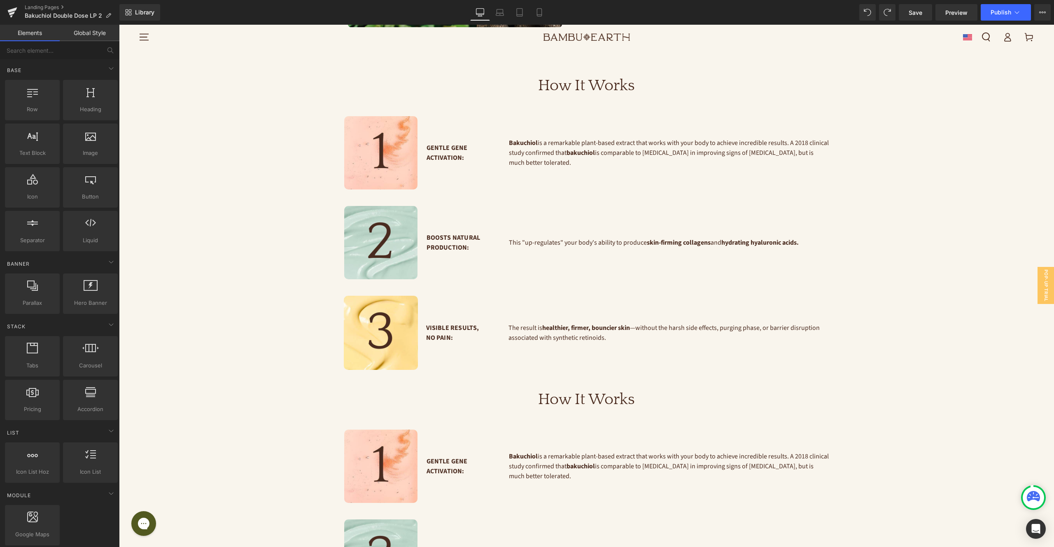
scroll to position [1049, 0]
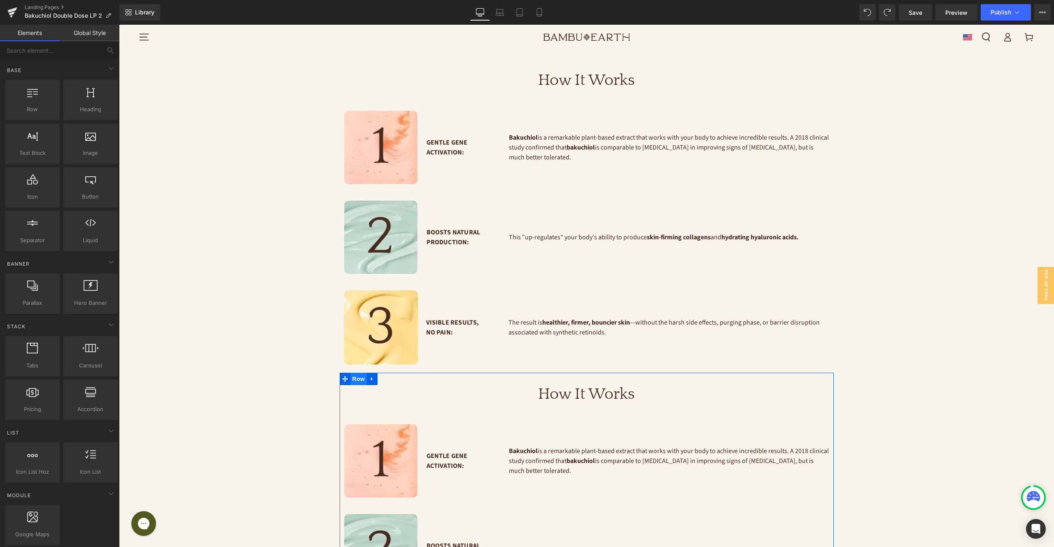
click at [358, 373] on span "Row" at bounding box center [358, 379] width 16 height 12
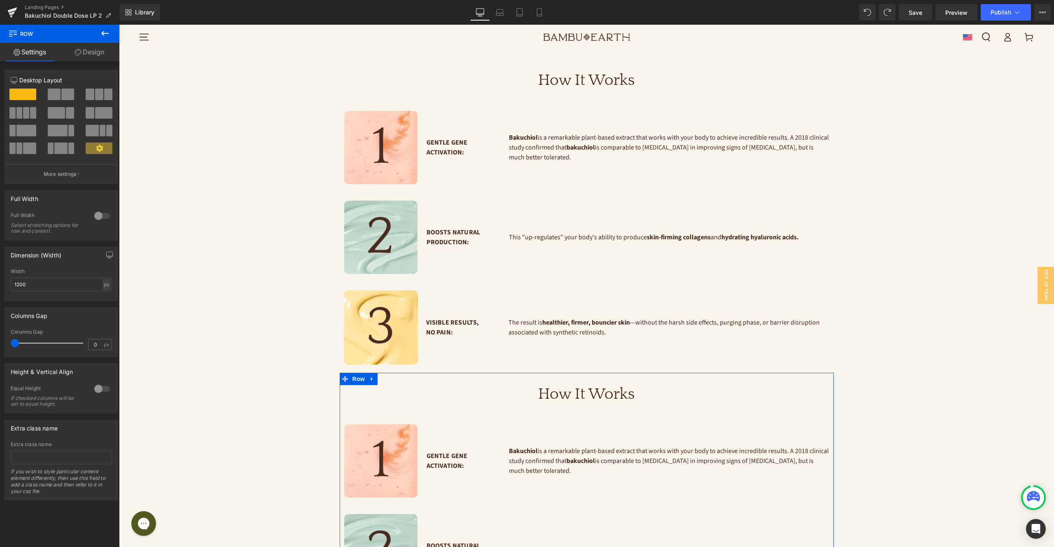
click at [91, 51] on link "Design" at bounding box center [90, 52] width 60 height 19
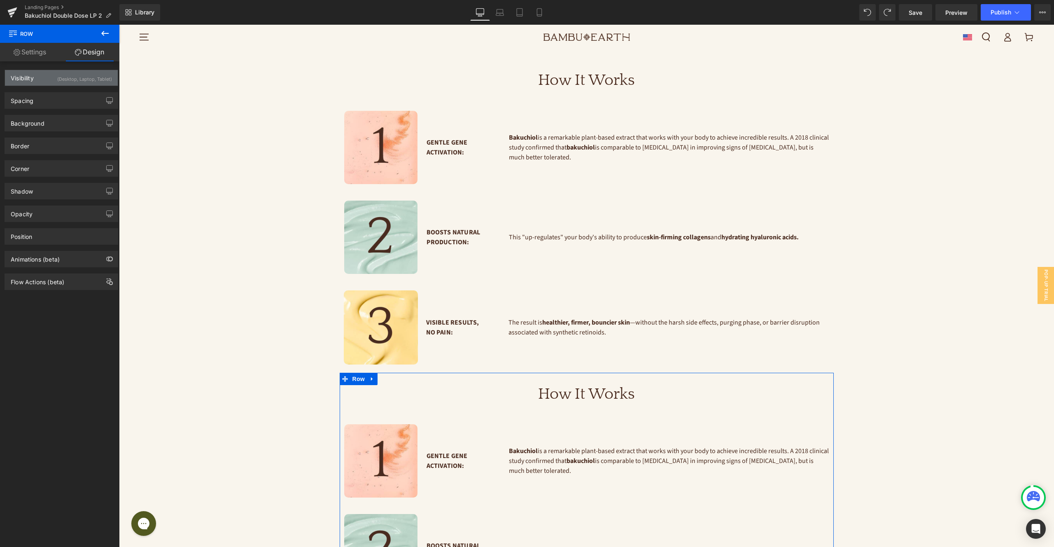
click at [98, 77] on div "(Desktop, Laptop, Tablet)" at bounding box center [84, 77] width 55 height 14
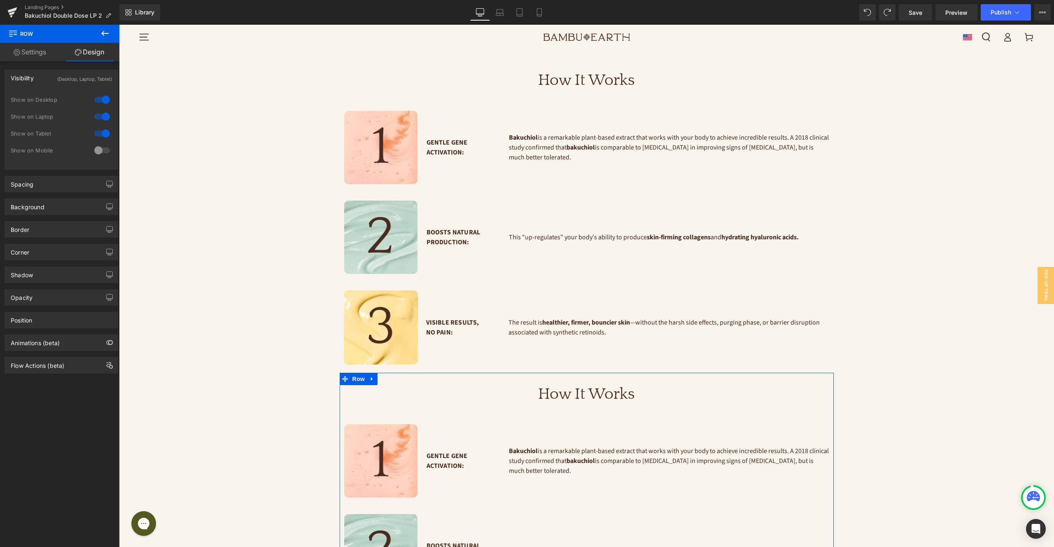
click at [105, 151] on div at bounding box center [102, 150] width 20 height 13
click at [102, 131] on div at bounding box center [102, 133] width 20 height 13
click at [100, 116] on div at bounding box center [102, 116] width 20 height 13
click at [99, 103] on div at bounding box center [102, 99] width 20 height 13
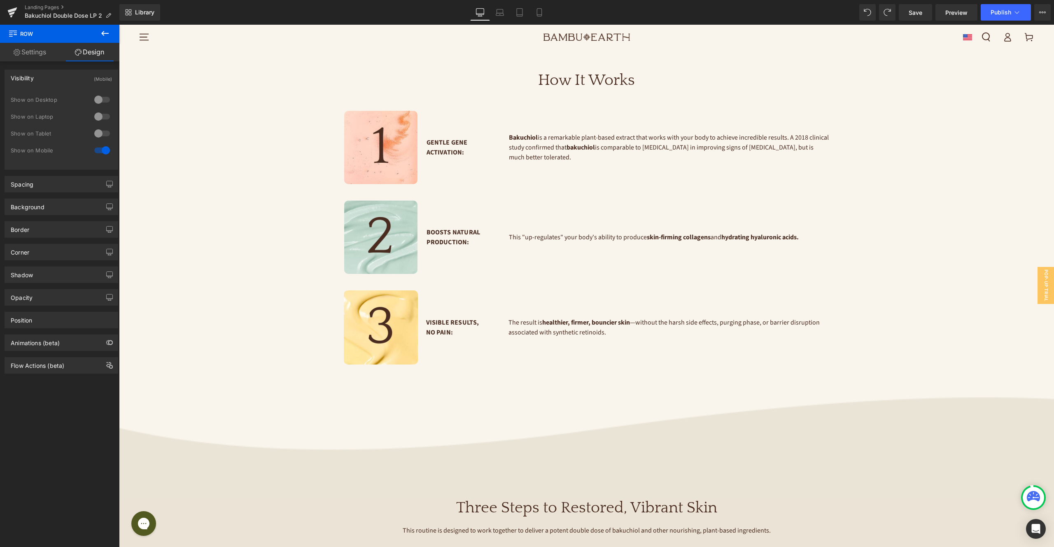
click at [40, 52] on link "Settings" at bounding box center [30, 52] width 60 height 19
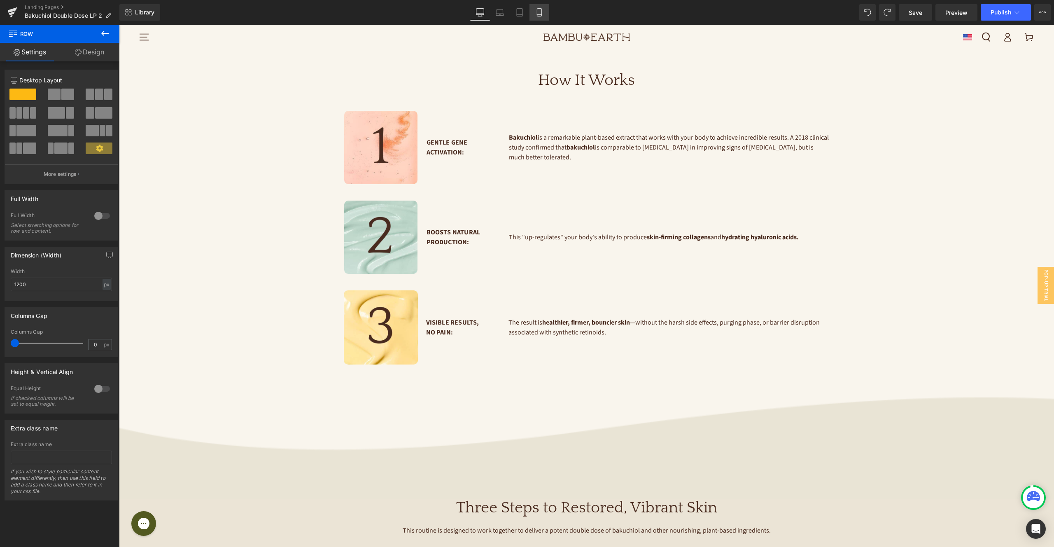
click at [535, 12] on icon at bounding box center [539, 12] width 8 height 8
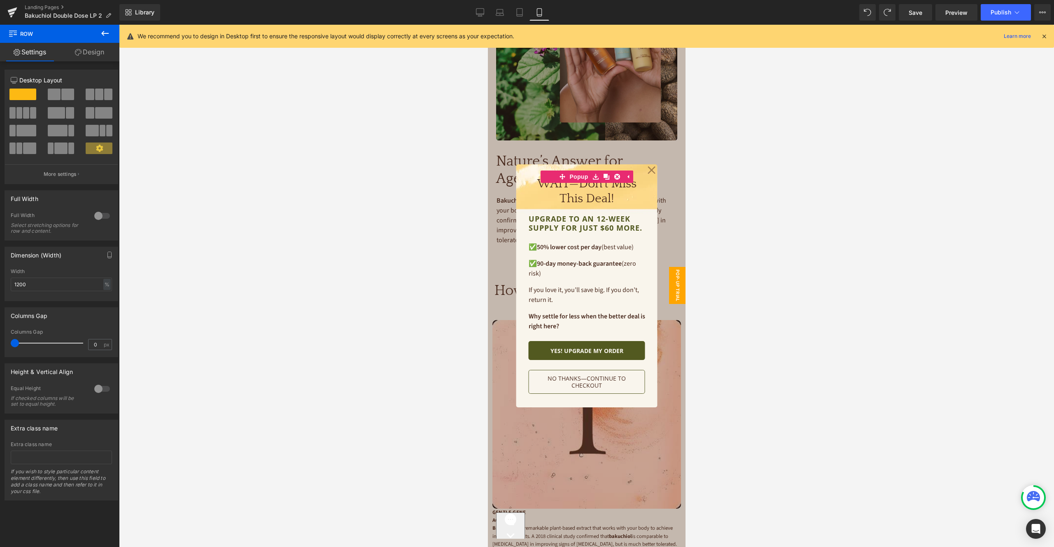
scroll to position [1054, 0]
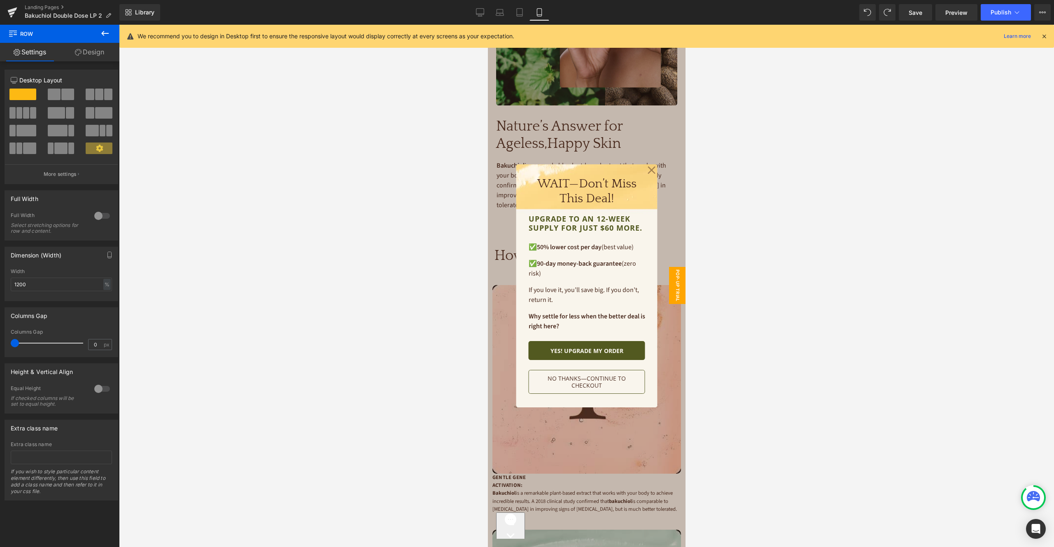
click at [652, 168] on icon at bounding box center [651, 170] width 8 height 8
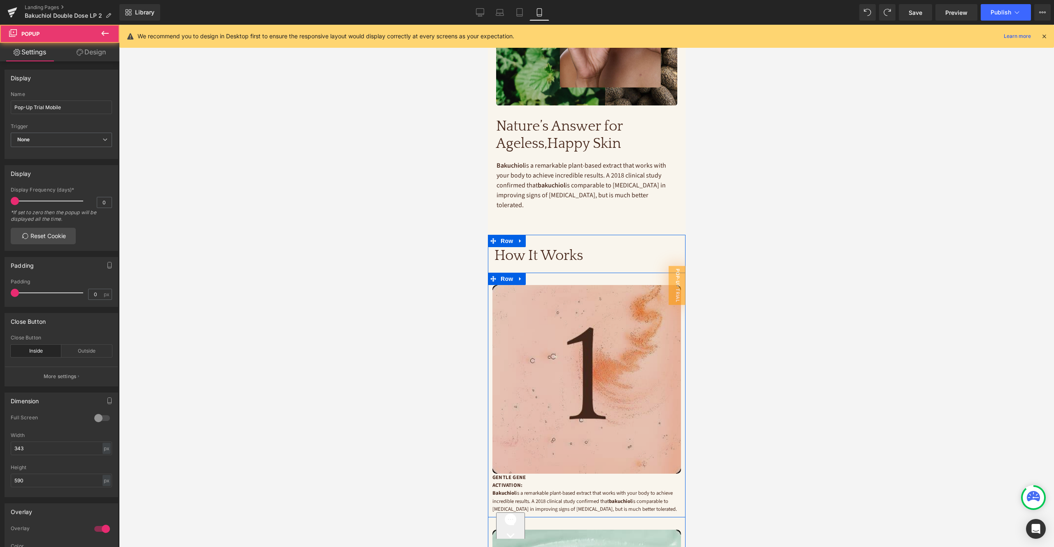
scroll to position [1060, 0]
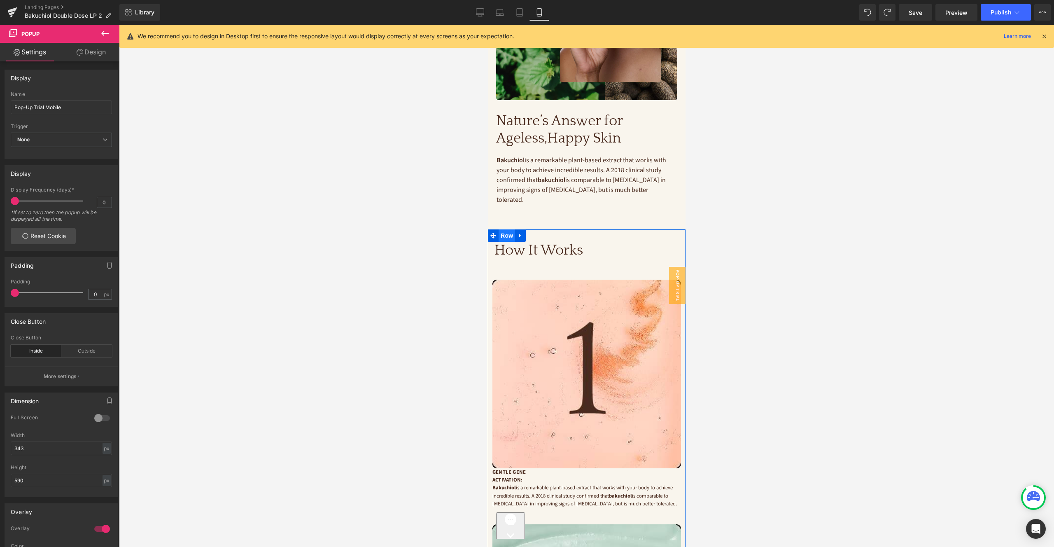
click at [507, 229] on span "Row" at bounding box center [506, 235] width 16 height 12
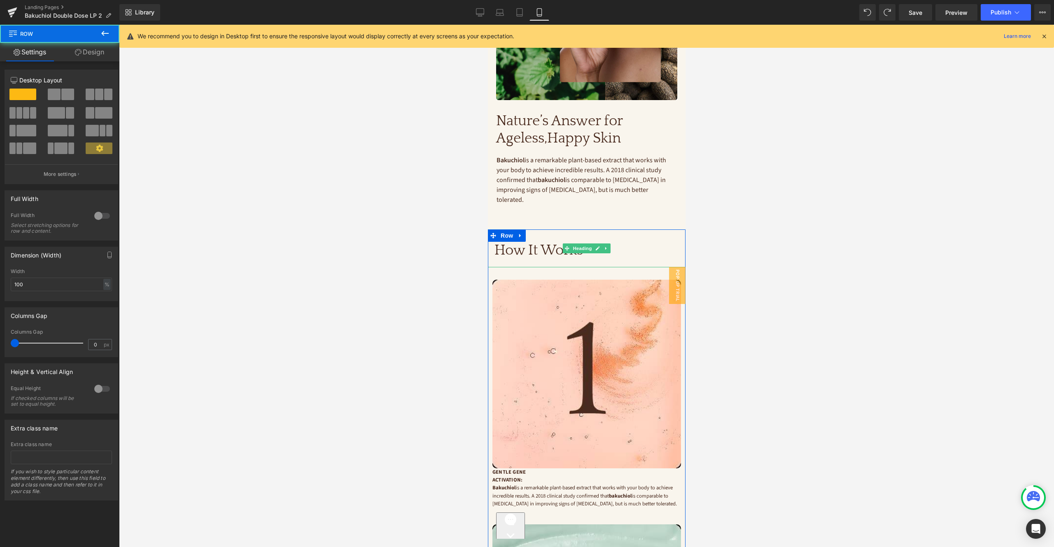
click at [531, 242] on h3 "How It Works" at bounding box center [586, 250] width 185 height 17
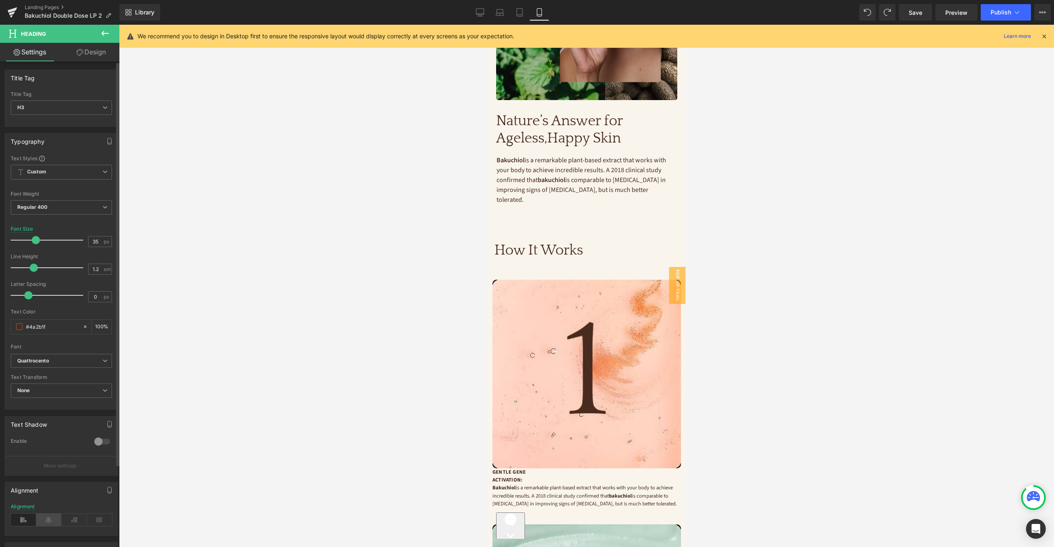
click at [51, 517] on icon at bounding box center [49, 520] width 26 height 12
click at [509, 267] on span "Row" at bounding box center [506, 273] width 16 height 12
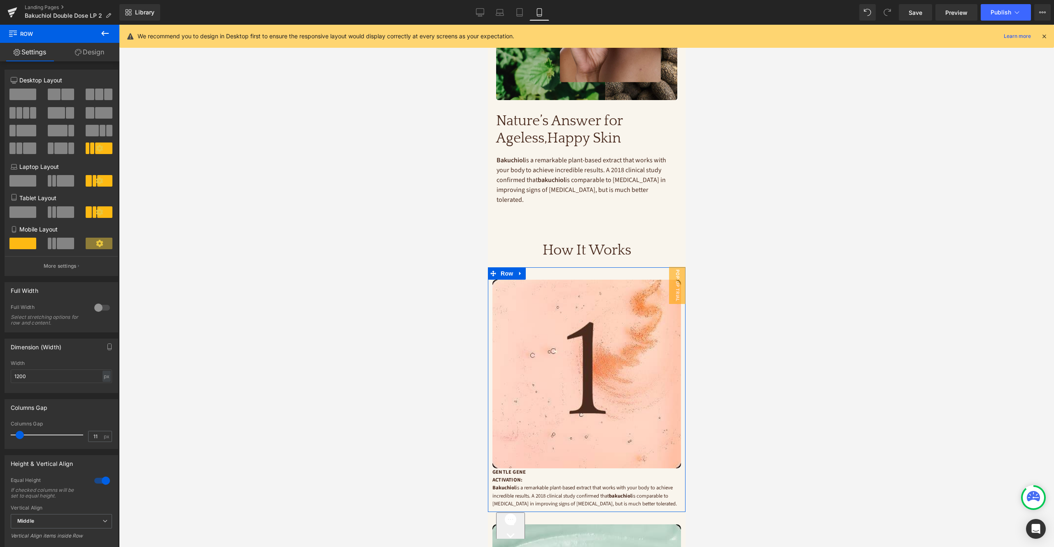
click at [56, 95] on span at bounding box center [54, 95] width 13 height 12
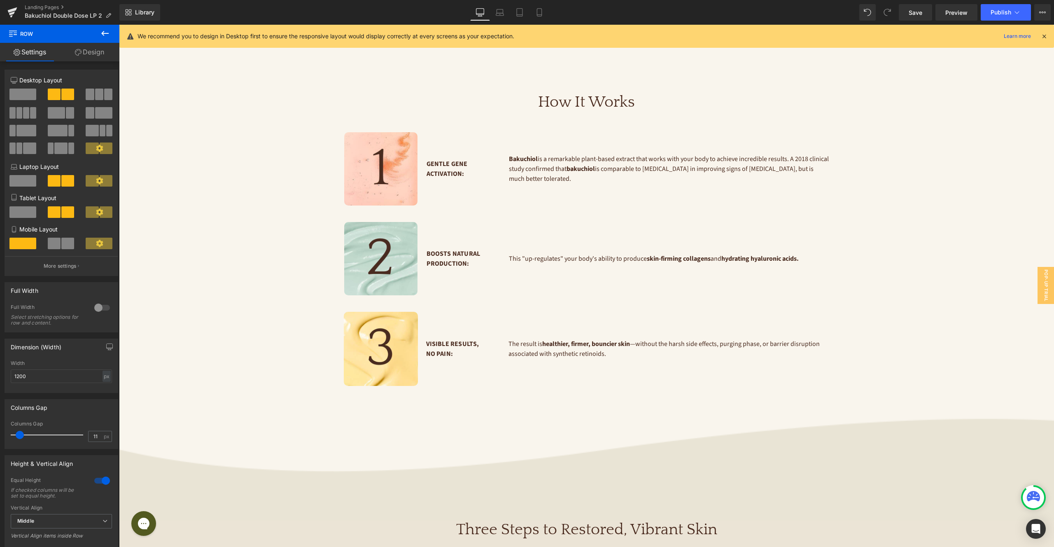
scroll to position [0, 0]
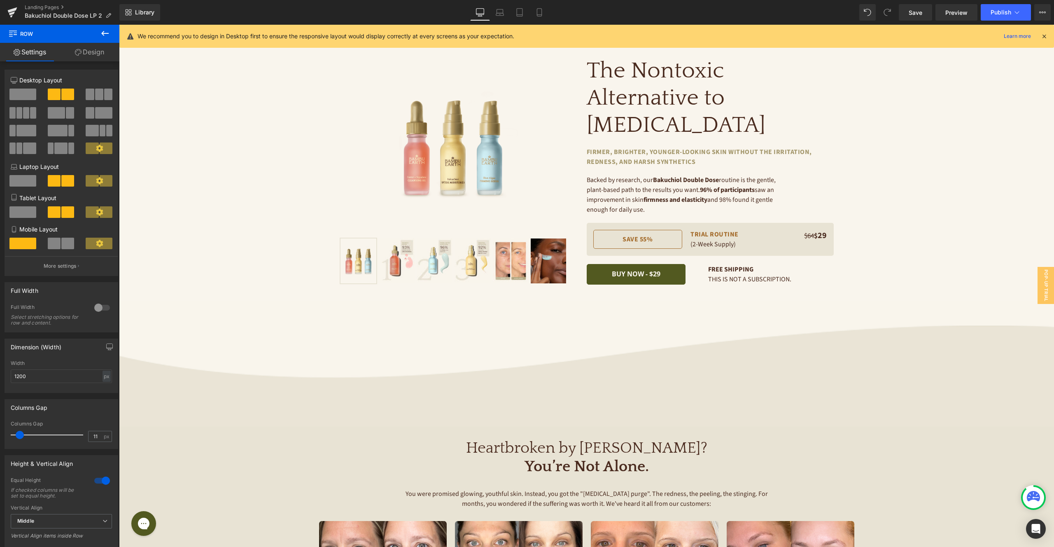
click at [63, 242] on span at bounding box center [67, 244] width 13 height 12
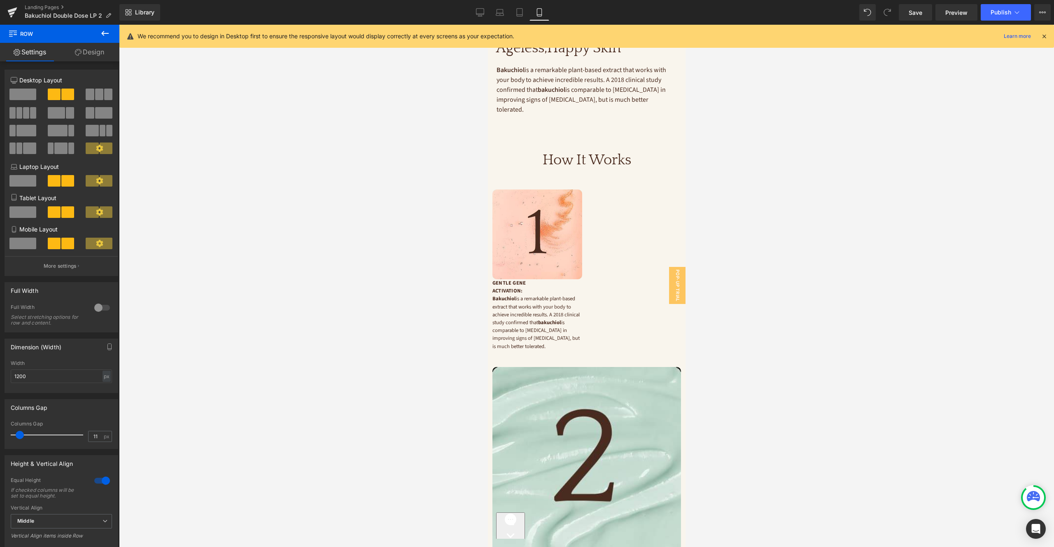
scroll to position [1161, 0]
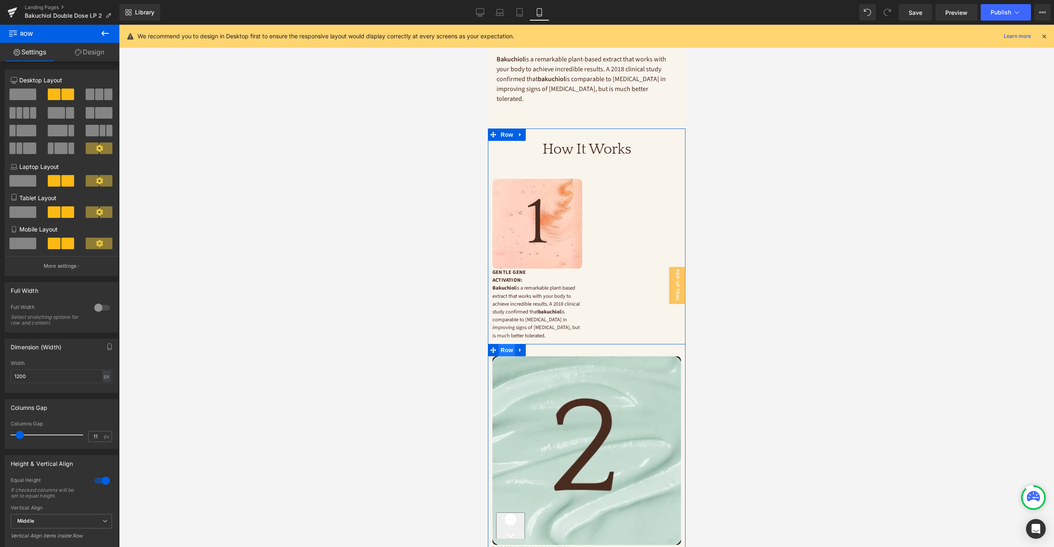
click at [509, 344] on span "Row" at bounding box center [506, 350] width 16 height 12
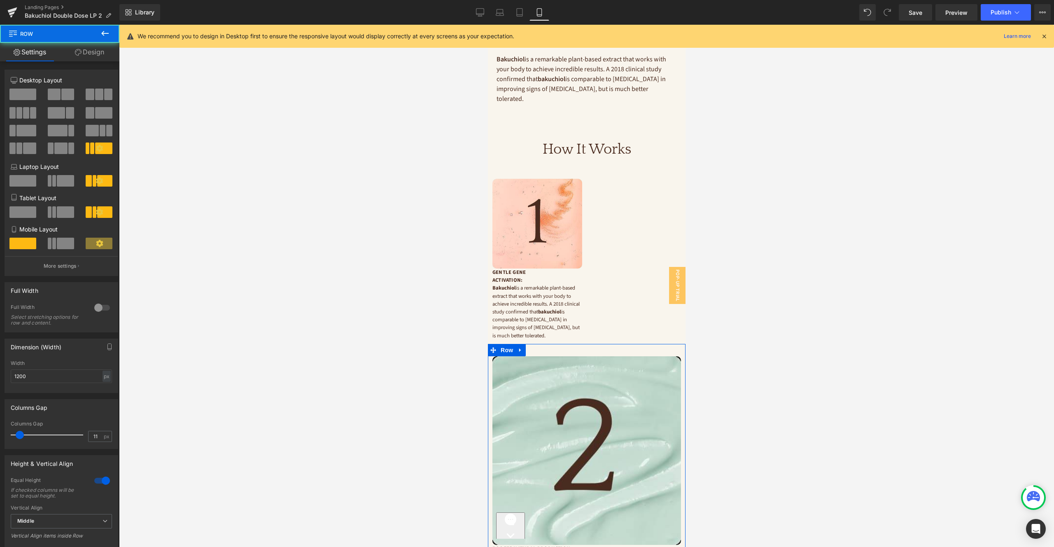
click at [61, 90] on span at bounding box center [67, 95] width 13 height 12
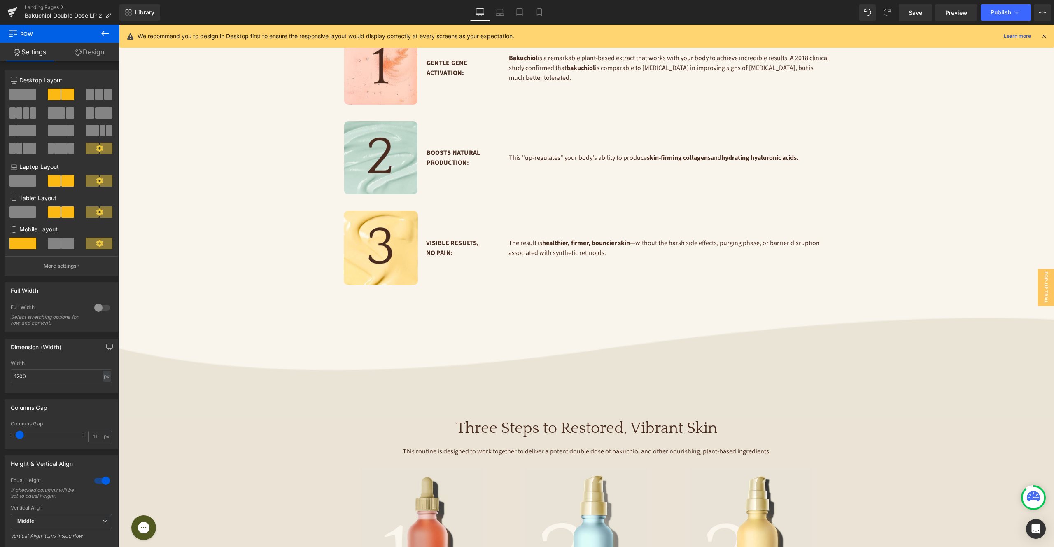
scroll to position [0, 0]
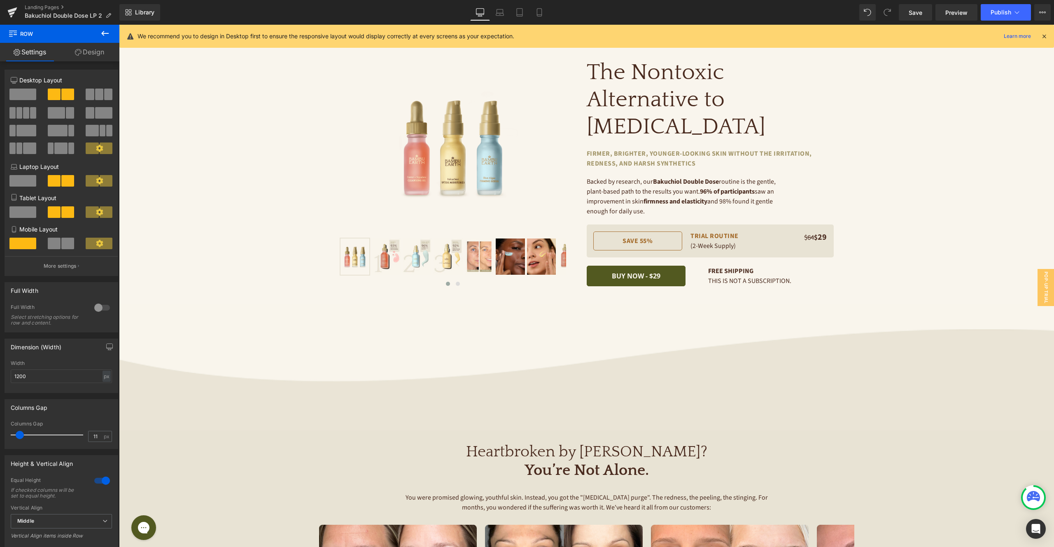
click at [62, 249] on span at bounding box center [67, 244] width 13 height 12
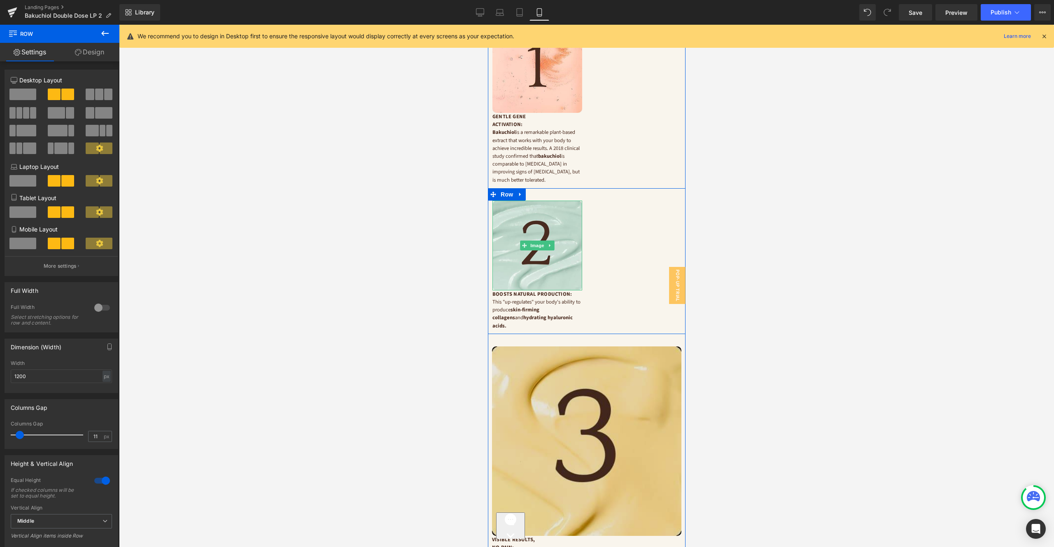
scroll to position [1427, 0]
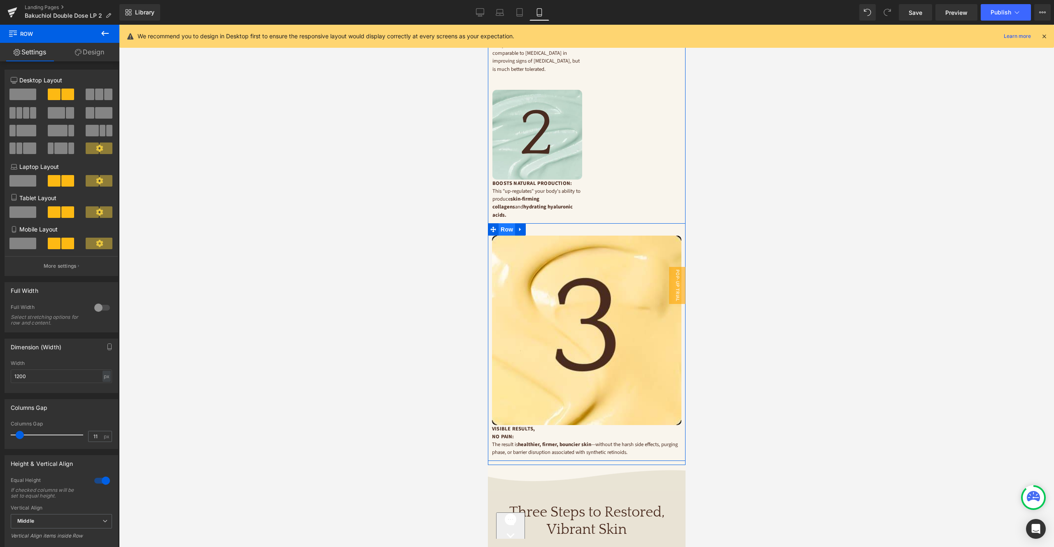
click at [511, 223] on span "Row" at bounding box center [506, 229] width 16 height 12
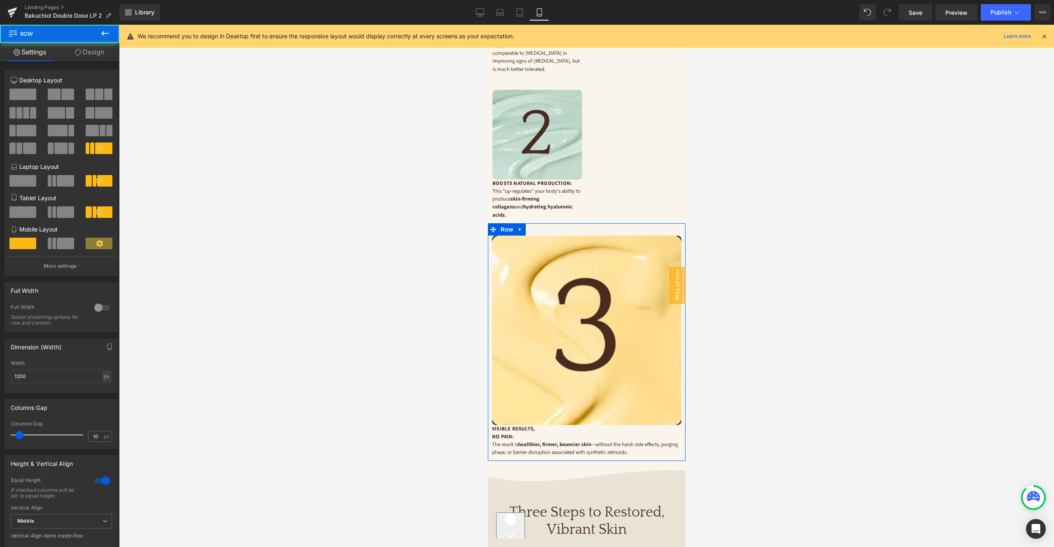
click at [55, 96] on span at bounding box center [54, 95] width 13 height 12
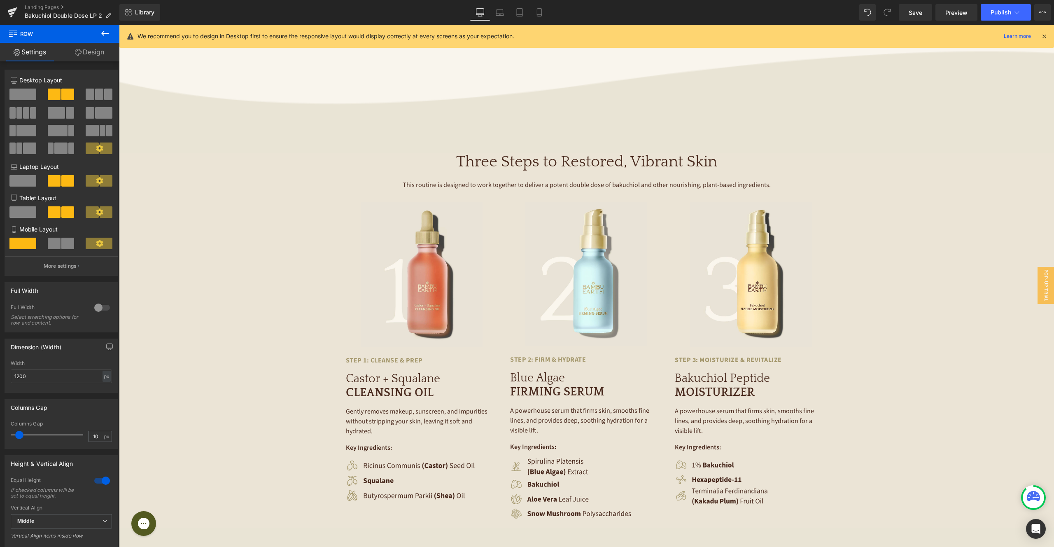
scroll to position [0, 0]
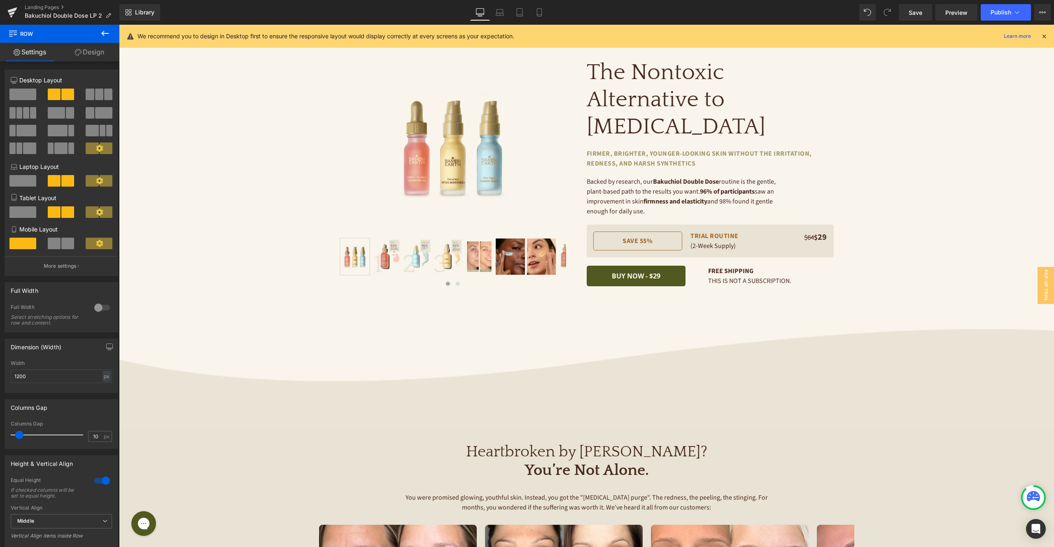
click at [61, 247] on span at bounding box center [67, 244] width 13 height 12
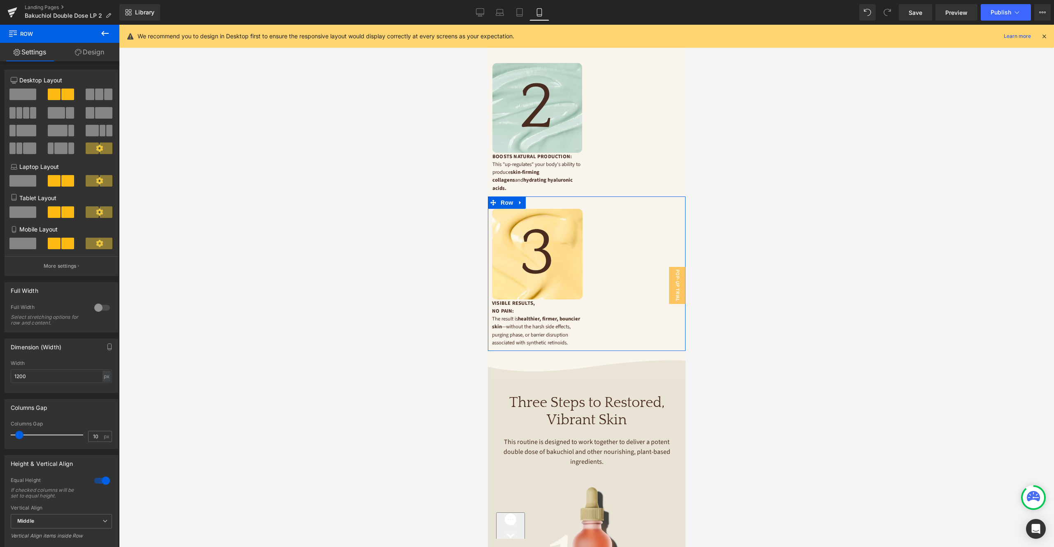
scroll to position [1454, 0]
click at [73, 267] on p "More settings" at bounding box center [60, 265] width 33 height 7
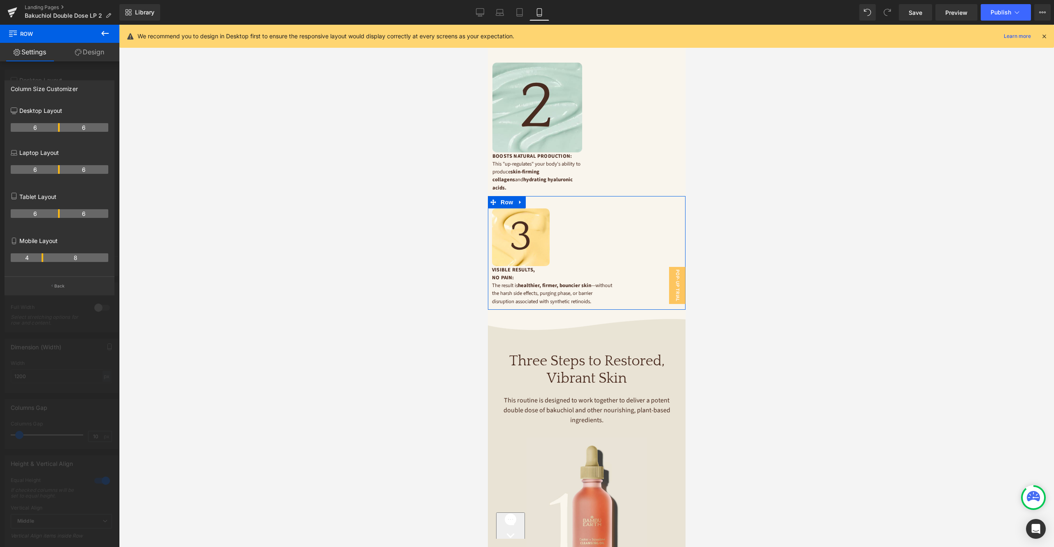
drag, startPoint x: 58, startPoint y: 259, endPoint x: 42, endPoint y: 259, distance: 16.5
click at [42, 259] on th "4" at bounding box center [27, 257] width 33 height 9
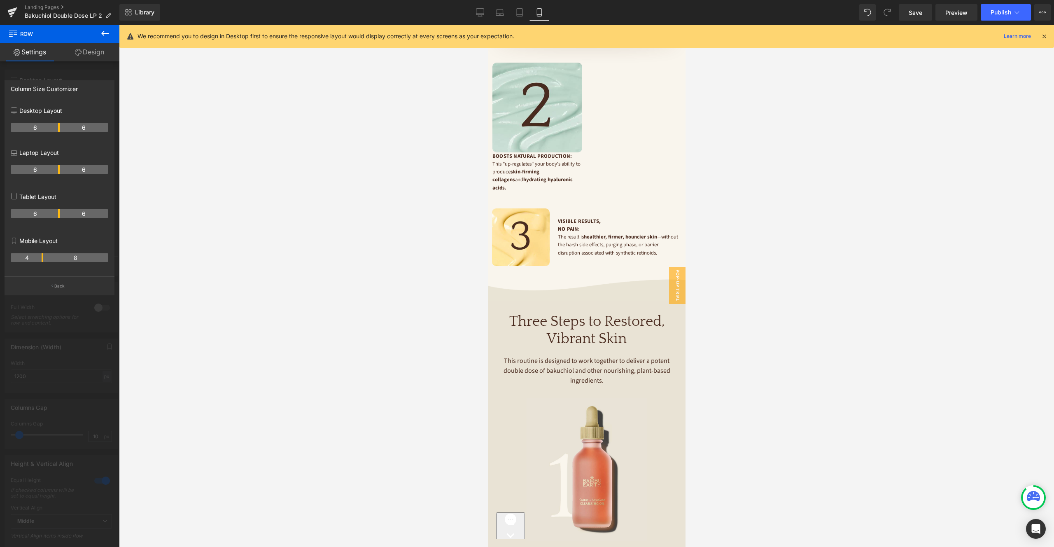
scroll to position [1322, 0]
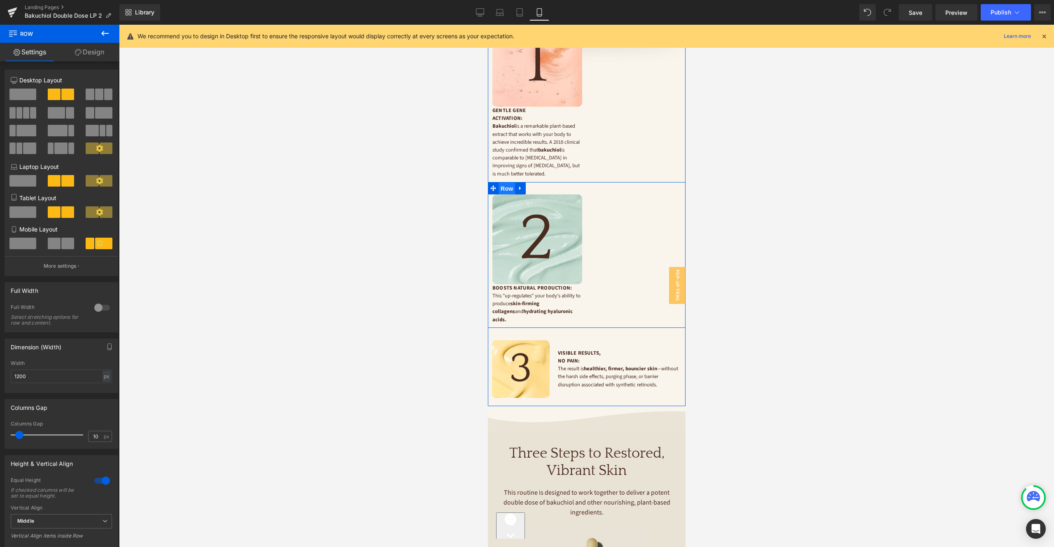
click at [509, 182] on span "Row" at bounding box center [506, 188] width 16 height 12
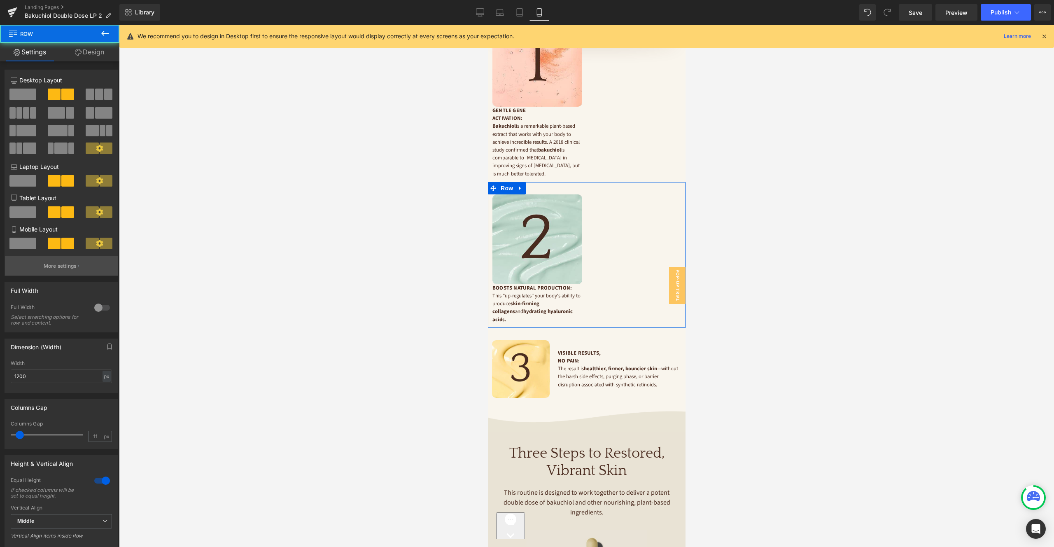
click at [62, 263] on p "More settings" at bounding box center [60, 265] width 33 height 7
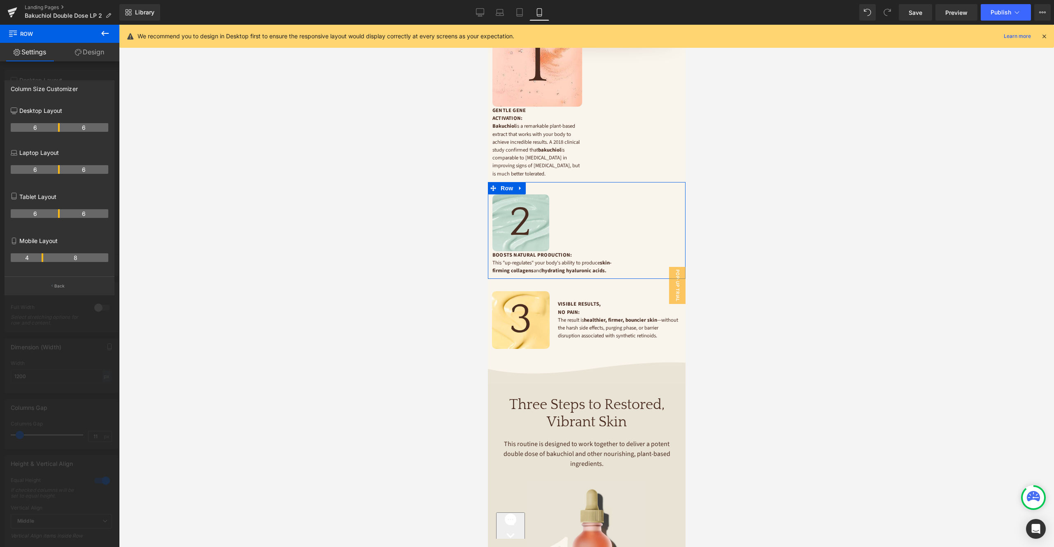
drag, startPoint x: 56, startPoint y: 255, endPoint x: 43, endPoint y: 256, distance: 13.6
click at [43, 256] on tr "4 8" at bounding box center [60, 257] width 98 height 9
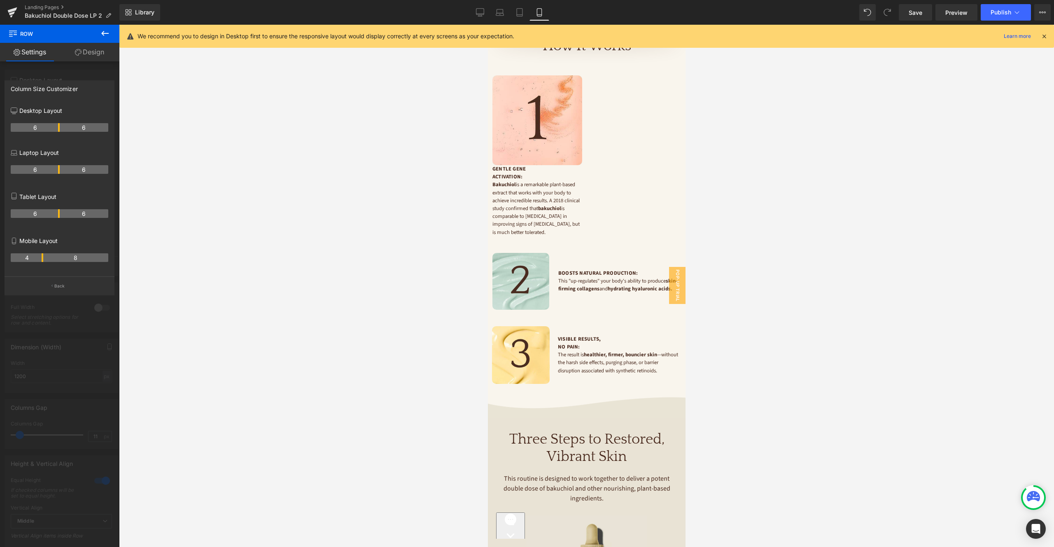
scroll to position [1163, 0]
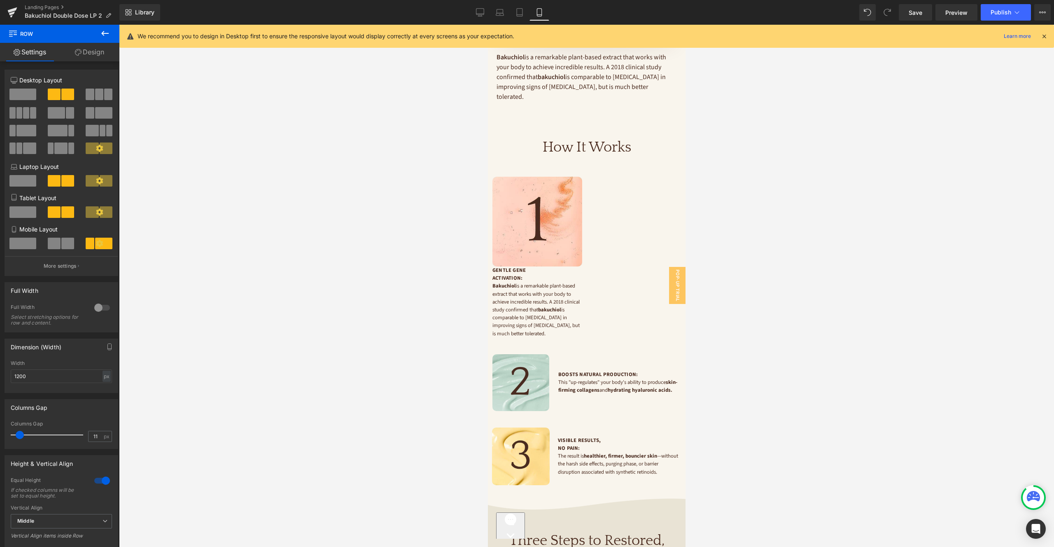
click at [506, 164] on span "Row" at bounding box center [506, 170] width 16 height 12
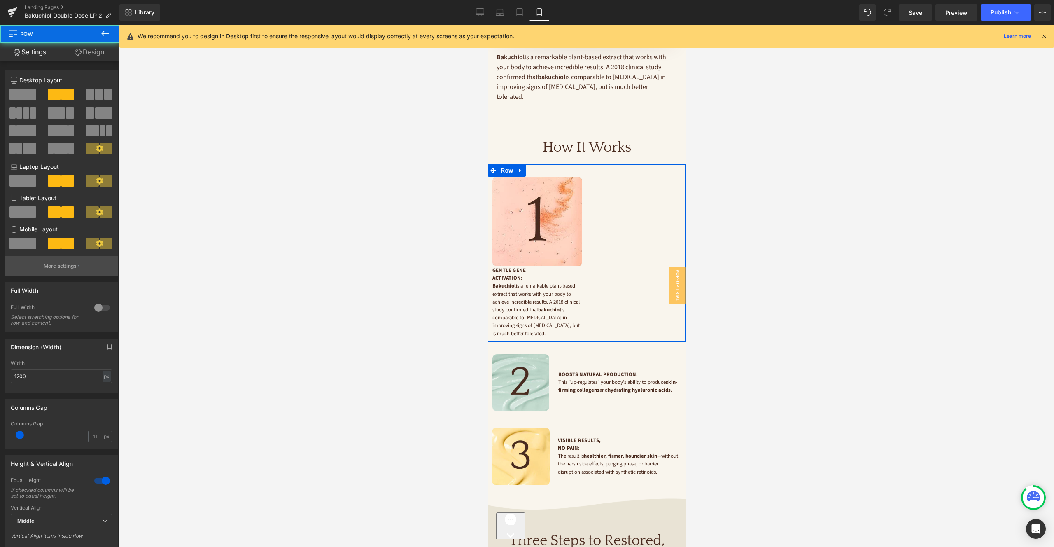
click at [49, 267] on p "More settings" at bounding box center [60, 265] width 33 height 7
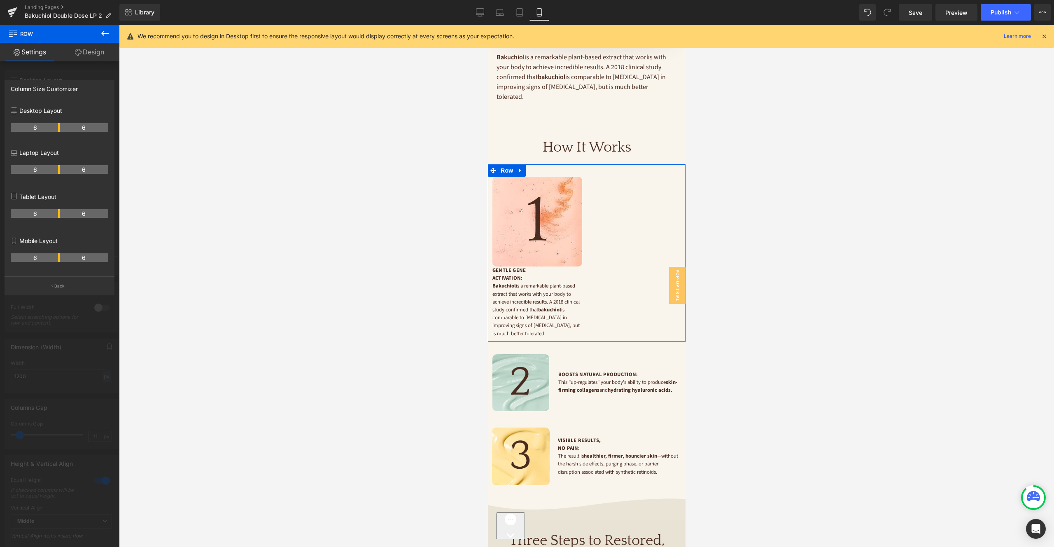
drag, startPoint x: 60, startPoint y: 257, endPoint x: 43, endPoint y: 258, distance: 16.5
click at [43, 258] on tr "6 6" at bounding box center [60, 257] width 98 height 9
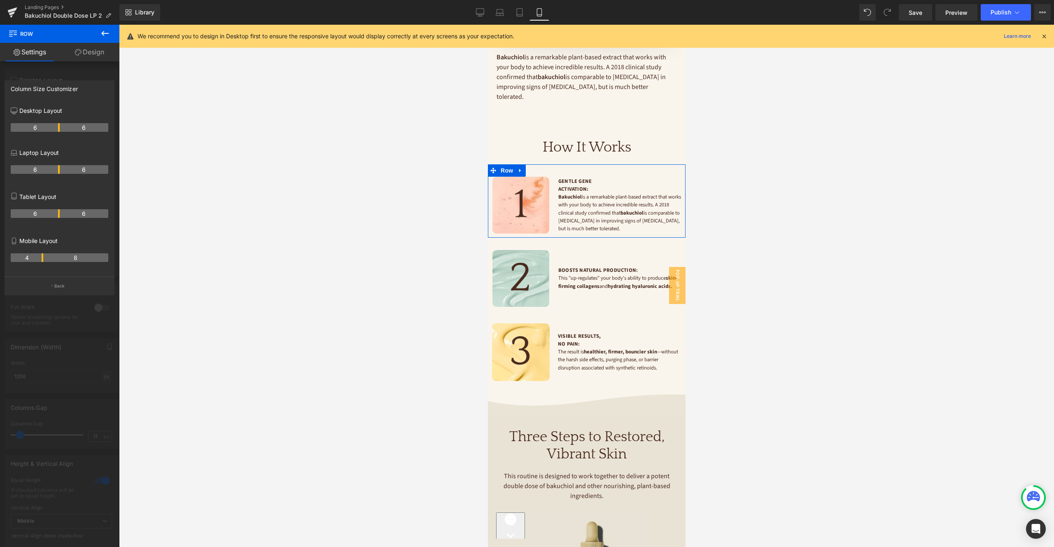
drag, startPoint x: 59, startPoint y: 257, endPoint x: 45, endPoint y: 259, distance: 13.6
click at [45, 259] on tr "4 8" at bounding box center [60, 257] width 98 height 9
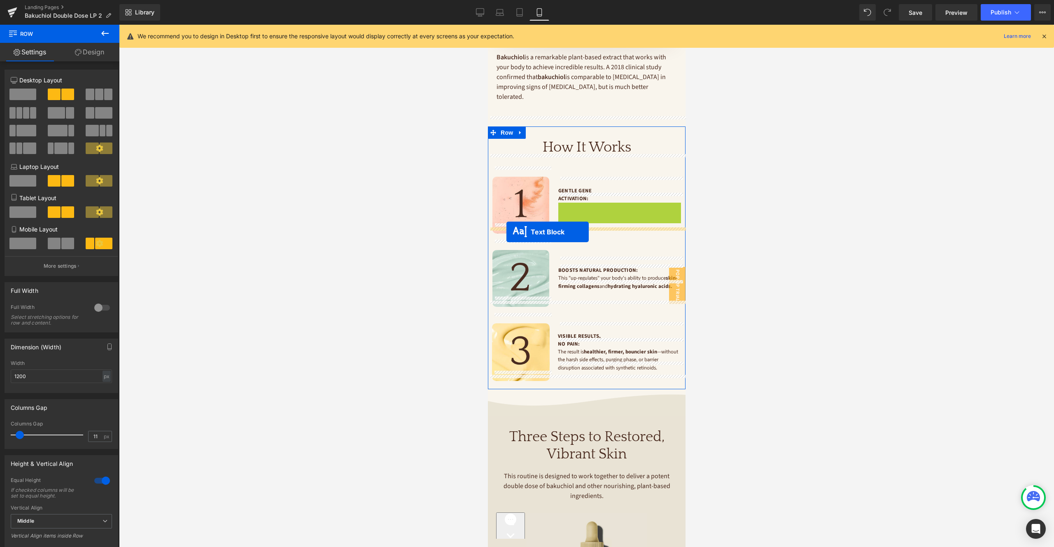
drag, startPoint x: 597, startPoint y: 203, endPoint x: 506, endPoint y: 232, distance: 95.6
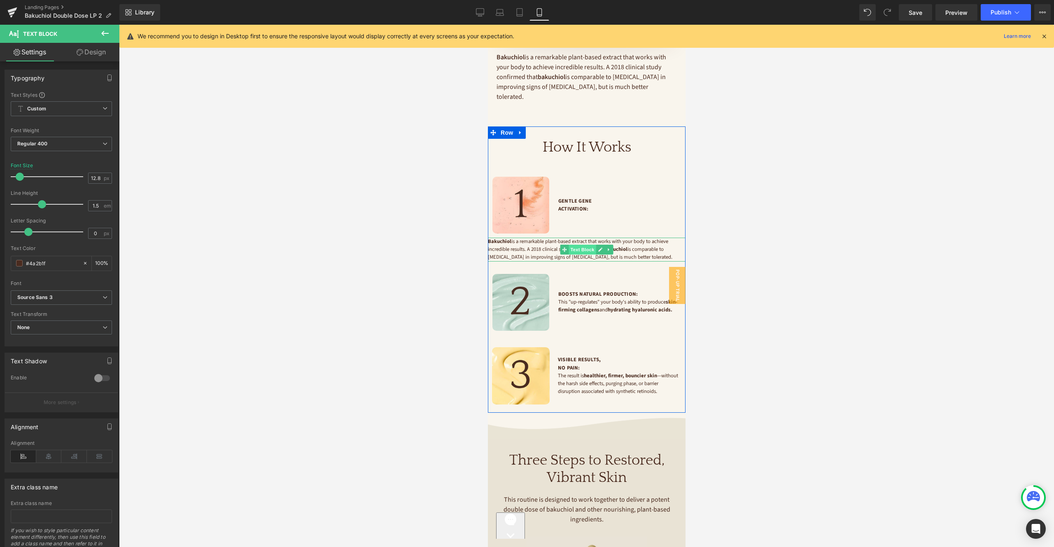
click at [587, 245] on span "Text Block" at bounding box center [581, 250] width 27 height 10
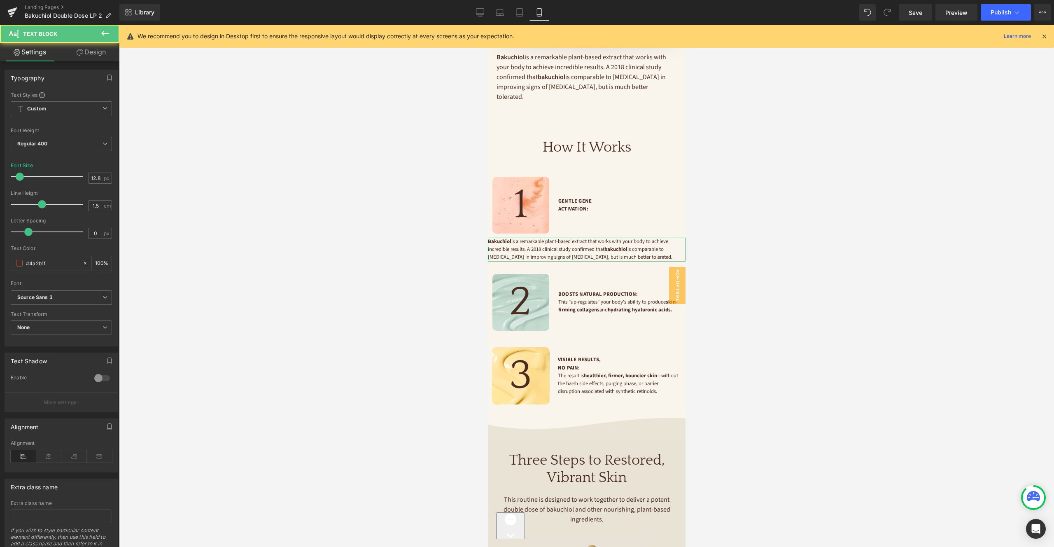
drag, startPoint x: 94, startPoint y: 54, endPoint x: 88, endPoint y: 116, distance: 62.5
click at [94, 54] on link "Design" at bounding box center [91, 52] width 60 height 19
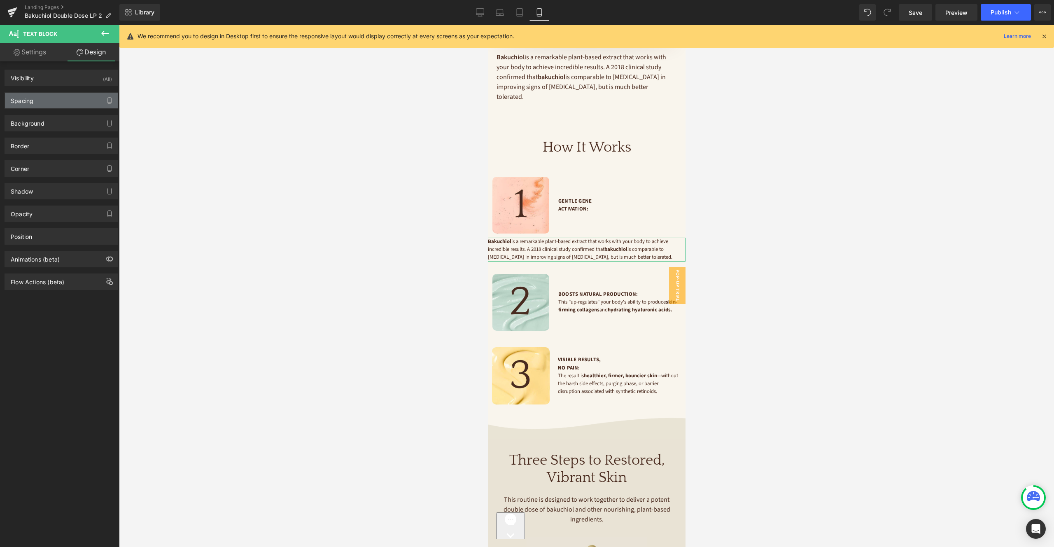
click at [37, 103] on div "Spacing" at bounding box center [61, 101] width 113 height 16
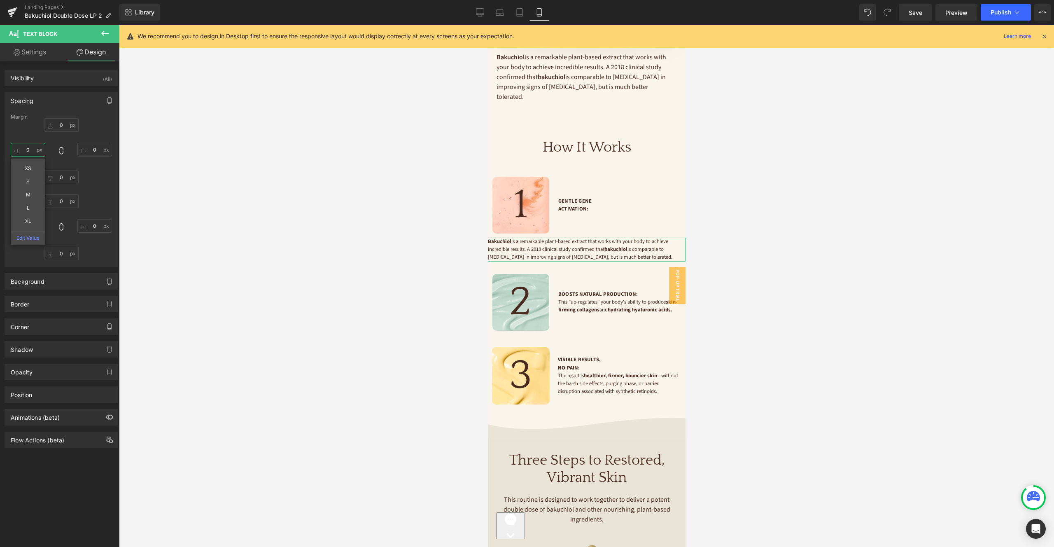
click at [25, 149] on input "text" at bounding box center [28, 150] width 35 height 14
type input "0"
type input "16"
click at [94, 150] on input "text" at bounding box center [94, 150] width 35 height 14
type input "16"
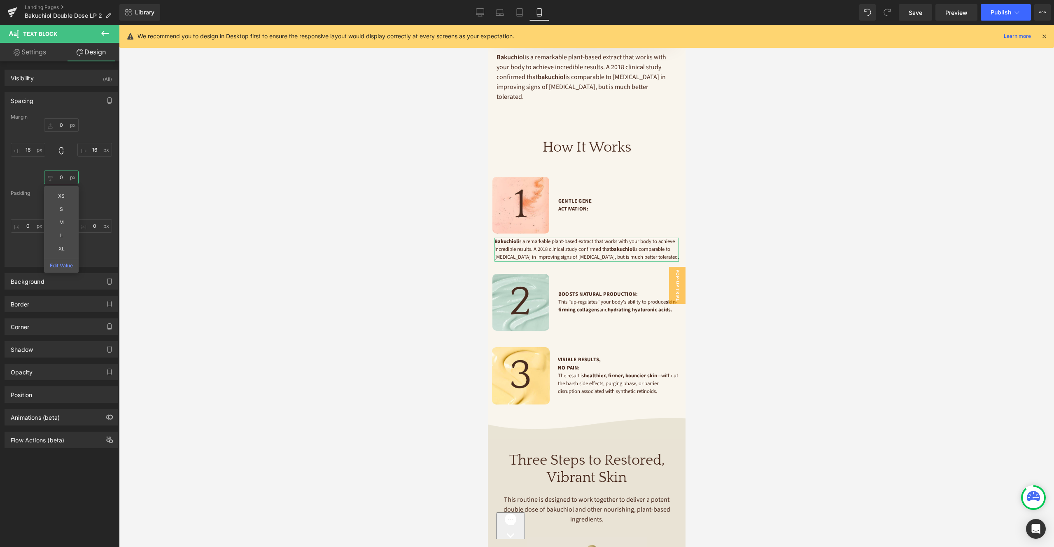
click at [54, 177] on input "text" at bounding box center [61, 178] width 35 height 14
type input "20"
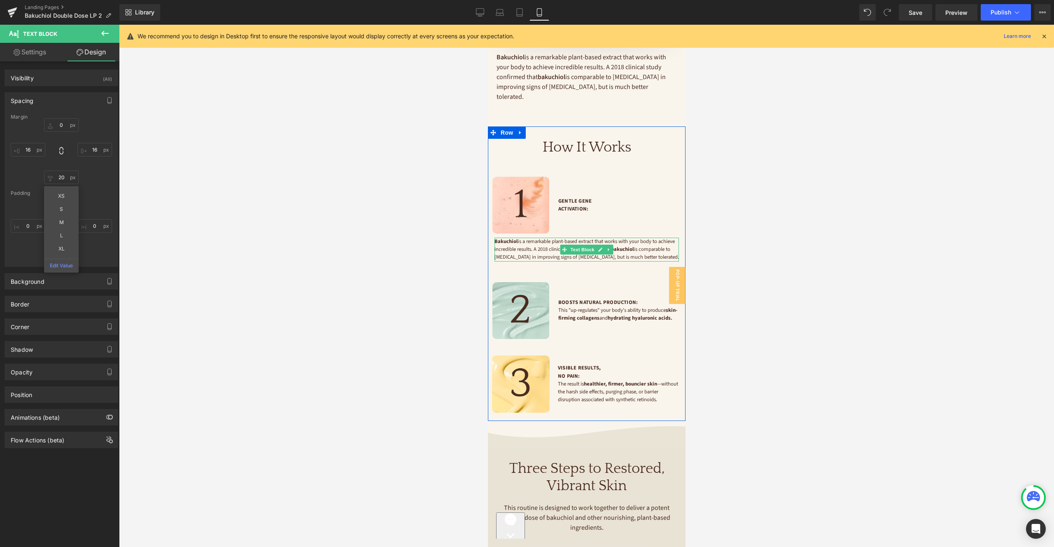
click at [564, 246] on p "Bakuchiol is a remarkable plant-based extract that works with your body to achi…" at bounding box center [586, 250] width 185 height 24
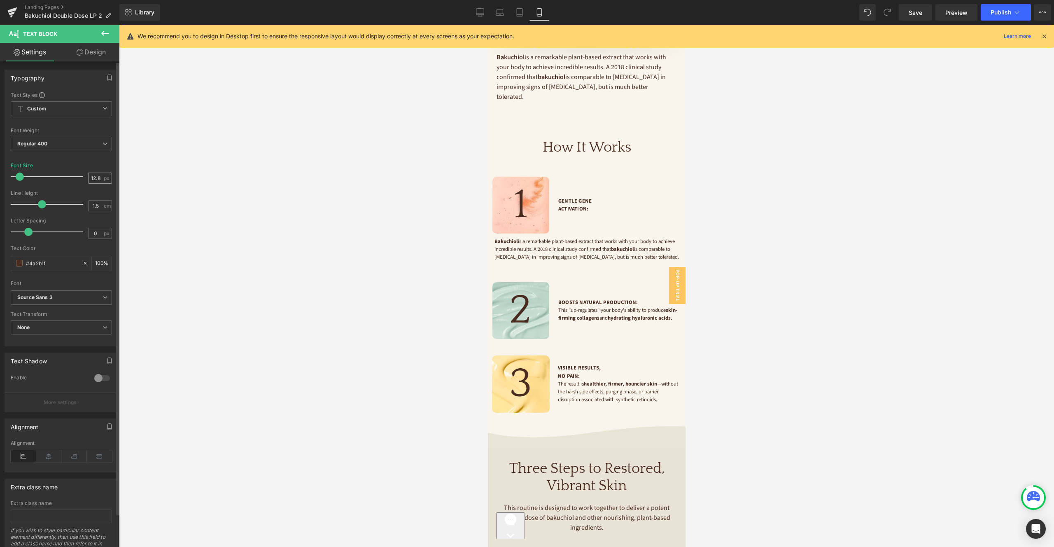
click at [95, 175] on input "12.8" at bounding box center [96, 178] width 14 height 10
type input "16"
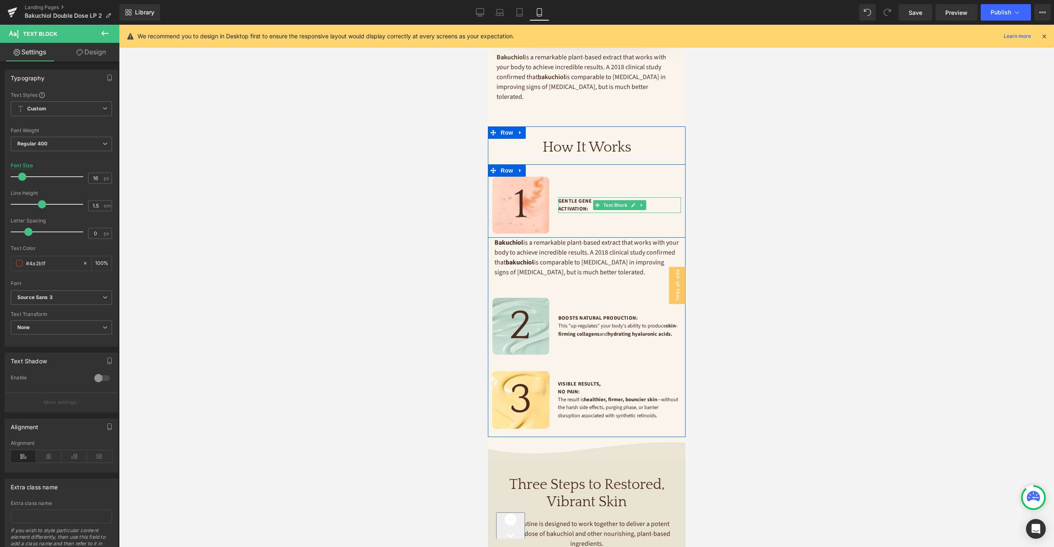
click at [577, 197] on p "Gentle Gene Activation:" at bounding box center [619, 205] width 123 height 16
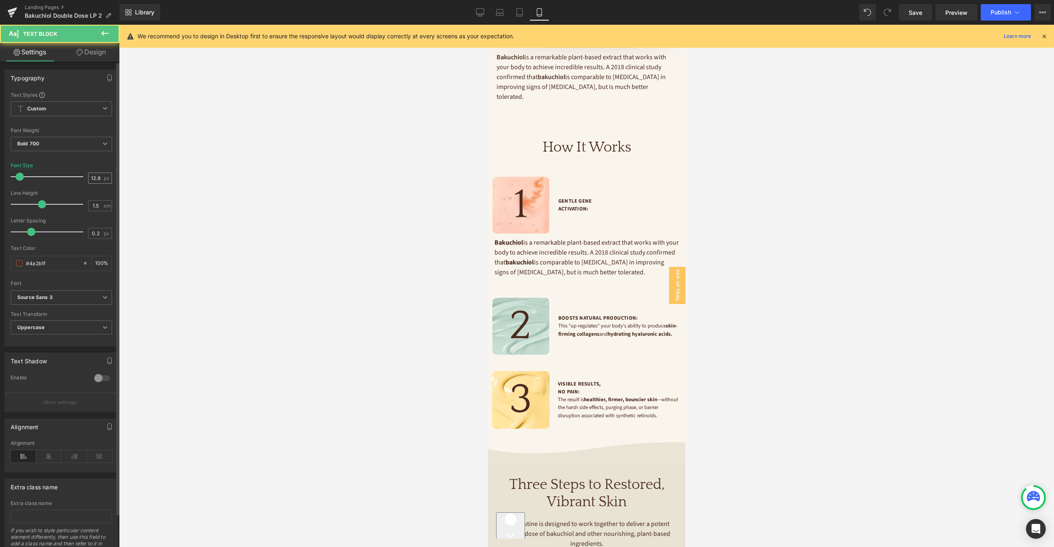
click at [96, 179] on input "12.8" at bounding box center [96, 178] width 14 height 10
type input "18"
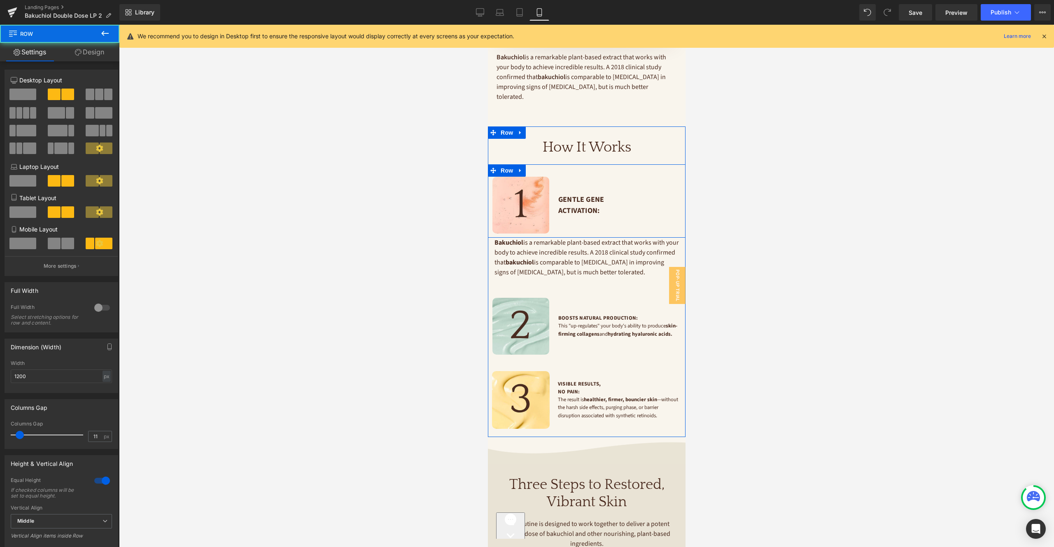
click at [574, 214] on div "Gentle Gene Activation: Text Block" at bounding box center [620, 205] width 132 height 57
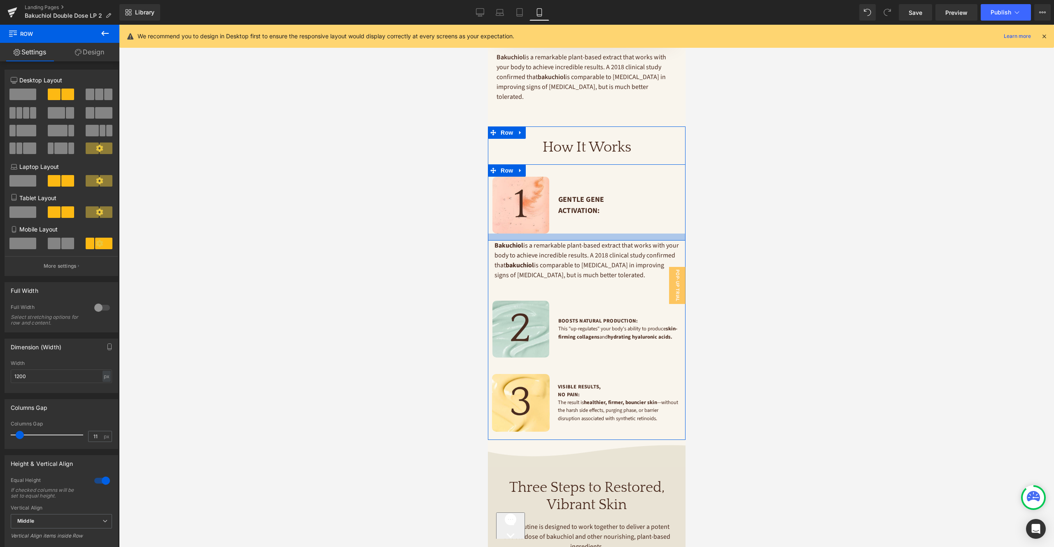
click at [574, 234] on div at bounding box center [587, 237] width 198 height 7
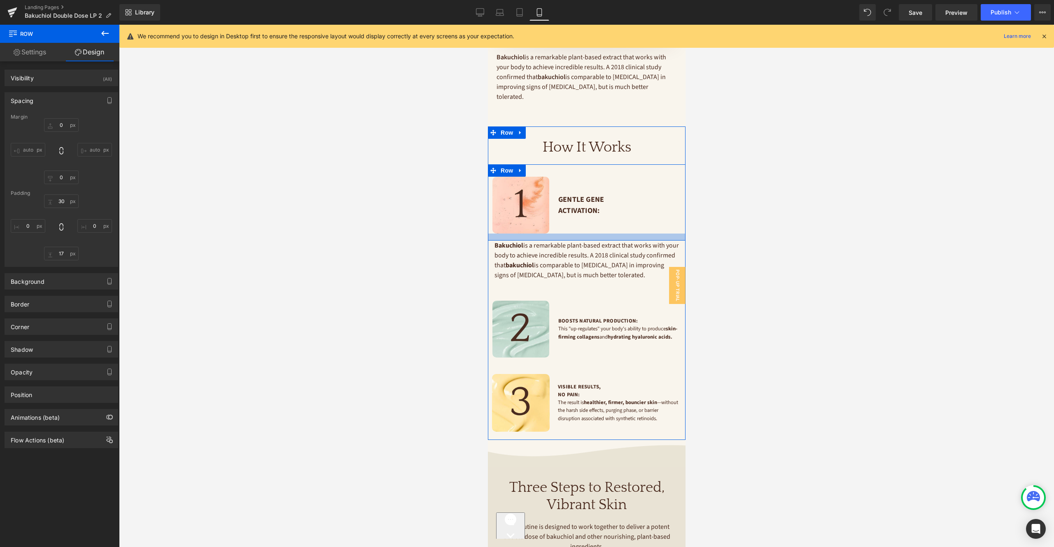
click at [575, 234] on div at bounding box center [587, 237] width 198 height 7
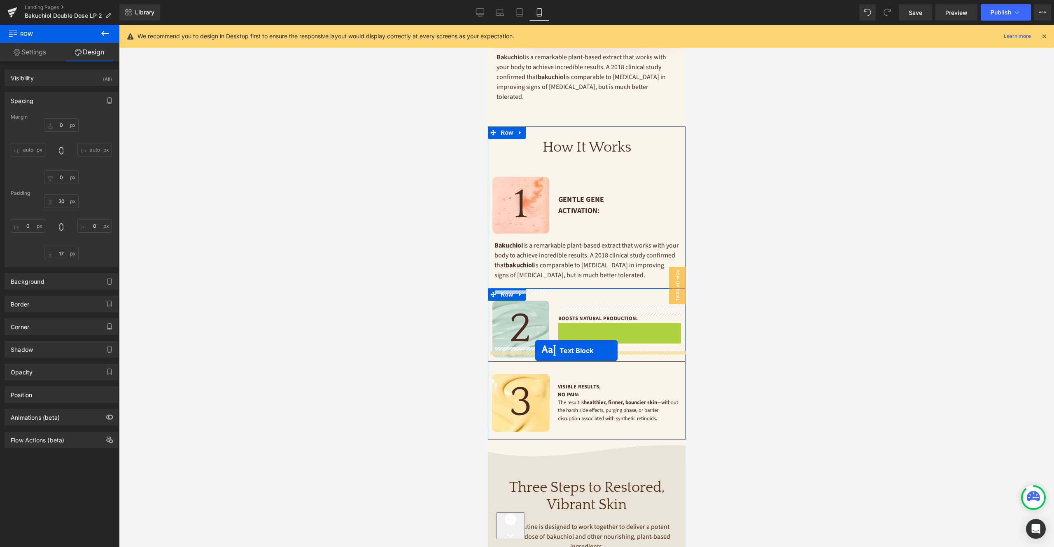
drag, startPoint x: 598, startPoint y: 322, endPoint x: 535, endPoint y: 350, distance: 68.7
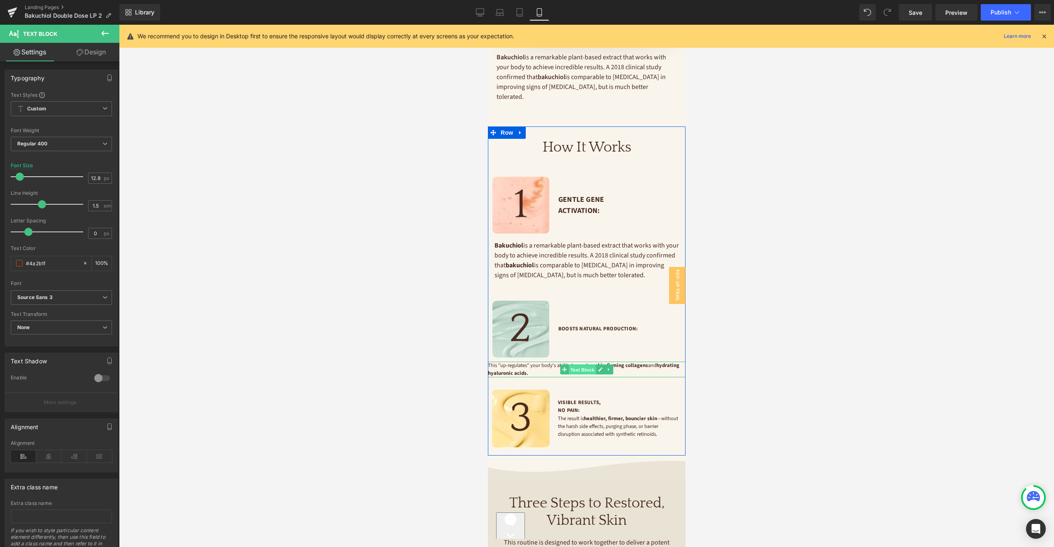
click at [579, 365] on span "Text Block" at bounding box center [581, 370] width 27 height 10
click at [95, 175] on input "12.8" at bounding box center [96, 178] width 14 height 10
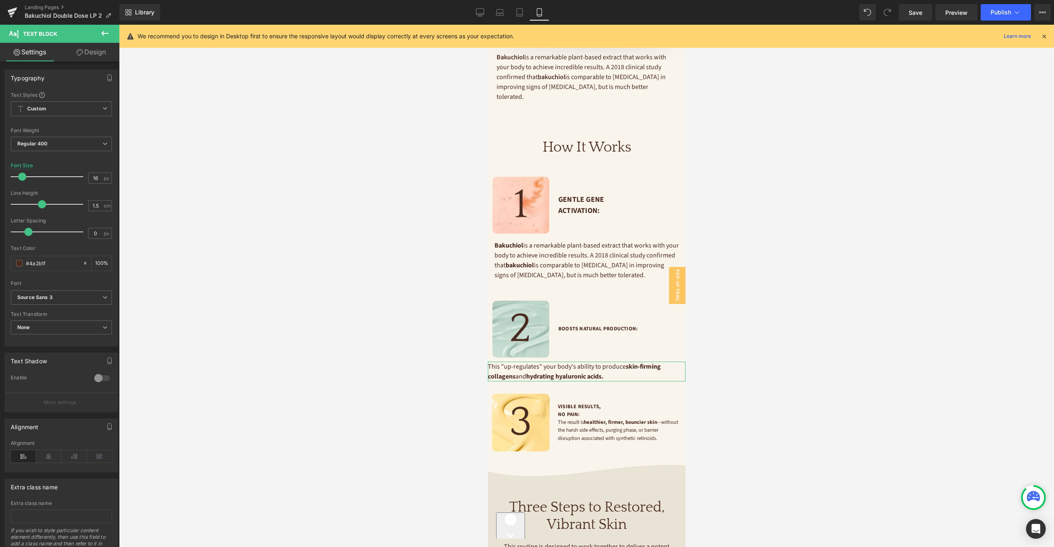
type input "16"
click at [93, 54] on link "Design" at bounding box center [91, 52] width 60 height 19
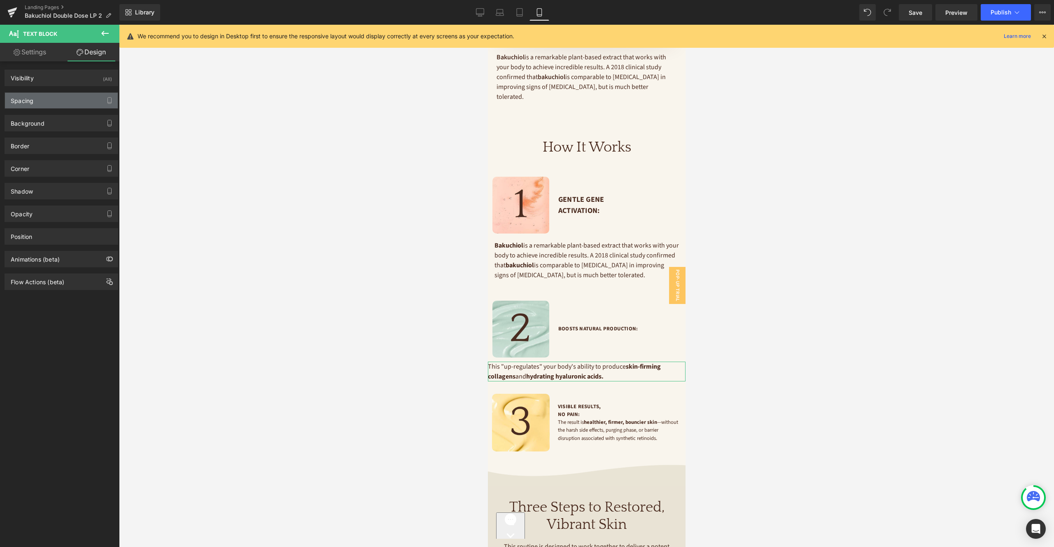
click at [47, 102] on div "Spacing" at bounding box center [61, 101] width 113 height 16
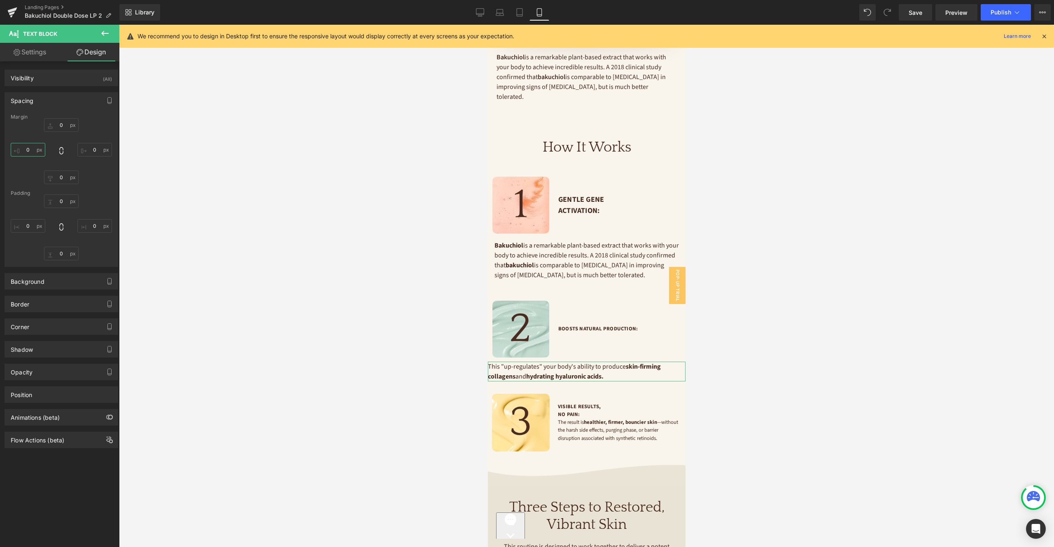
click at [33, 149] on input "0" at bounding box center [28, 150] width 35 height 14
type input "16"
click at [90, 146] on input "0" at bounding box center [94, 150] width 35 height 14
type input "16"
click at [64, 174] on input "0" at bounding box center [61, 178] width 35 height 14
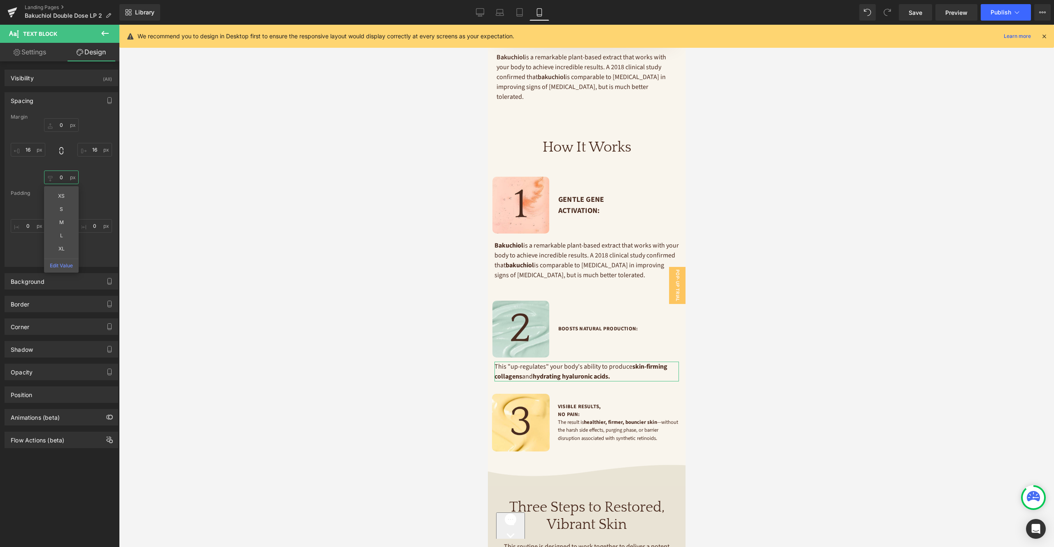
type input "20"
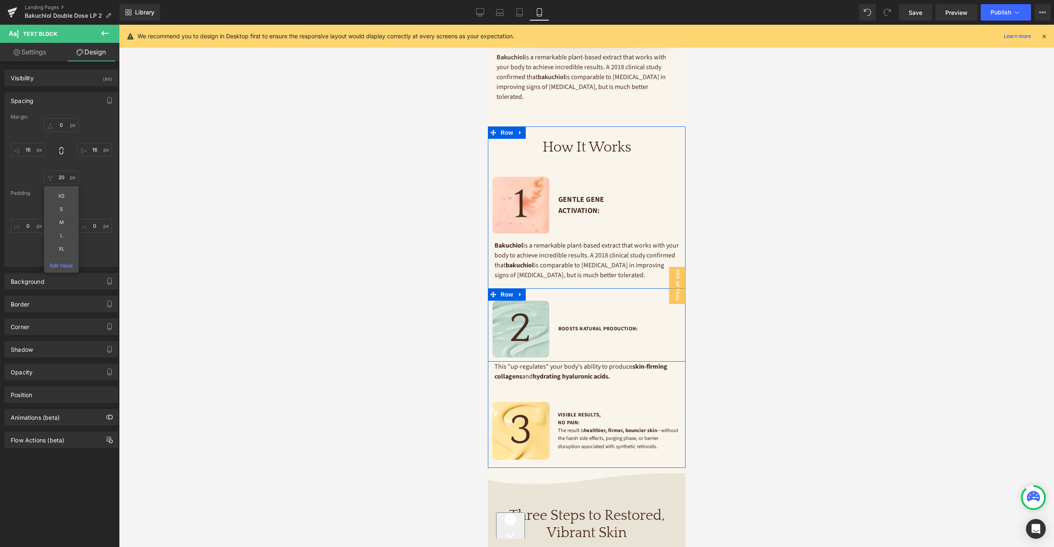
click at [488, 25] on div at bounding box center [488, 25] width 0 height 0
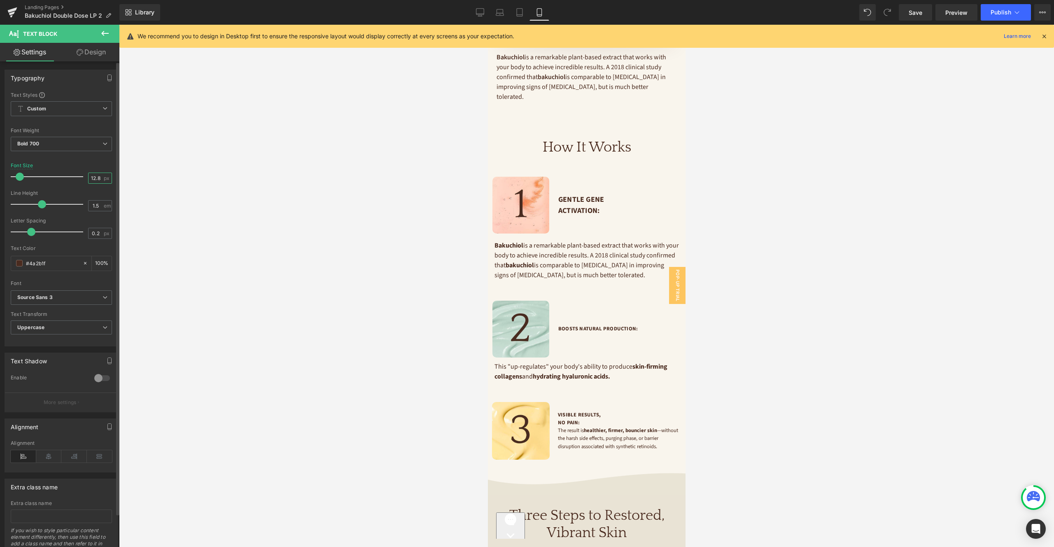
click at [94, 175] on input "12.8" at bounding box center [96, 178] width 14 height 10
click at [95, 175] on input "12.8" at bounding box center [96, 178] width 14 height 10
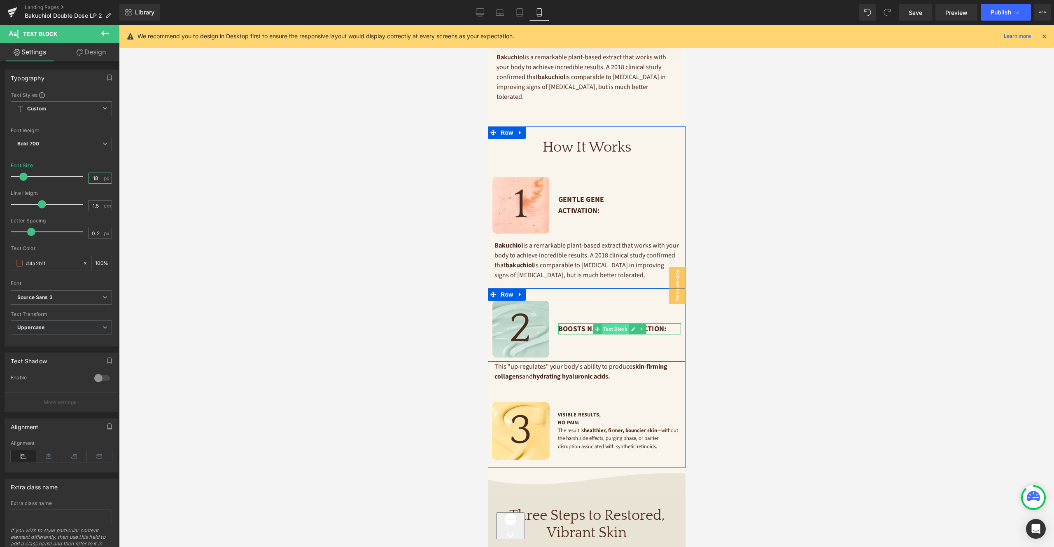
click at [618, 324] on span "Text Block" at bounding box center [614, 329] width 27 height 10
type input "18"
click at [587, 323] on p "Boosts Natural Production:" at bounding box center [619, 328] width 123 height 11
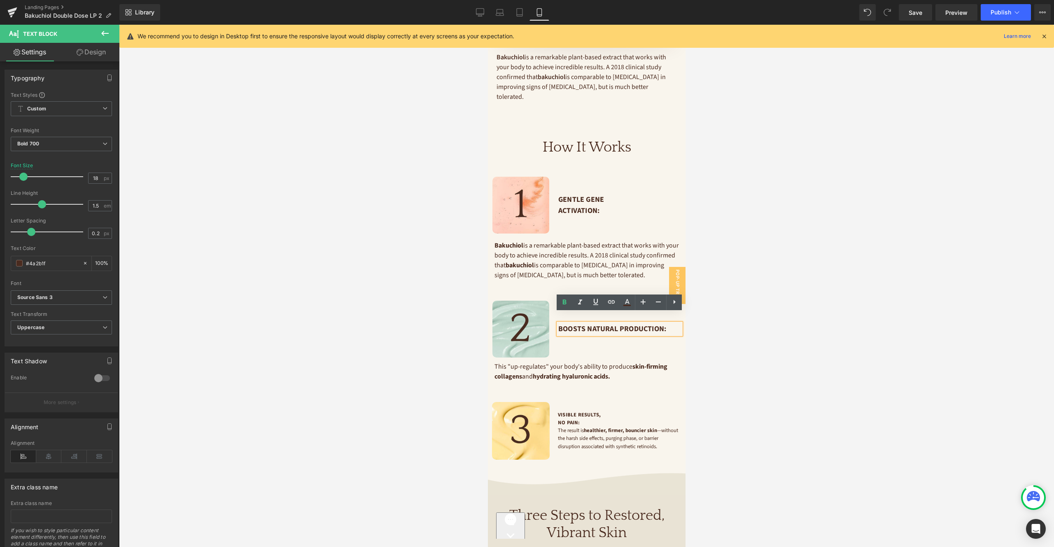
click at [617, 323] on p "Boosts Natural Production:" at bounding box center [619, 328] width 123 height 11
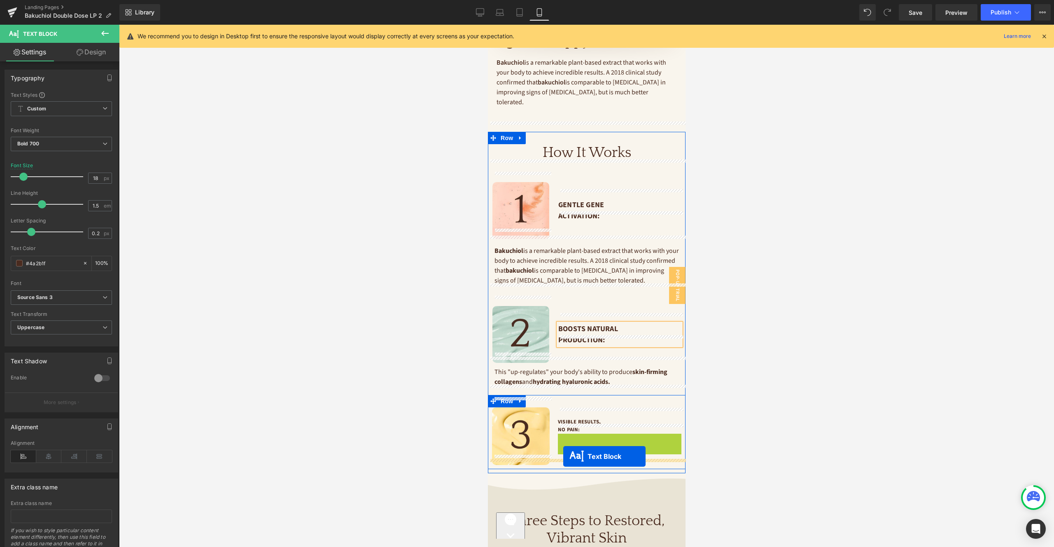
drag, startPoint x: 596, startPoint y: 433, endPoint x: 563, endPoint y: 456, distance: 40.1
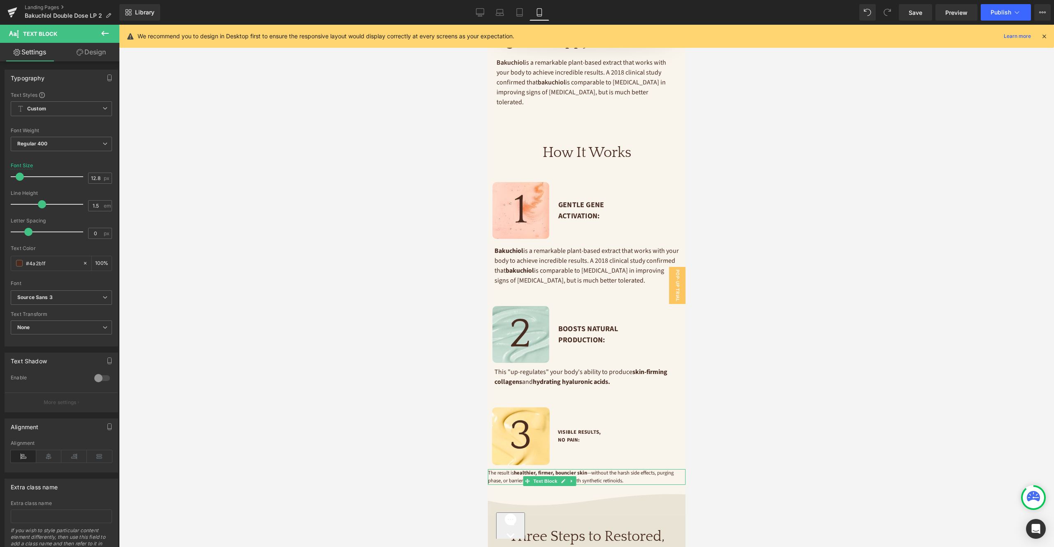
click at [96, 51] on link "Design" at bounding box center [91, 52] width 60 height 19
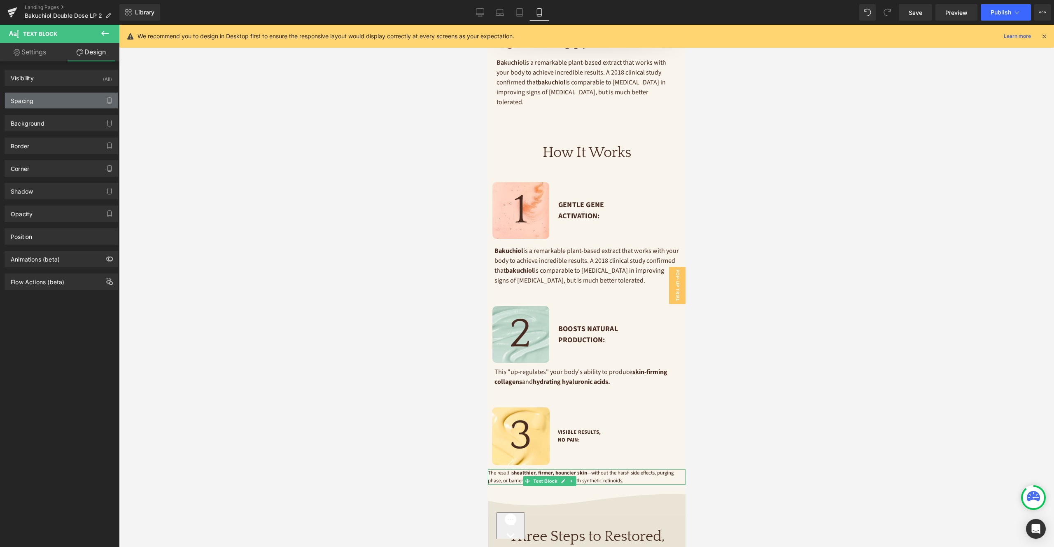
click at [65, 99] on div "Spacing" at bounding box center [61, 101] width 113 height 16
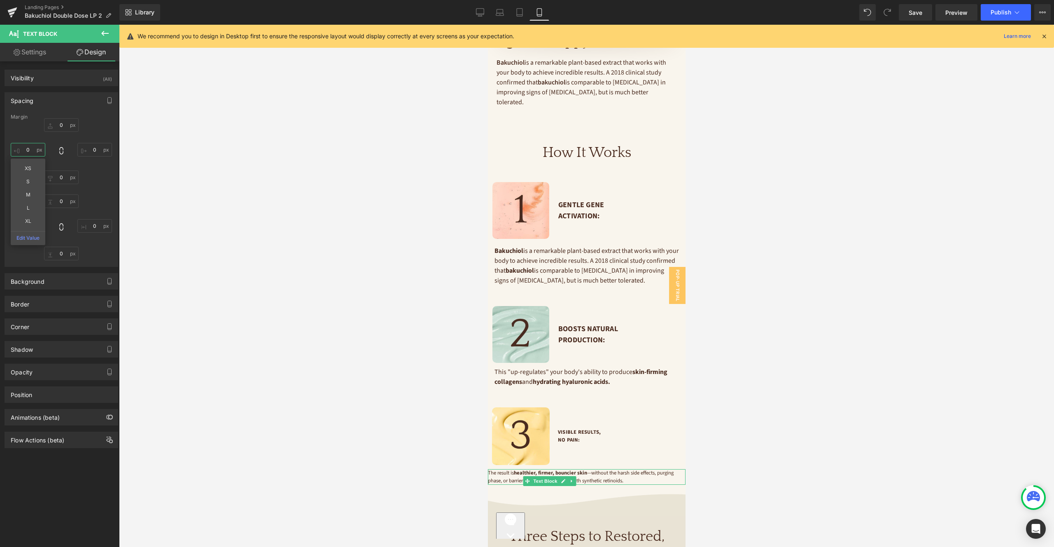
click at [33, 149] on input "0" at bounding box center [28, 150] width 35 height 14
type input "16"
click at [91, 147] on input "0" at bounding box center [94, 150] width 35 height 14
type input "16"
click at [60, 174] on input "0" at bounding box center [61, 178] width 35 height 14
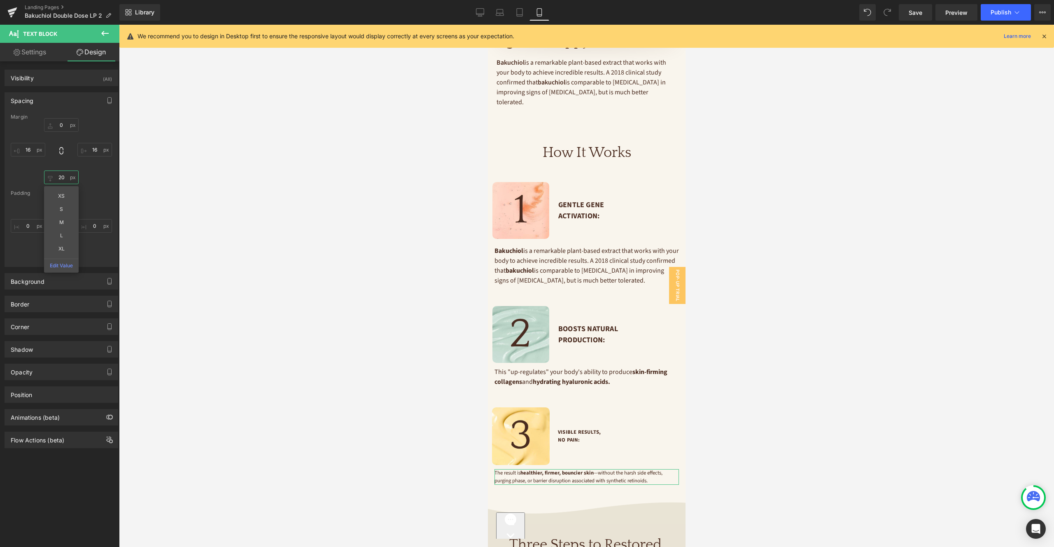
type input "20"
click at [41, 48] on link "Settings" at bounding box center [30, 52] width 60 height 19
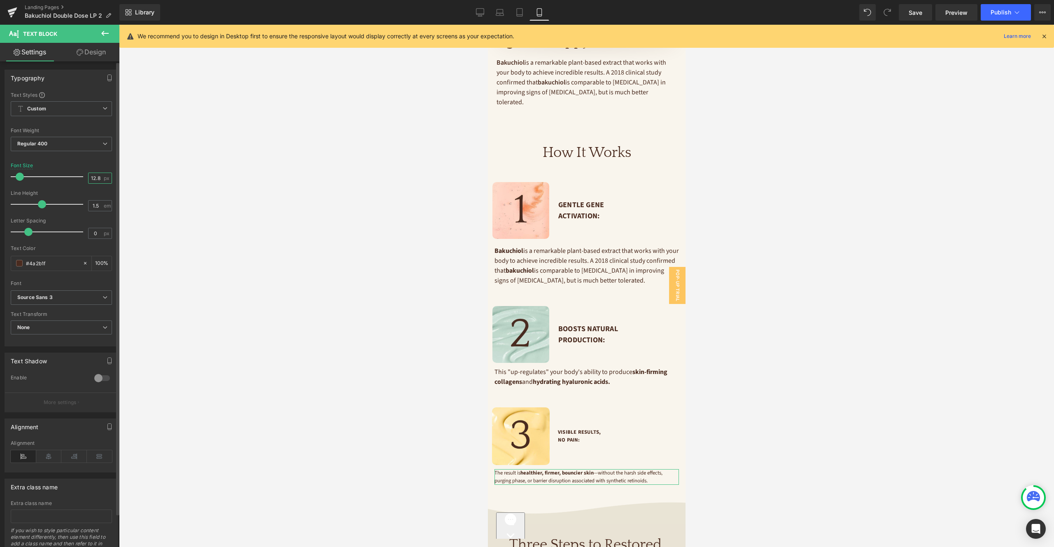
click at [96, 175] on input "12.8" at bounding box center [96, 178] width 14 height 10
type input "1"
type input "16"
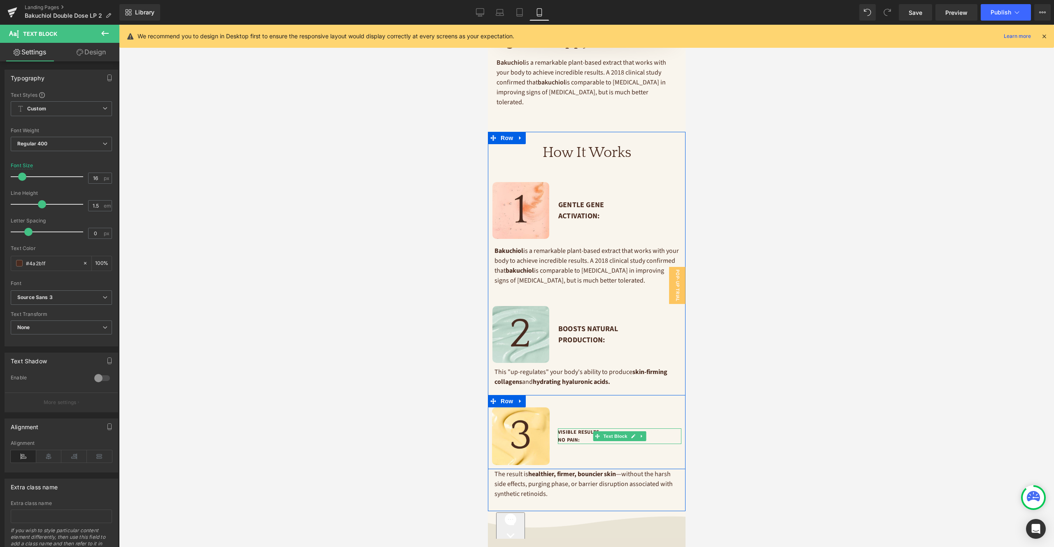
click at [574, 428] on p "Visible Results, No Pain:" at bounding box center [620, 436] width 124 height 16
click at [91, 175] on input "12.8" at bounding box center [96, 178] width 14 height 10
type input "18"
click at [565, 453] on div "Visible Results, No Pain: Text Block" at bounding box center [620, 436] width 132 height 58
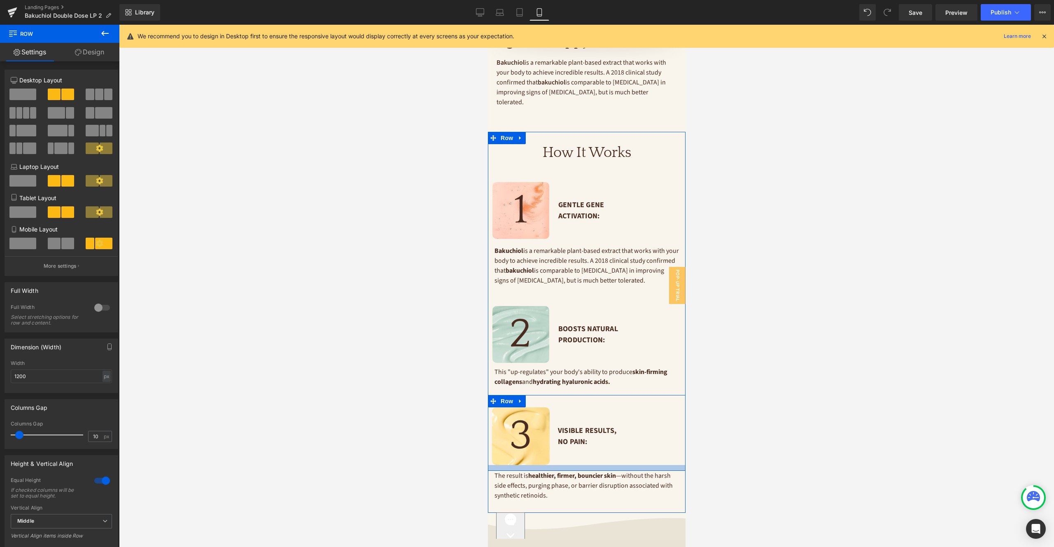
click at [561, 465] on div at bounding box center [587, 468] width 198 height 6
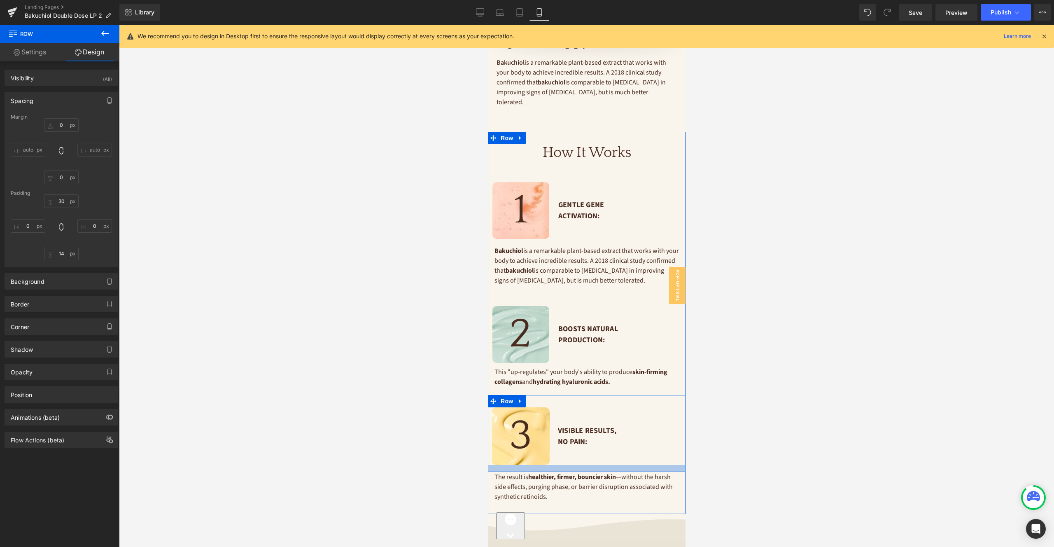
click at [561, 465] on div at bounding box center [587, 468] width 198 height 7
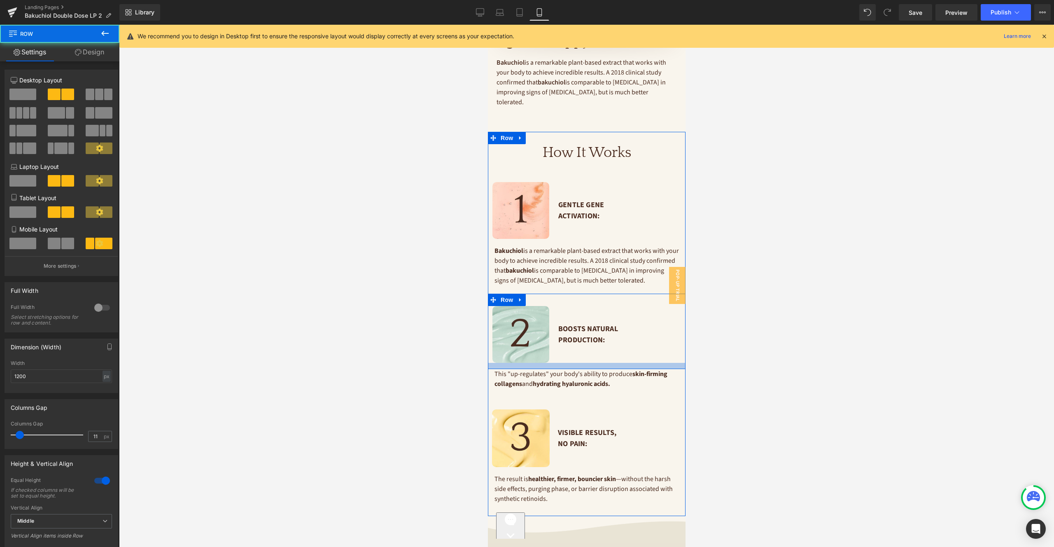
click at [573, 363] on div at bounding box center [587, 366] width 198 height 6
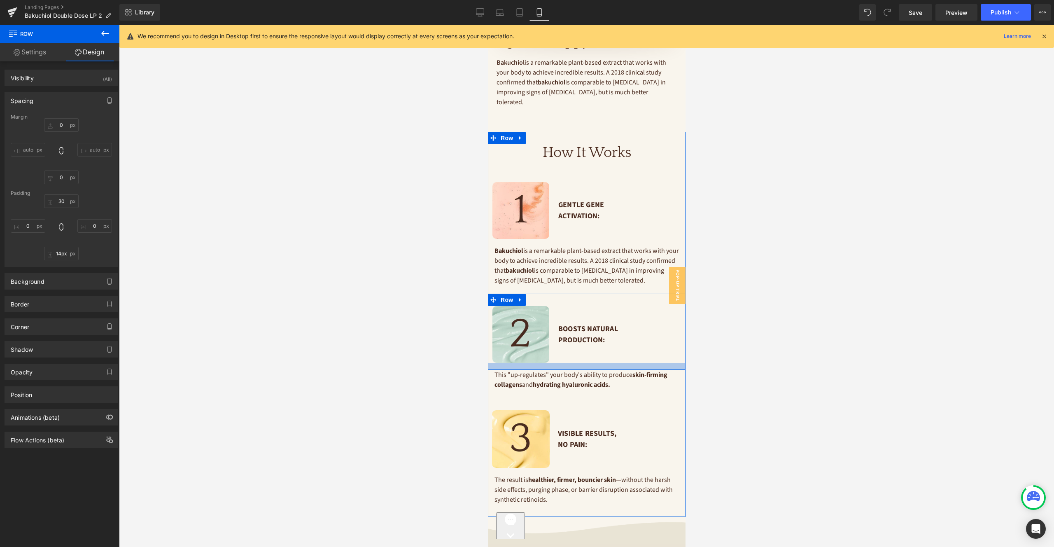
click at [573, 363] on div at bounding box center [587, 366] width 198 height 7
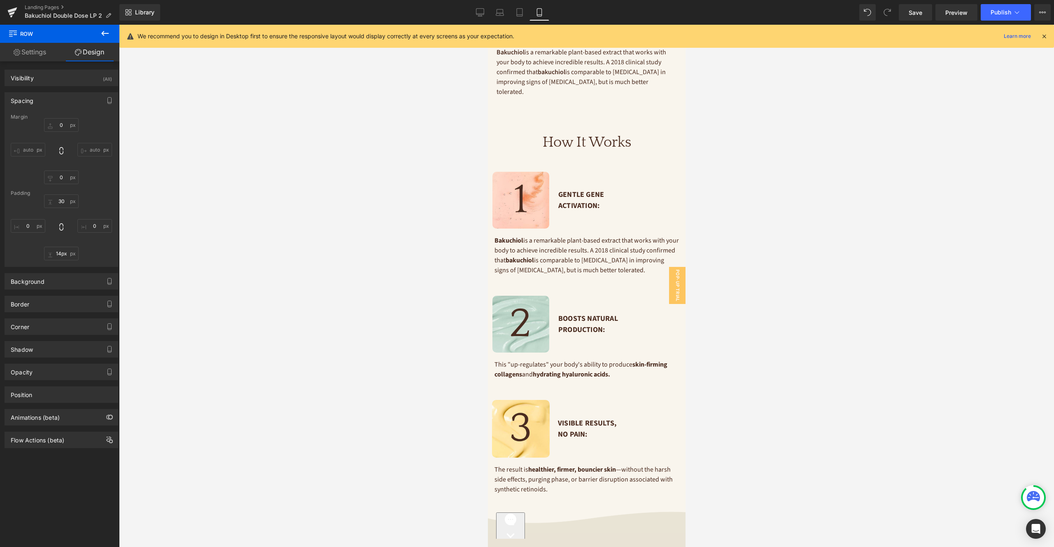
click at [103, 33] on icon at bounding box center [104, 33] width 7 height 5
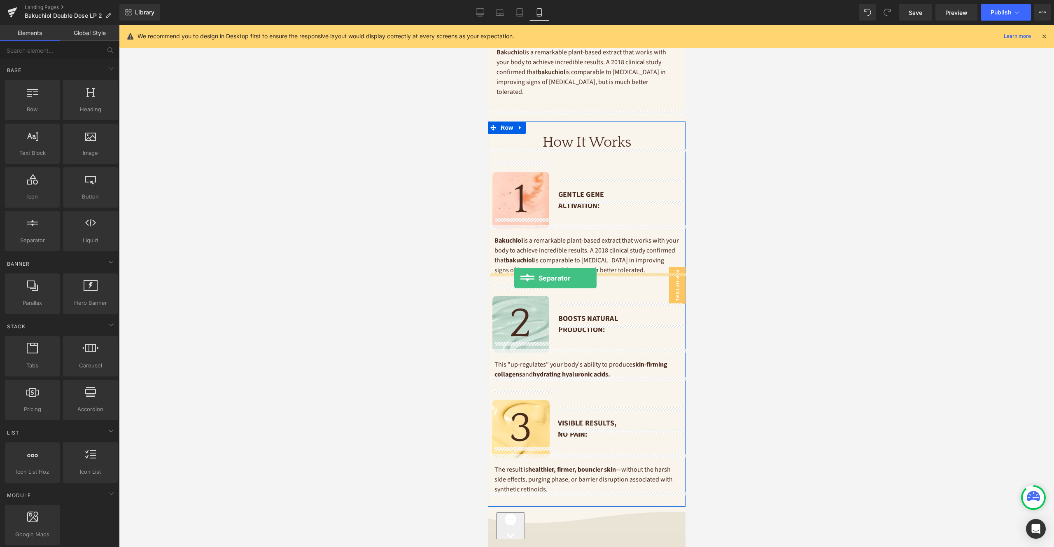
drag, startPoint x: 530, startPoint y: 259, endPoint x: 514, endPoint y: 278, distance: 24.8
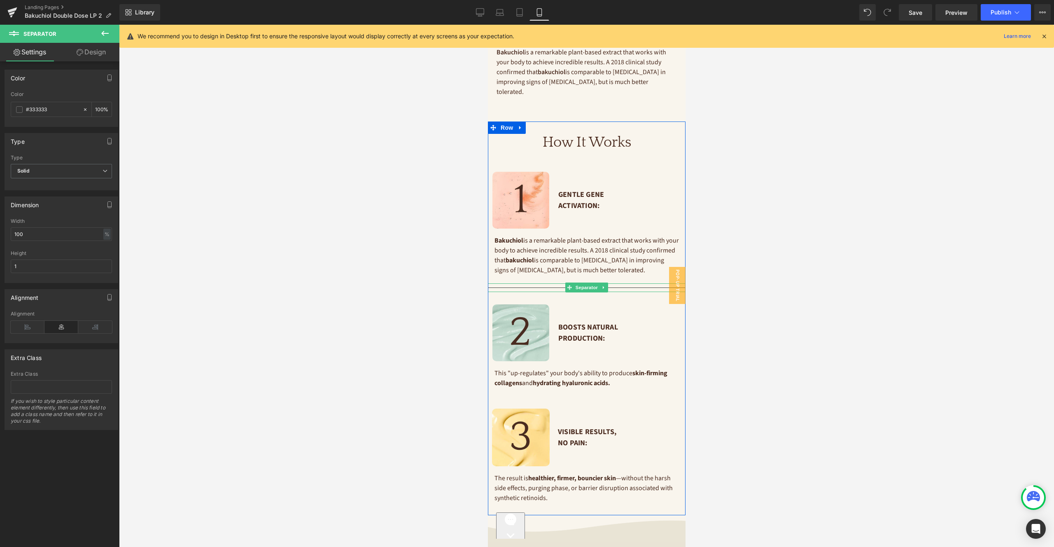
click at [515, 287] on hr at bounding box center [587, 289] width 198 height 5
click at [18, 109] on span at bounding box center [19, 109] width 7 height 7
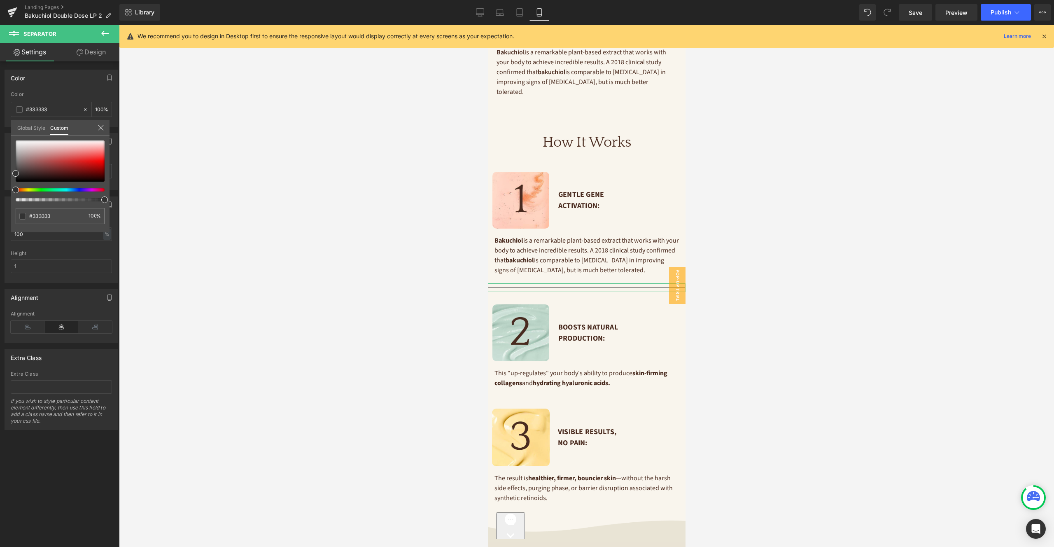
click at [23, 124] on link "Global Style" at bounding box center [31, 127] width 28 height 14
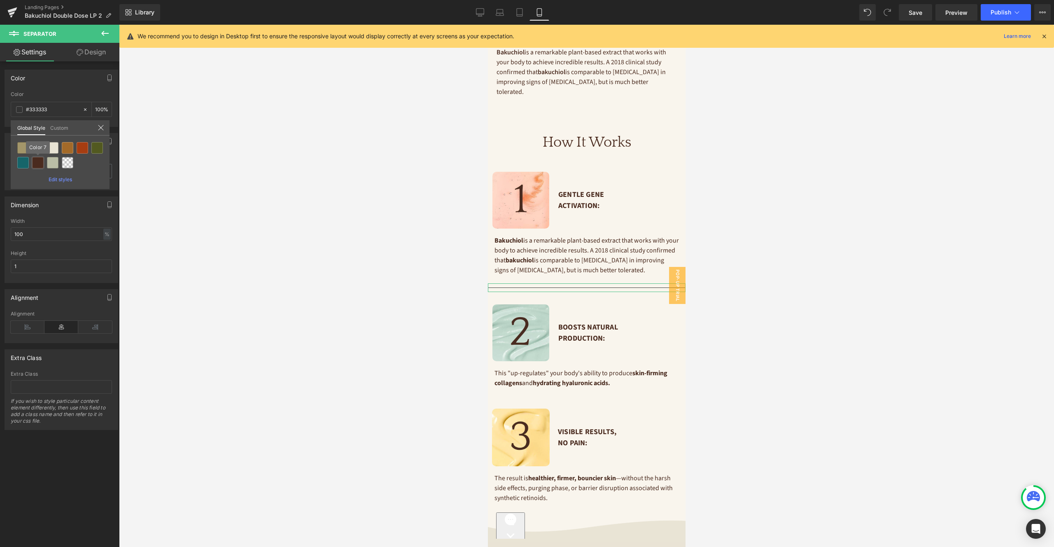
click at [37, 161] on div at bounding box center [38, 163] width 12 height 12
click at [98, 53] on link "Design" at bounding box center [91, 52] width 60 height 19
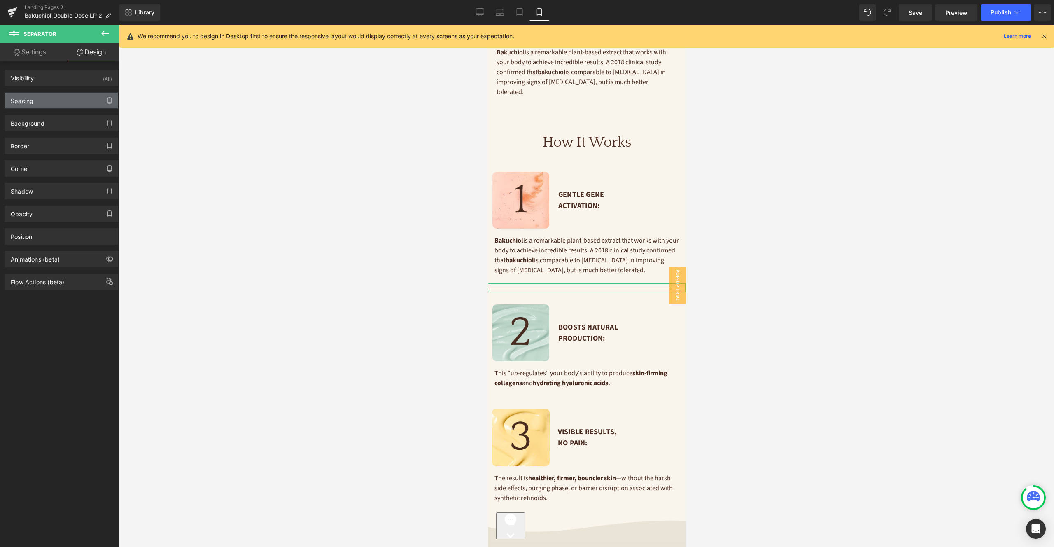
drag, startPoint x: 63, startPoint y: 101, endPoint x: 62, endPoint y: 106, distance: 4.5
click at [63, 101] on div "Spacing" at bounding box center [61, 101] width 113 height 16
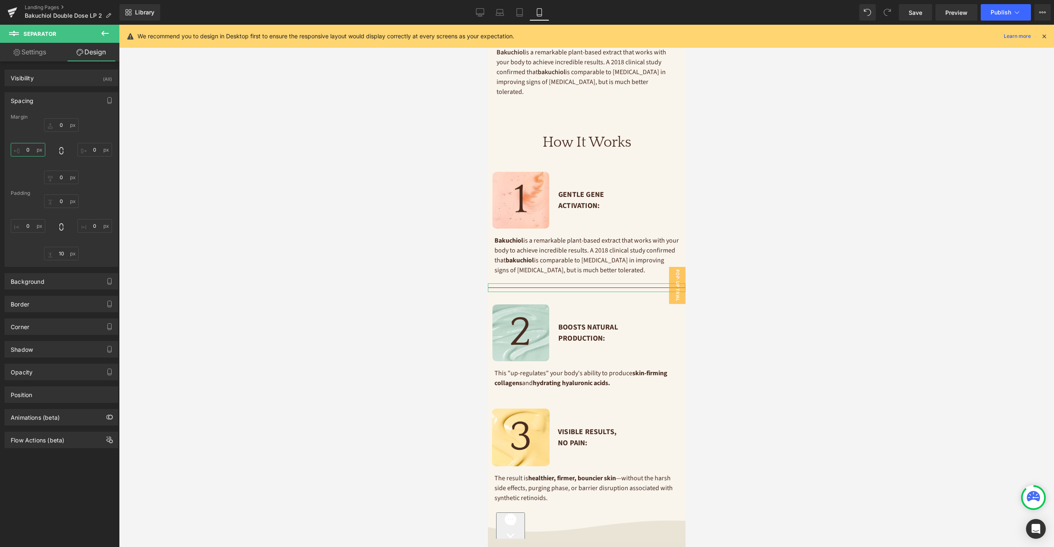
click at [30, 151] on input "0" at bounding box center [28, 150] width 35 height 14
type input "16"
click at [94, 149] on input "0" at bounding box center [94, 150] width 35 height 14
type input "16"
click at [607, 283] on link at bounding box center [603, 288] width 9 height 10
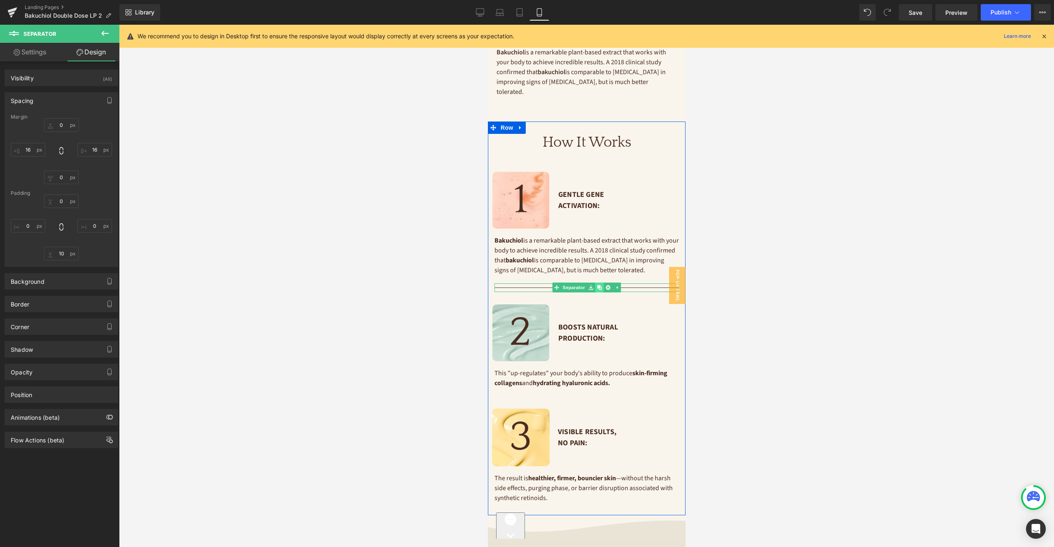
click at [601, 285] on icon at bounding box center [599, 287] width 5 height 5
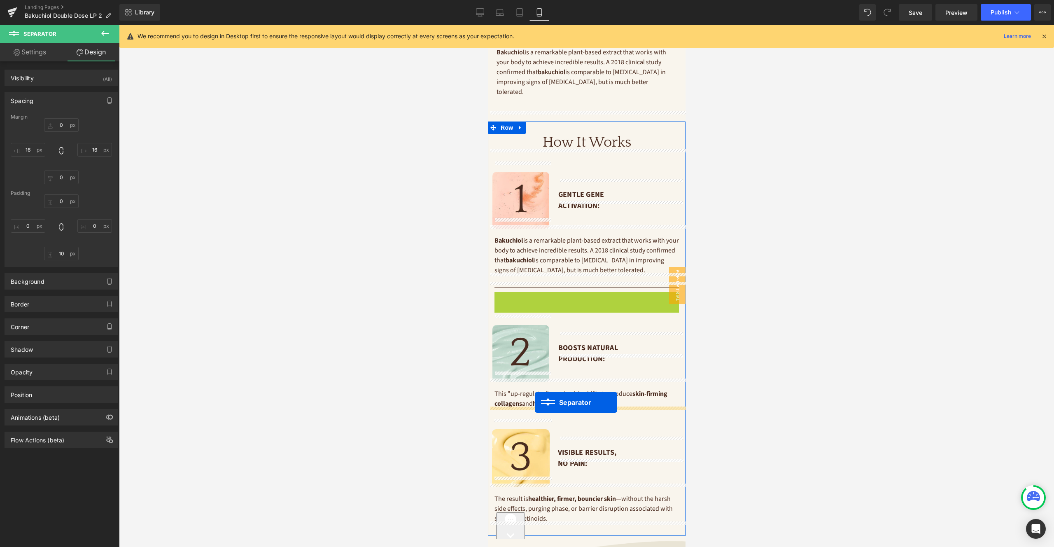
drag, startPoint x: 569, startPoint y: 285, endPoint x: 535, endPoint y: 402, distance: 122.6
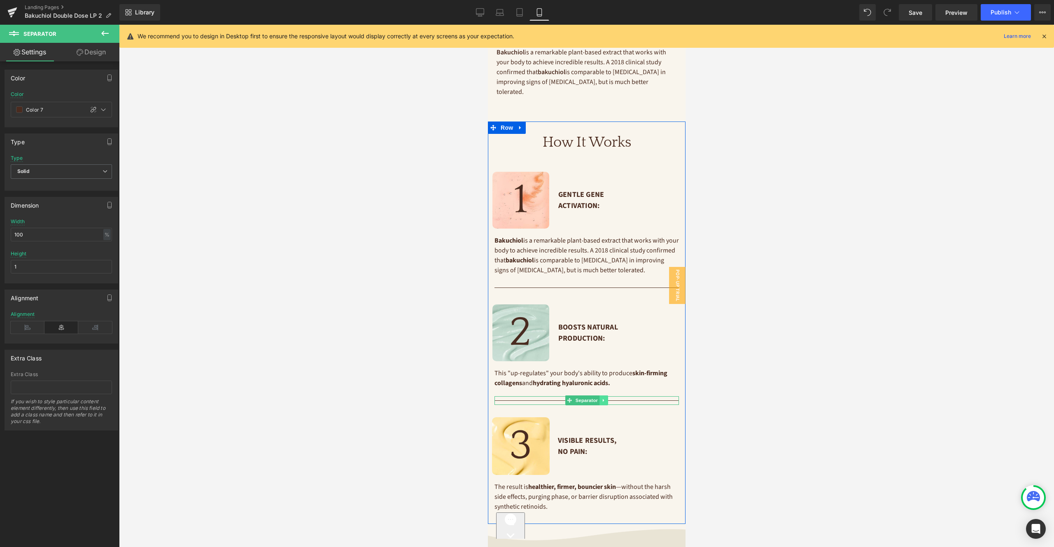
click at [603, 399] on icon at bounding box center [603, 400] width 1 height 3
click at [600, 398] on icon at bounding box center [599, 400] width 5 height 5
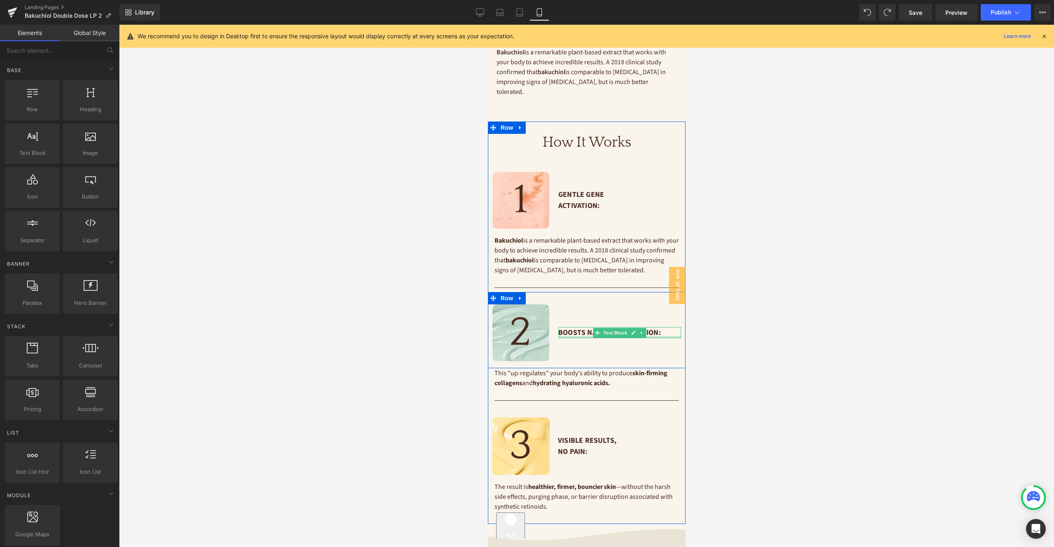
scroll to position [1162, 0]
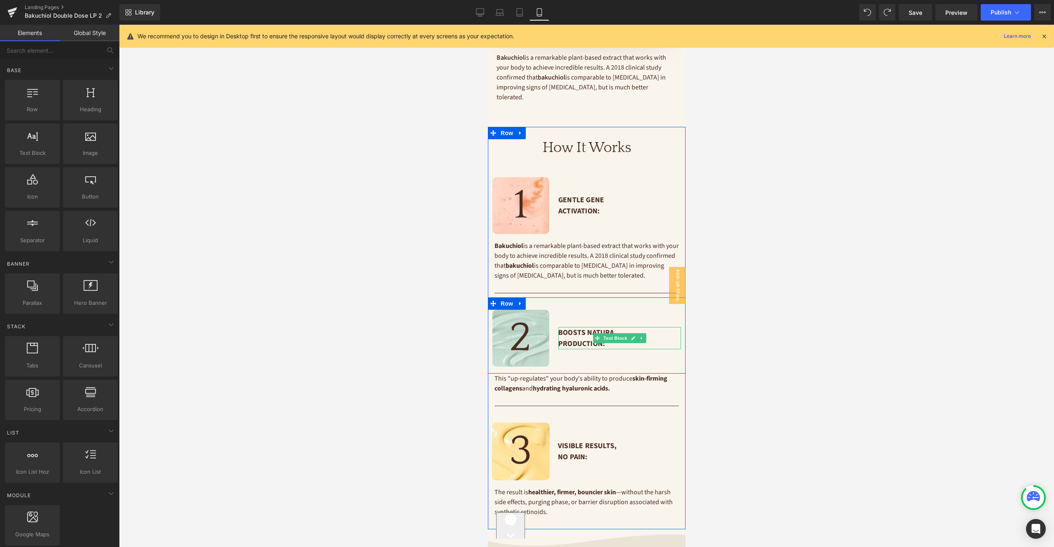
click at [623, 327] on p "Boosts Natura Production:" at bounding box center [619, 338] width 123 height 22
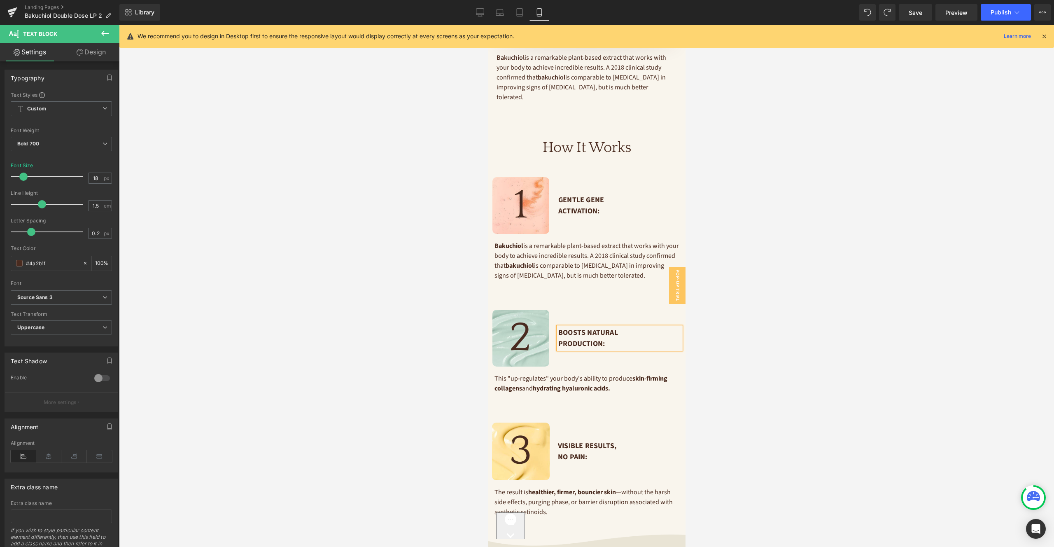
click at [855, 330] on div at bounding box center [586, 286] width 935 height 522
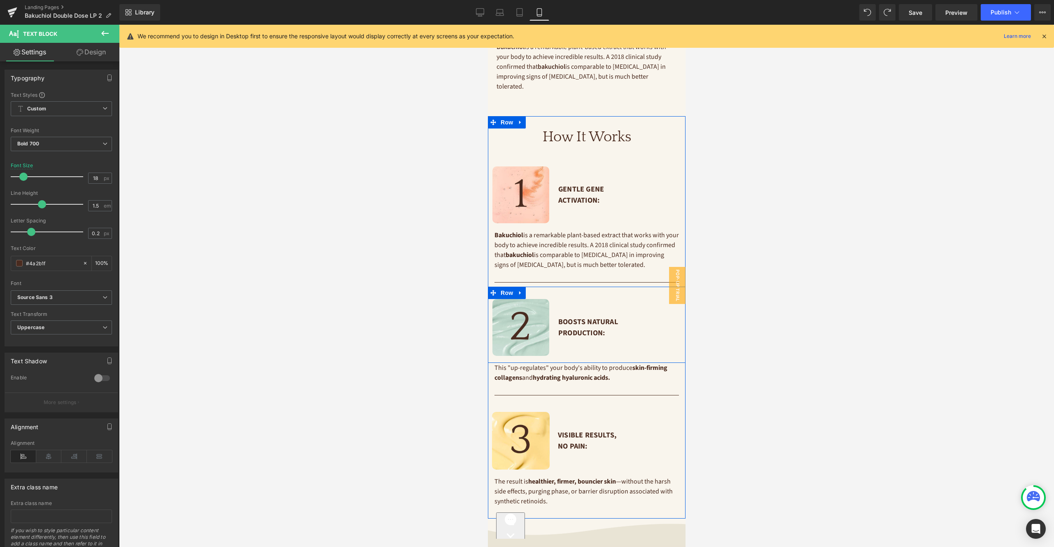
scroll to position [1178, 0]
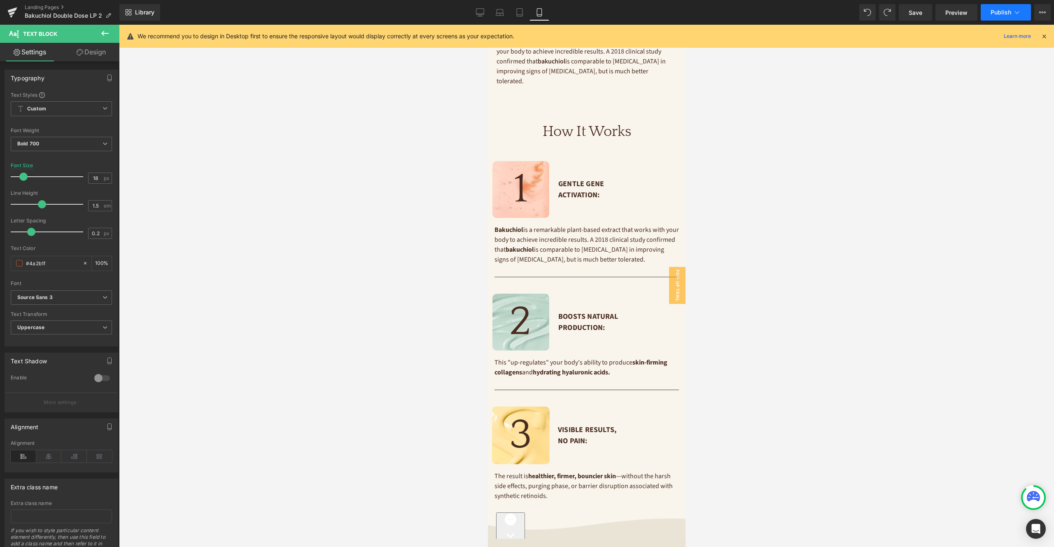
click at [1001, 13] on span "Publish" at bounding box center [1001, 12] width 21 height 7
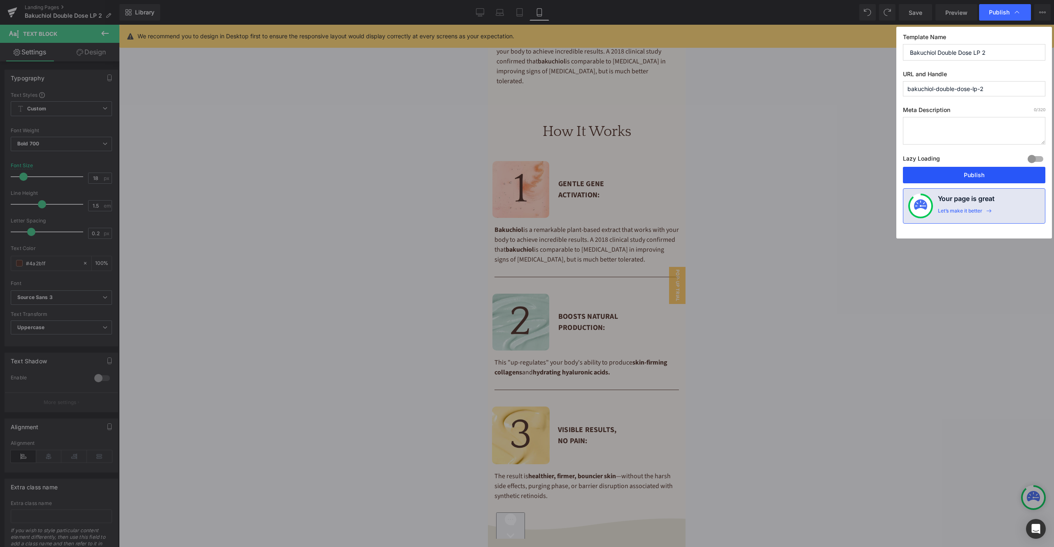
click at [961, 173] on button "Publish" at bounding box center [974, 175] width 142 height 16
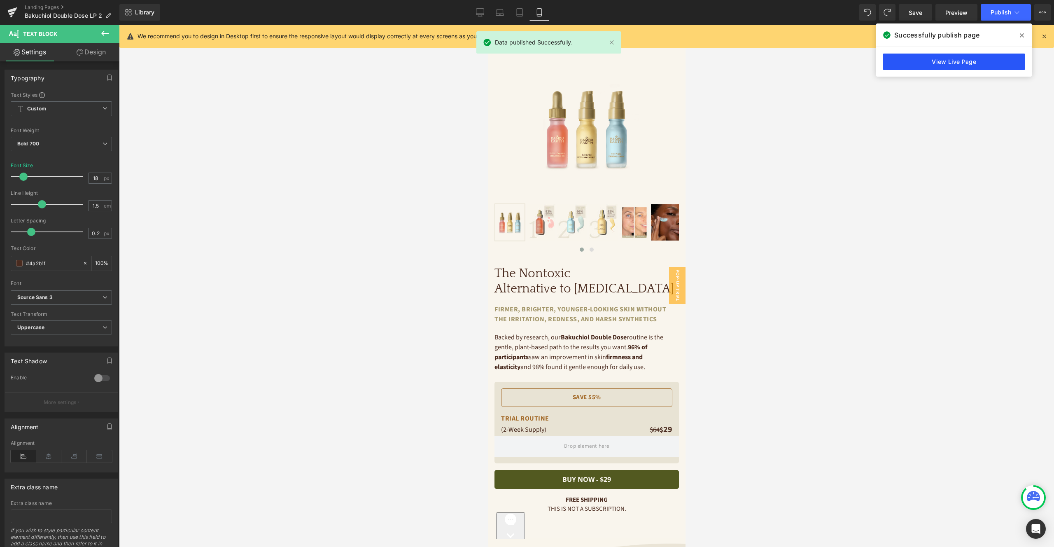
click at [899, 62] on link "View Live Page" at bounding box center [954, 62] width 142 height 16
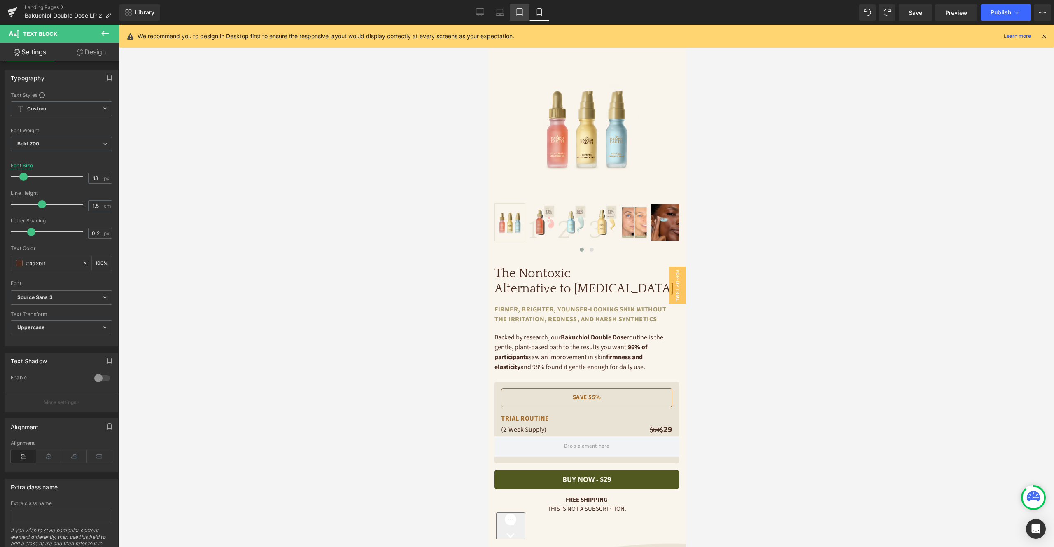
click at [523, 13] on icon at bounding box center [520, 13] width 6 height 8
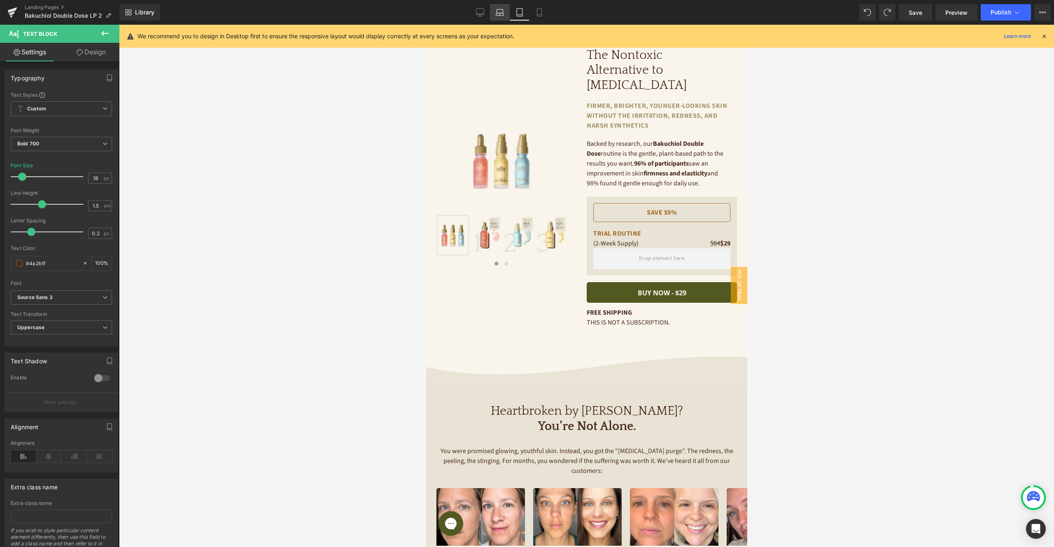
click at [505, 12] on link "Laptop" at bounding box center [500, 12] width 20 height 16
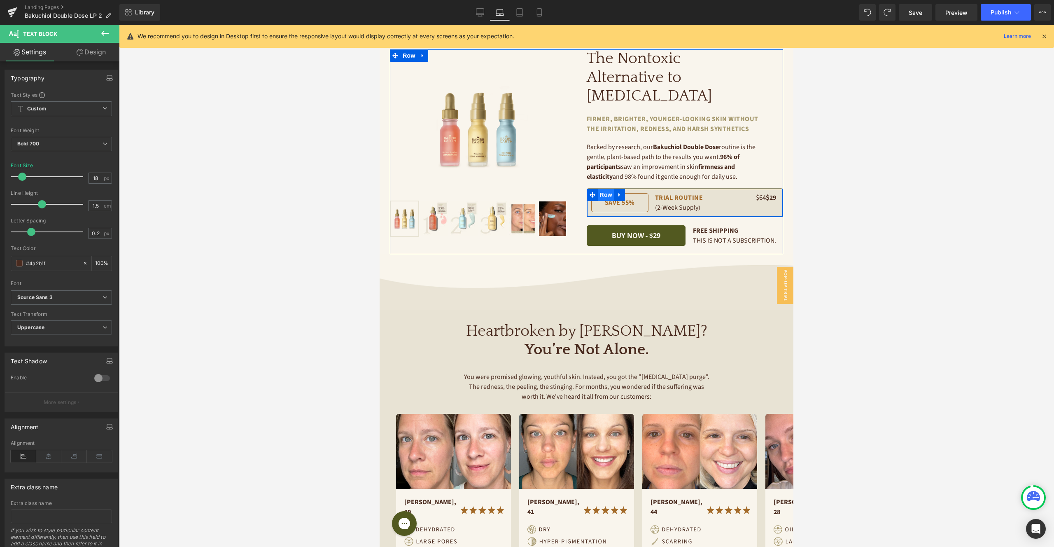
click at [608, 189] on span "Row" at bounding box center [606, 195] width 16 height 12
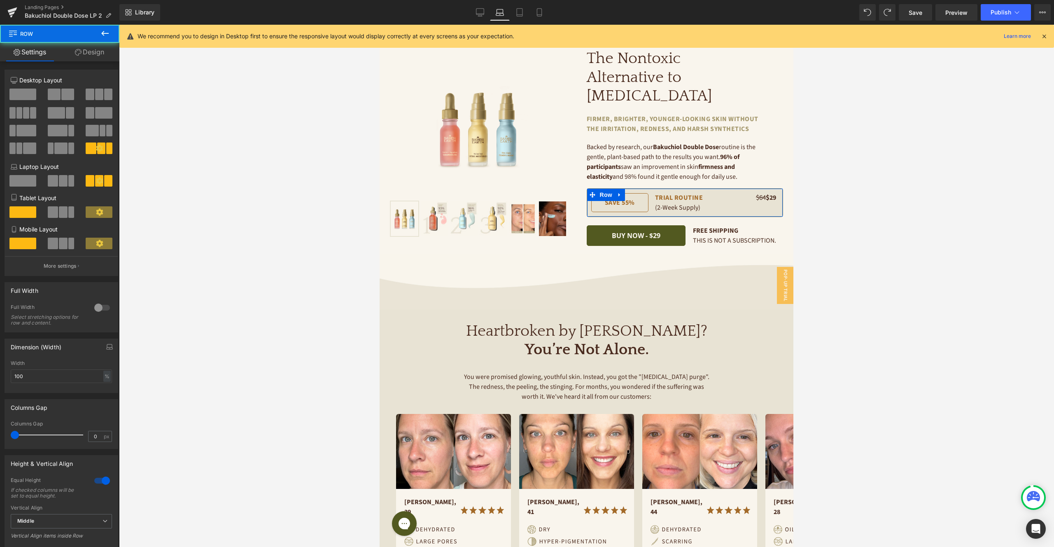
click at [84, 50] on link "Design" at bounding box center [90, 52] width 60 height 19
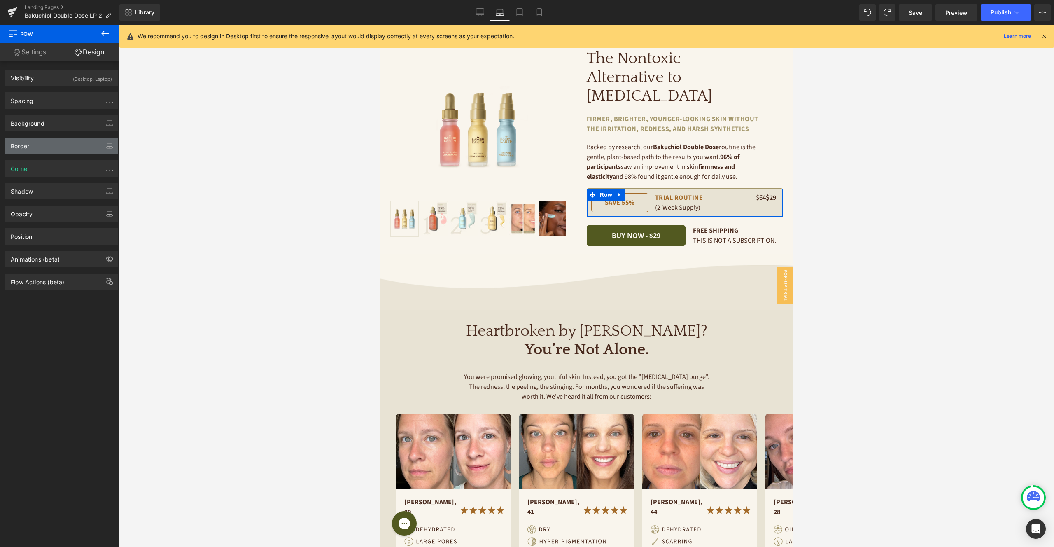
click at [50, 147] on div "Border" at bounding box center [61, 146] width 113 height 16
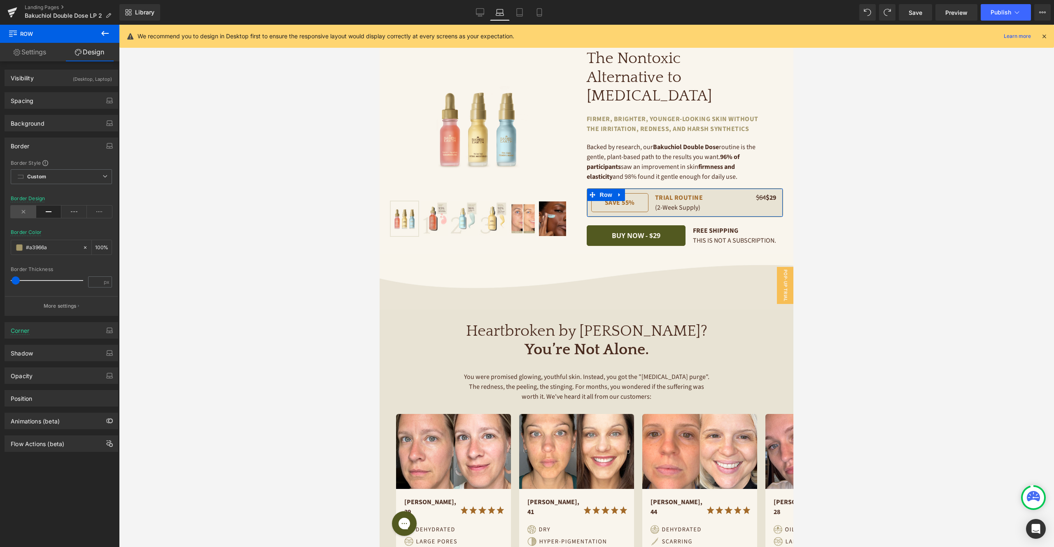
click at [27, 211] on icon at bounding box center [24, 212] width 26 height 12
click at [1000, 14] on span "Publish" at bounding box center [1001, 12] width 21 height 7
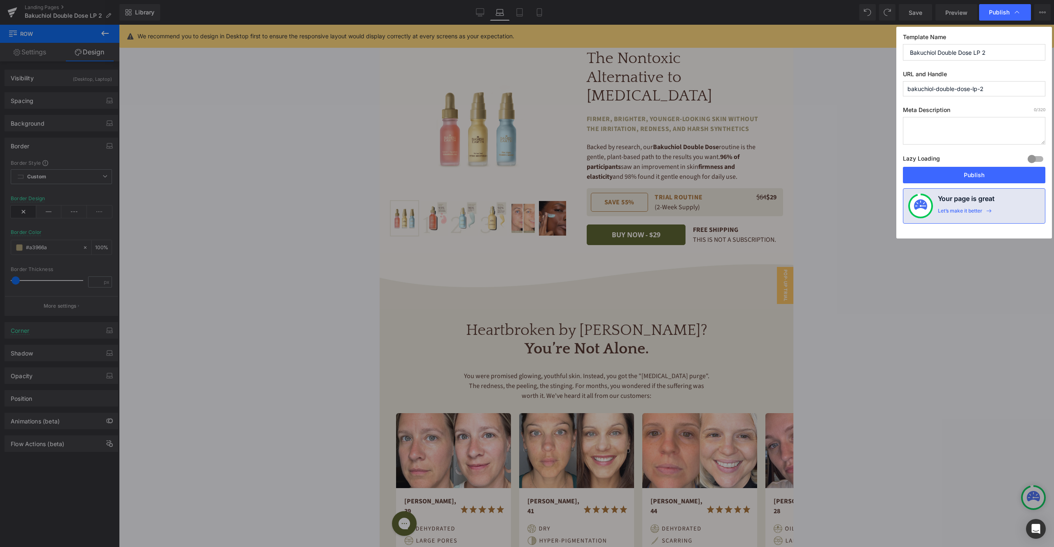
click at [974, 172] on button "Publish" at bounding box center [974, 175] width 142 height 16
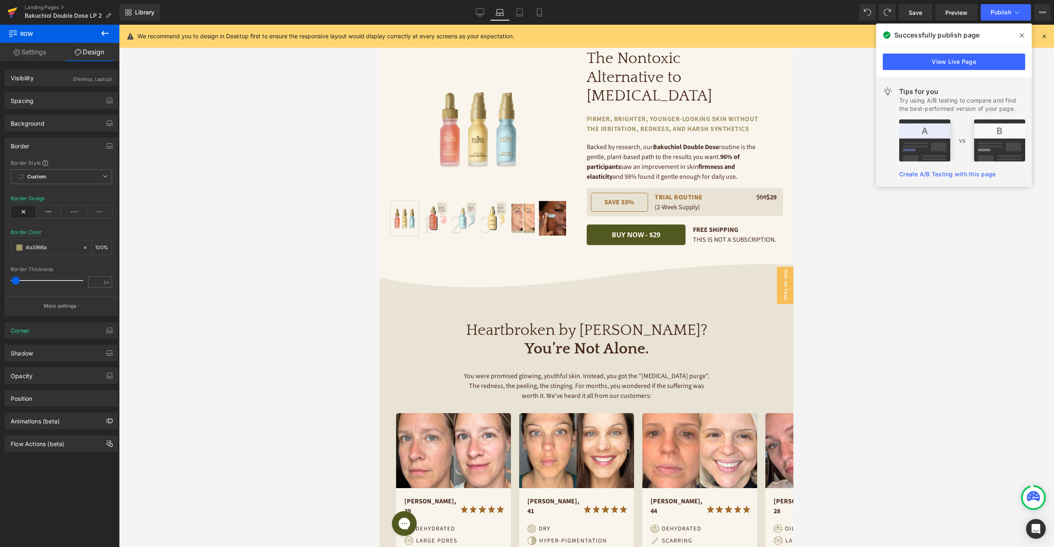
click at [14, 15] on icon at bounding box center [12, 12] width 10 height 21
